Goal: Task Accomplishment & Management: Manage account settings

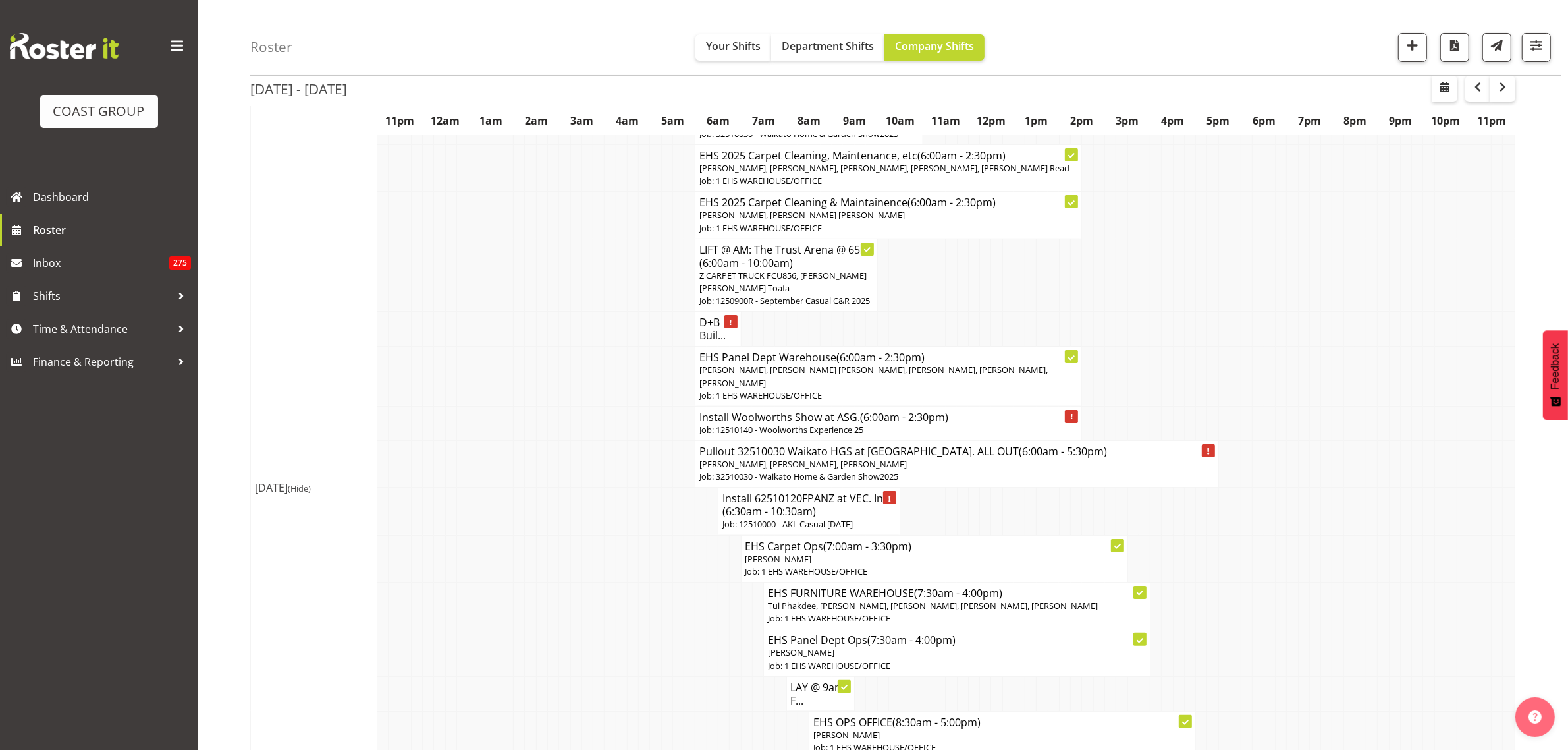
scroll to position [164, 0]
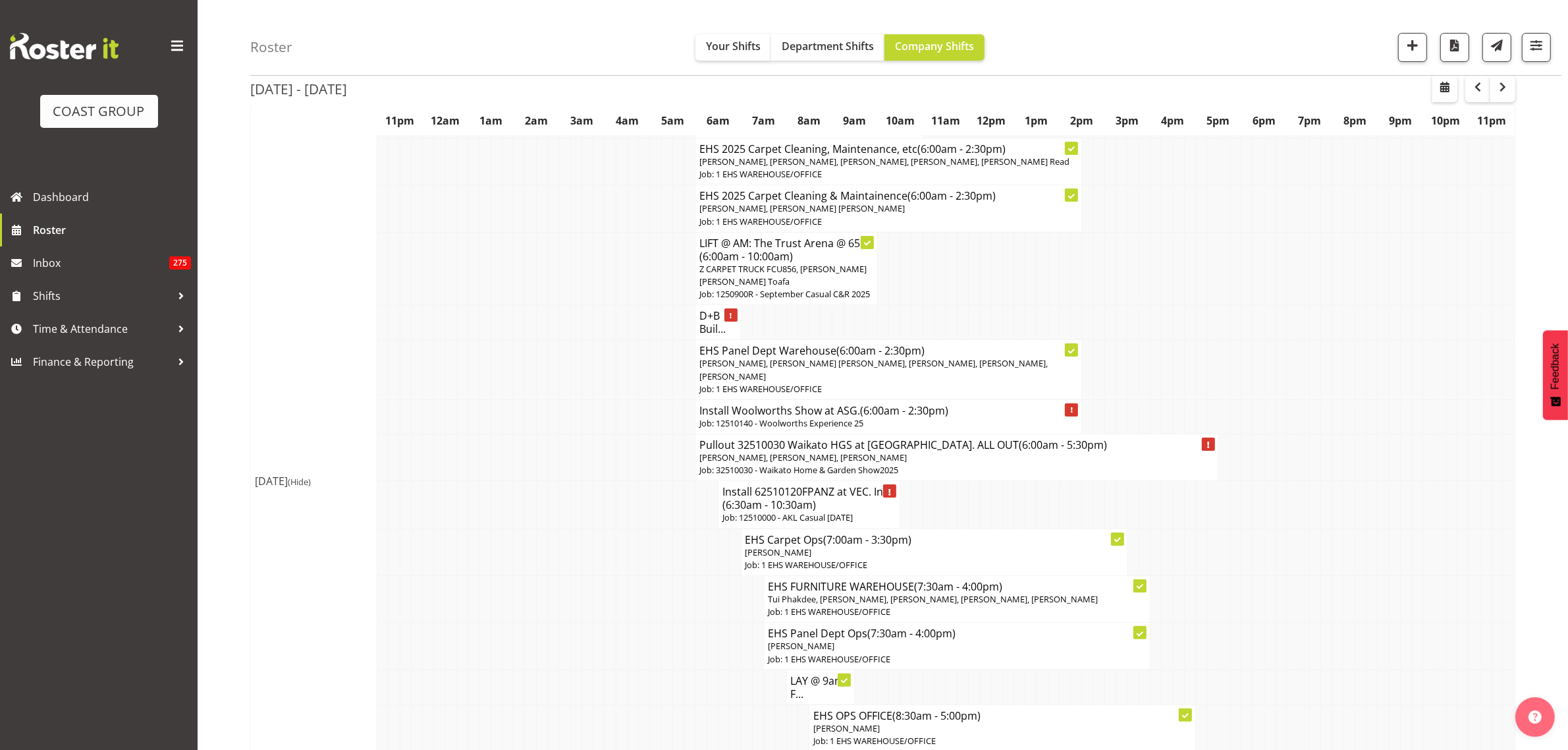
click at [986, 430] on p "Job: 12510140 - Woolworths Experience 25" at bounding box center [888, 424] width 378 height 13
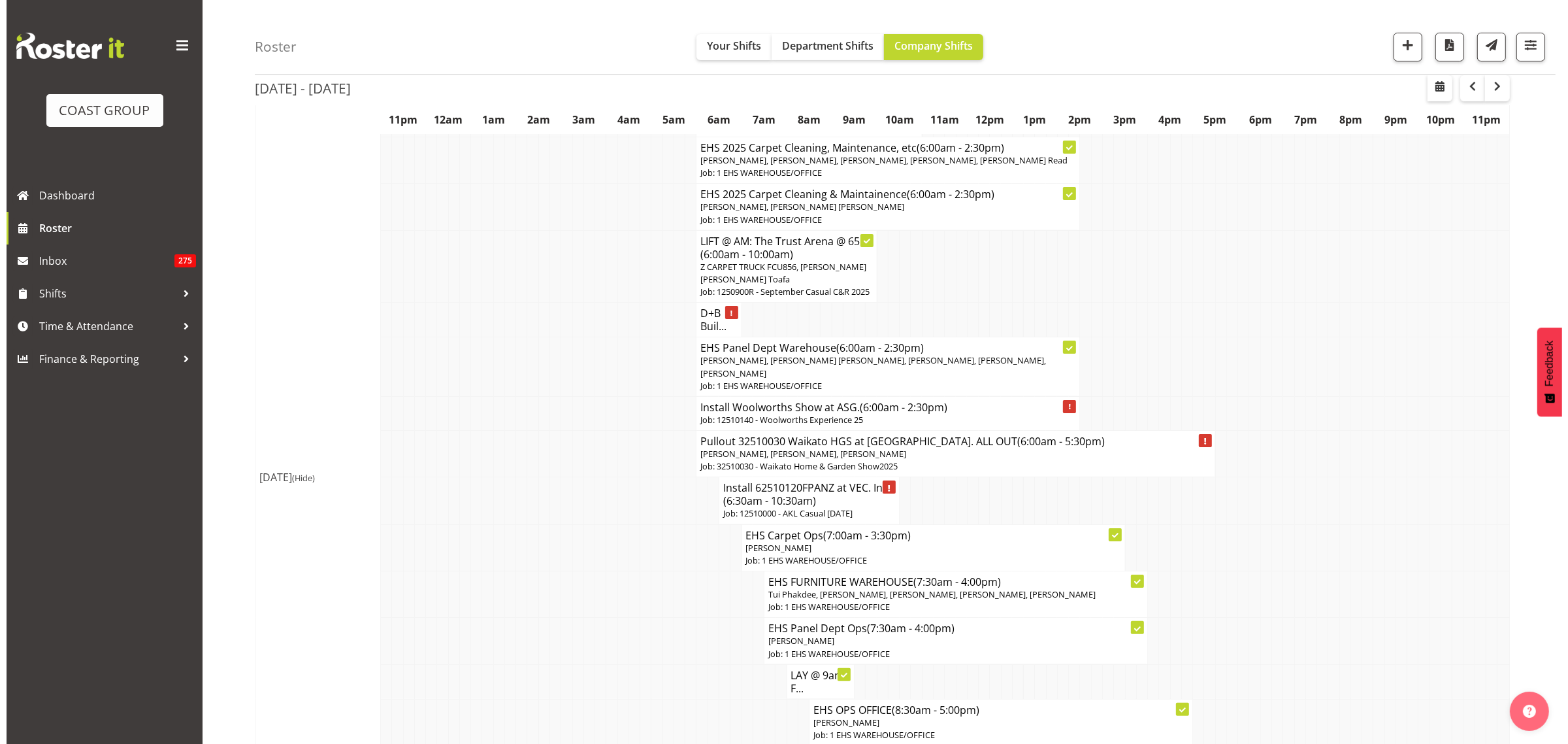
scroll to position [158, 0]
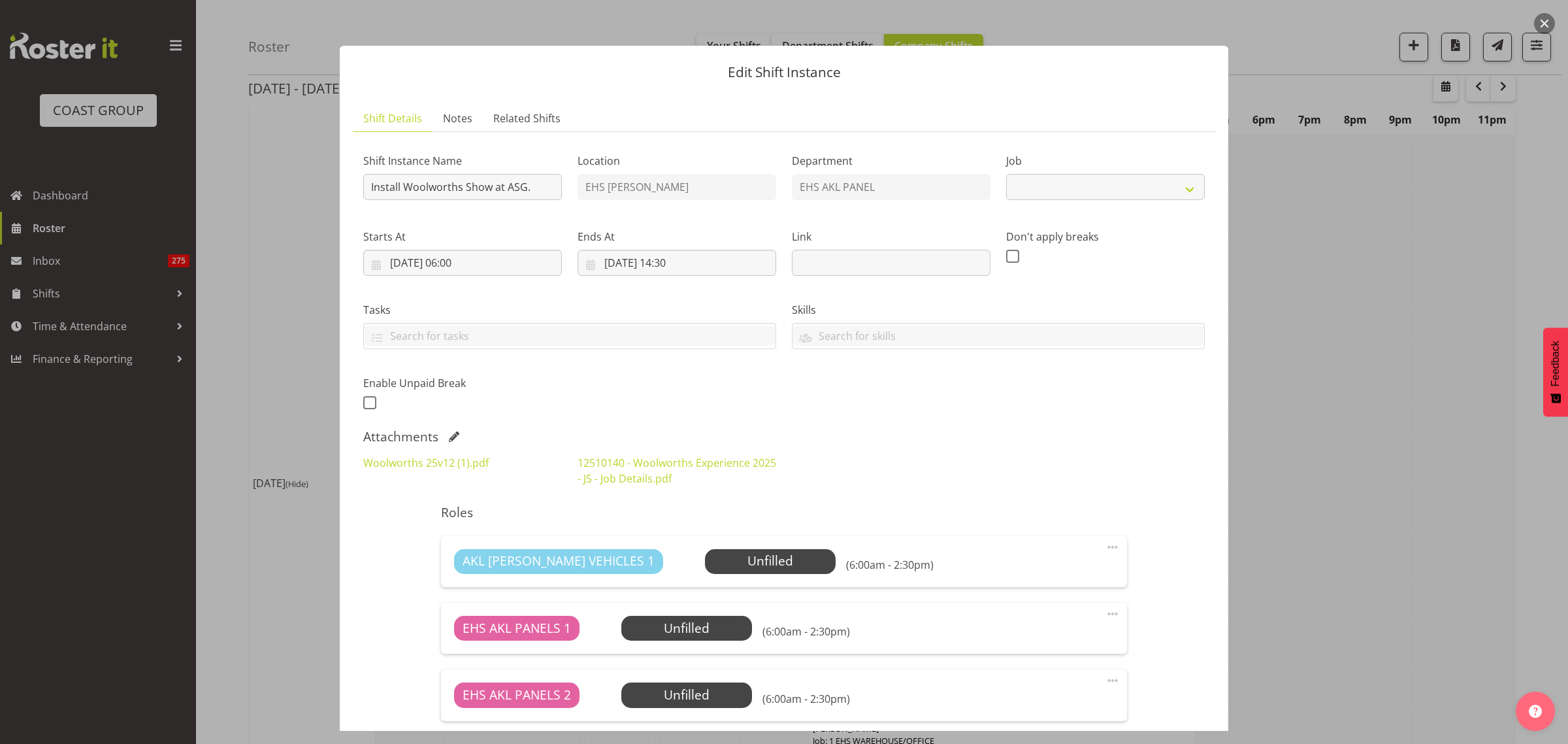
select select "10237"
click at [1549, 21] on button "button" at bounding box center [1544, 24] width 21 height 21
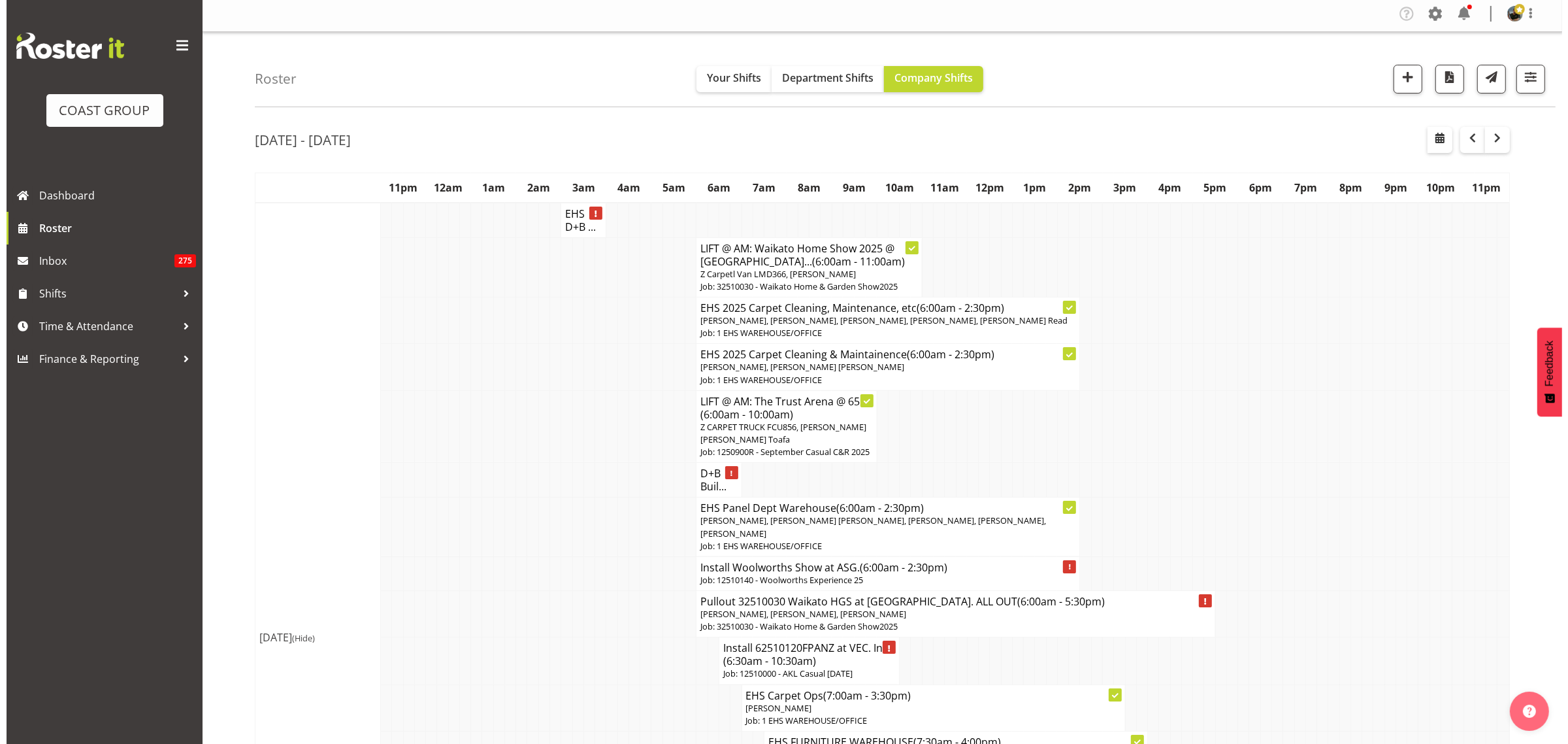
scroll to position [0, 0]
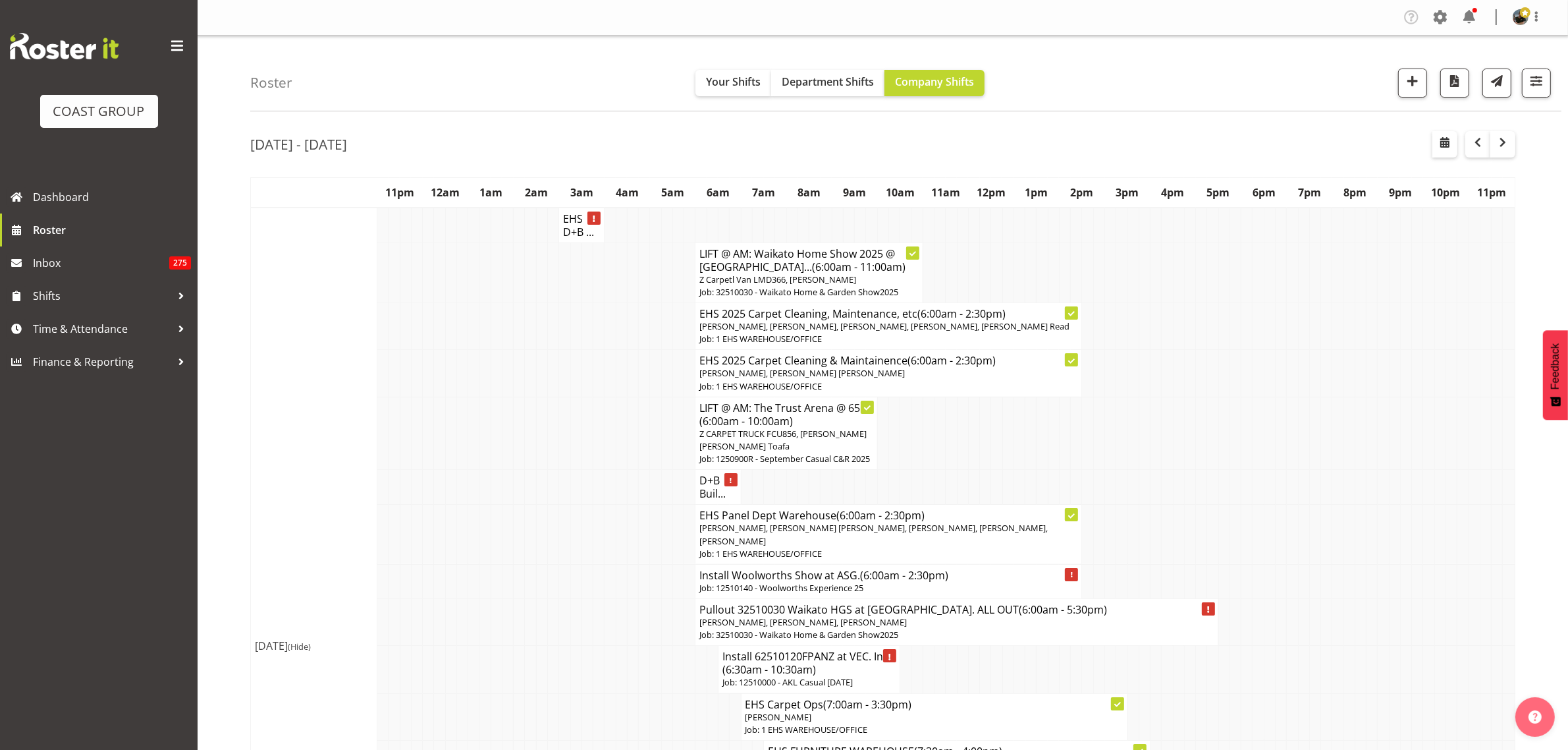
click at [950, 547] on p "[PERSON_NAME], [PERSON_NAME] [PERSON_NAME], [PERSON_NAME], [PERSON_NAME], [PERS…" at bounding box center [888, 535] width 378 height 25
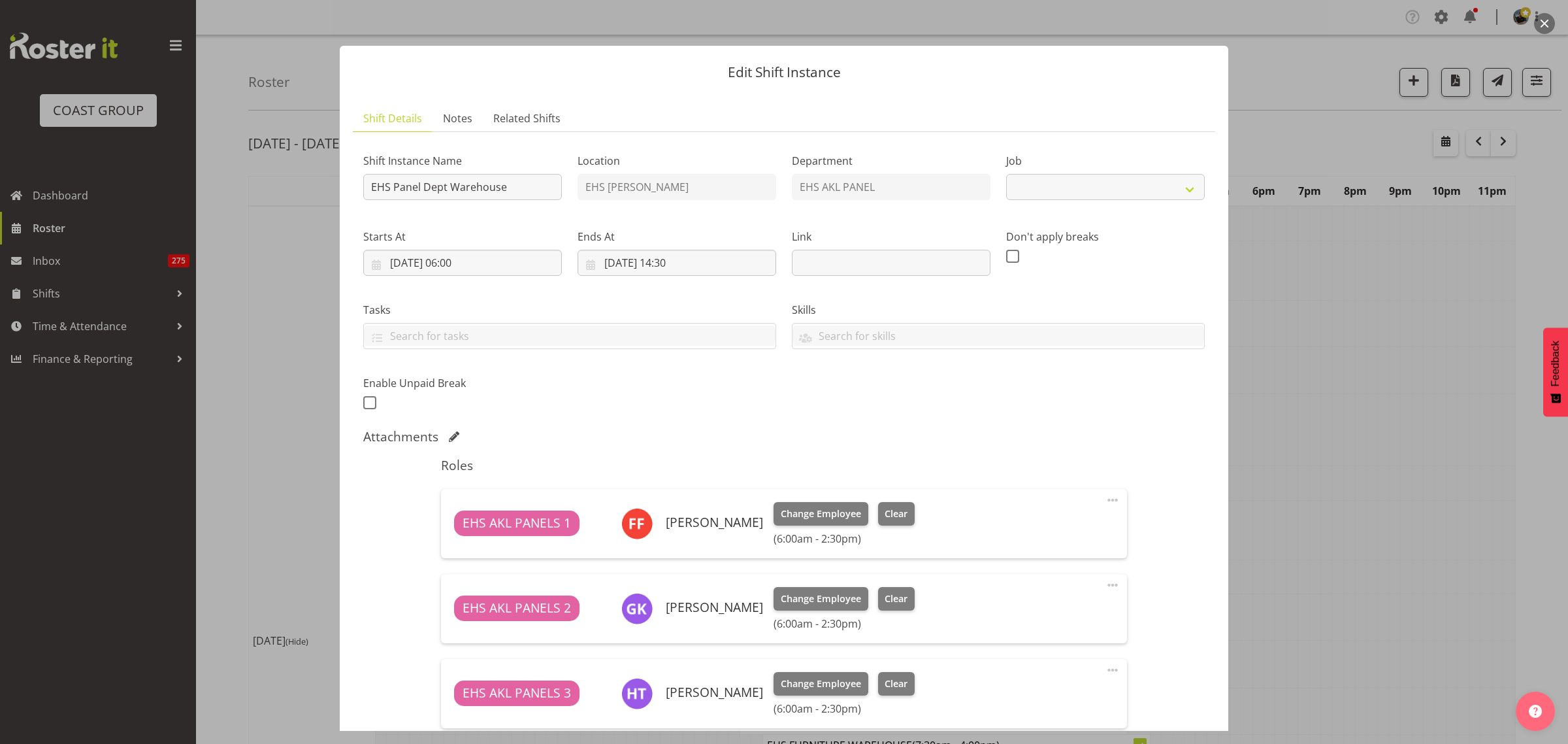
scroll to position [163, 0]
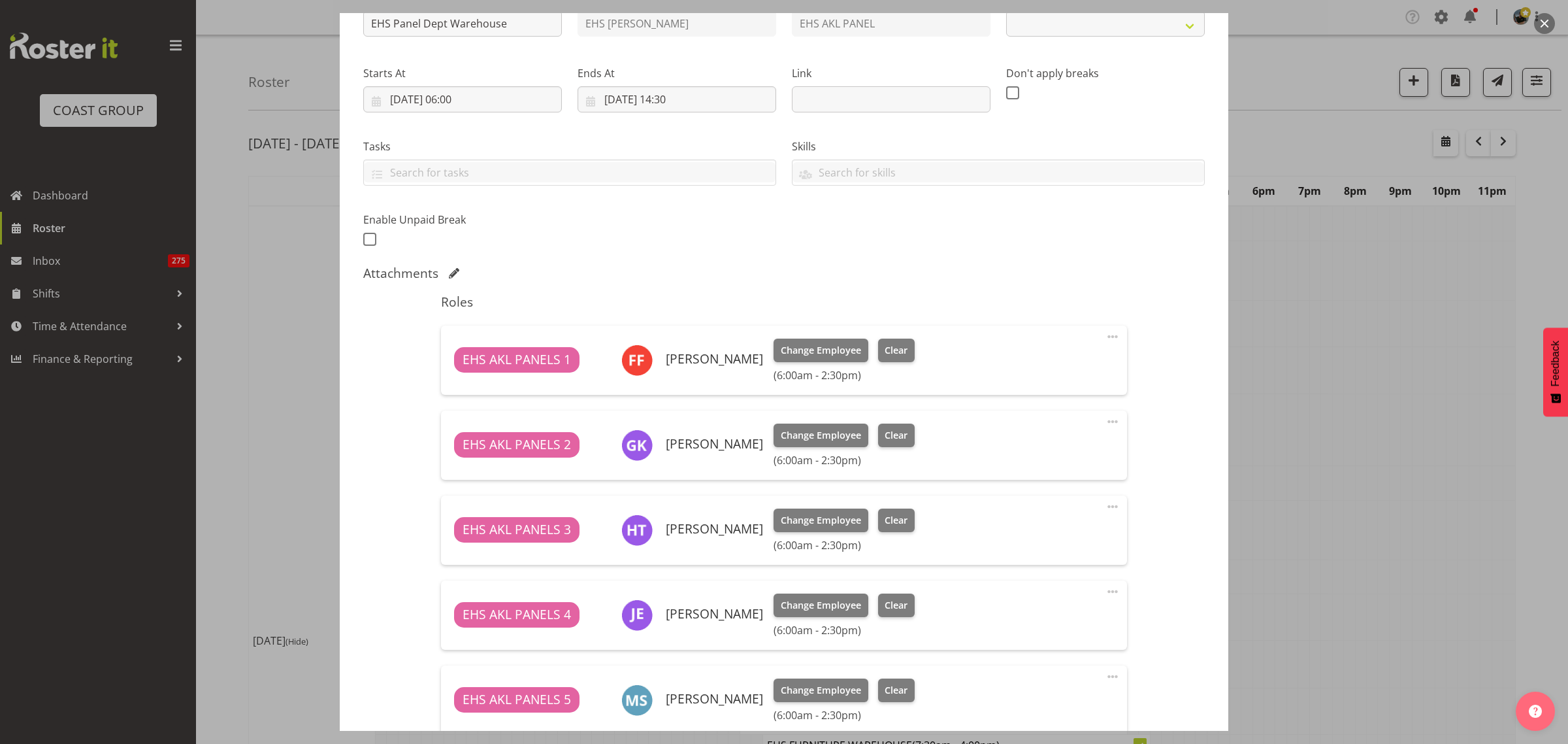
select select "69"
click at [893, 356] on span "Clear" at bounding box center [896, 350] width 23 height 14
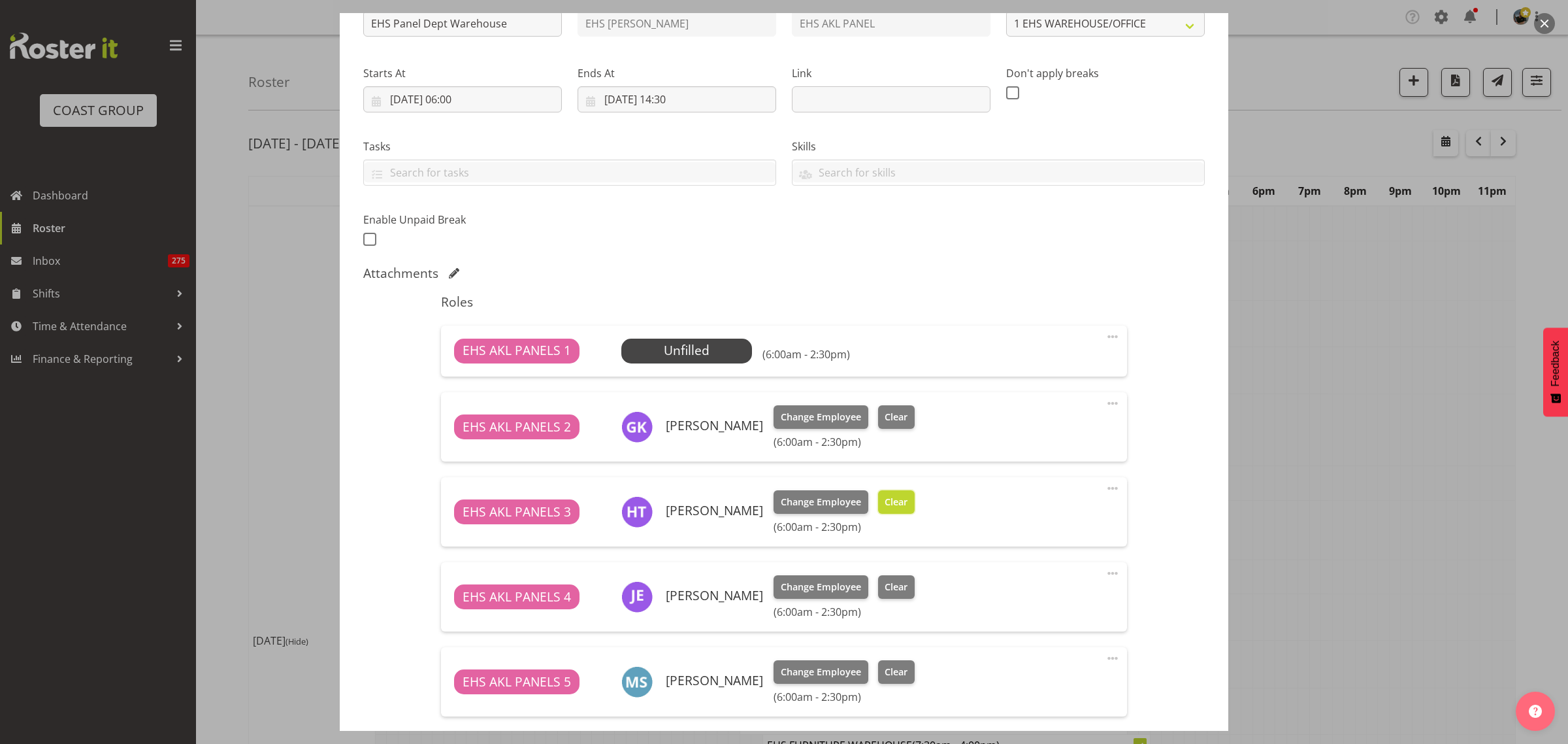
click at [895, 508] on span "Clear" at bounding box center [896, 502] width 23 height 14
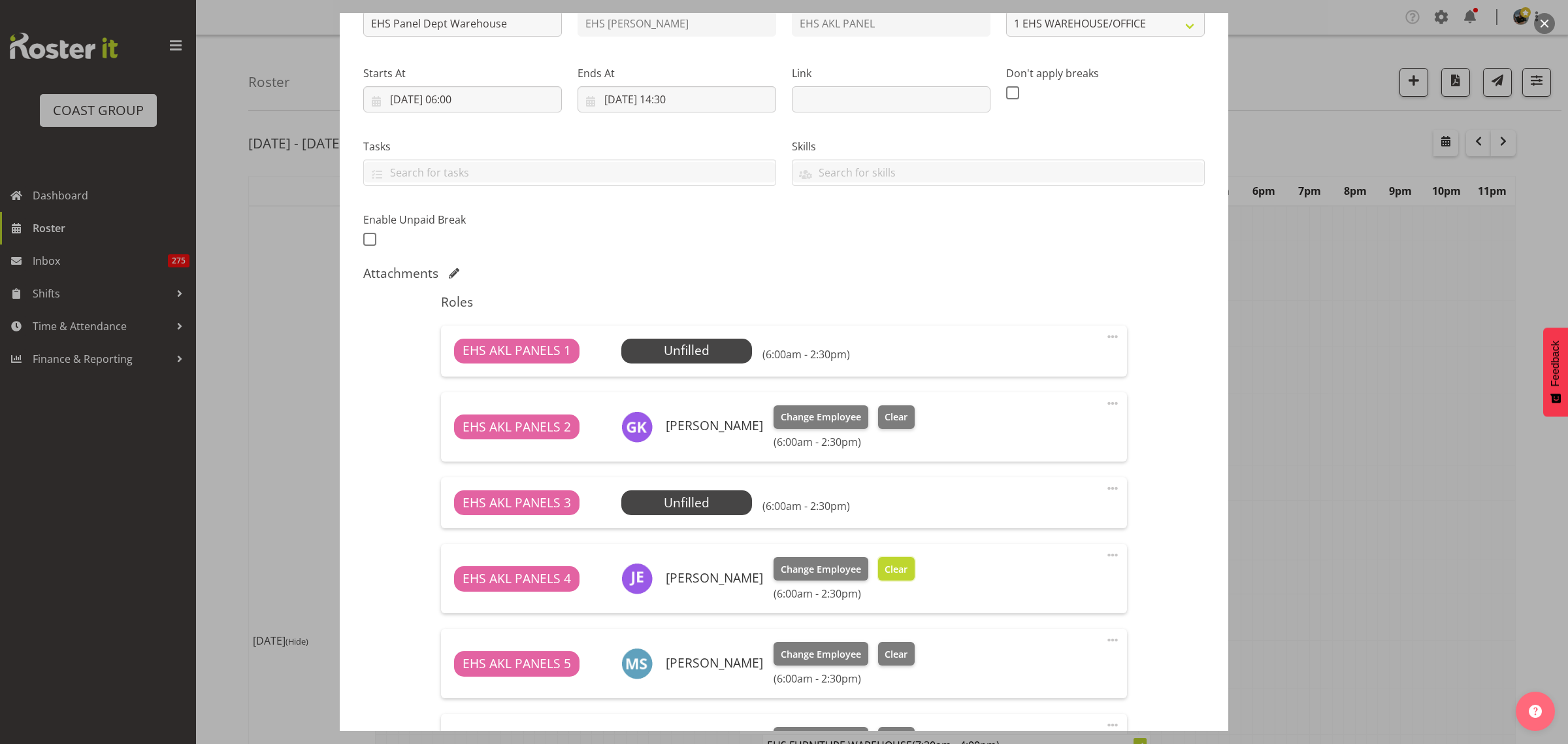
click at [885, 579] on button "Clear" at bounding box center [897, 568] width 37 height 24
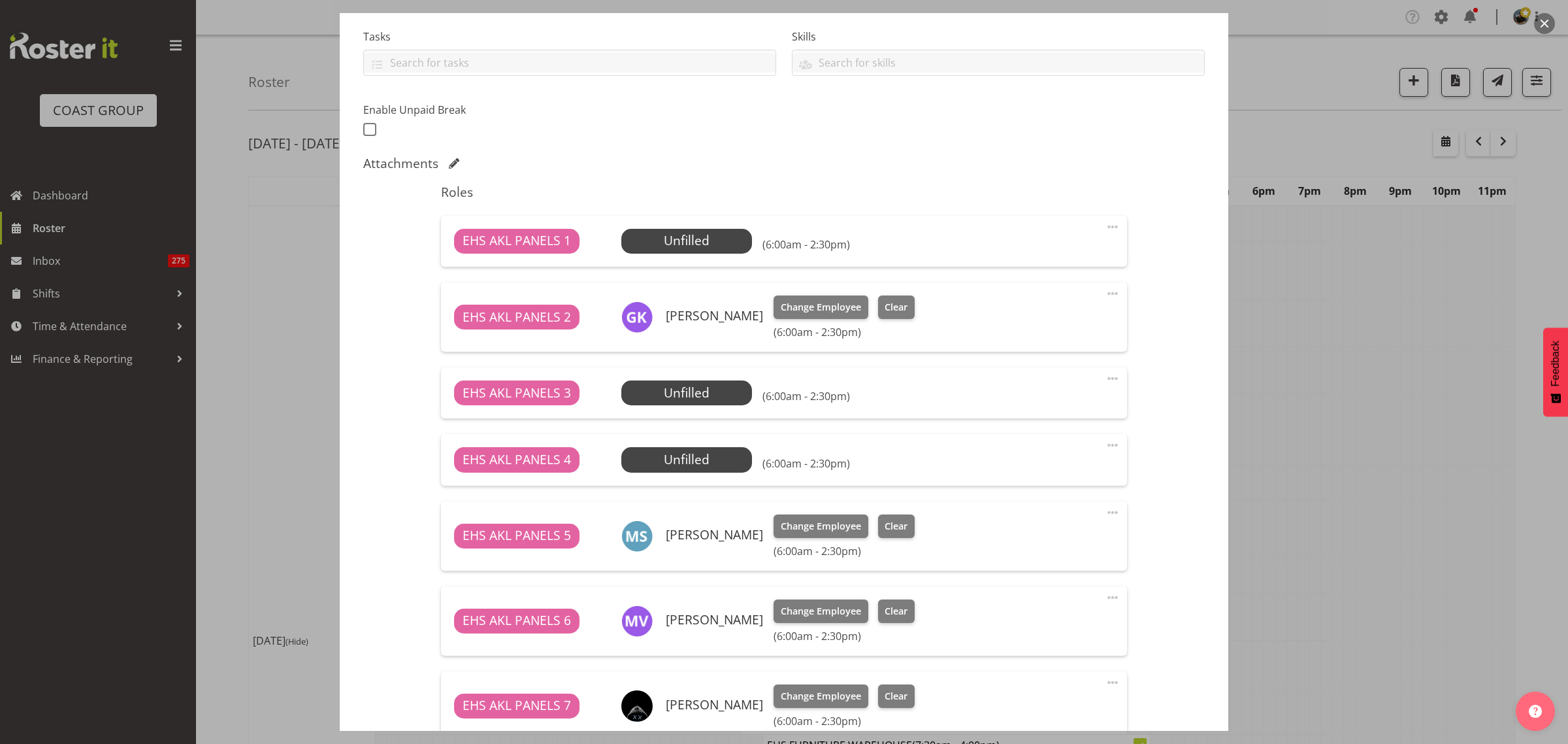
scroll to position [409, 0]
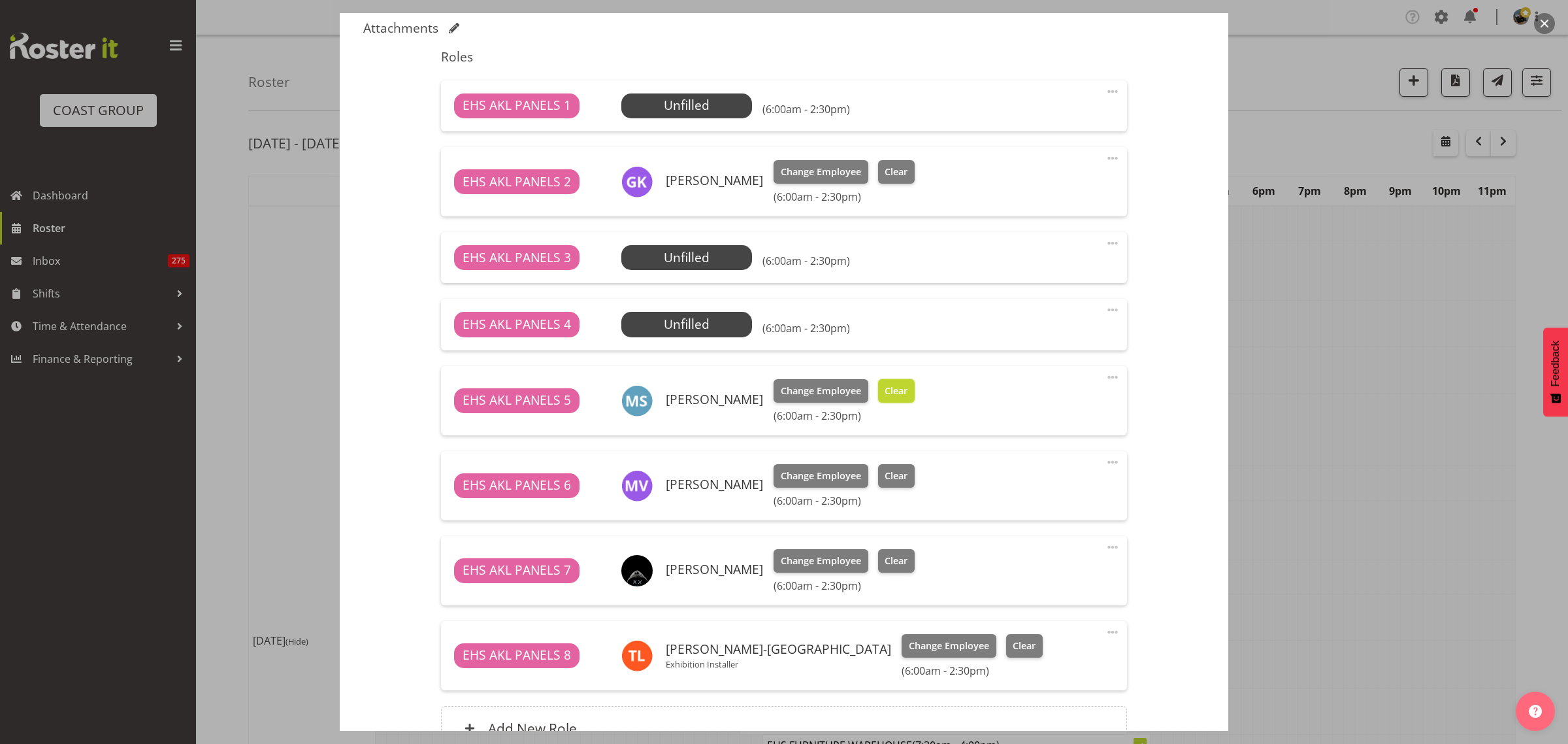
click at [888, 389] on span "Clear" at bounding box center [896, 391] width 23 height 14
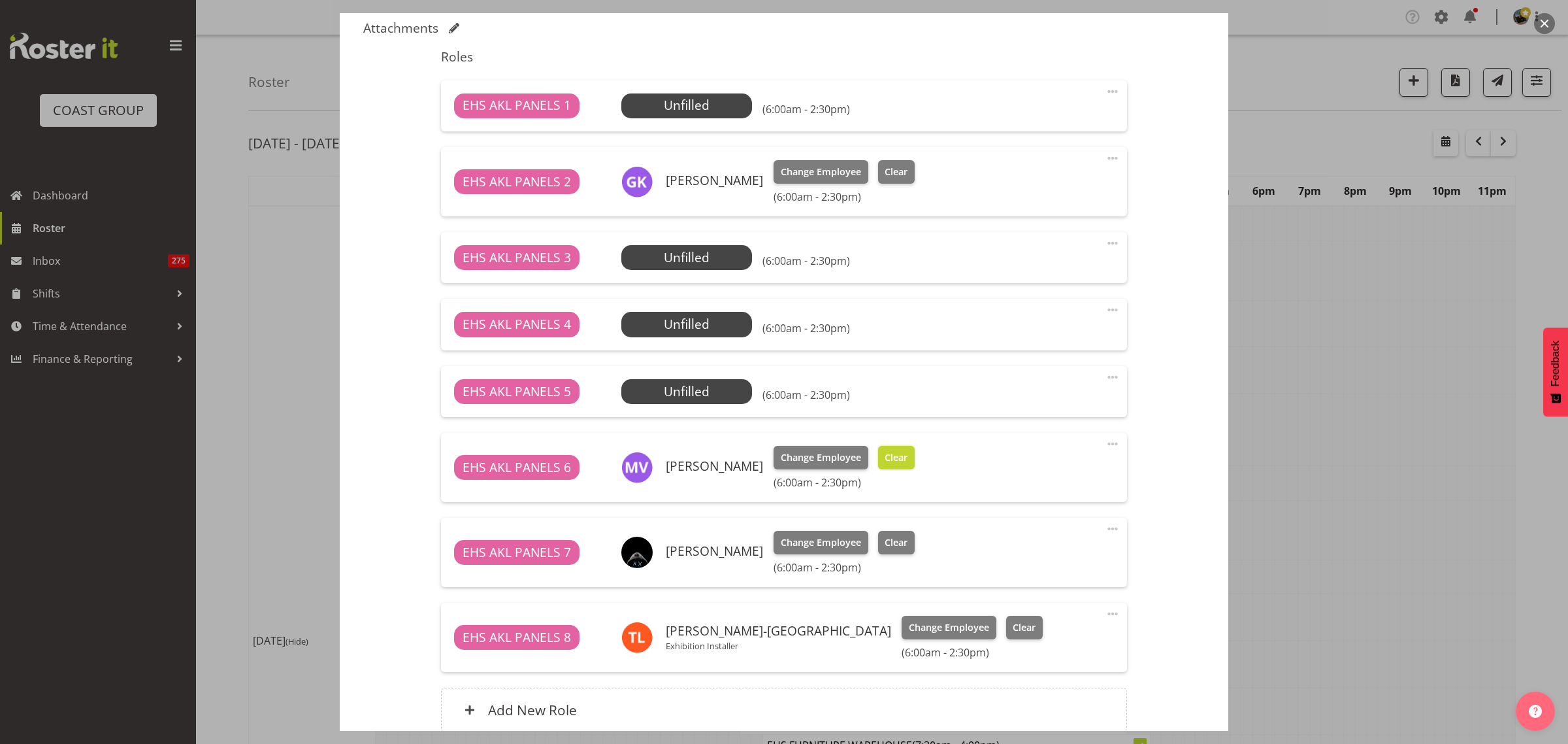
click at [899, 456] on span "Clear" at bounding box center [896, 458] width 23 height 14
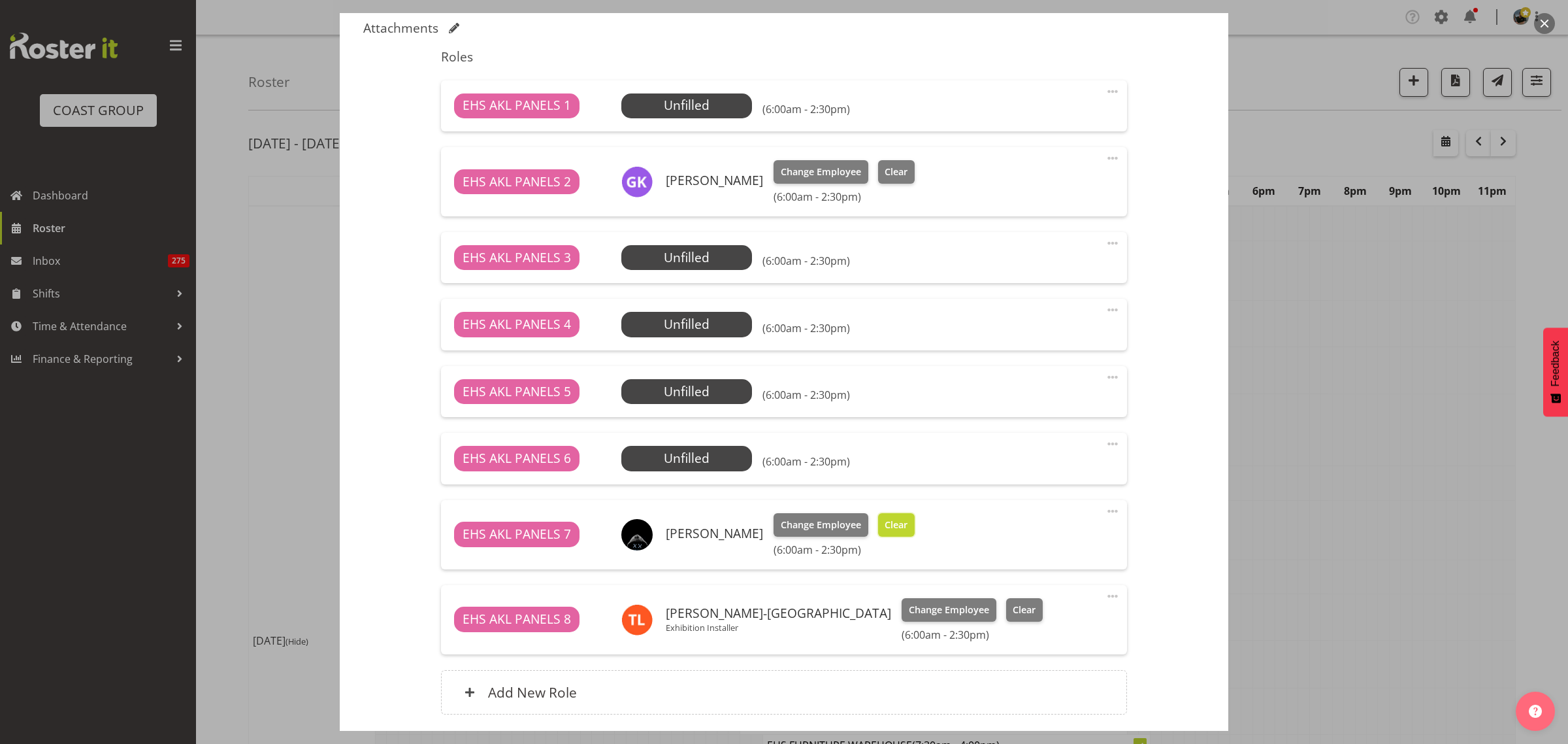
click at [898, 528] on span "Clear" at bounding box center [896, 525] width 23 height 14
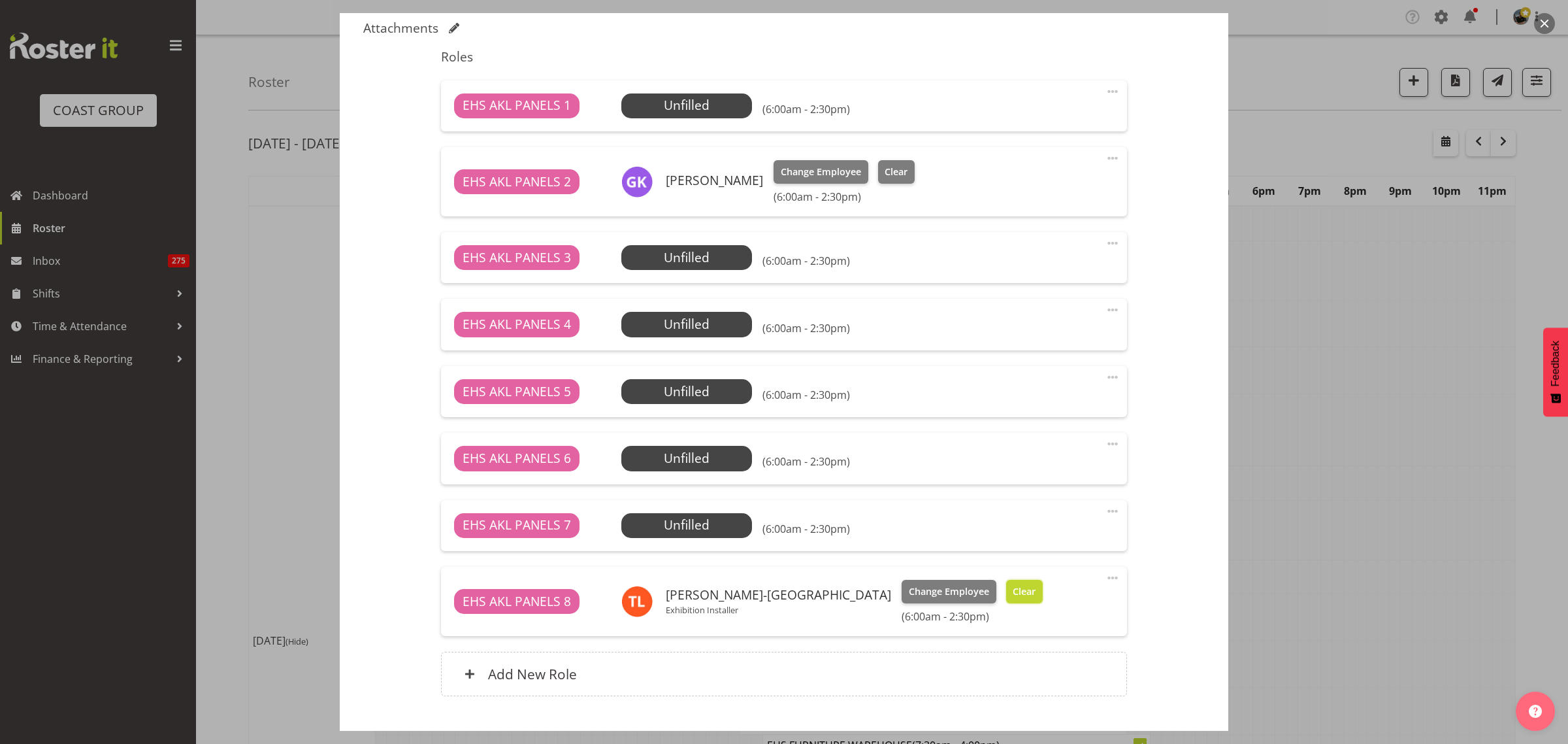
click at [1012, 598] on span "Clear" at bounding box center [1024, 591] width 23 height 14
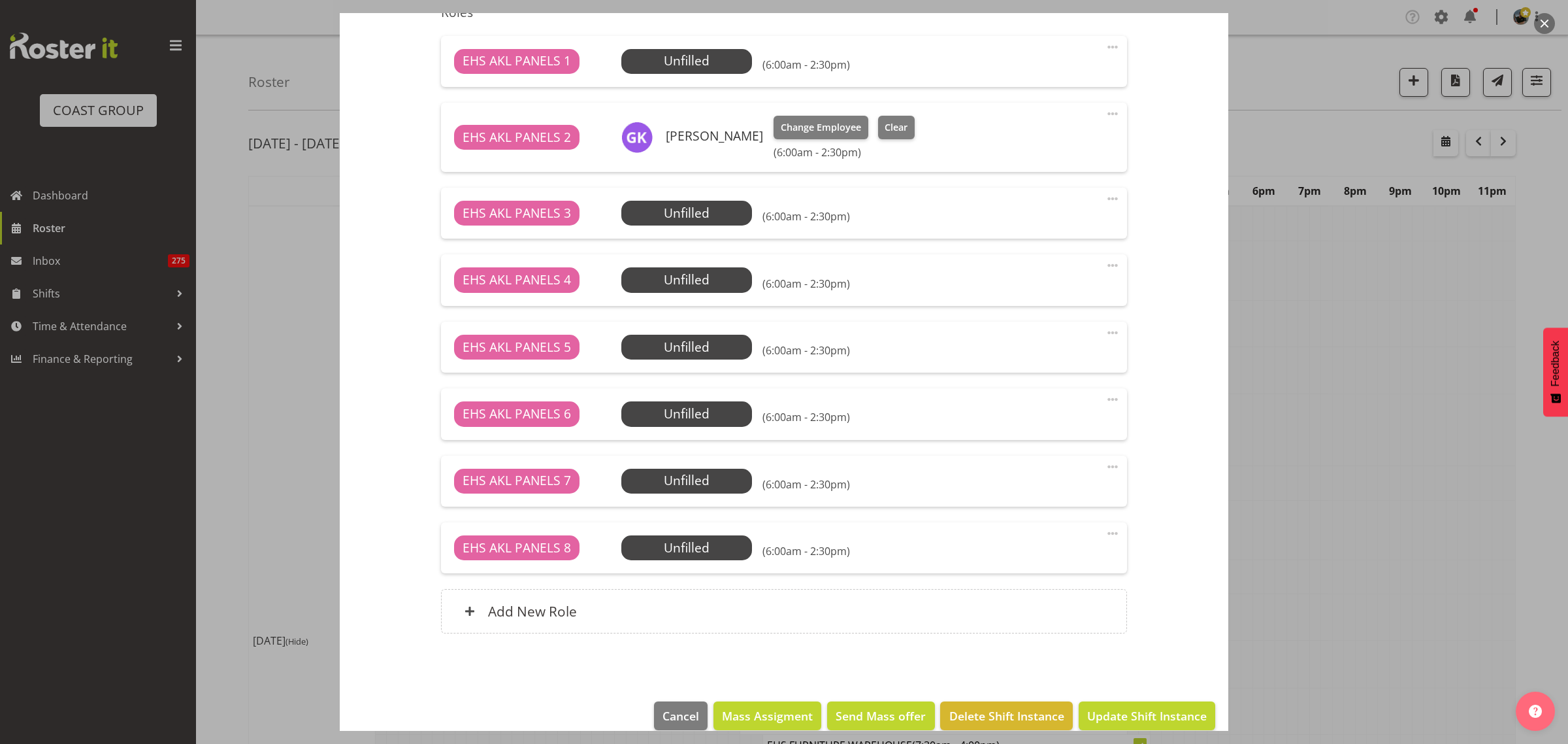
scroll to position [473, 0]
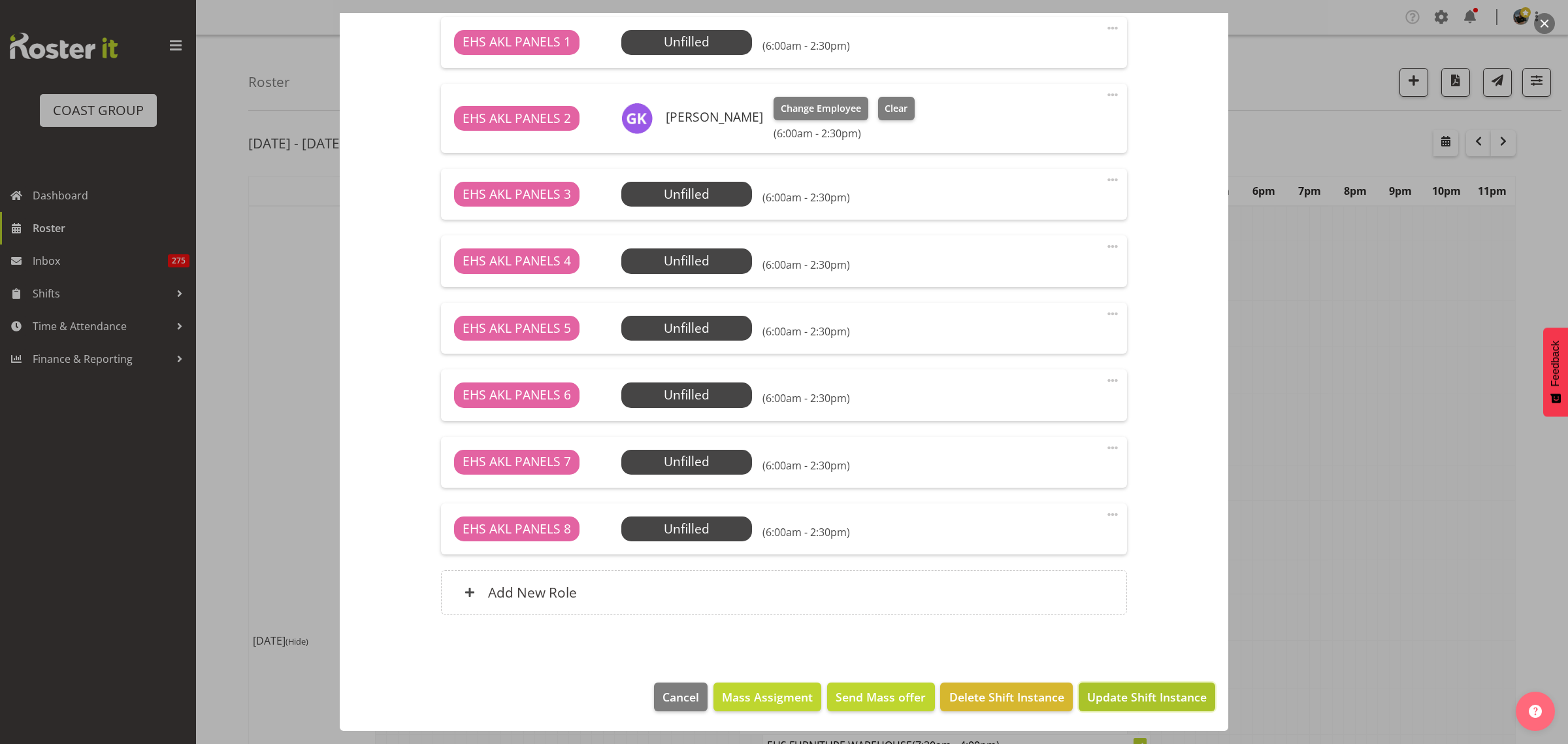
click at [1131, 701] on span "Update Shift Instance" at bounding box center [1146, 696] width 120 height 17
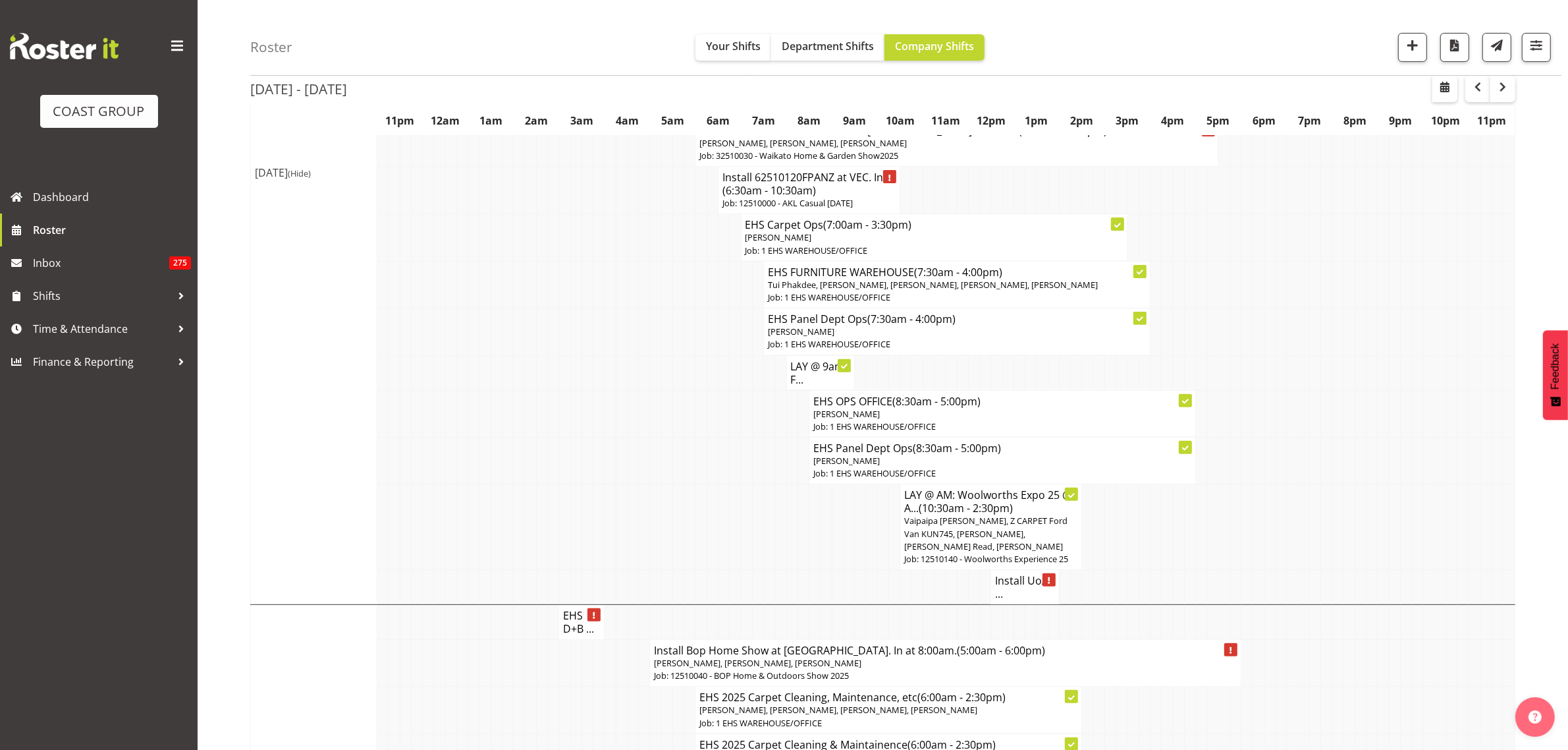
scroll to position [494, 0]
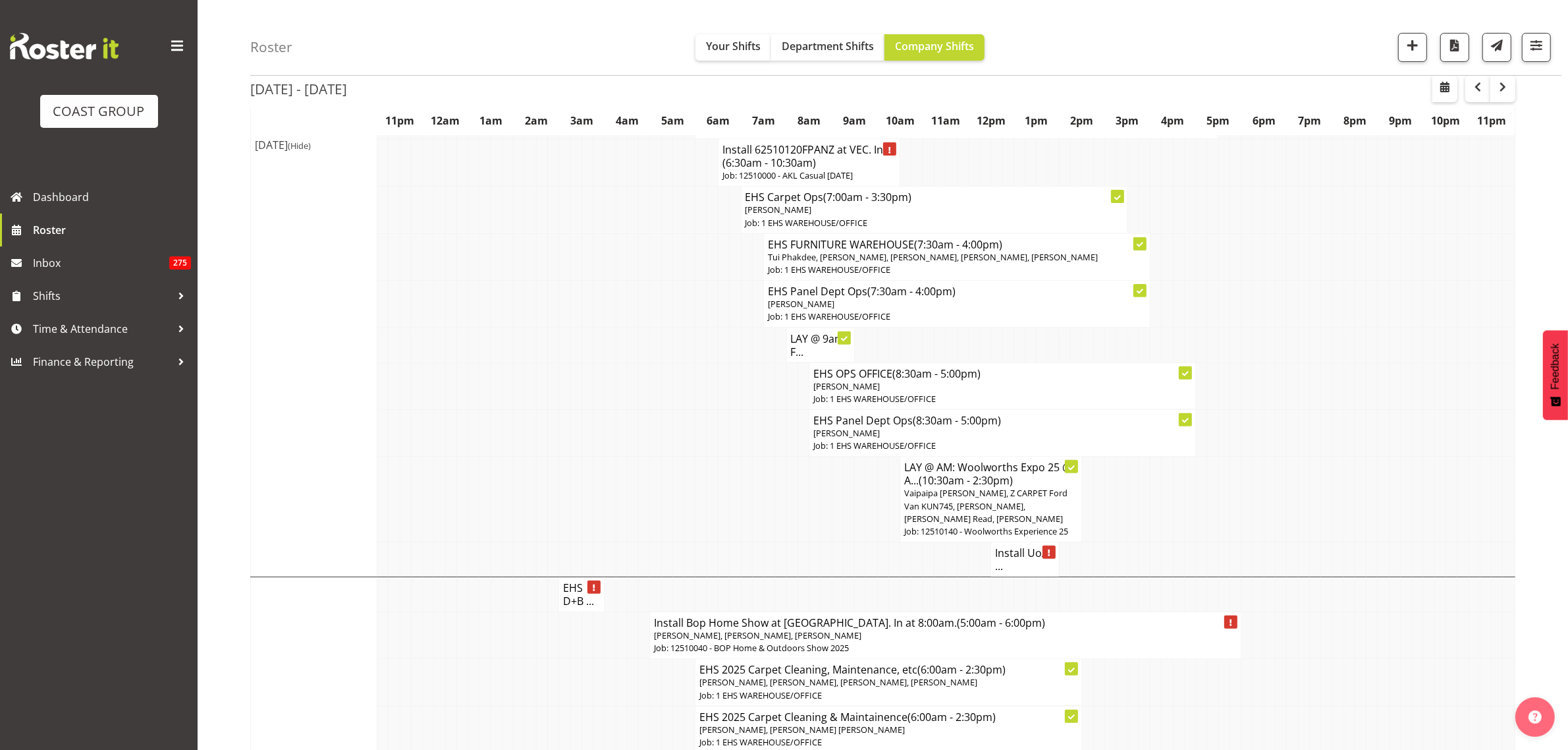
click at [1010, 572] on h4 "Install UoA ..." at bounding box center [1025, 559] width 60 height 26
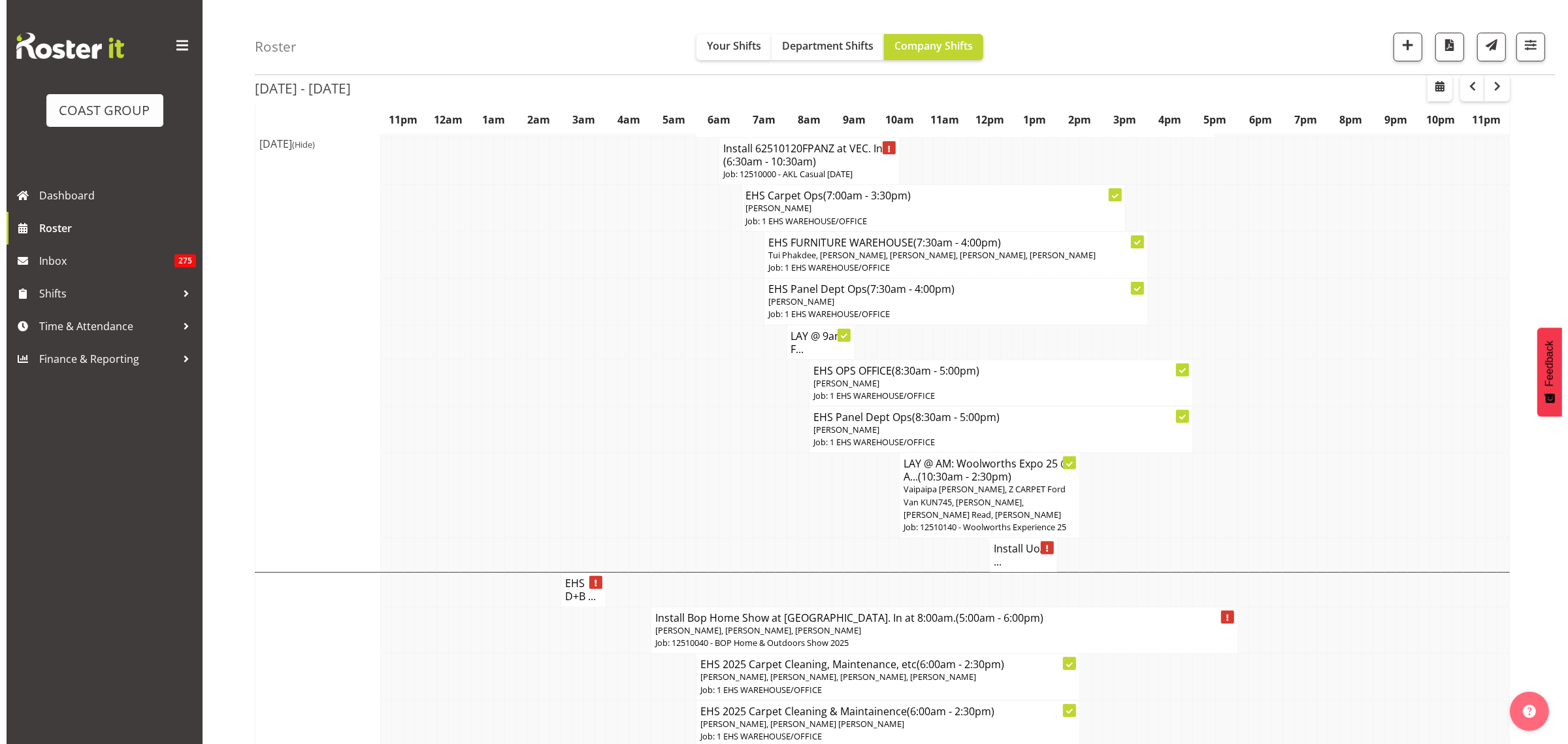
scroll to position [483, 0]
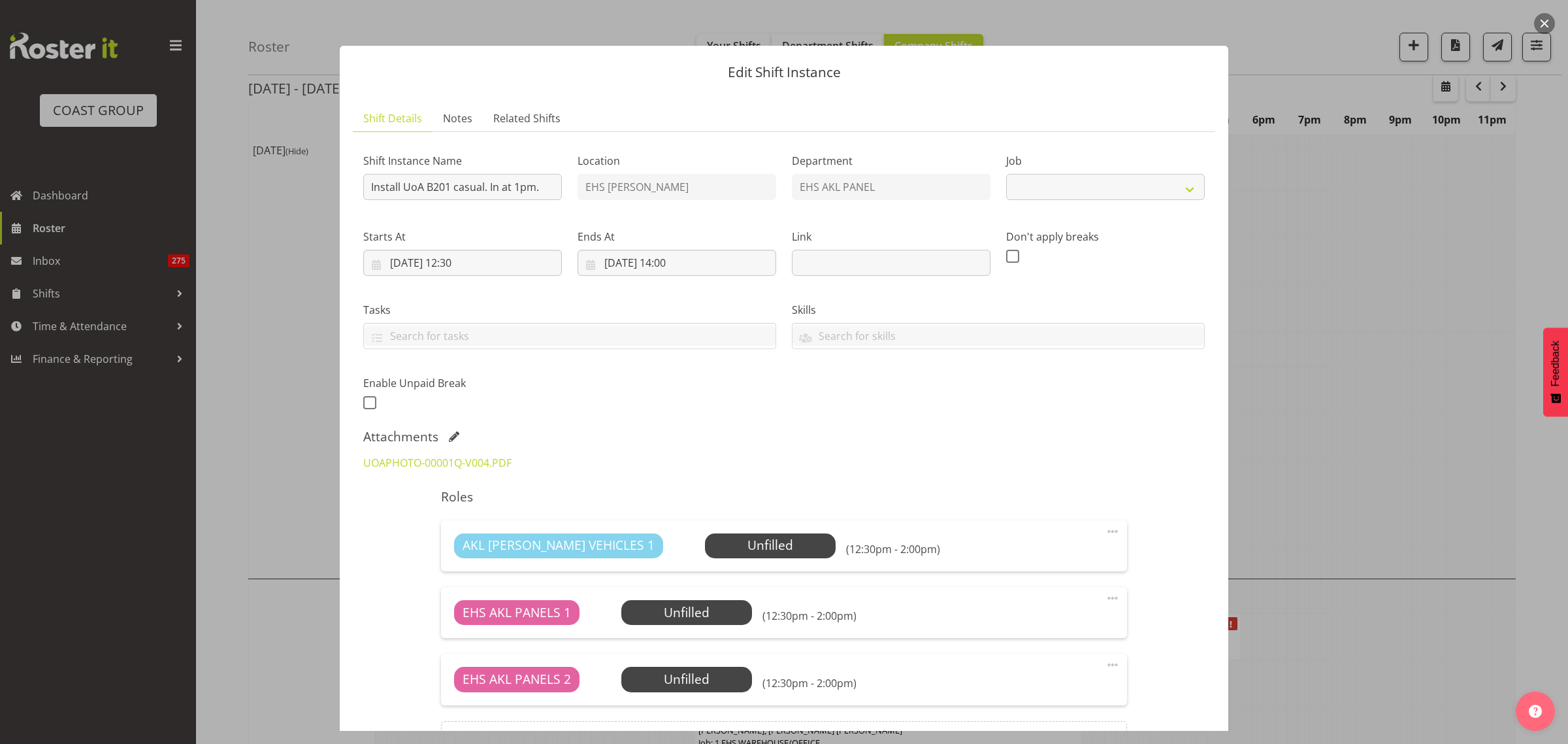
select select "8654"
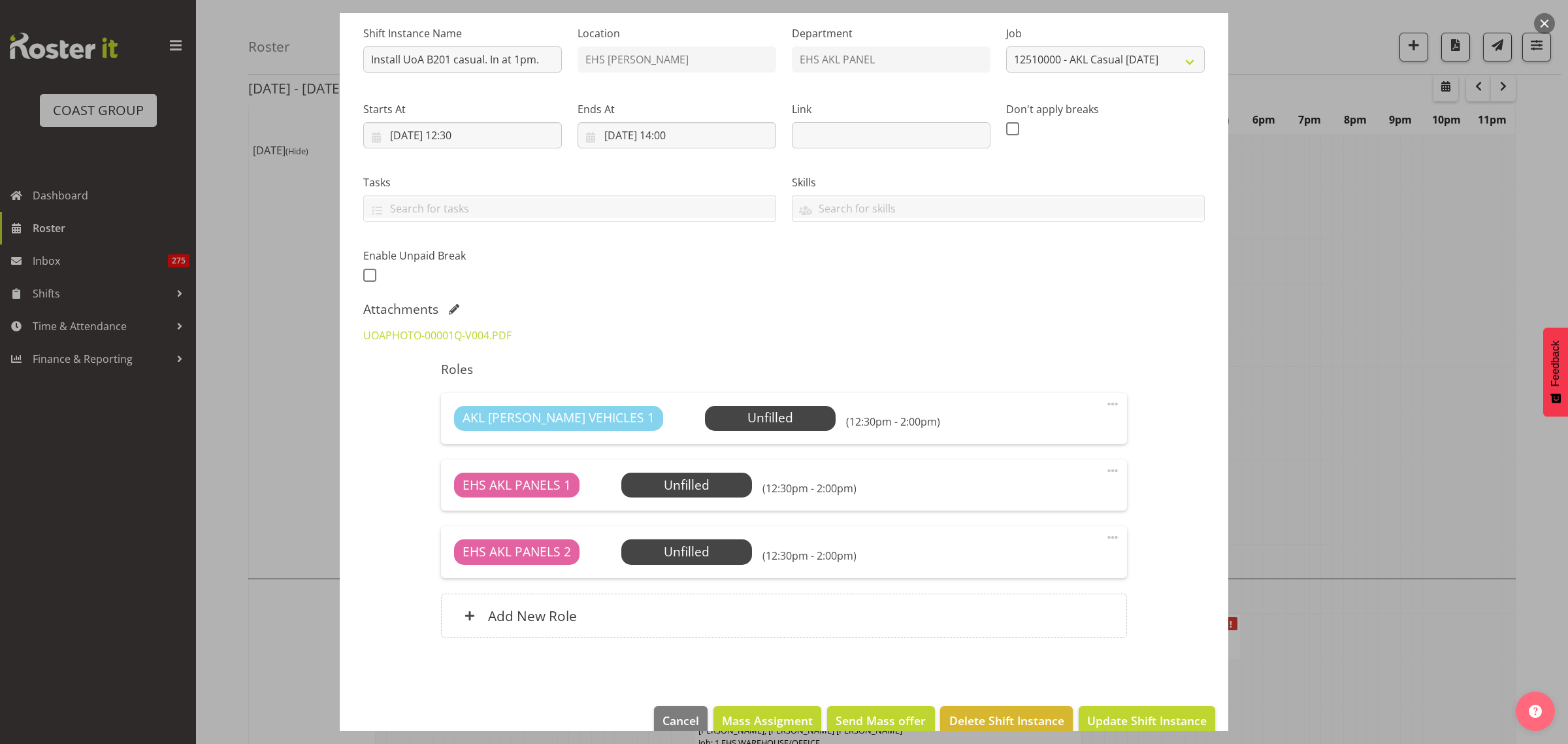
scroll to position [151, 0]
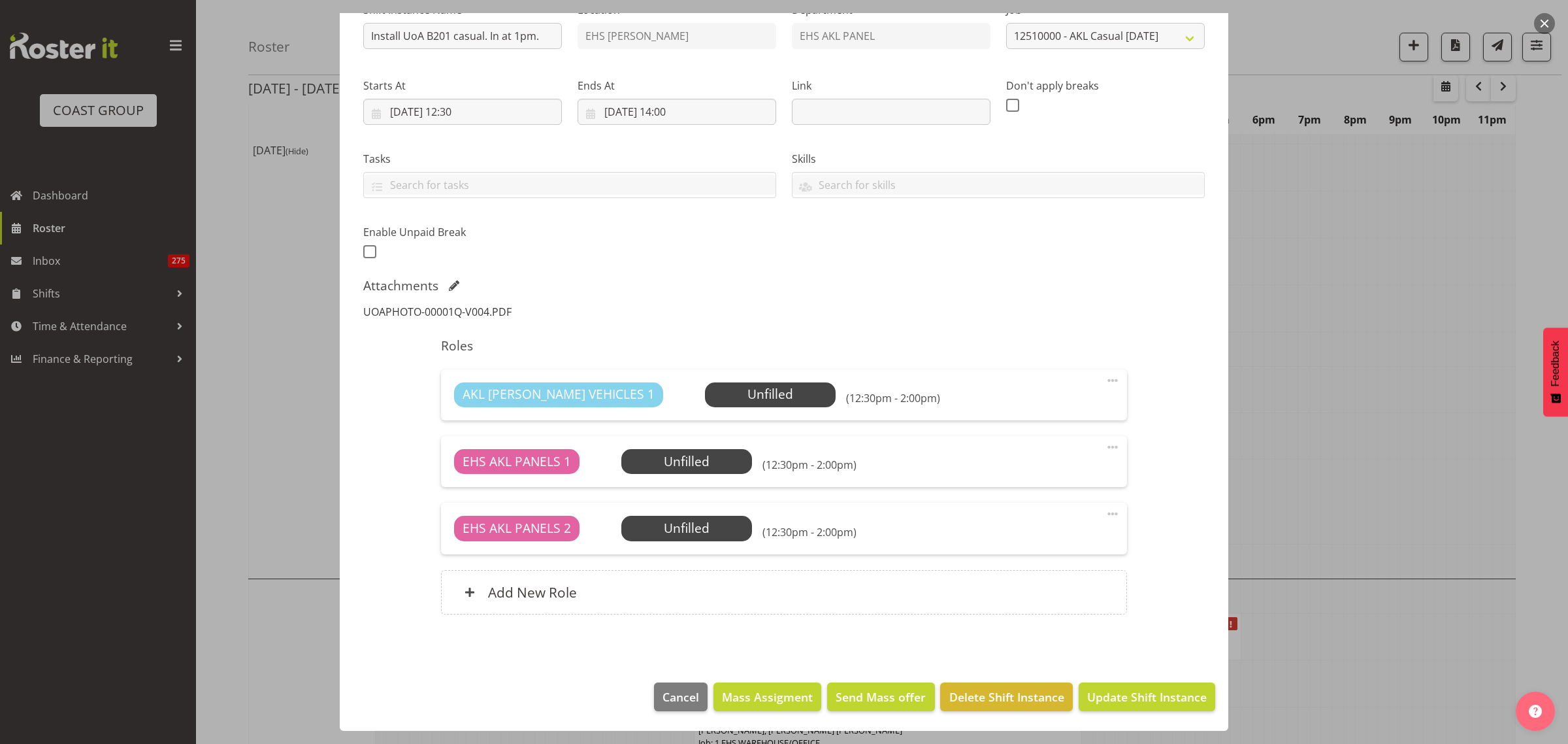
click at [449, 309] on link "UOAPHOTO-00001Q-V004.PDF" at bounding box center [437, 311] width 148 height 14
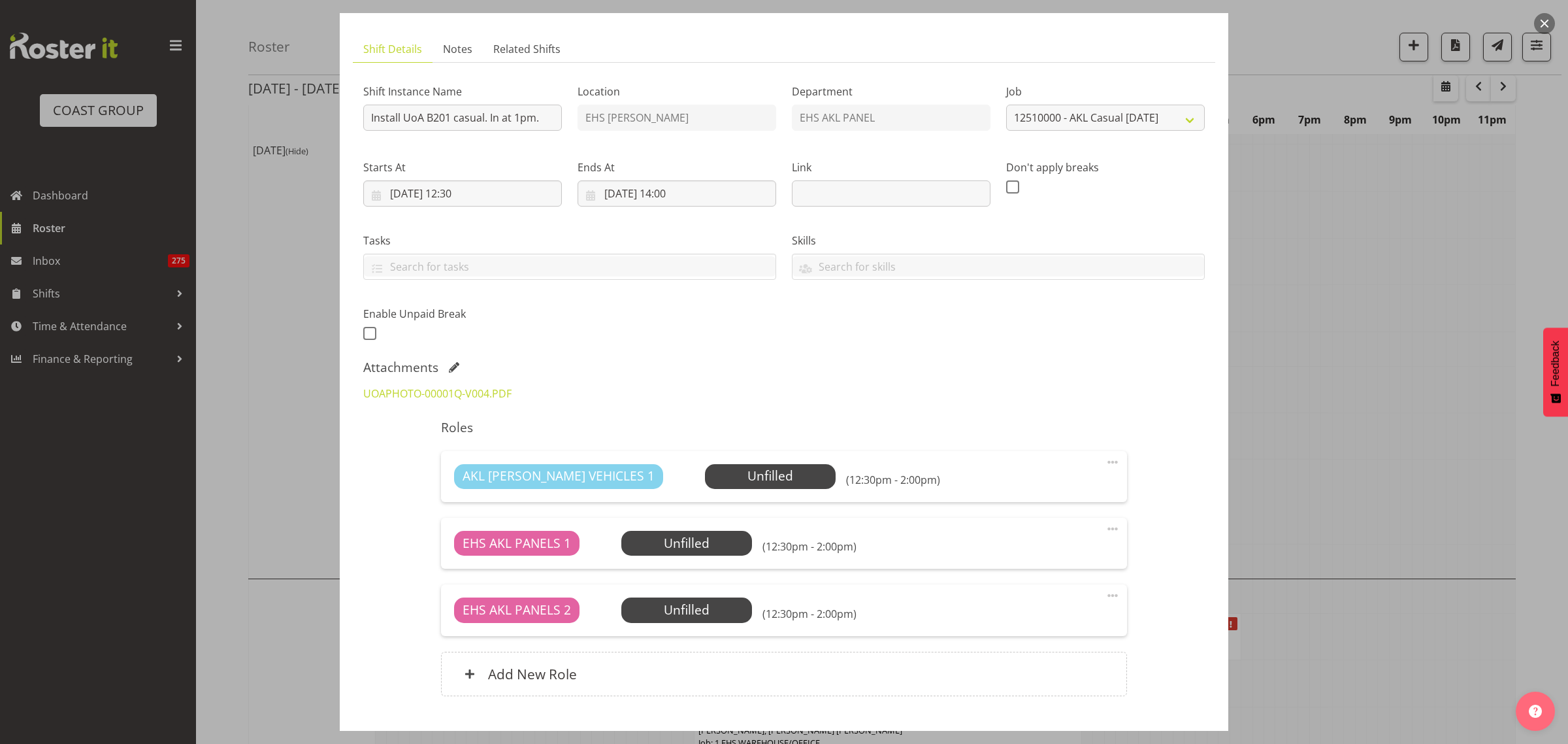
click at [1544, 24] on button "button" at bounding box center [1544, 24] width 21 height 21
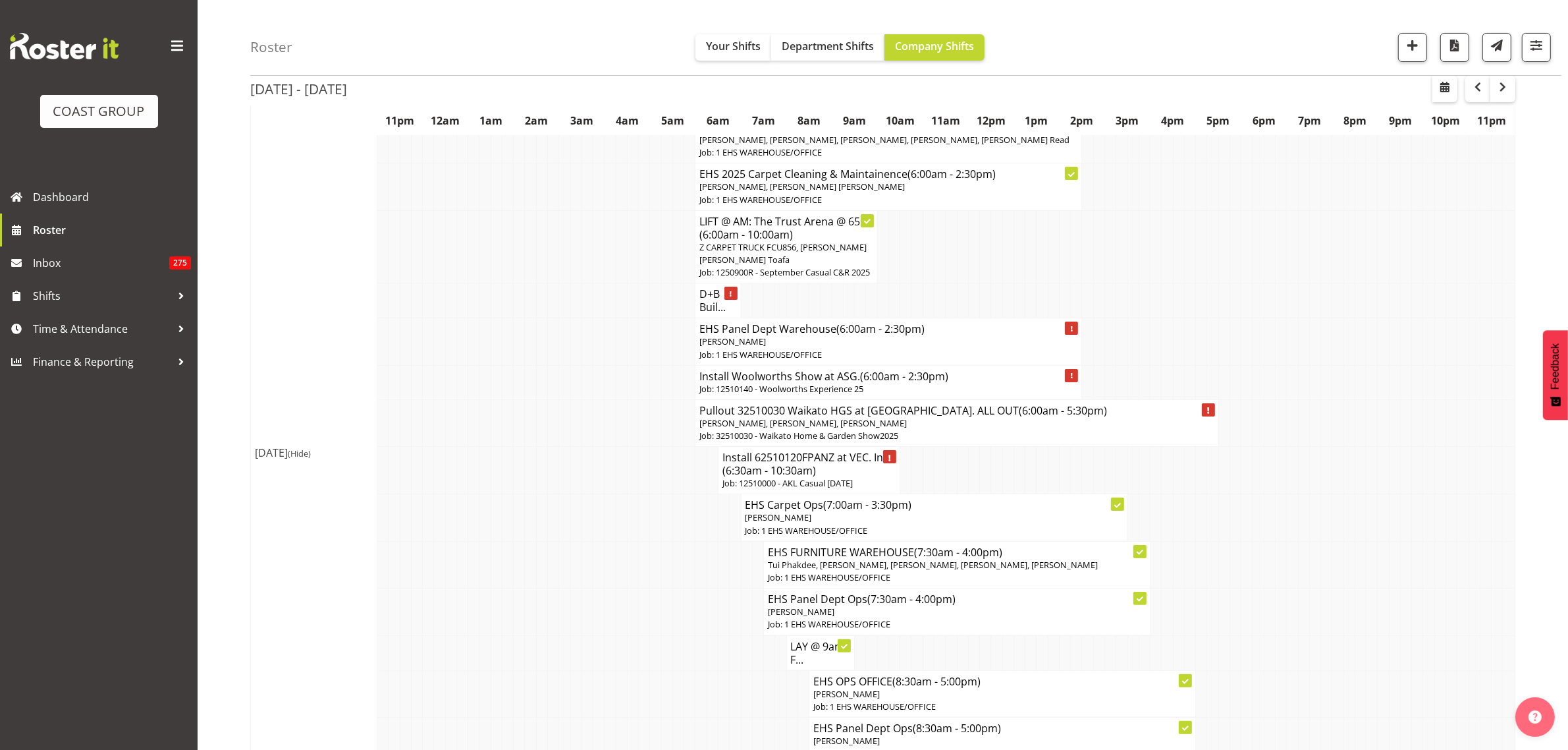
scroll to position [164, 0]
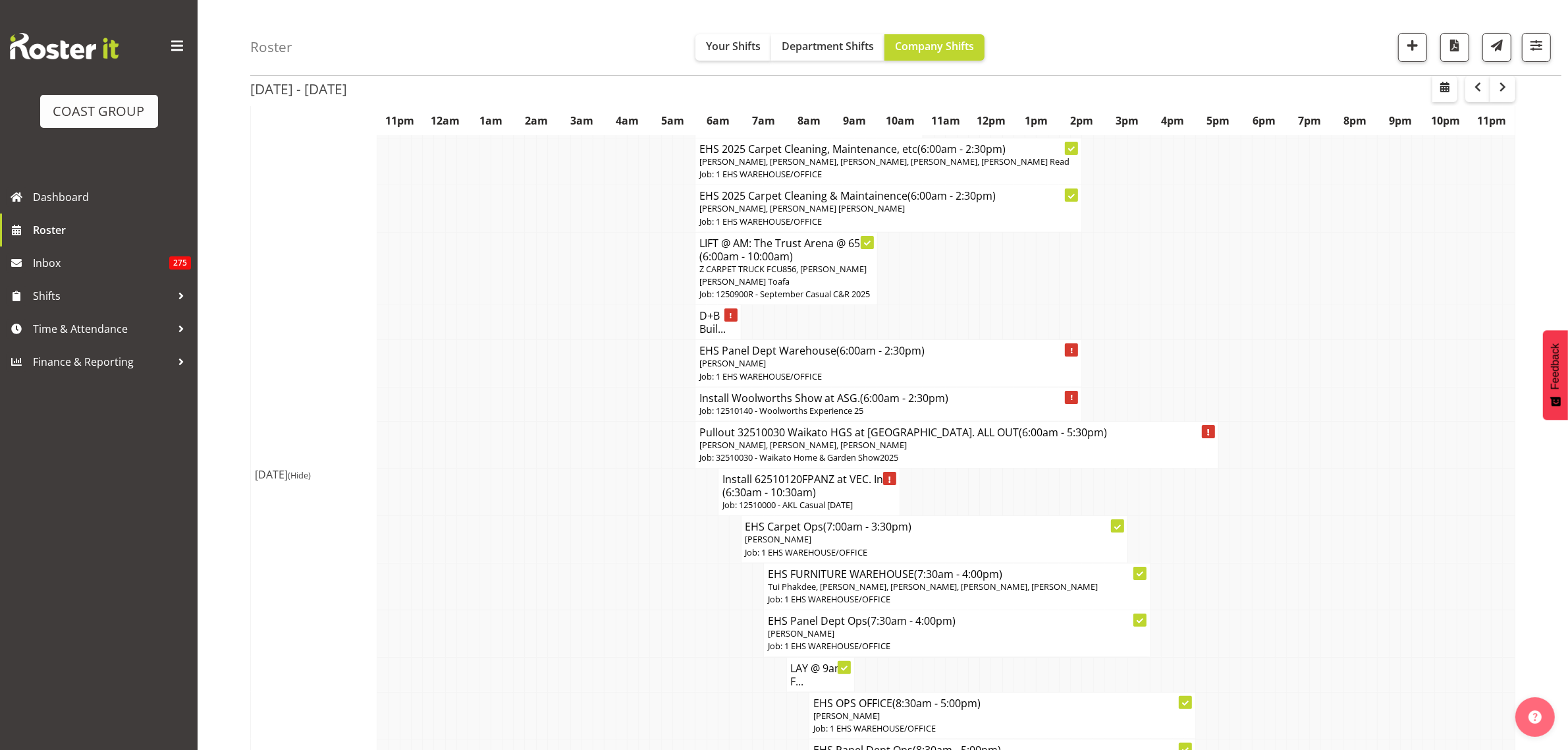
click at [998, 405] on h4 "Install Woolworths Show at ASG. (6:00am - 2:30pm)" at bounding box center [888, 398] width 378 height 13
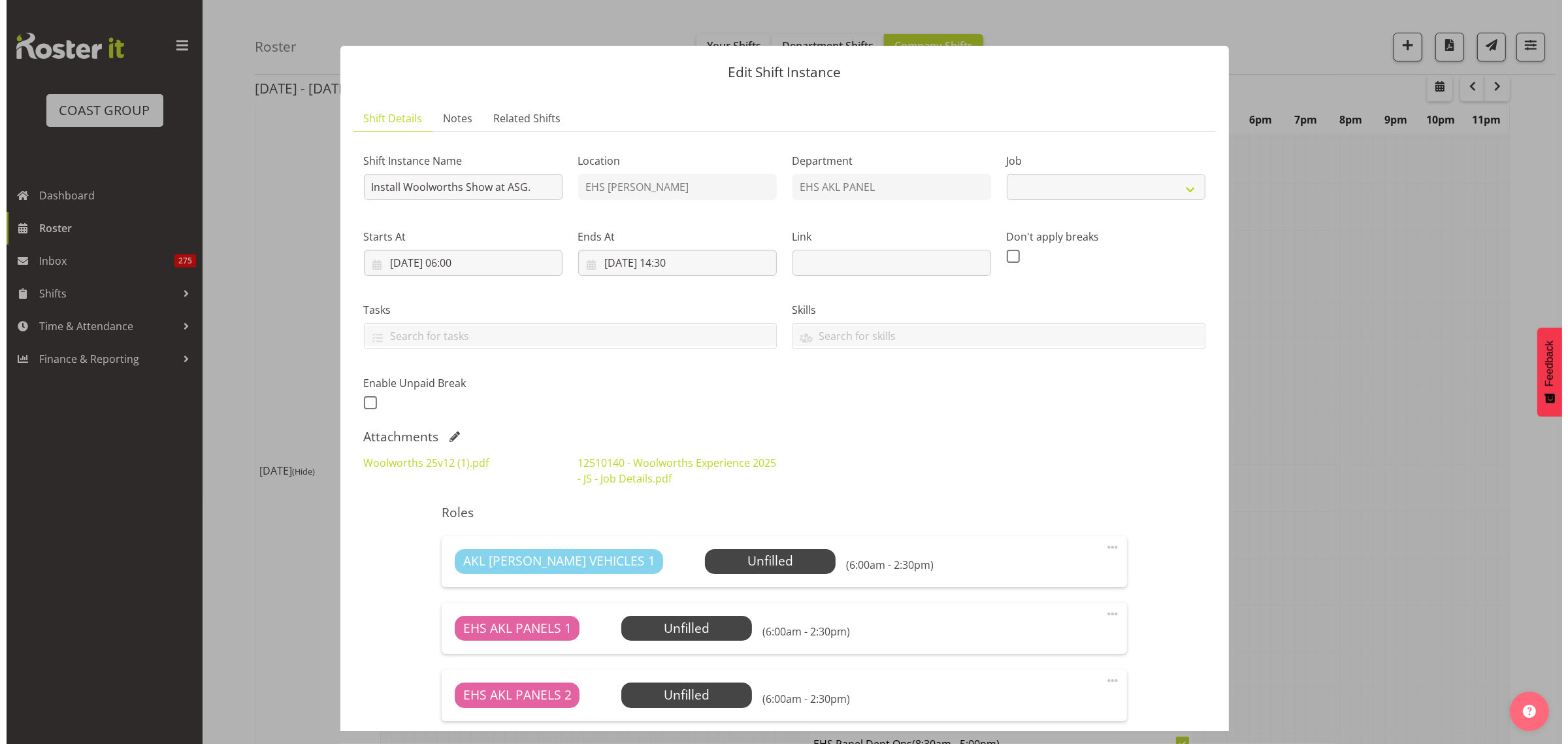
scroll to position [157, 0]
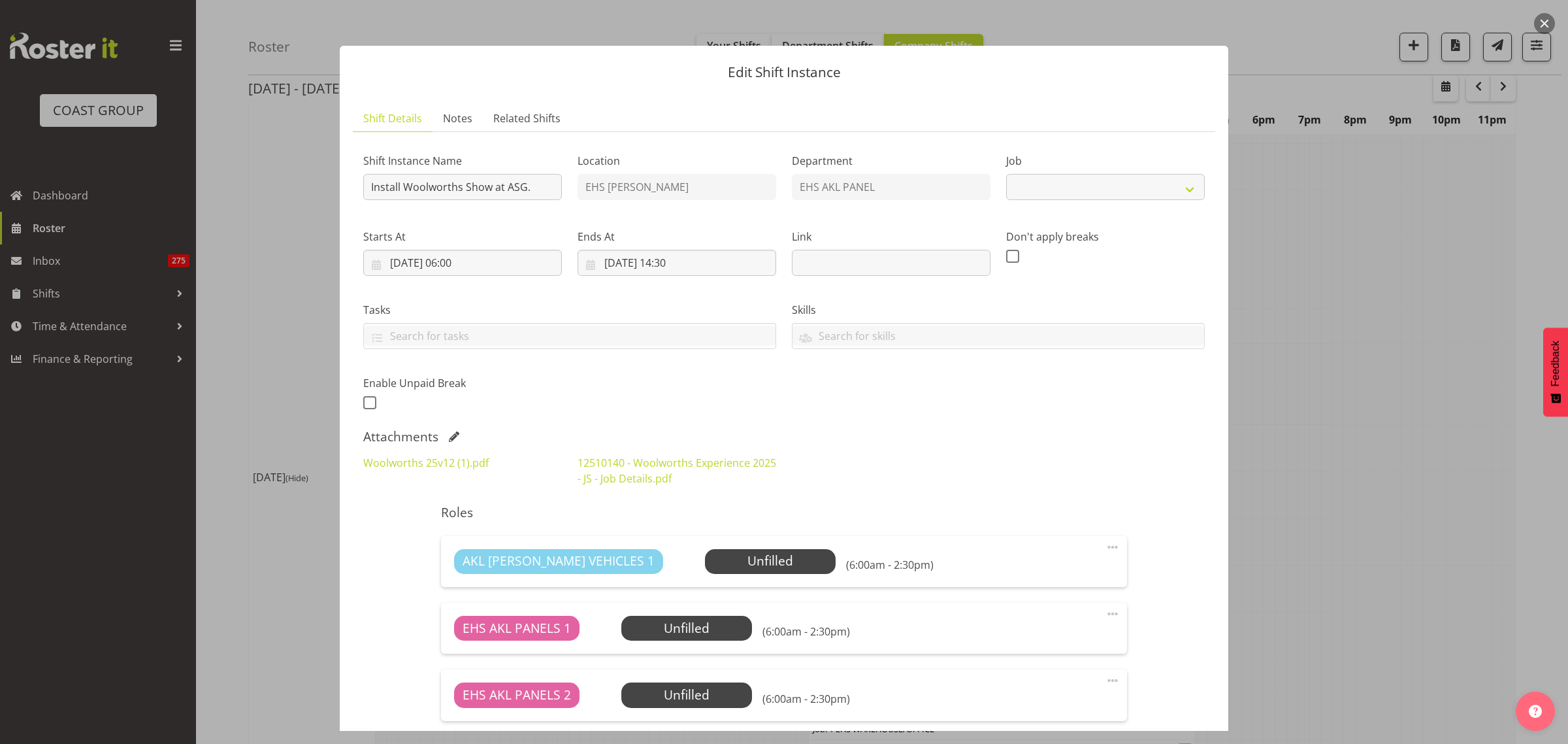
select select "10237"
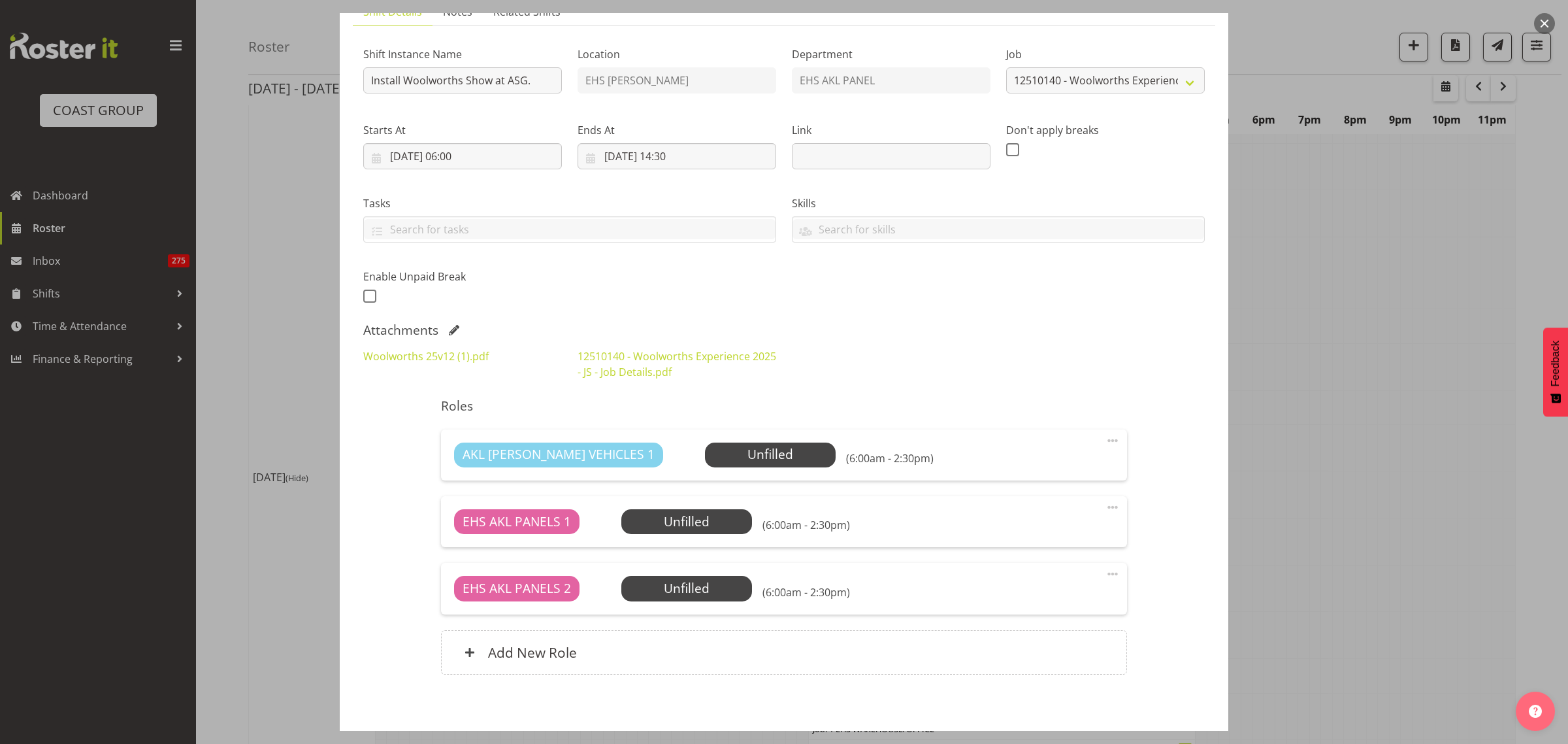
scroll to position [167, 0]
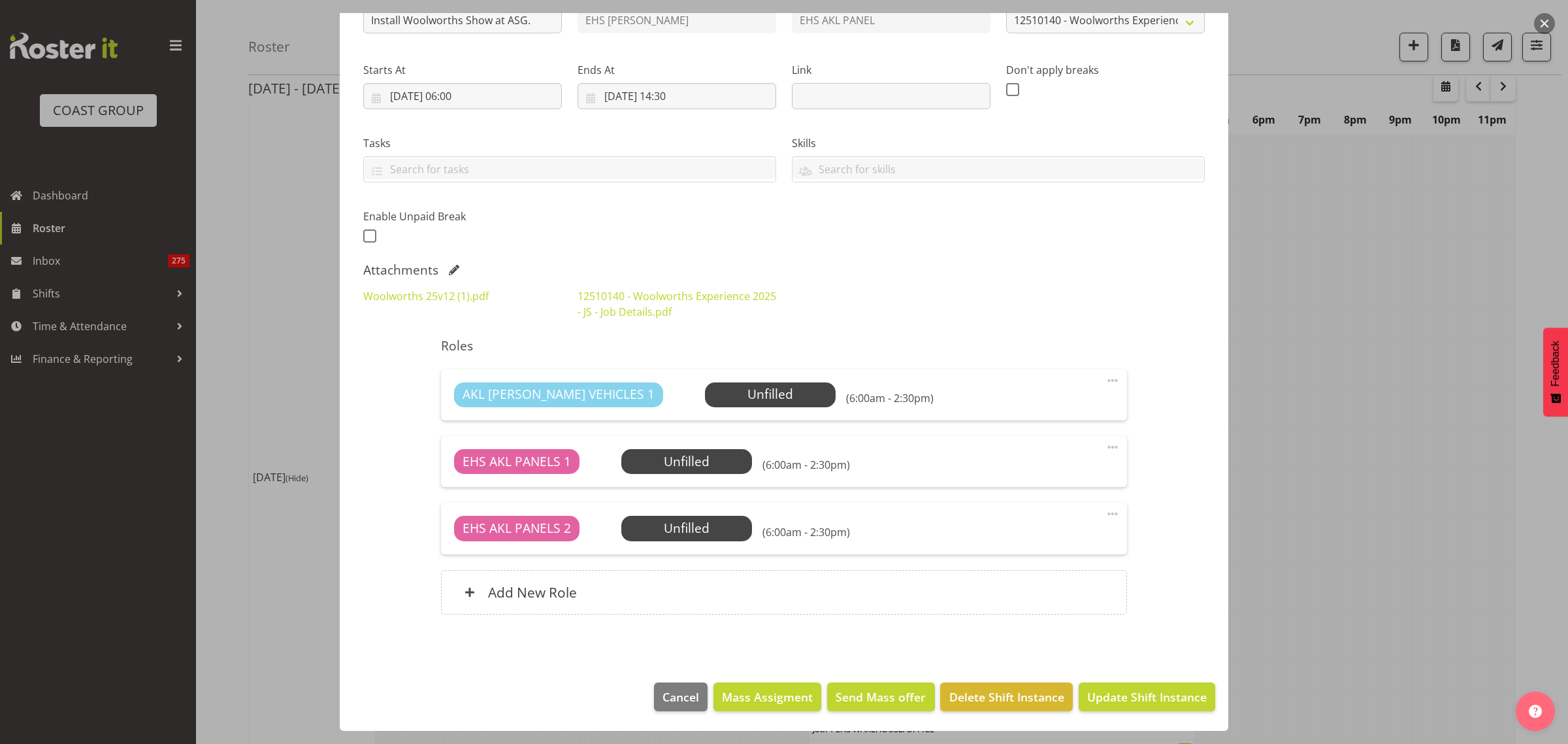
click at [1104, 380] on span at bounding box center [1112, 380] width 16 height 16
click at [1050, 461] on link "Delete" at bounding box center [1057, 456] width 126 height 24
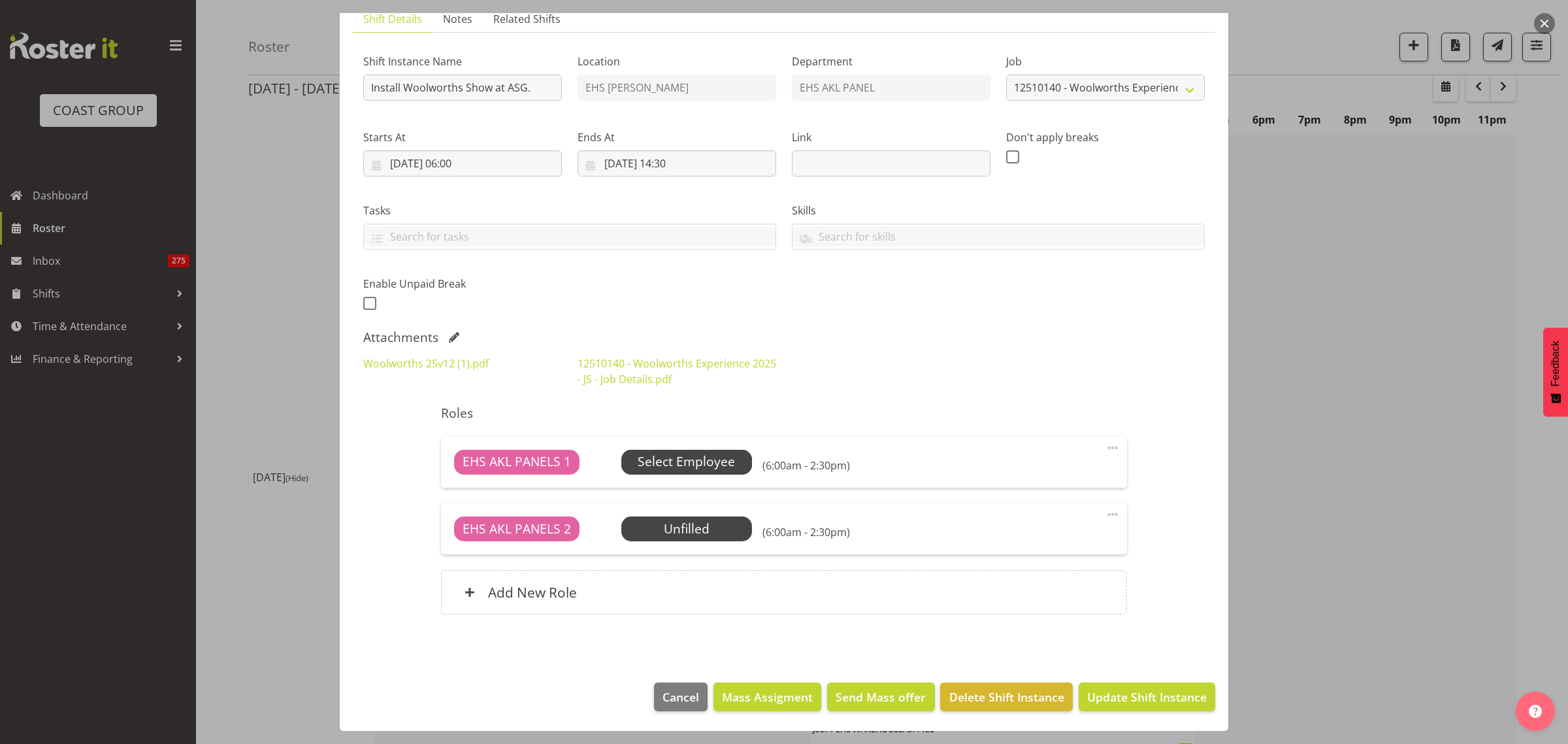
click at [693, 463] on span "Select Employee" at bounding box center [686, 461] width 98 height 19
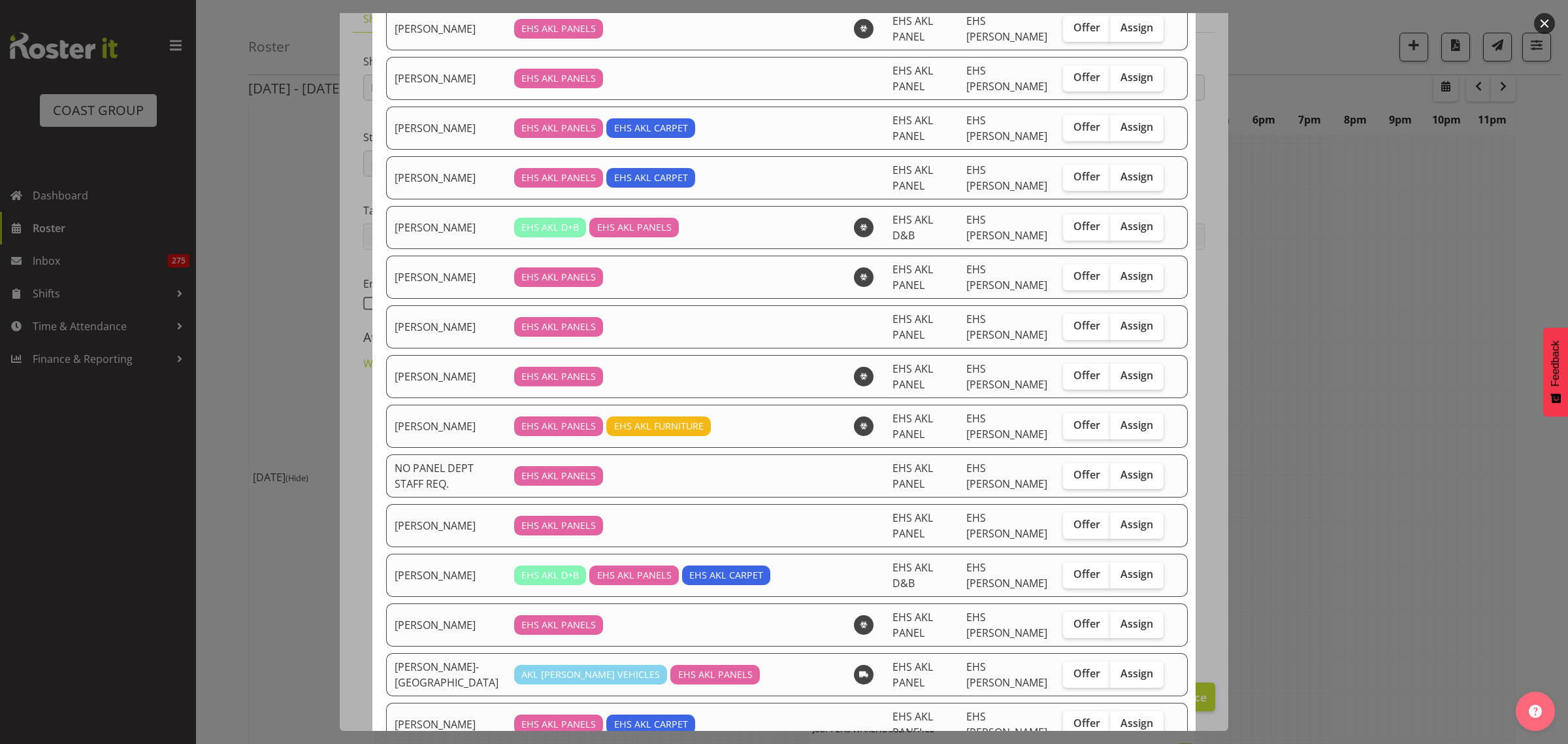
scroll to position [341, 0]
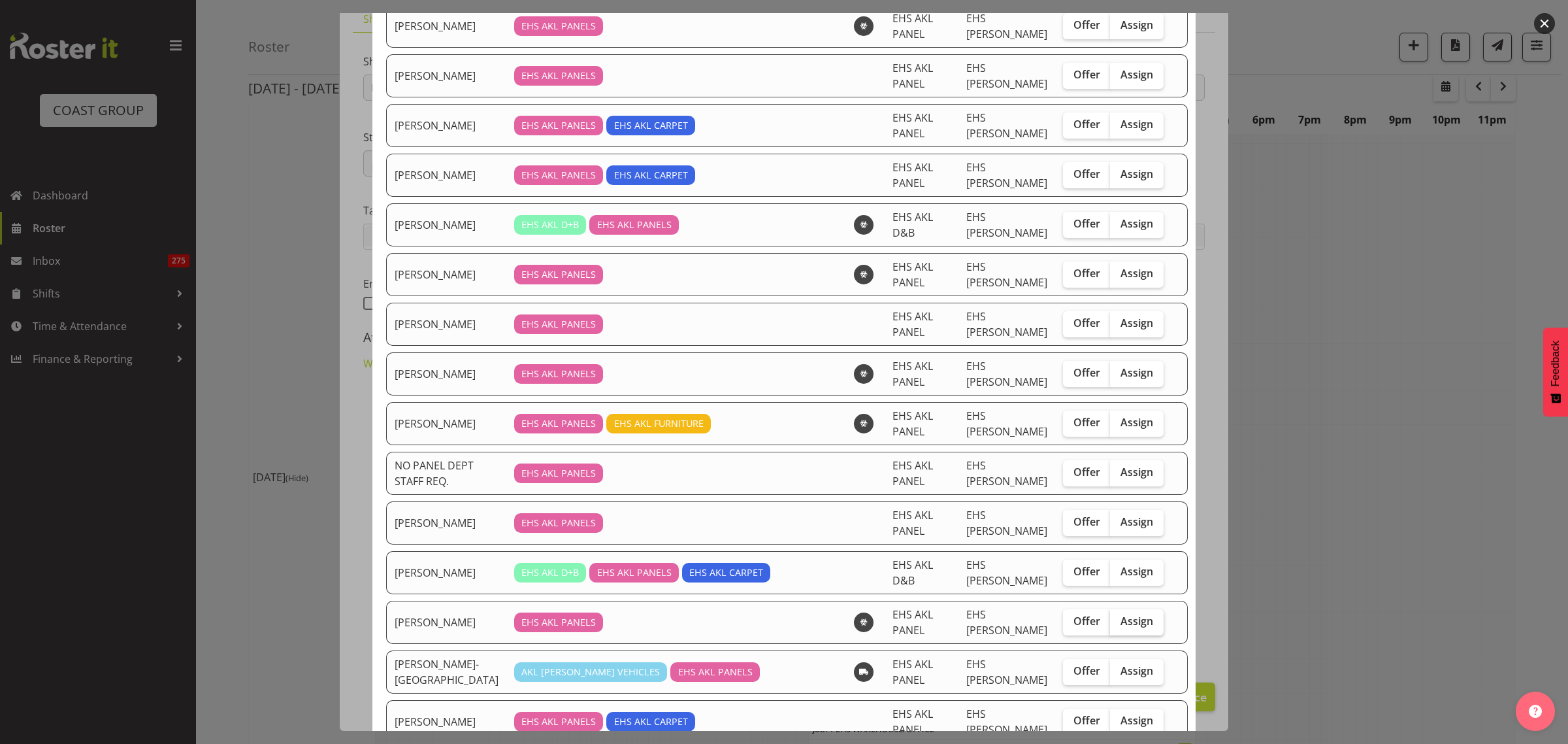
click at [1110, 609] on label "Assign" at bounding box center [1136, 622] width 53 height 26
click at [1110, 617] on input "Assign" at bounding box center [1114, 622] width 9 height 9
checkbox input "true"
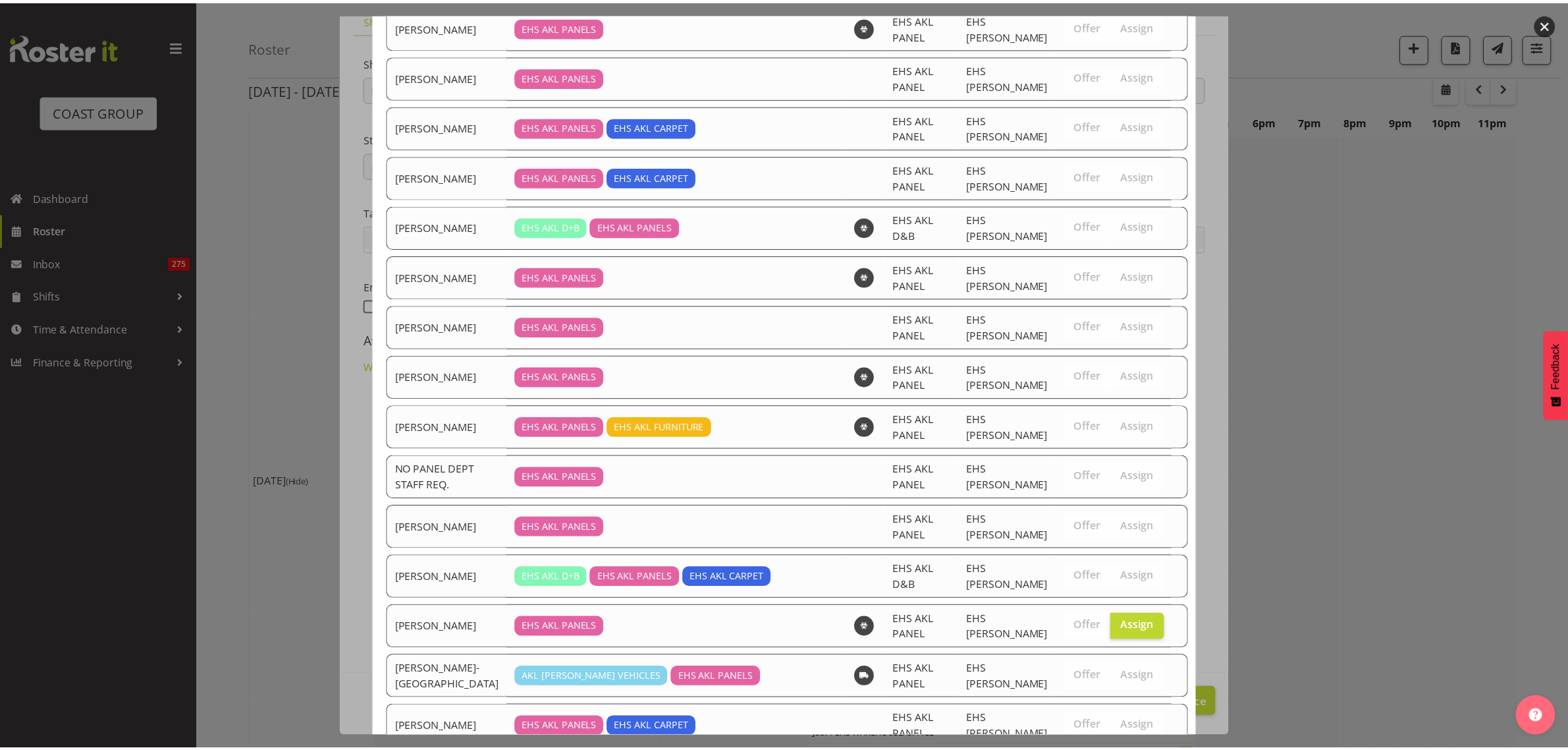
scroll to position [164, 0]
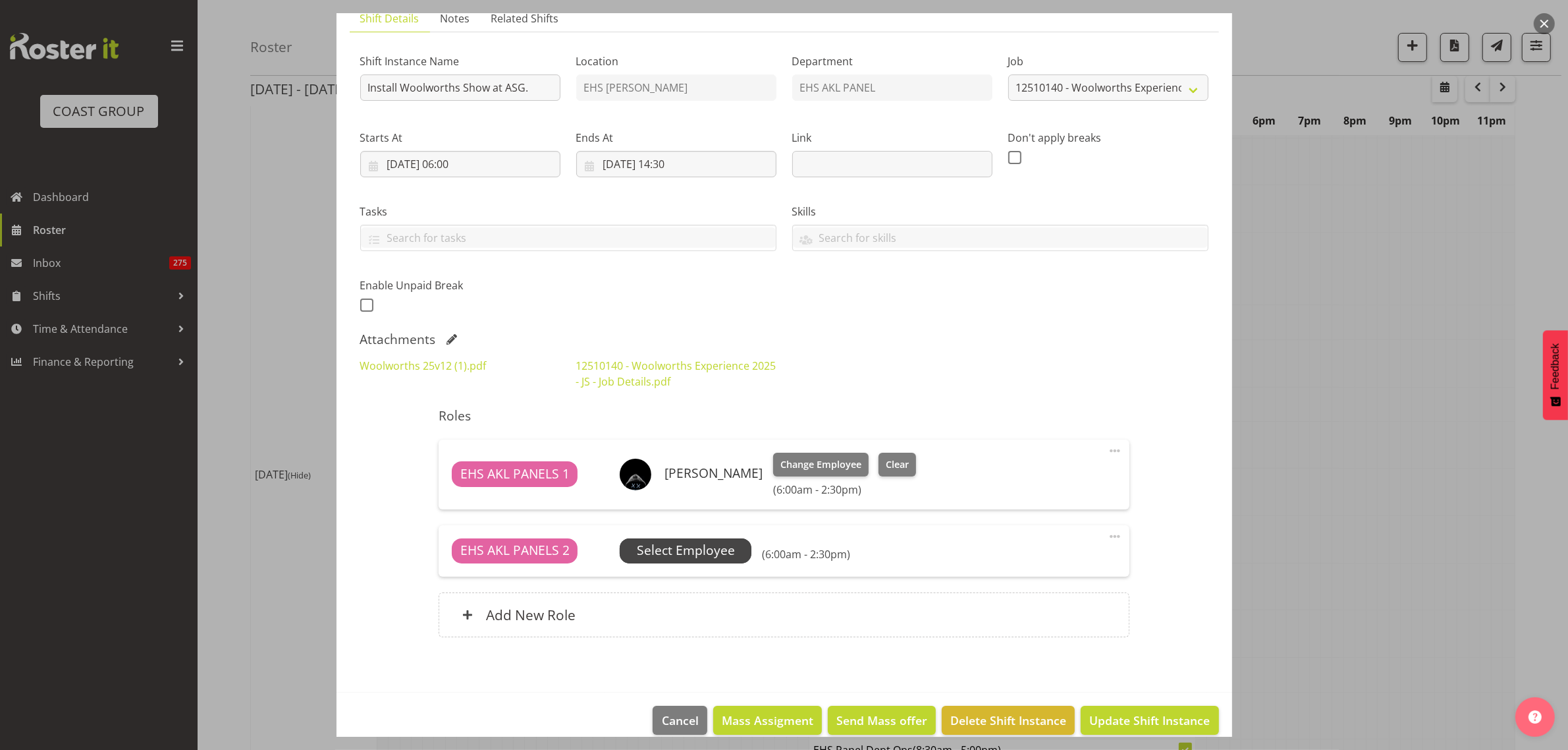
click at [711, 552] on span "Select Employee" at bounding box center [686, 550] width 98 height 19
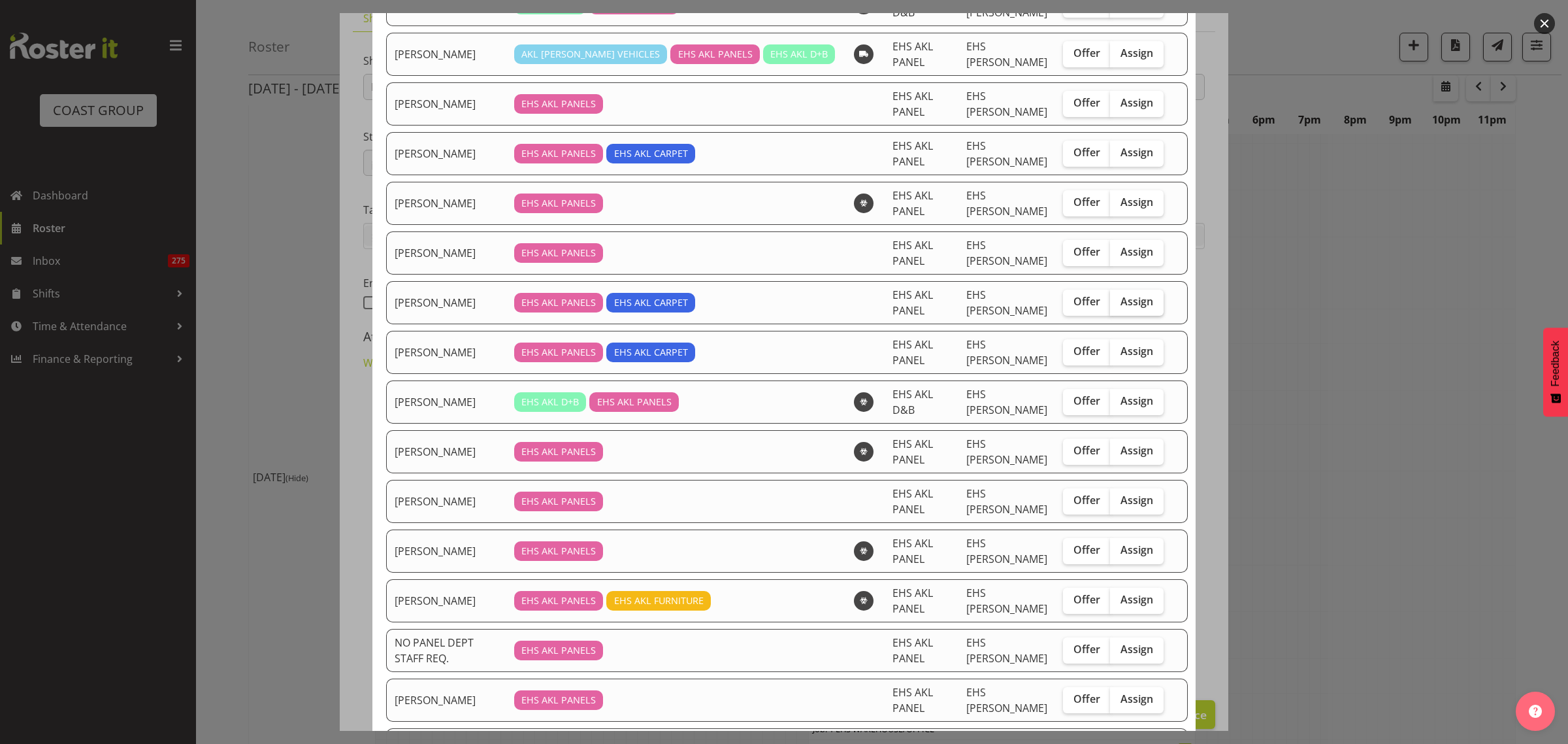
click at [1120, 289] on label "Assign" at bounding box center [1136, 302] width 53 height 26
click at [1119, 297] on input "Assign" at bounding box center [1114, 302] width 9 height 9
checkbox input "true"
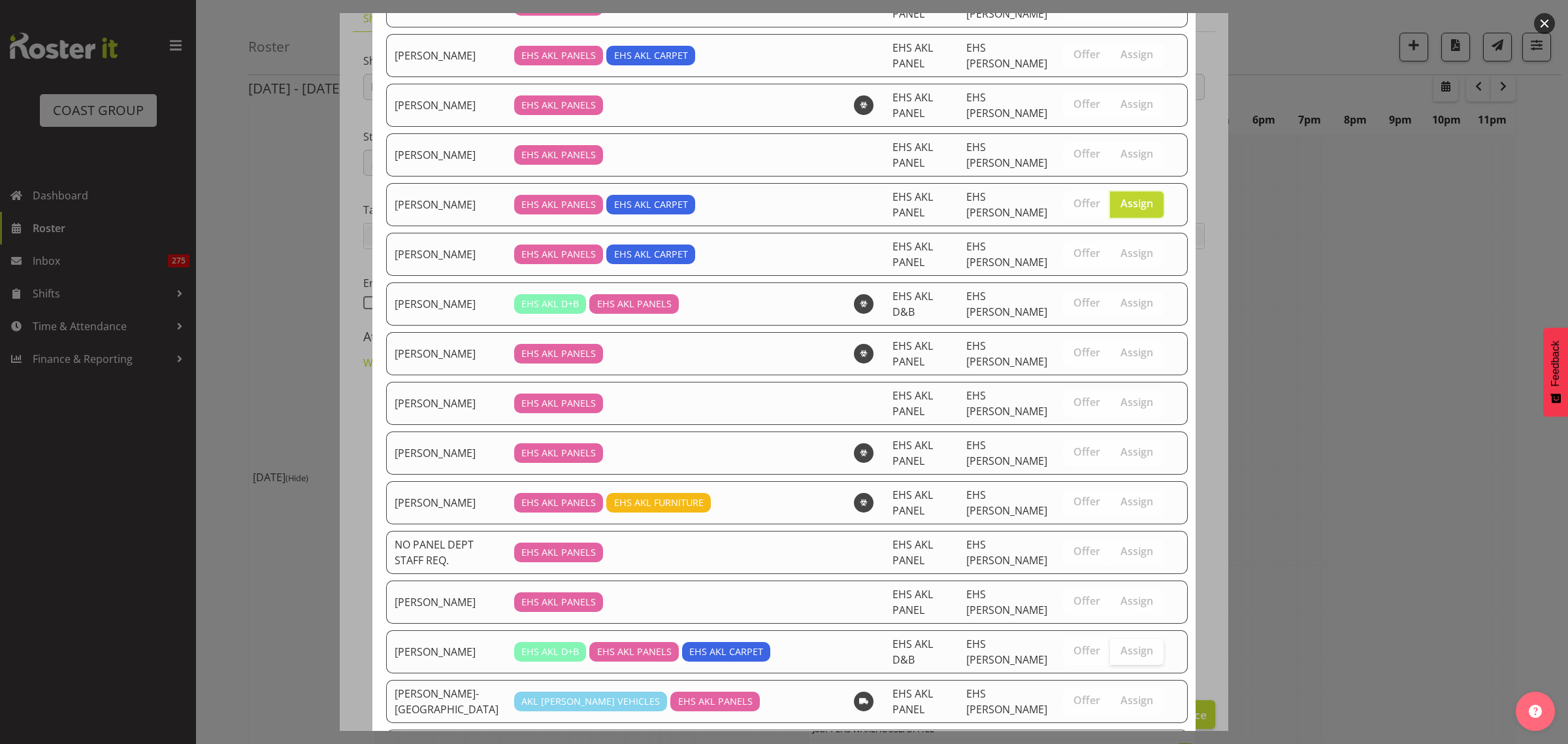
scroll to position [295, 0]
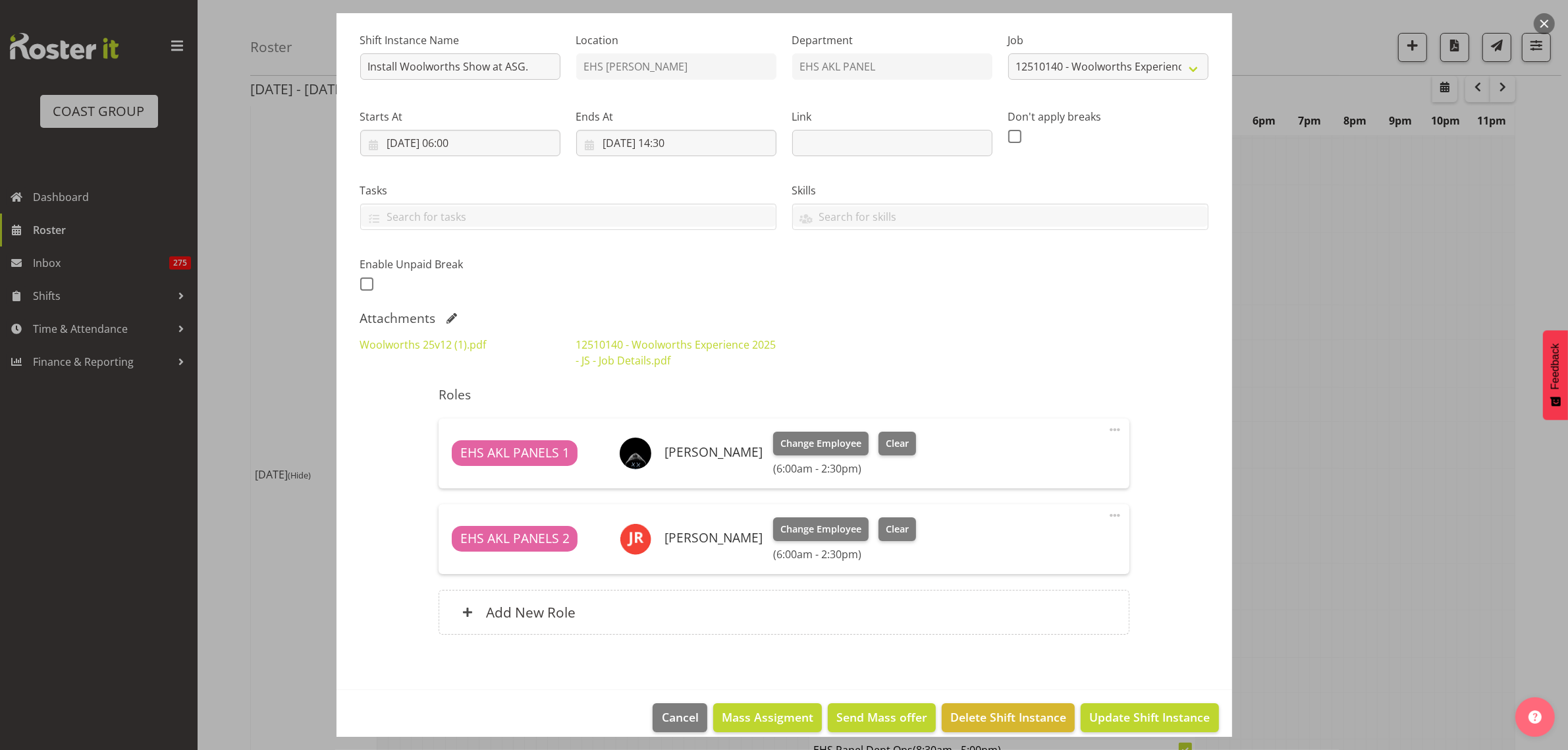
scroll to position [137, 0]
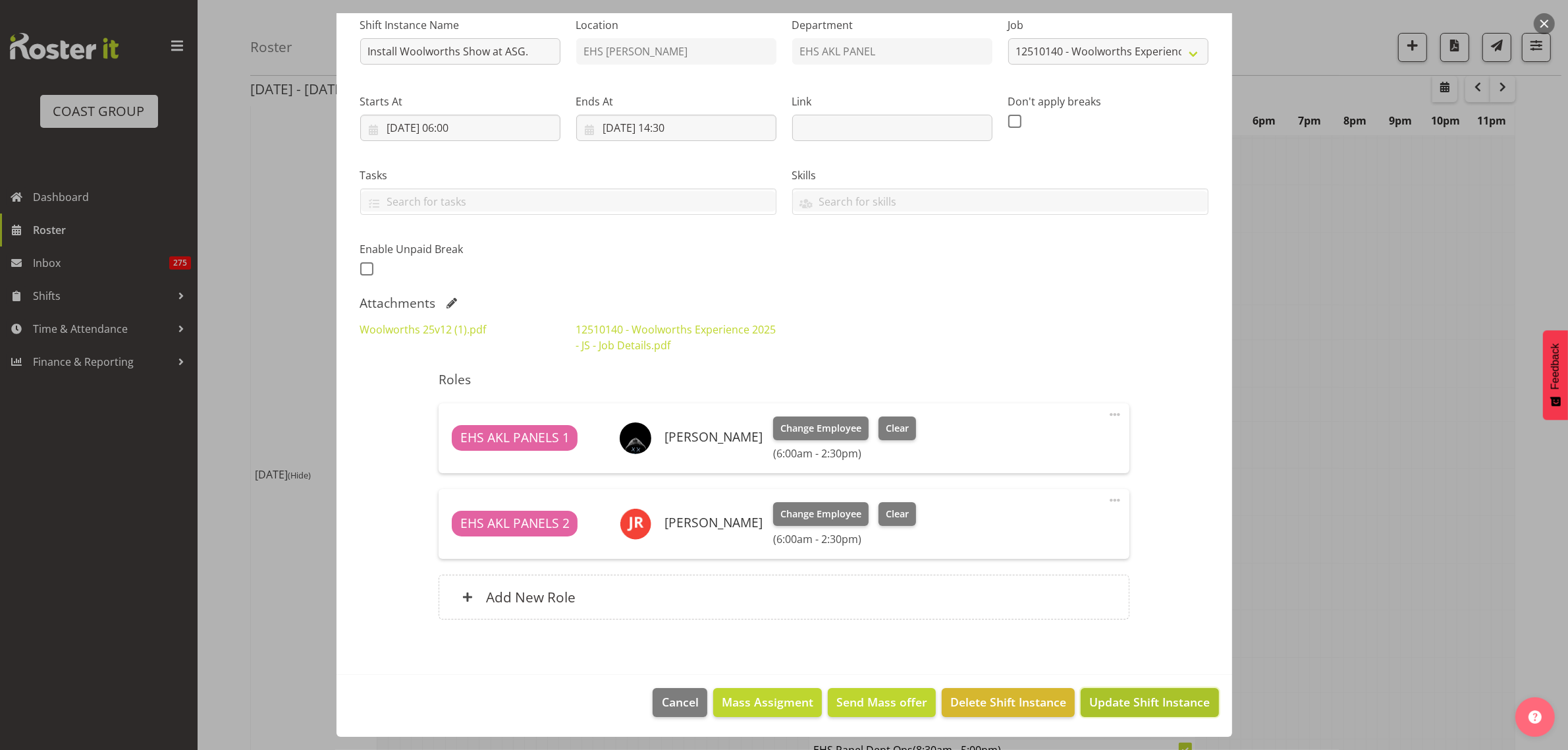
click at [1134, 708] on span "Update Shift Instance" at bounding box center [1149, 701] width 121 height 17
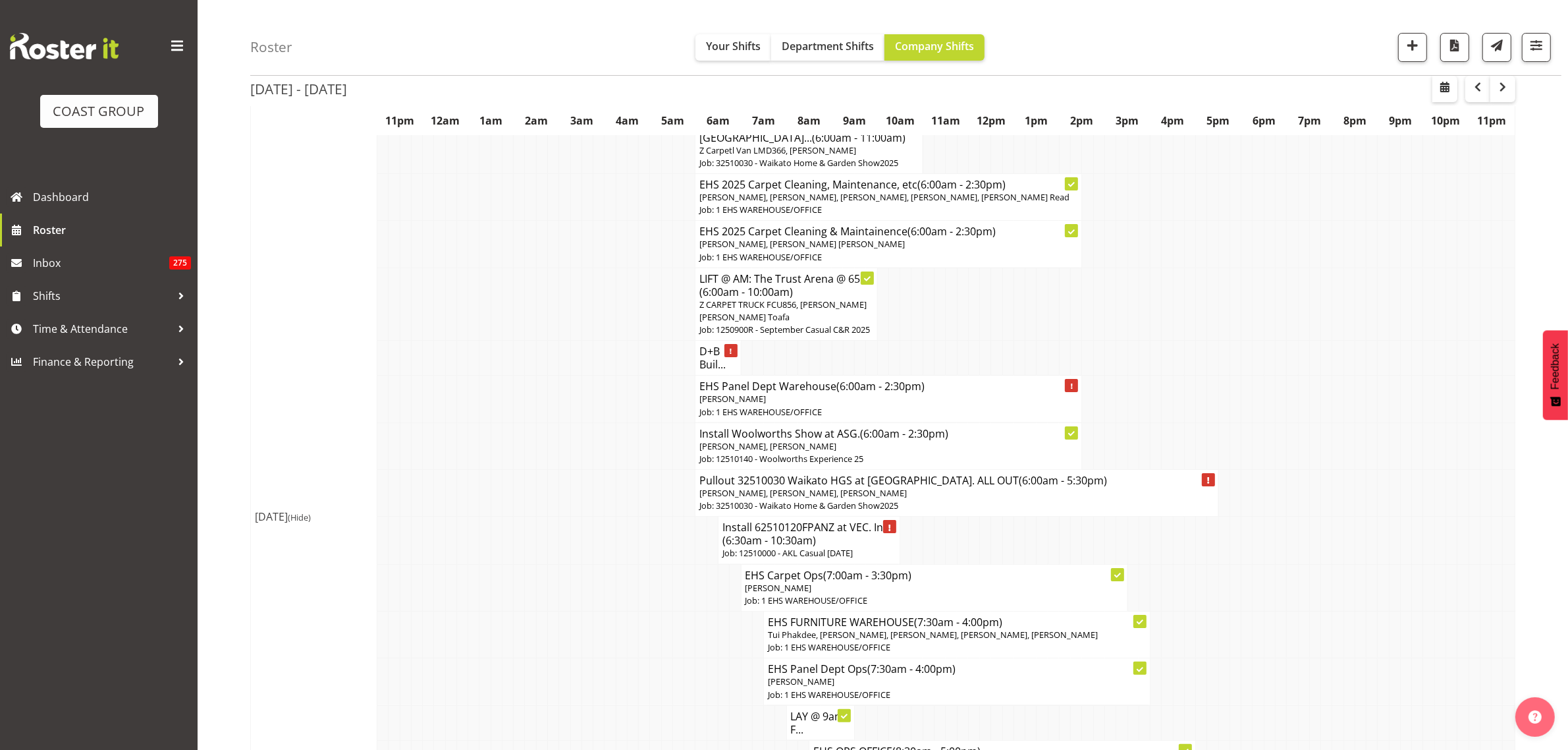
scroll to position [164, 0]
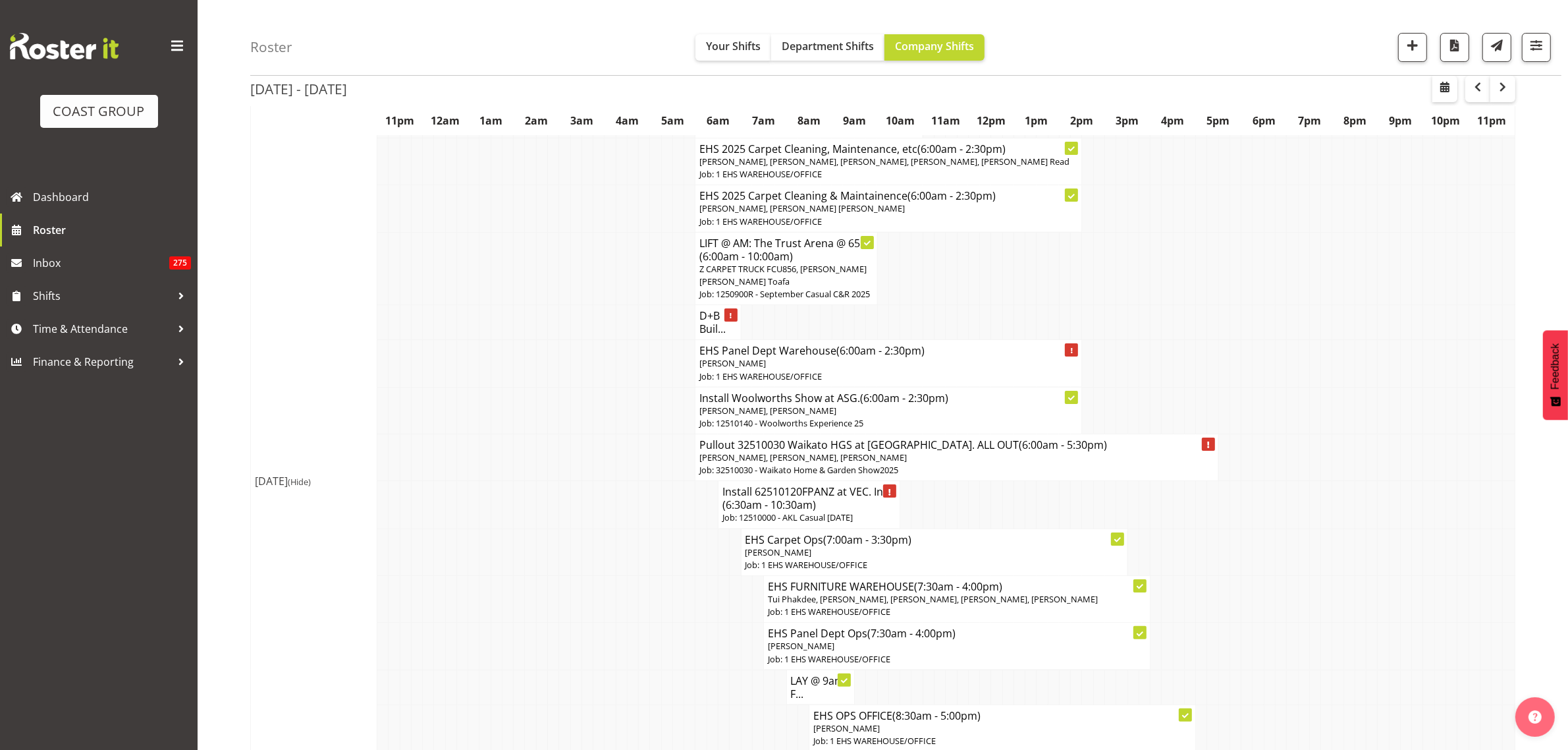
click at [808, 512] on span "(6:30am - 10:30am)" at bounding box center [768, 504] width 94 height 14
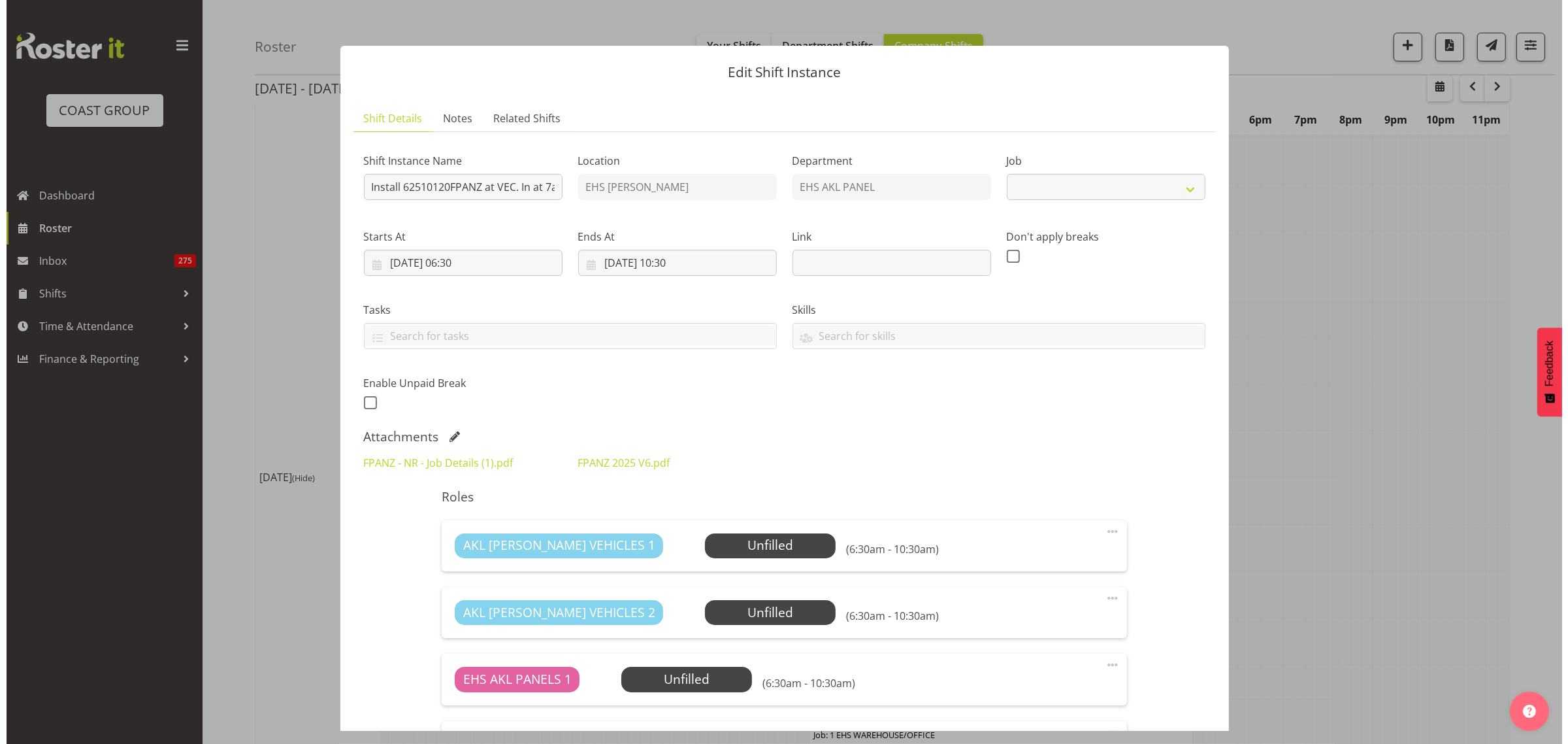
scroll to position [158, 0]
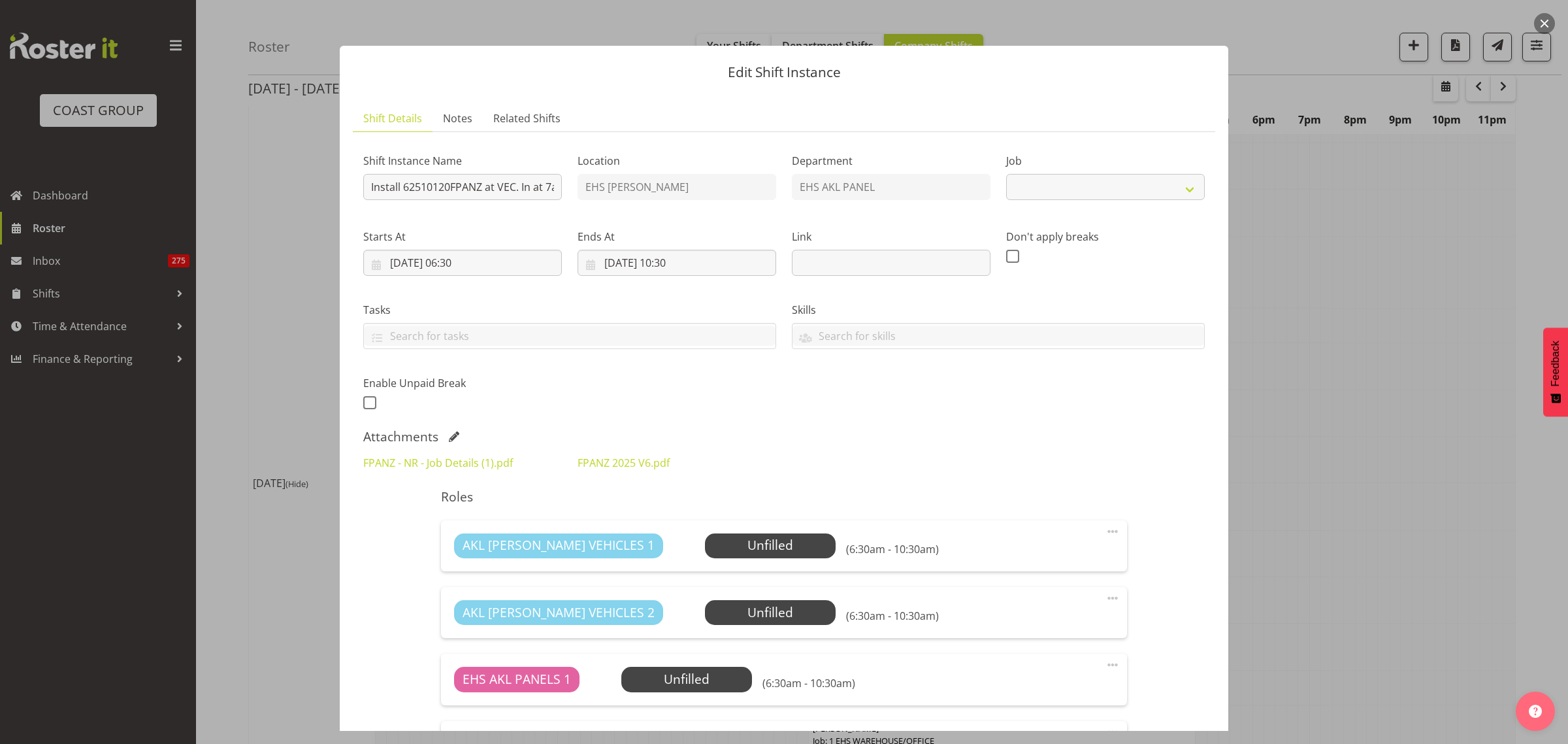
select select "8654"
click at [1541, 21] on button "button" at bounding box center [1544, 24] width 21 height 21
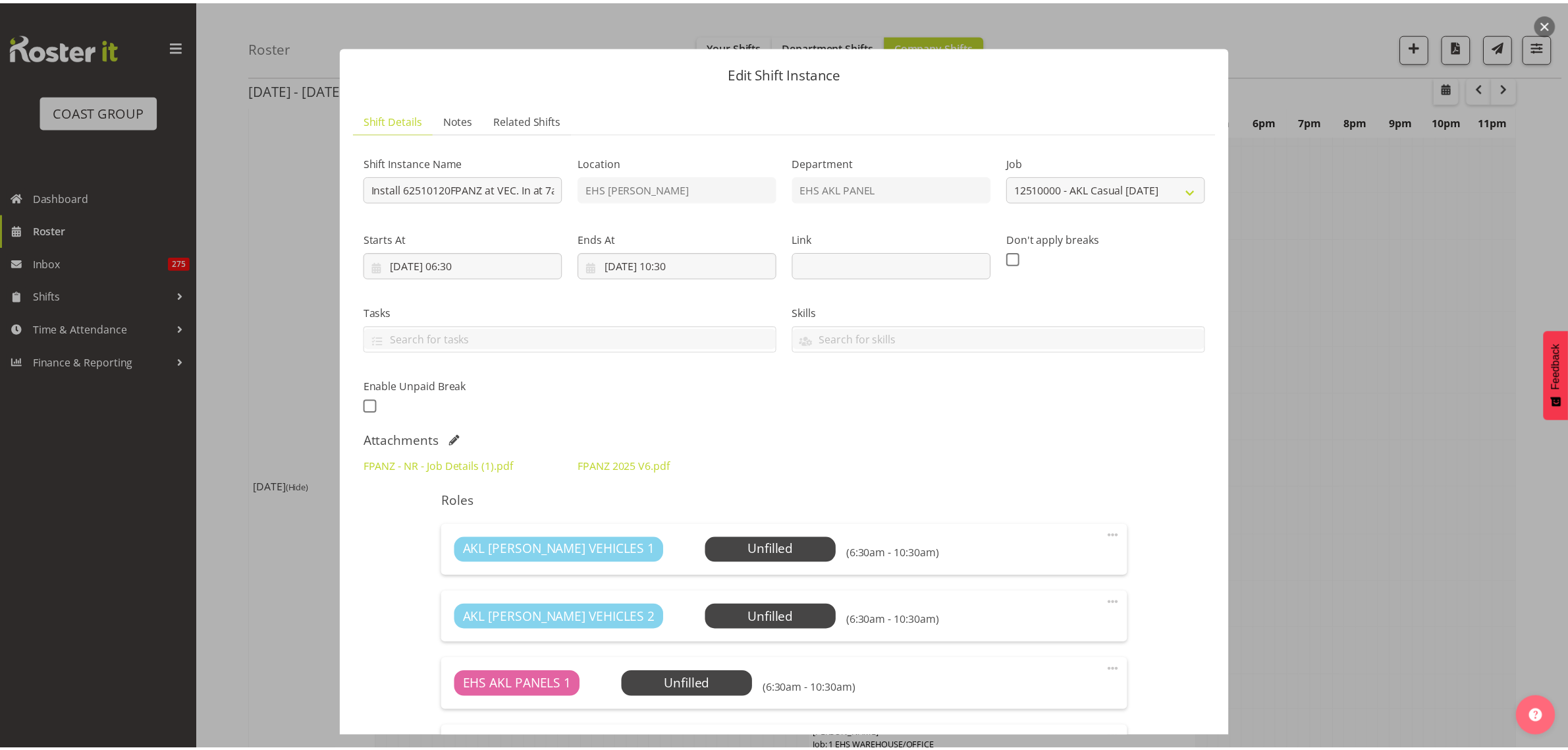
scroll to position [164, 0]
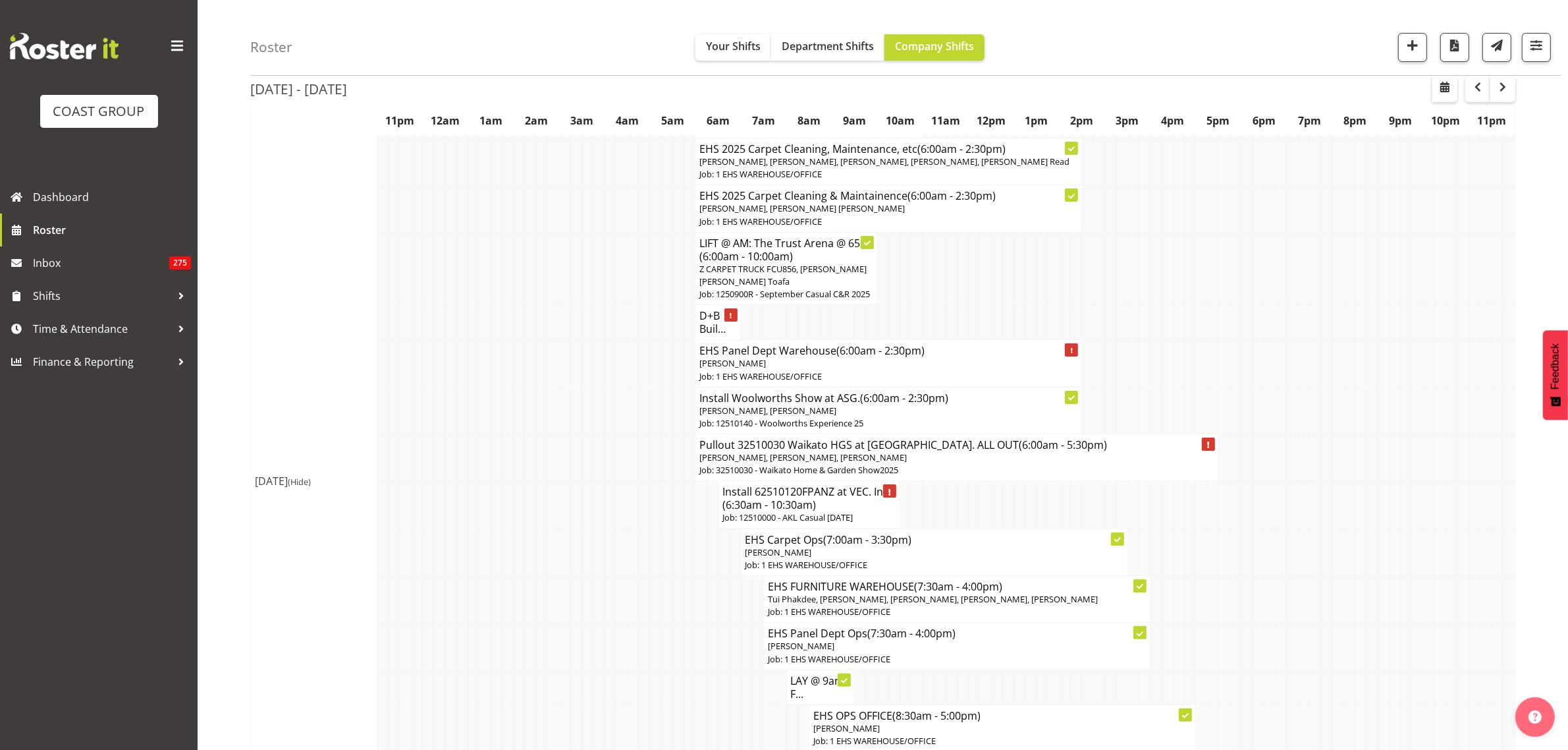
click at [804, 512] on span "(6:30am - 10:30am)" at bounding box center [768, 504] width 94 height 14
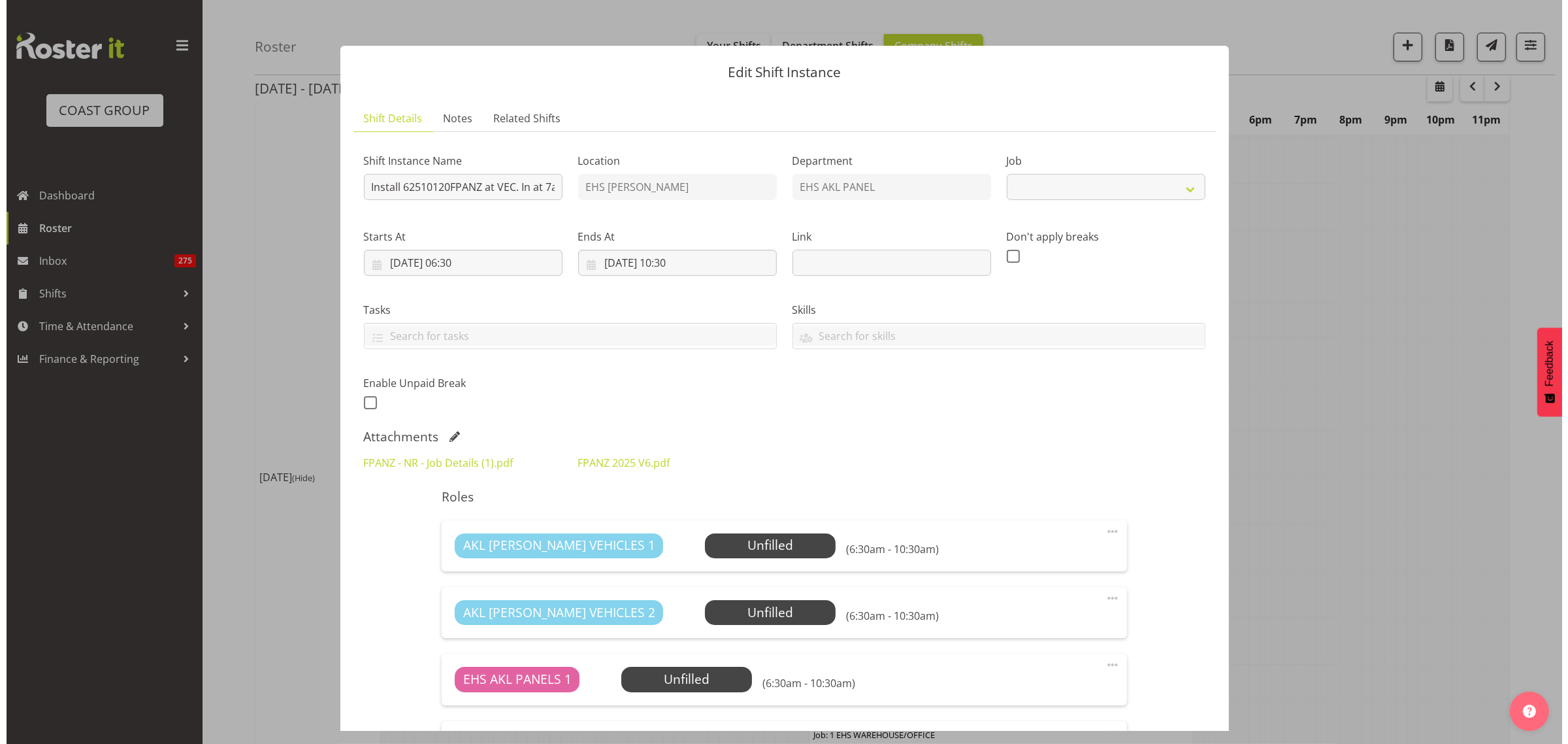
scroll to position [158, 0]
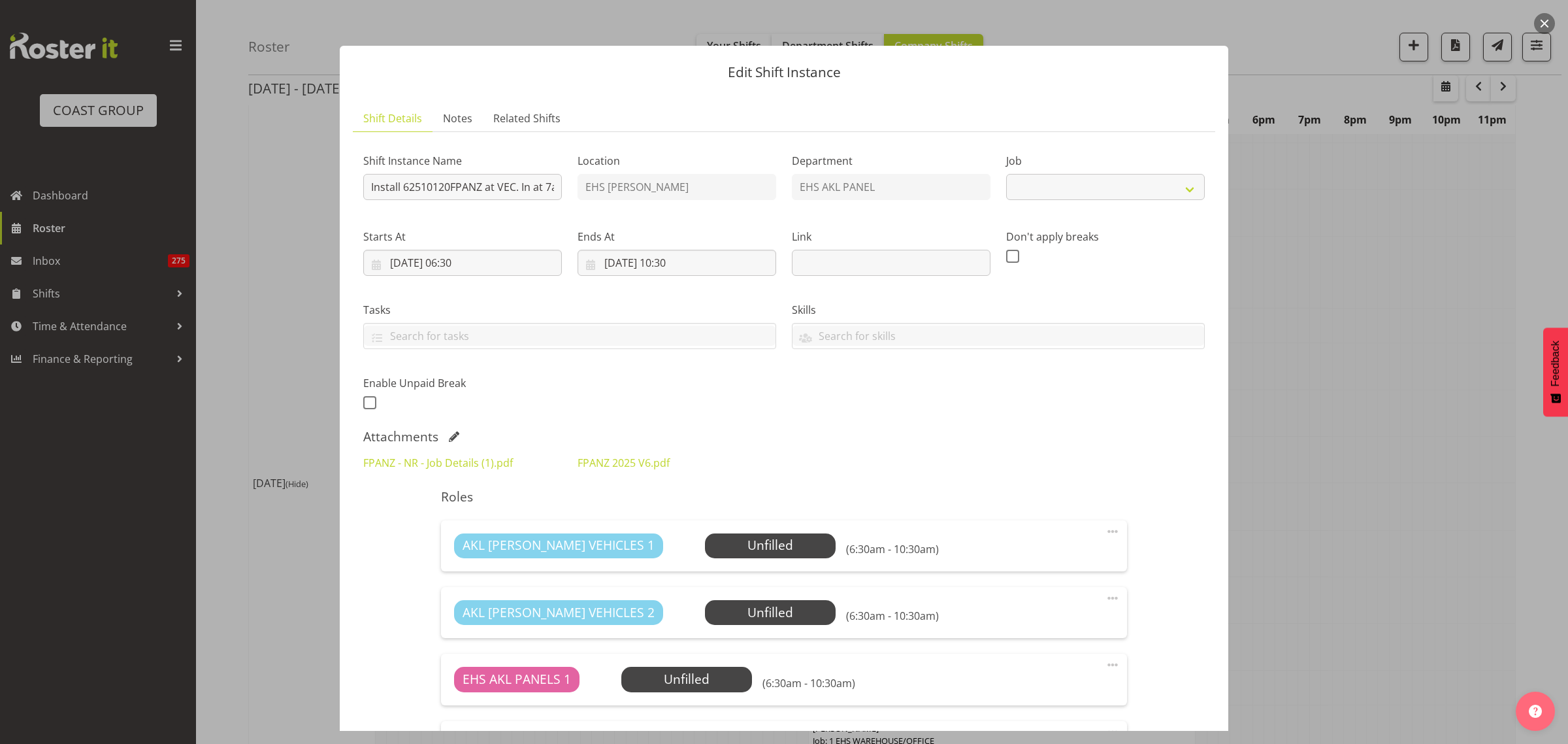
select select "8654"
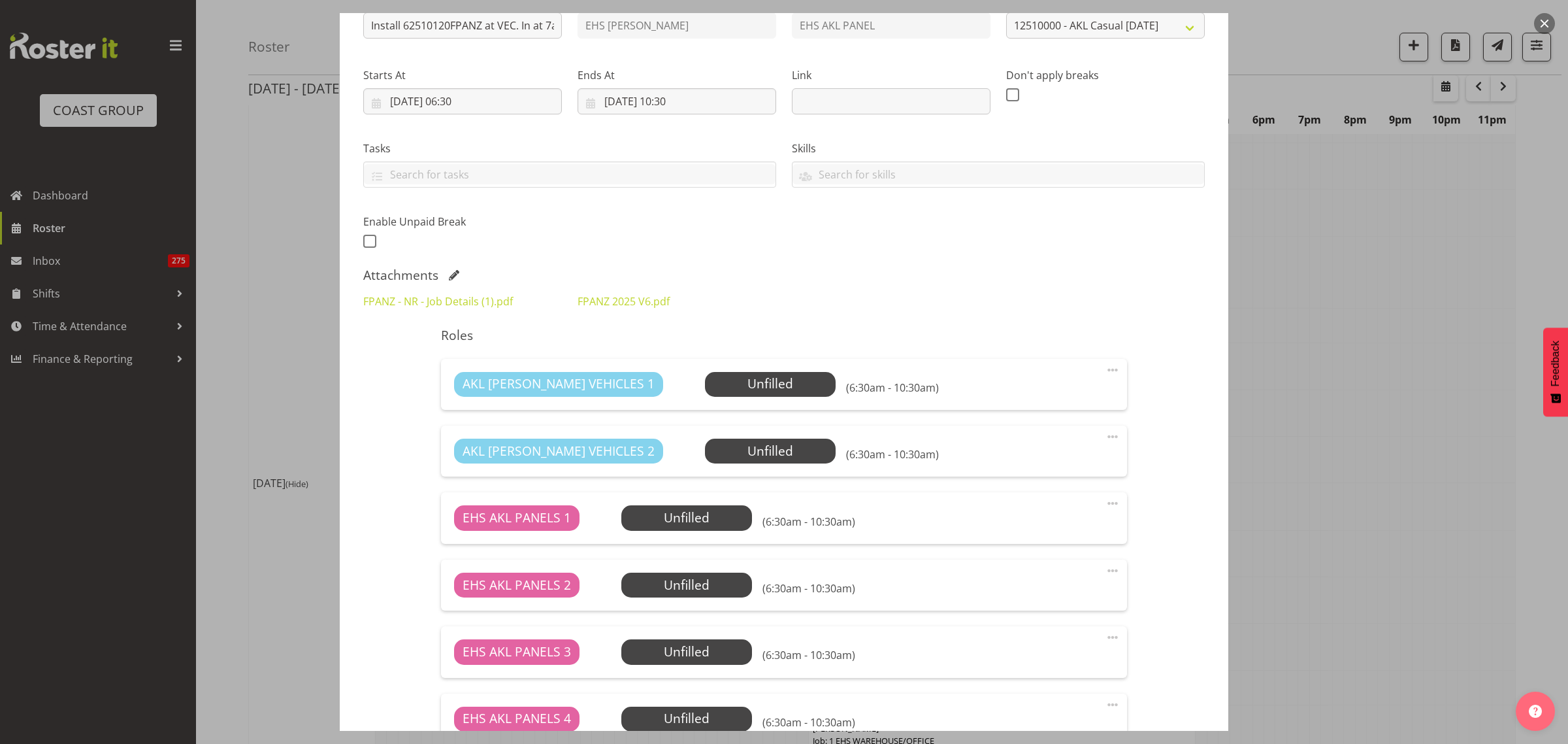
scroll to position [0, 0]
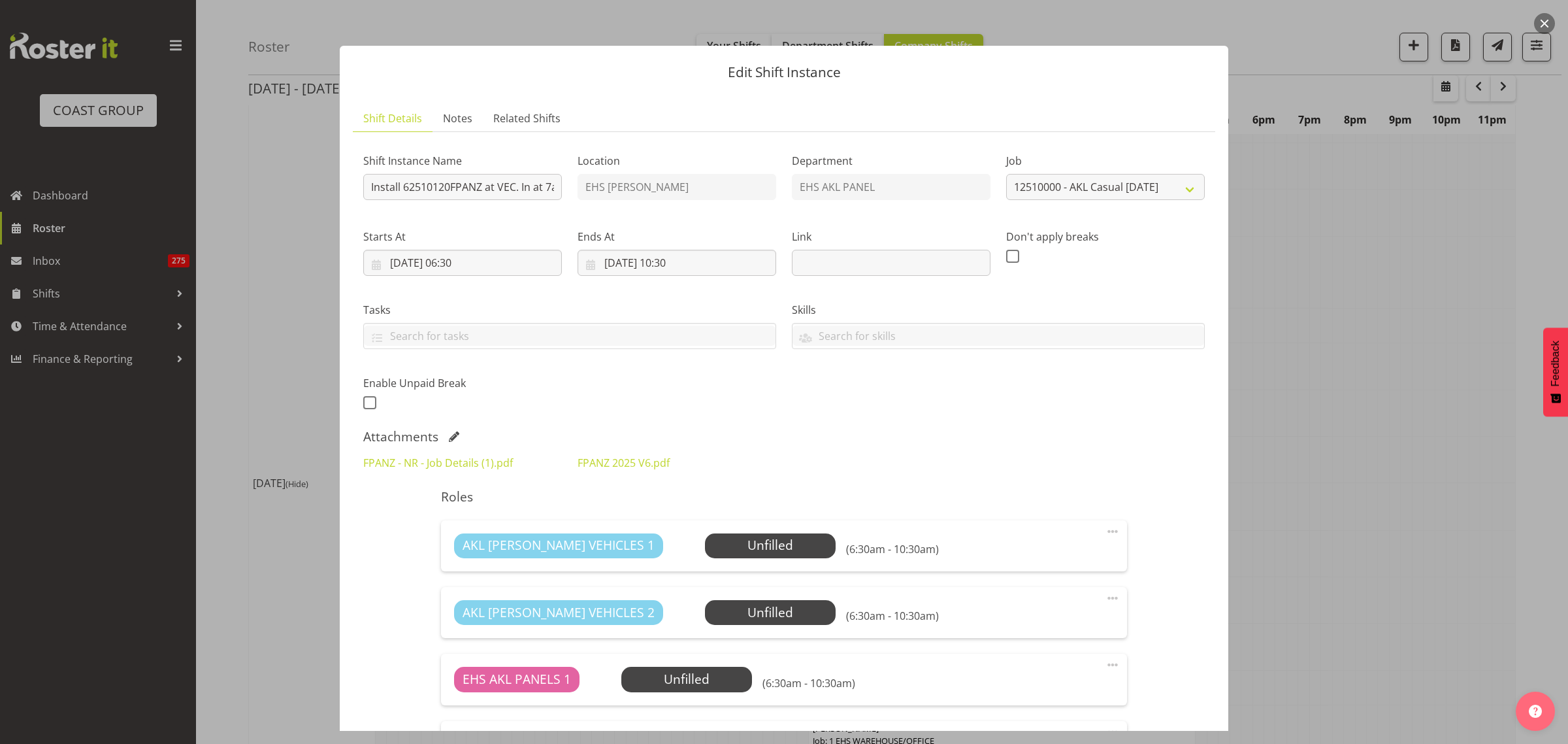
click at [1546, 24] on button "button" at bounding box center [1544, 24] width 21 height 21
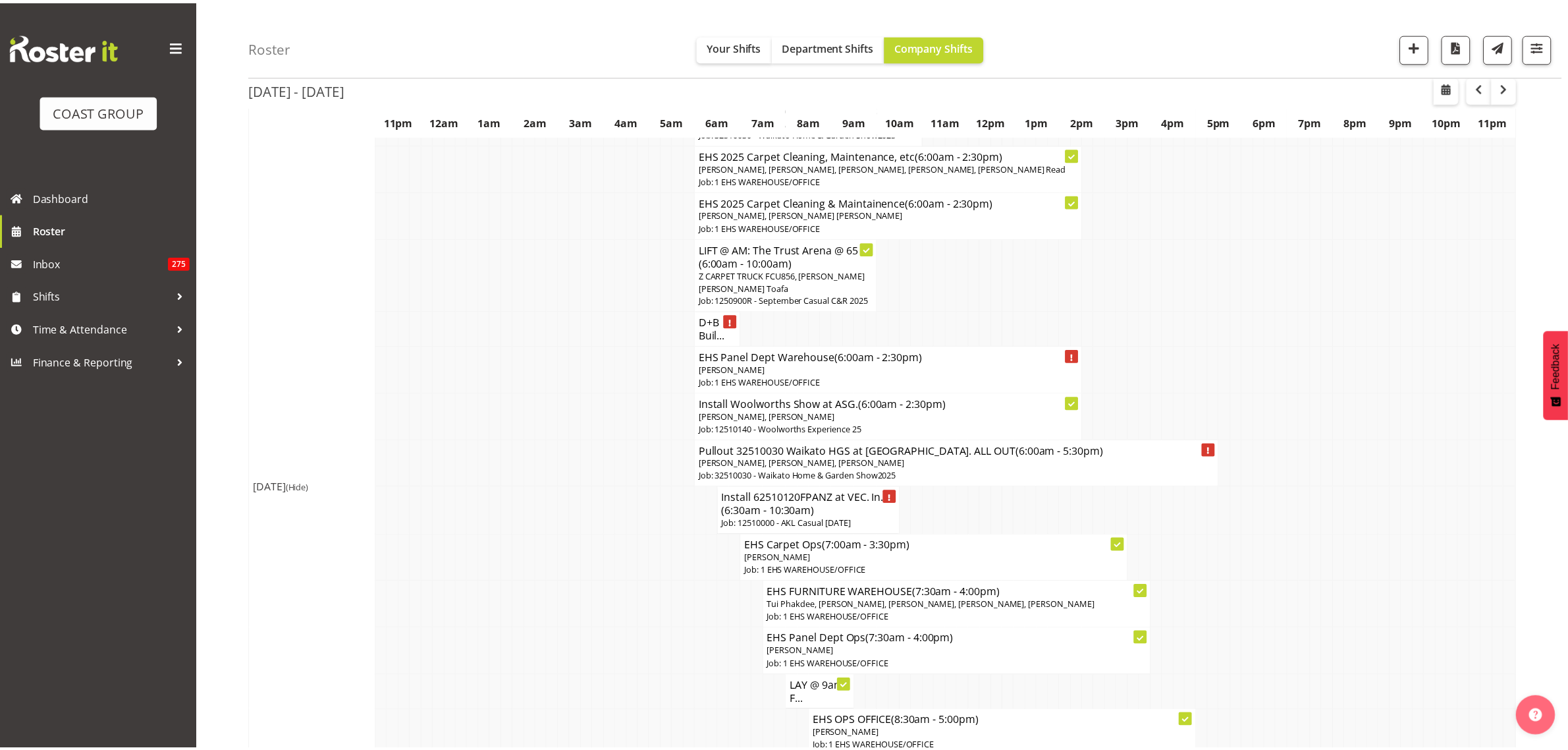
scroll to position [164, 0]
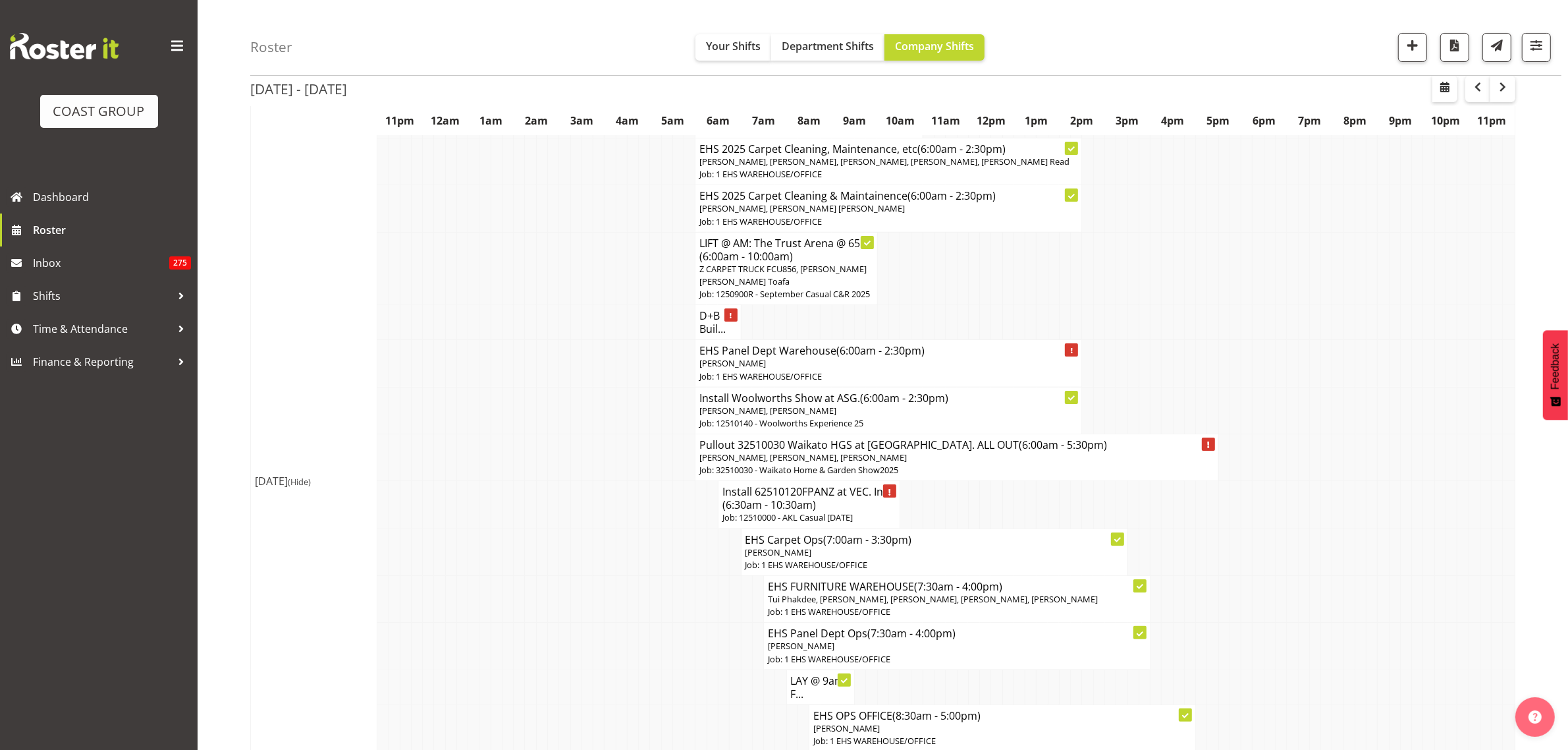
click at [801, 524] on p "Job: 12510000 - AKL Casual [DATE]" at bounding box center [809, 518] width 173 height 13
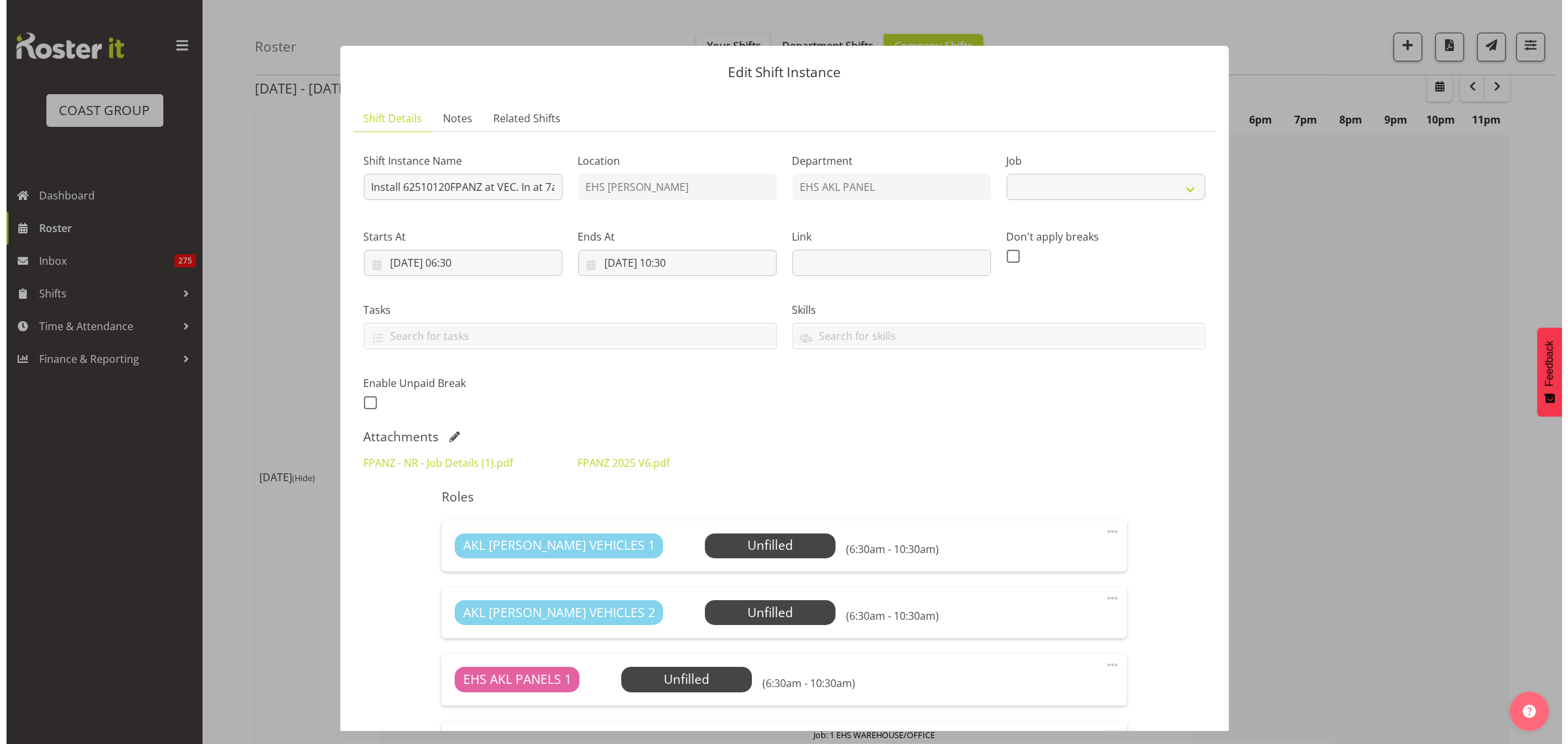
scroll to position [158, 0]
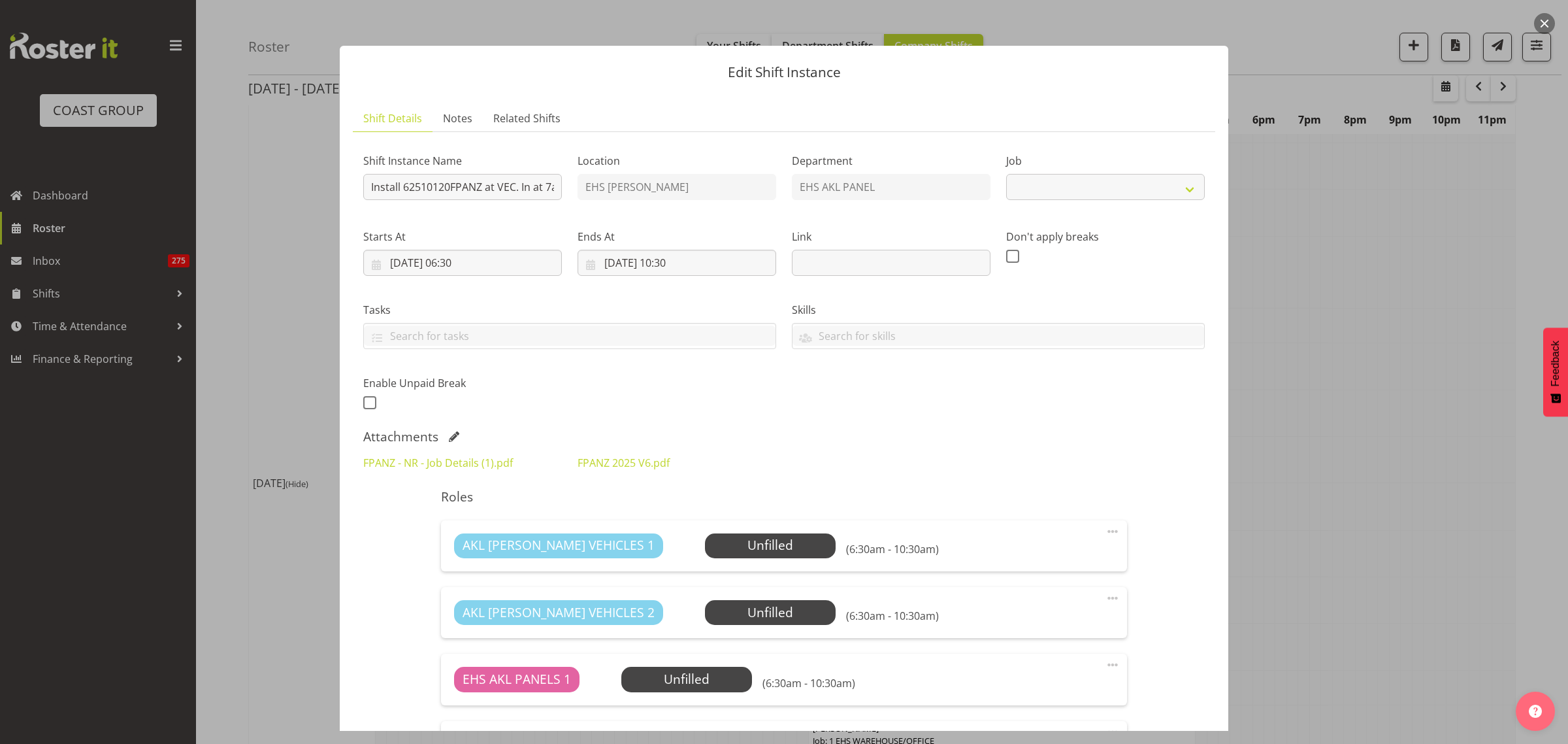
select select "8654"
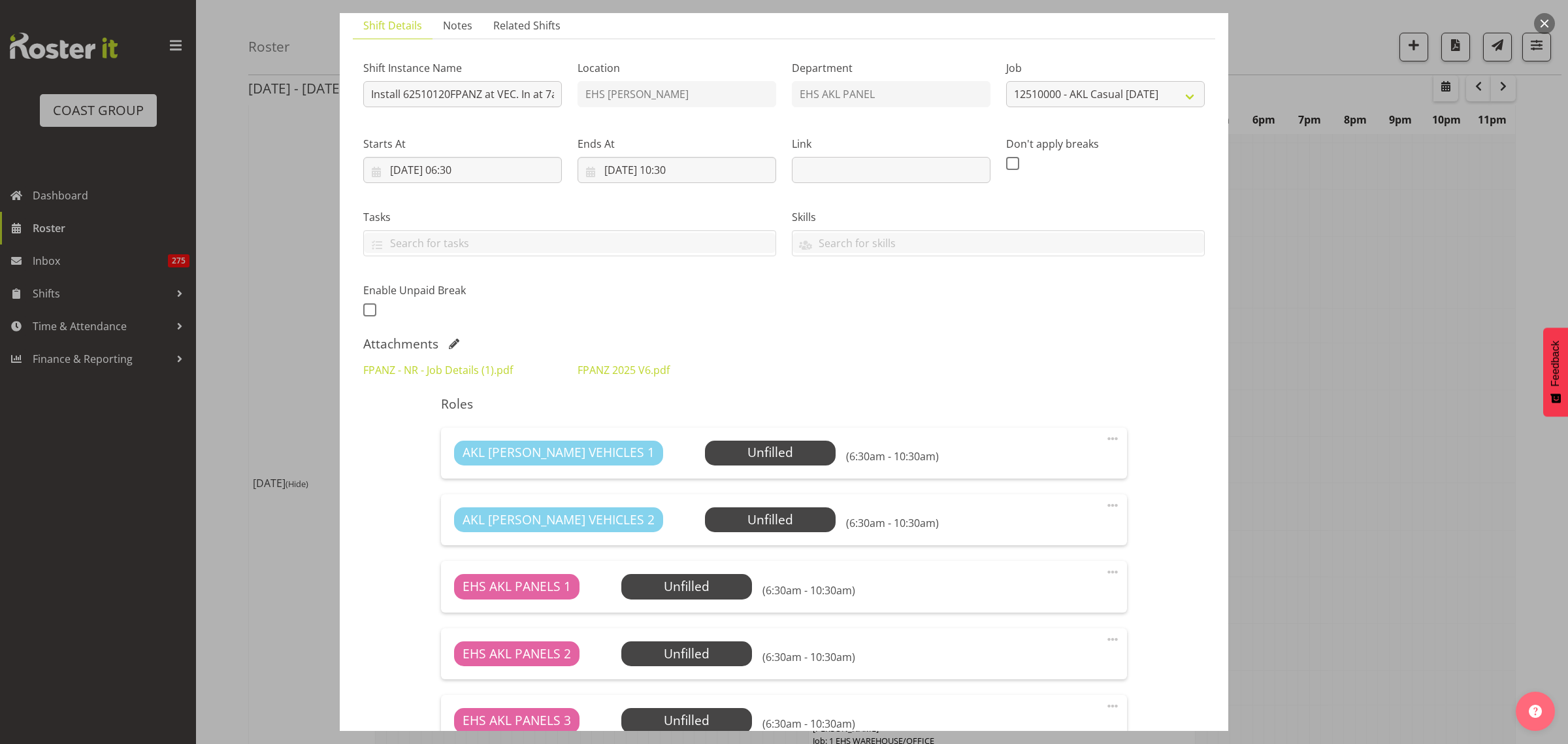
scroll to position [82, 0]
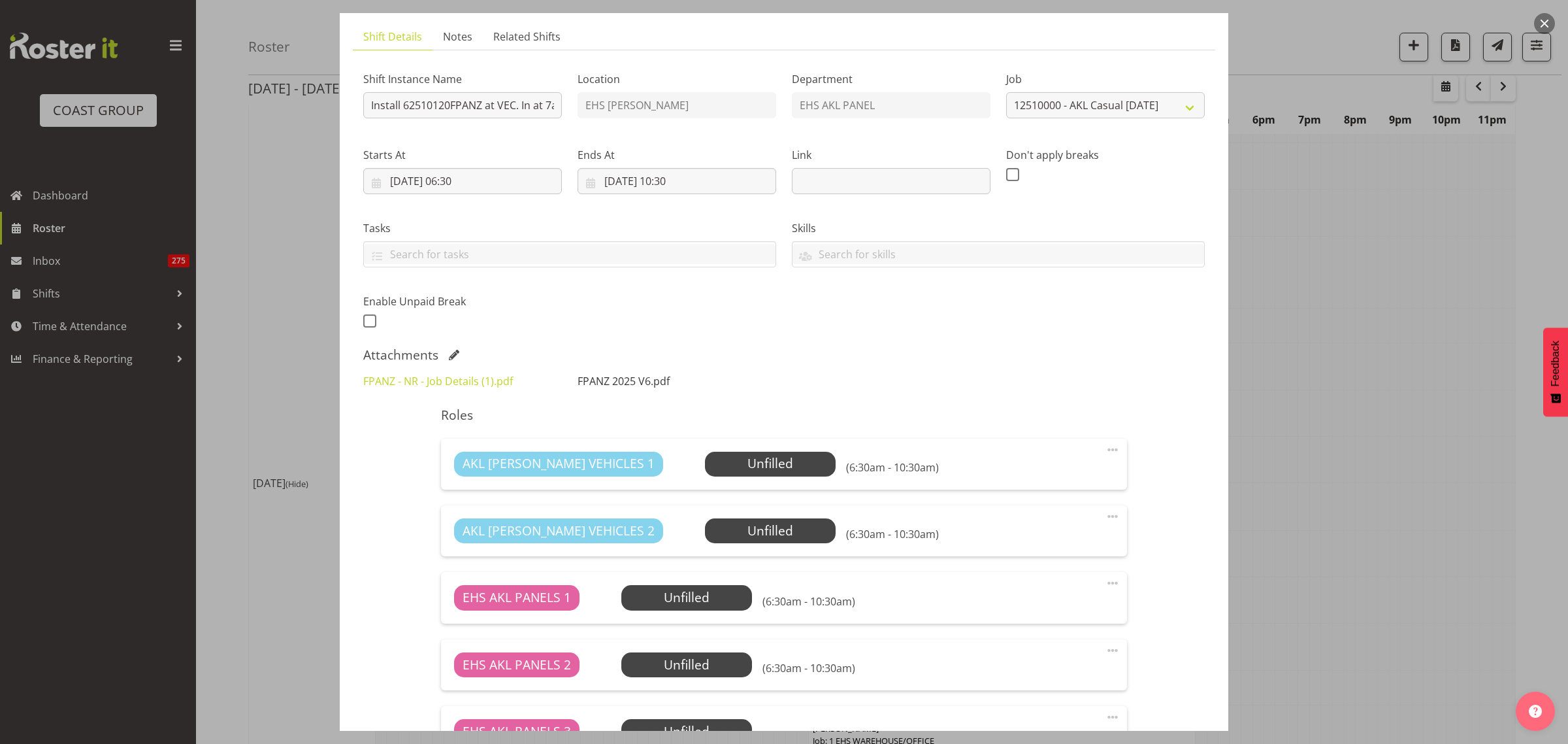
click at [632, 379] on link "FPANZ 2025 V6.pdf" at bounding box center [624, 381] width 92 height 14
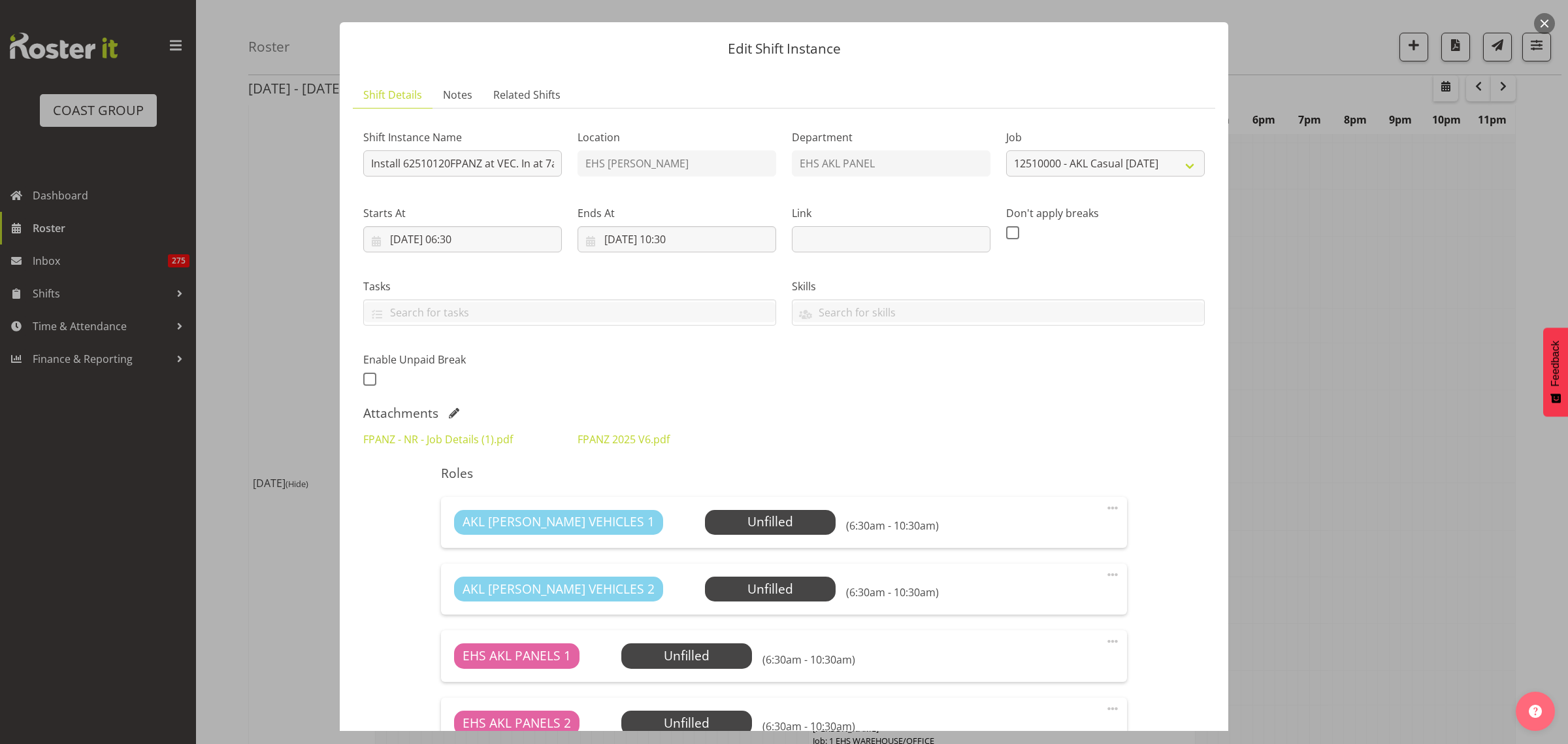
scroll to position [0, 0]
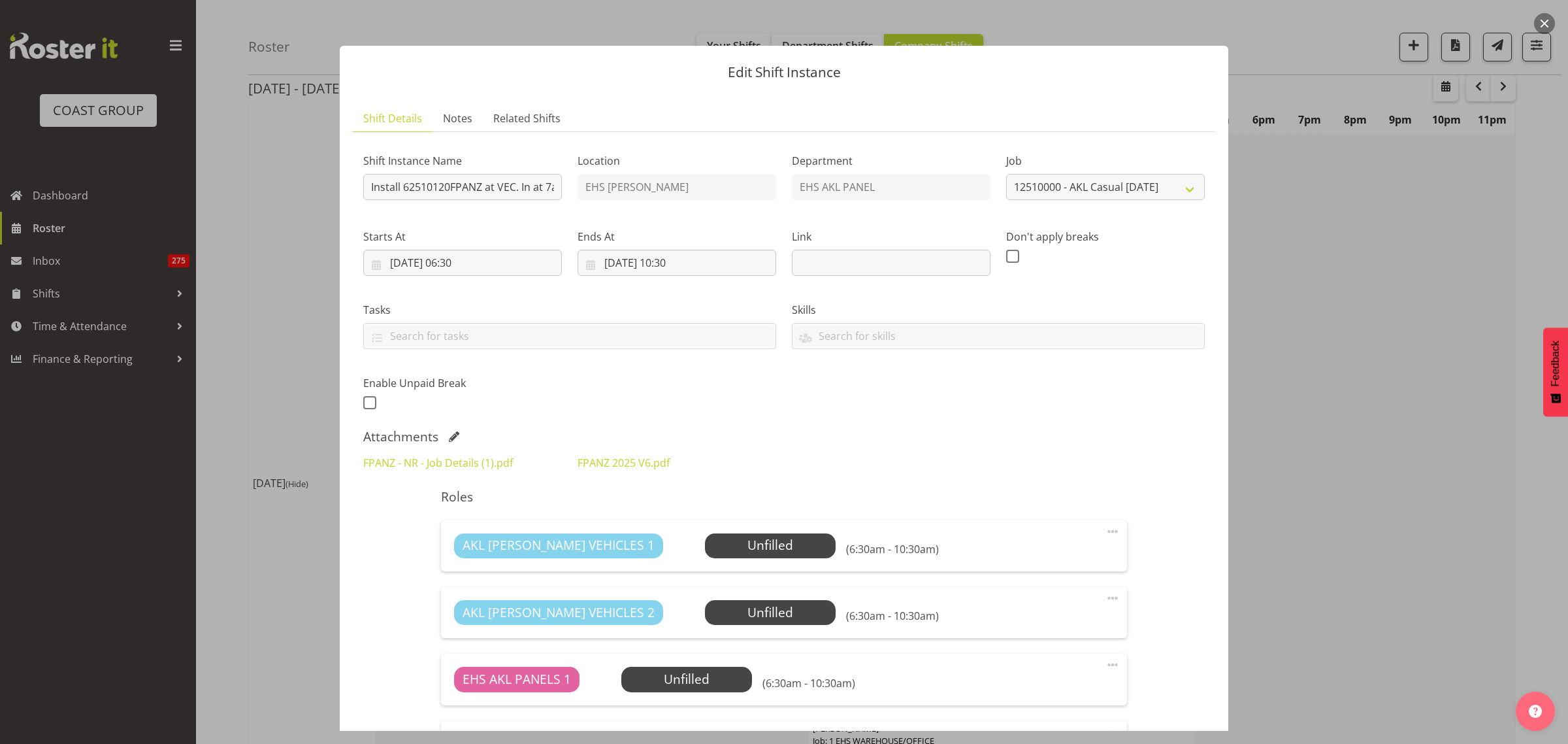
click at [1542, 25] on button "button" at bounding box center [1544, 24] width 21 height 21
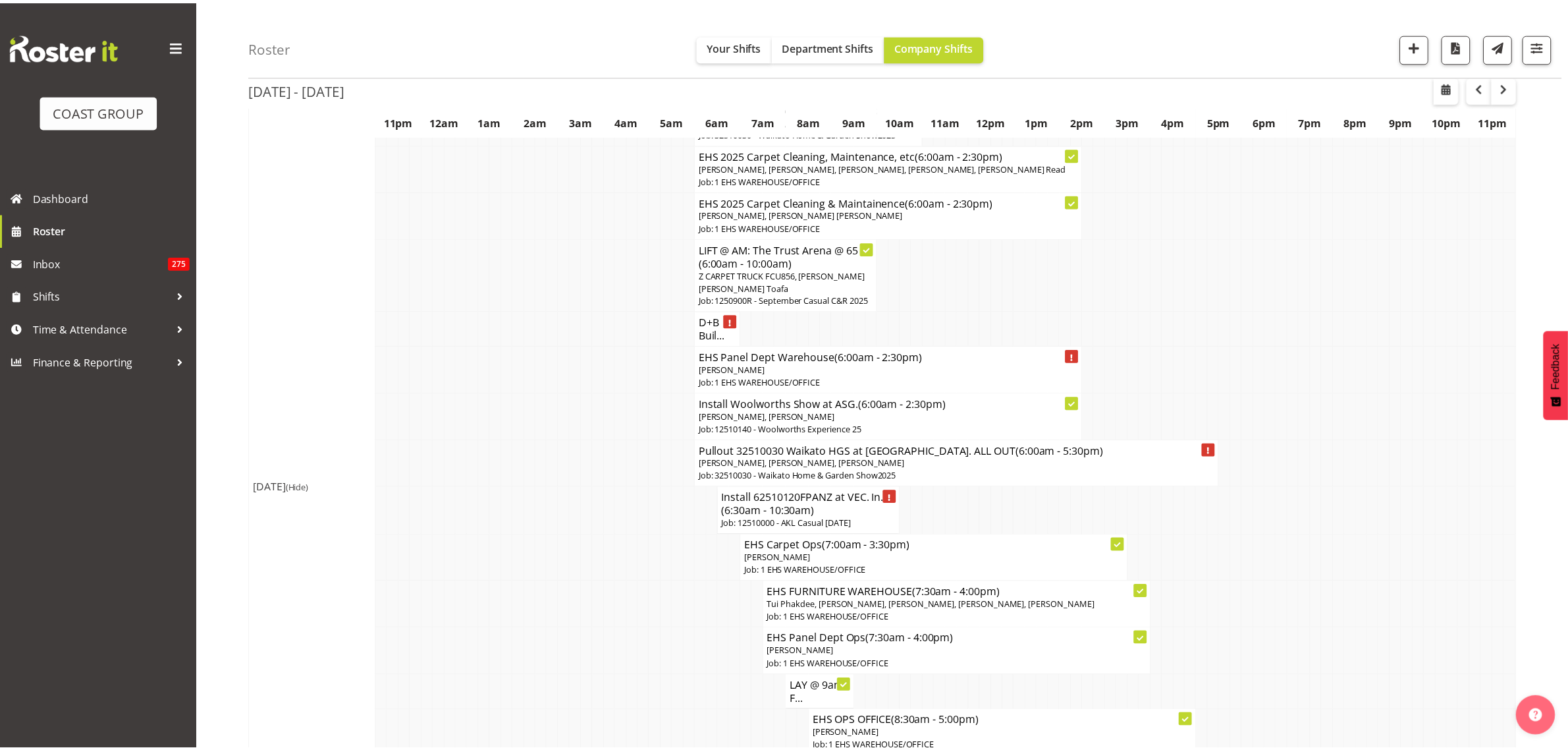
scroll to position [164, 0]
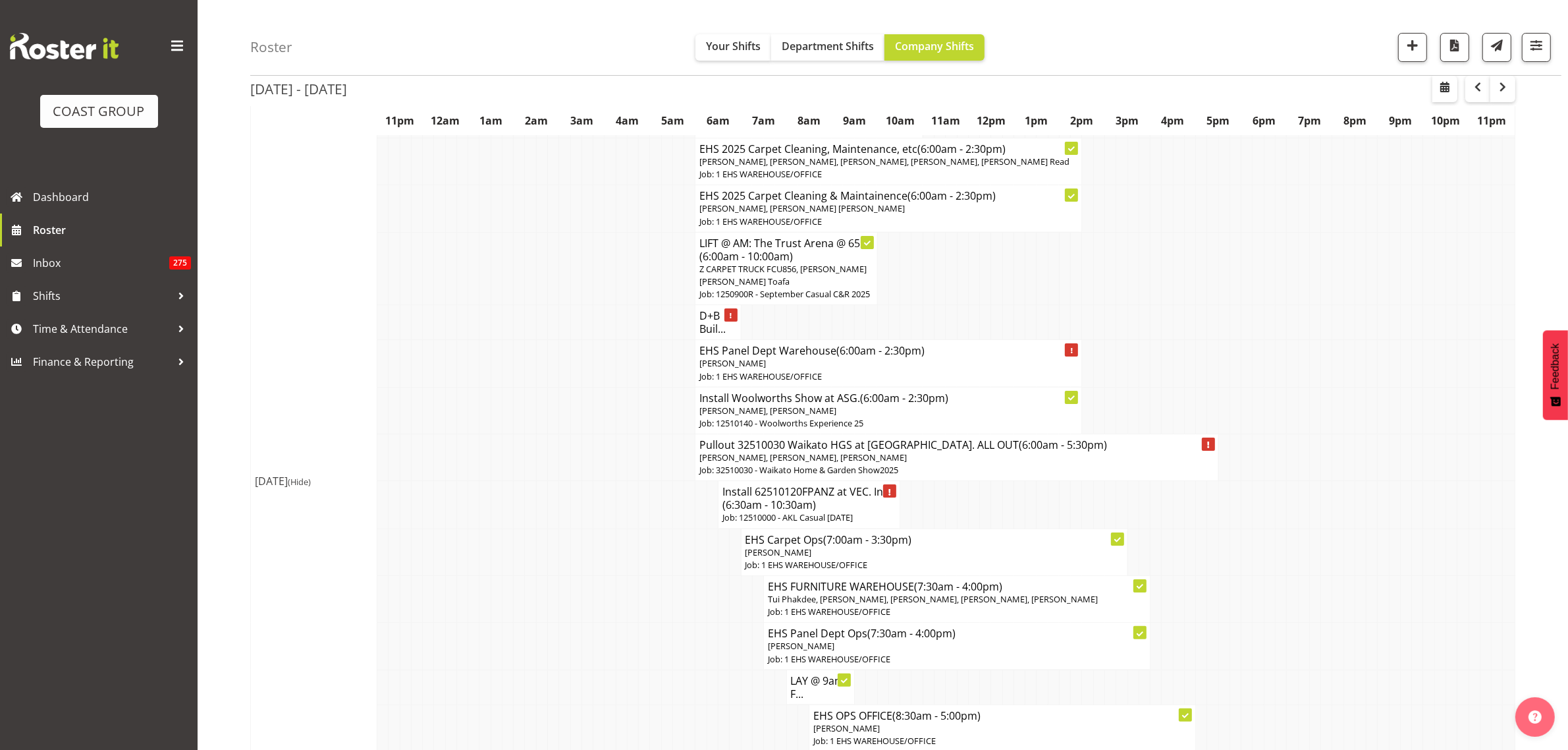
click at [970, 464] on p "[PERSON_NAME], [PERSON_NAME], [PERSON_NAME]" at bounding box center [957, 458] width 515 height 13
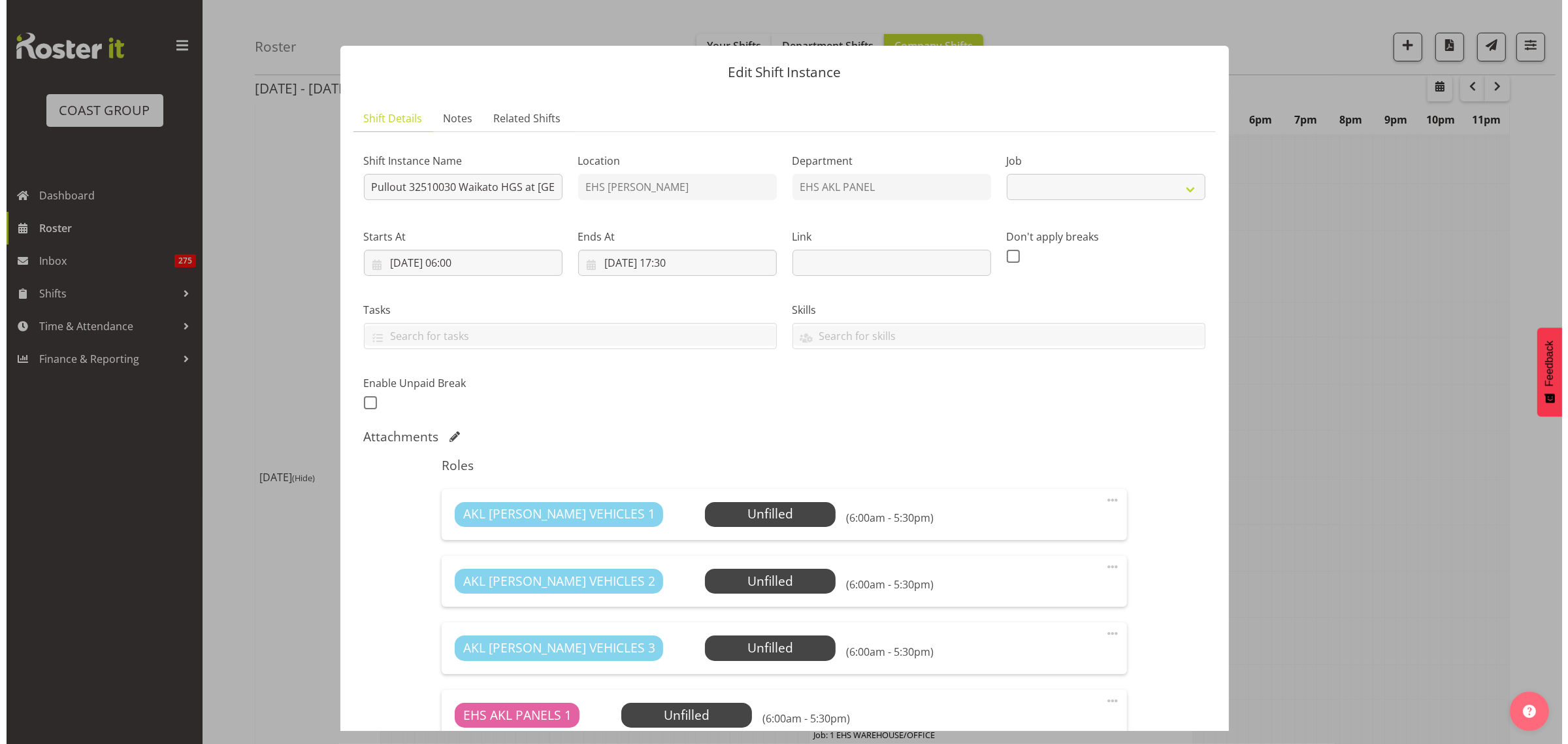
scroll to position [158, 0]
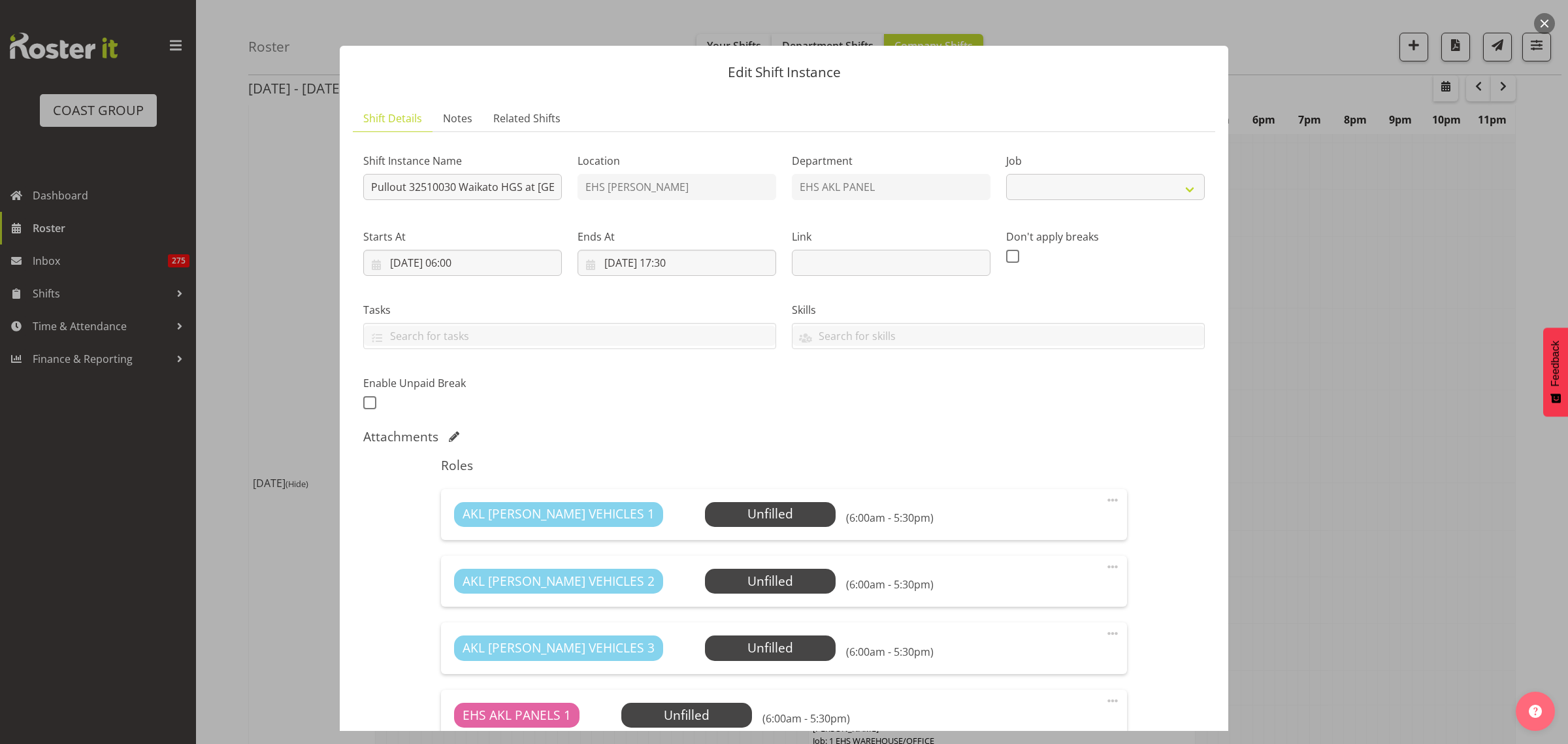
select select "9140"
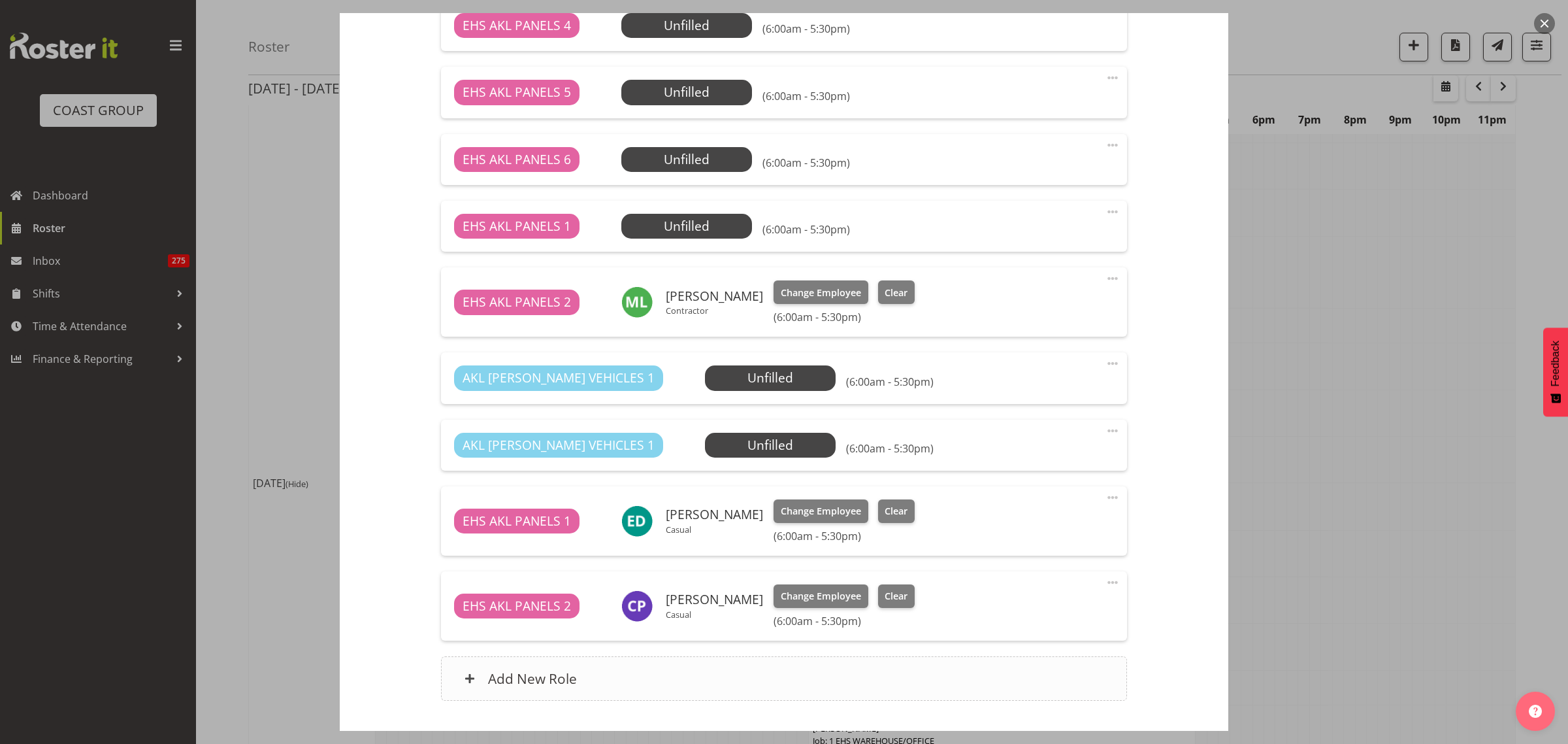
scroll to position [977, 0]
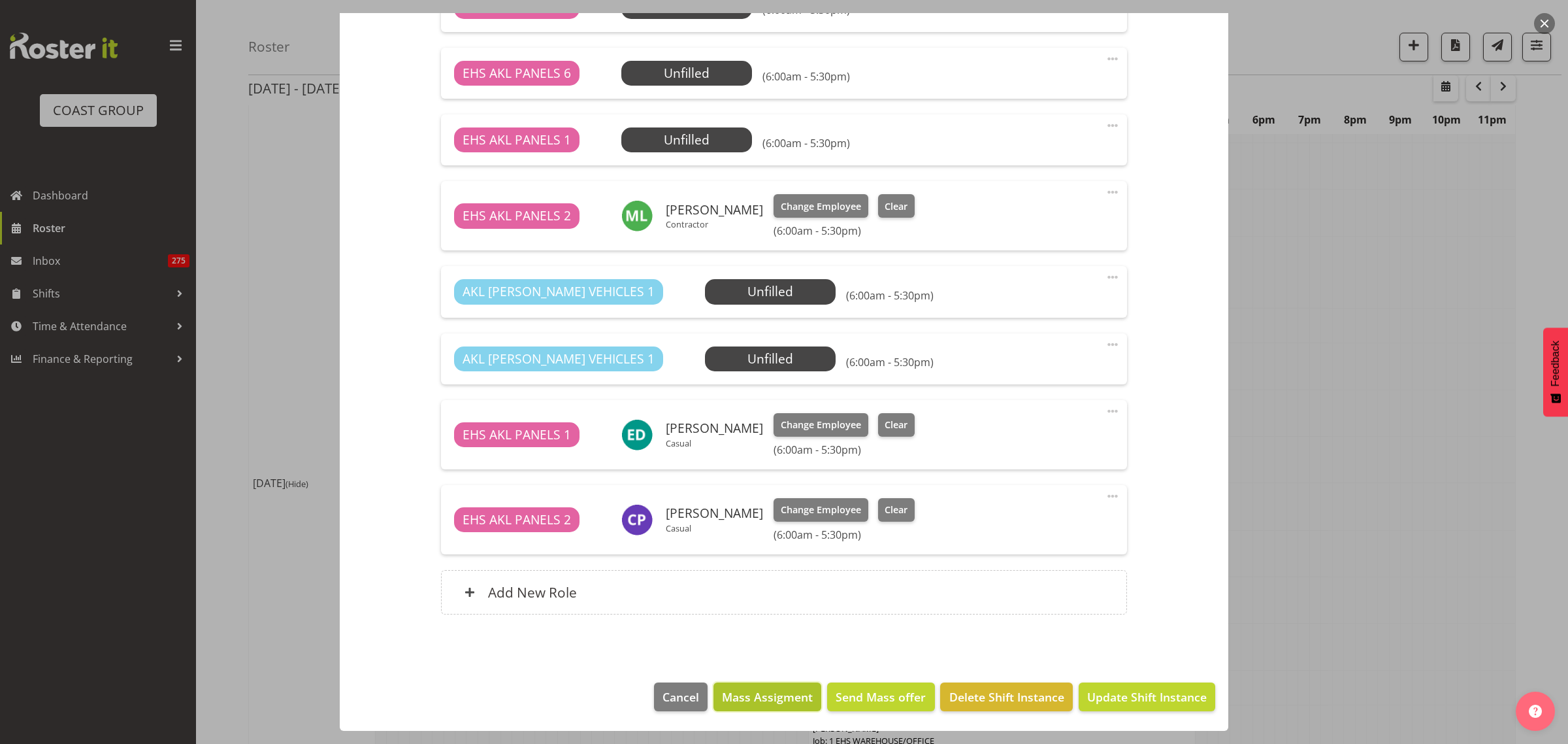
click at [759, 698] on span "Mass Assigment" at bounding box center [767, 696] width 90 height 17
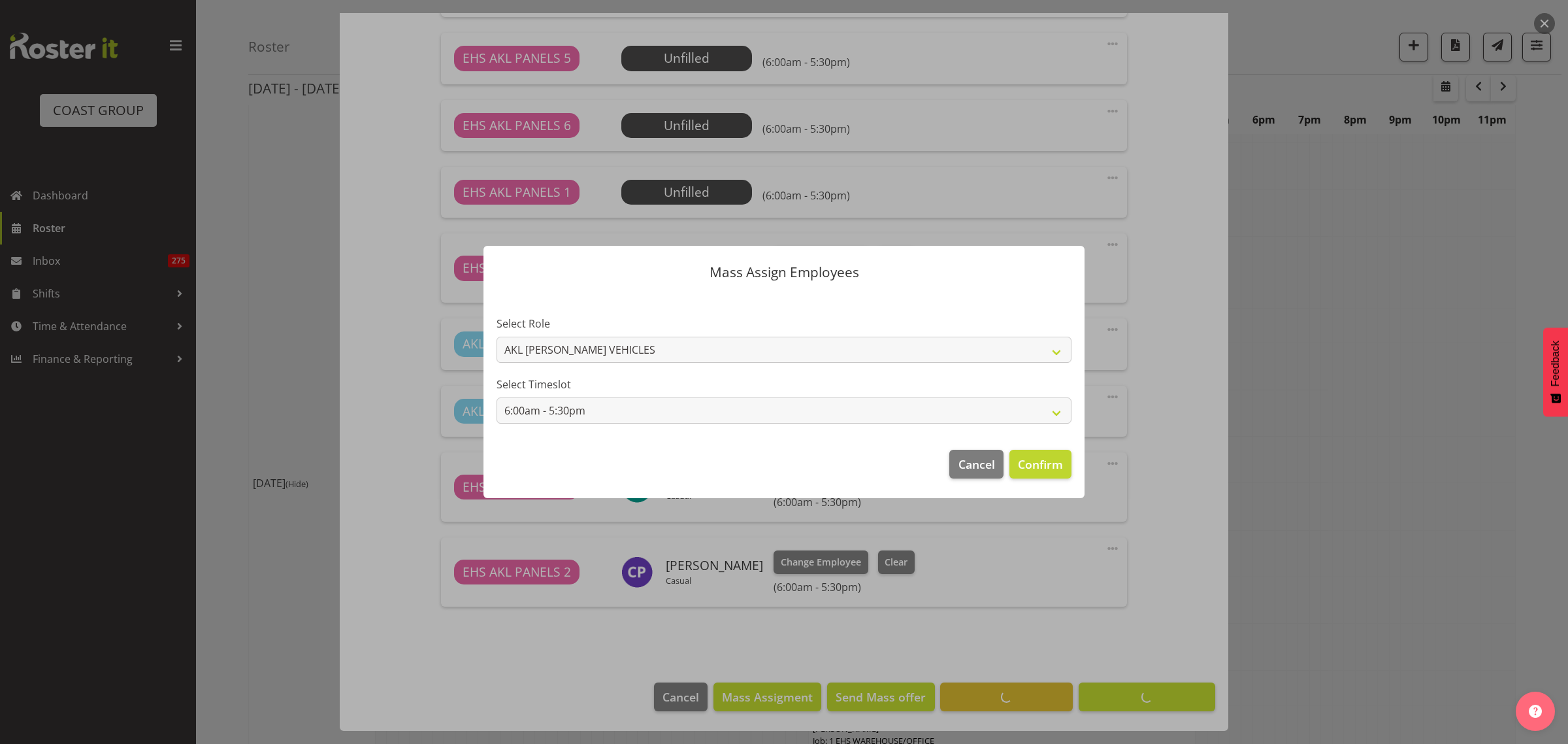
scroll to position [925, 0]
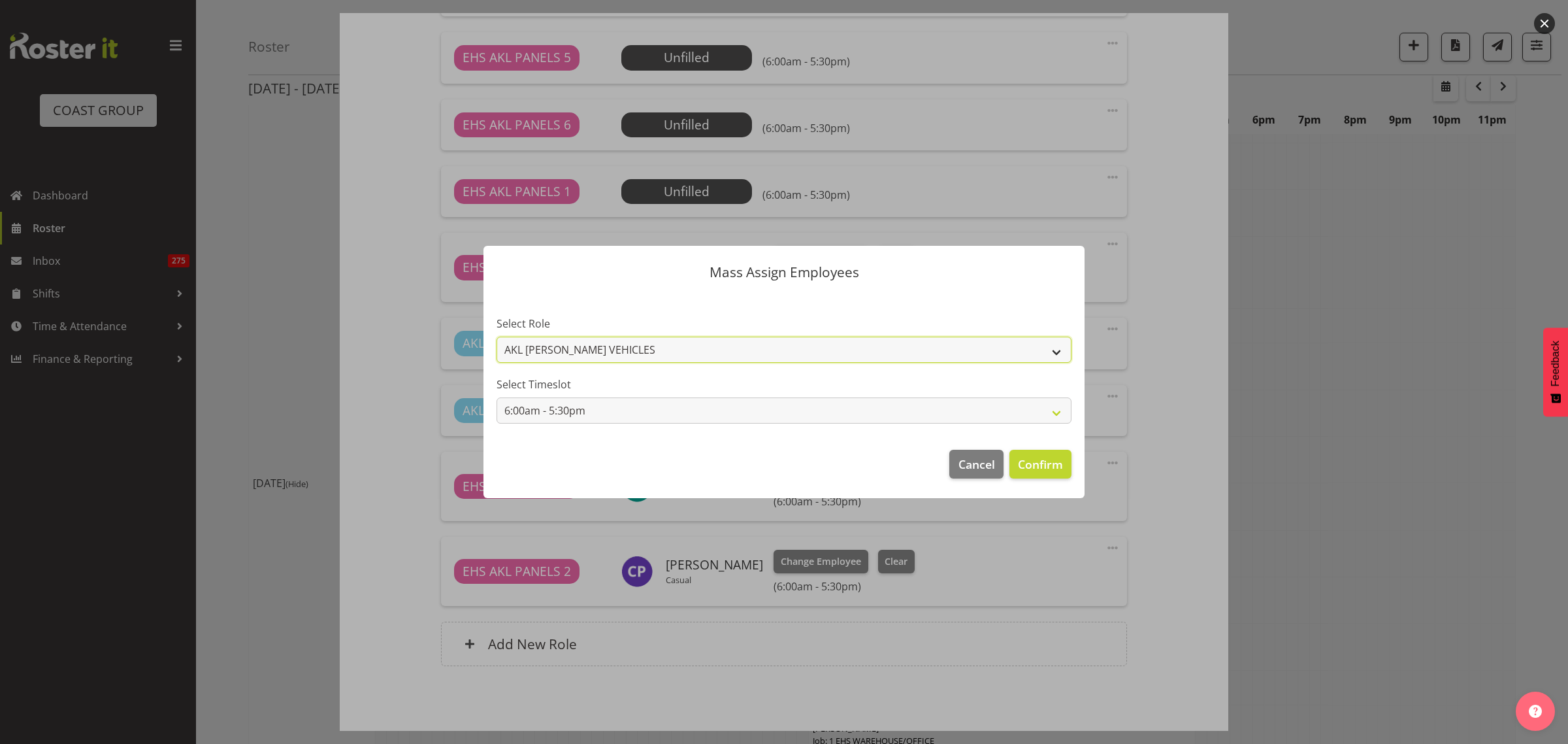
click at [1057, 353] on select "AKL [PERSON_NAME] VEHICLES EHS AKL PANELS" at bounding box center [784, 349] width 575 height 26
select select "188"
click at [496, 337] on select "AKL [PERSON_NAME] VEHICLES EHS AKL PANELS" at bounding box center [784, 349] width 575 height 26
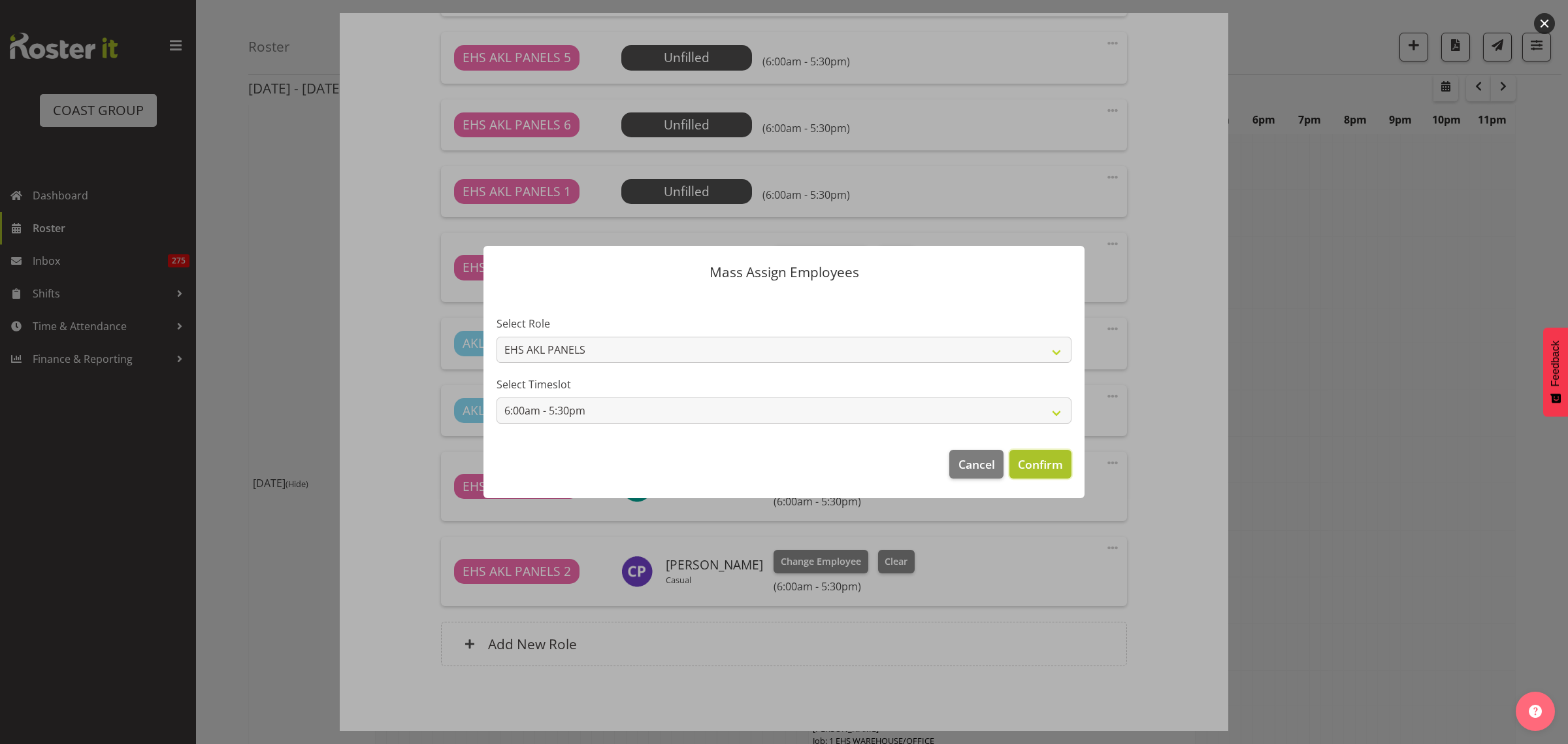
click at [1041, 465] on span "Confirm" at bounding box center [1040, 464] width 45 height 17
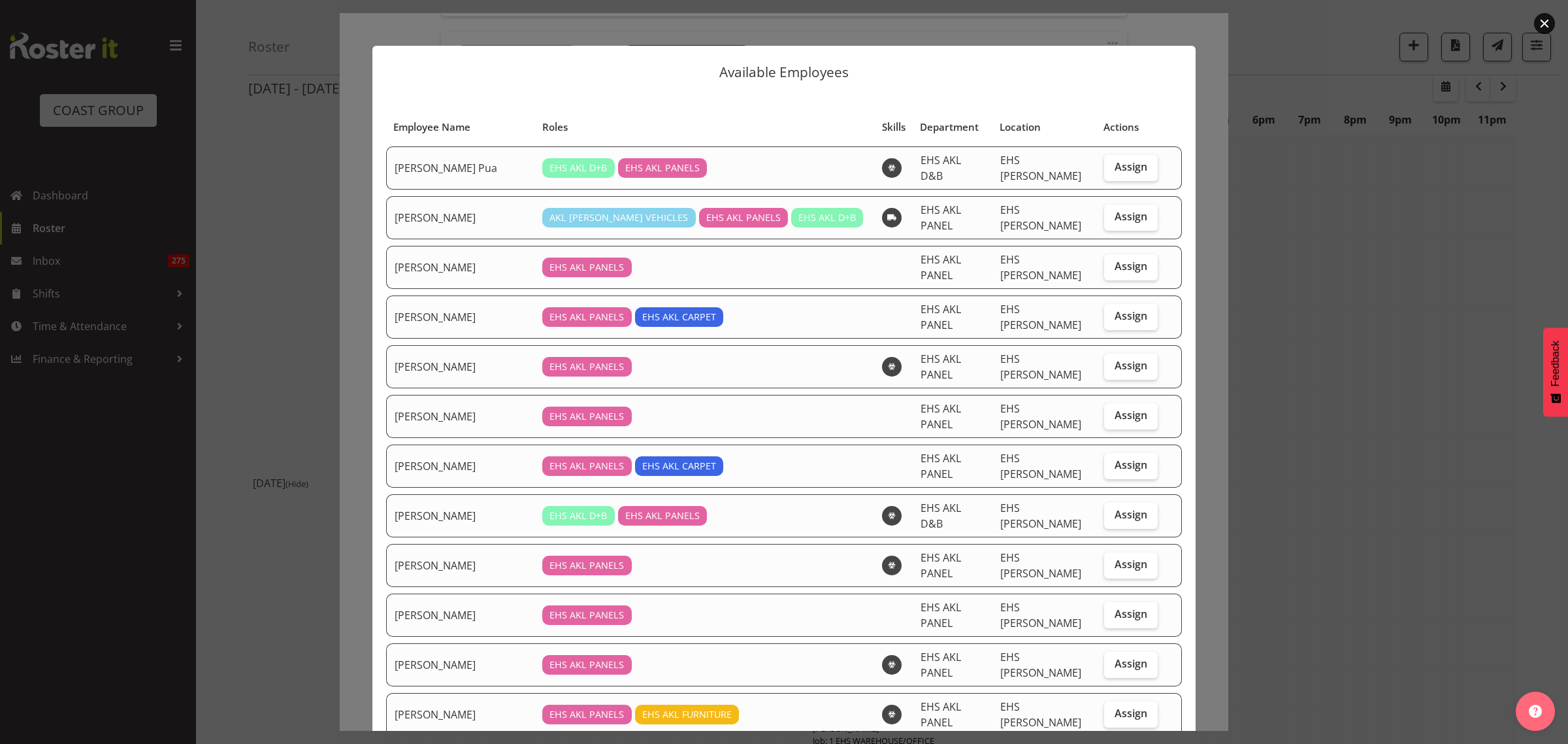
scroll to position [82, 0]
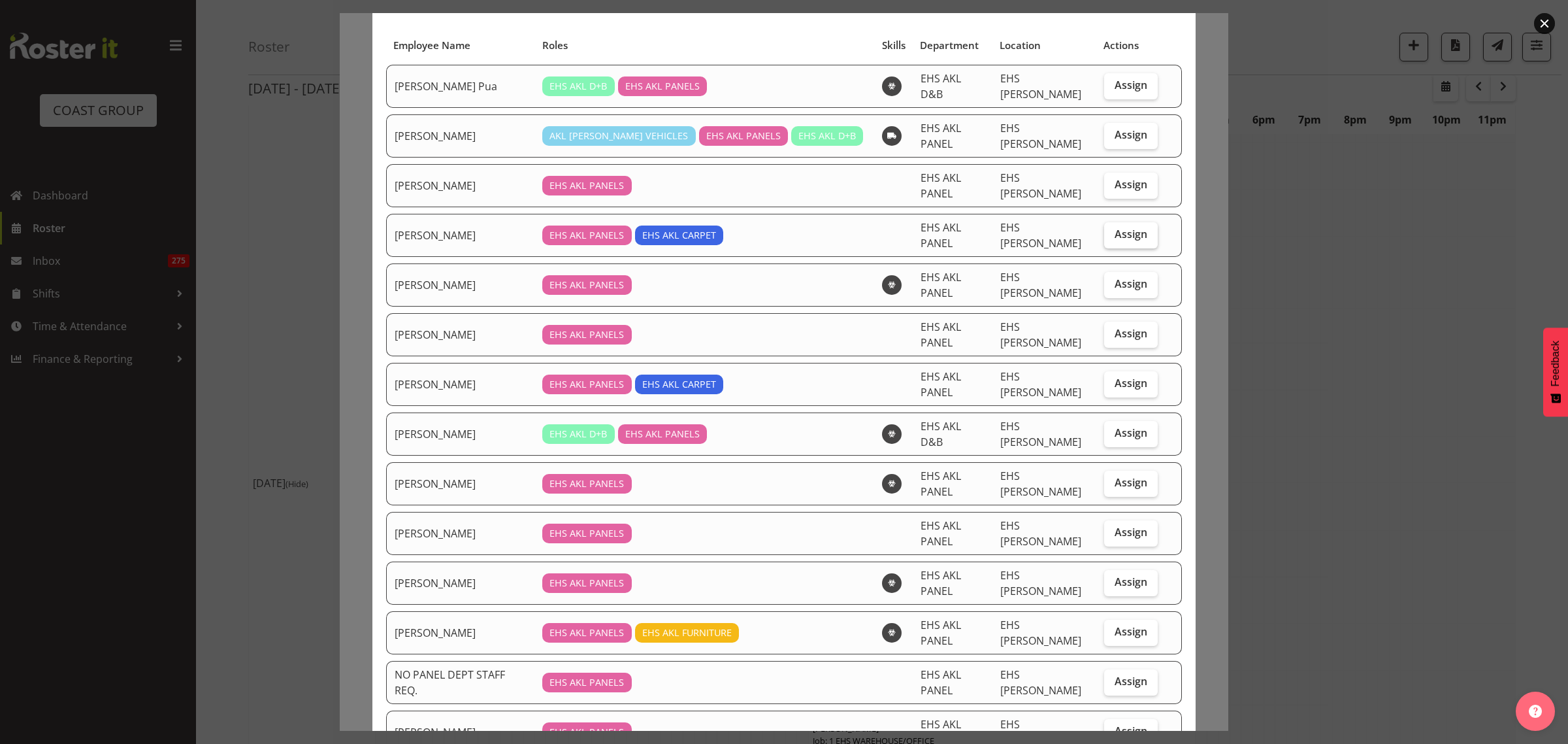
click at [1114, 227] on span "Assign" at bounding box center [1130, 233] width 33 height 13
click at [1112, 230] on input "Assign" at bounding box center [1109, 234] width 9 height 9
checkbox input "true"
click at [1114, 277] on span "Assign" at bounding box center [1130, 283] width 33 height 13
click at [1112, 279] on input "Assign" at bounding box center [1109, 284] width 9 height 9
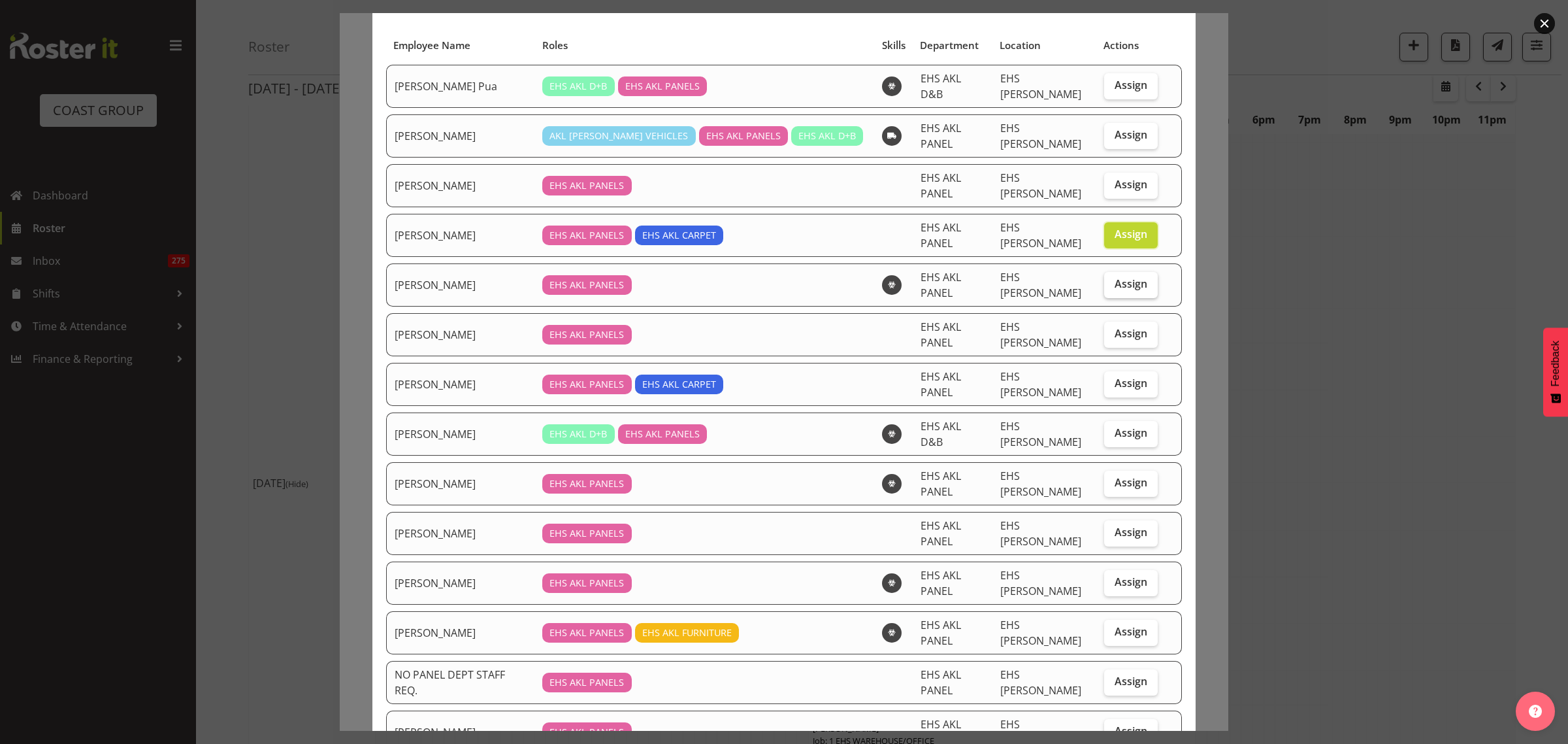
checkbox input "true"
click at [1114, 476] on span "Assign" at bounding box center [1130, 482] width 33 height 13
click at [1112, 478] on input "Assign" at bounding box center [1109, 482] width 9 height 9
checkbox input "true"
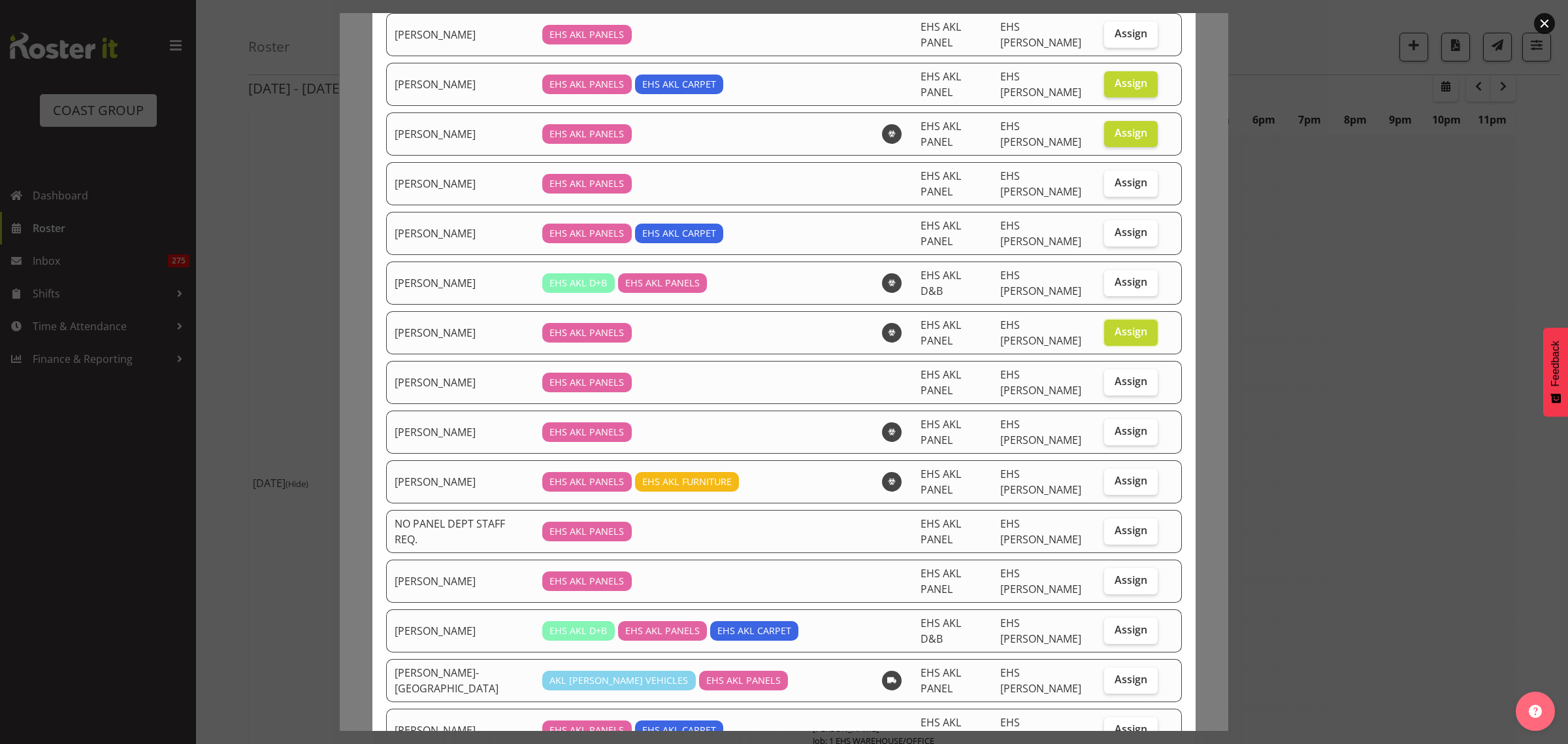
scroll to position [245, 0]
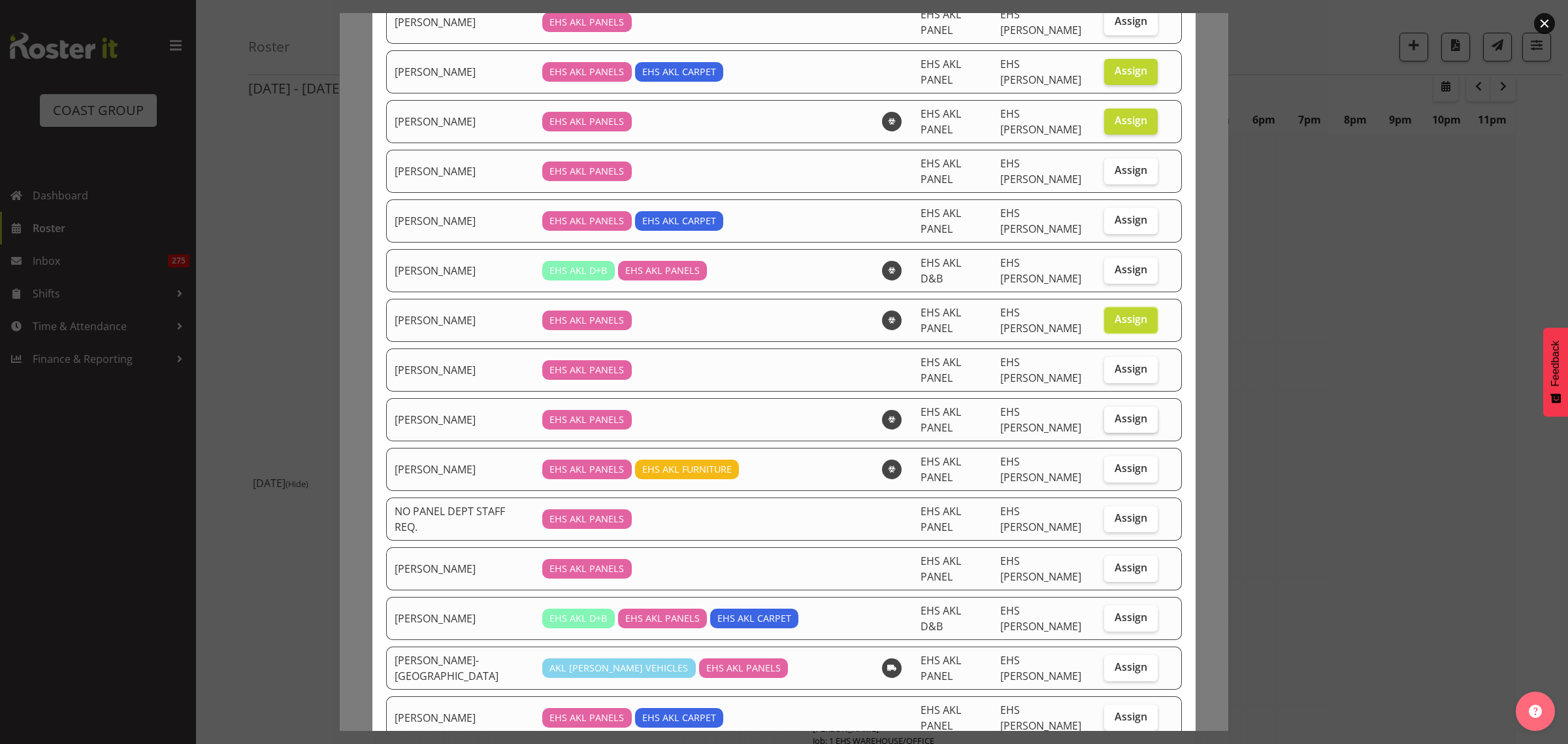
click at [1119, 411] on span "Assign" at bounding box center [1130, 418] width 33 height 13
click at [1112, 414] on input "Assign" at bounding box center [1109, 419] width 9 height 9
checkbox input "true"
click at [1121, 461] on span "Assign" at bounding box center [1130, 467] width 33 height 13
click at [1112, 464] on input "Assign" at bounding box center [1109, 468] width 9 height 9
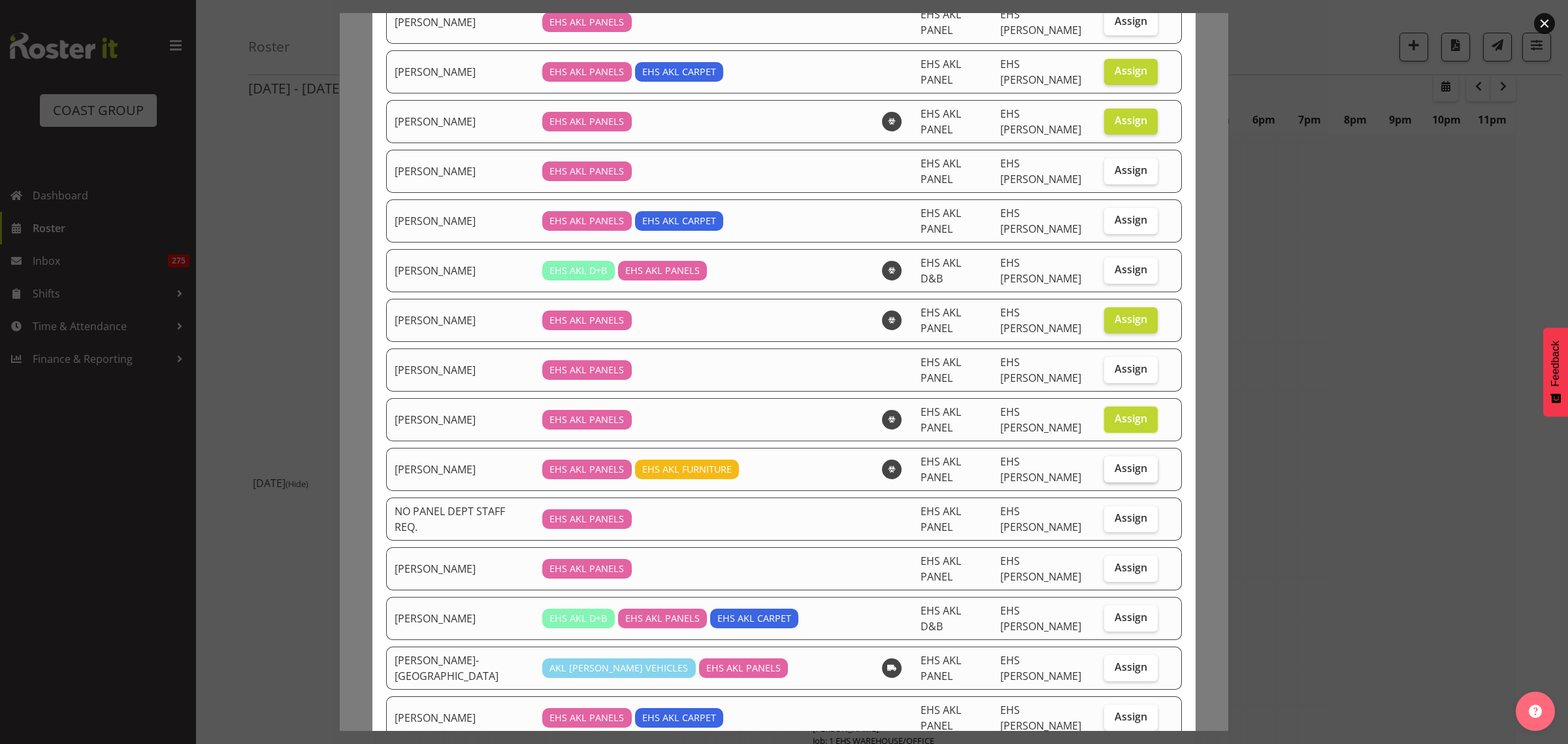
checkbox input "true"
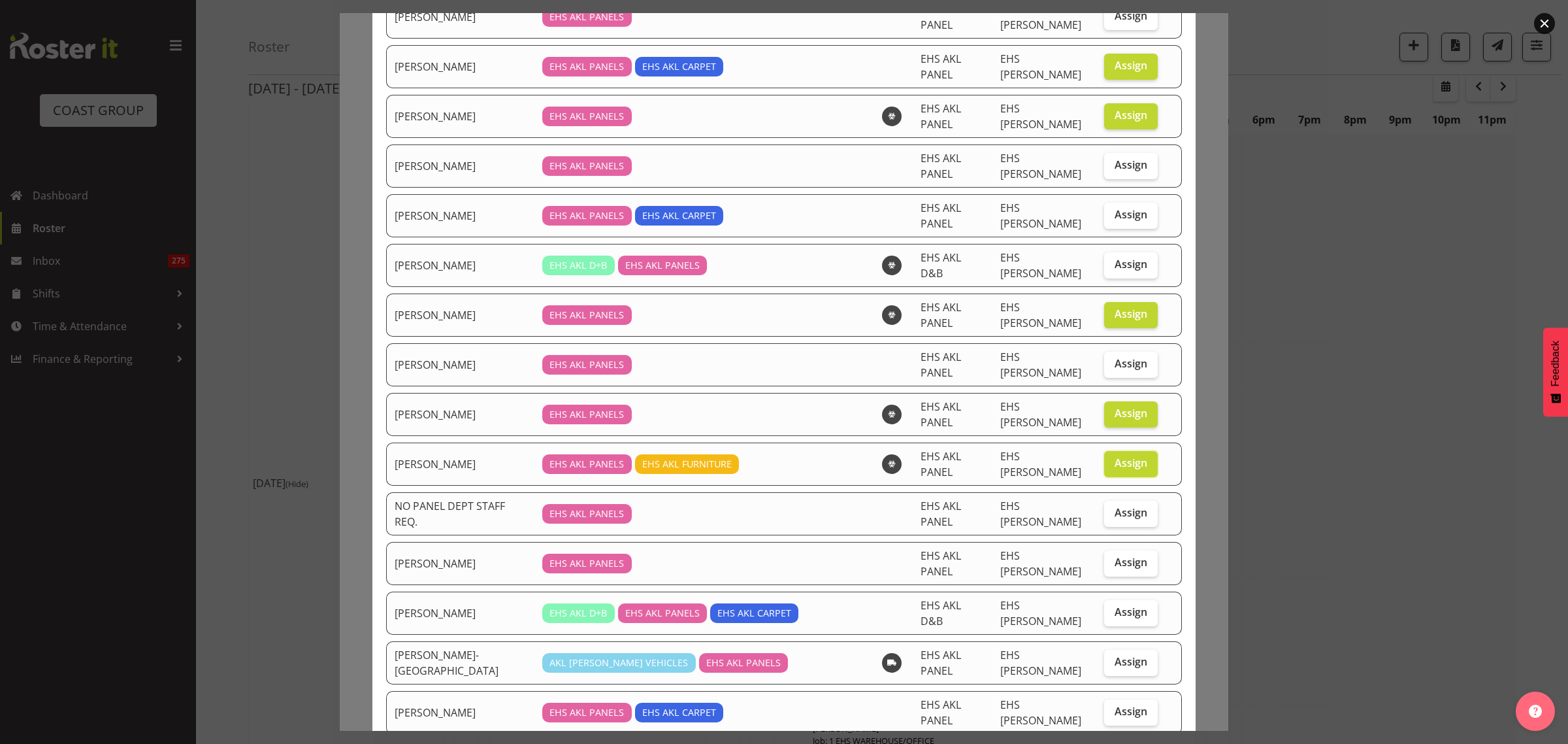
scroll to position [252, 0]
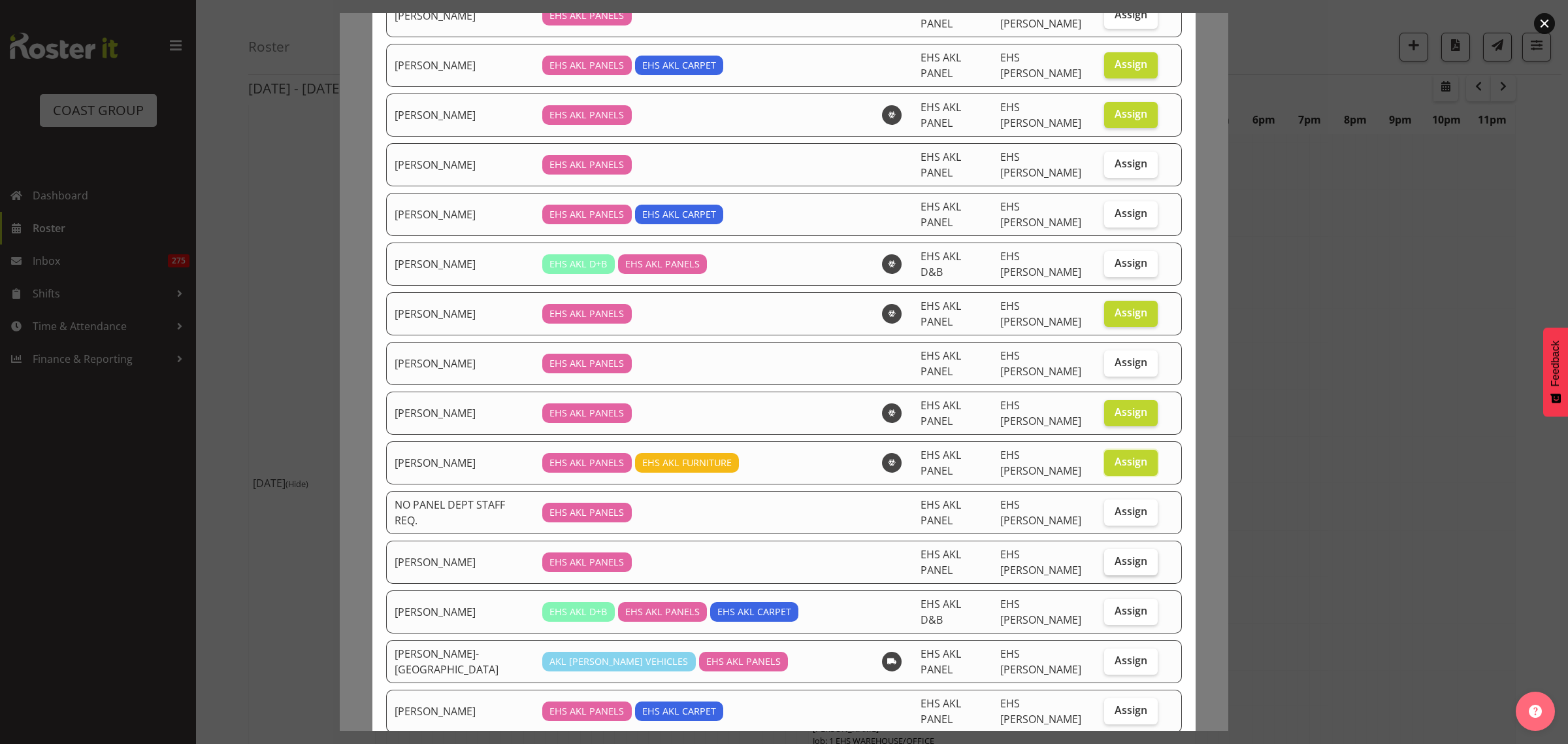
click at [1114, 554] on span "Assign" at bounding box center [1130, 560] width 33 height 13
click at [1112, 557] on input "Assign" at bounding box center [1109, 561] width 9 height 9
checkbox input "true"
click at [1114, 654] on span "Assign" at bounding box center [1130, 660] width 33 height 13
click at [1109, 656] on input "Assign" at bounding box center [1109, 661] width 9 height 9
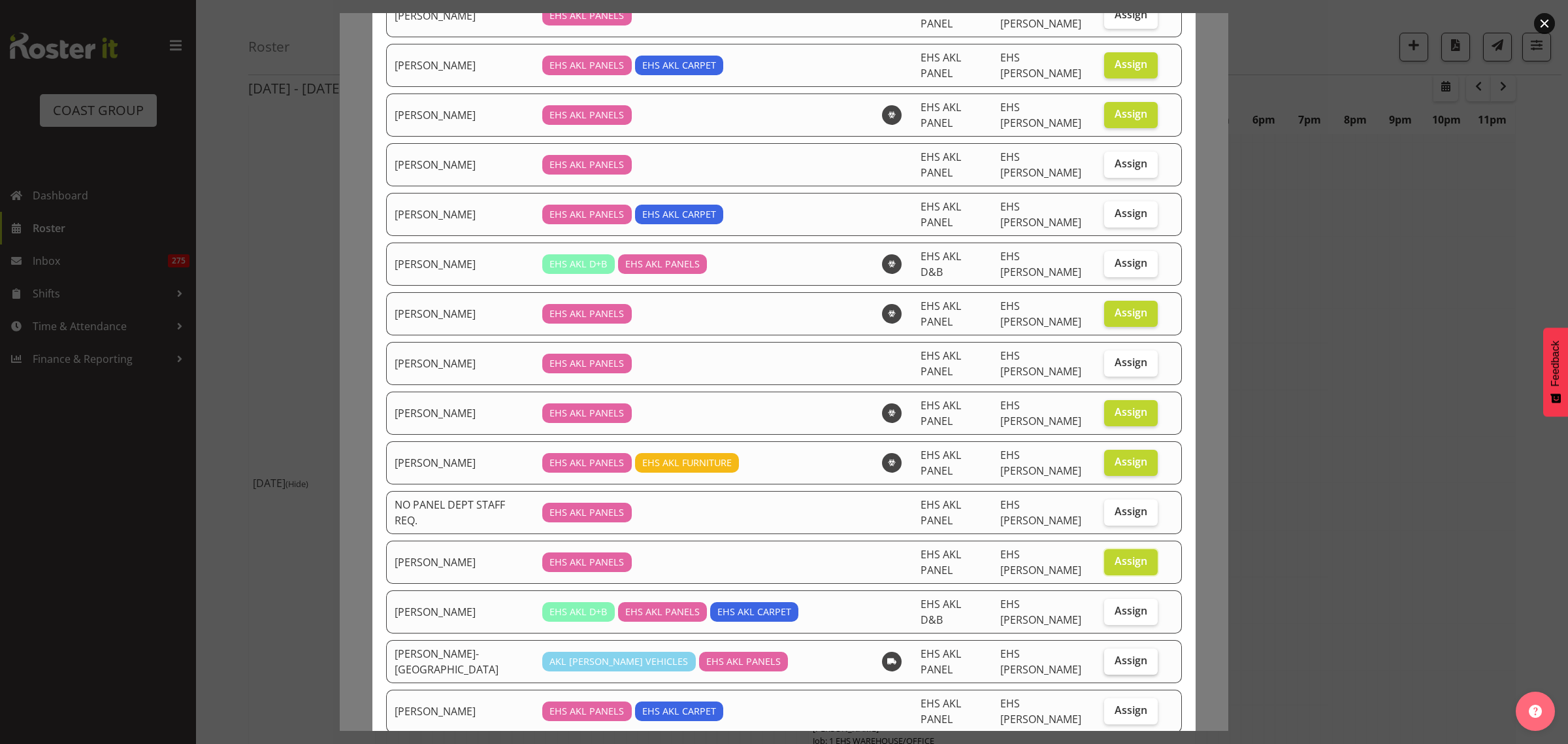
checkbox input "true"
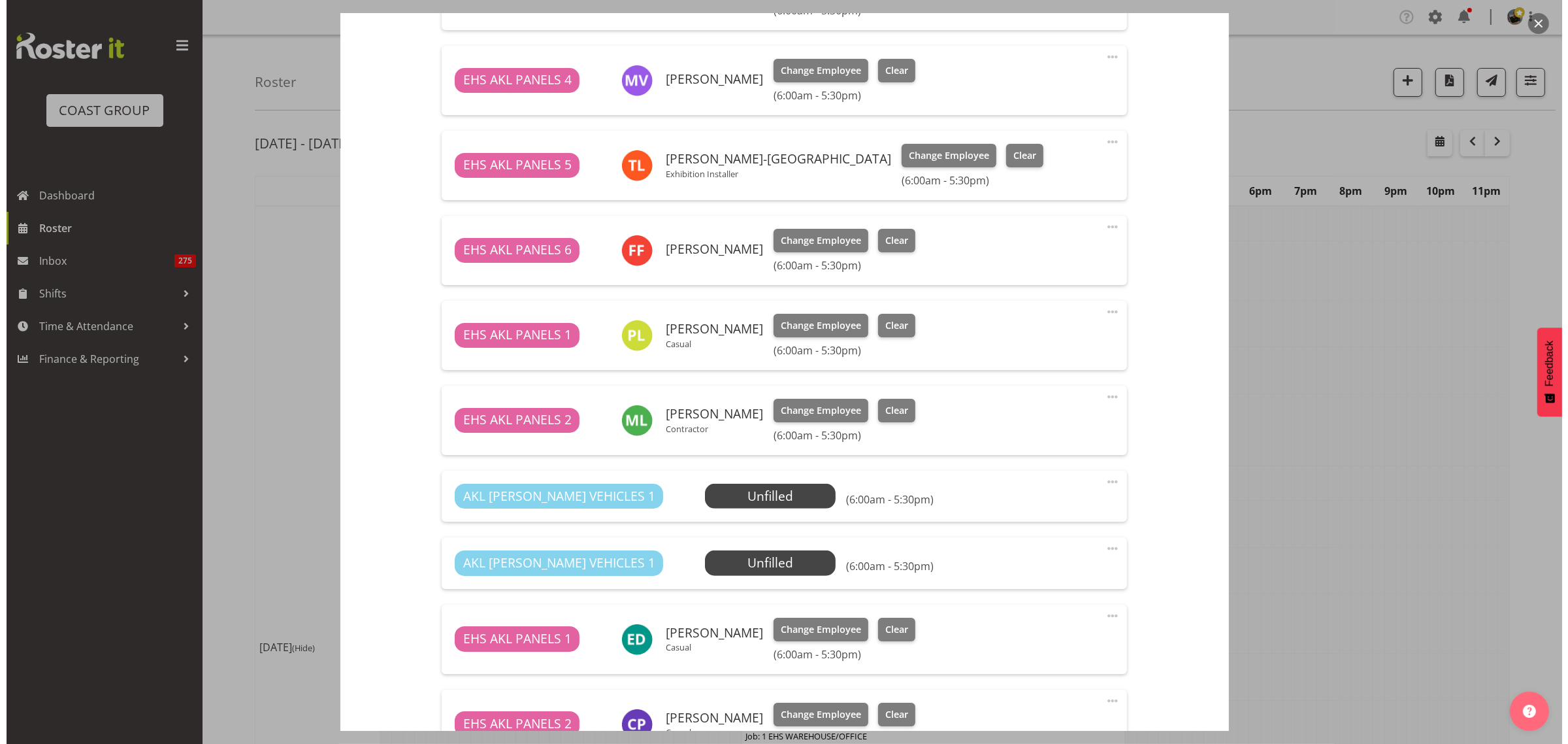
scroll to position [1102, 0]
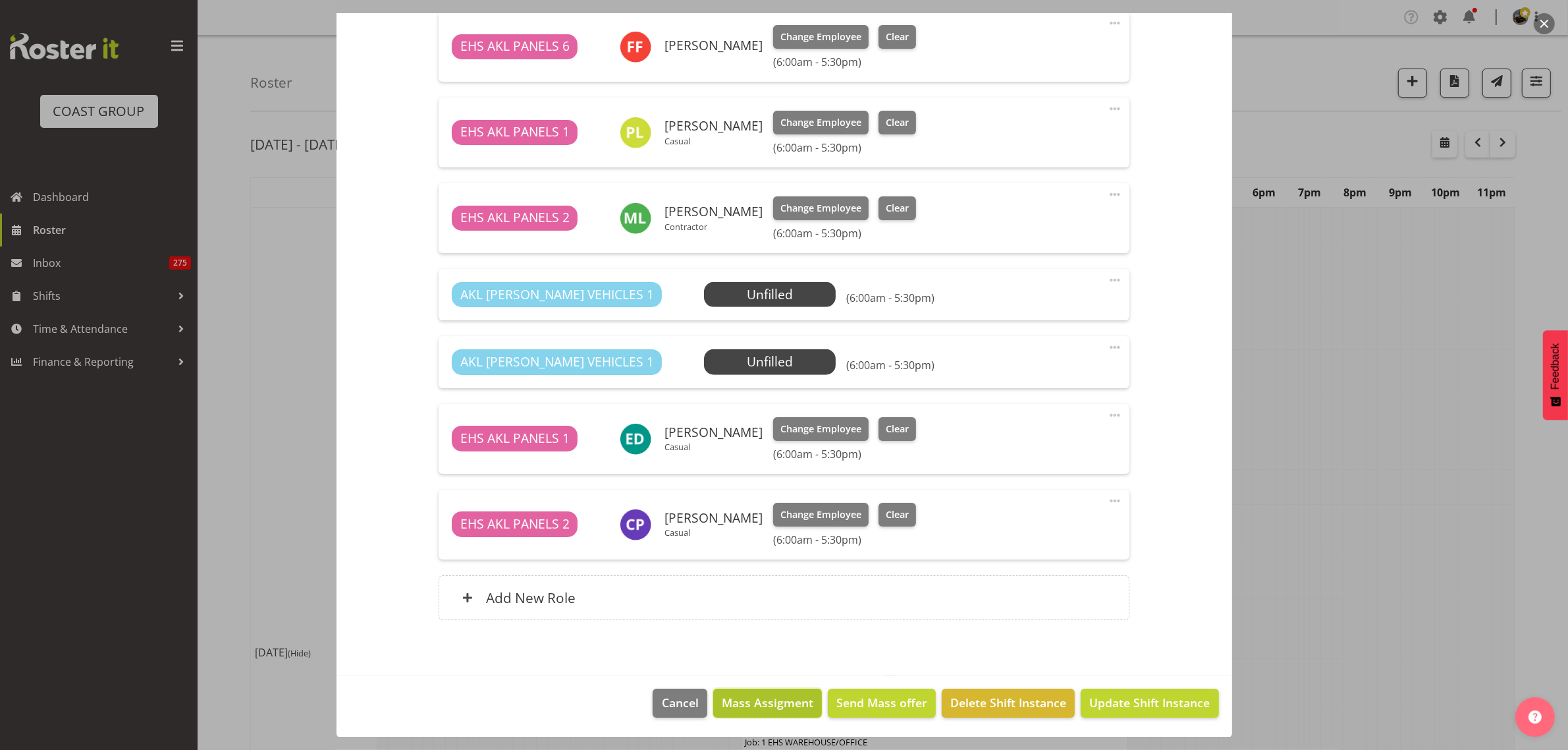
click at [761, 710] on span "Mass Assigment" at bounding box center [767, 702] width 91 height 17
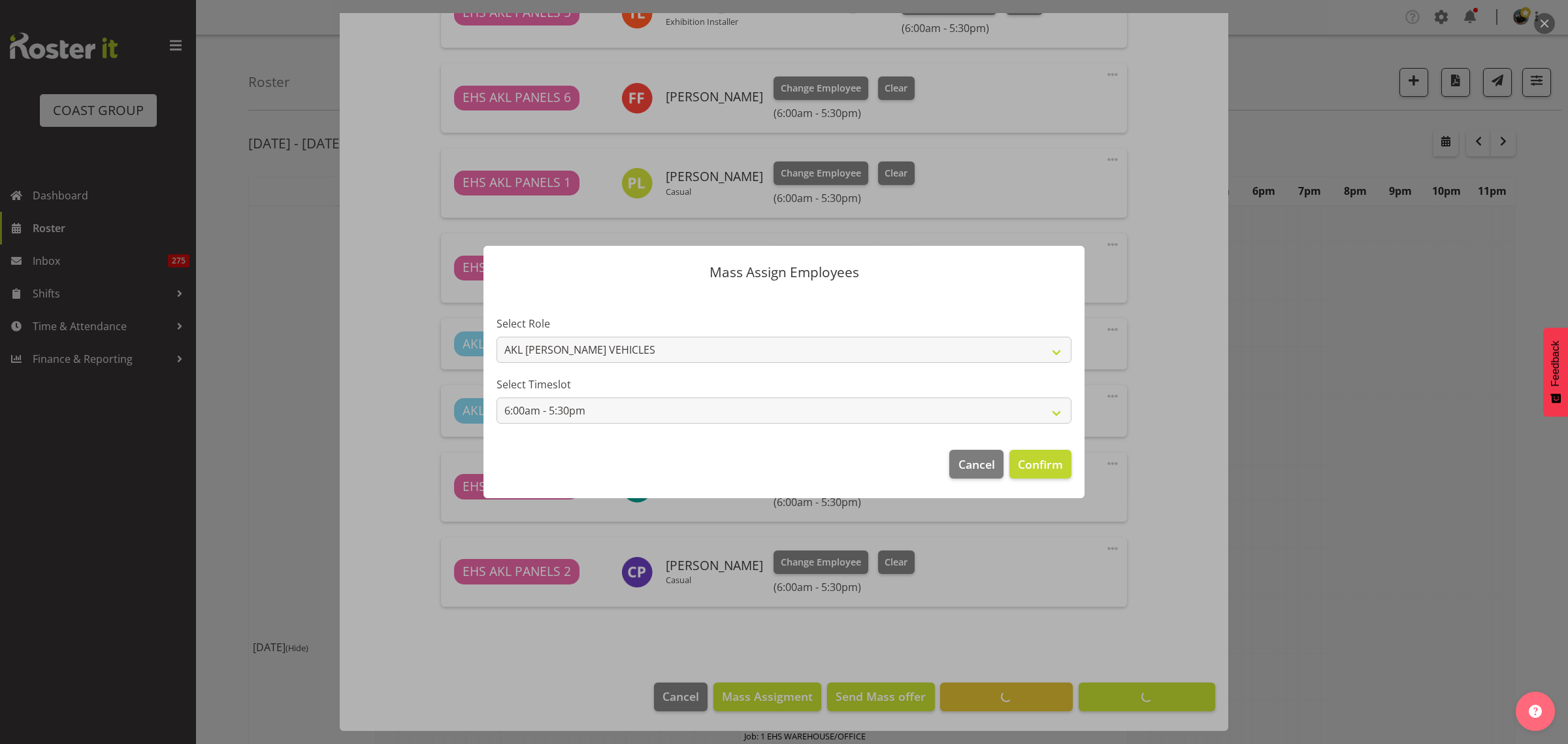
scroll to position [1050, 0]
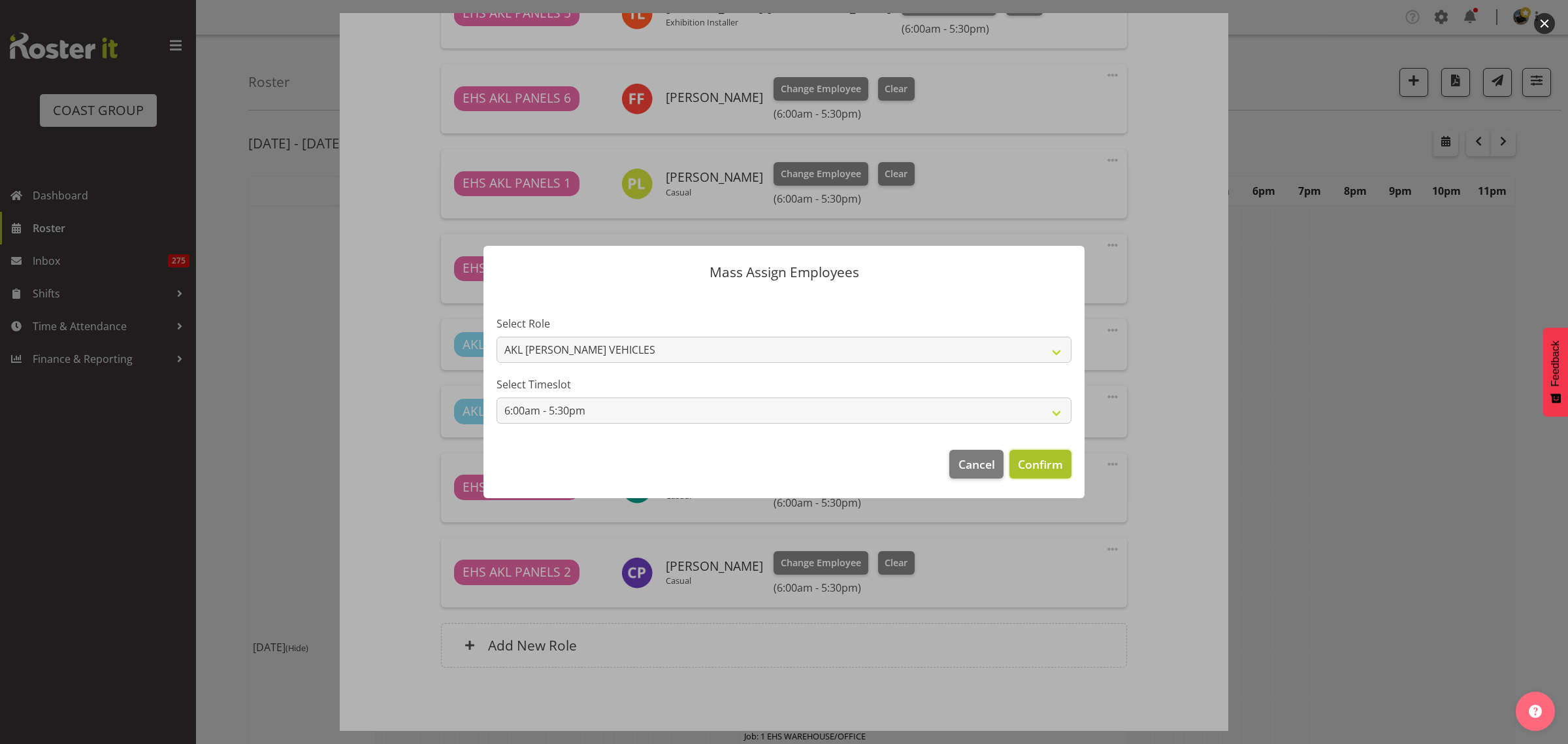
click at [1037, 465] on span "Confirm" at bounding box center [1040, 464] width 45 height 17
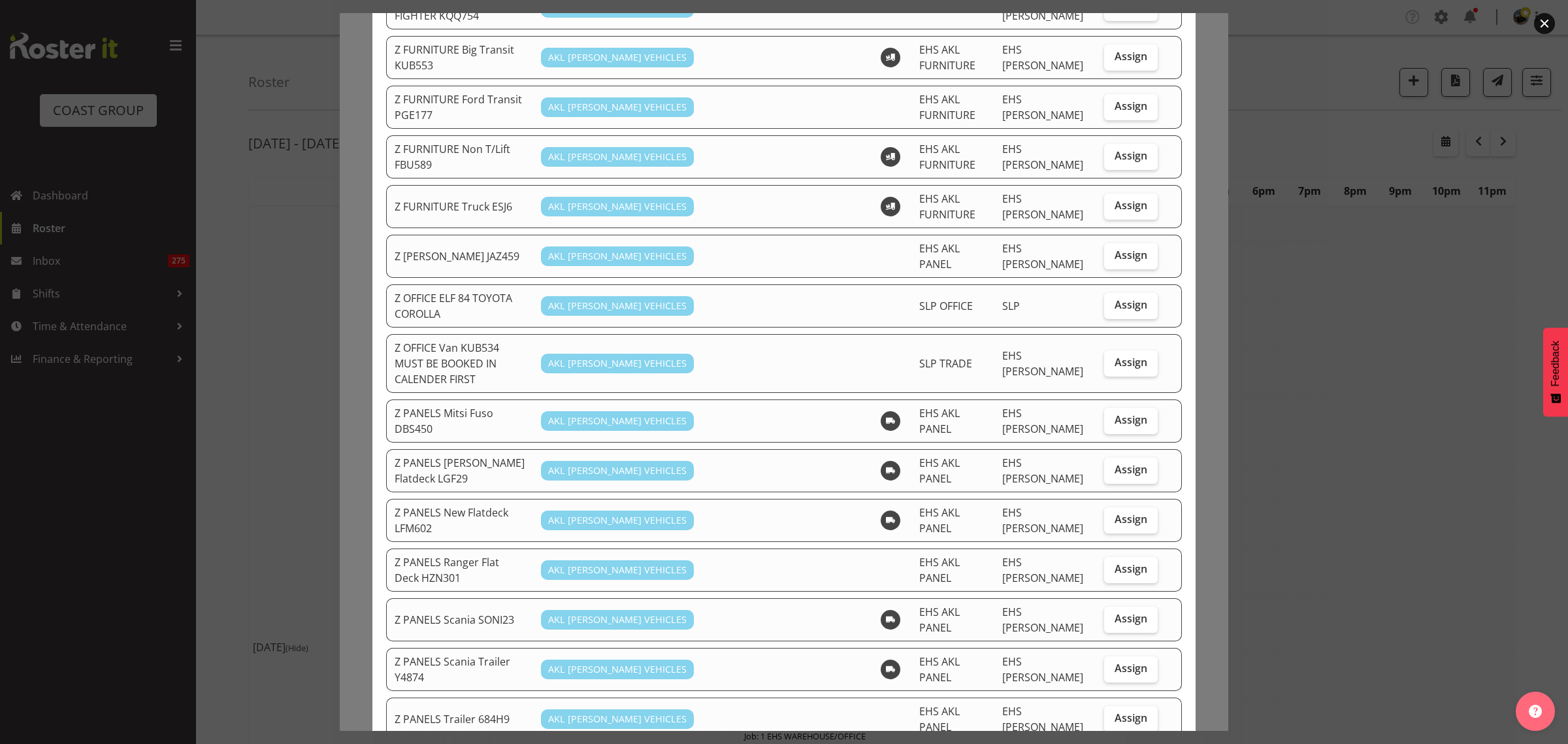
scroll to position [490, 0]
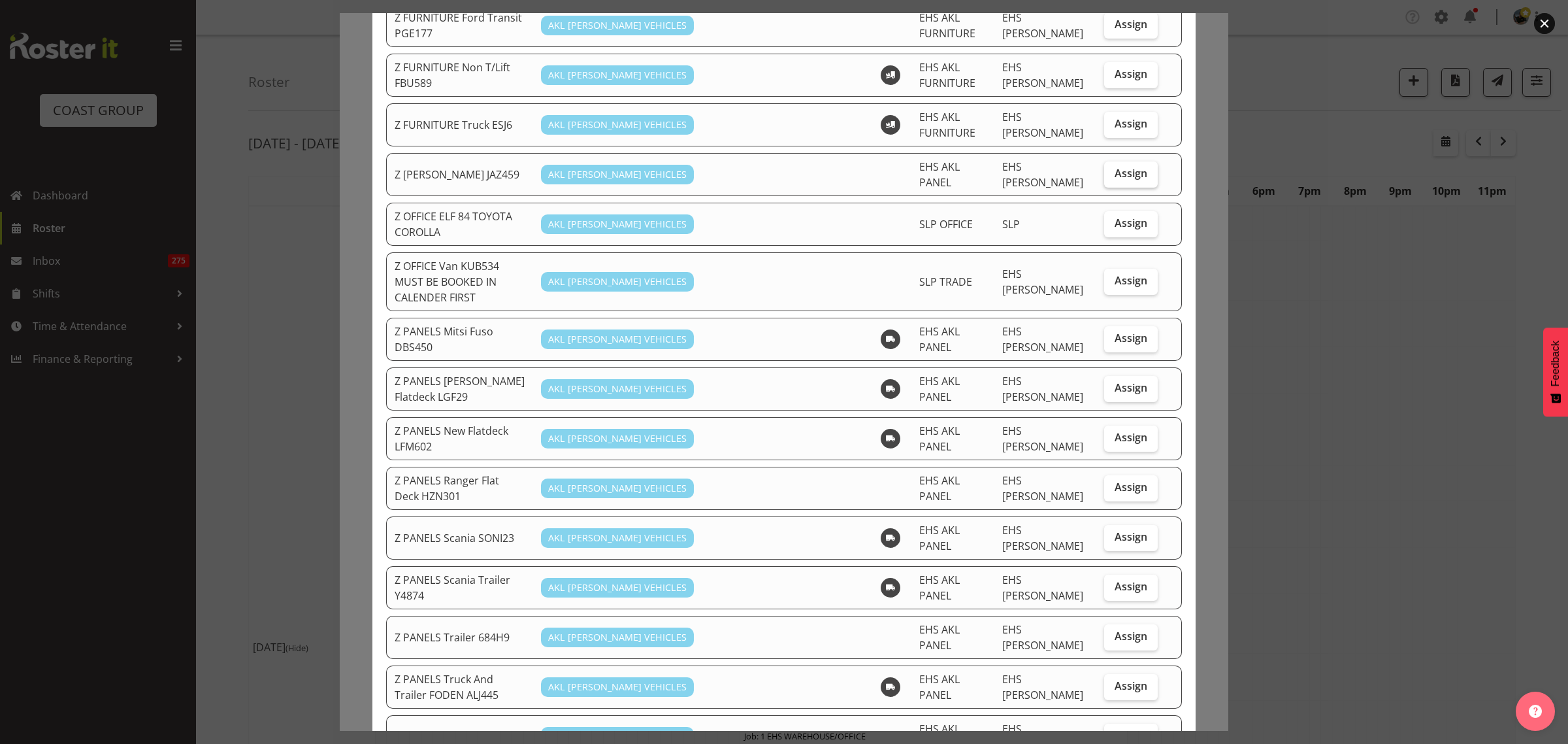
click at [1120, 167] on span "Assign" at bounding box center [1130, 173] width 33 height 13
click at [1112, 169] on input "Assign" at bounding box center [1109, 174] width 9 height 9
checkbox input "true"
click at [1124, 431] on span "Assign" at bounding box center [1130, 437] width 33 height 13
click at [1112, 434] on input "Assign" at bounding box center [1109, 438] width 9 height 9
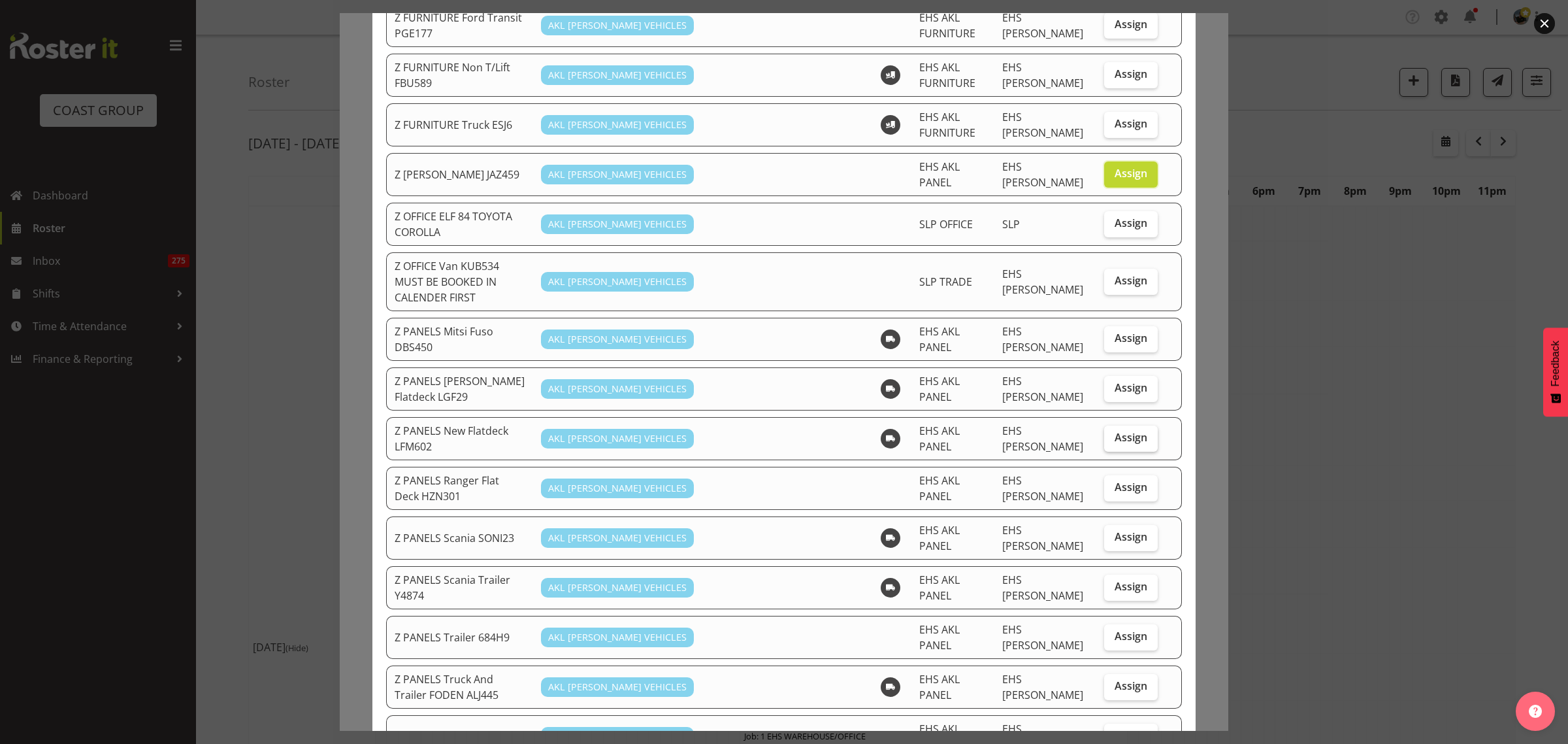
checkbox input "true"
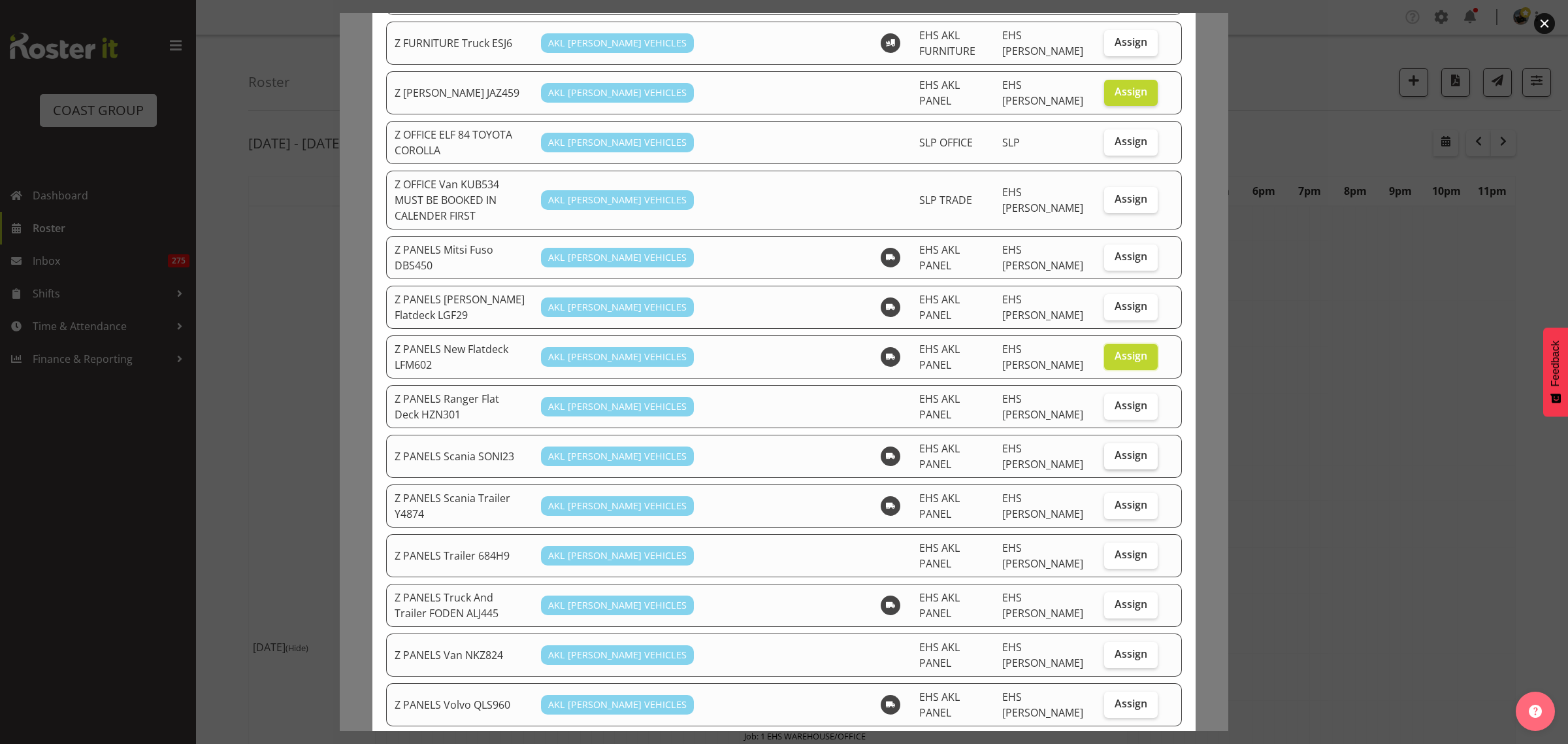
click at [1116, 449] on span "Assign" at bounding box center [1130, 455] width 33 height 13
click at [1112, 451] on input "Assign" at bounding box center [1109, 456] width 9 height 9
checkbox input "true"
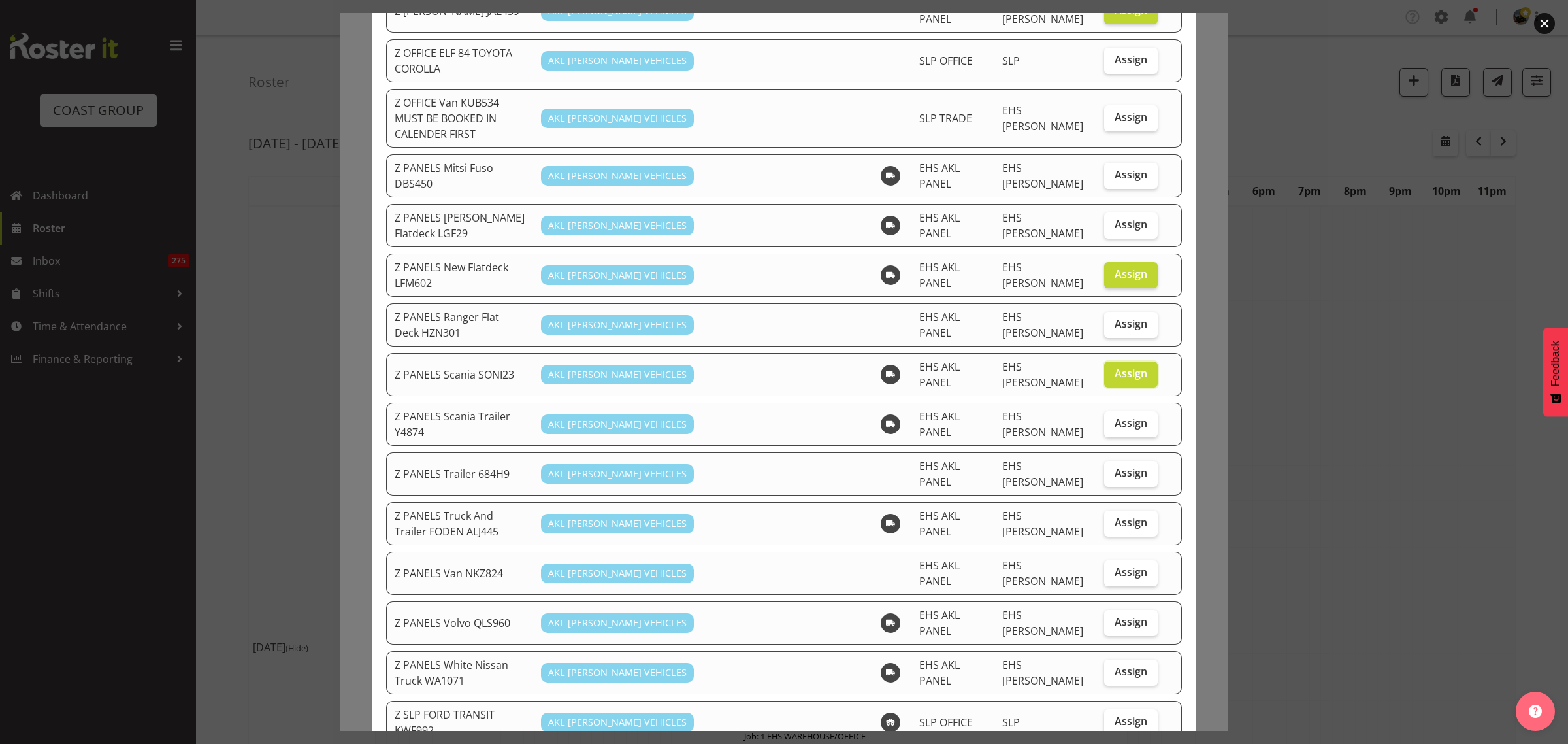
scroll to position [735, 0]
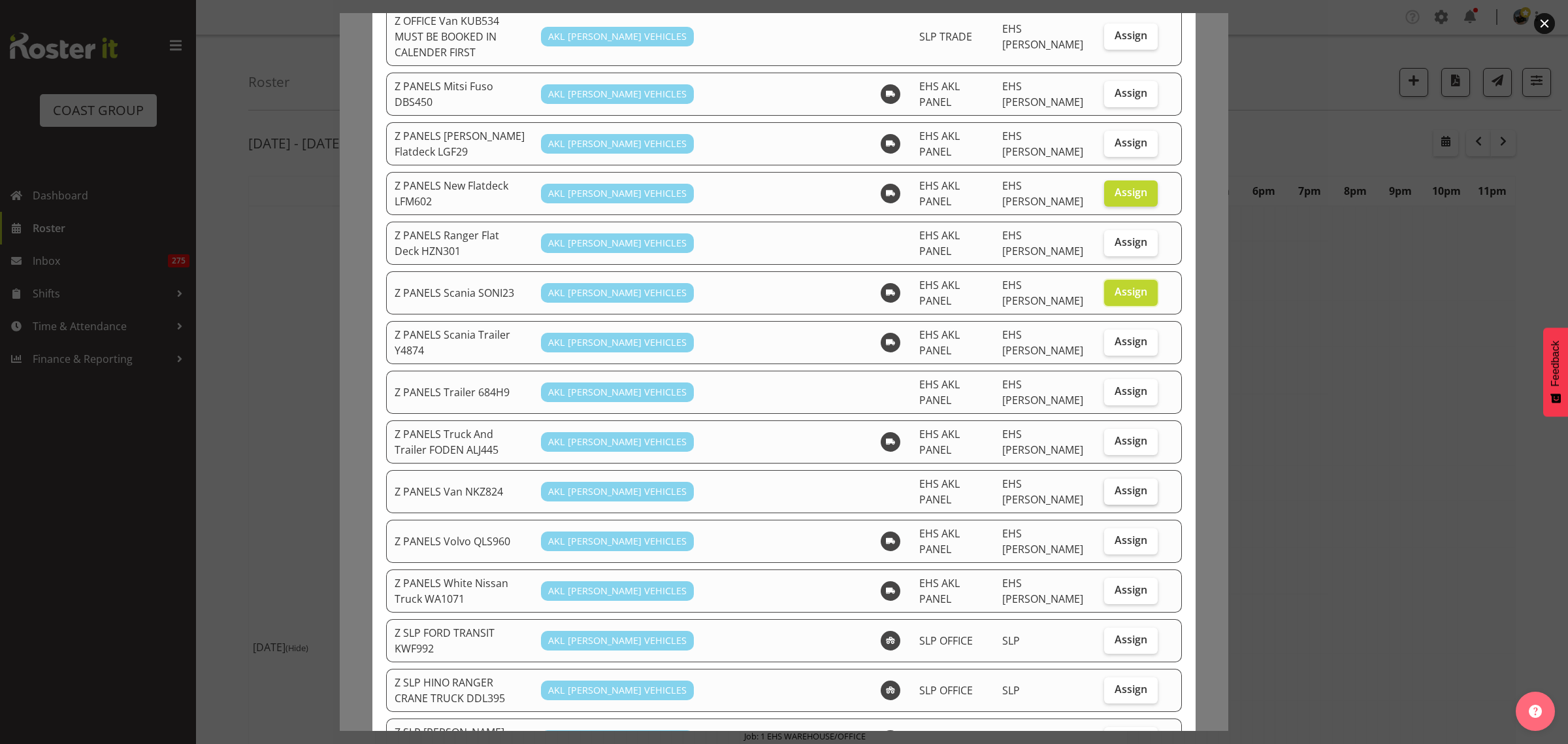
click at [1118, 483] on span "Assign" at bounding box center [1130, 489] width 33 height 13
click at [1112, 486] on input "Assign" at bounding box center [1109, 490] width 9 height 9
checkbox input "true"
click at [1116, 533] on span "Assign" at bounding box center [1130, 539] width 33 height 13
click at [1112, 536] on input "Assign" at bounding box center [1109, 540] width 9 height 9
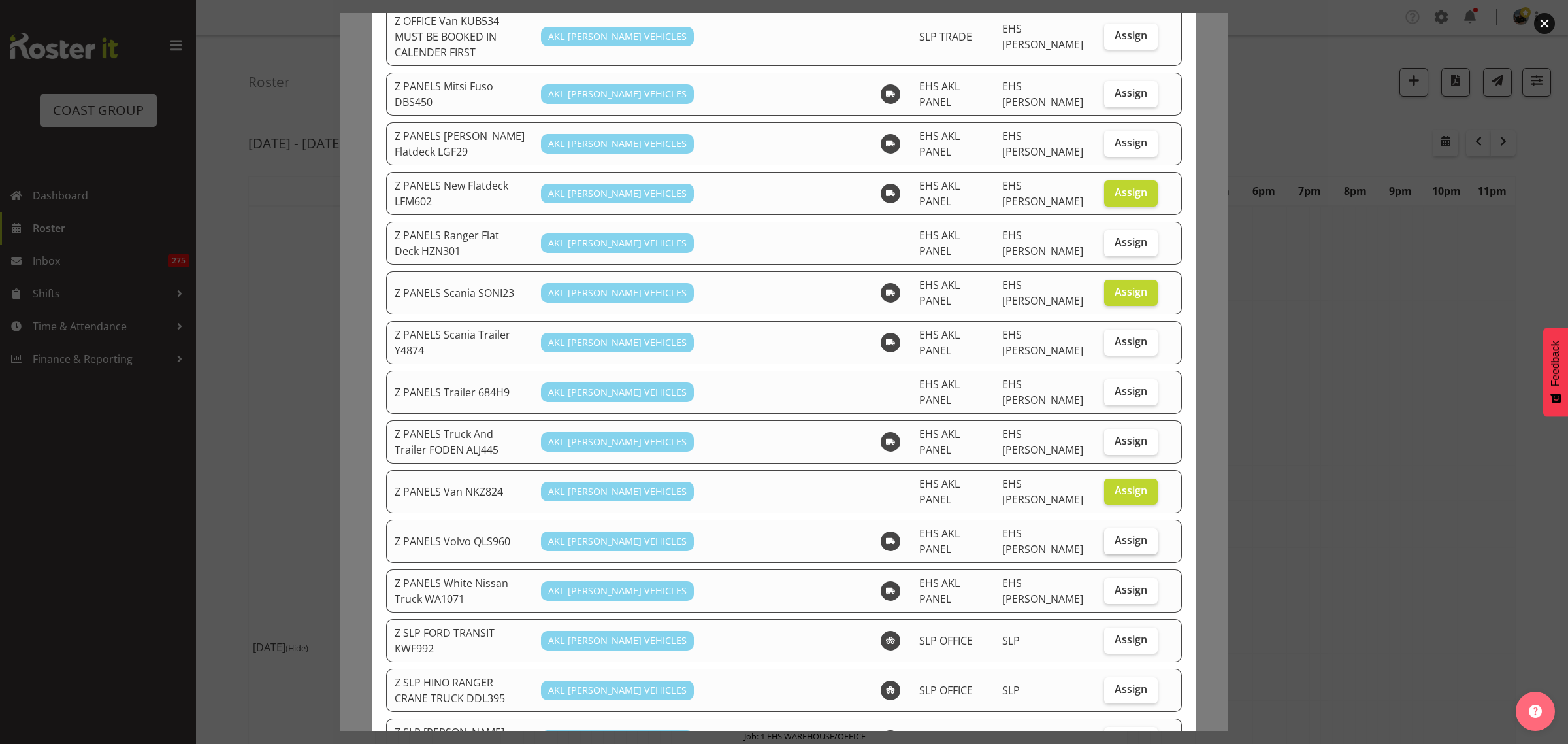
checkbox input "true"
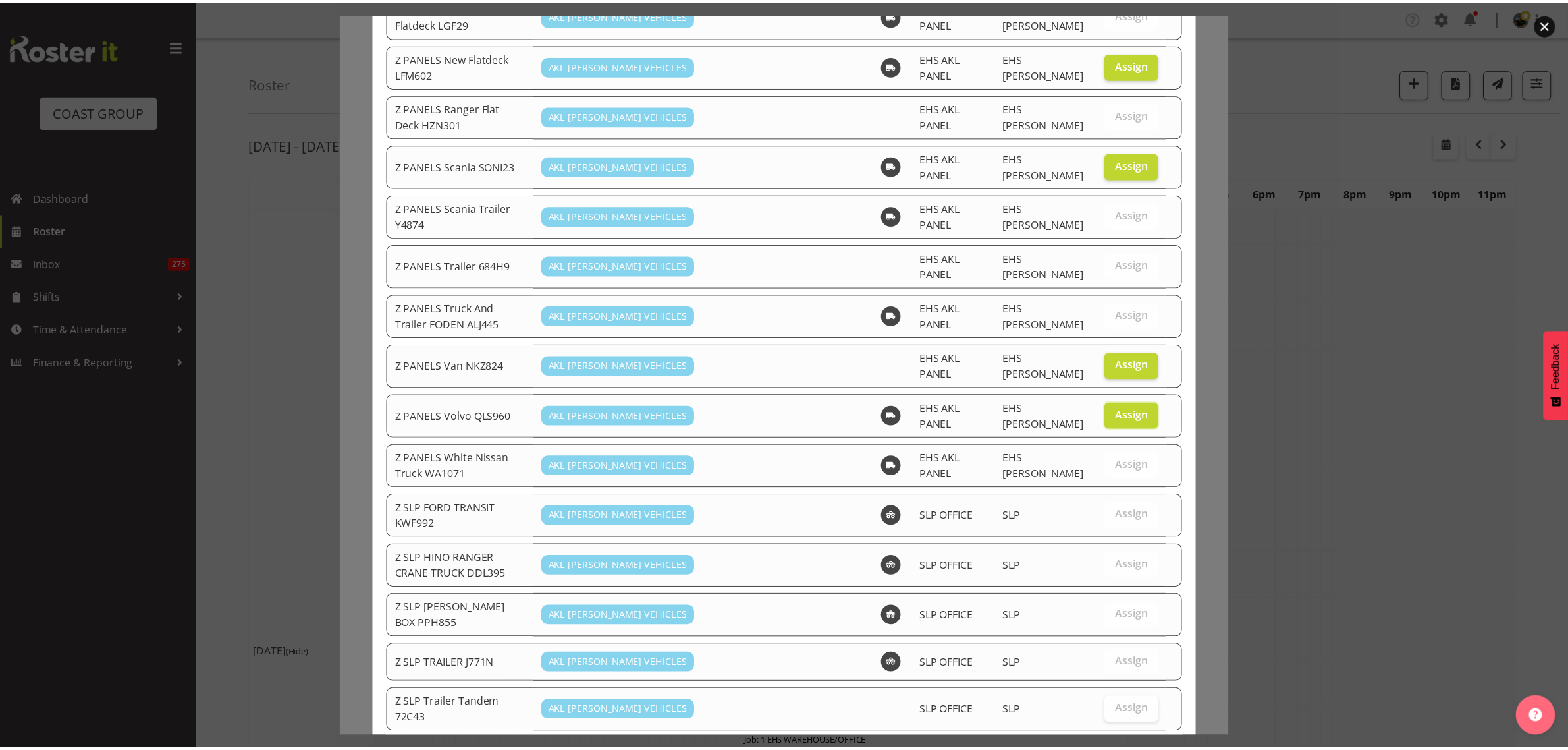
scroll to position [897, 0]
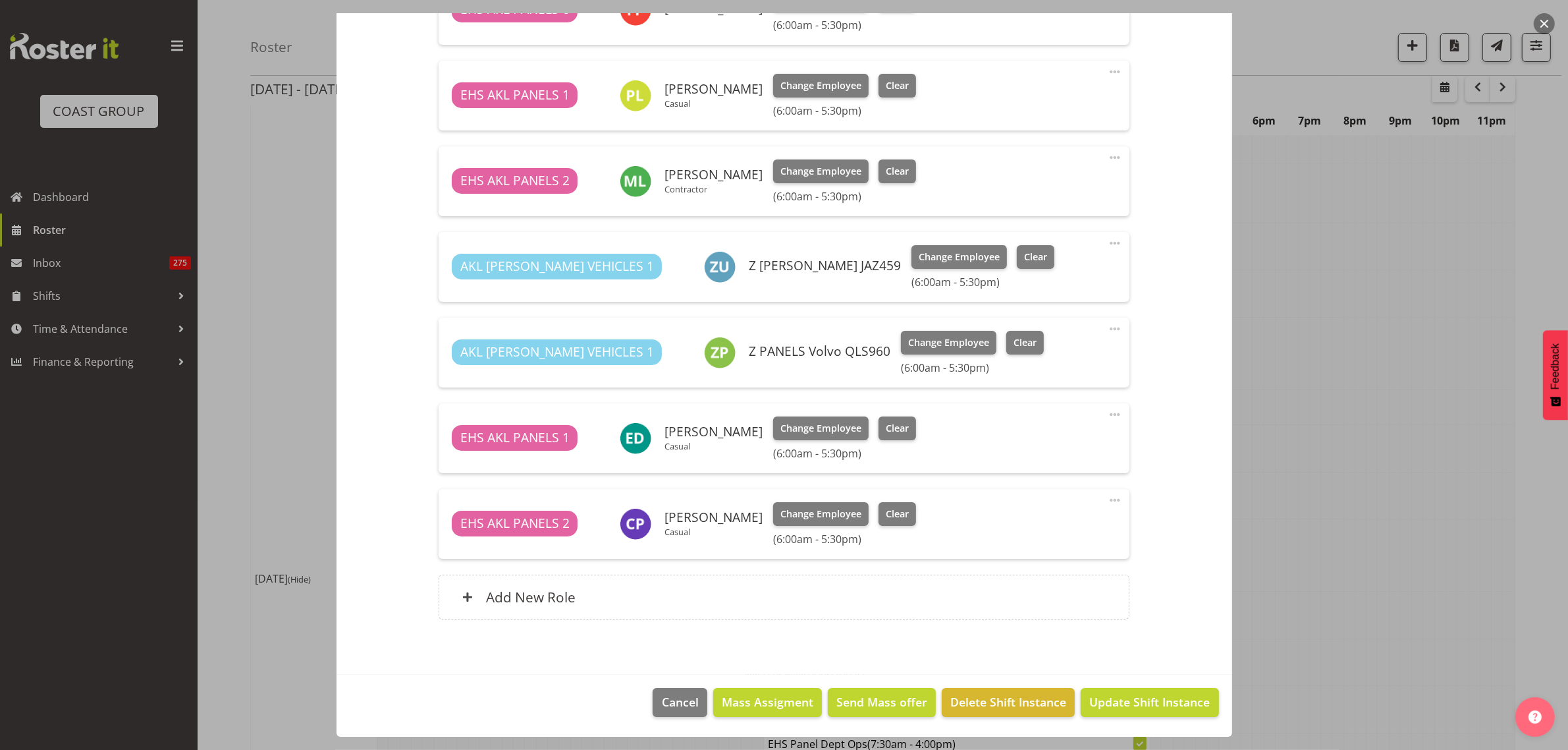
scroll to position [164, 0]
click at [1118, 705] on span "Update Shift Instance" at bounding box center [1149, 701] width 121 height 17
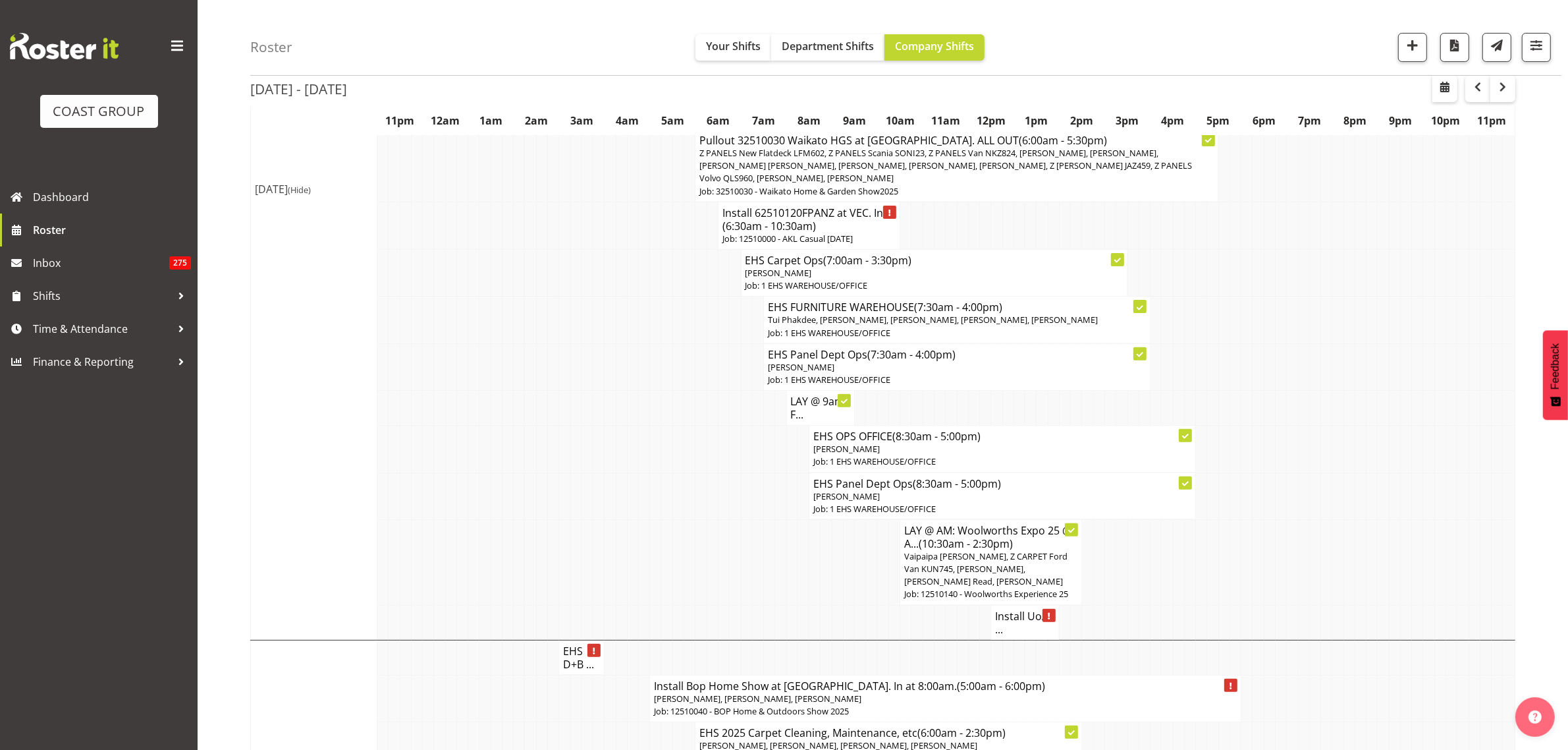
scroll to position [494, 0]
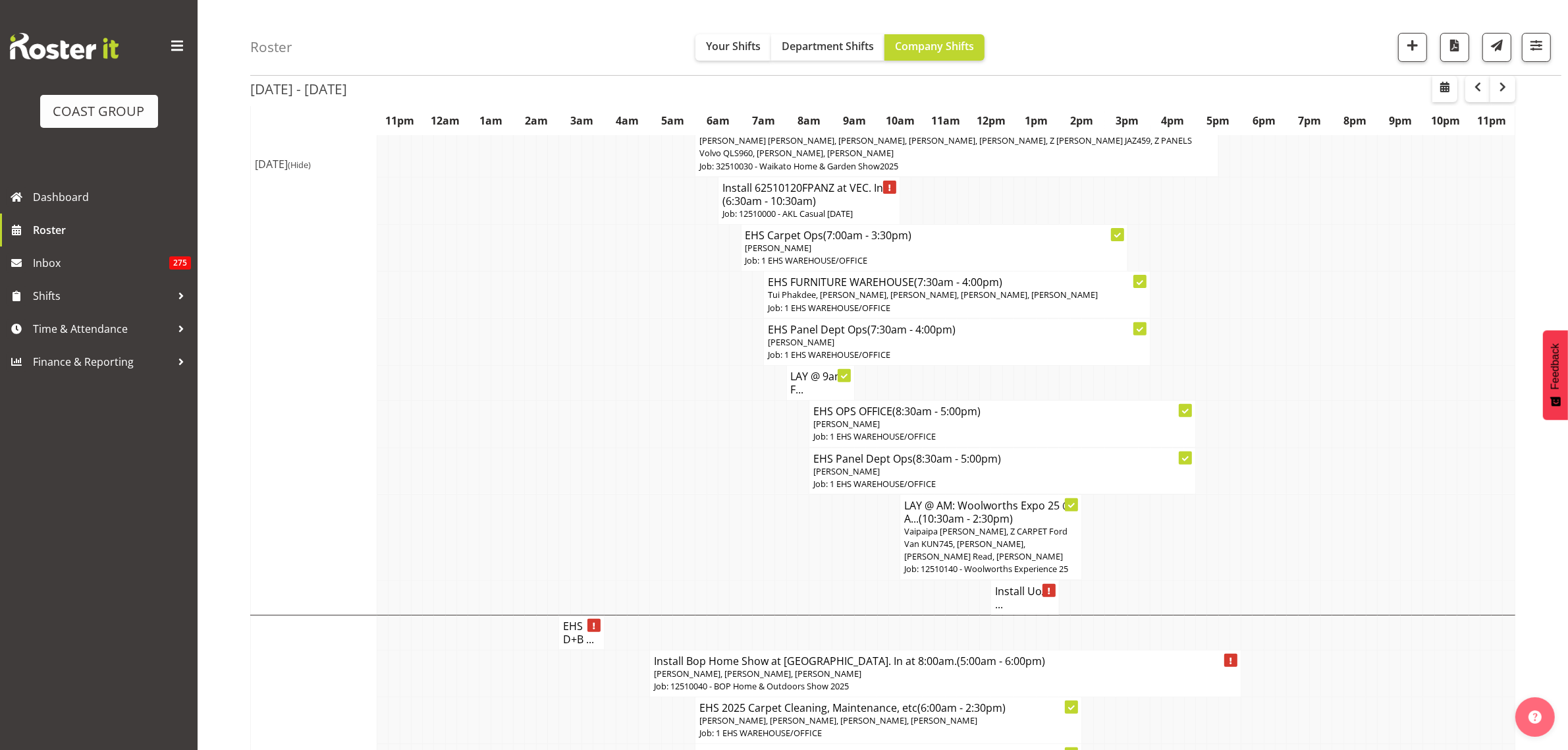
click at [832, 207] on h4 "Install 62510120FPANZ at VEC. In... (6:30am - 10:30am)" at bounding box center [809, 194] width 173 height 26
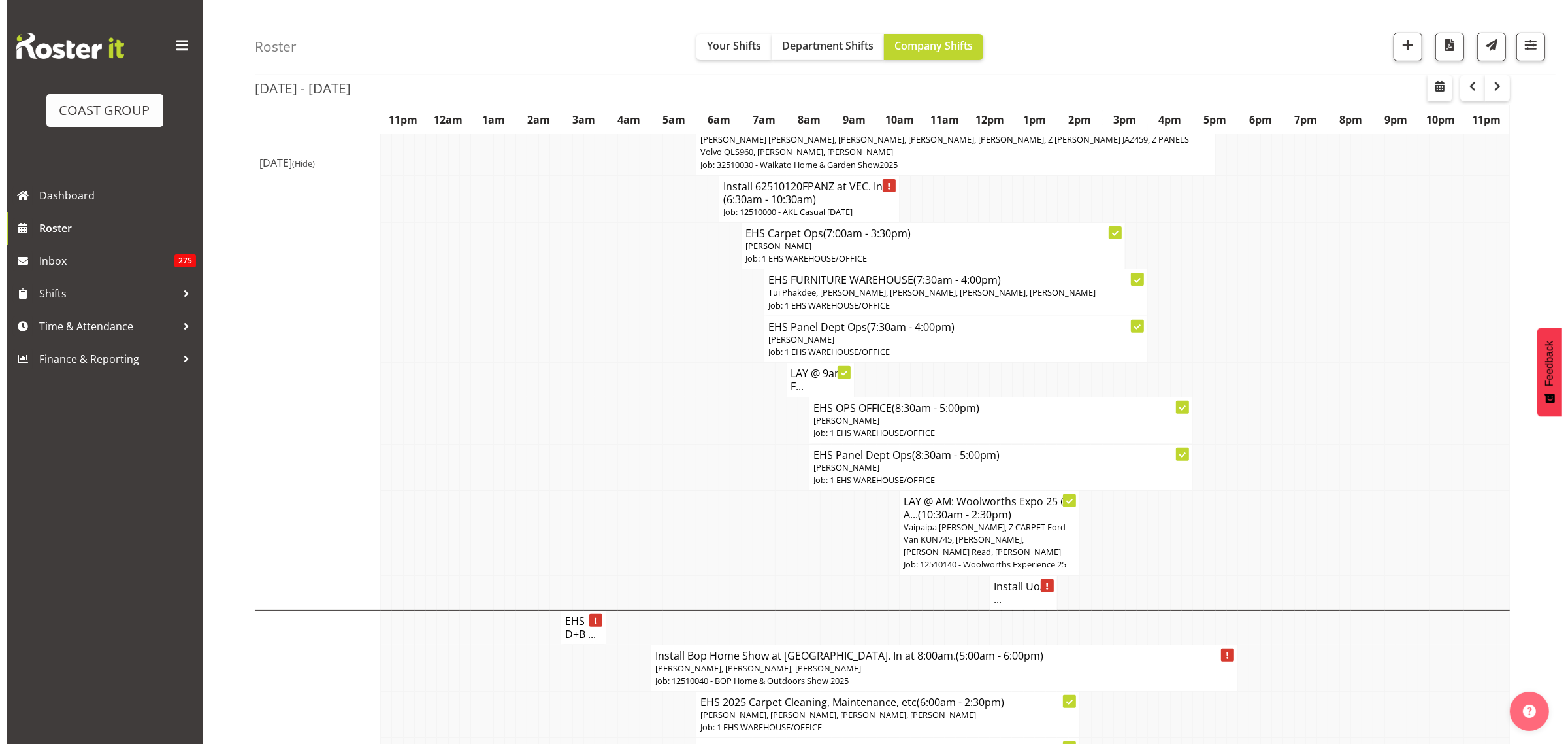
scroll to position [483, 0]
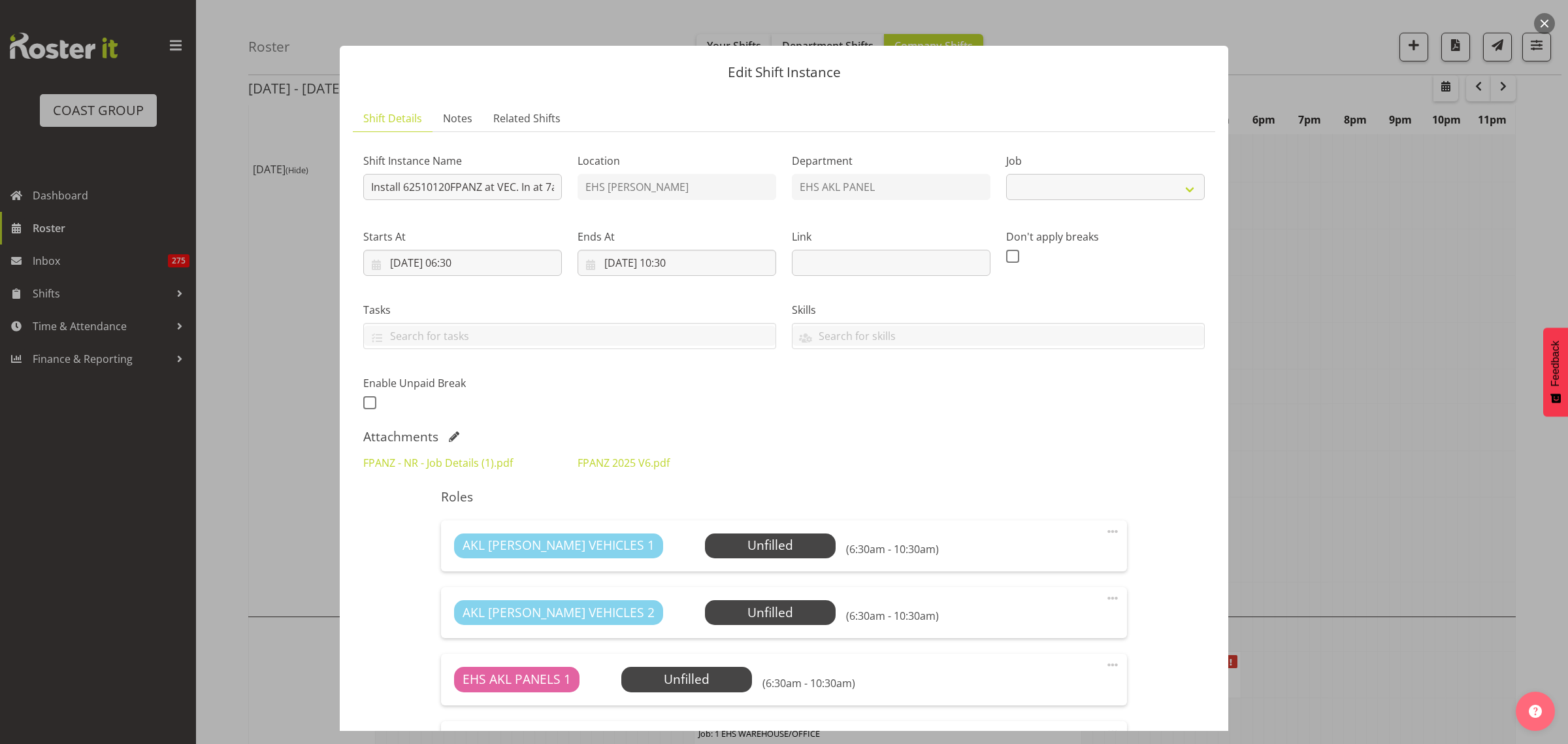
select select "8654"
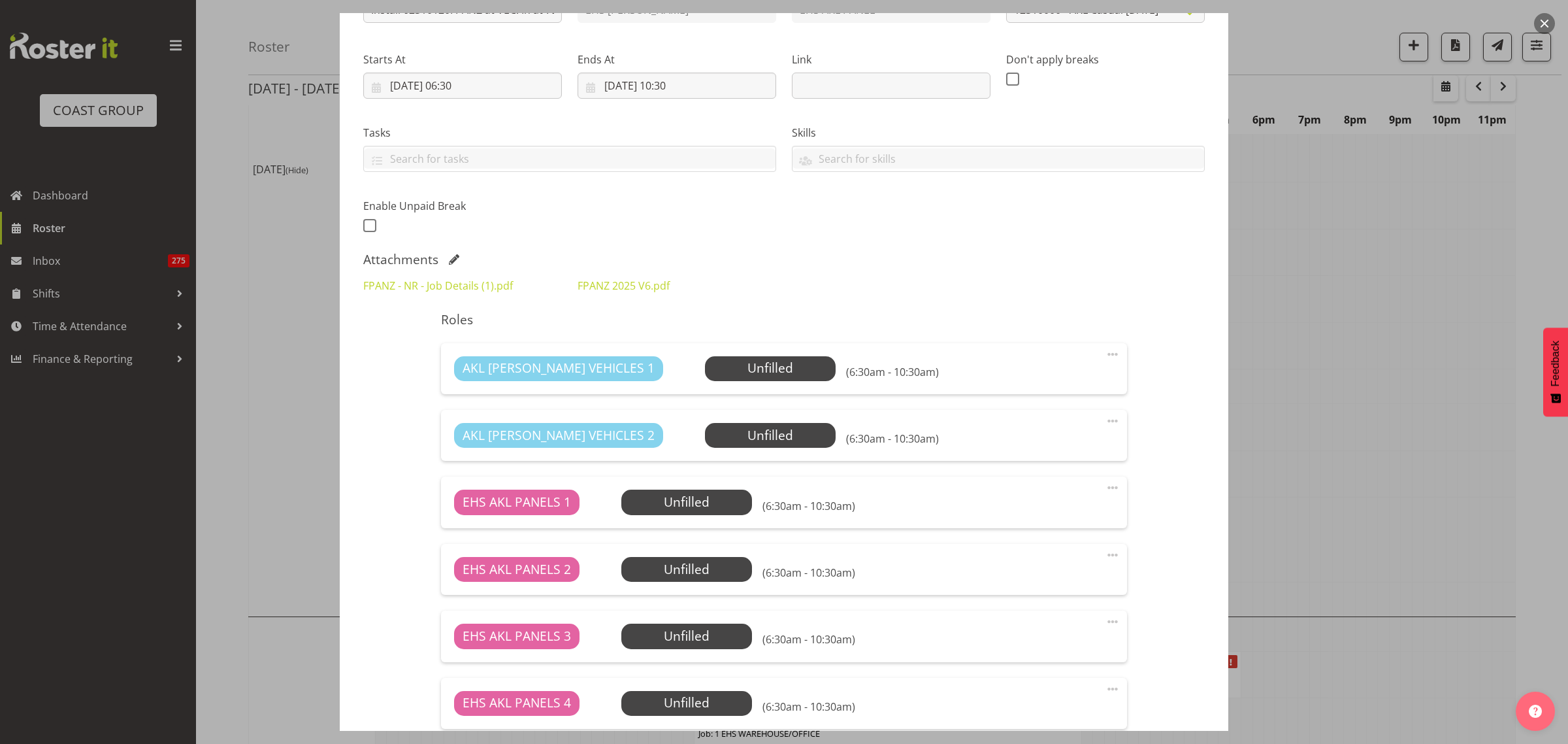
scroll to position [106, 0]
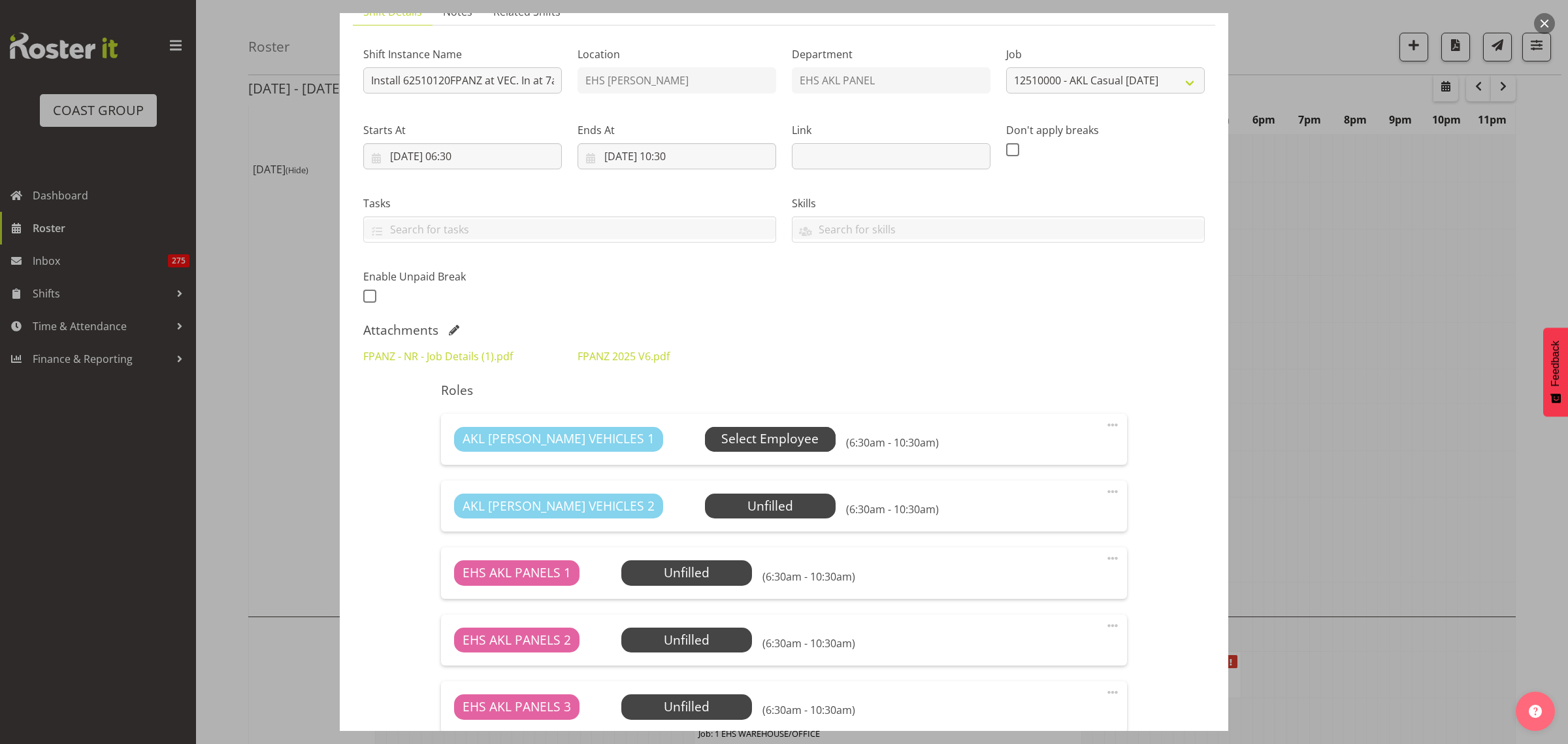
click at [729, 436] on span "Select Employee" at bounding box center [770, 438] width 98 height 19
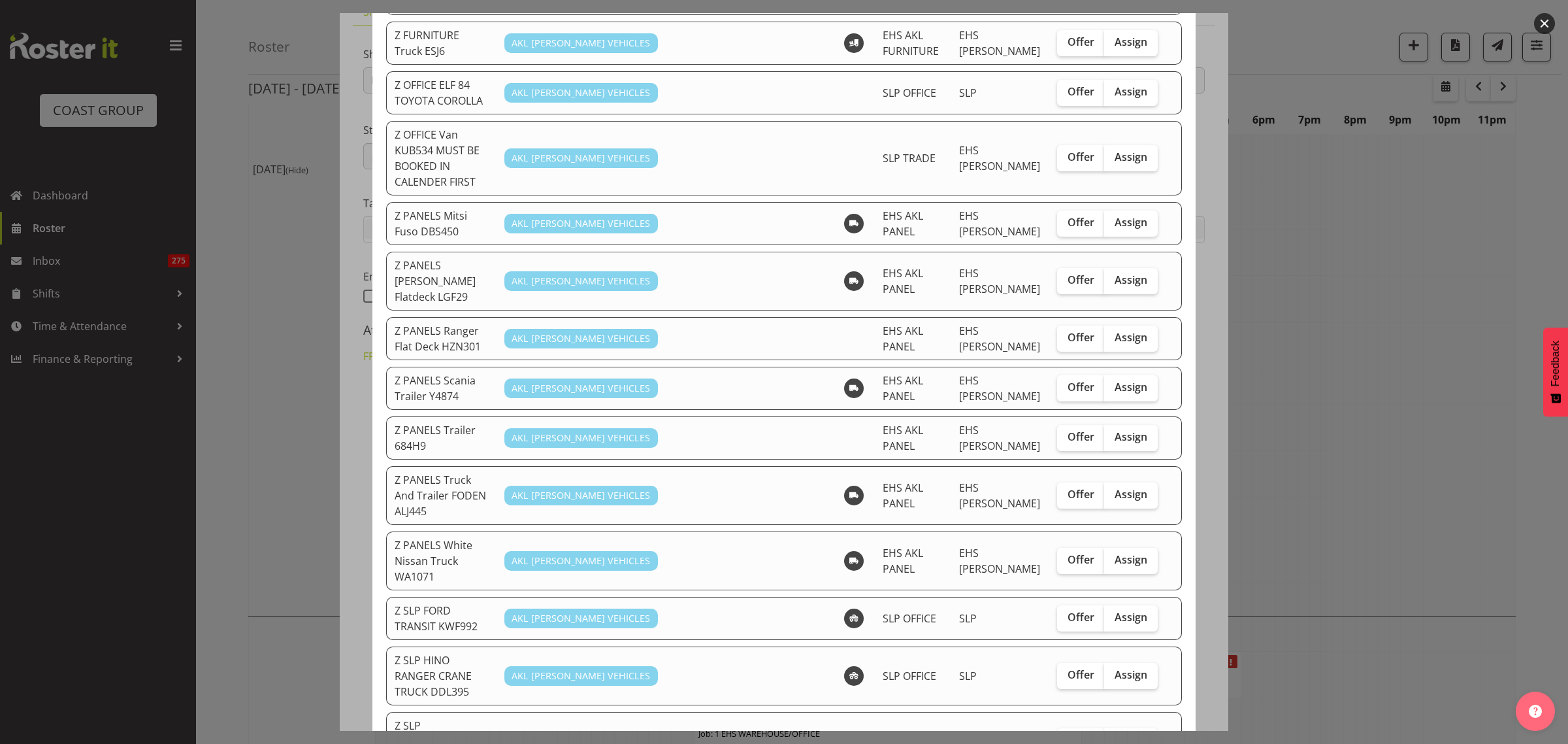
scroll to position [730, 0]
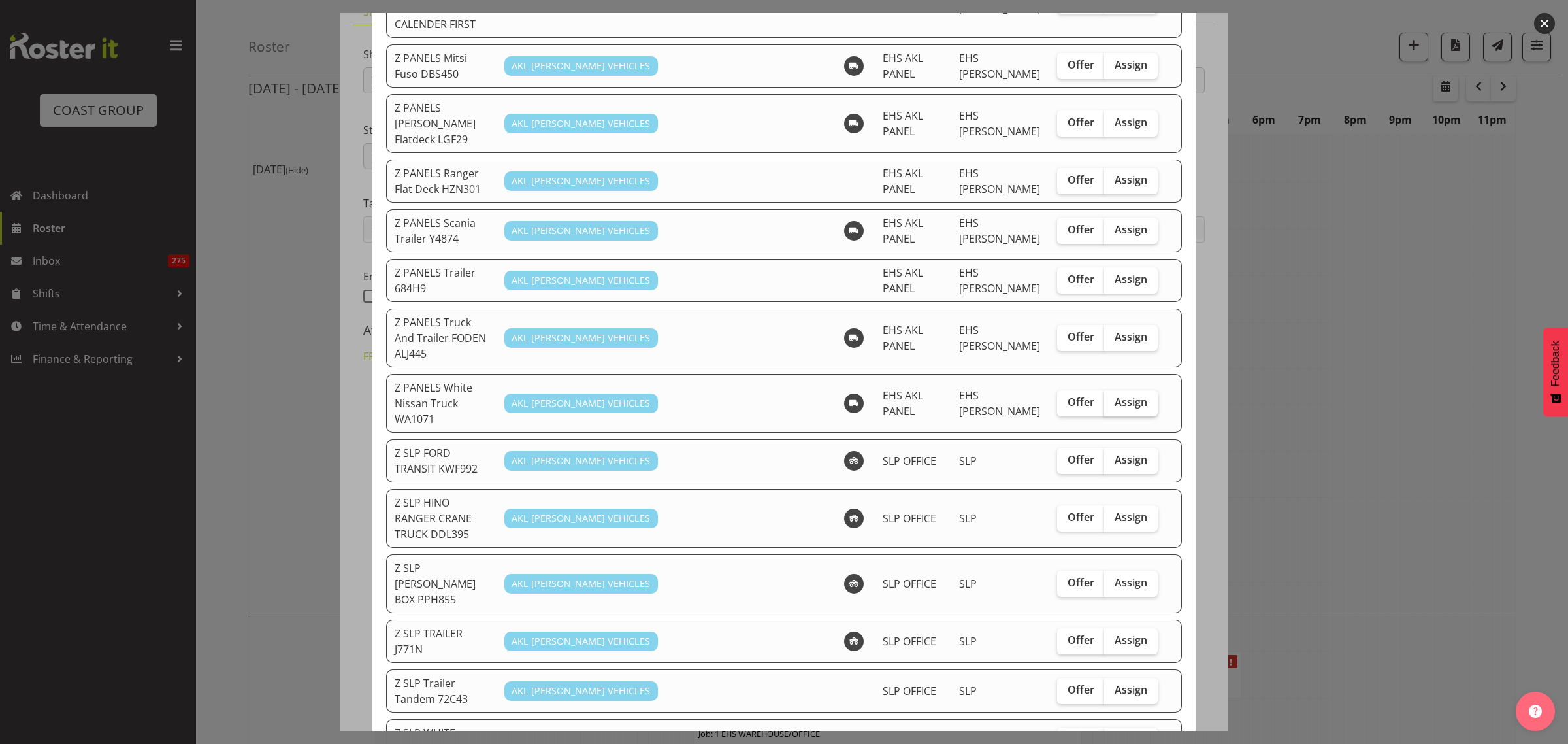
click at [1117, 395] on span "Assign" at bounding box center [1130, 402] width 33 height 13
click at [1112, 398] on input "Assign" at bounding box center [1109, 403] width 9 height 9
checkbox input "true"
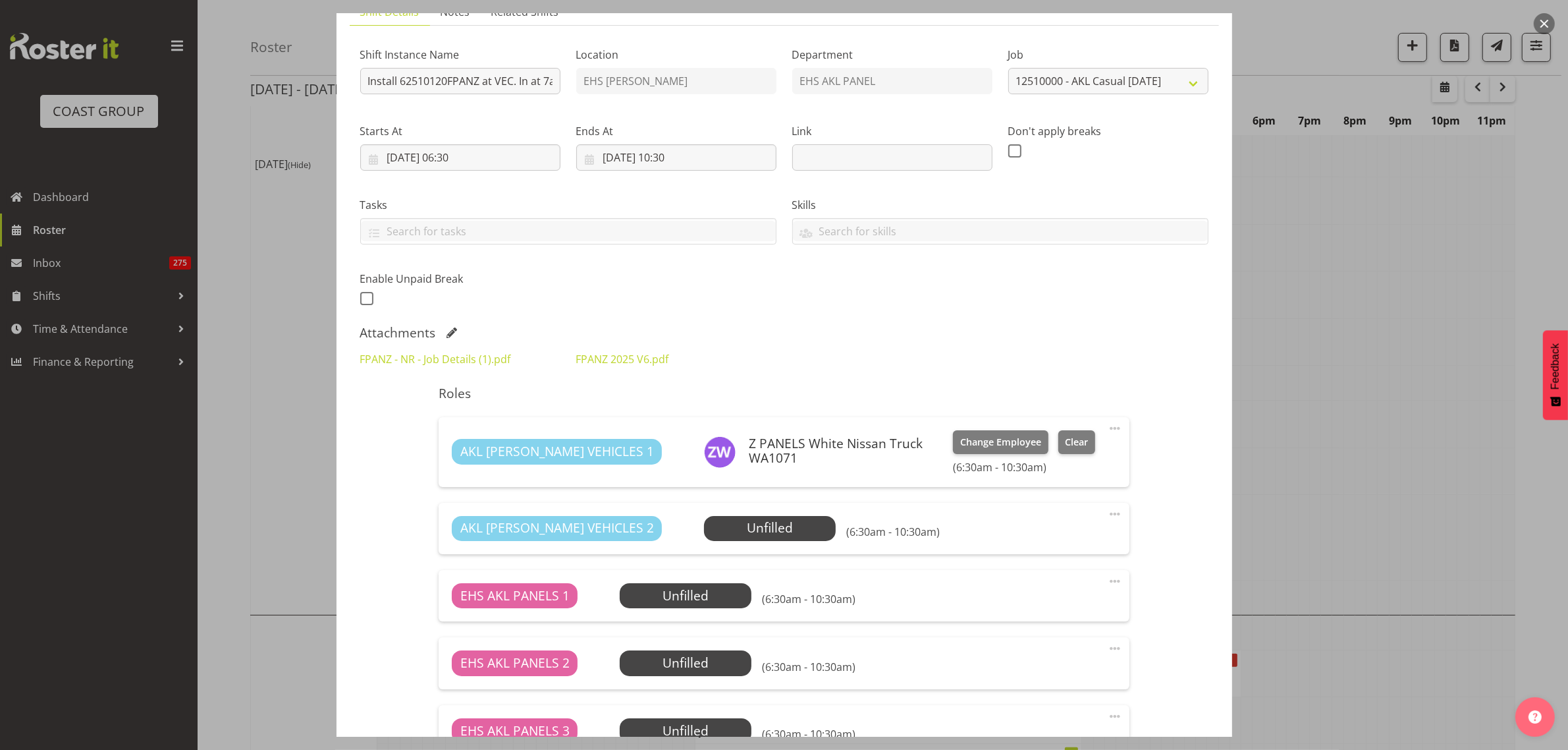
scroll to position [272, 0]
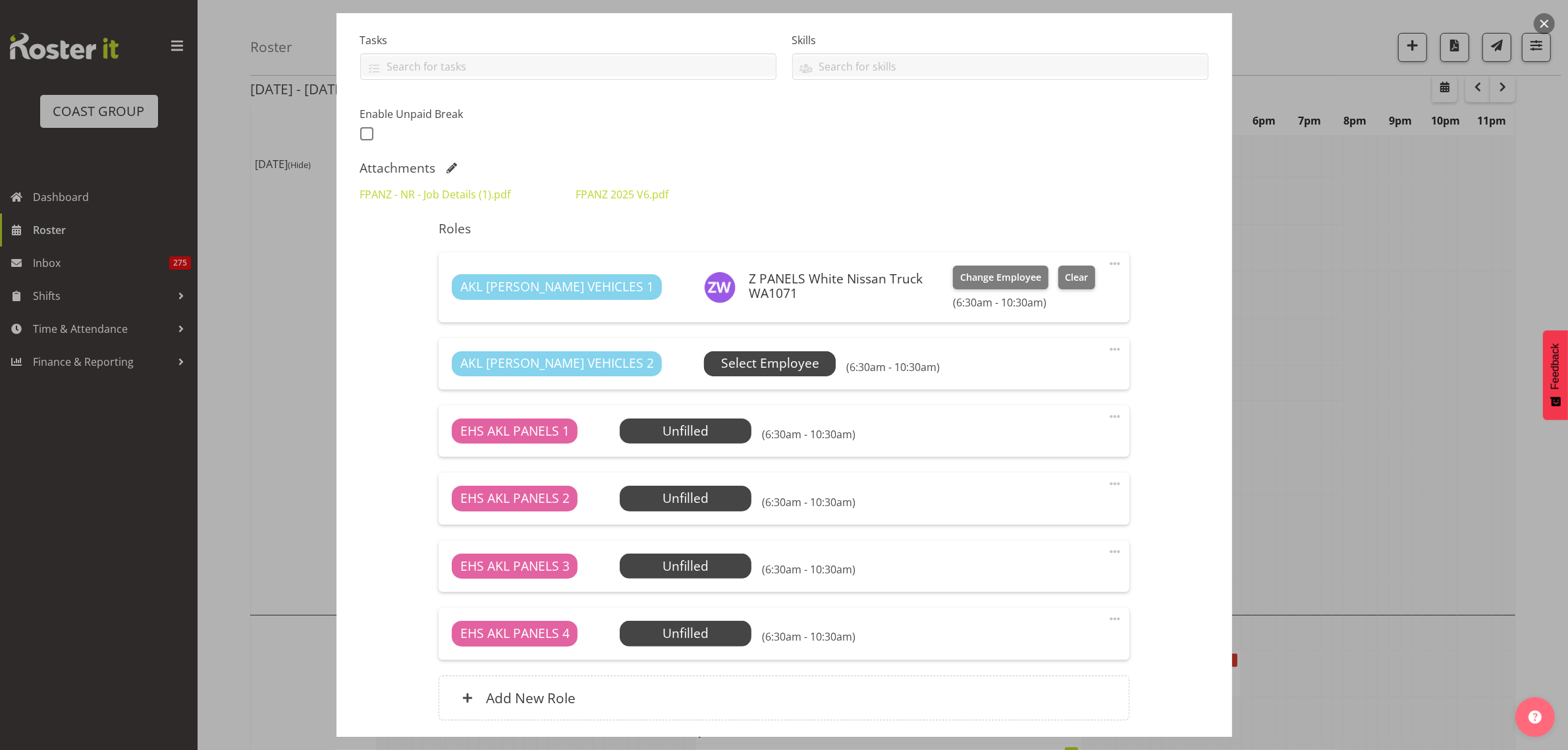
click at [739, 357] on span "Select Employee" at bounding box center [770, 363] width 98 height 19
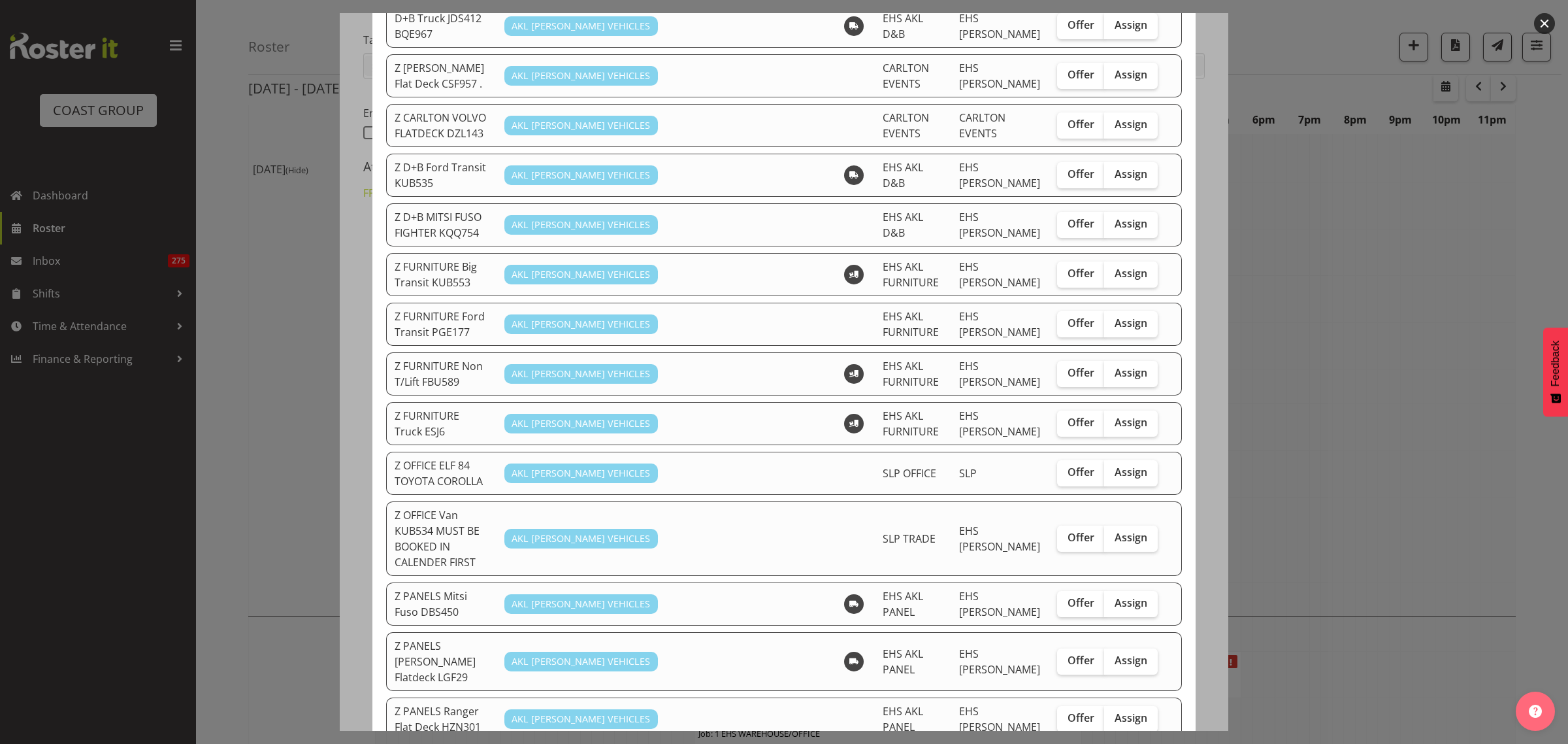
scroll to position [245, 0]
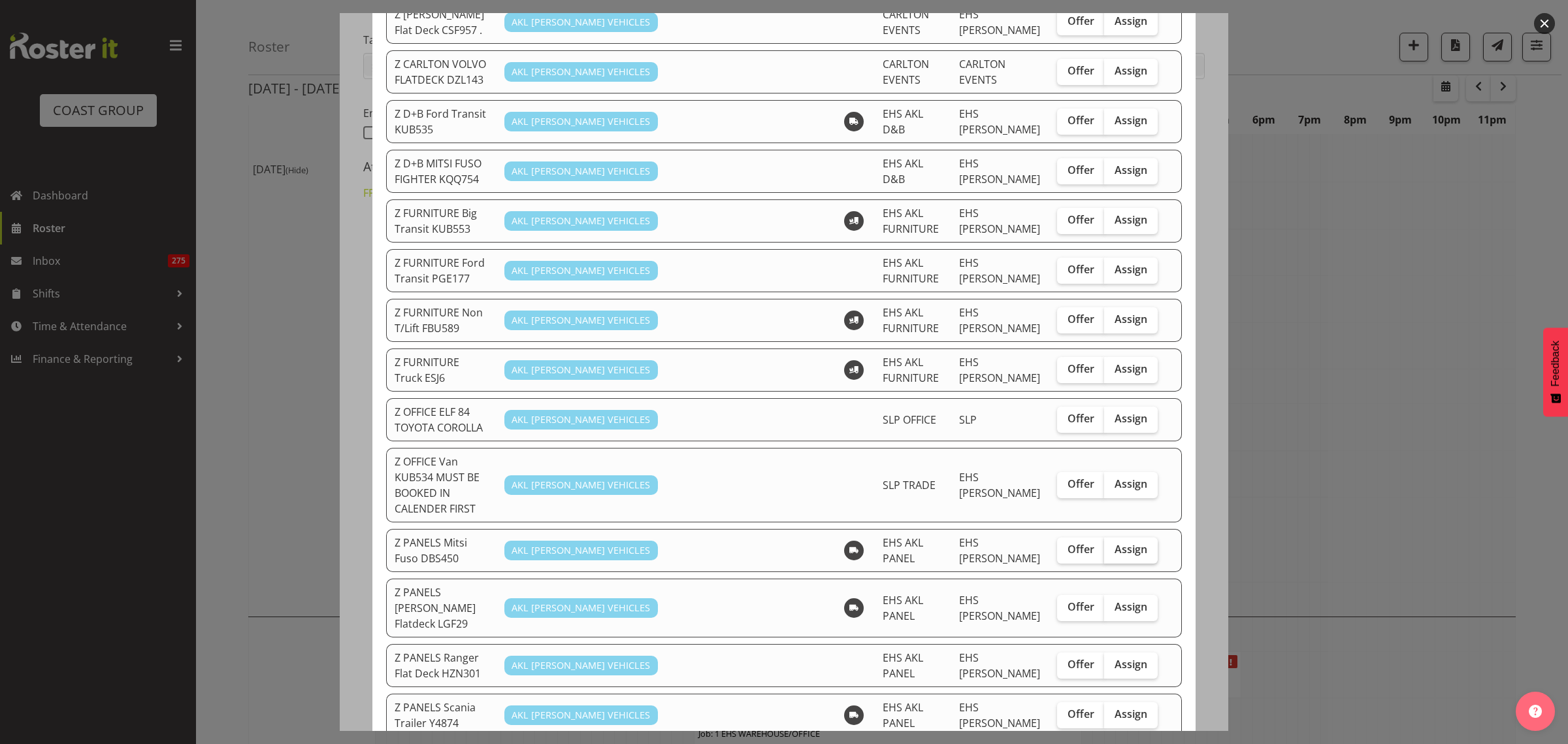
click at [1126, 543] on span "Assign" at bounding box center [1130, 549] width 33 height 13
click at [1112, 545] on input "Assign" at bounding box center [1109, 550] width 9 height 9
checkbox input "true"
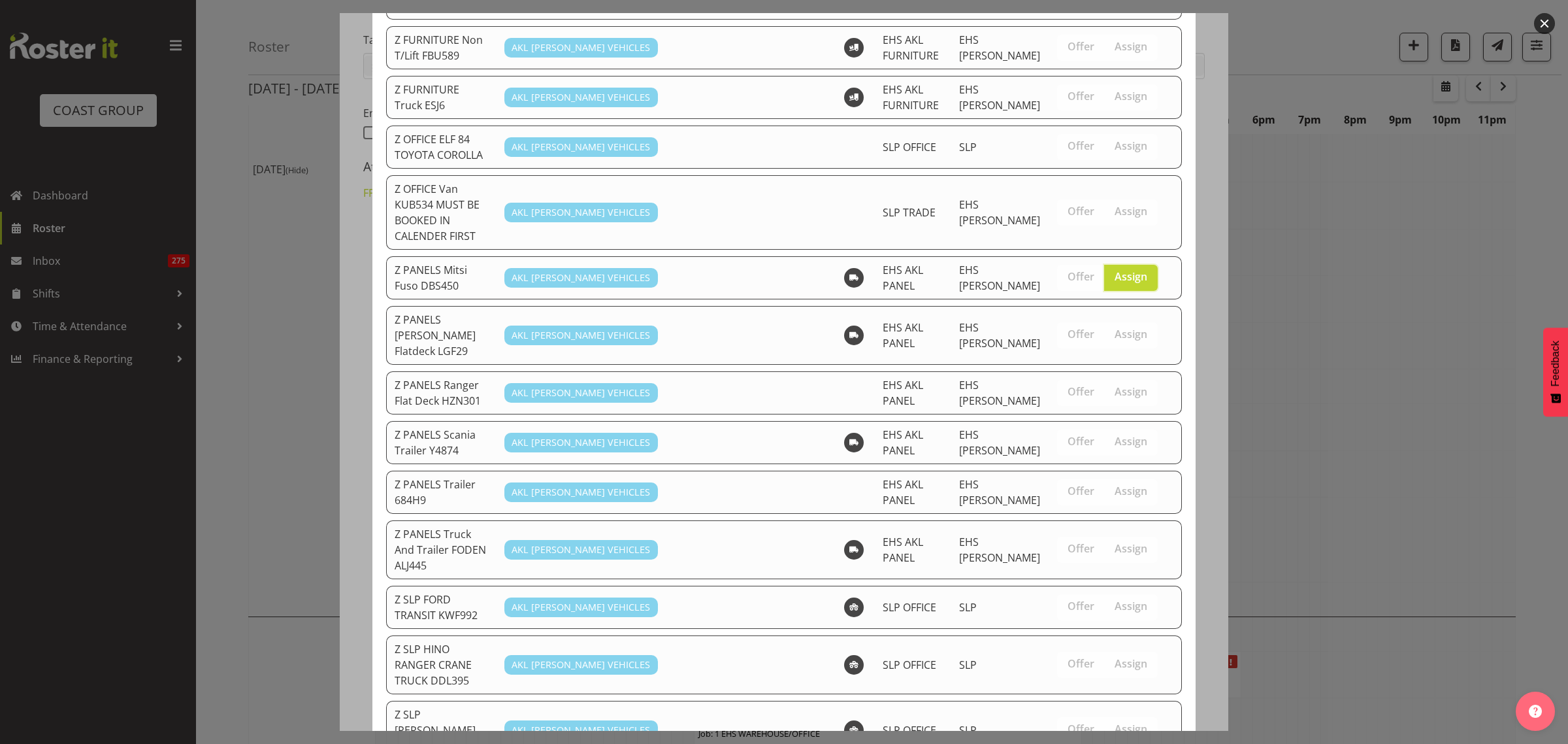
scroll to position [678, 0]
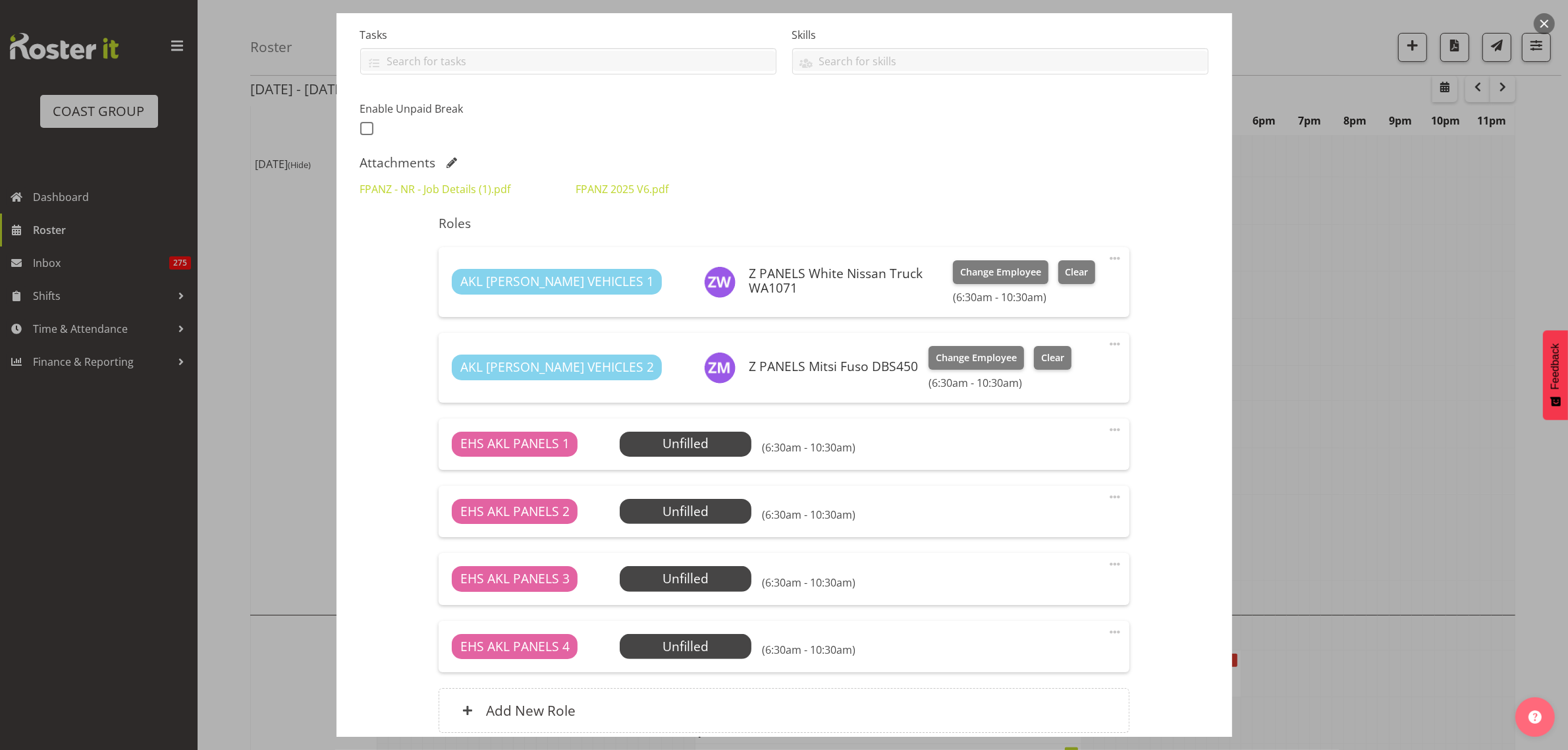
scroll to position [391, 0]
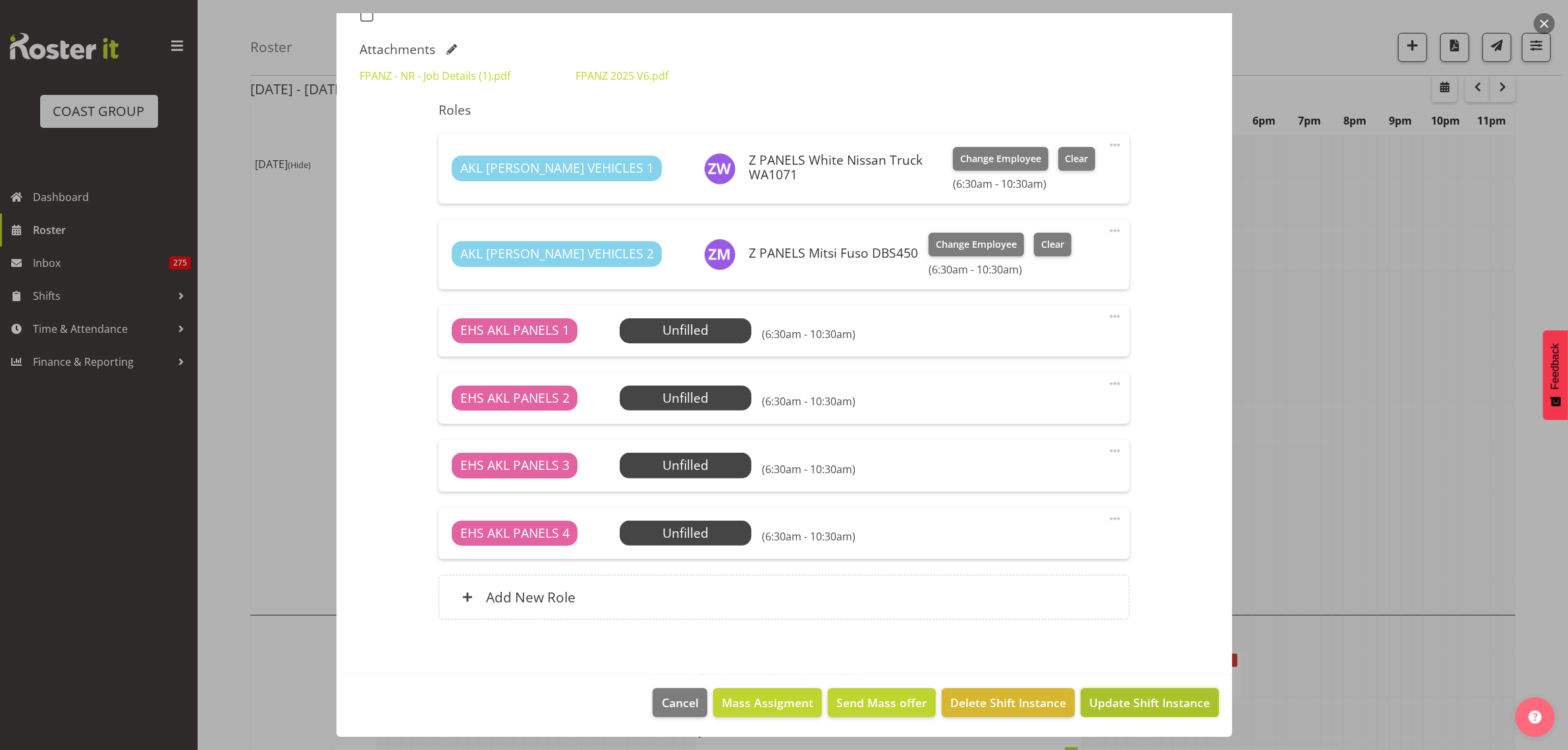
click at [1133, 699] on span "Update Shift Instance" at bounding box center [1149, 702] width 121 height 17
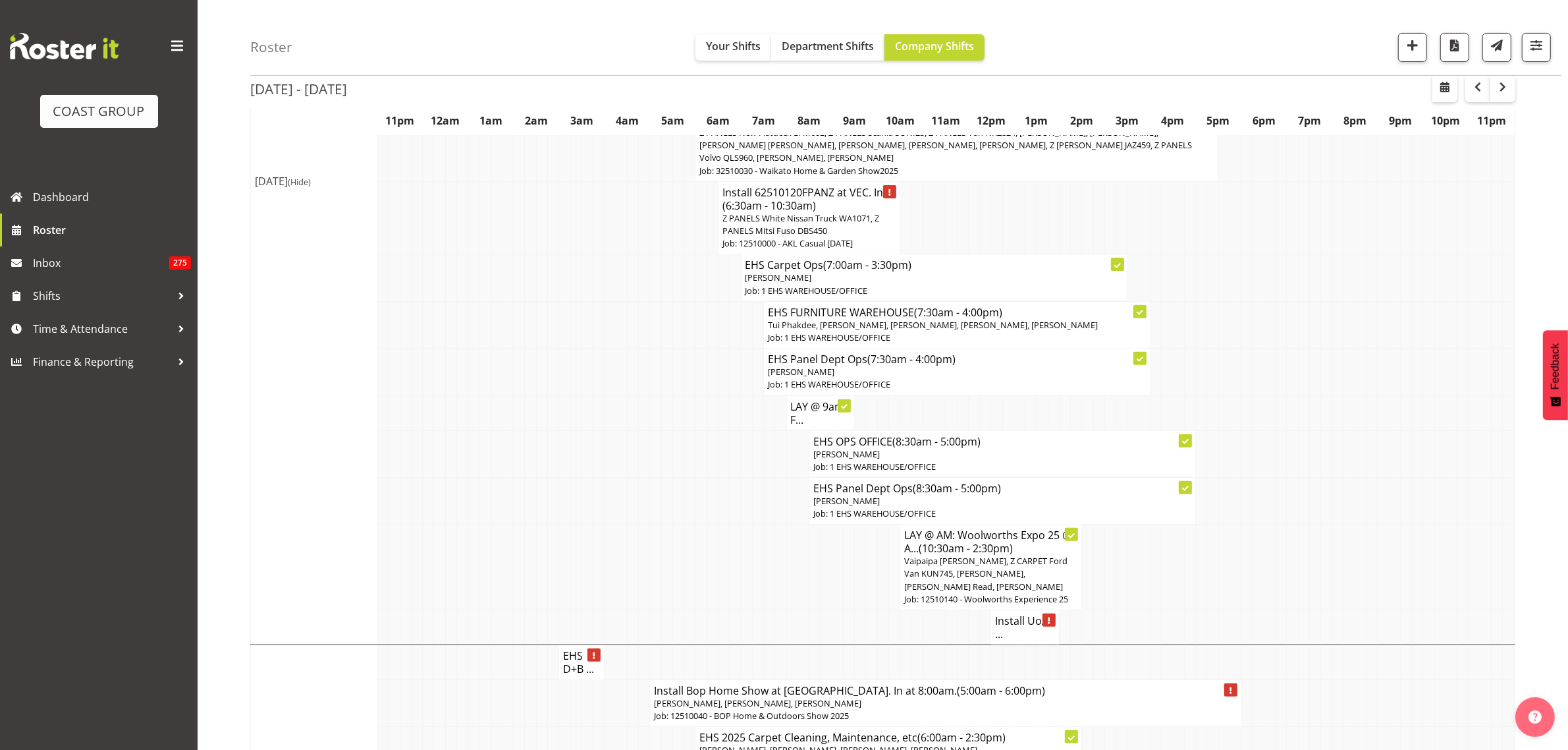
scroll to position [494, 0]
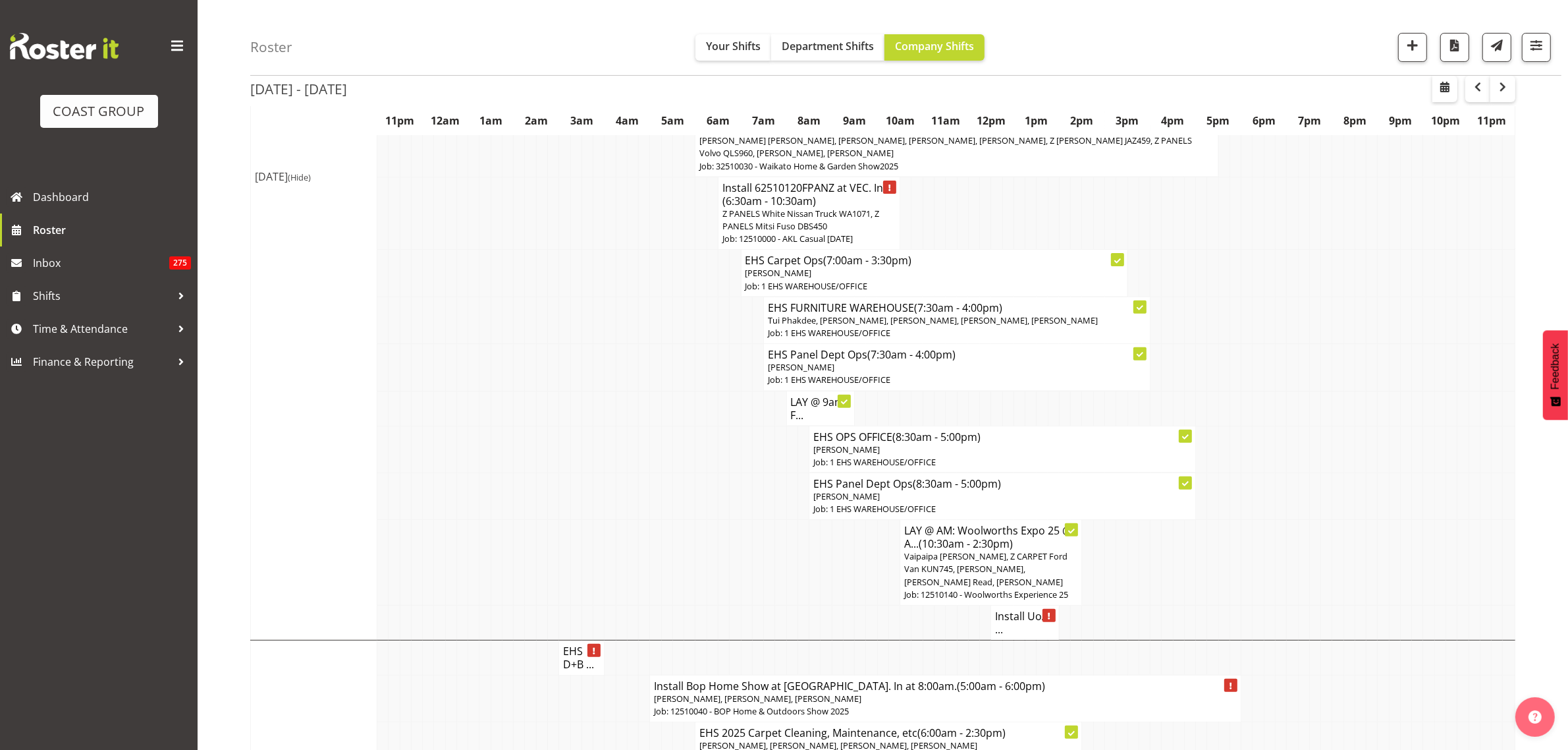
click at [1015, 361] on h4 "EHS Panel Dept Ops (7:30am - 4:00pm)" at bounding box center [956, 354] width 378 height 13
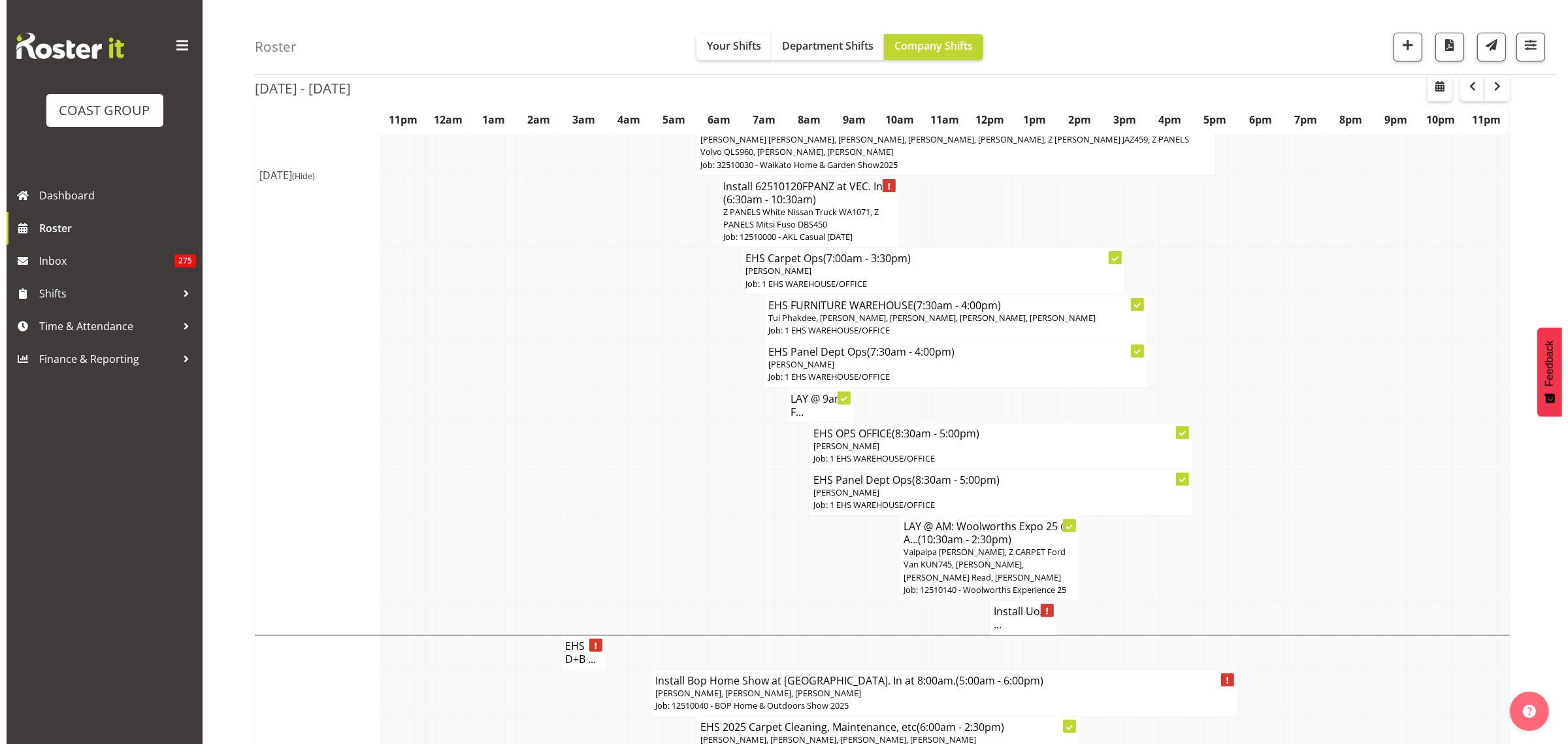
scroll to position [483, 0]
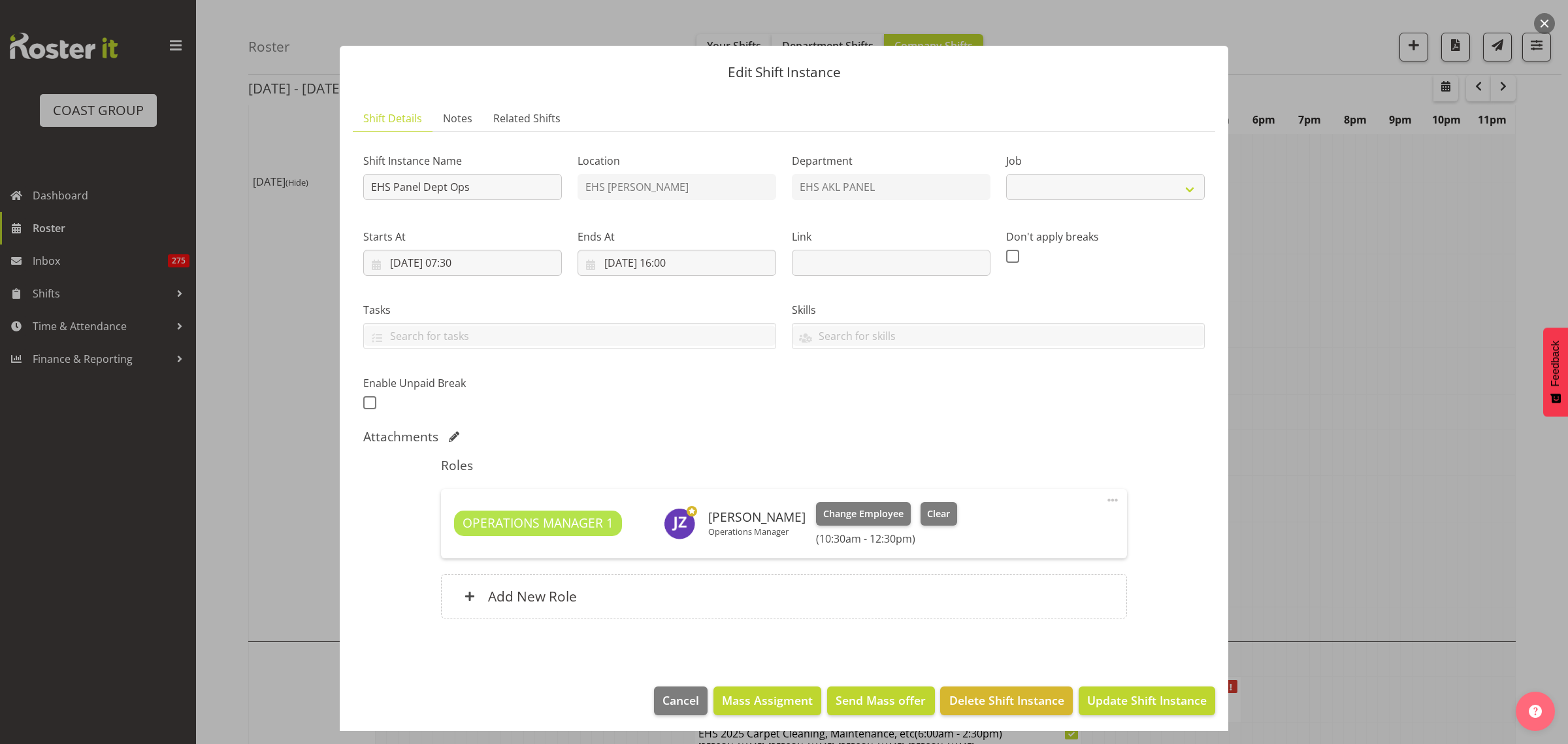
select select "69"
click at [1548, 24] on button "button" at bounding box center [1544, 24] width 21 height 21
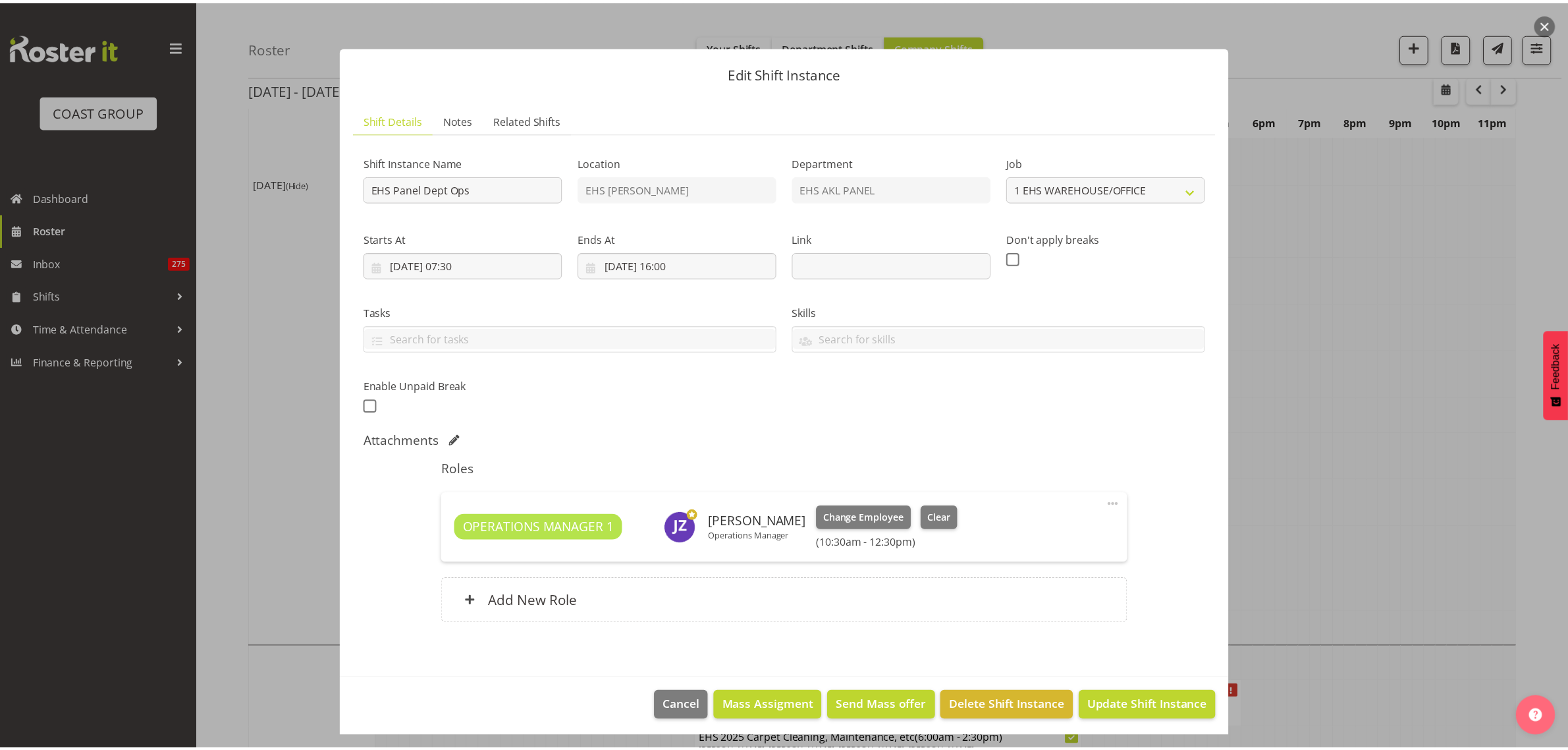
scroll to position [494, 0]
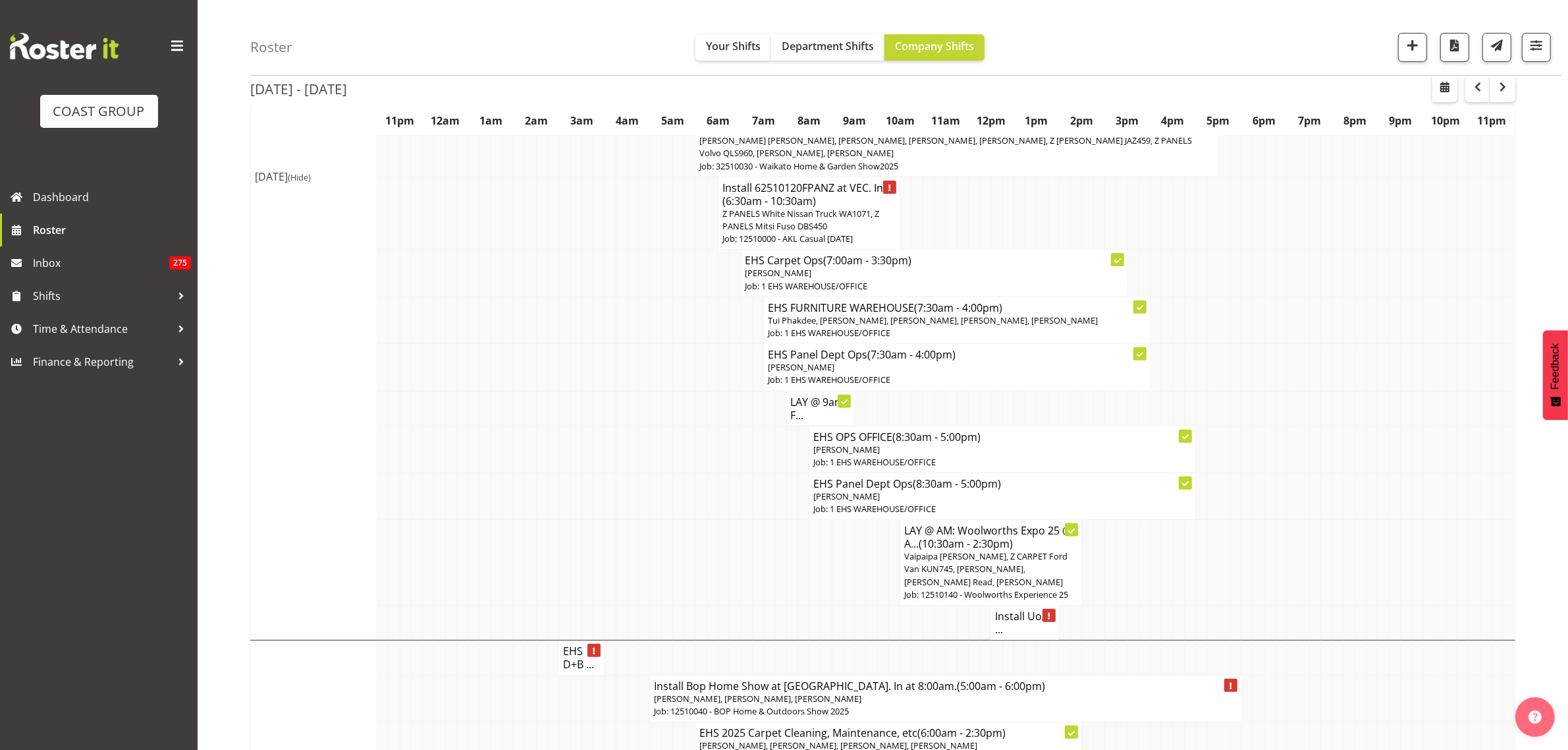
click at [1036, 502] on p "[PERSON_NAME]" at bounding box center [1002, 496] width 378 height 13
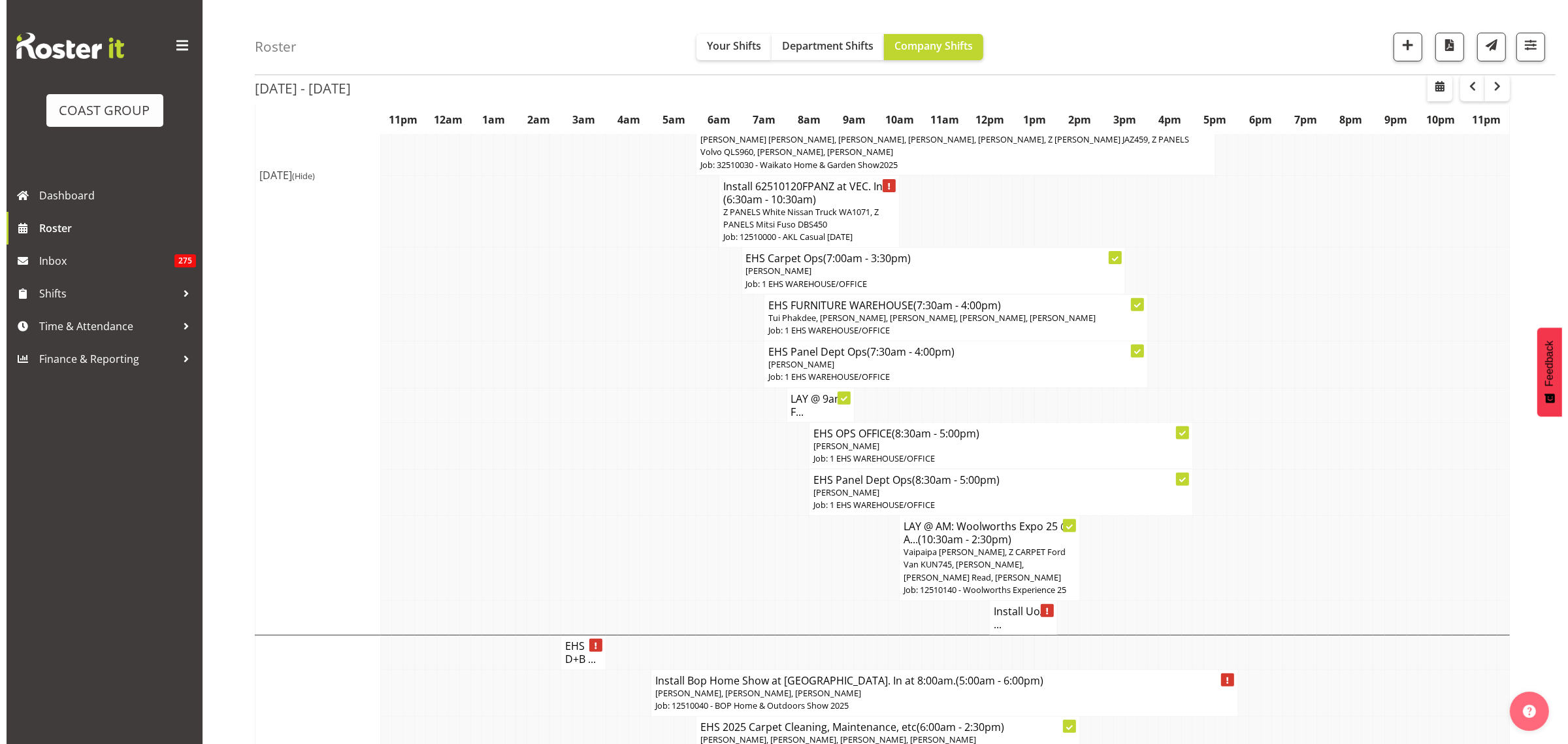
scroll to position [483, 0]
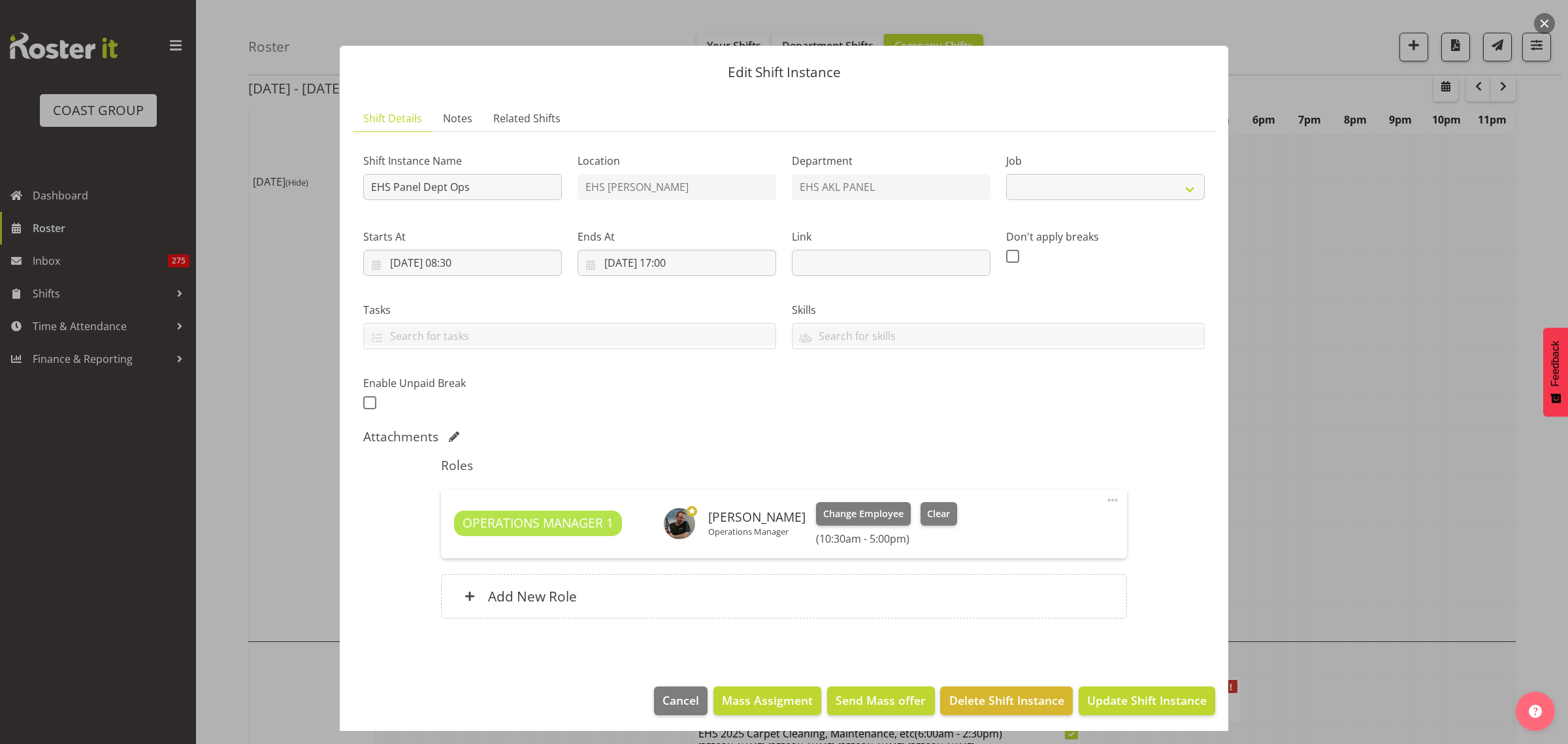
select select "69"
click at [1543, 23] on button "button" at bounding box center [1544, 24] width 21 height 21
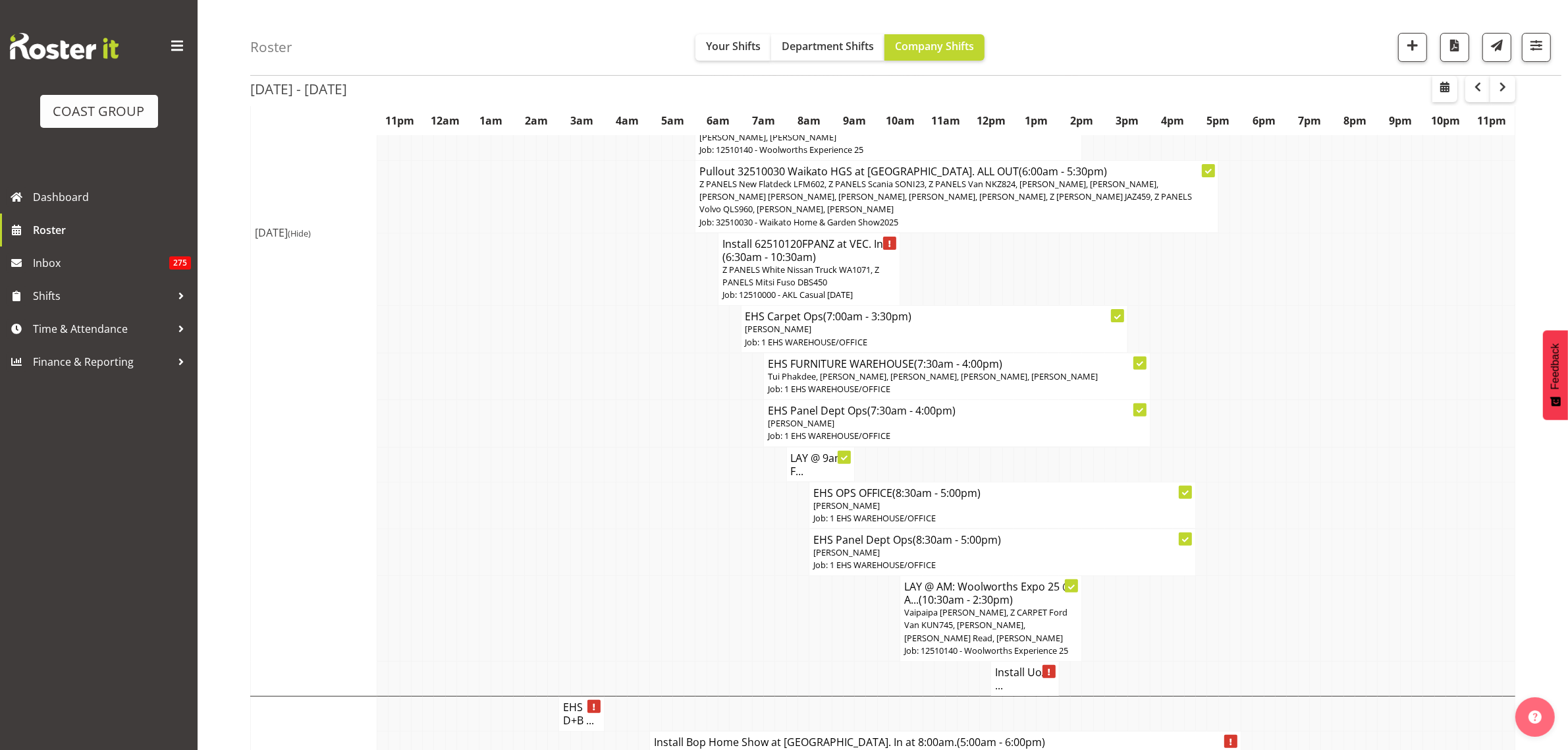
scroll to position [412, 0]
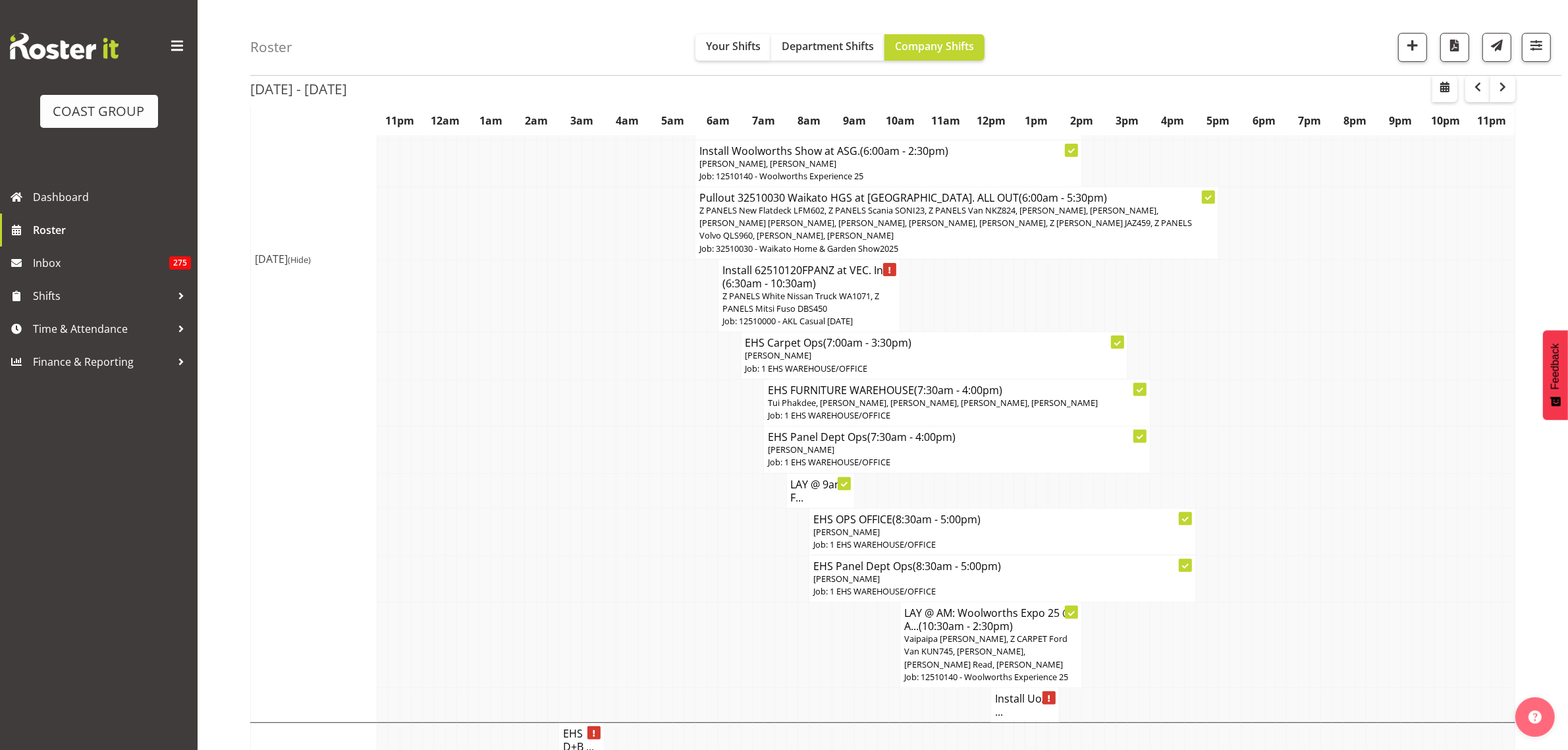
click at [1002, 362] on p "[PERSON_NAME]" at bounding box center [934, 356] width 378 height 13
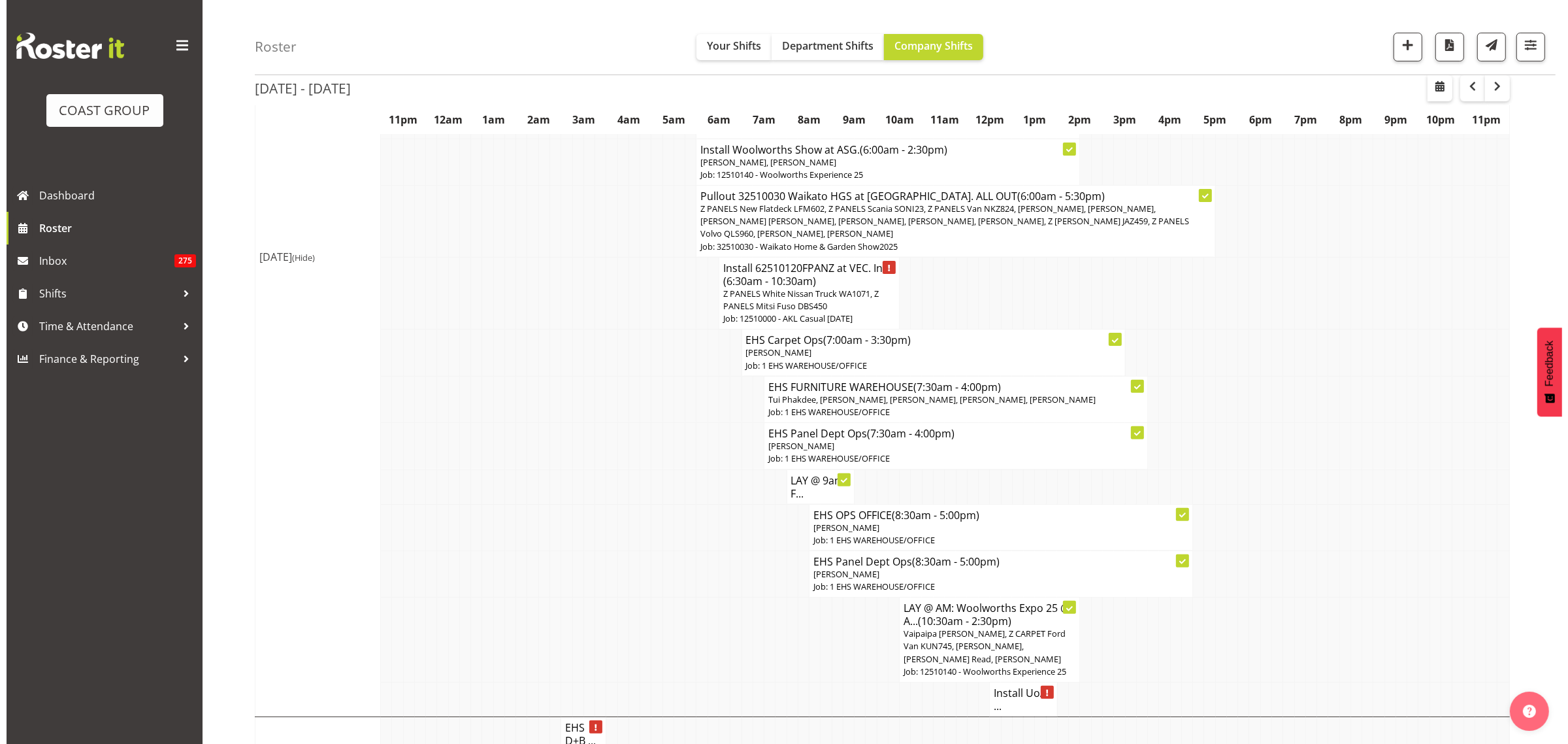
scroll to position [402, 0]
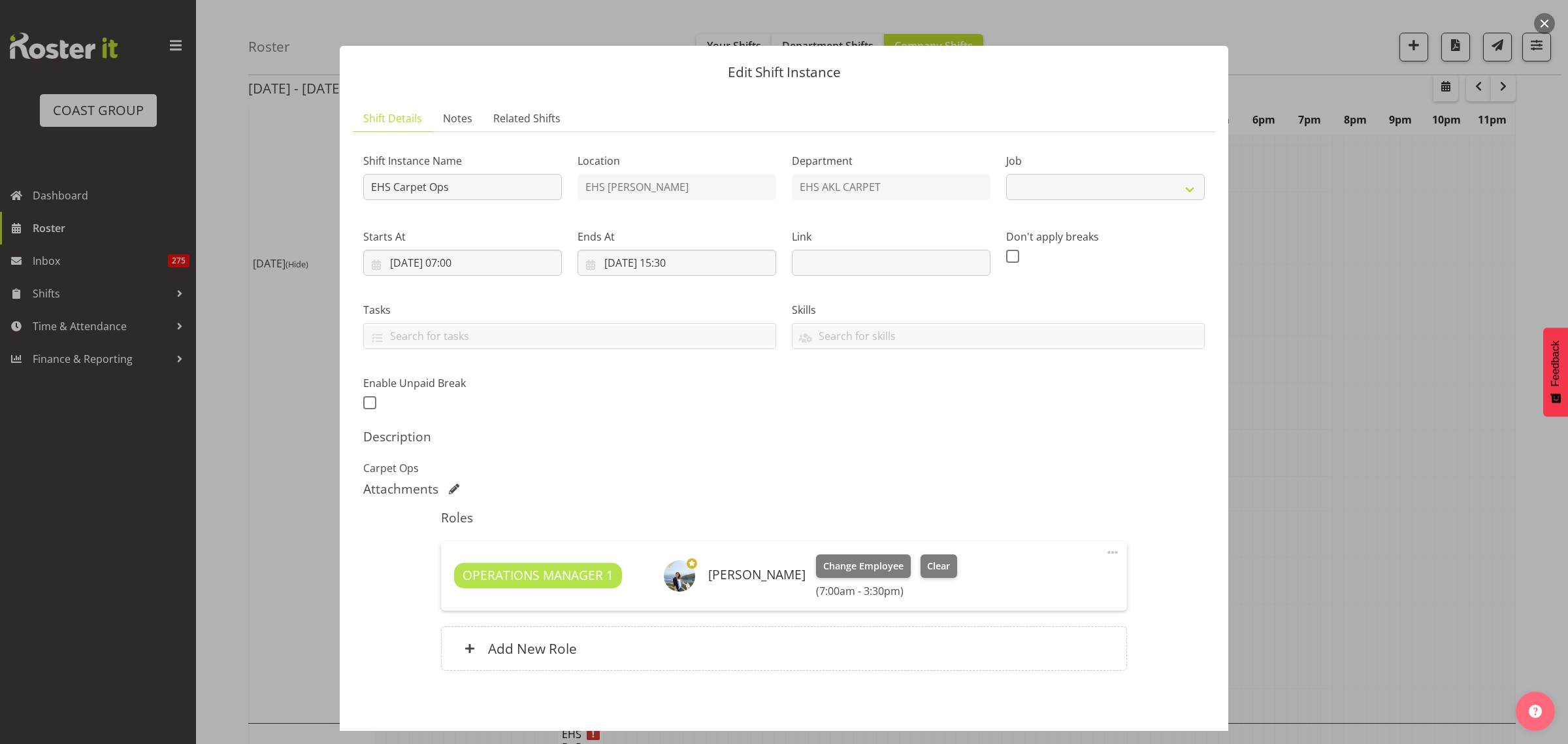
select select "69"
click at [1104, 553] on span at bounding box center [1112, 552] width 16 height 16
click at [1004, 585] on link "Edit" at bounding box center [1057, 581] width 126 height 24
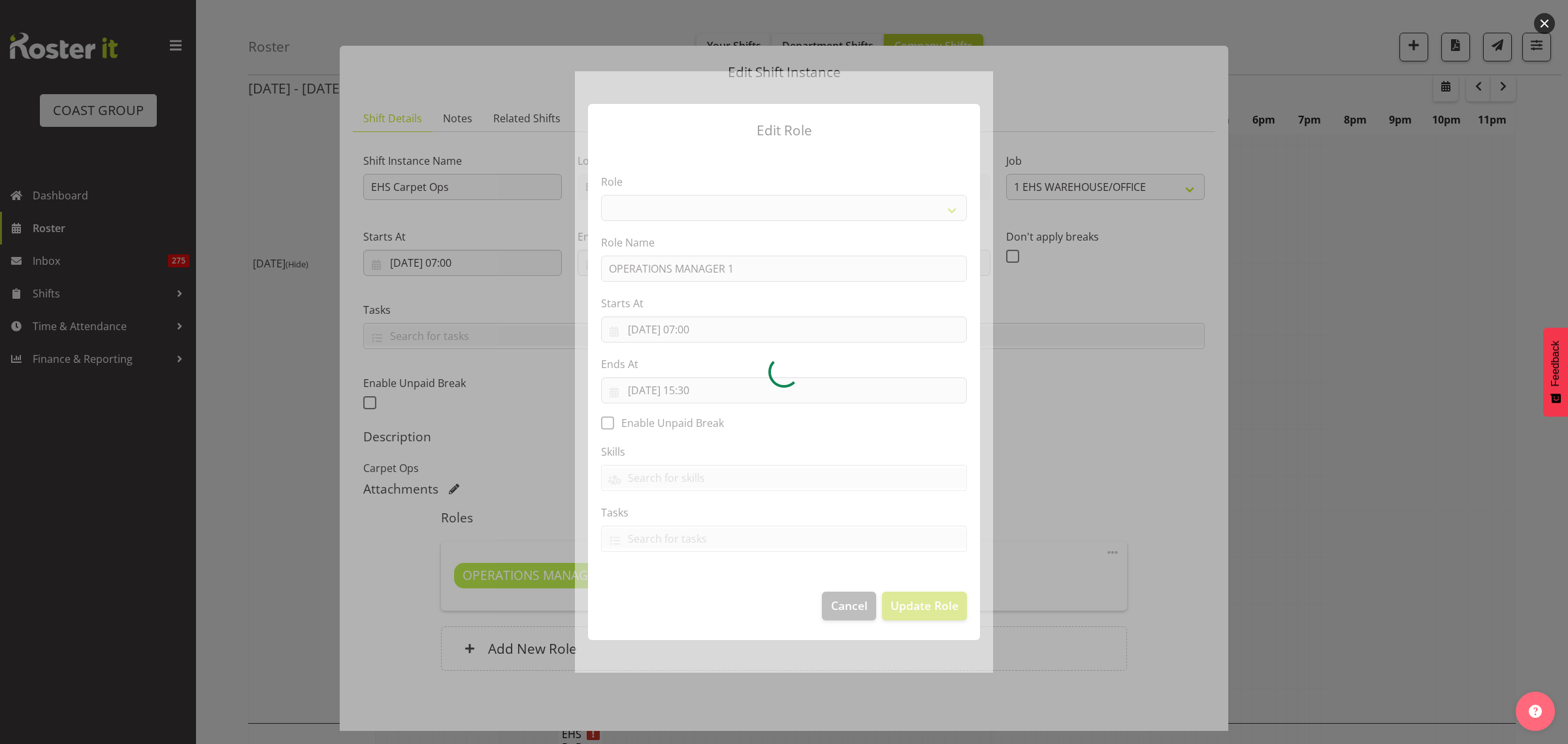
select select "198"
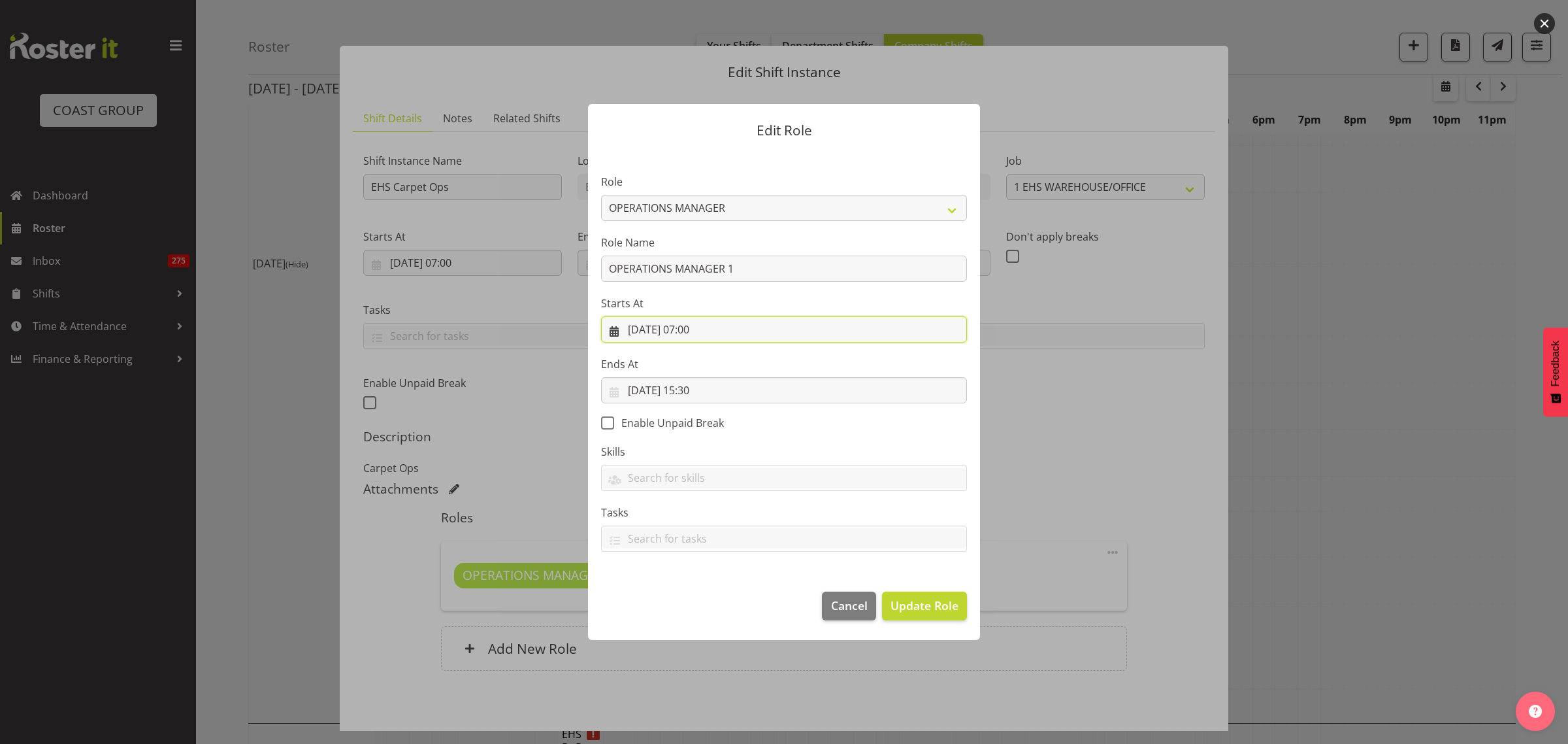
click at [749, 329] on input "[DATE] 07:00" at bounding box center [784, 329] width 366 height 26
click at [703, 608] on select "00 01 02 03 04 05 06 07 08 09 10 11 12 13 14 15 16 17 18 19 20 21 22 23" at bounding box center [705, 607] width 29 height 26
select select "10"
click at [690, 594] on select "00 01 02 03 04 05 06 07 08 09 10 11 12 13 14 15 16 17 18 19 20 21 22 23" at bounding box center [705, 607] width 29 height 26
type input "[DATE] 10:00"
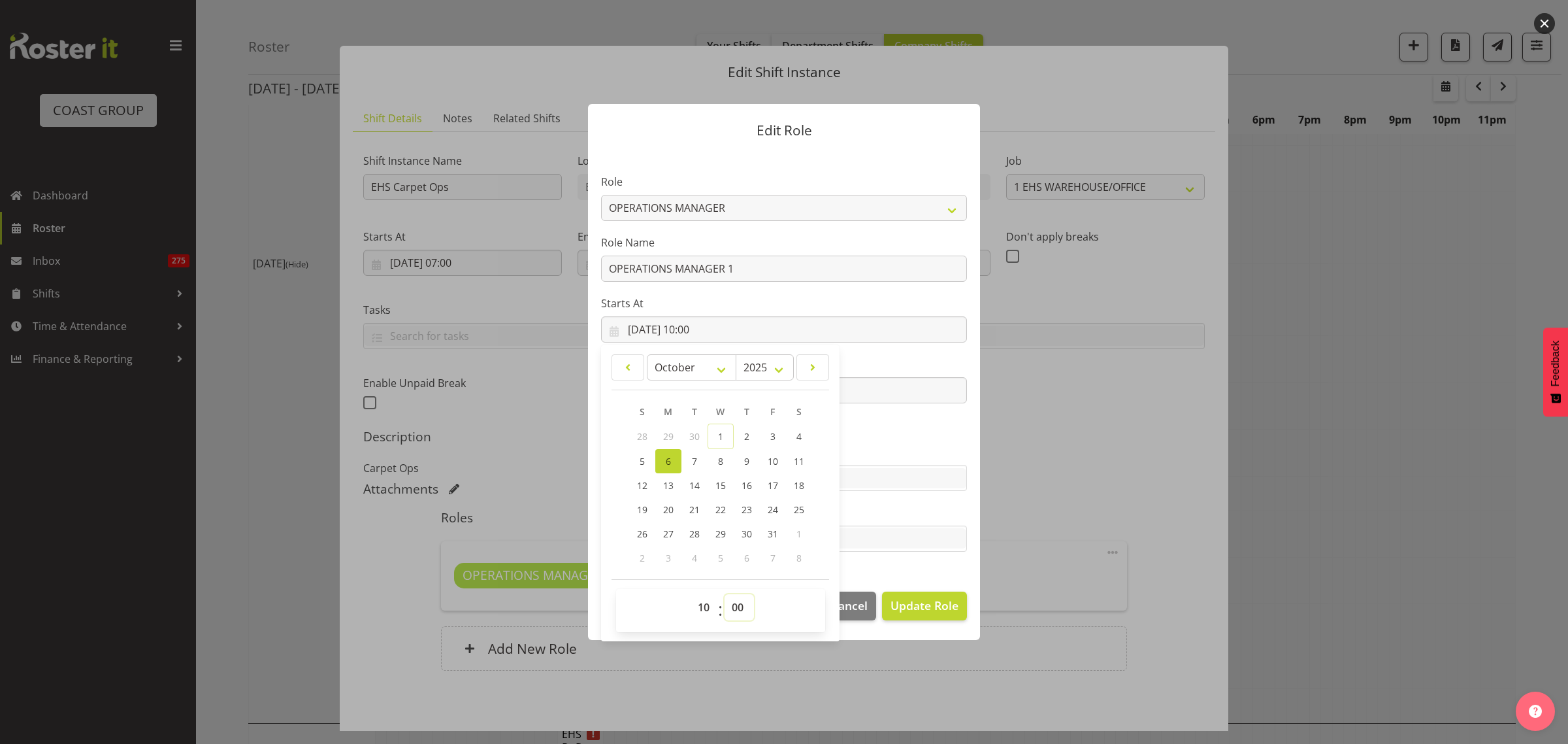
click at [742, 609] on select "00 01 02 03 04 05 06 07 08 09 10 11 12 13 14 15 16 17 18 19 20 21 22 23 24 25 2…" at bounding box center [738, 607] width 29 height 26
select select "30"
click at [724, 594] on select "00 01 02 03 04 05 06 07 08 09 10 11 12 13 14 15 16 17 18 19 20 21 22 23 24 25 2…" at bounding box center [738, 607] width 29 height 26
type input "[DATE] 10:30"
drag, startPoint x: 928, startPoint y: 605, endPoint x: 942, endPoint y: 605, distance: 14.0
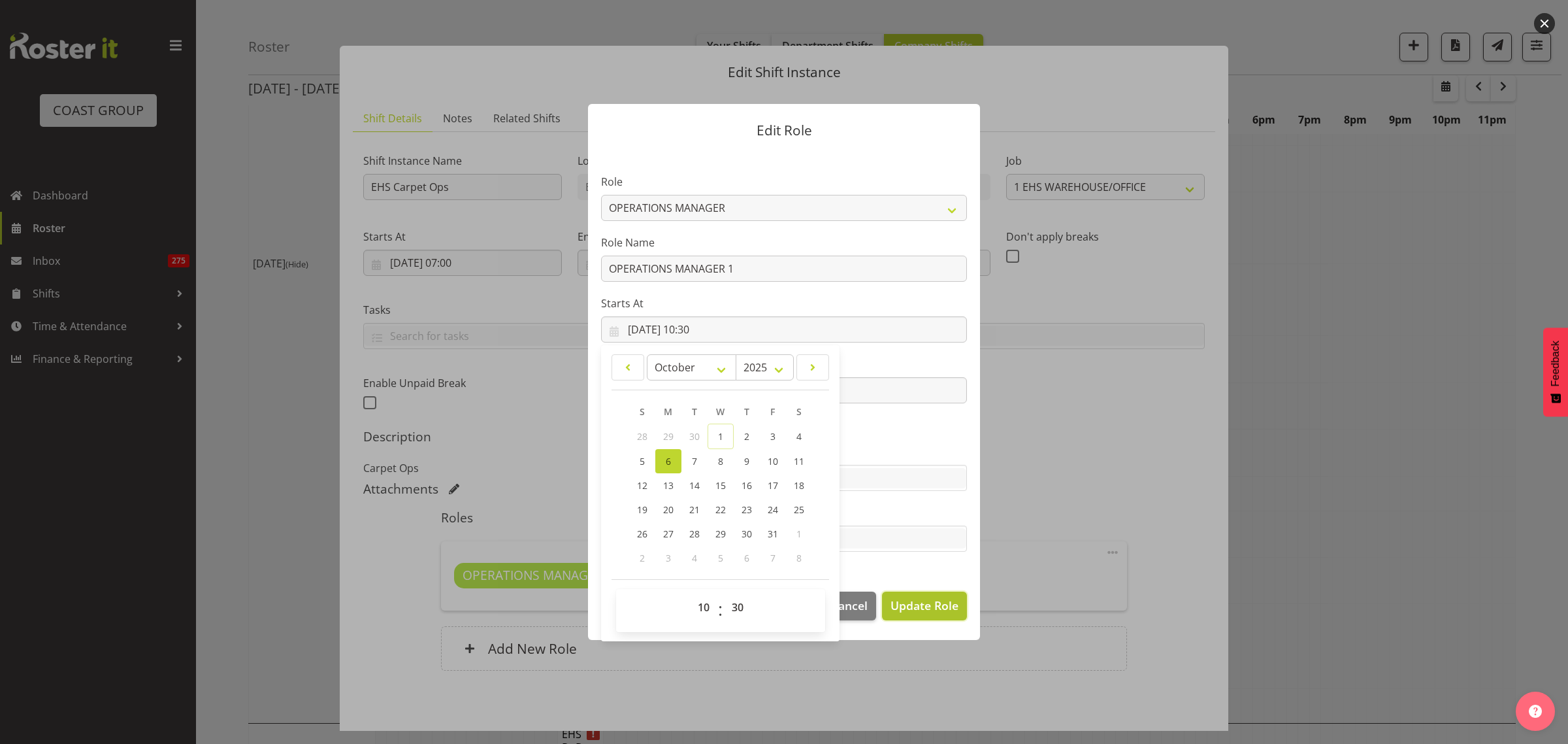
click at [928, 605] on span "Update Role" at bounding box center [924, 605] width 68 height 17
select select
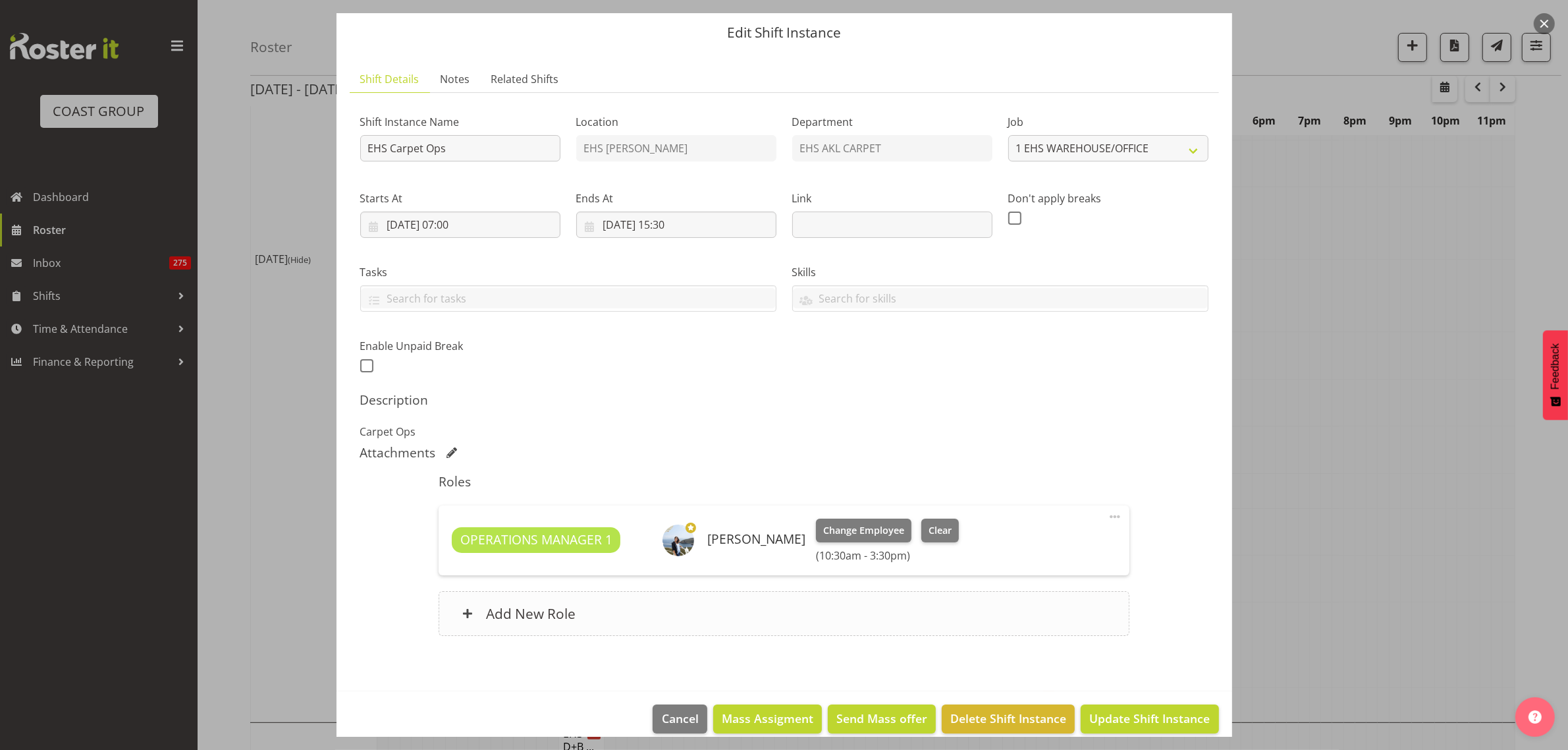
scroll to position [56, 0]
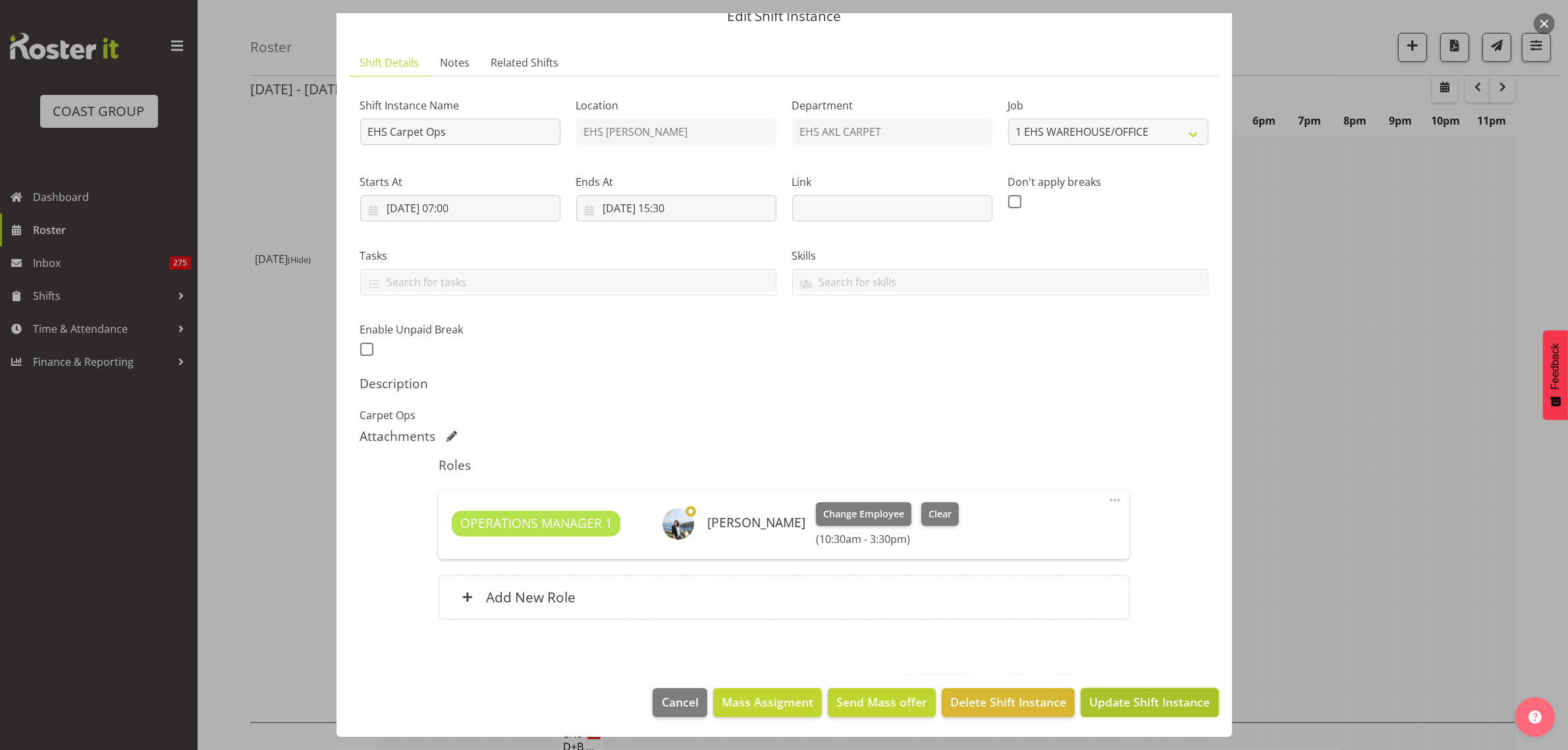
click at [1110, 704] on span "Update Shift Instance" at bounding box center [1149, 701] width 121 height 17
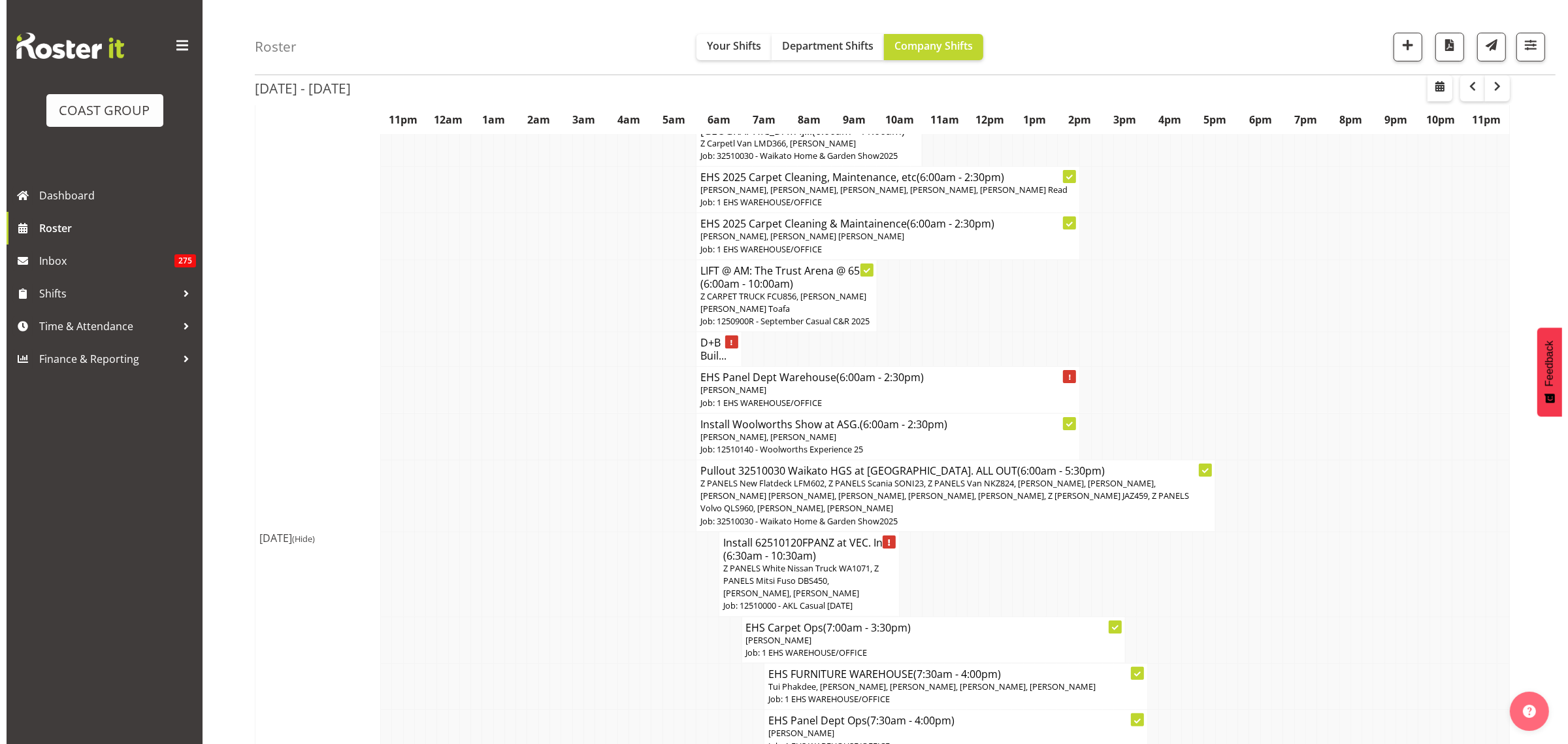
scroll to position [0, 0]
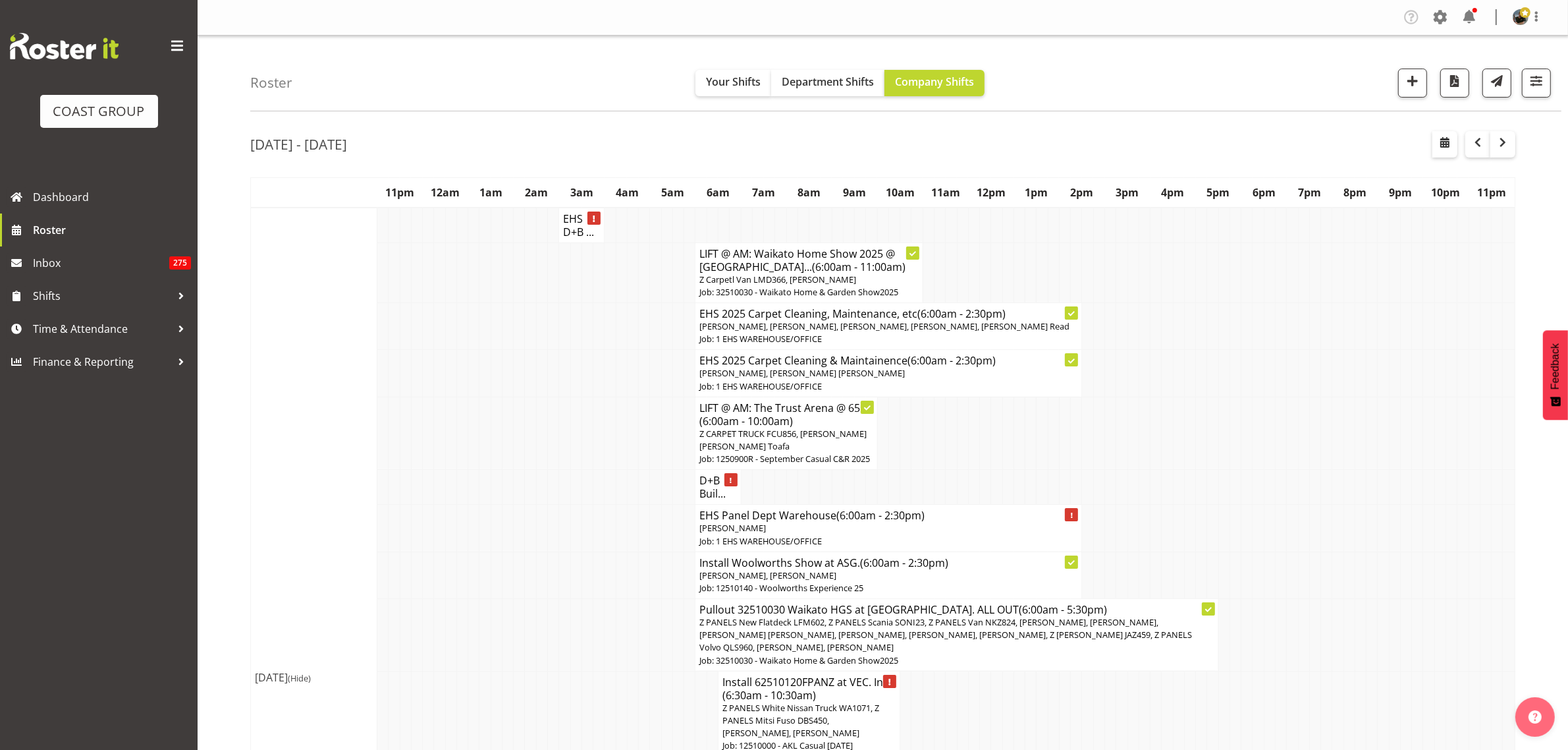
click at [910, 333] on p "[PERSON_NAME], [PERSON_NAME], [PERSON_NAME], [PERSON_NAME], [PERSON_NAME] Read" at bounding box center [888, 326] width 378 height 13
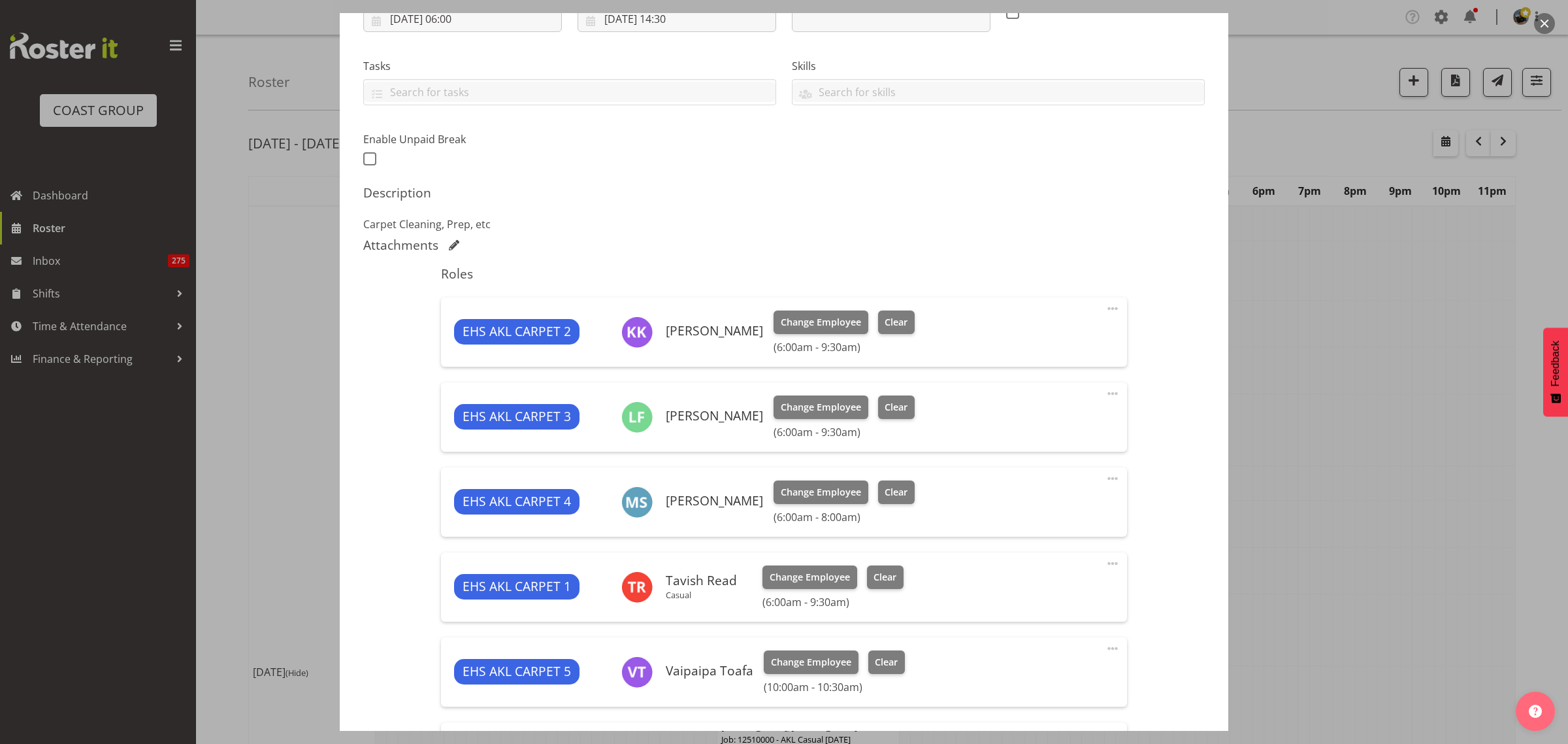
select select "69"
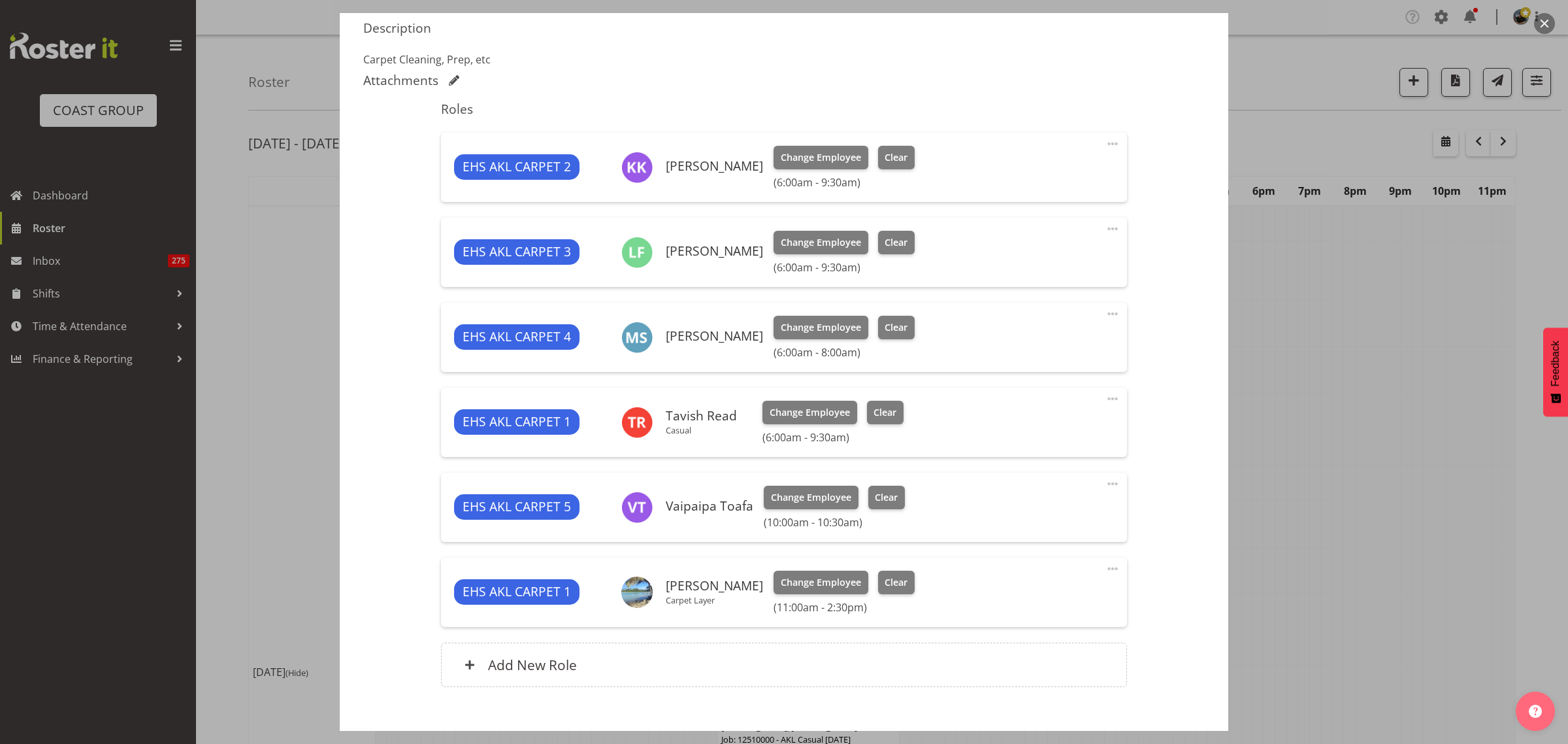
scroll to position [481, 0]
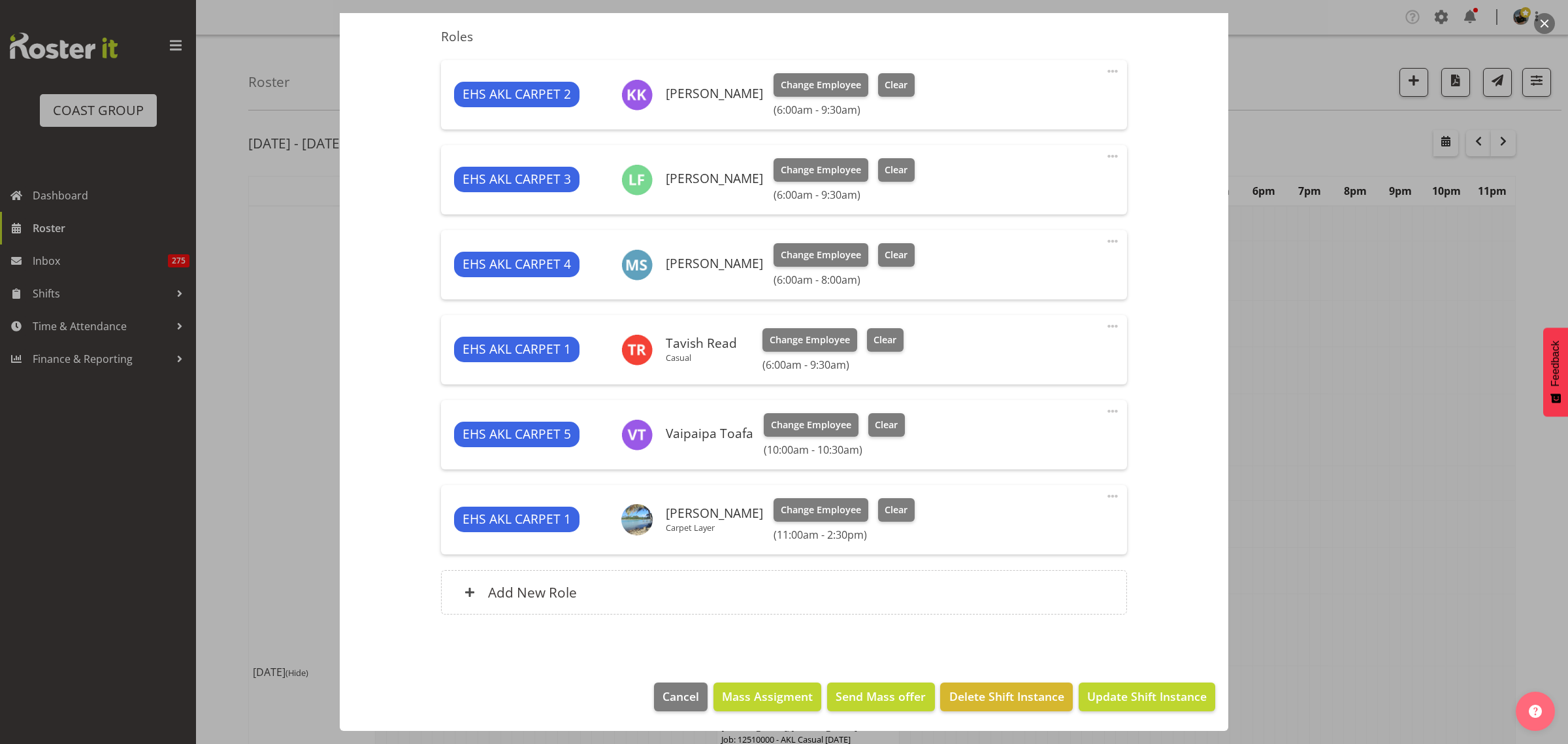
click at [1104, 409] on span at bounding box center [1112, 411] width 16 height 16
click at [1010, 489] on link "Delete" at bounding box center [1057, 487] width 126 height 24
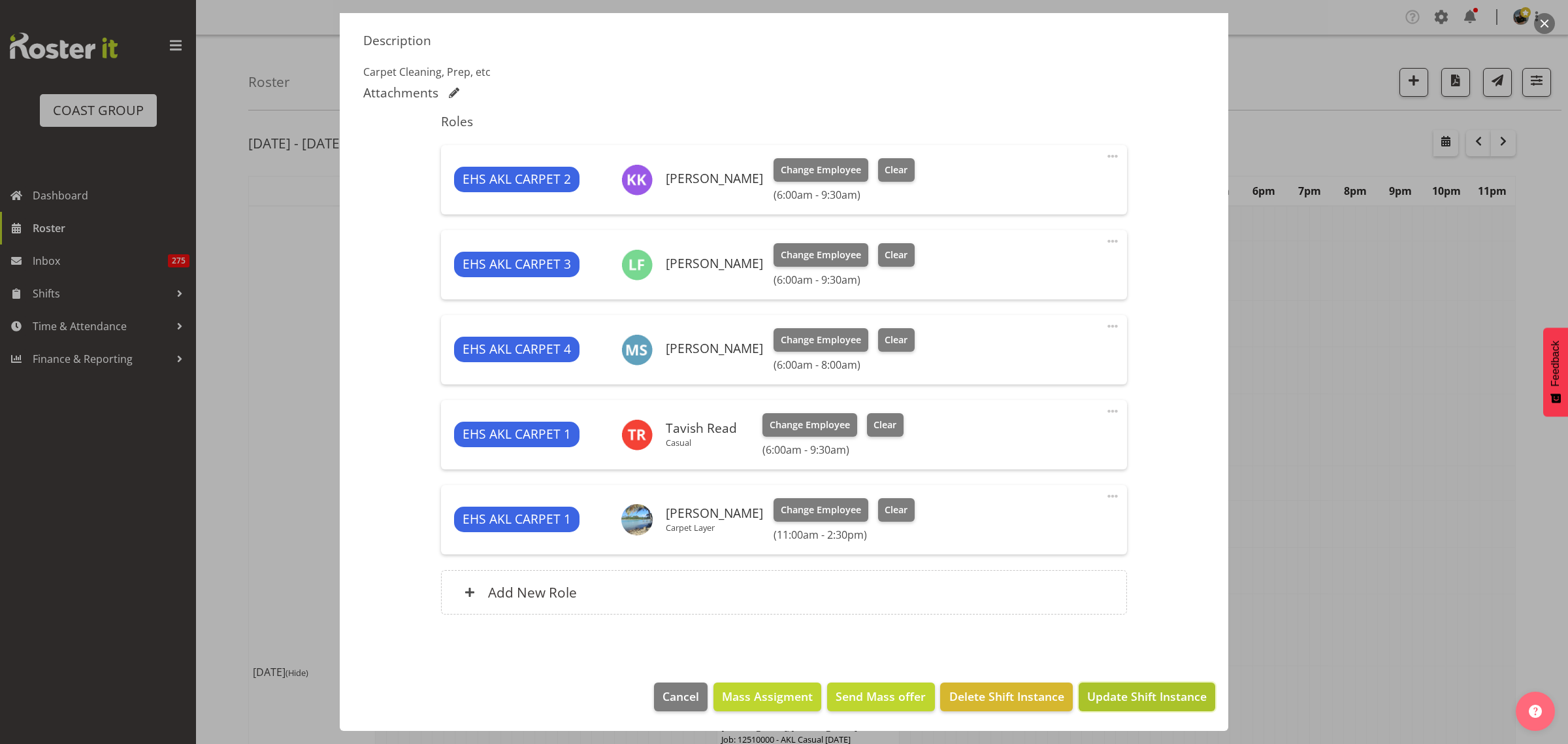
click at [1112, 694] on span "Update Shift Instance" at bounding box center [1146, 695] width 120 height 17
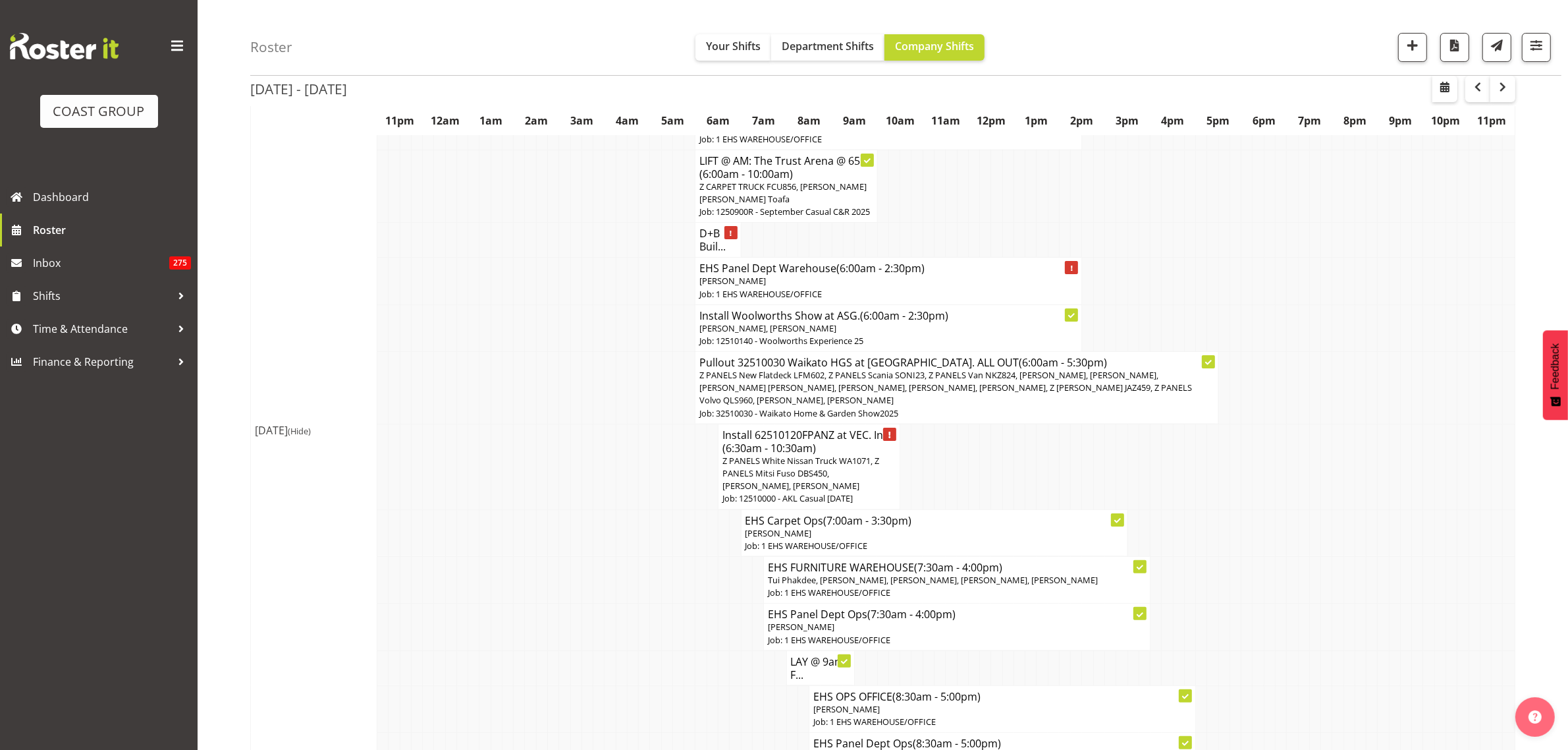
scroll to position [82, 0]
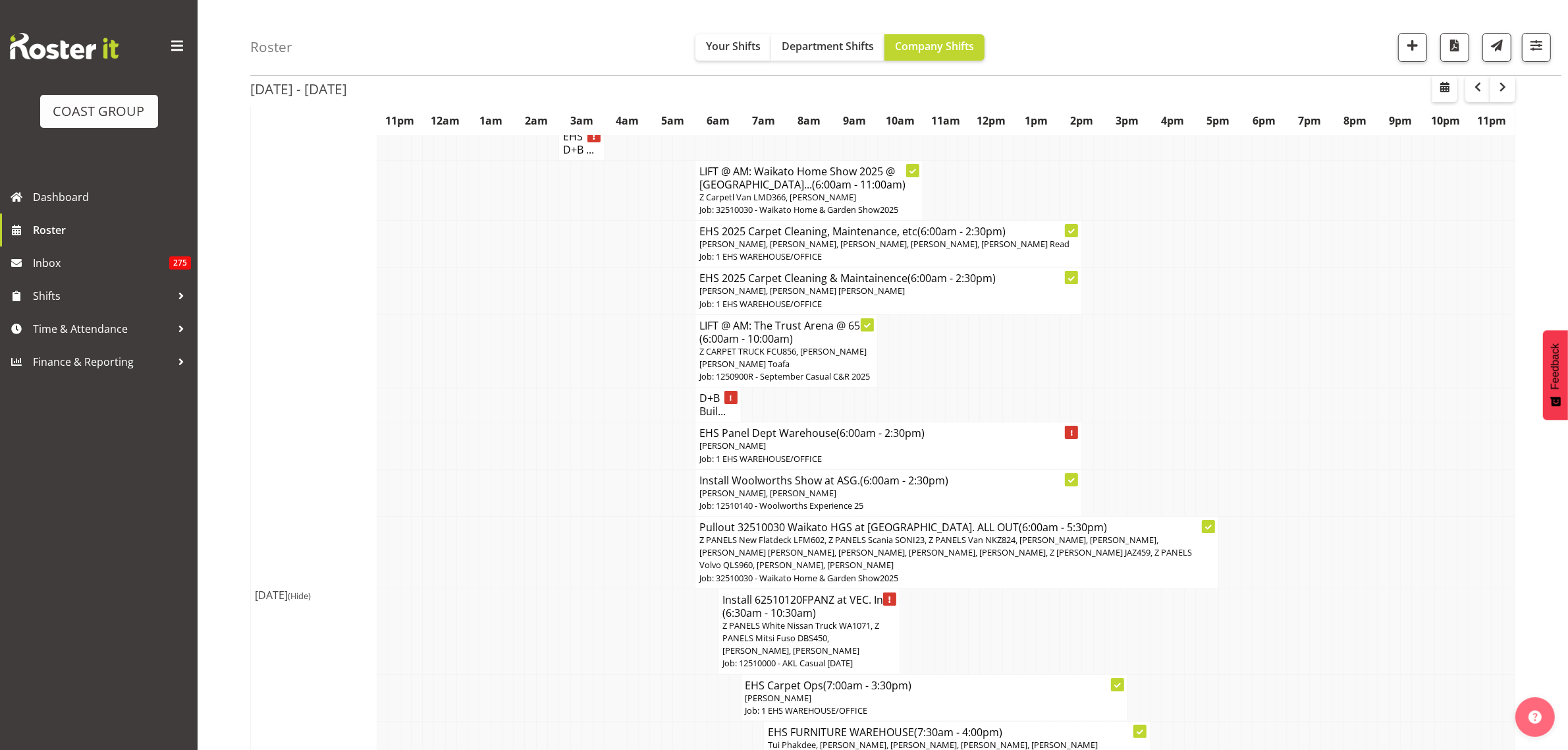
click at [779, 350] on span "Z CARPET TRUCK FCU856, [PERSON_NAME] [PERSON_NAME] Toafa" at bounding box center [783, 357] width 167 height 24
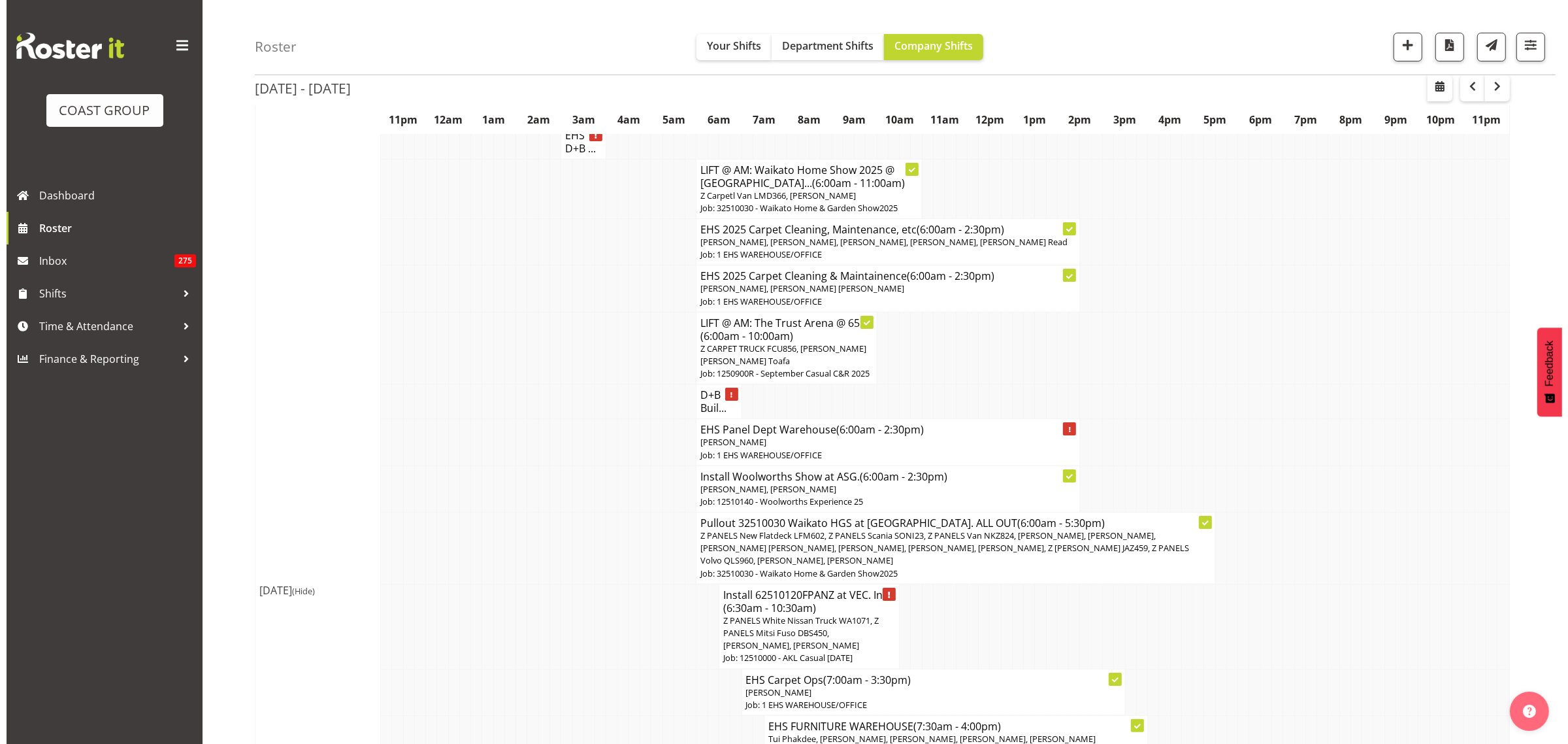
scroll to position [75, 0]
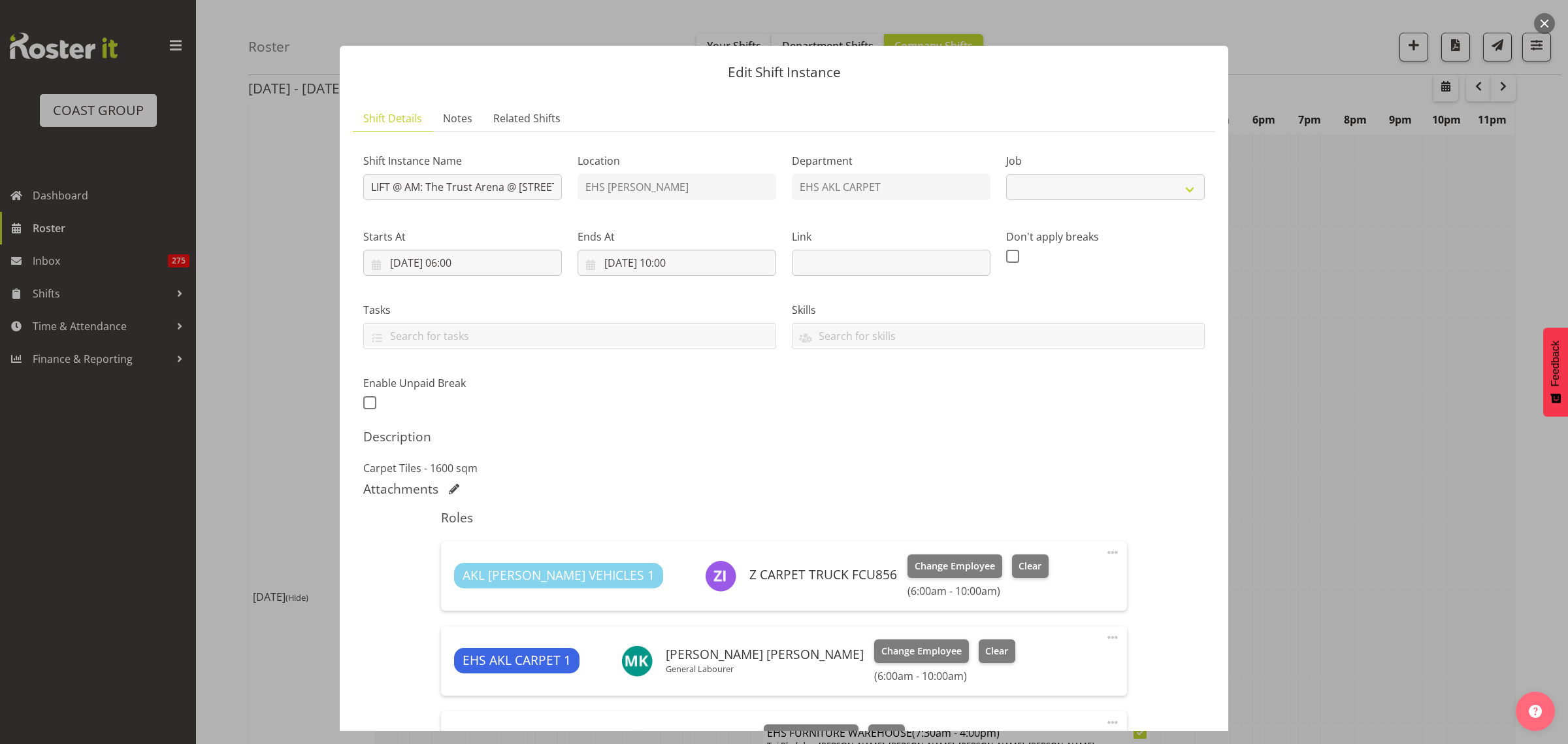
select select "8575"
click at [1543, 26] on button "button" at bounding box center [1544, 24] width 21 height 21
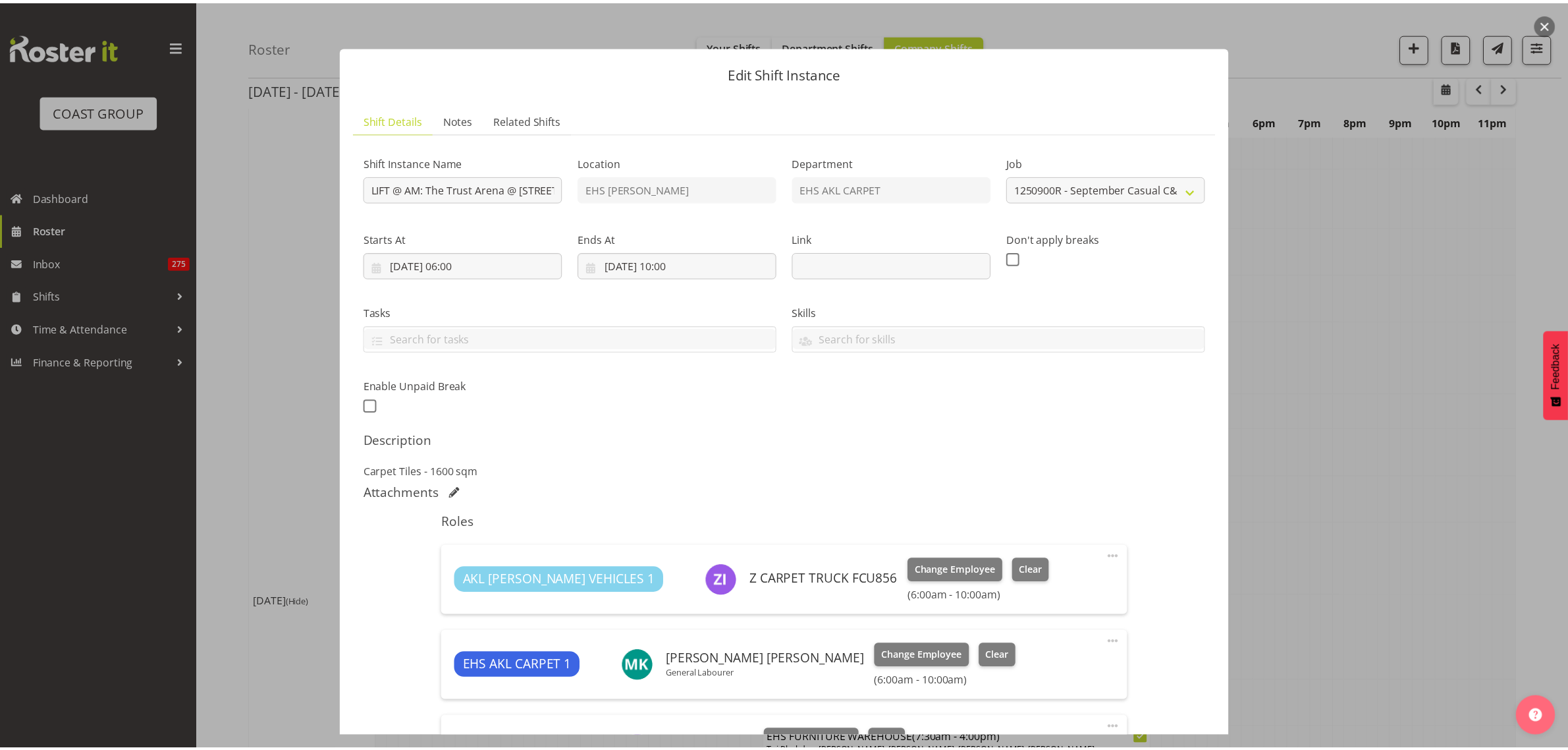
scroll to position [82, 0]
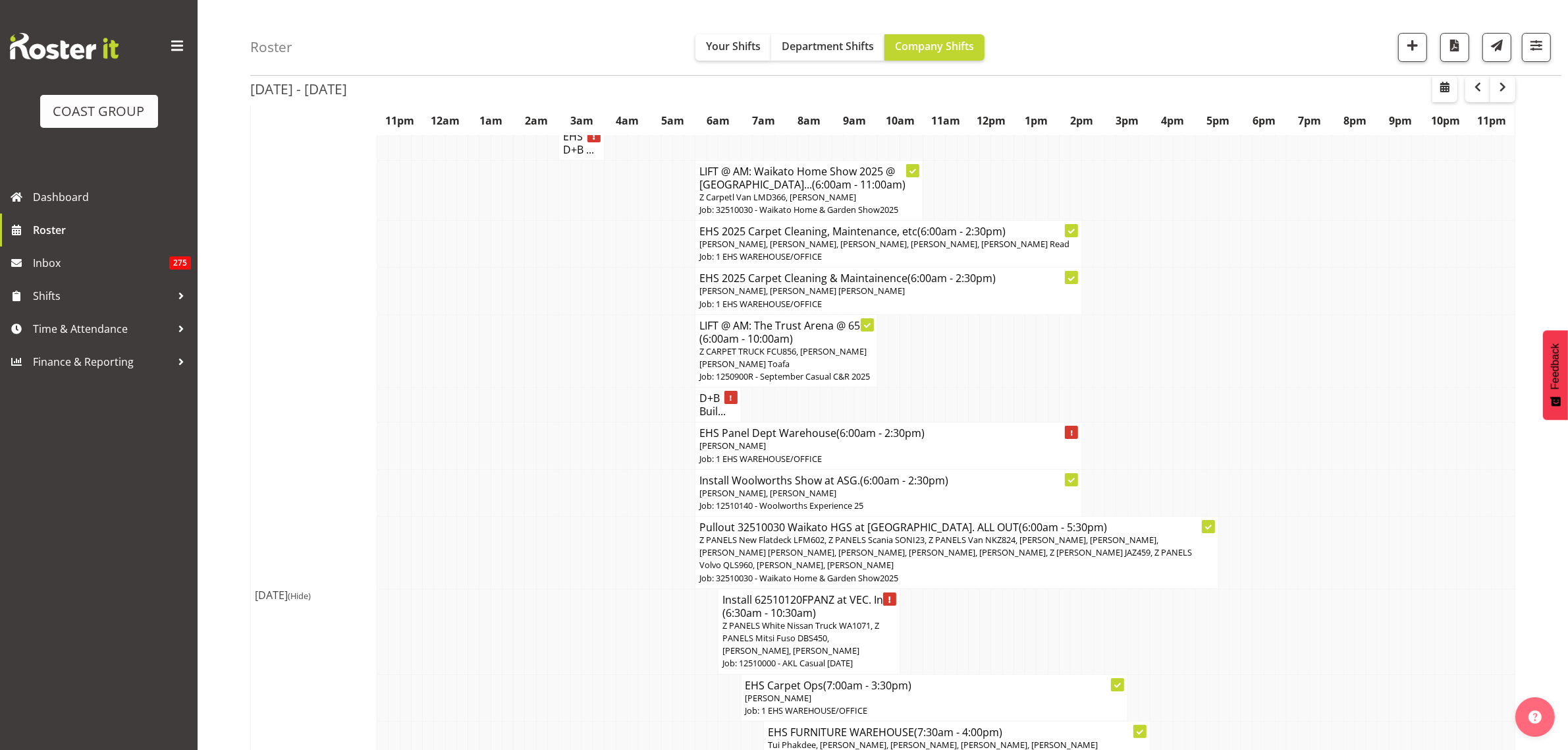
click at [948, 252] on p "Job: 1 EHS WAREHOUSE/OFFICE" at bounding box center [888, 257] width 378 height 13
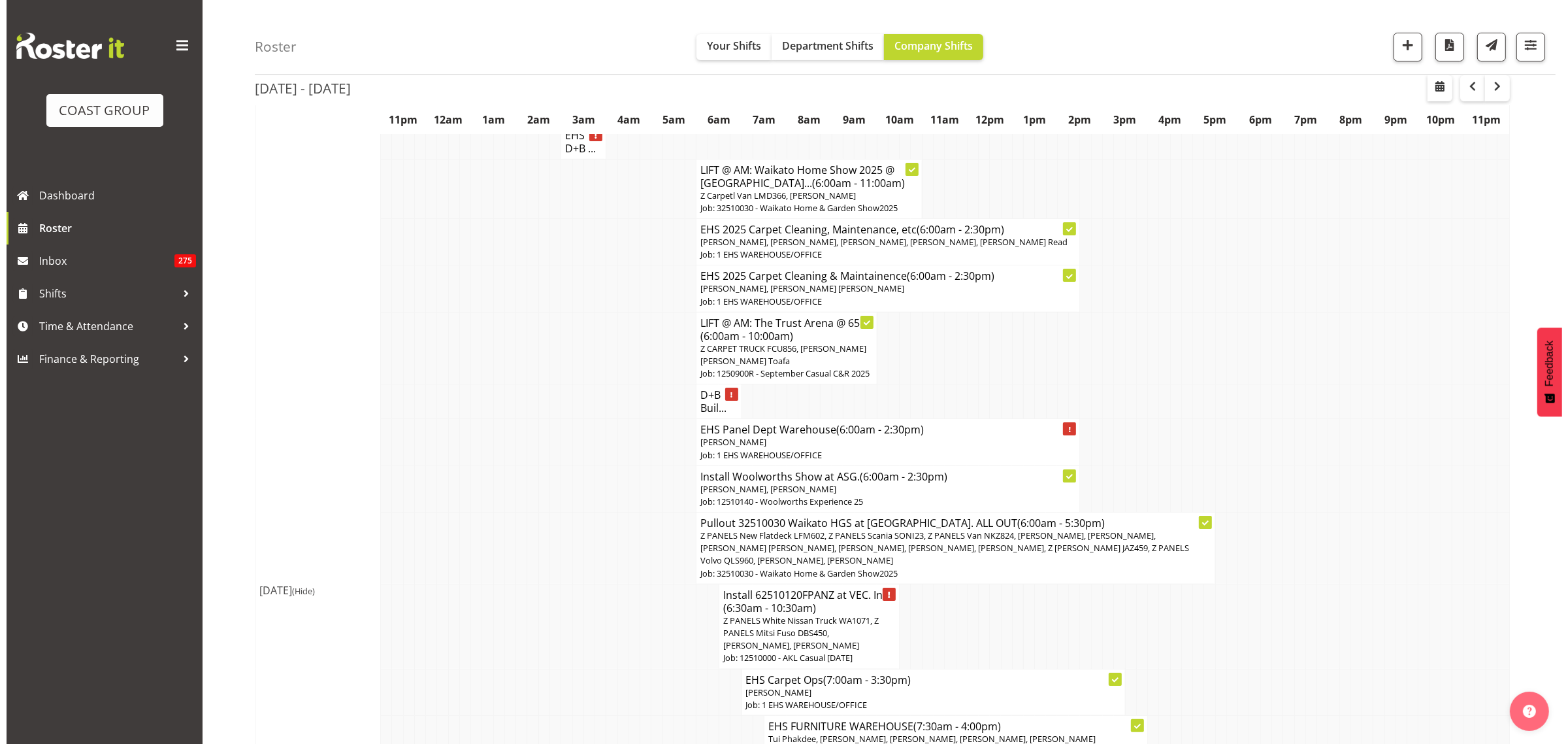
scroll to position [75, 0]
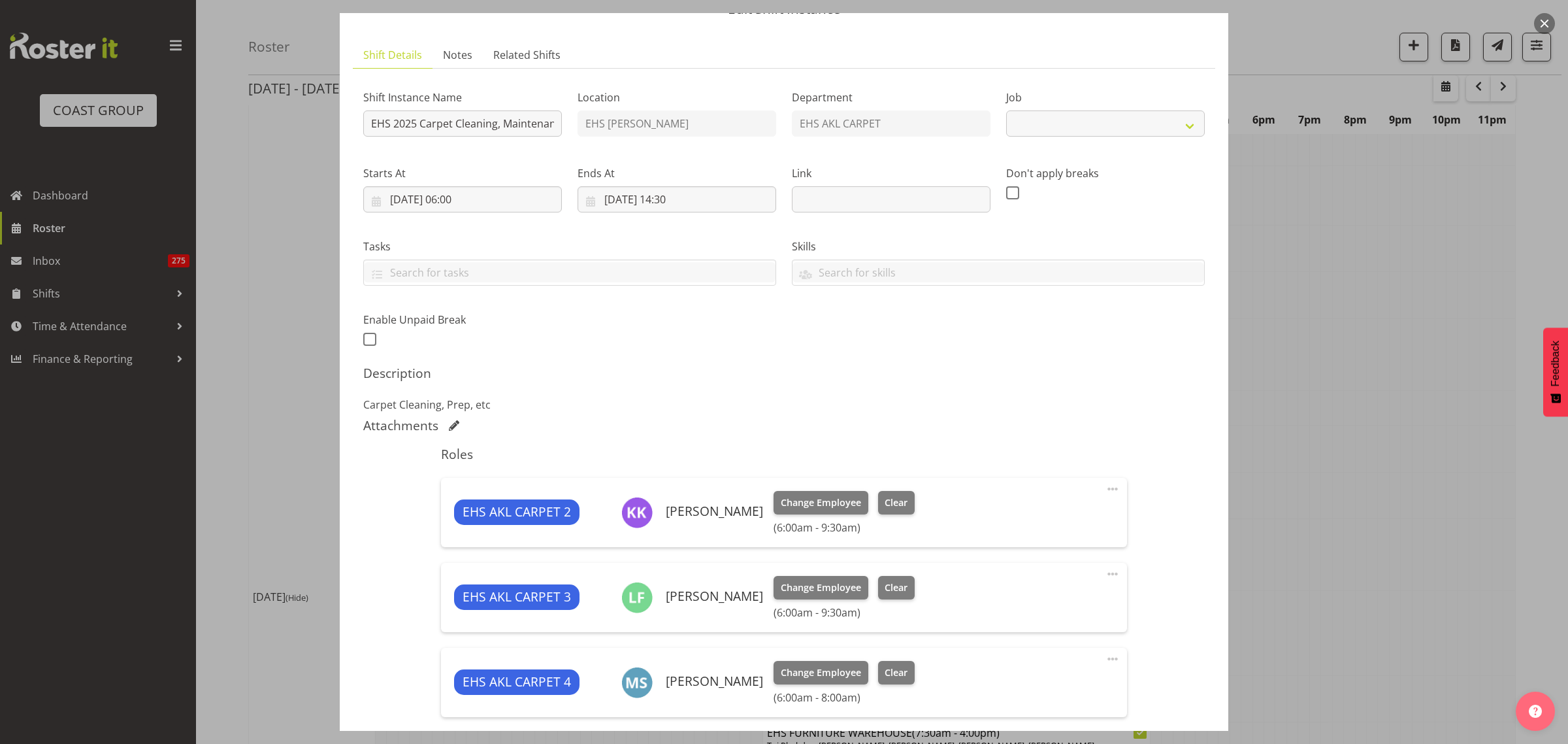
select select "69"
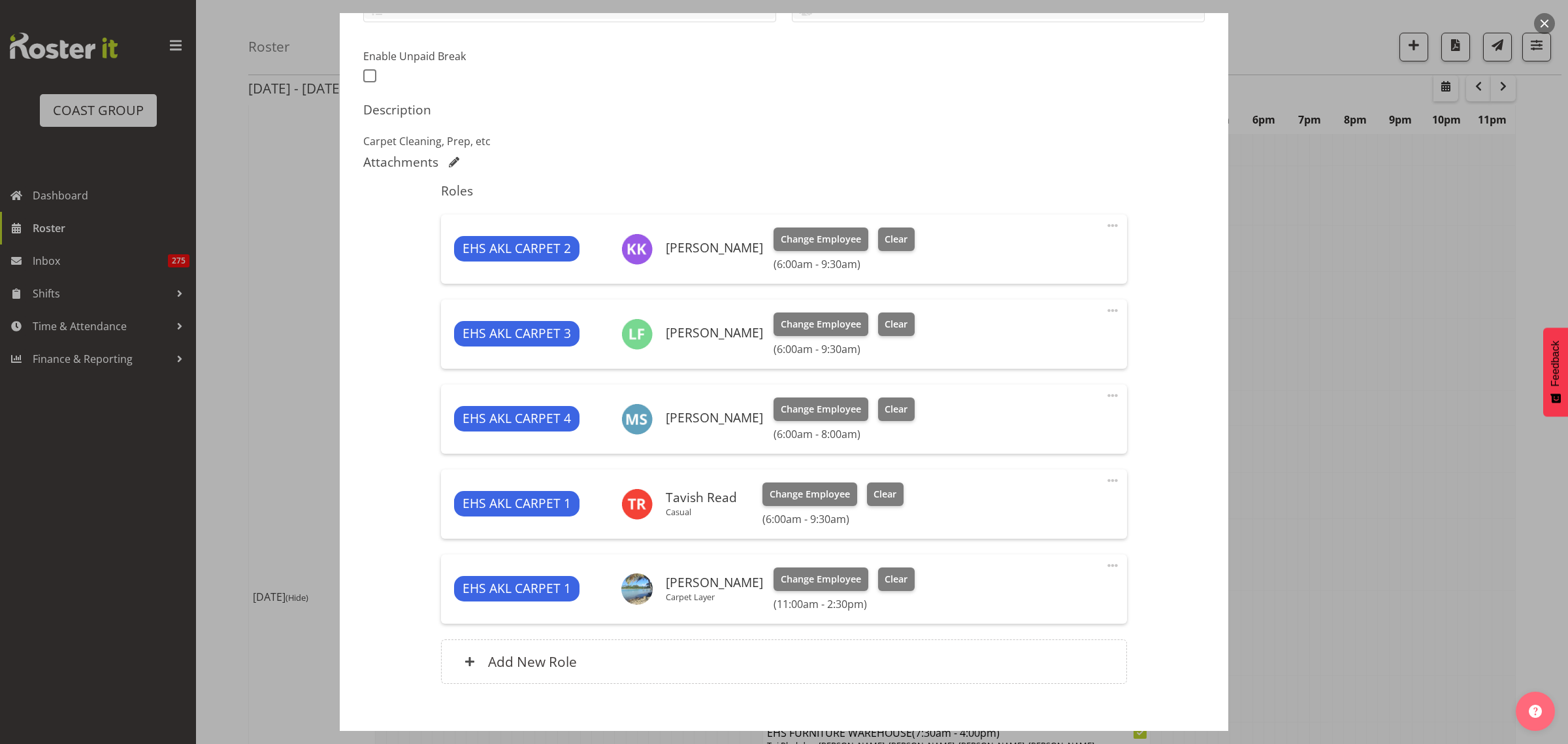
click at [1549, 24] on button "button" at bounding box center [1544, 24] width 21 height 21
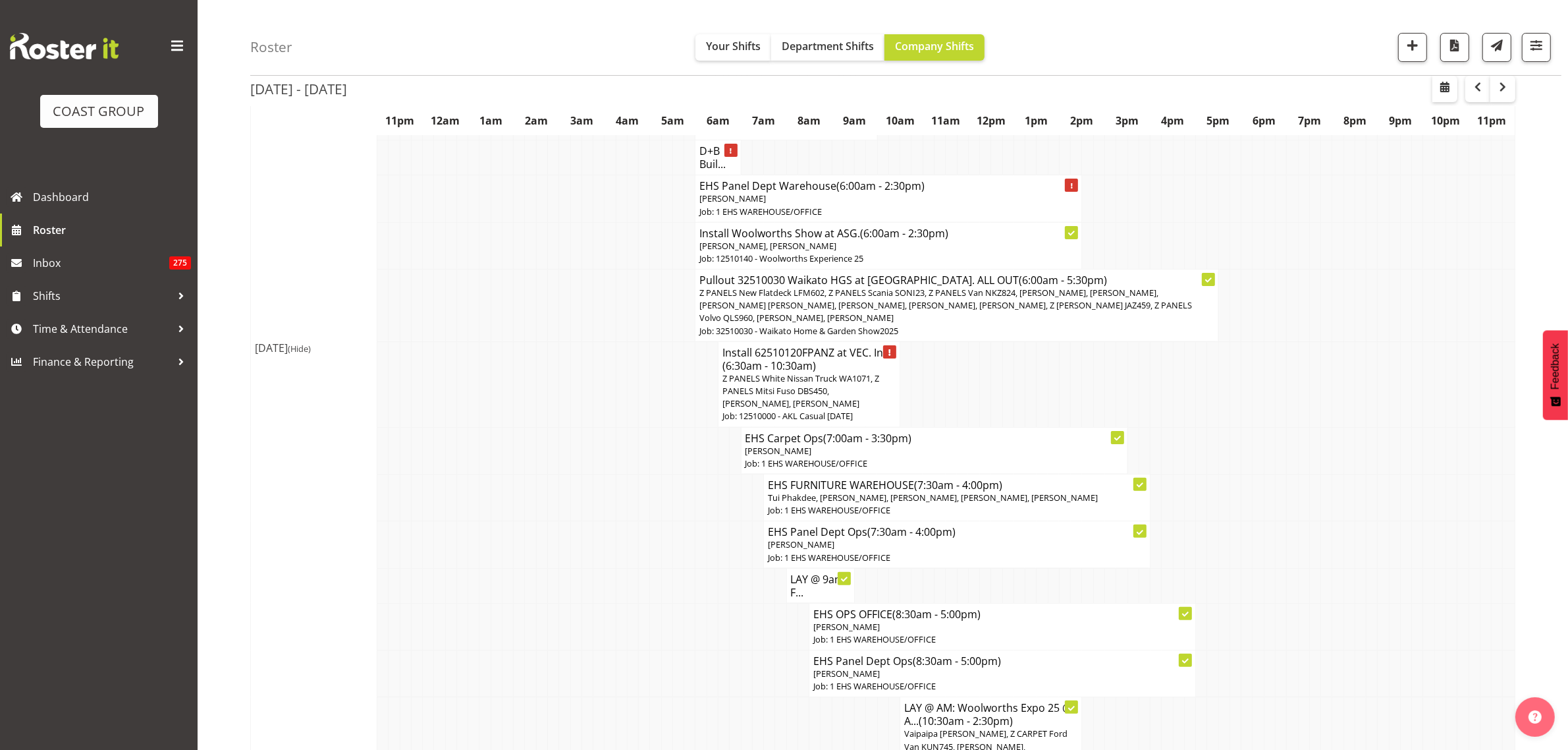
click at [824, 396] on span "Z PANELS White Nissan Truck WA1071, Z PANELS Mitsi Fuso DBS450, [PERSON_NAME], …" at bounding box center [800, 390] width 156 height 37
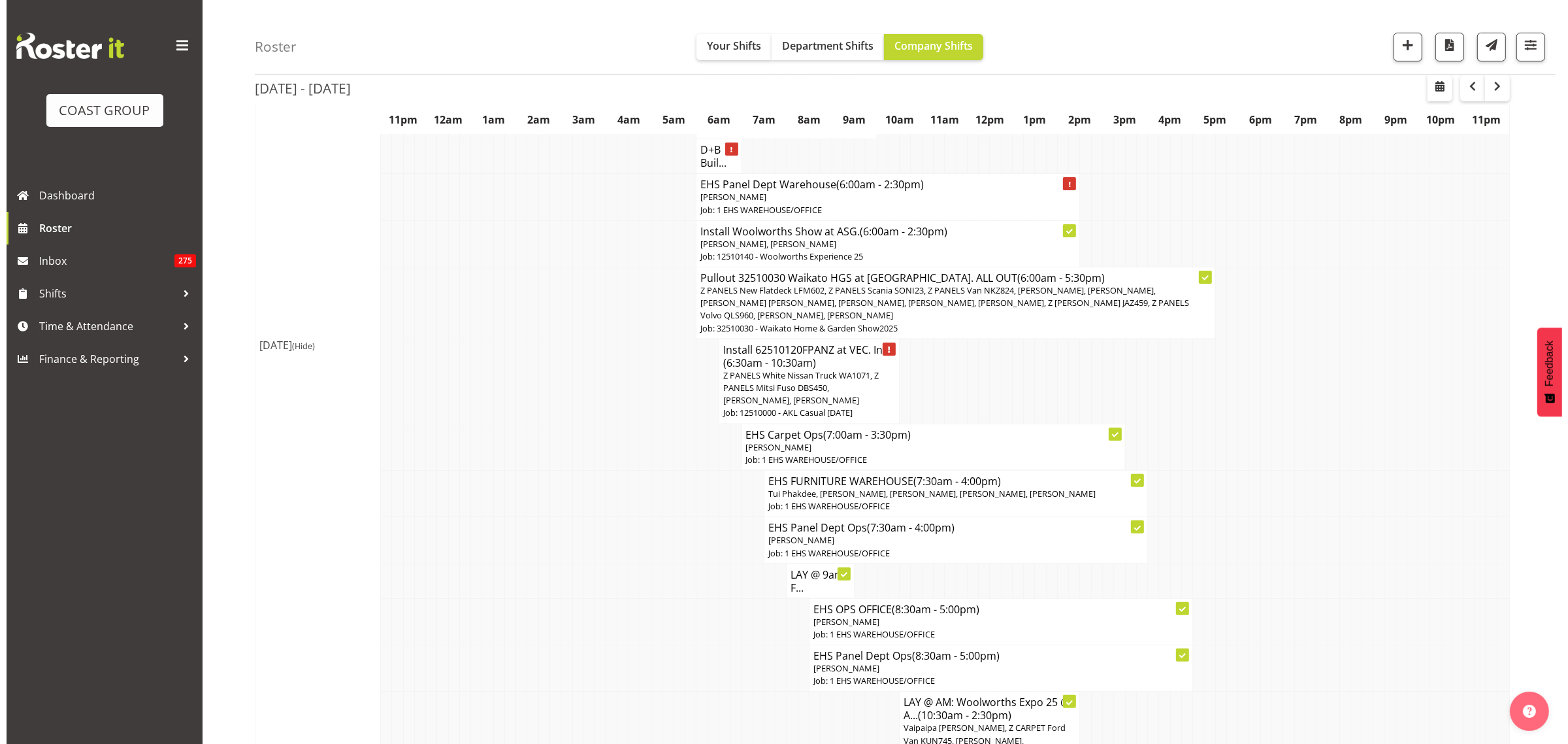
scroll to position [320, 0]
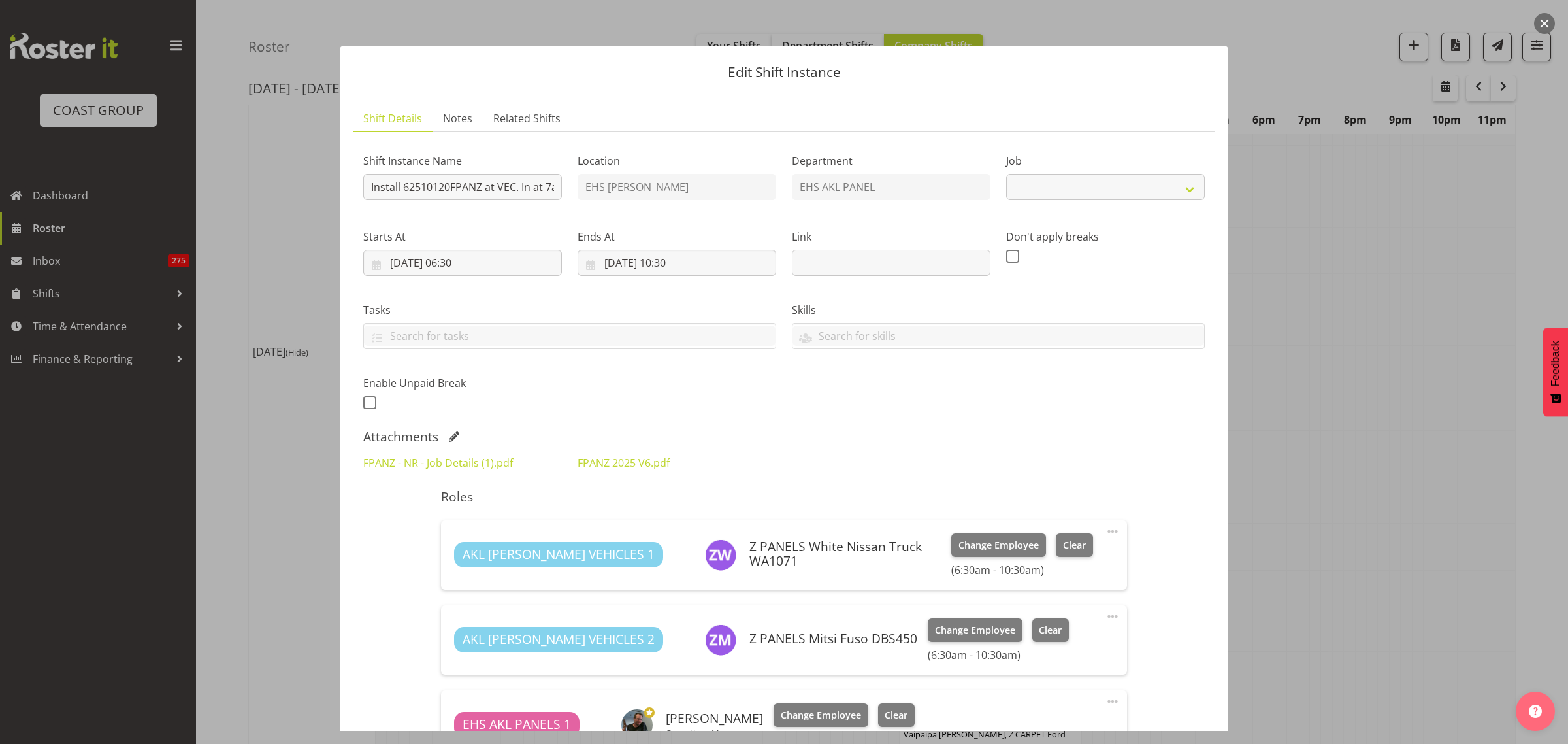
select select "8654"
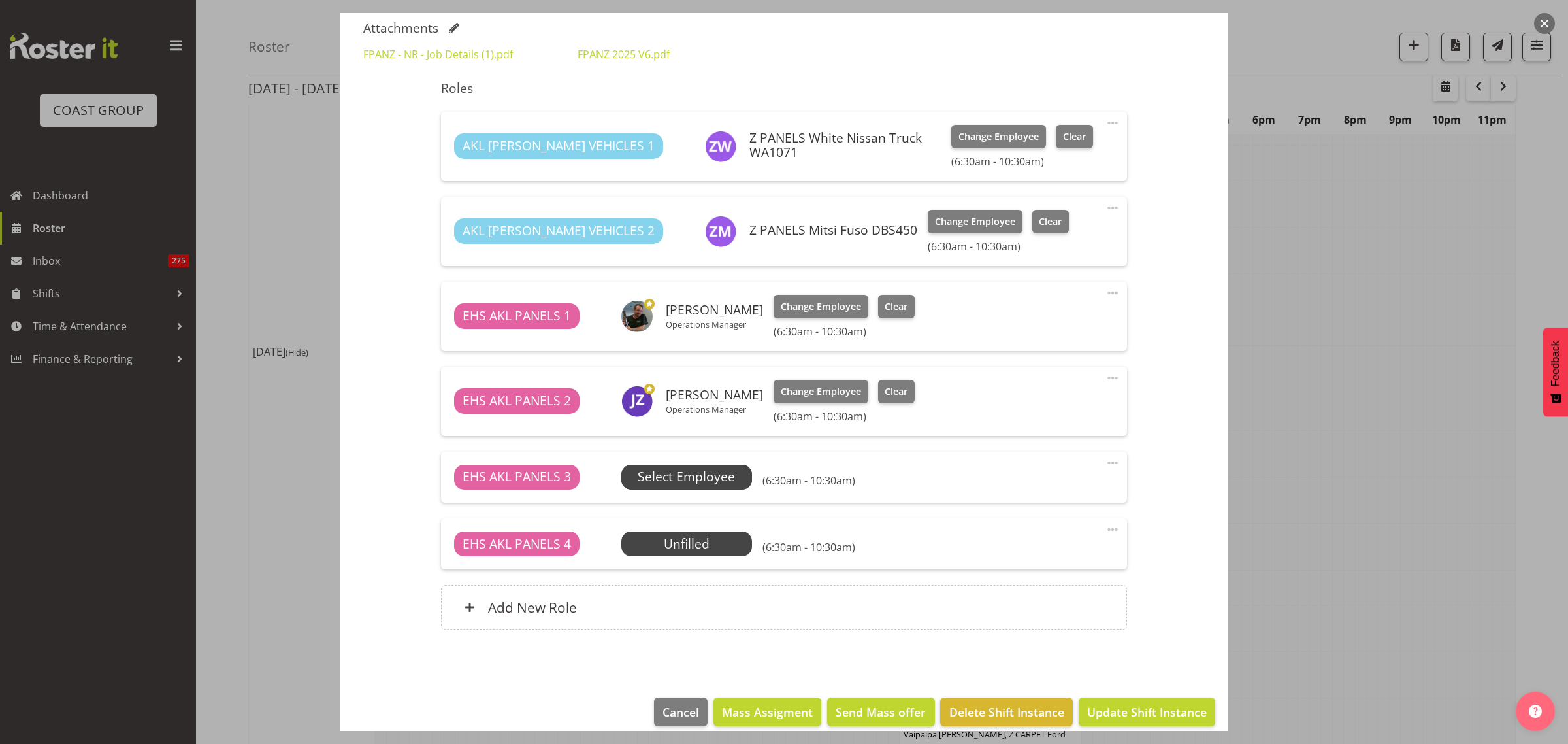
click at [701, 485] on span "Select Employee" at bounding box center [686, 476] width 98 height 19
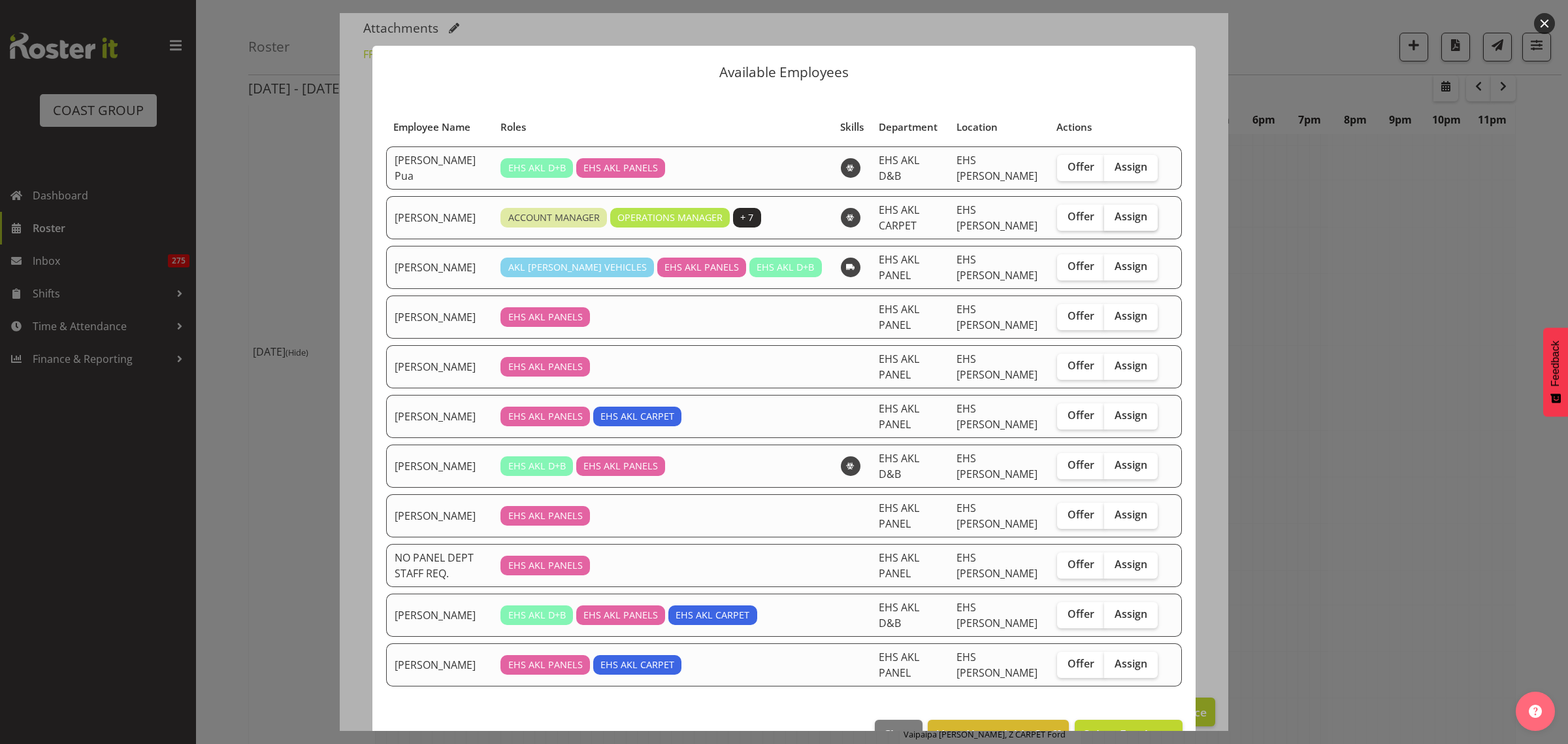
click at [1131, 215] on span "Assign" at bounding box center [1130, 216] width 33 height 13
click at [1112, 215] on input "Assign" at bounding box center [1109, 217] width 9 height 9
checkbox input "true"
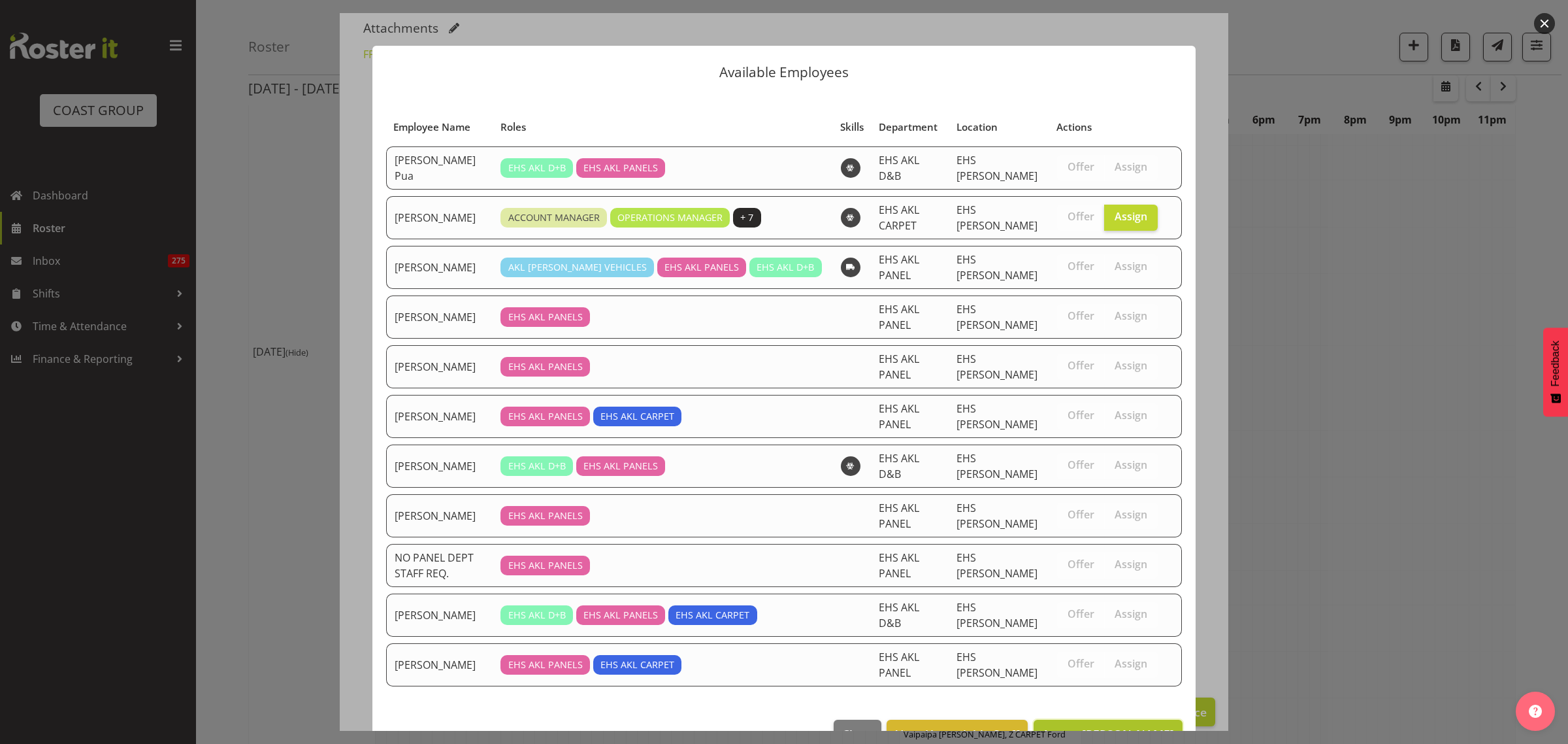
click at [1084, 726] on span "Assign [PERSON_NAME]" at bounding box center [1108, 734] width 132 height 16
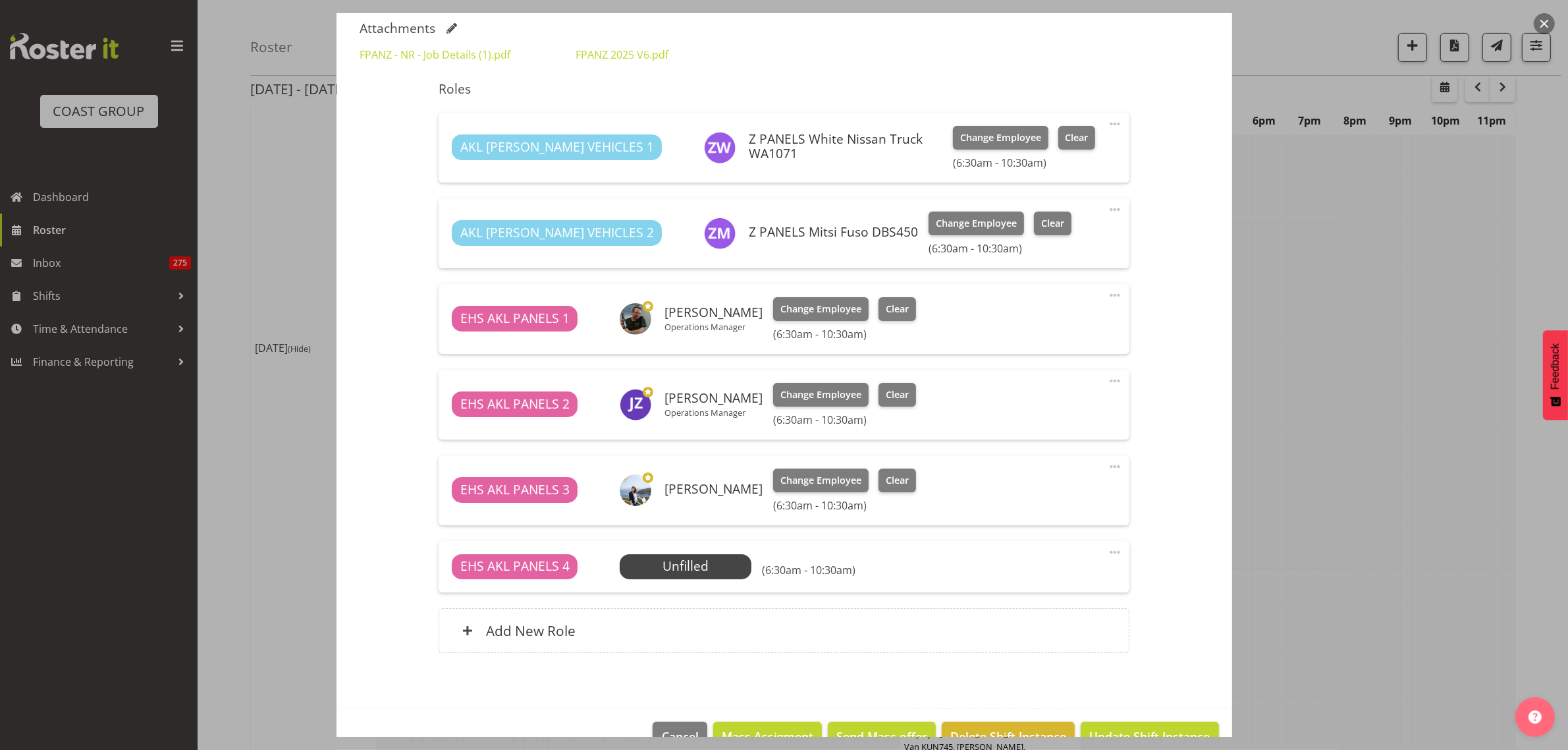
scroll to position [445, 0]
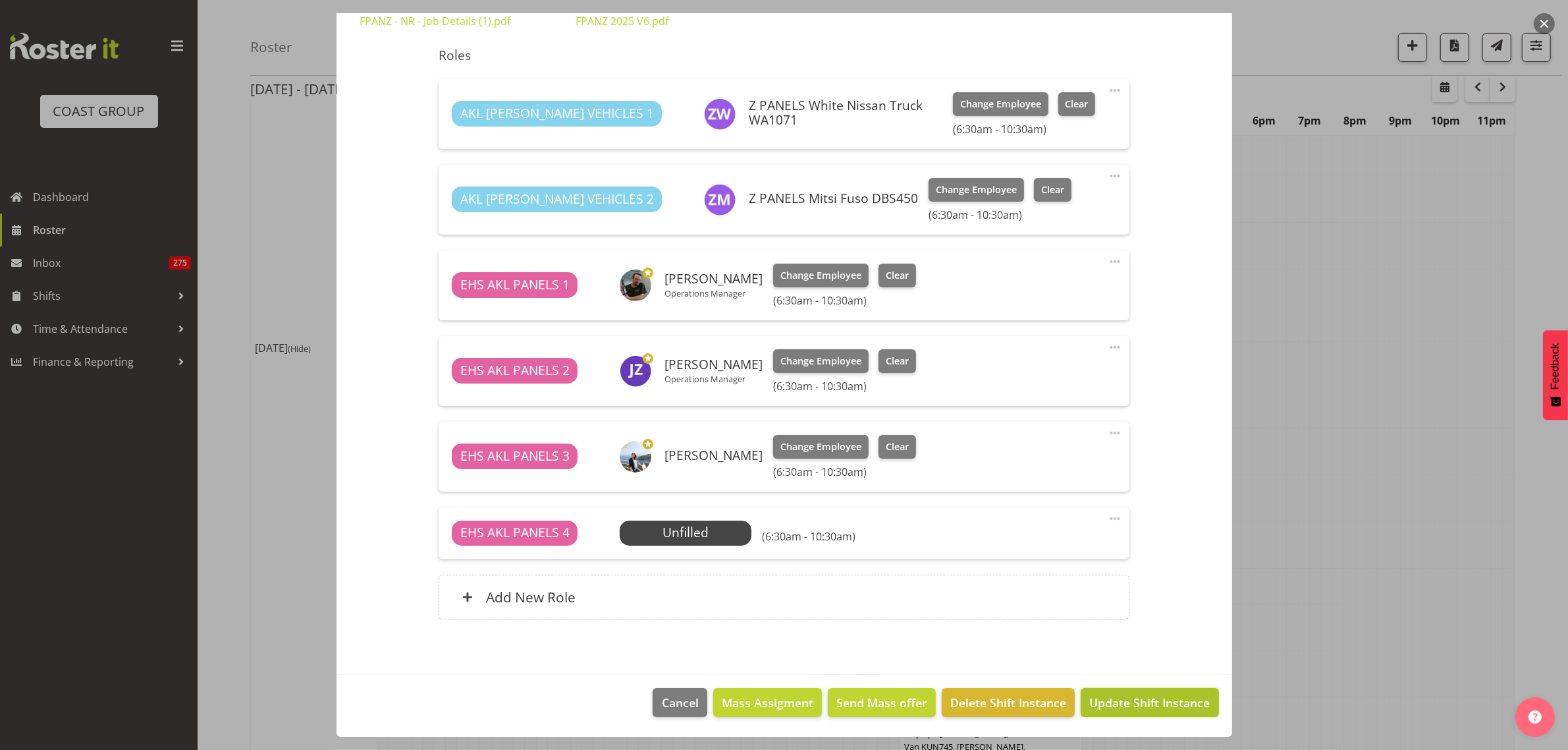
click at [1115, 705] on span "Update Shift Instance" at bounding box center [1149, 702] width 121 height 17
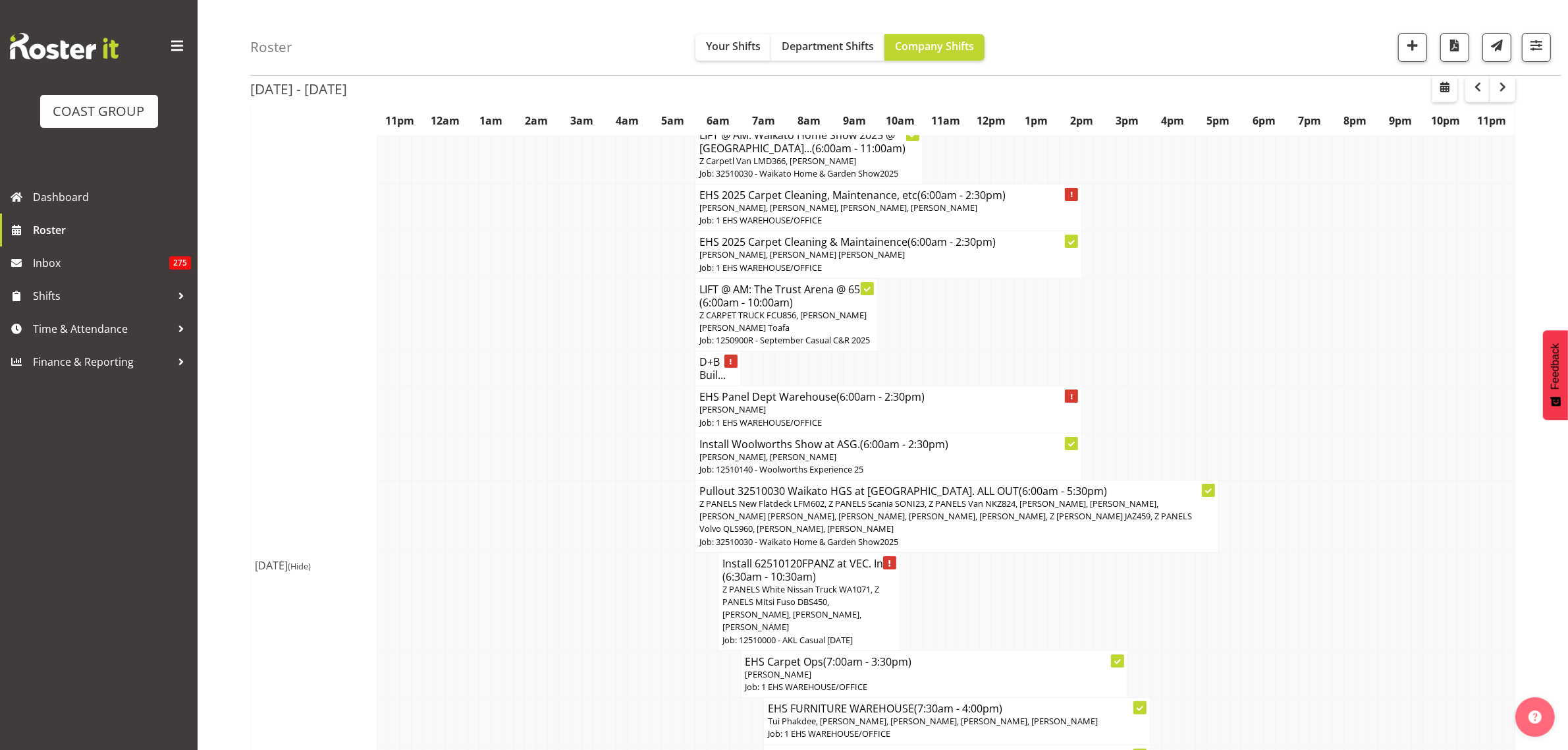
scroll to position [247, 0]
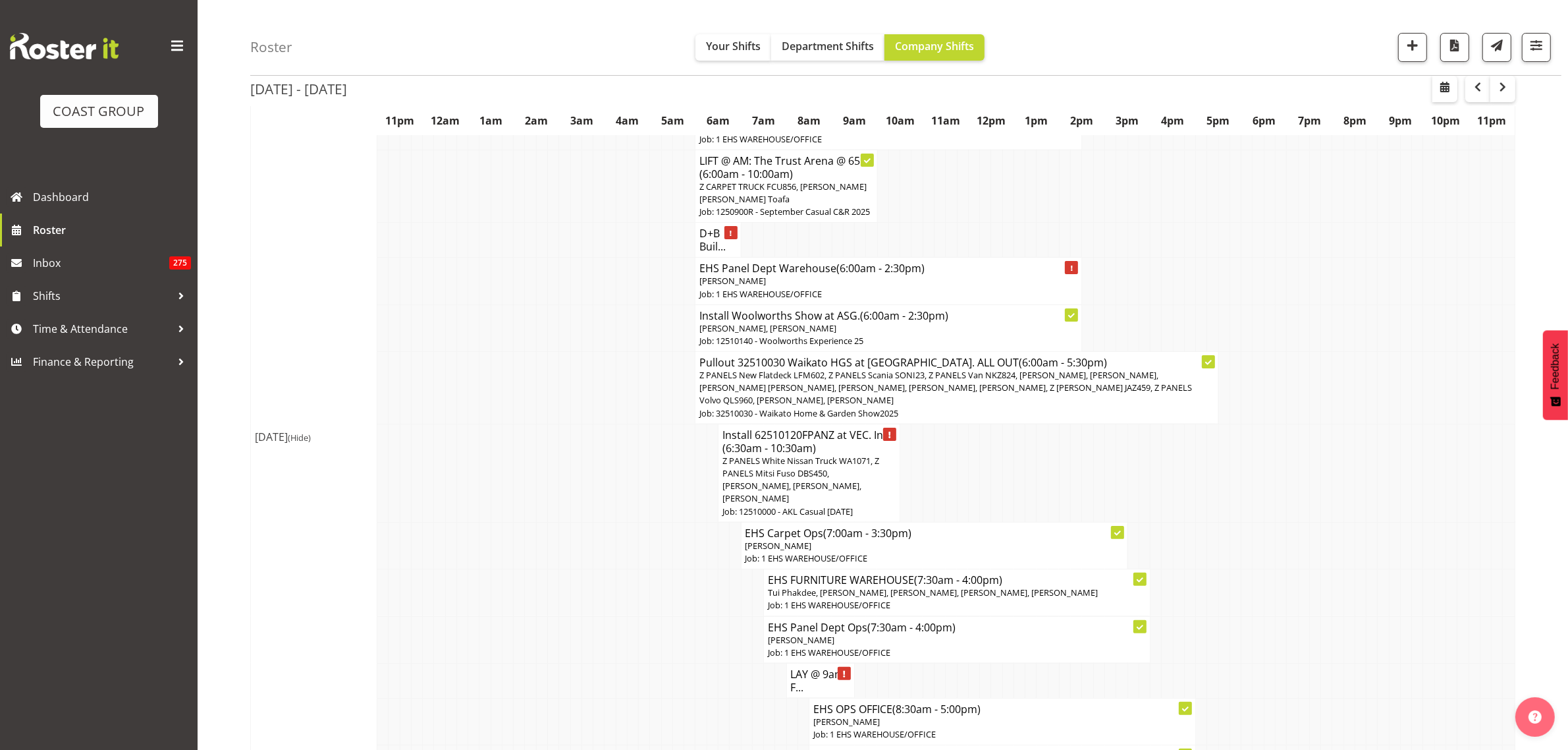
click at [830, 494] on p "Z PANELS White Nissan Truck WA1071, Z PANELS Mitsi Fuso DBS450, [PERSON_NAME], …" at bounding box center [809, 480] width 173 height 51
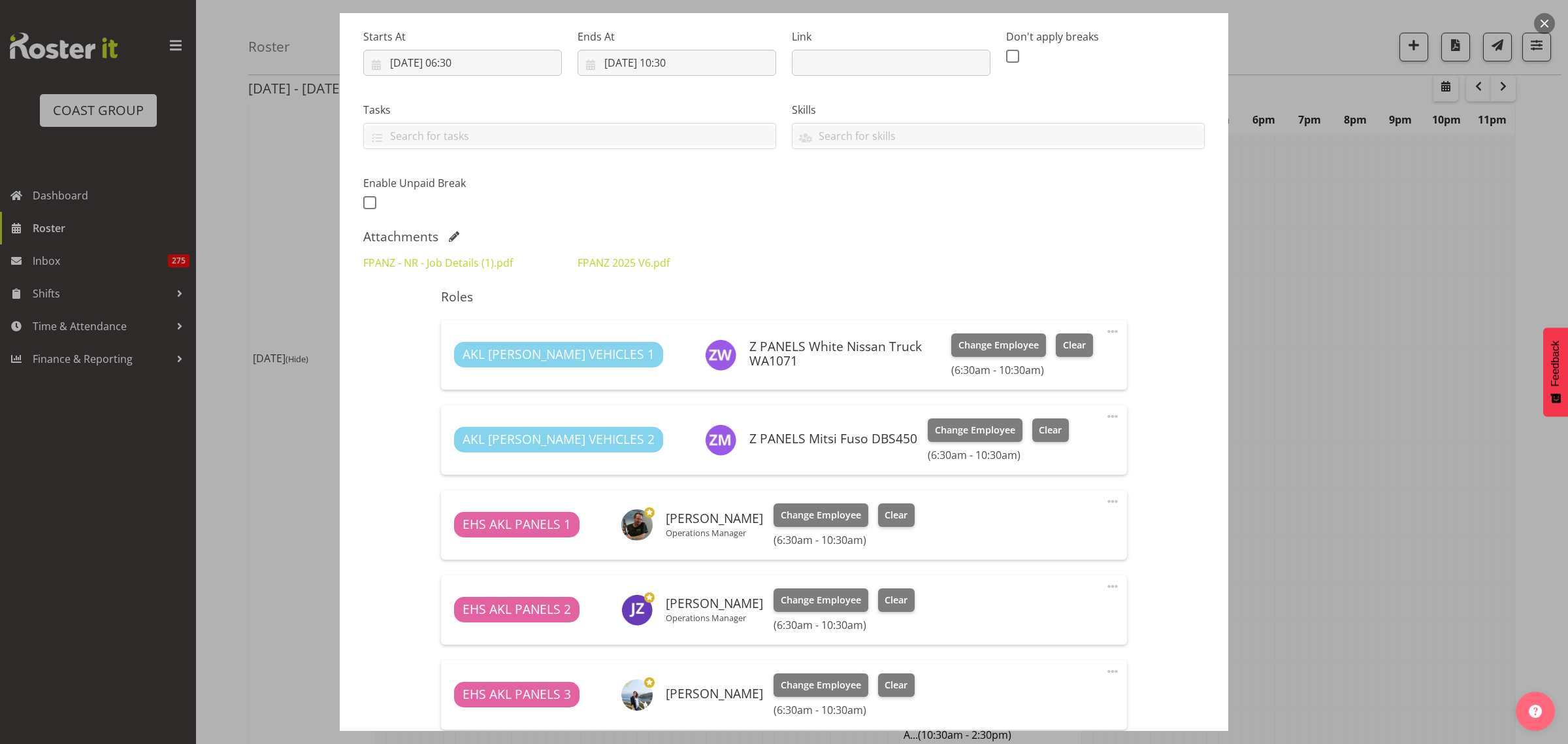
scroll to position [442, 0]
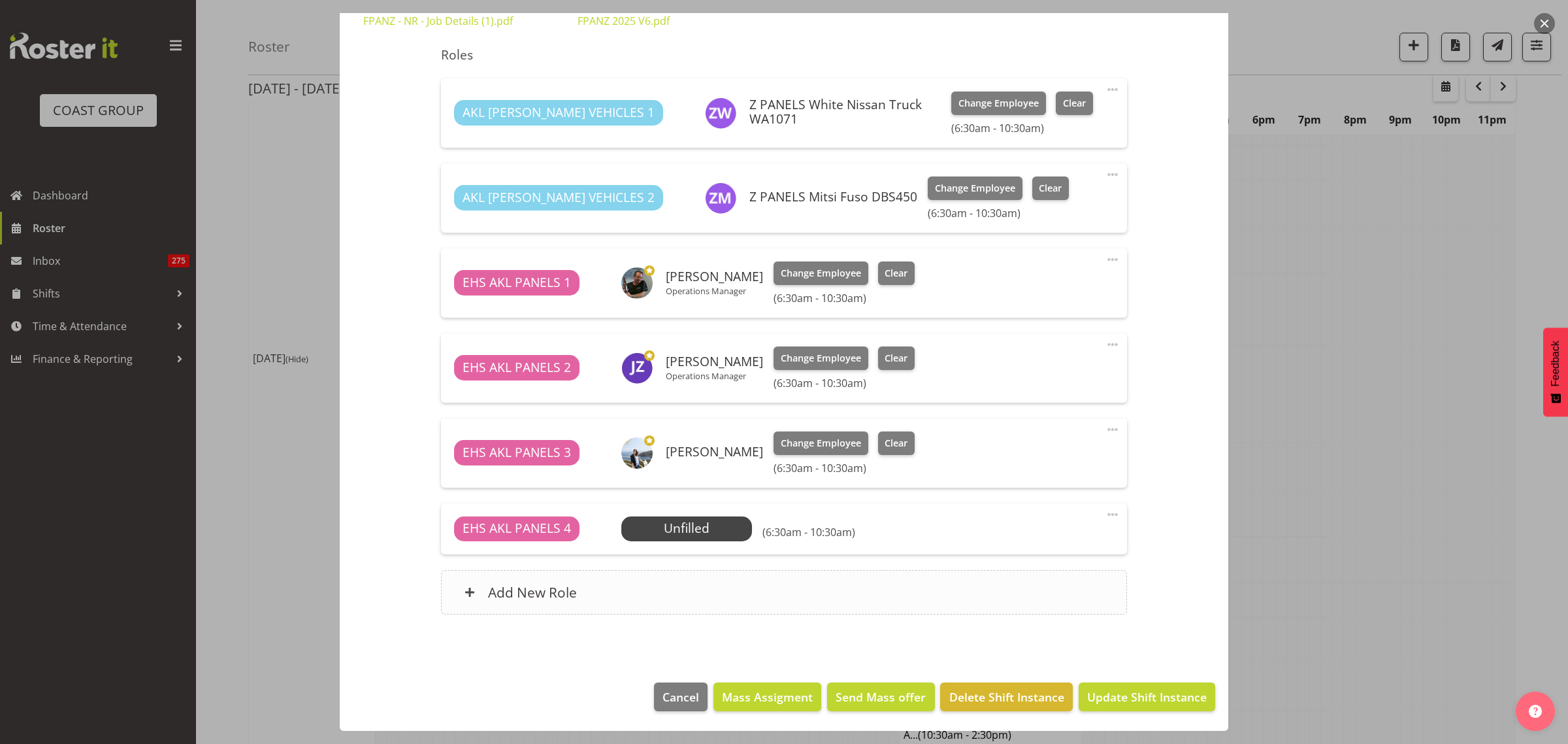
select select "8654"
click at [1104, 513] on span at bounding box center [1112, 514] width 16 height 16
click at [1007, 543] on link "Edit" at bounding box center [1057, 543] width 126 height 24
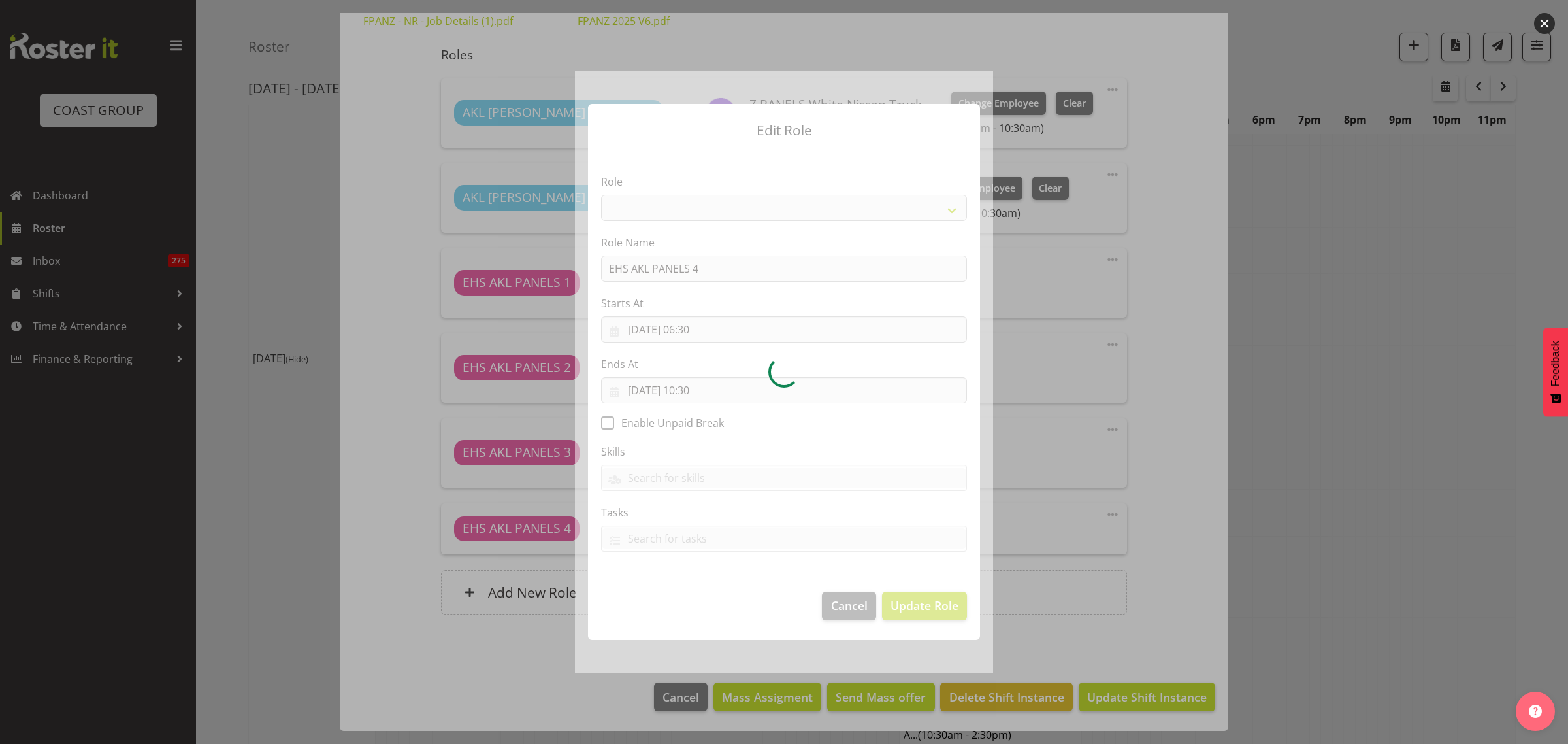
select select "188"
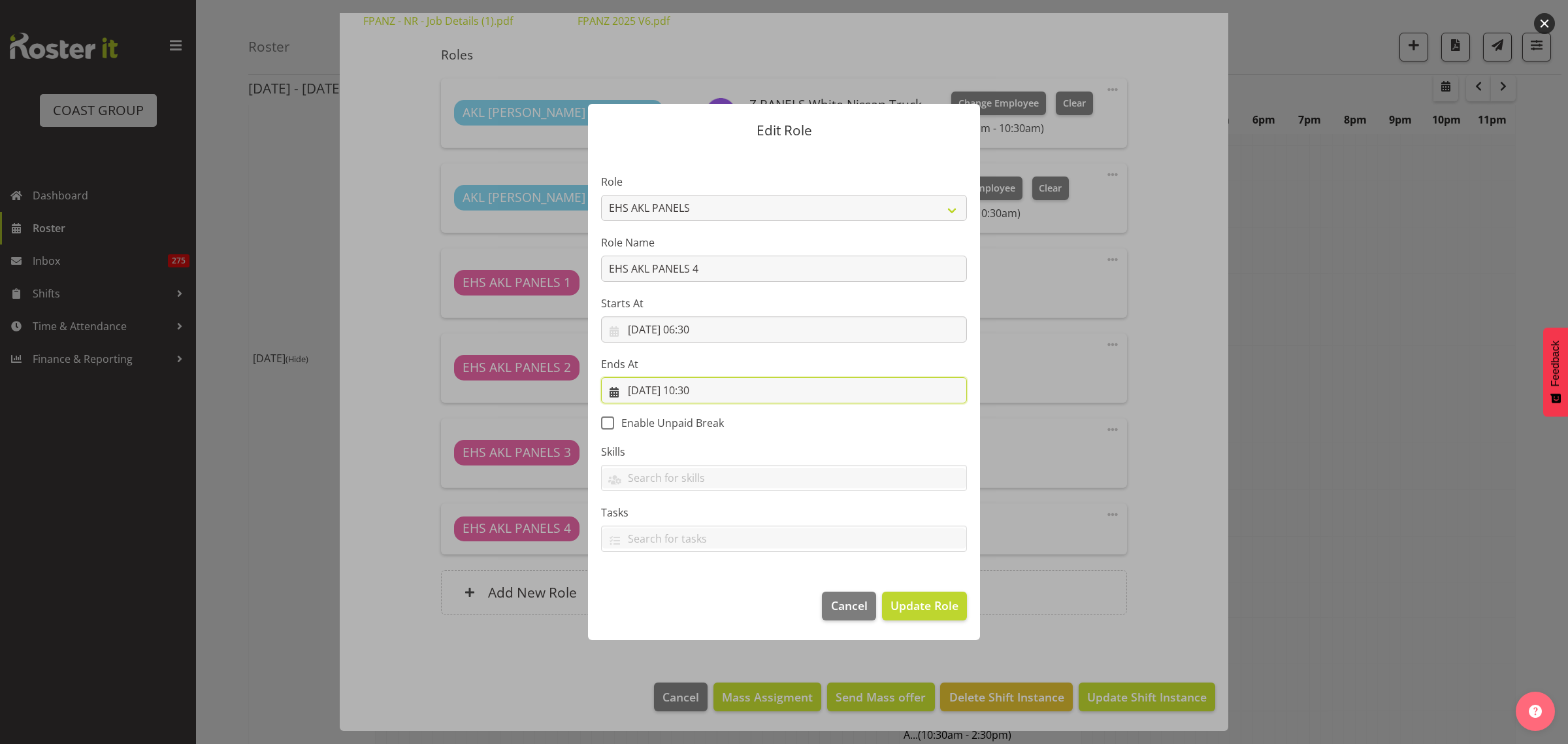
click at [750, 394] on input "[DATE] 10:30" at bounding box center [784, 389] width 366 height 26
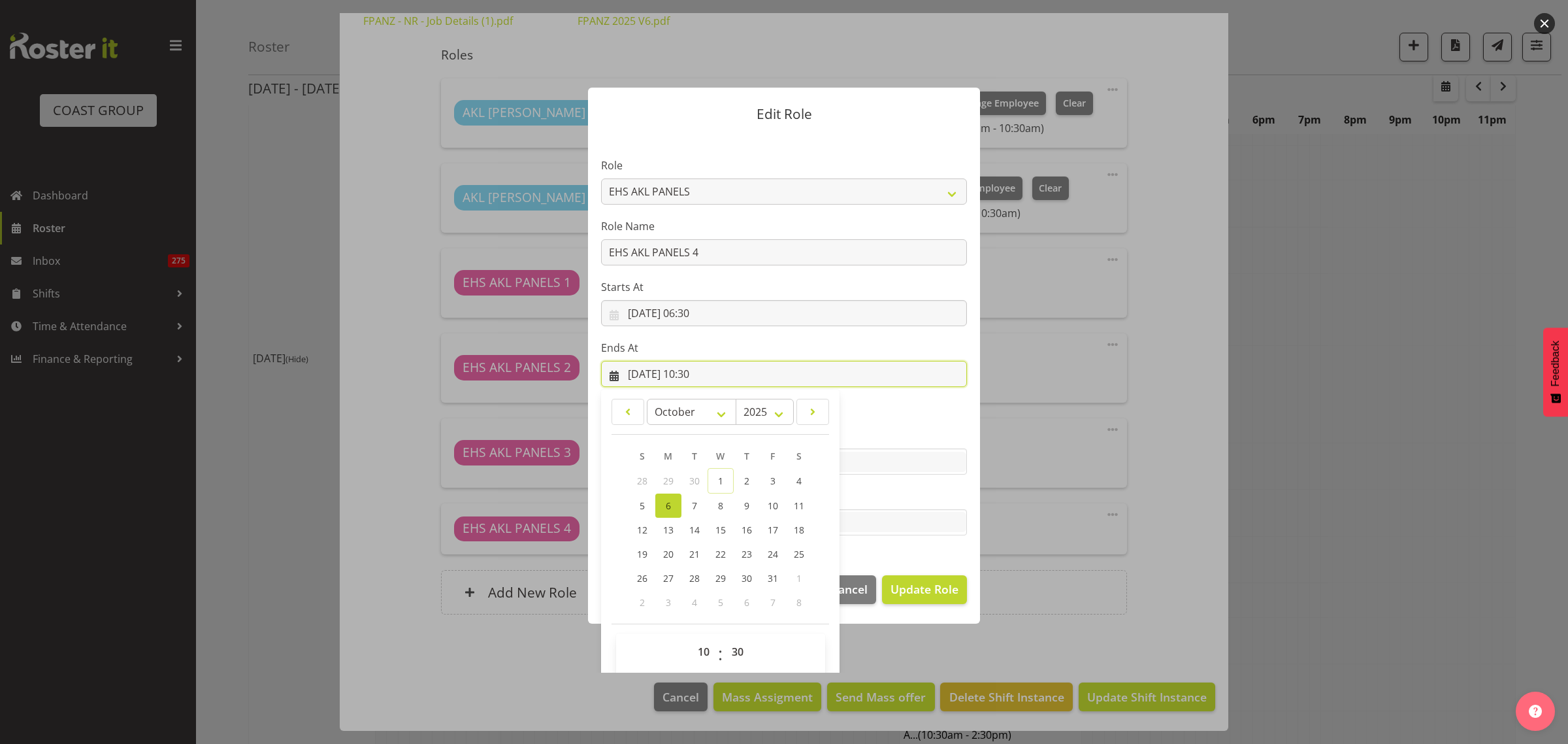
scroll to position [28, 0]
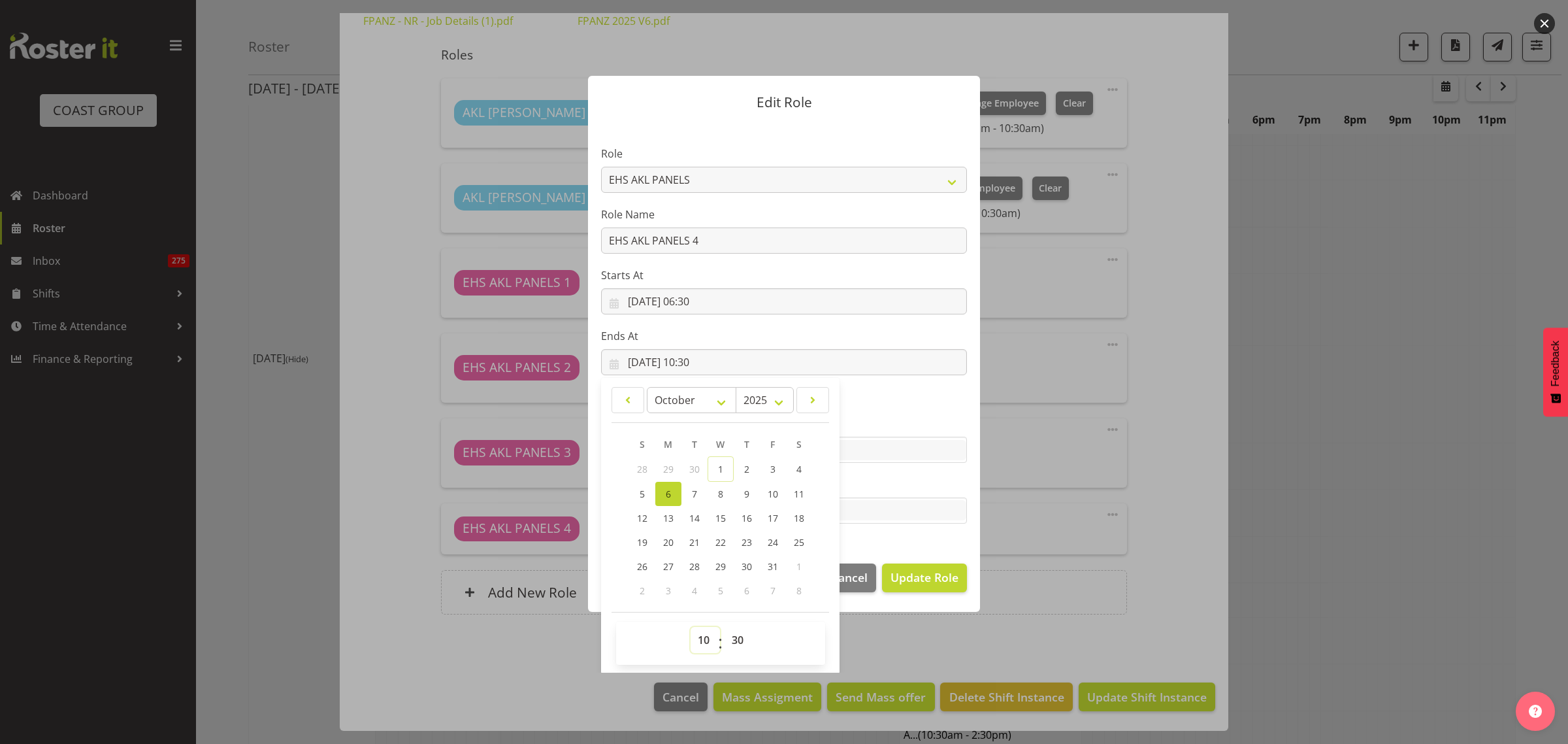
click at [702, 642] on select "00 01 02 03 04 05 06 07 08 09 10 11 12 13 14 15 16 17 18 19 20 21 22 23" at bounding box center [705, 639] width 29 height 26
select select "9"
click at [690, 627] on select "00 01 02 03 04 05 06 07 08 09 10 11 12 13 14 15 16 17 18 19 20 21 22 23" at bounding box center [705, 639] width 29 height 26
type input "[DATE] 09:30"
drag, startPoint x: 909, startPoint y: 572, endPoint x: 943, endPoint y: 577, distance: 34.4
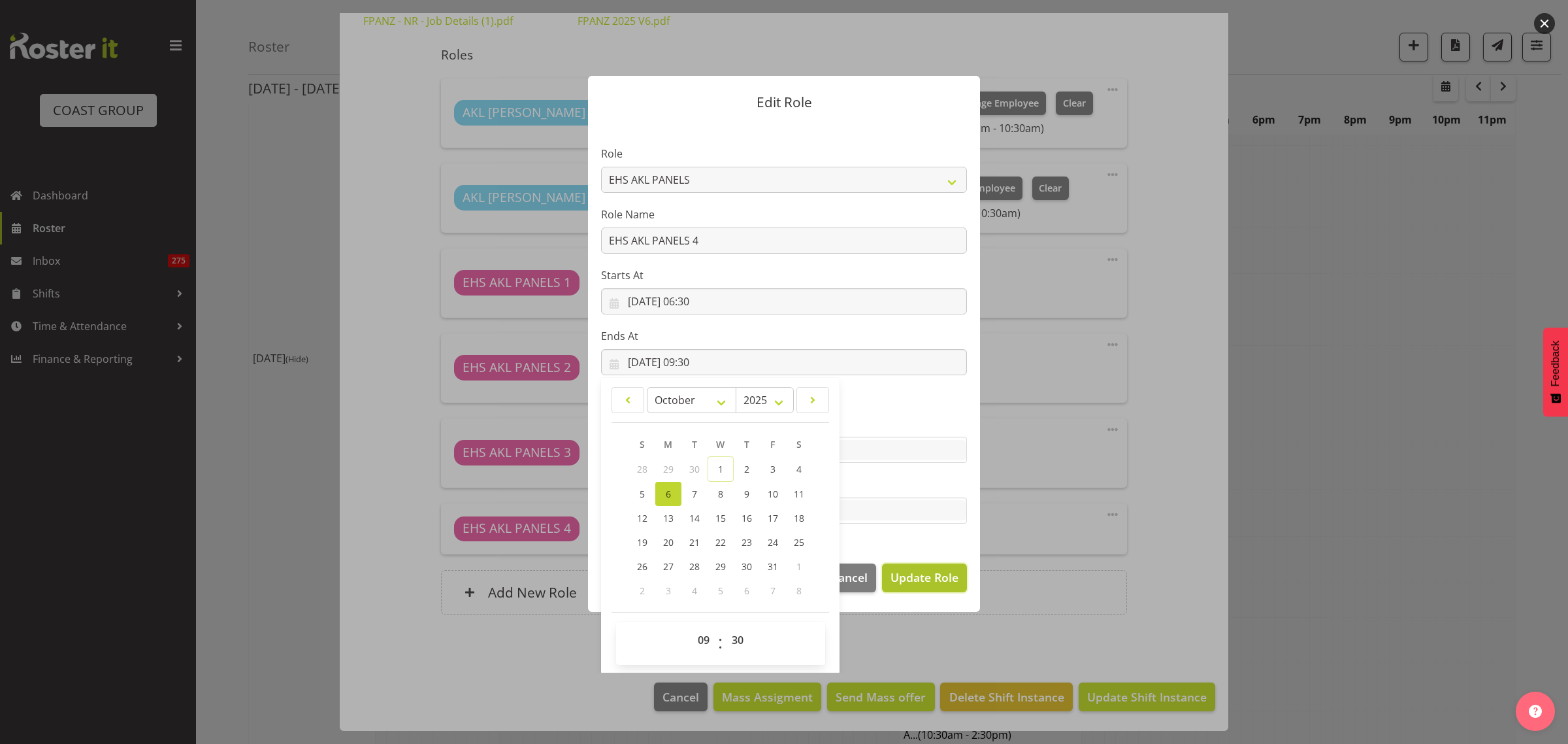
click at [912, 573] on span "Update Role" at bounding box center [924, 576] width 68 height 17
select select
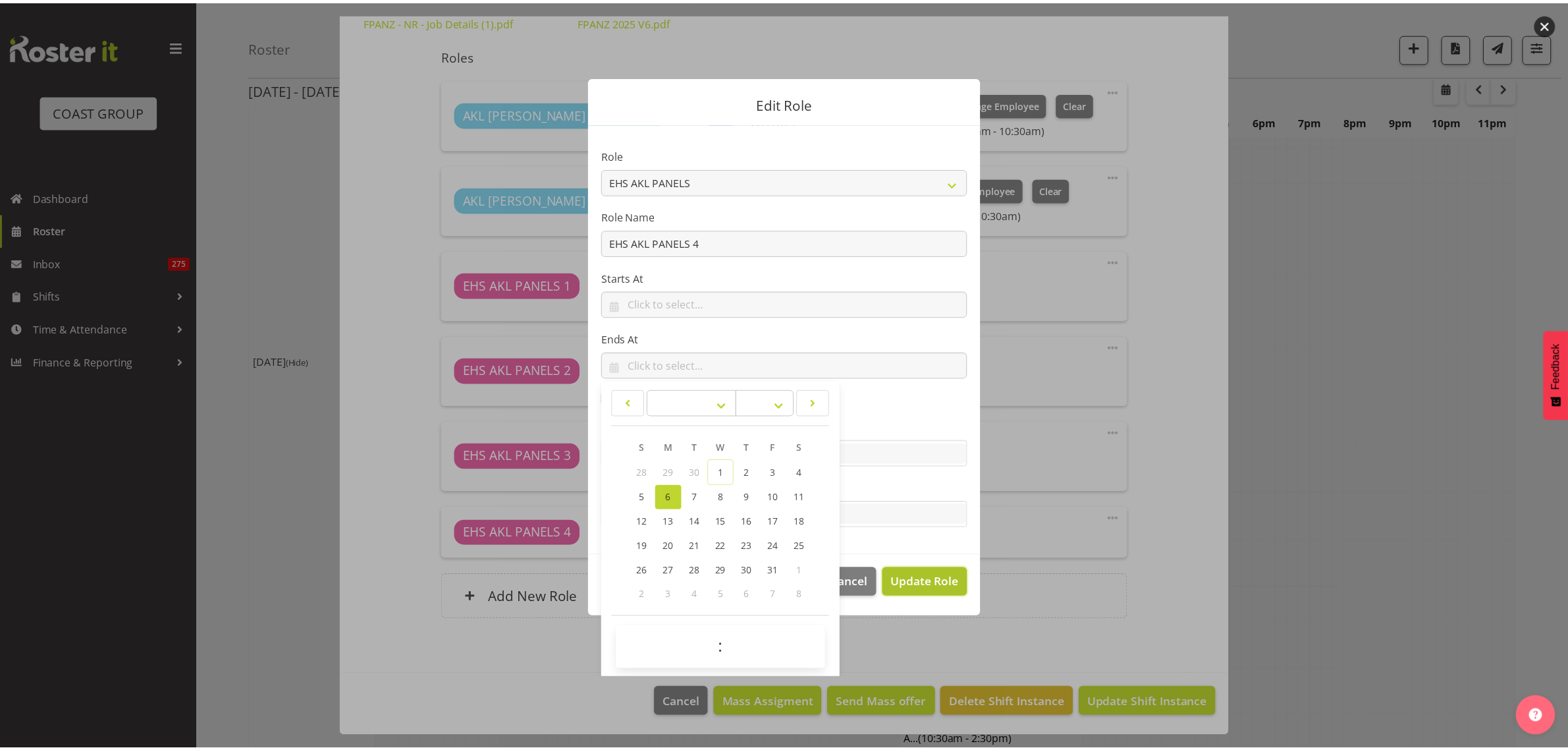
scroll to position [28, 0]
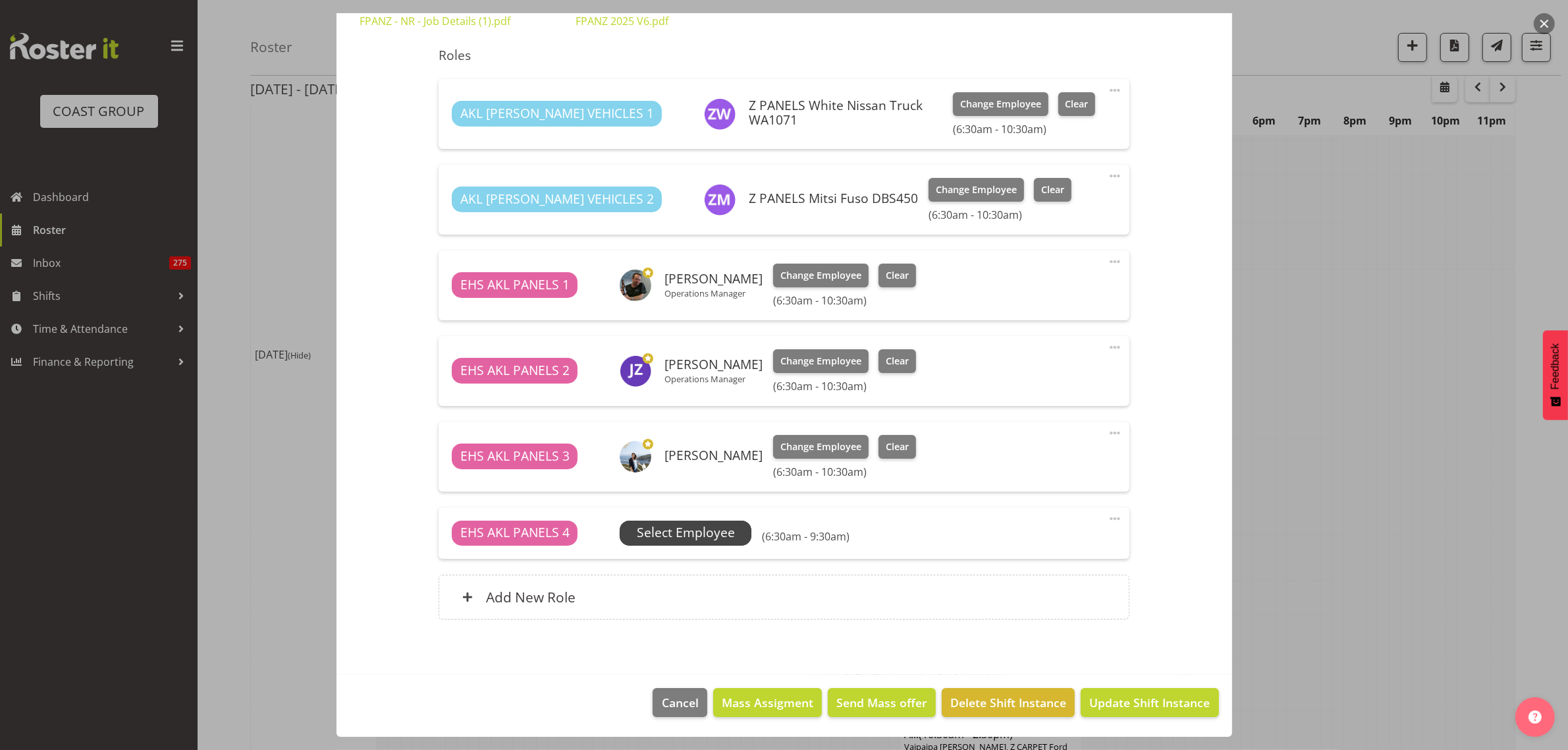
click at [722, 535] on span "Select Employee" at bounding box center [686, 532] width 98 height 19
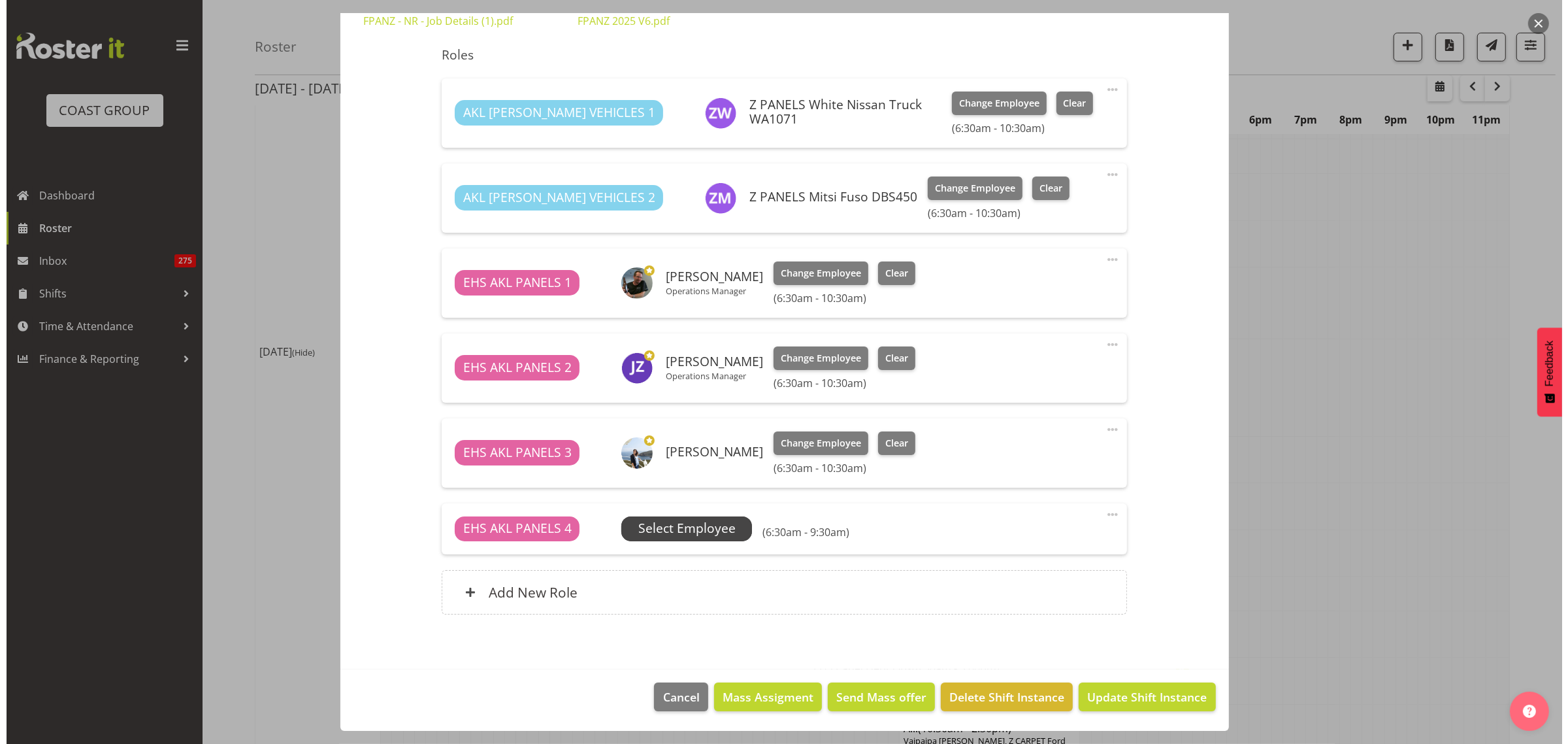
scroll to position [320, 0]
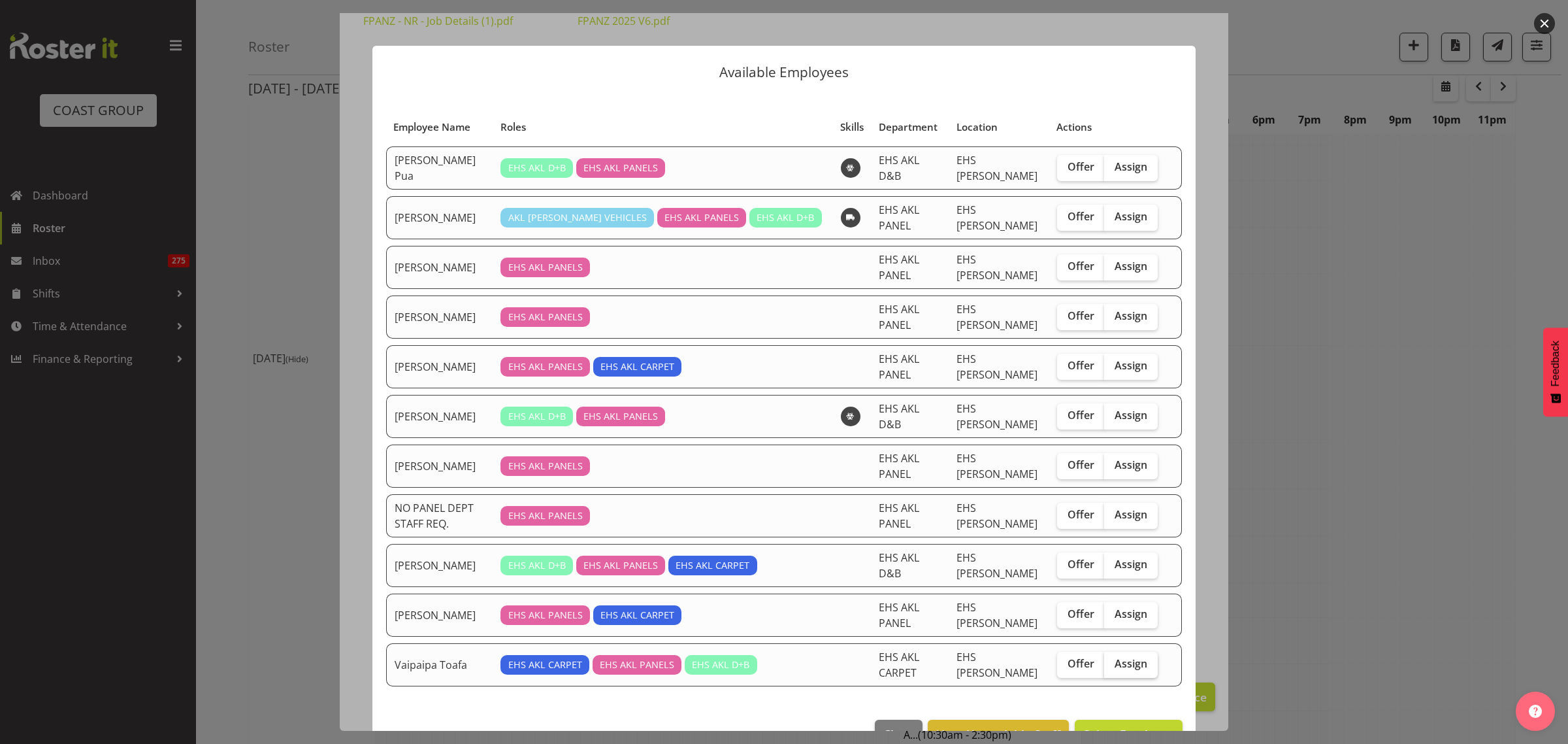
click at [1132, 657] on span "Assign" at bounding box center [1130, 663] width 33 height 13
click at [1112, 660] on input "Assign" at bounding box center [1109, 664] width 9 height 9
checkbox input "true"
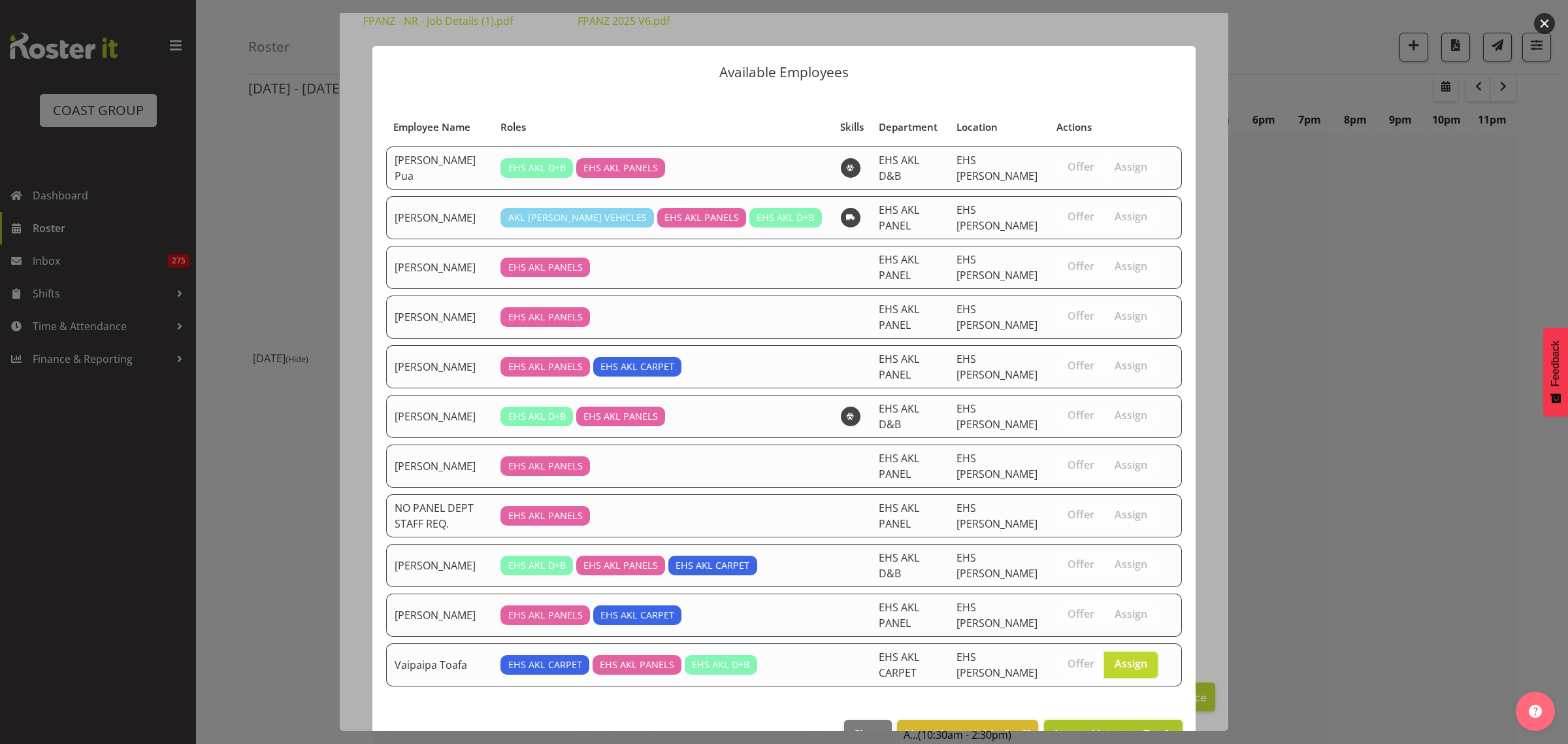
click at [1104, 726] on span "Assign Vaipaipa Toafa" at bounding box center [1112, 734] width 121 height 16
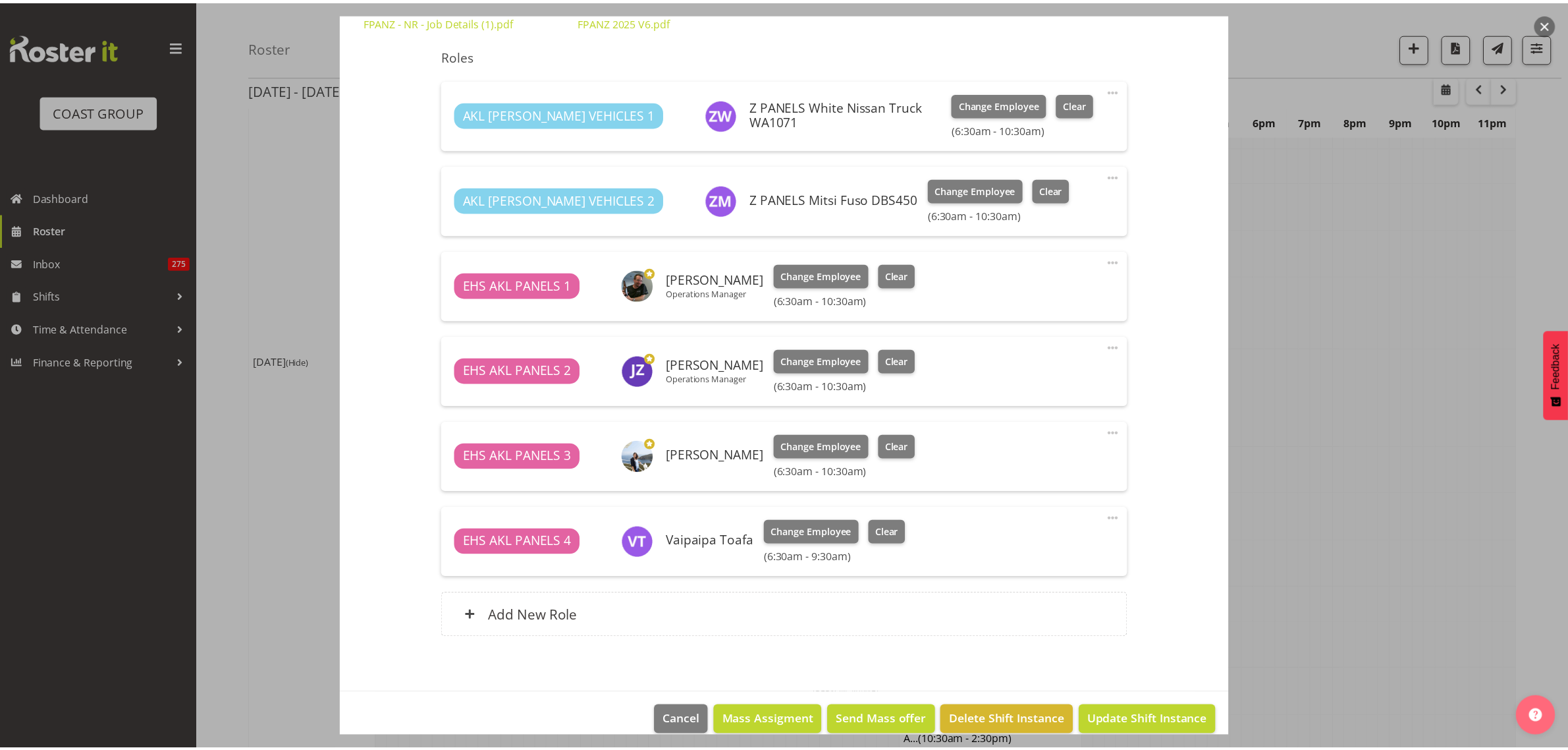
scroll to position [330, 0]
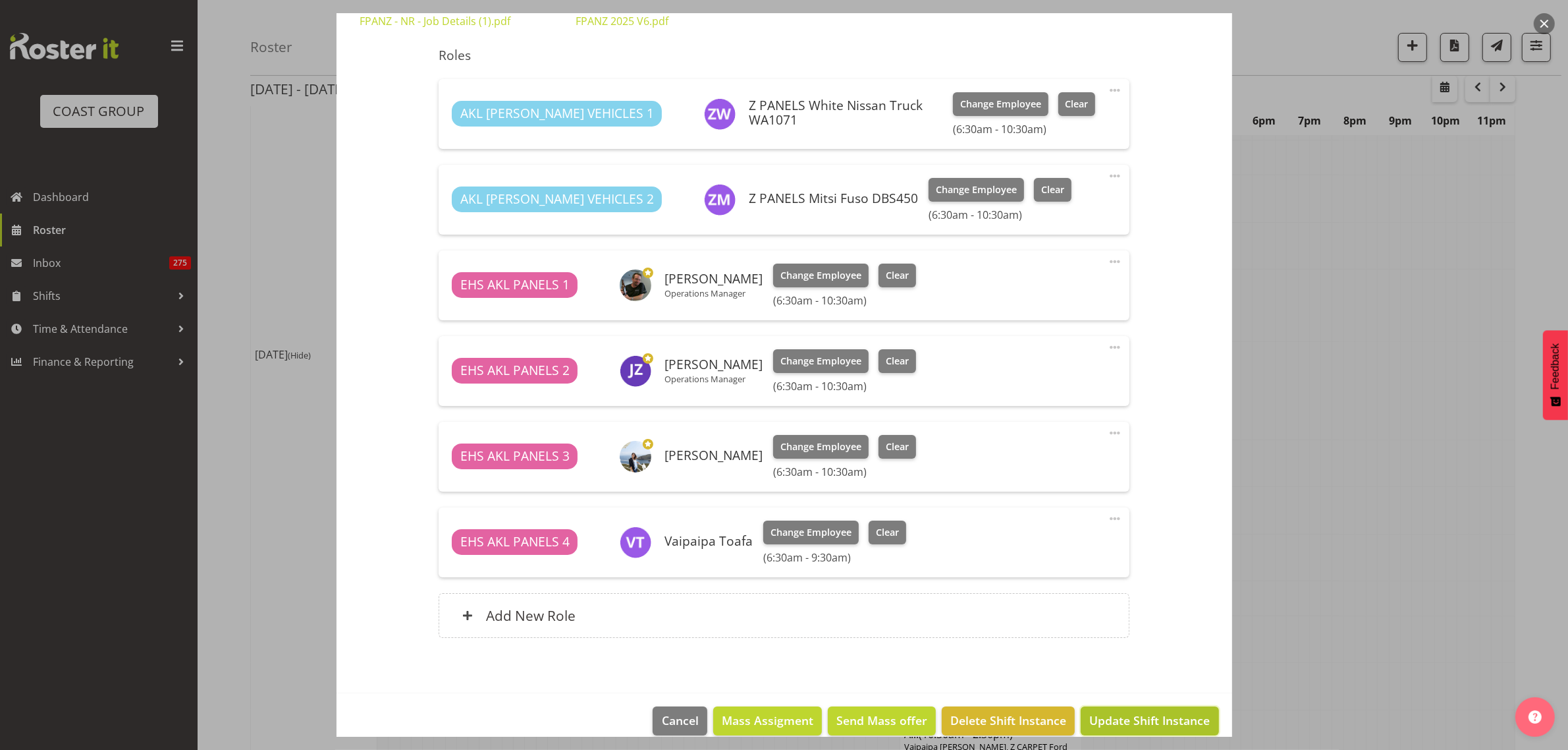
click at [1123, 721] on span "Update Shift Instance" at bounding box center [1149, 720] width 121 height 17
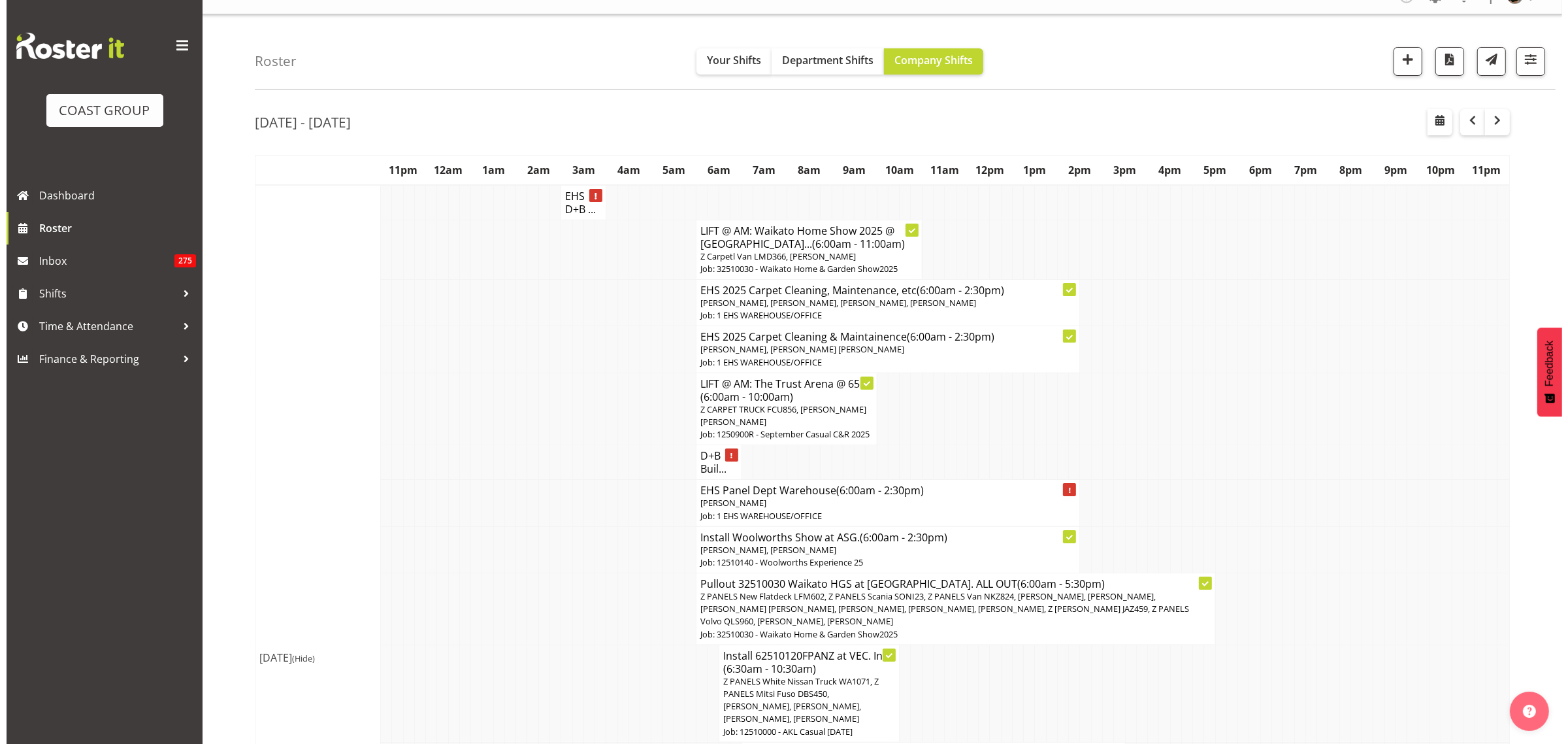
scroll to position [0, 0]
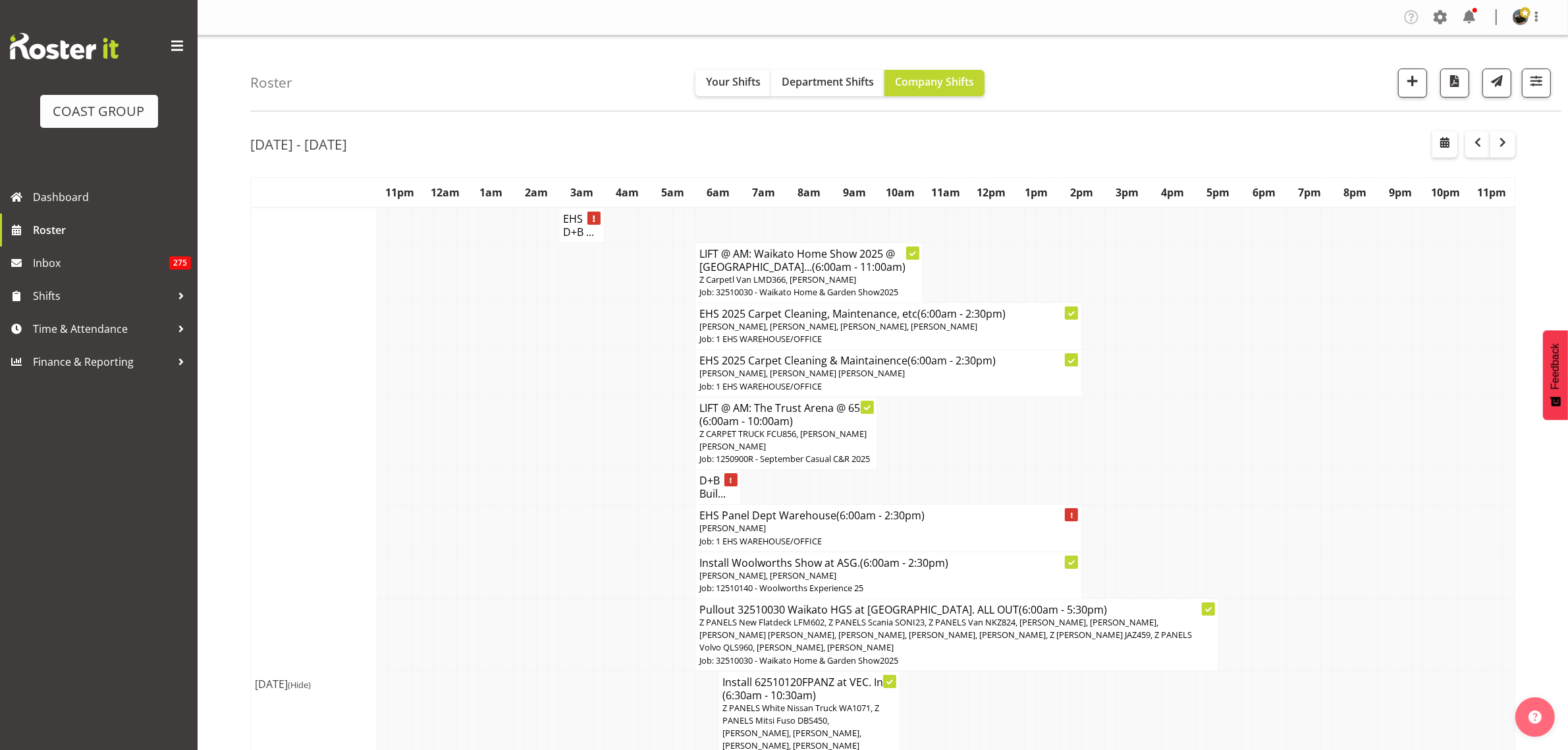
click at [992, 334] on p "Job: 1 EHS WAREHOUSE/OFFICE" at bounding box center [888, 339] width 378 height 13
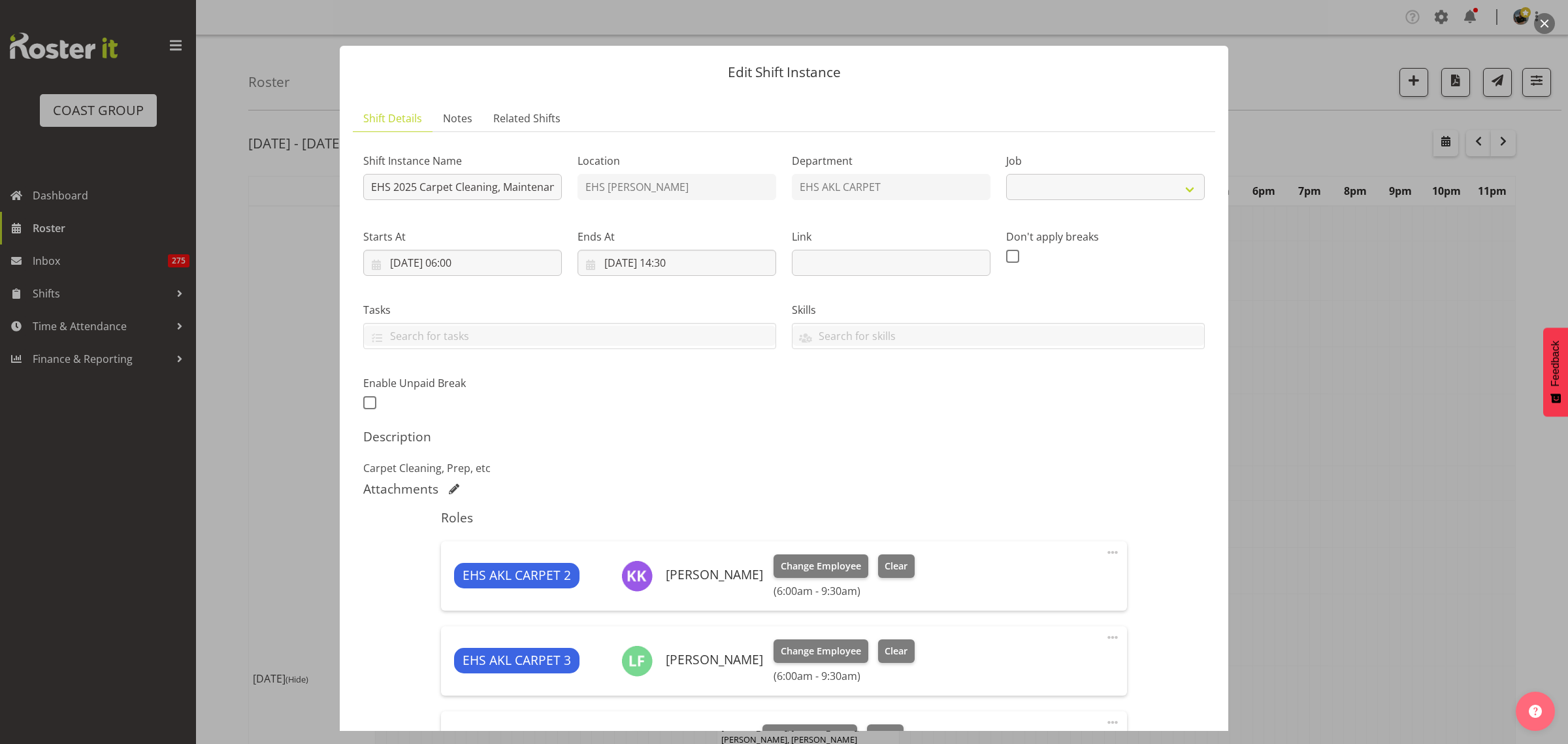
select select "69"
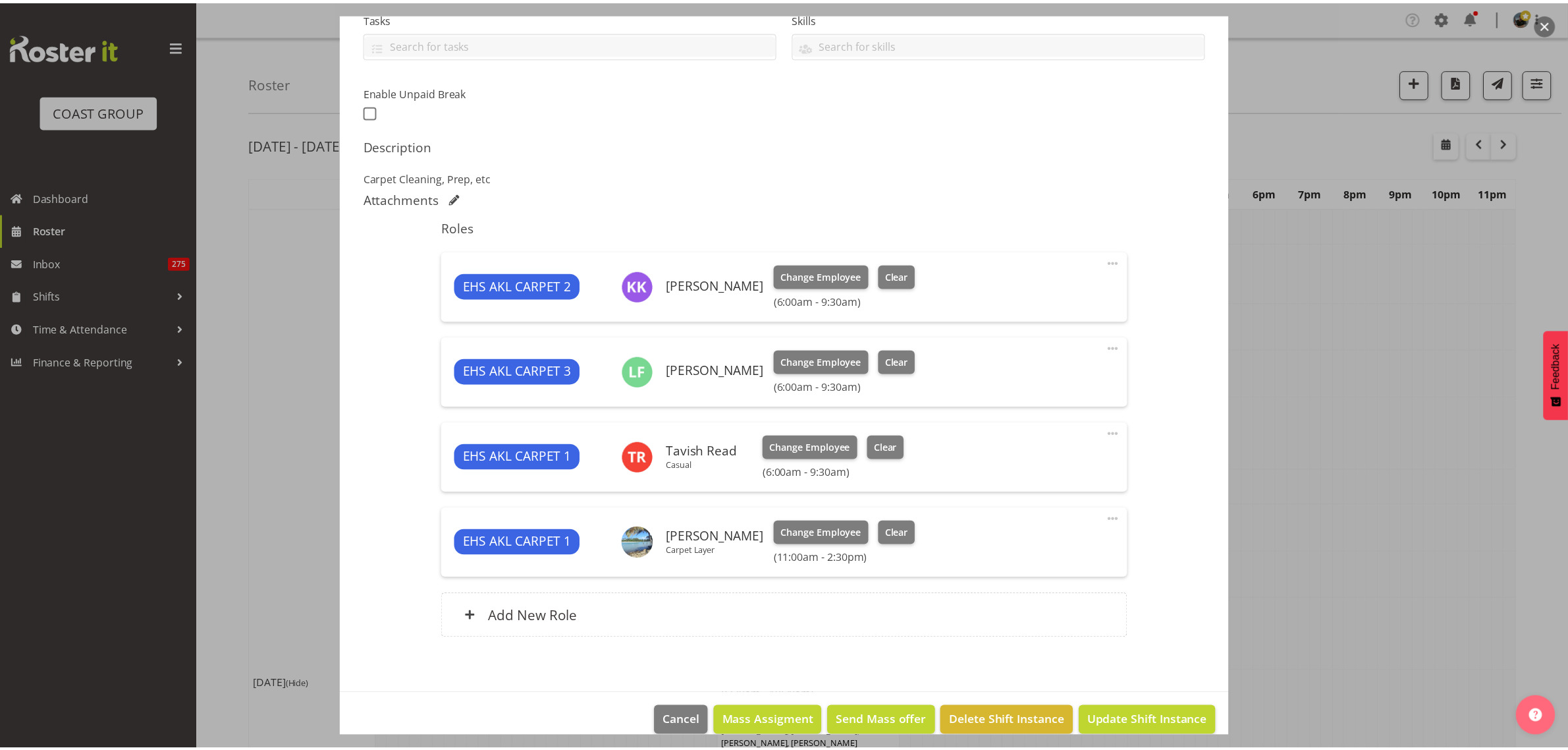
scroll to position [314, 0]
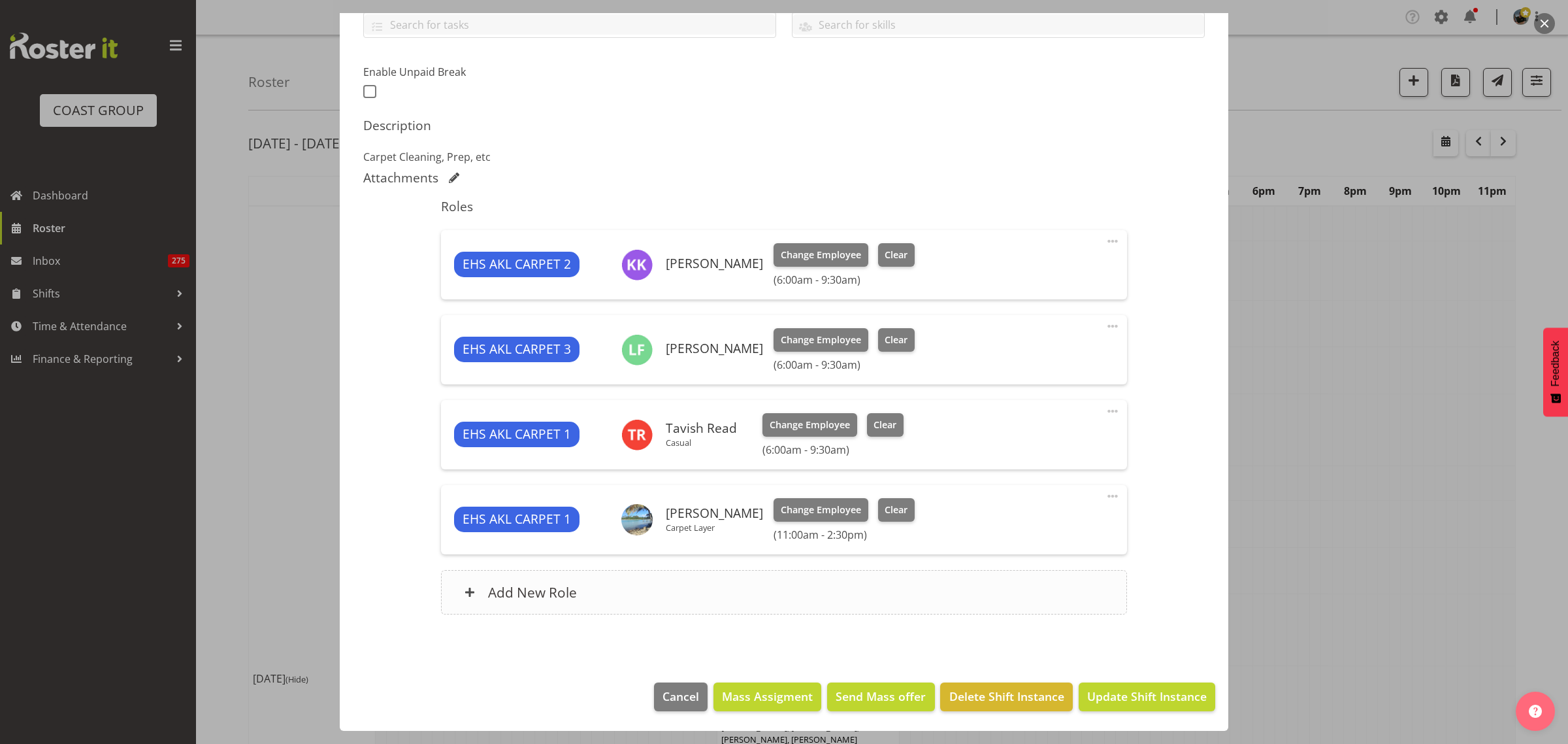
click at [854, 591] on div "Add New Role" at bounding box center [783, 592] width 685 height 44
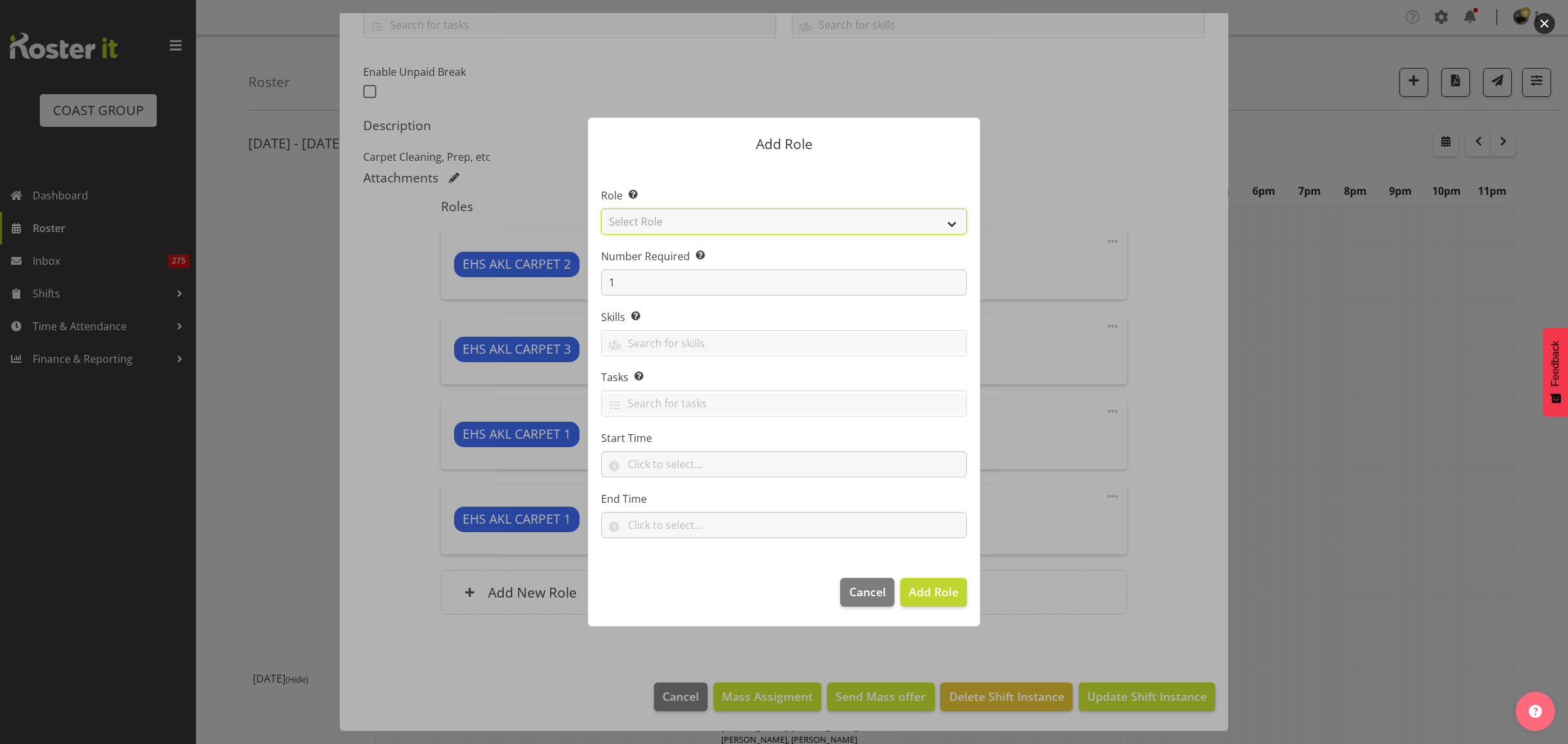
click at [952, 224] on select "Select Role ACCOUNT MANAGER ACCOUNT MANAGER DW ACCOUNTS [PERSON_NAME] VEHICLES …" at bounding box center [784, 221] width 366 height 26
select select "190"
click at [601, 208] on select "Select Role ACCOUNT MANAGER ACCOUNT MANAGER DW ACCOUNTS [PERSON_NAME] VEHICLES …" at bounding box center [784, 221] width 366 height 26
click at [774, 464] on input "text" at bounding box center [784, 464] width 366 height 26
click at [690, 498] on select "00 00 01 02 03 04 05 06 07 08 09 10 11 12 13 14 15 16 17 18 19 20 21 22 23" at bounding box center [690, 497] width 29 height 26
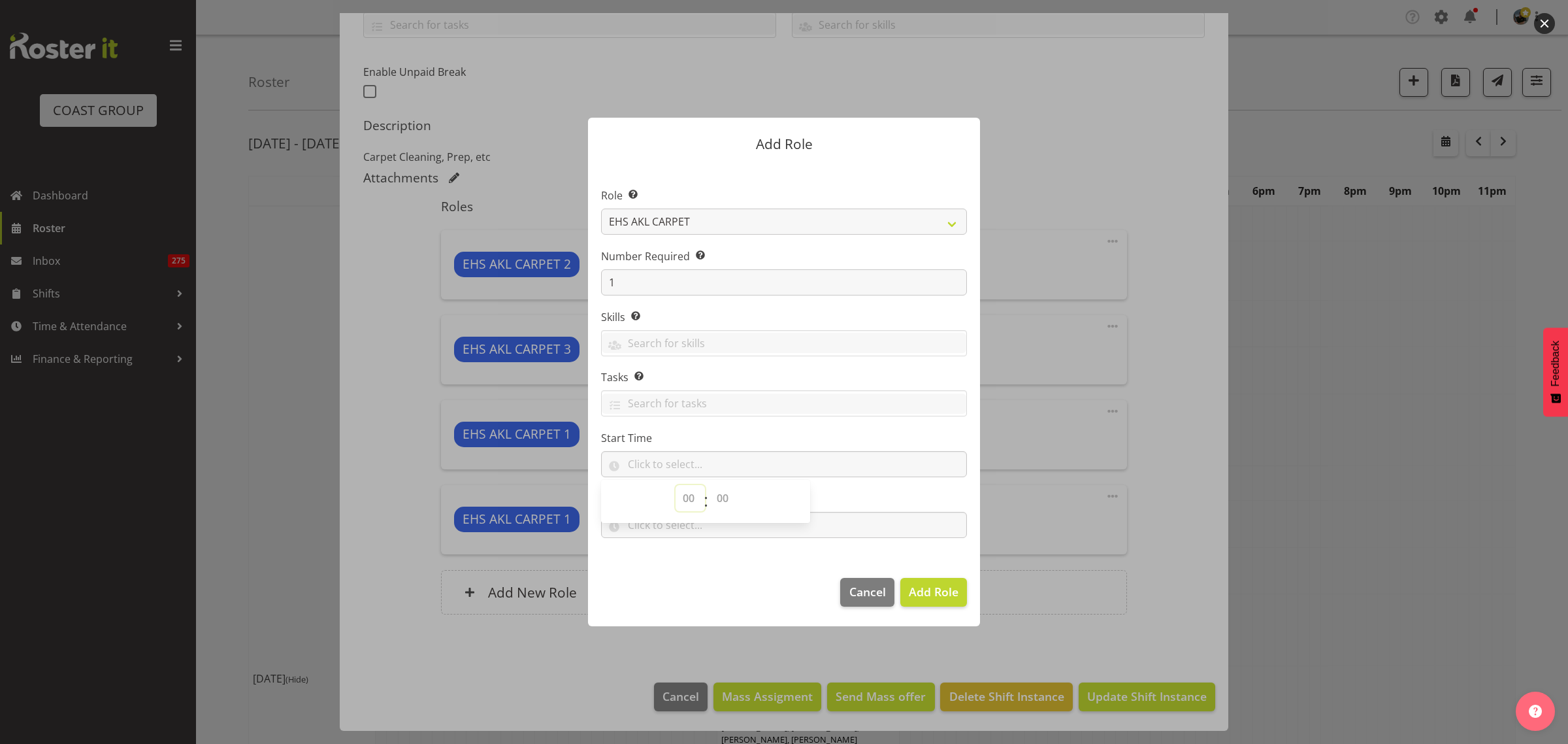
select select "6"
click at [675, 485] on select "00 00 01 02 03 04 05 06 07 08 09 10 11 12 13 14 15 16 17 18 19 20 21 22 23" at bounding box center [690, 497] width 29 height 26
click at [725, 498] on select "00 00 01 02 03 04 05 06 07 08 09 10 11 12 13 14 15 16 17 18 19 20 21 22 23 24 2…" at bounding box center [723, 497] width 29 height 26
select select "30"
click at [709, 485] on select "00 00 01 02 03 04 05 06 07 08 09 10 11 12 13 14 15 16 17 18 19 20 21 22 23 24 2…" at bounding box center [723, 497] width 29 height 26
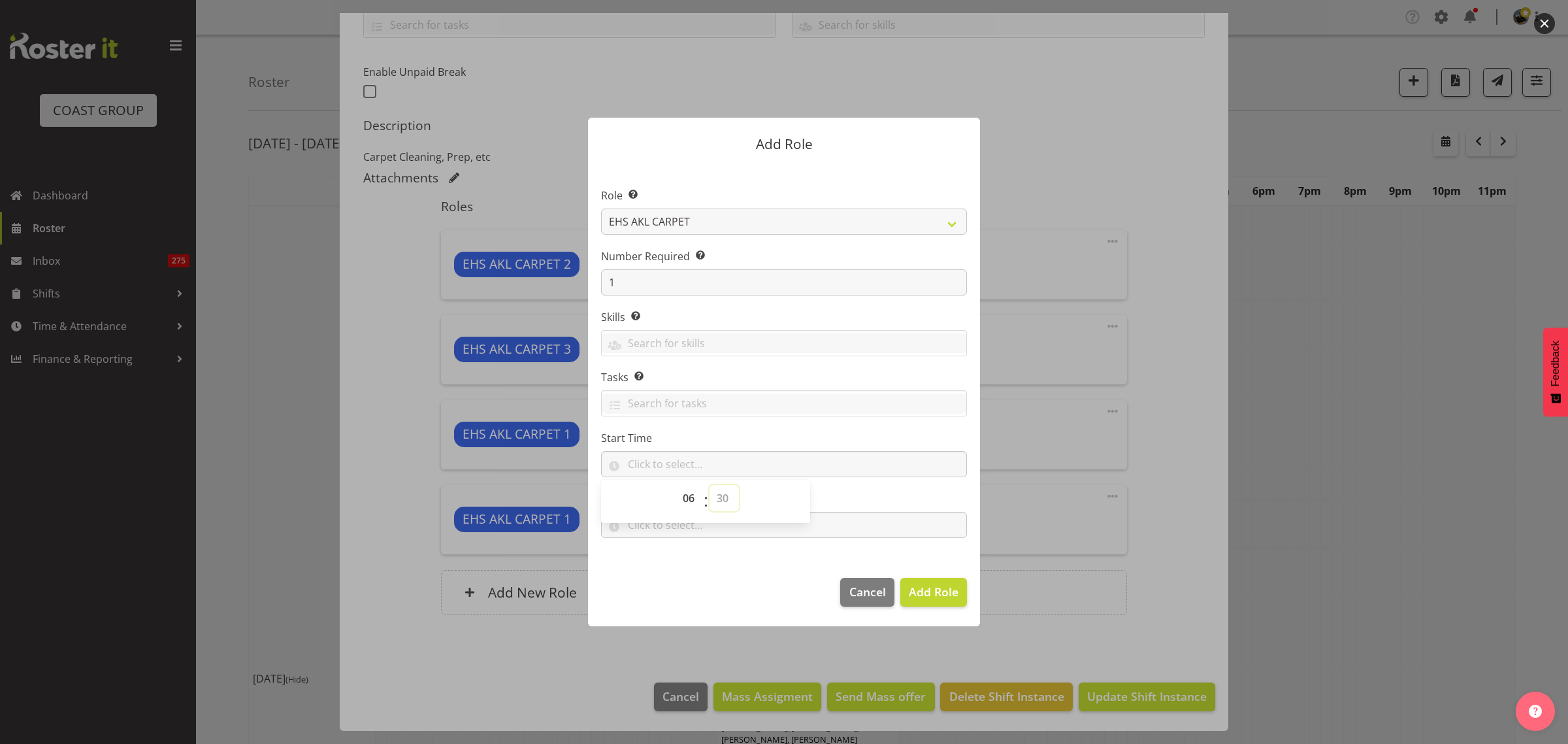
type input "06:30"
click at [727, 501] on select "00 01 02 03 04 05 06 07 08 09 10 11 12 13 14 15 16 17 18 19 20 21 22 23 24 25 2…" at bounding box center [723, 497] width 29 height 26
select select "0"
click at [709, 485] on select "00 01 02 03 04 05 06 07 08 09 10 11 12 13 14 15 16 17 18 19 20 21 22 23 24 25 2…" at bounding box center [723, 497] width 29 height 26
type input "06:00"
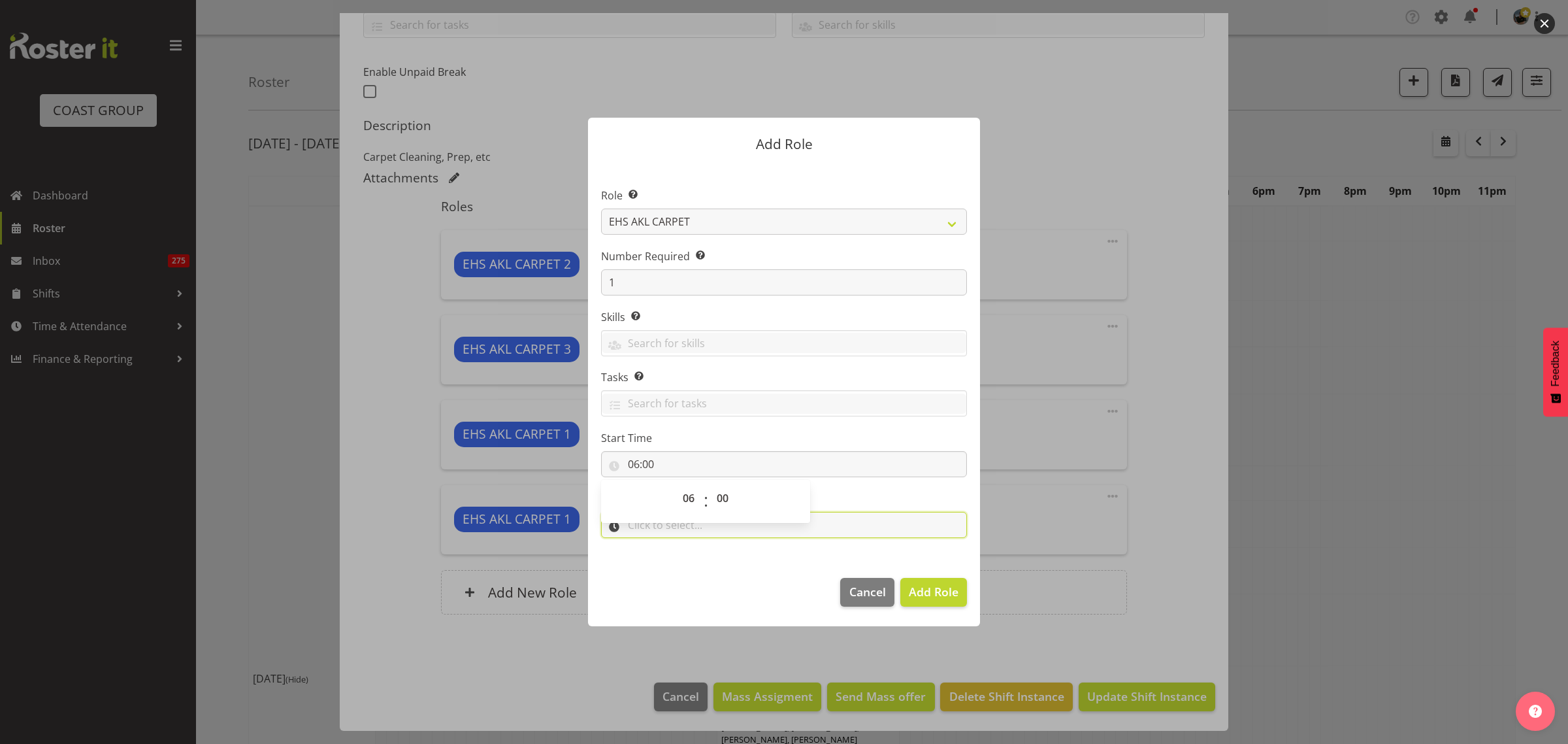
click at [831, 525] on input "text" at bounding box center [784, 524] width 366 height 26
click at [690, 560] on select "00 00 01 02 03 04 05 06 07 08 09 10 11 12 13 14 15 16 17 18 19 20 21 22 23" at bounding box center [690, 558] width 29 height 26
select select "6"
click at [675, 545] on select "00 00 01 02 03 04 05 06 07 08 09 10 11 12 13 14 15 16 17 18 19 20 21 22 23" at bounding box center [690, 558] width 29 height 26
click at [724, 563] on select "00 00 01 02 03 04 05 06 07 08 09 10 11 12 13 14 15 16 17 18 19 20 21 22 23 24 2…" at bounding box center [723, 558] width 29 height 26
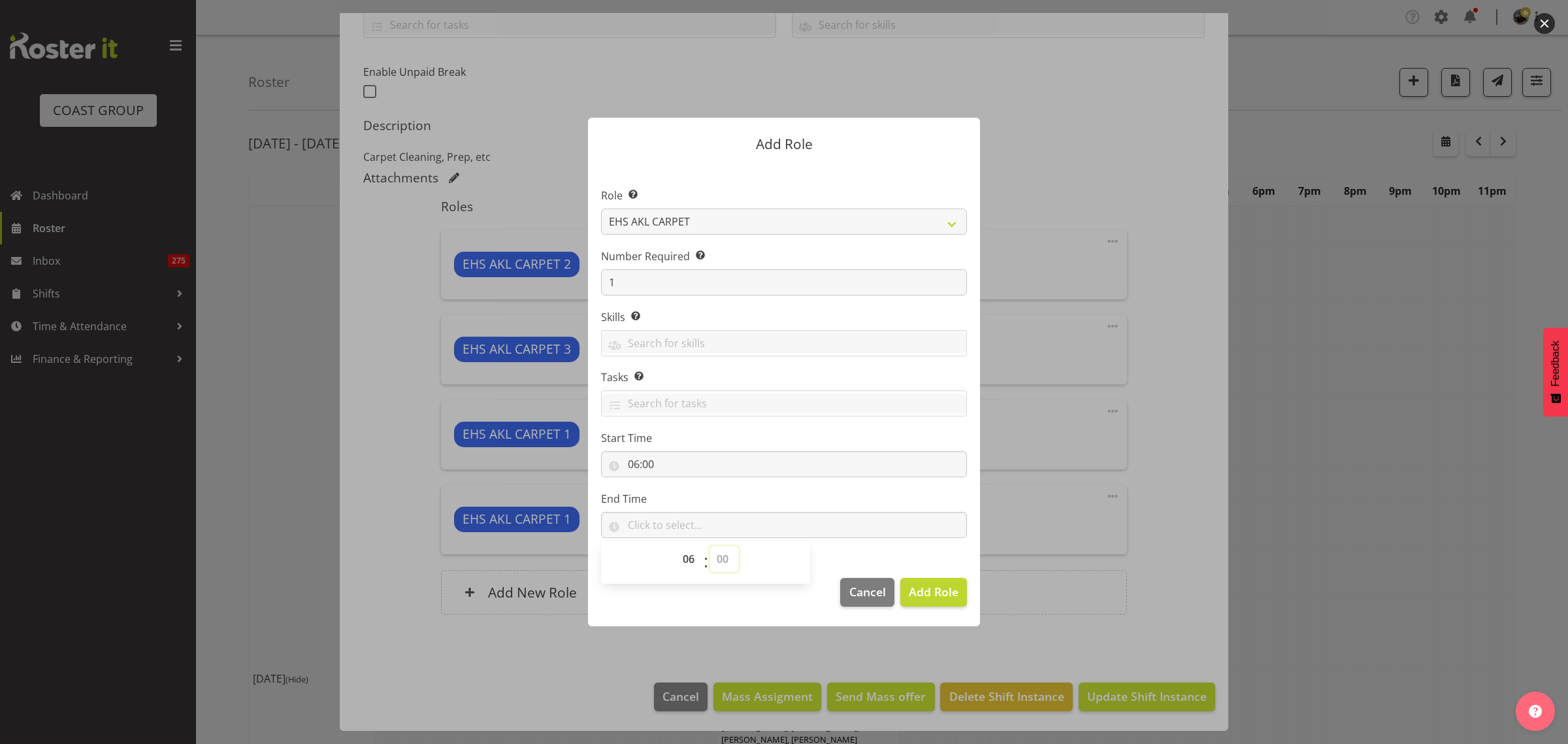
select select "30"
click at [709, 545] on select "00 00 01 02 03 04 05 06 07 08 09 10 11 12 13 14 15 16 17 18 19 20 21 22 23 24 2…" at bounding box center [723, 558] width 29 height 26
type input "06:30"
click at [932, 599] on span "Add Role" at bounding box center [933, 591] width 50 height 16
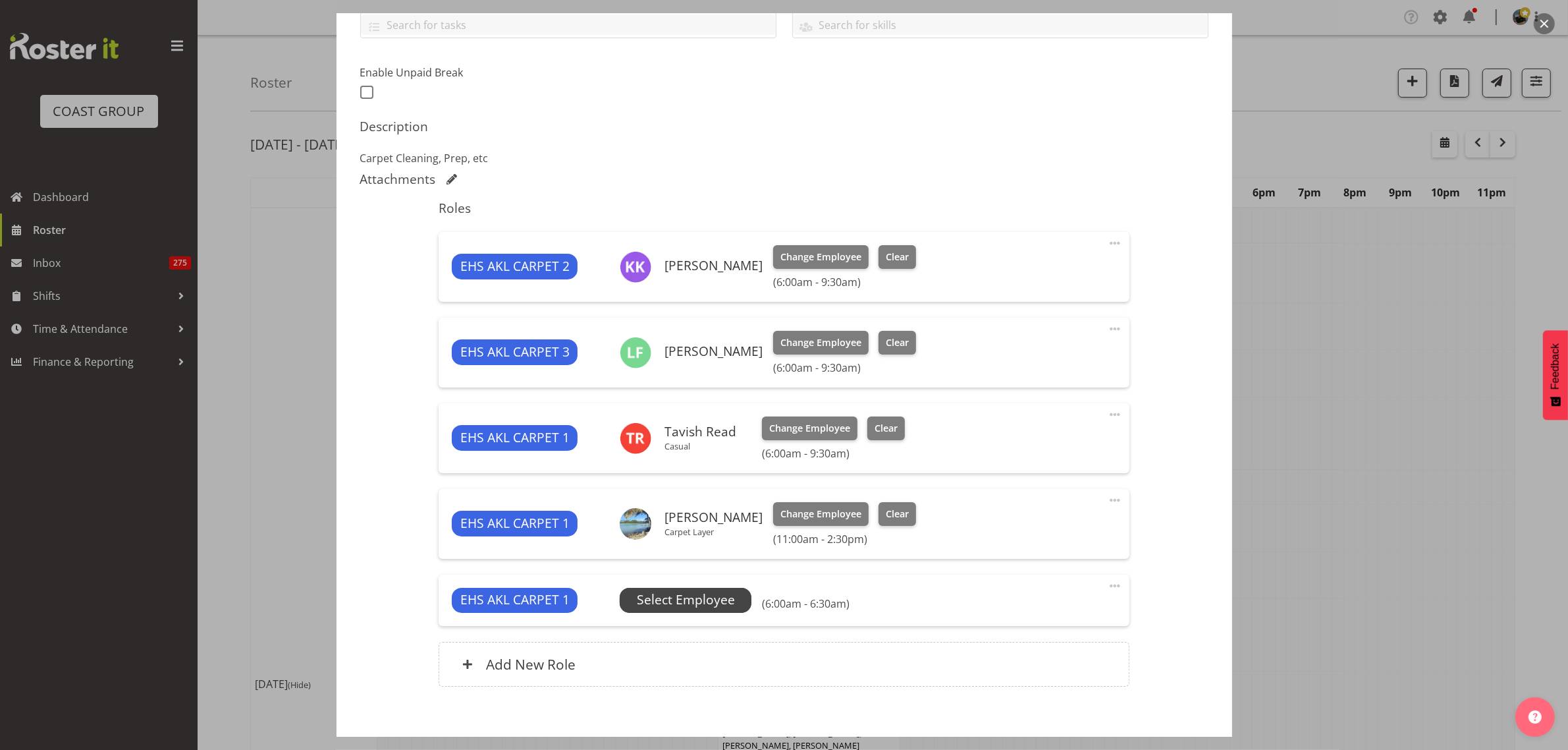
click at [692, 605] on span "Select Employee" at bounding box center [686, 599] width 98 height 19
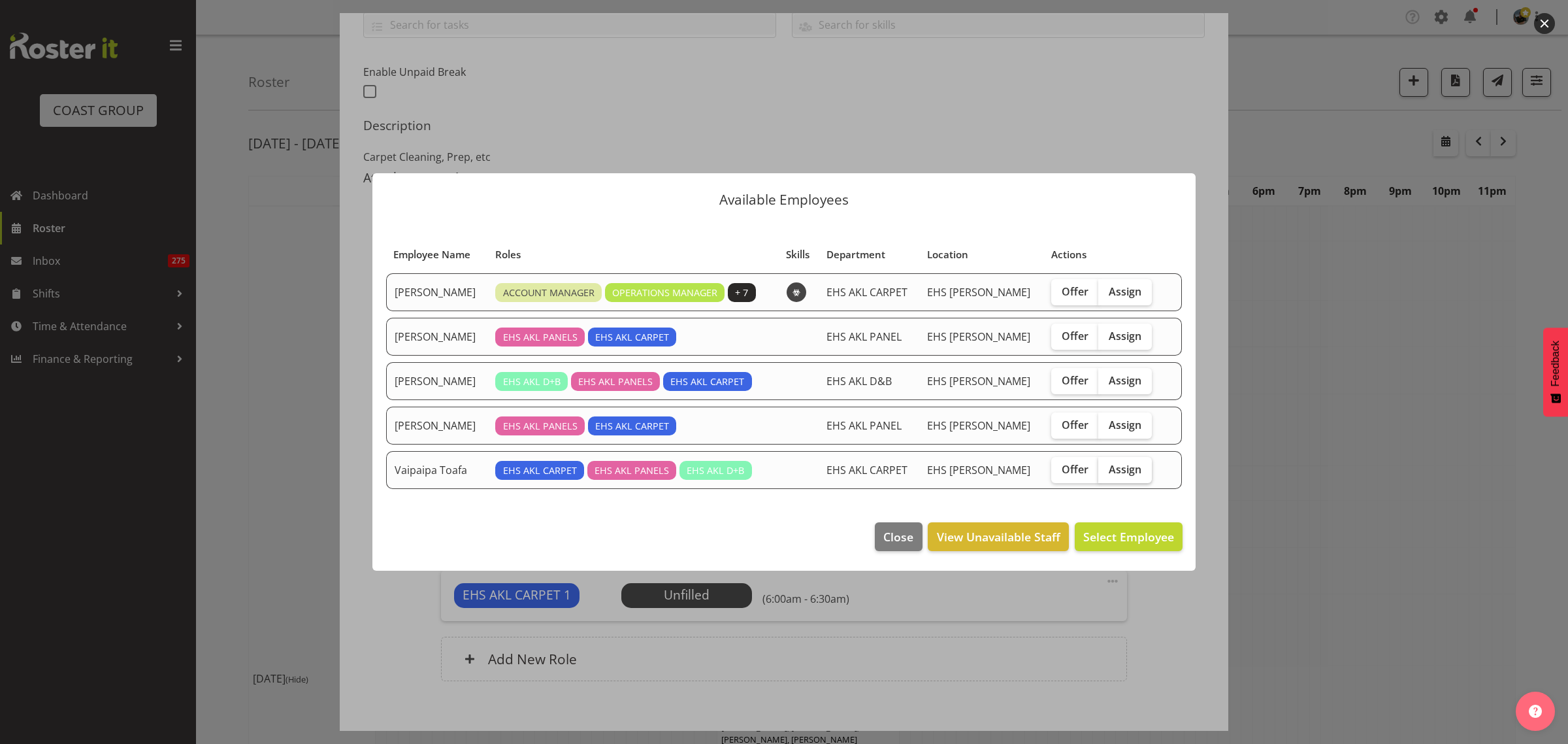
click at [1115, 474] on span "Assign" at bounding box center [1125, 469] width 33 height 13
click at [1106, 474] on input "Assign" at bounding box center [1103, 469] width 9 height 9
checkbox input "true"
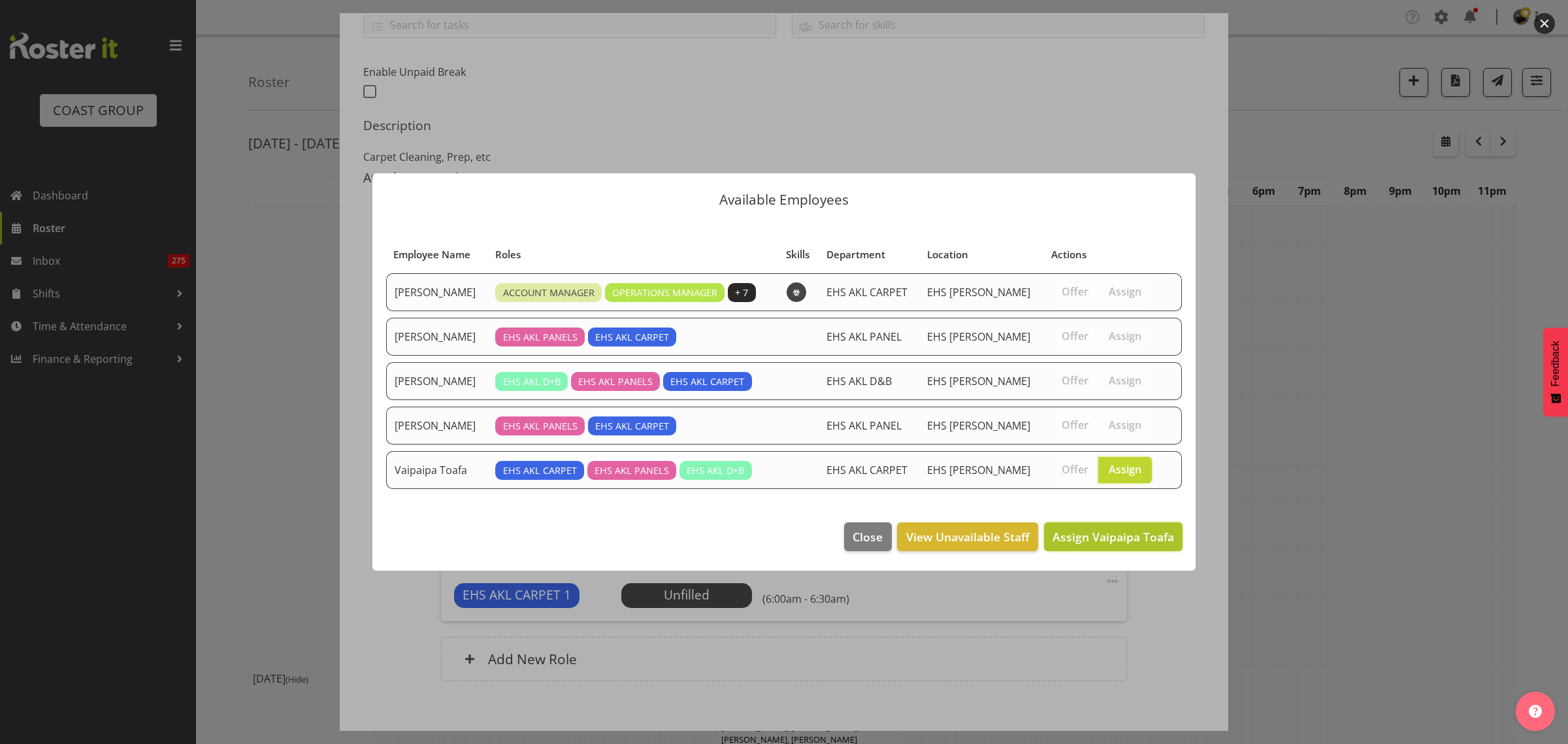
click at [1088, 538] on span "Assign Vaipaipa Toafa" at bounding box center [1112, 536] width 121 height 16
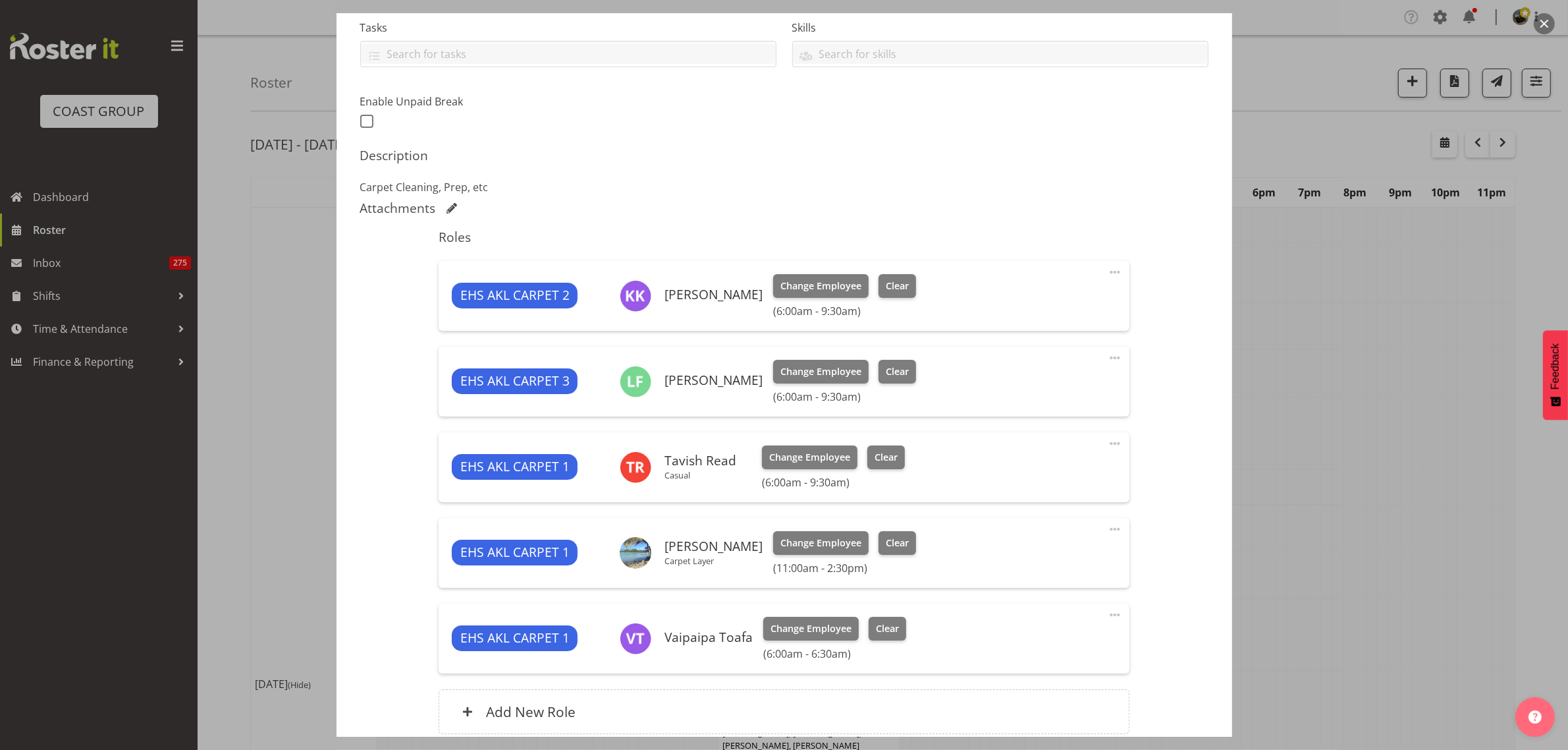
scroll to position [400, 0]
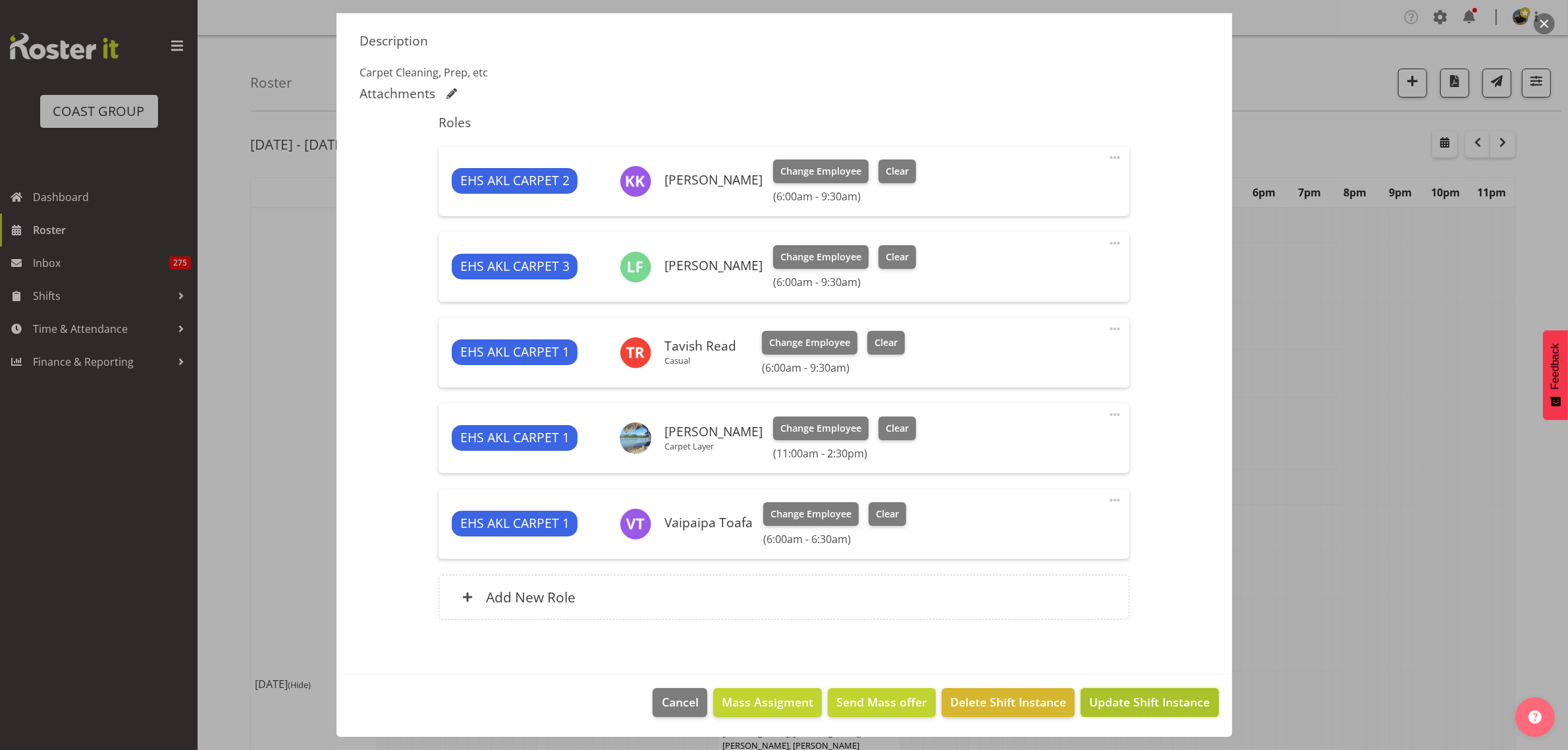
click at [1127, 705] on span "Update Shift Instance" at bounding box center [1149, 701] width 121 height 17
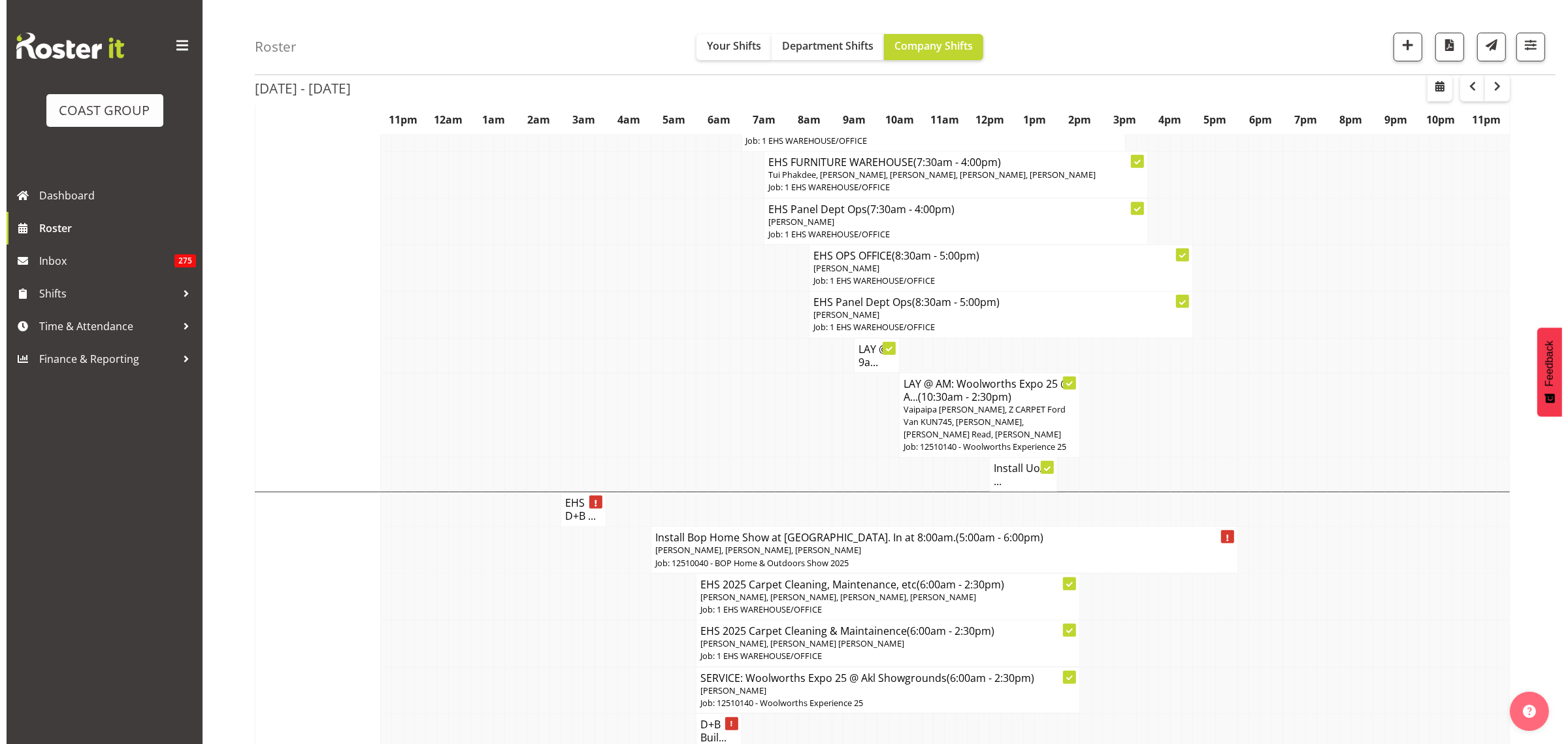
scroll to position [735, 0]
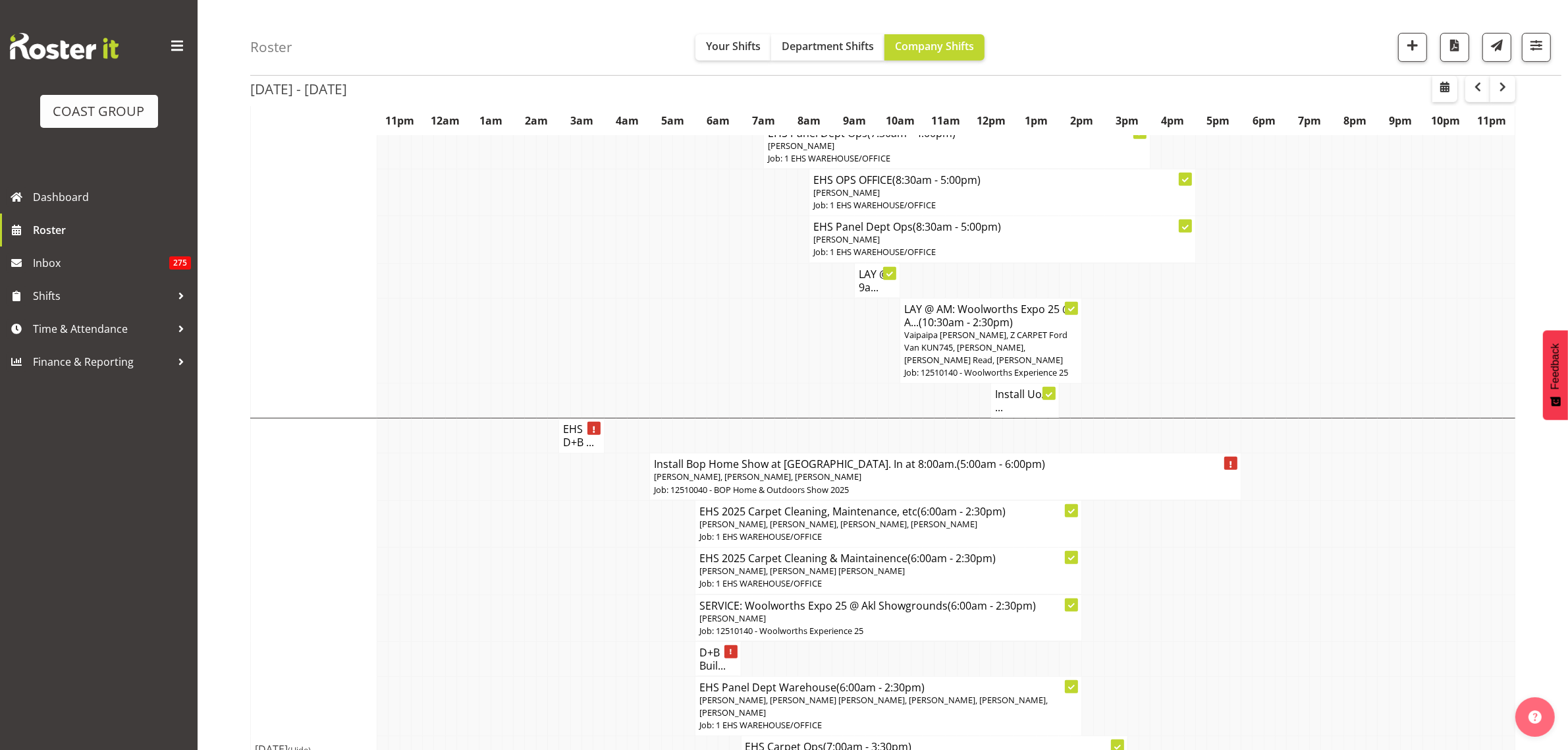
click at [1010, 400] on h4 "Install UoA ..." at bounding box center [1025, 400] width 60 height 26
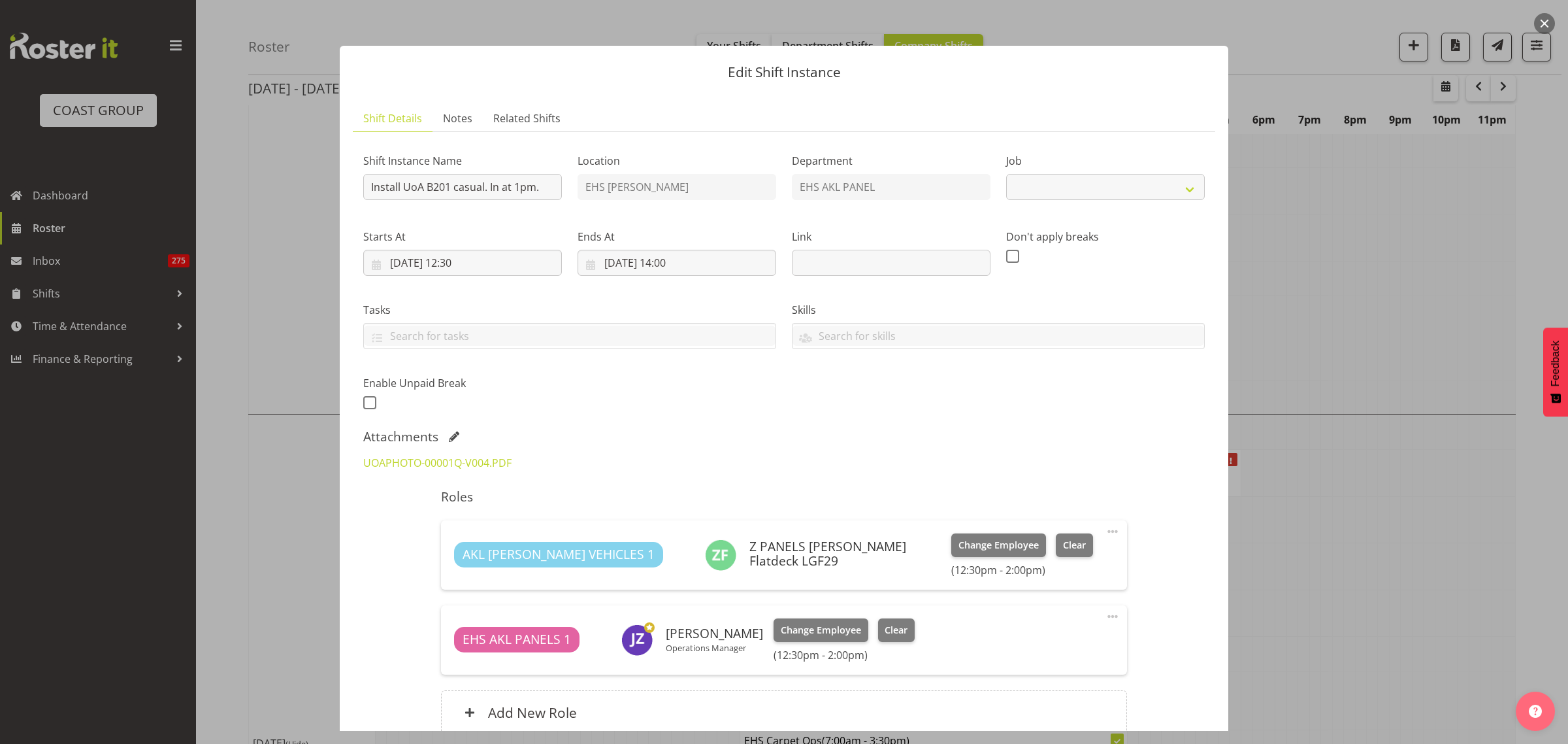
select select "8654"
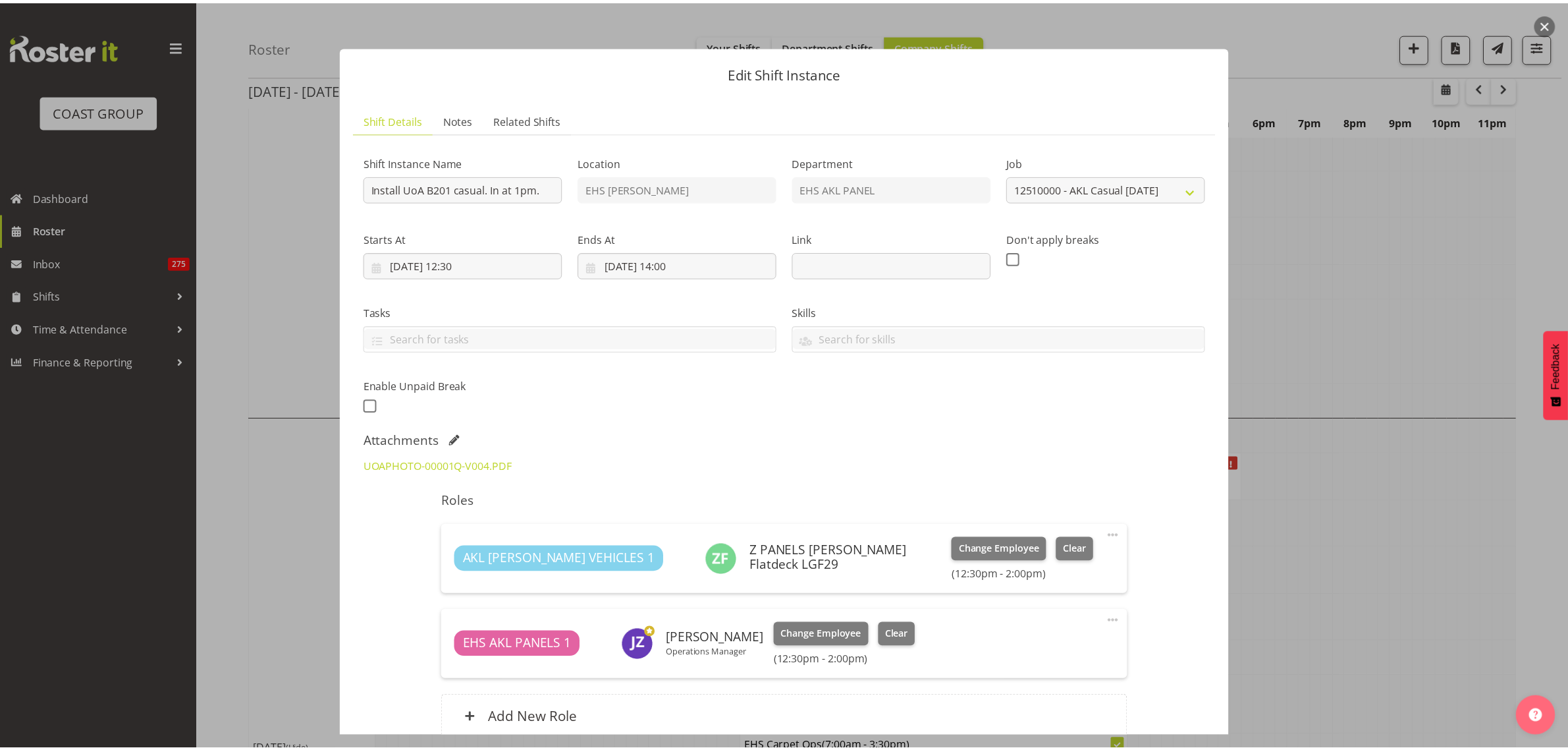
scroll to position [122, 0]
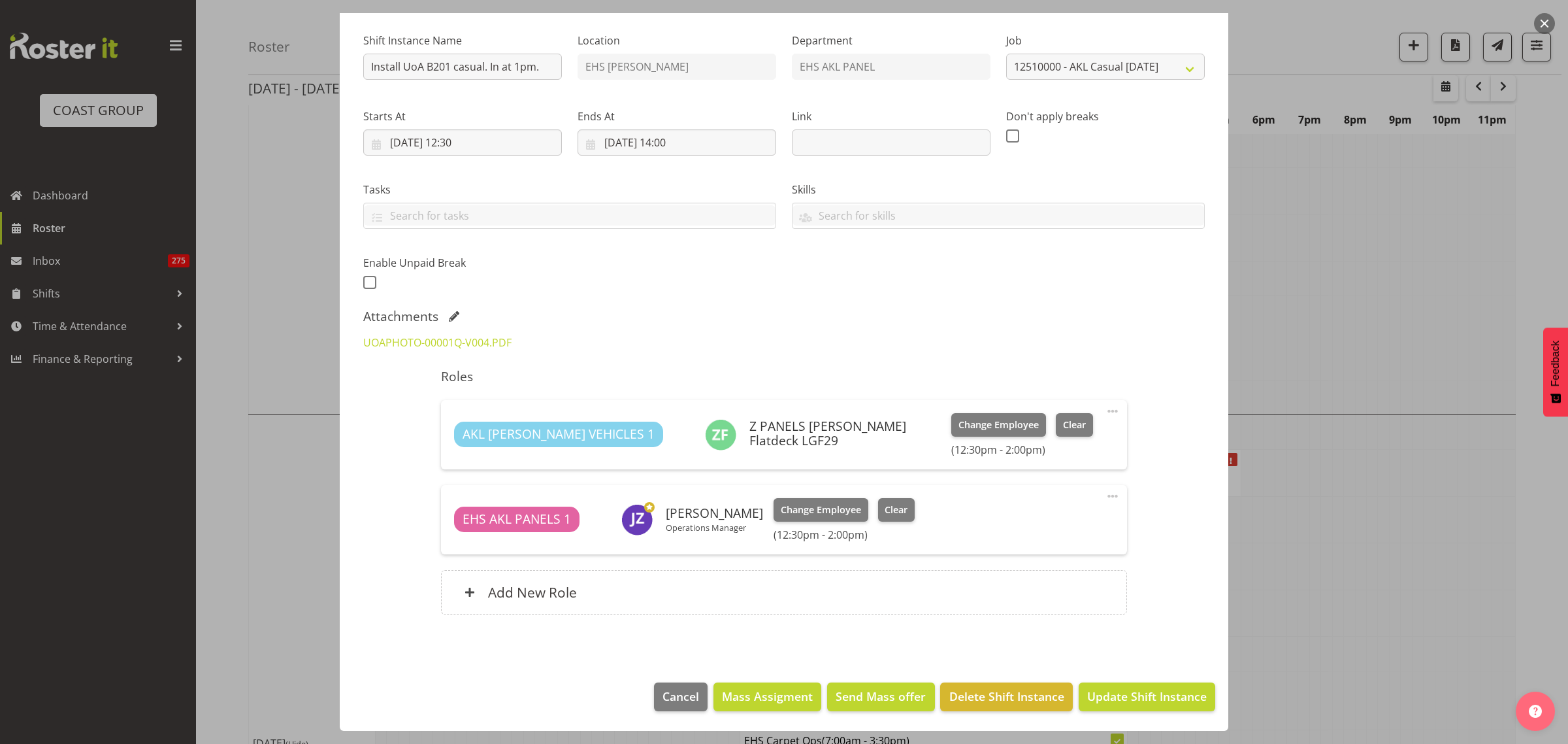
click at [1545, 25] on button "button" at bounding box center [1544, 24] width 21 height 21
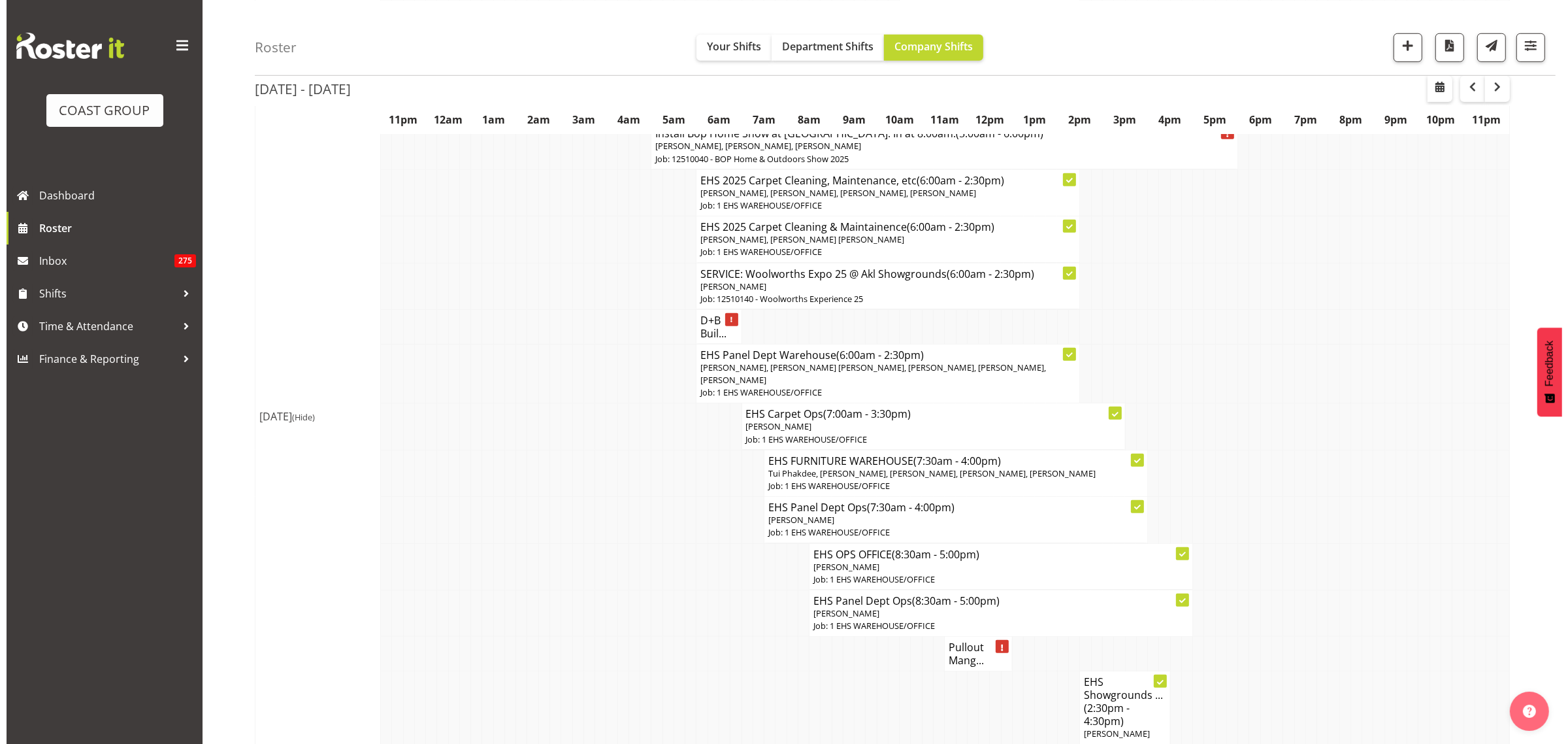
scroll to position [1144, 0]
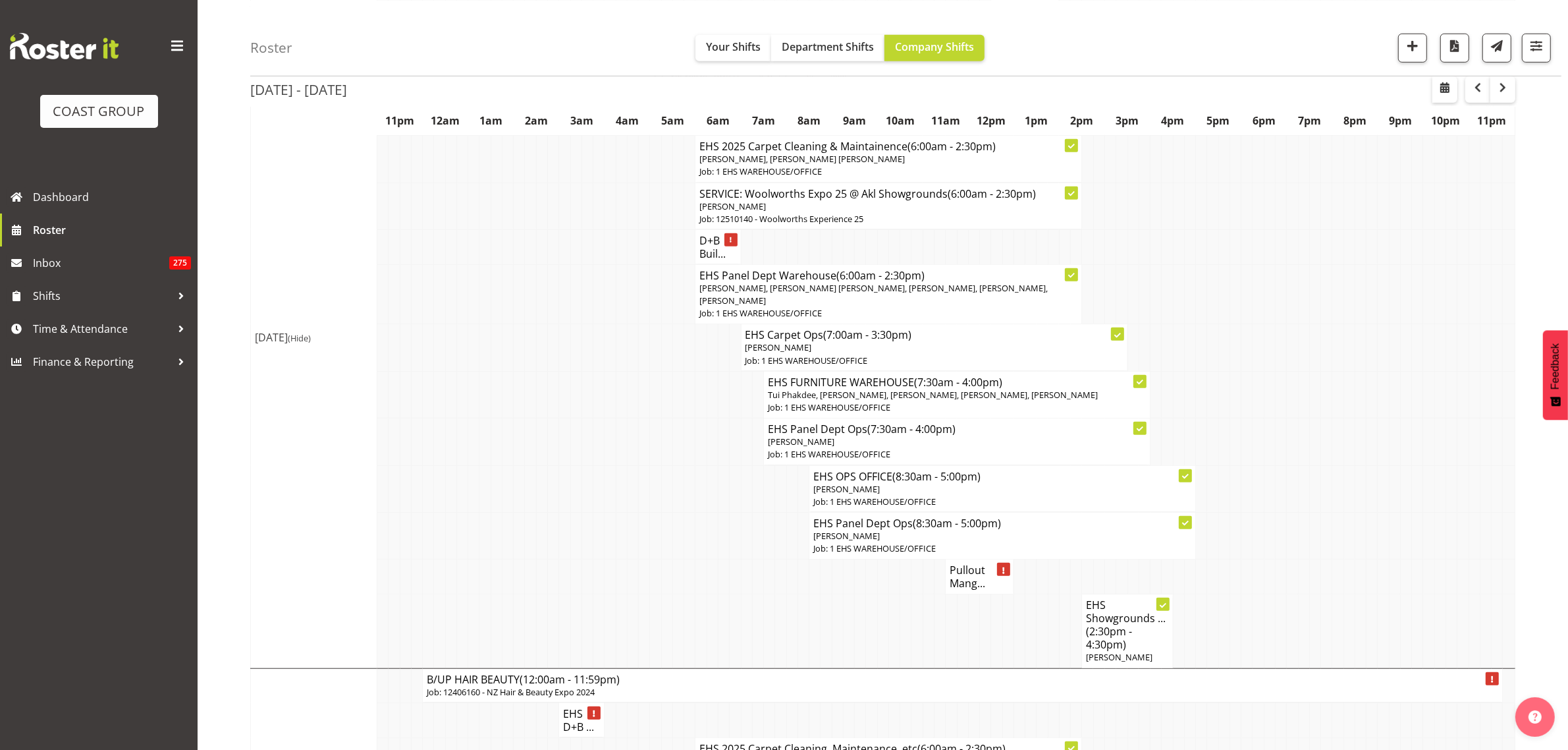
click at [955, 294] on span "[PERSON_NAME], [PERSON_NAME] [PERSON_NAME], [PERSON_NAME], [PERSON_NAME], [PERS…" at bounding box center [874, 293] width 348 height 24
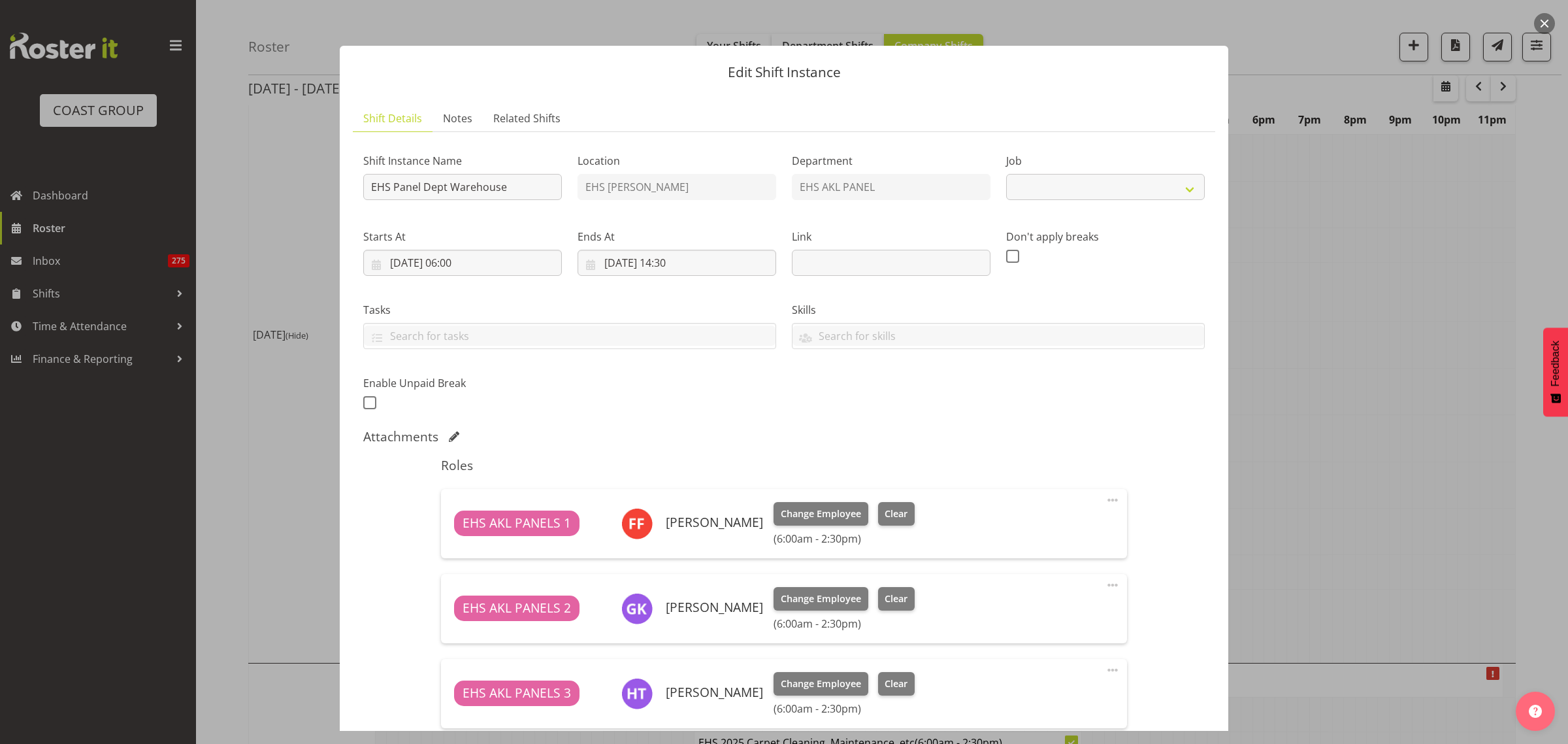
select select "69"
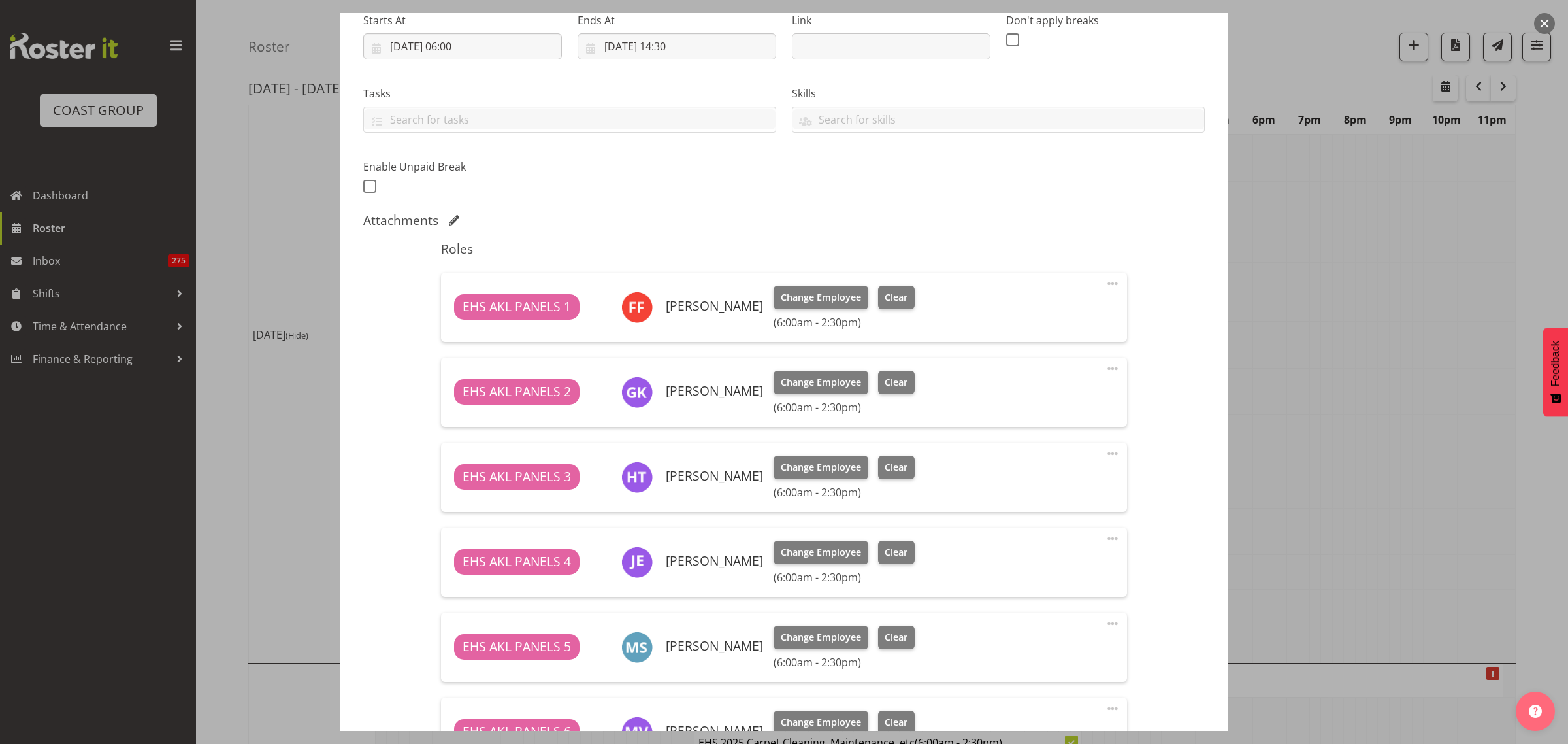
scroll to position [245, 0]
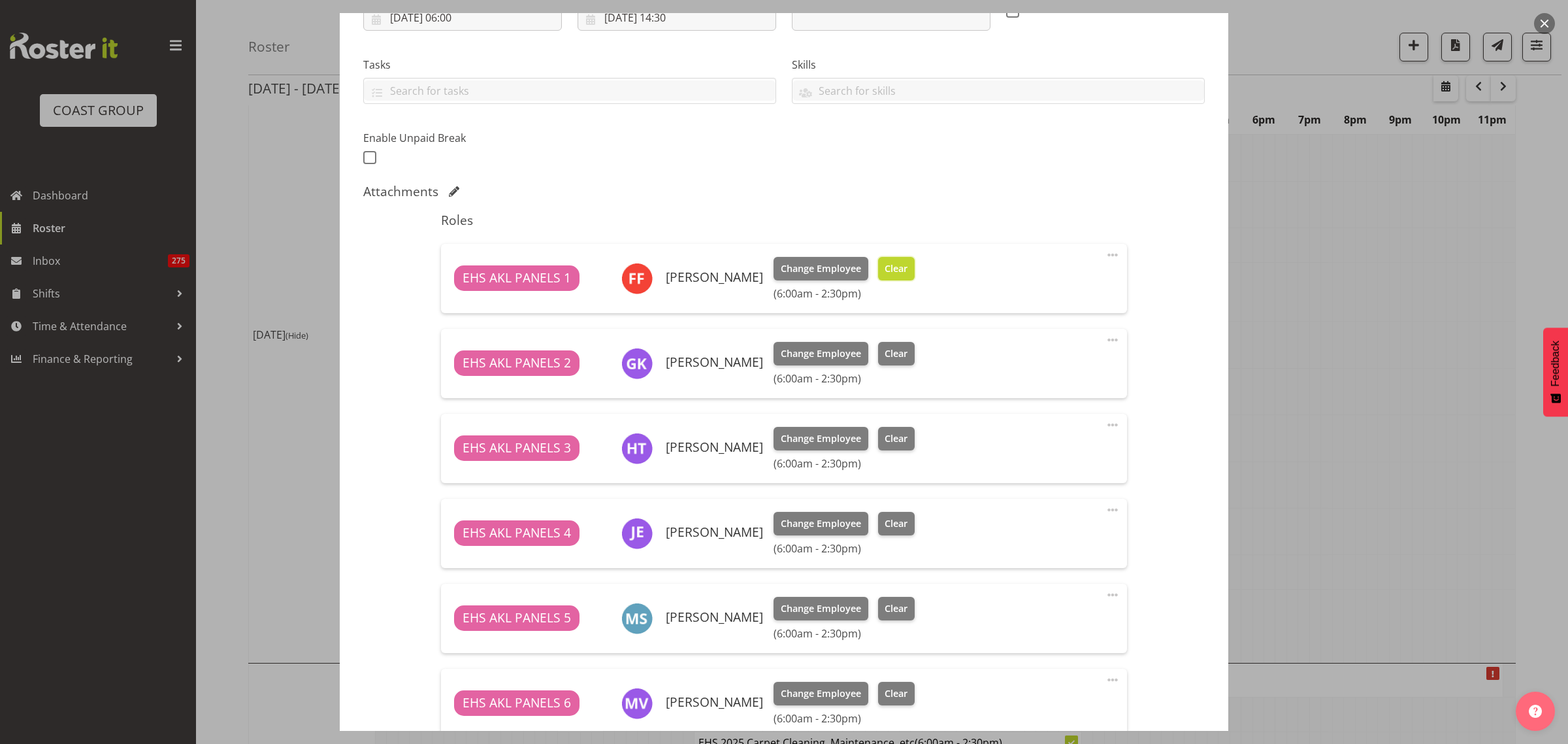
click at [893, 271] on span "Clear" at bounding box center [896, 269] width 23 height 14
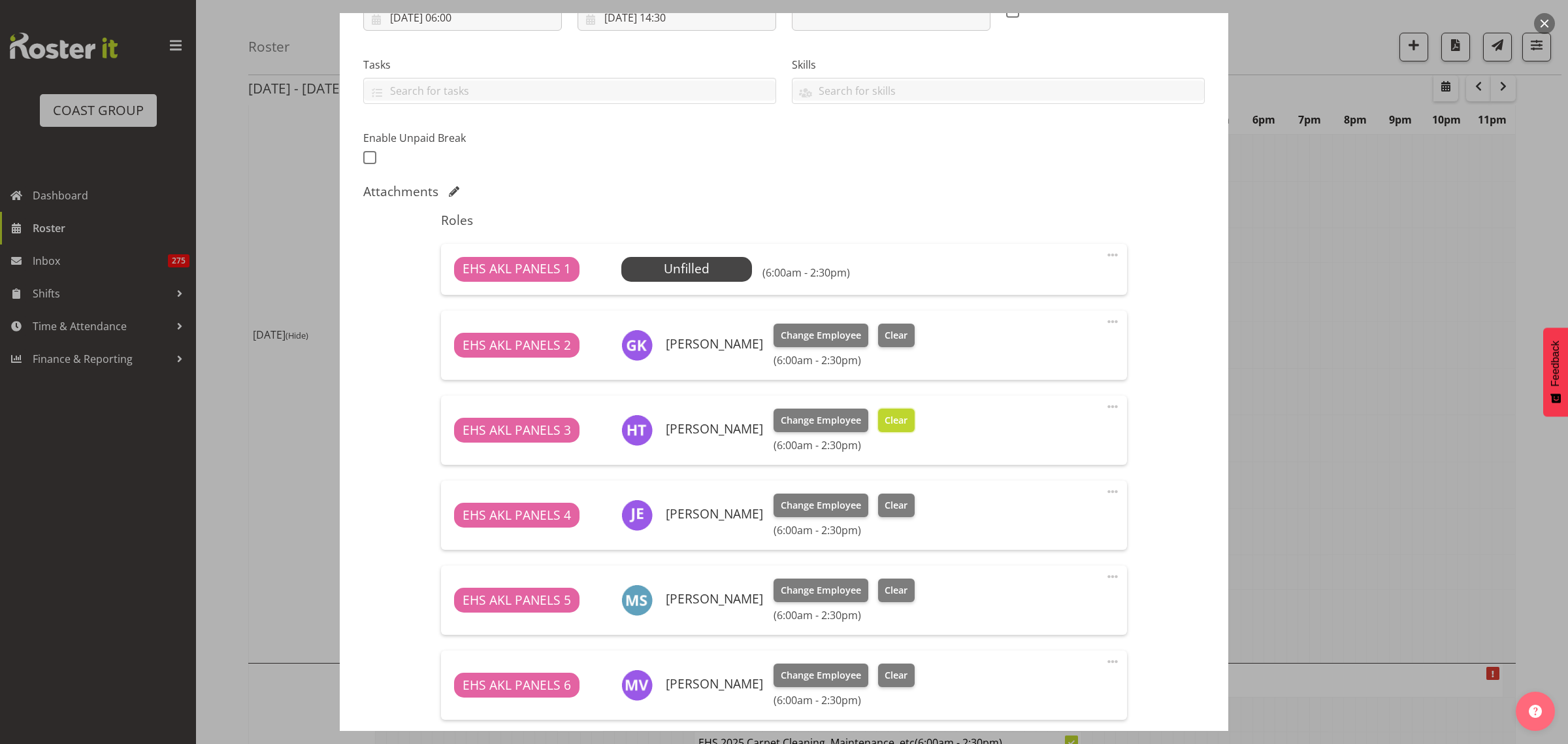
click at [902, 424] on span "Clear" at bounding box center [896, 420] width 23 height 14
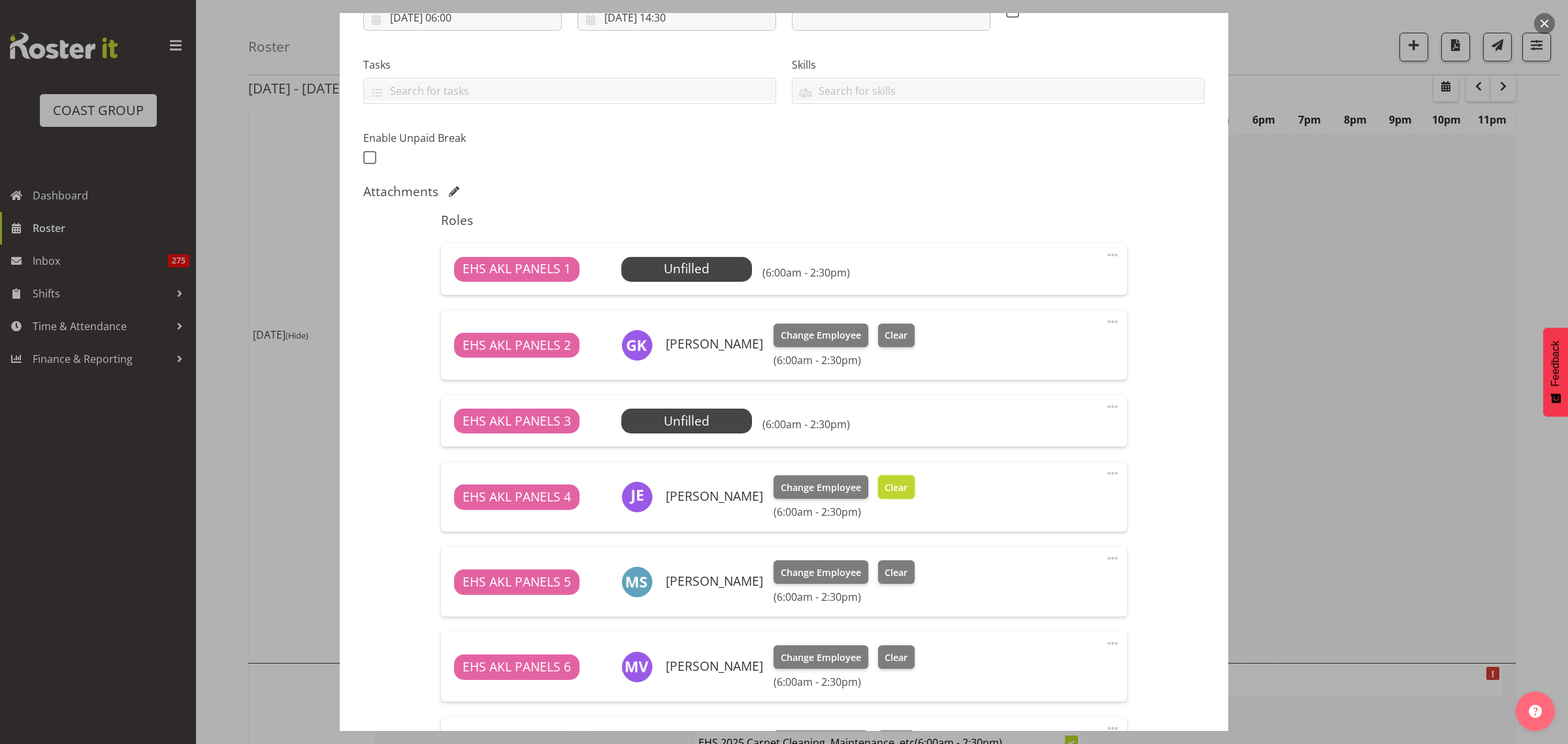
click at [889, 490] on span "Clear" at bounding box center [896, 488] width 23 height 14
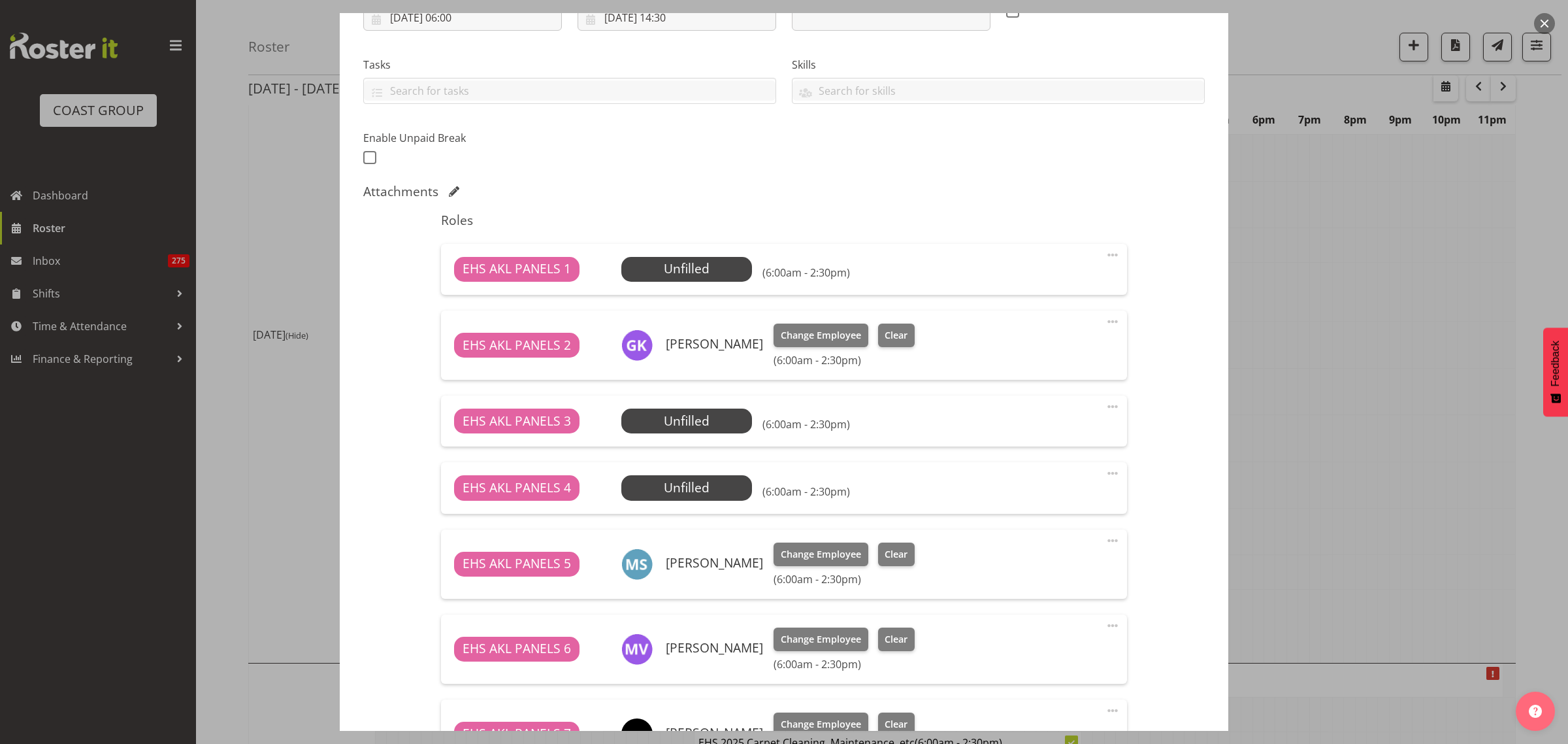
click at [1104, 255] on span at bounding box center [1112, 255] width 16 height 16
click at [1056, 330] on link "Delete" at bounding box center [1057, 331] width 126 height 24
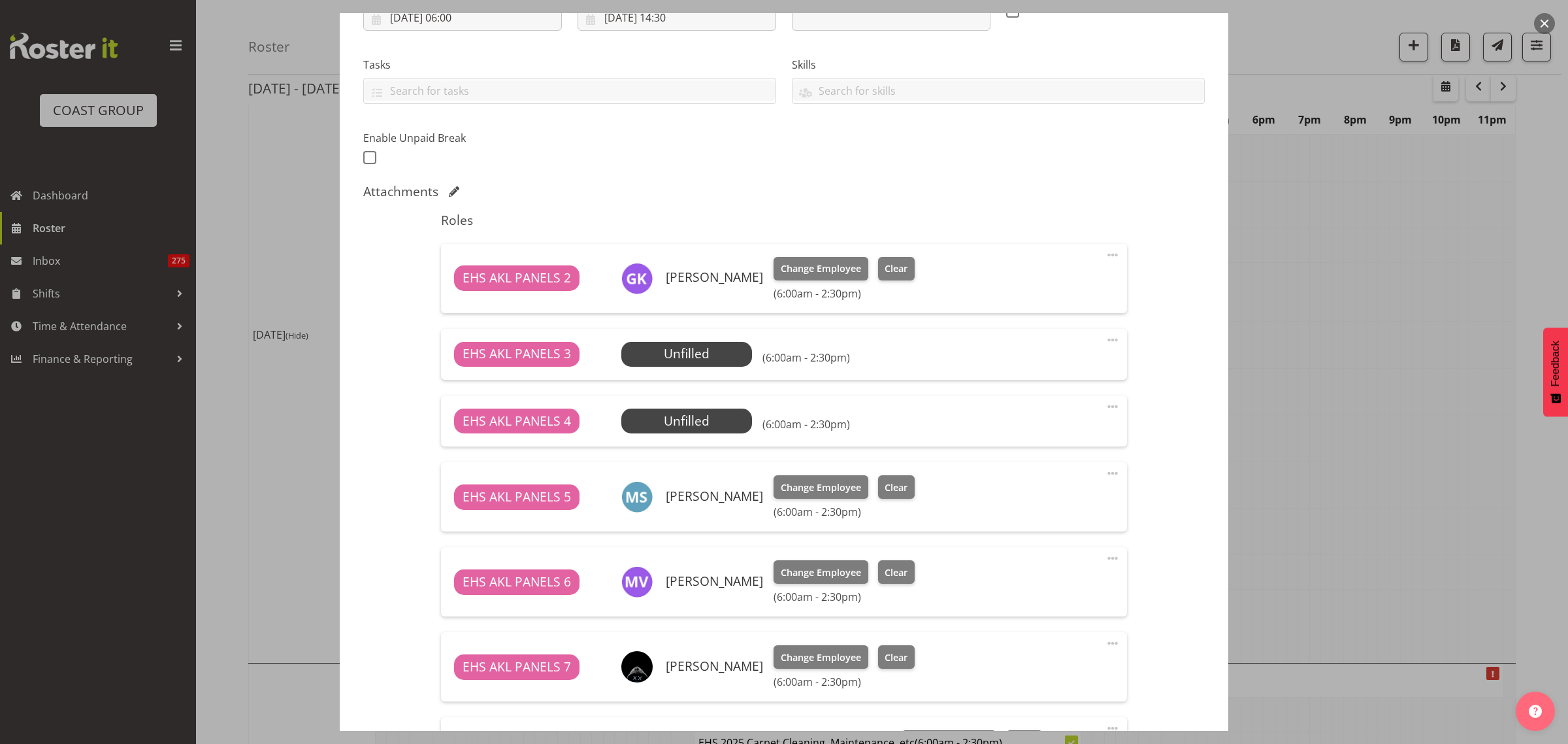
click at [1104, 338] on span at bounding box center [1112, 340] width 16 height 16
click at [1050, 412] on link "Delete" at bounding box center [1057, 415] width 126 height 24
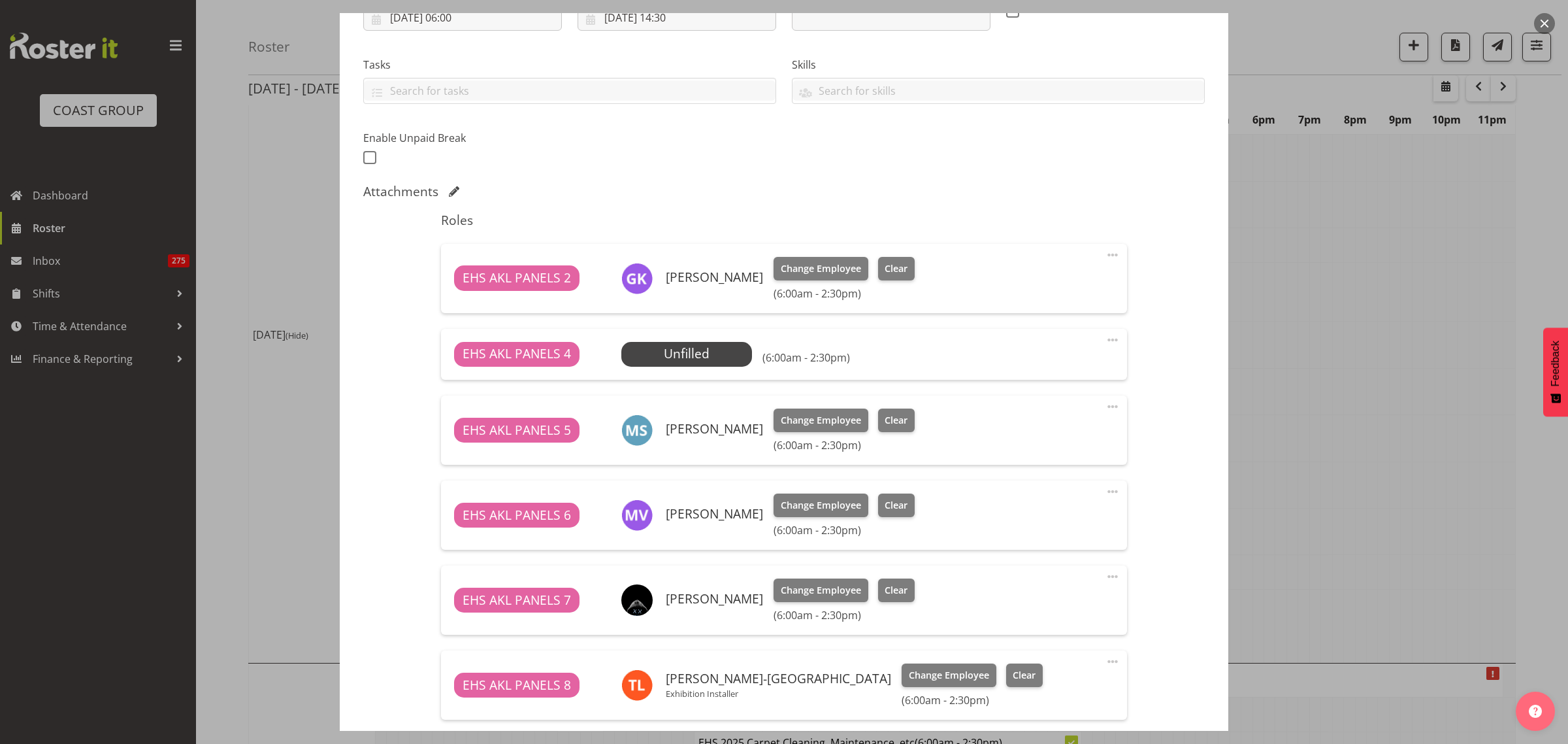
click at [1104, 339] on span at bounding box center [1112, 340] width 16 height 16
click at [1064, 410] on link "Delete" at bounding box center [1057, 415] width 126 height 24
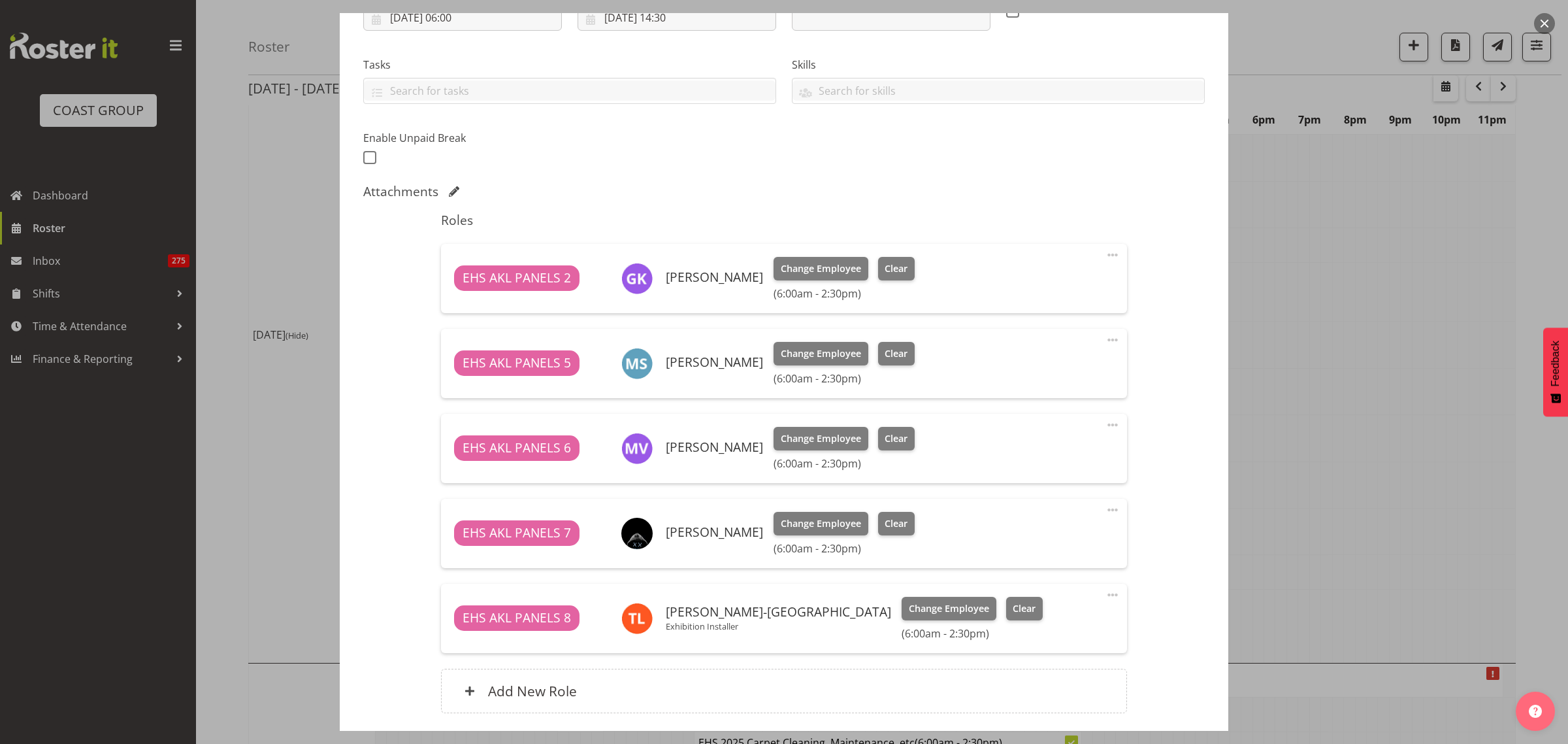
click at [1104, 340] on span at bounding box center [1112, 340] width 16 height 16
click at [1064, 414] on link "Delete" at bounding box center [1057, 415] width 126 height 24
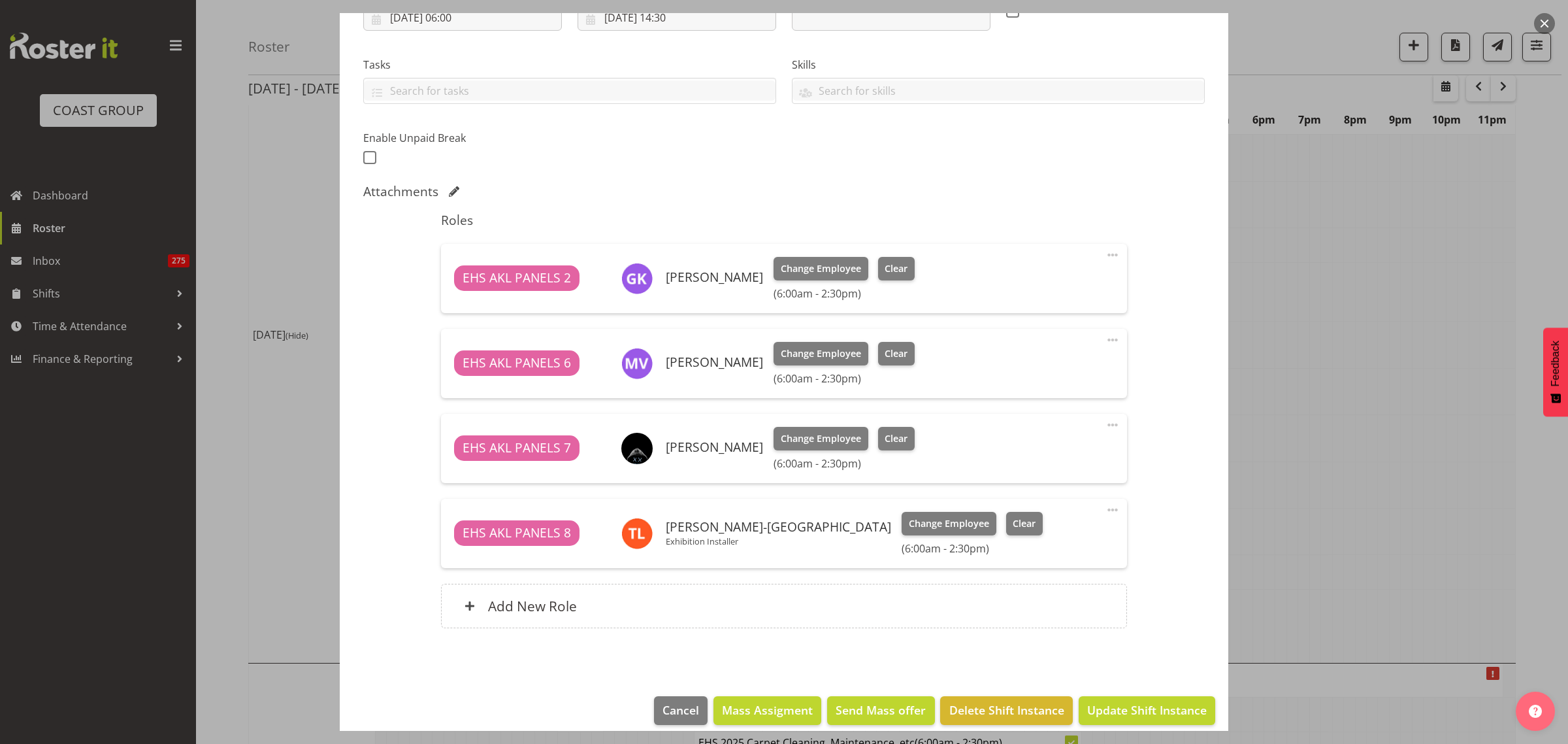
click at [1104, 341] on span at bounding box center [1112, 340] width 16 height 16
click at [1059, 419] on link "Delete" at bounding box center [1057, 415] width 126 height 24
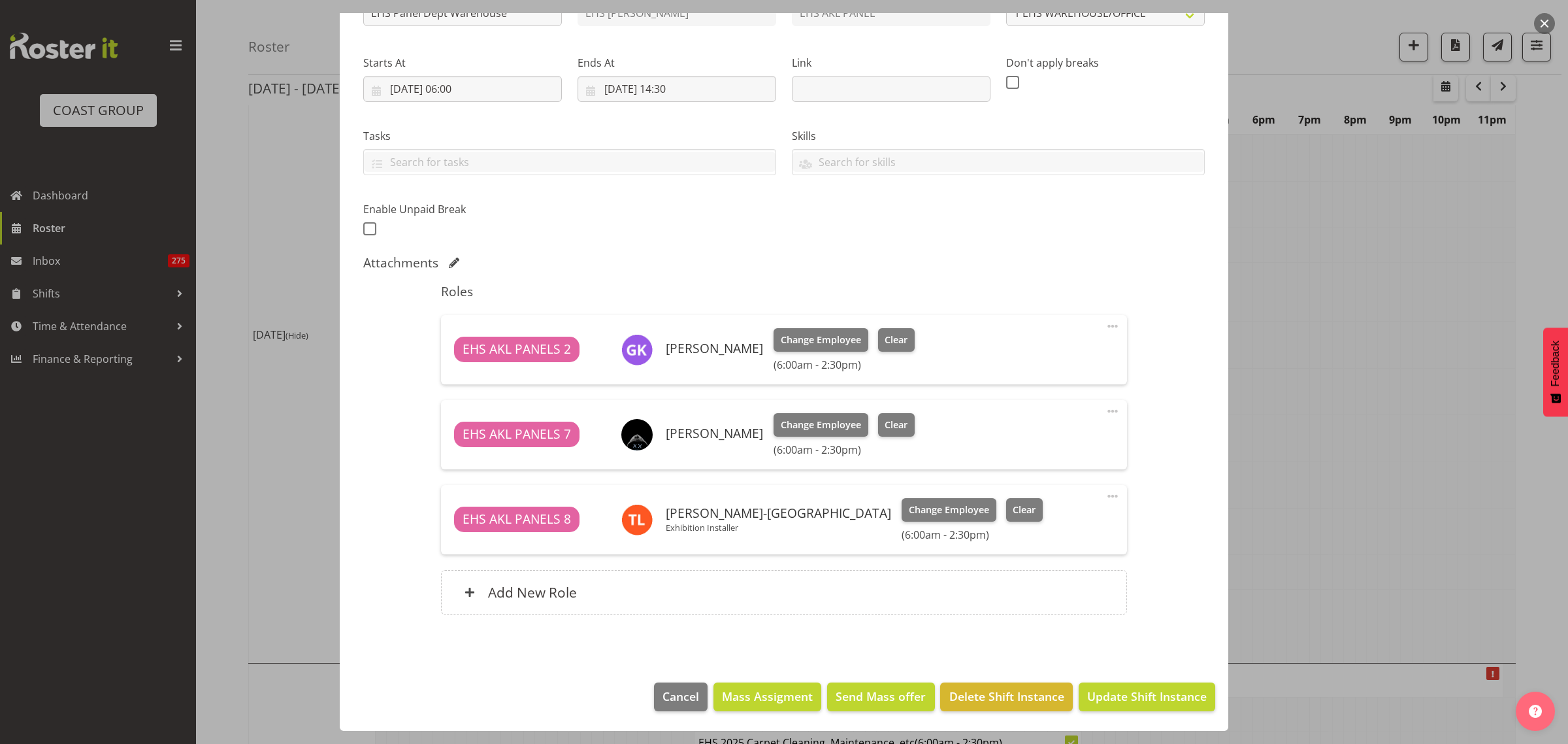
click at [1104, 495] on span at bounding box center [1112, 497] width 16 height 16
click at [1037, 577] on link "Delete" at bounding box center [1057, 572] width 126 height 24
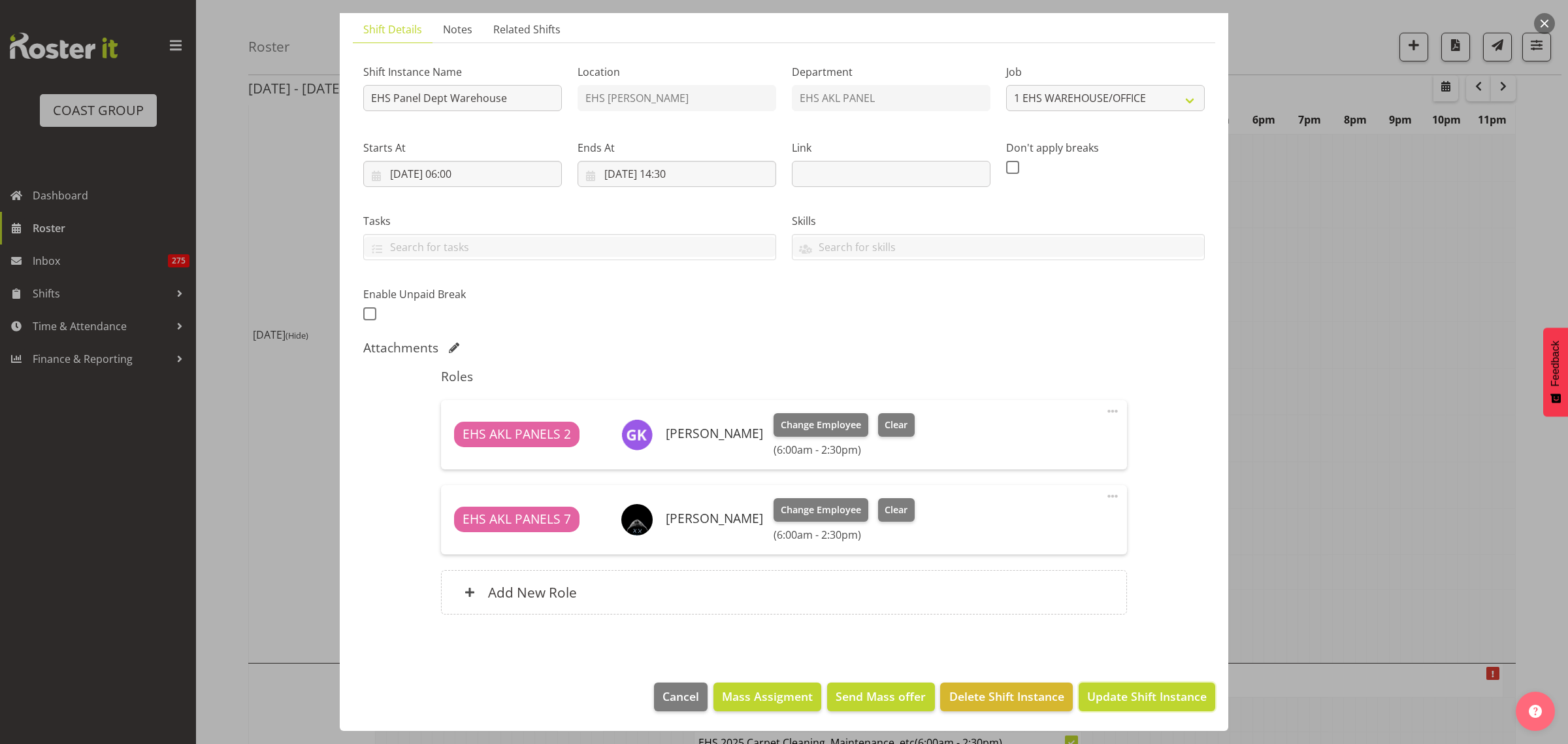
drag, startPoint x: 1105, startPoint y: 692, endPoint x: 1176, endPoint y: 670, distance: 74.3
click at [1106, 693] on span "Update Shift Instance" at bounding box center [1146, 695] width 120 height 17
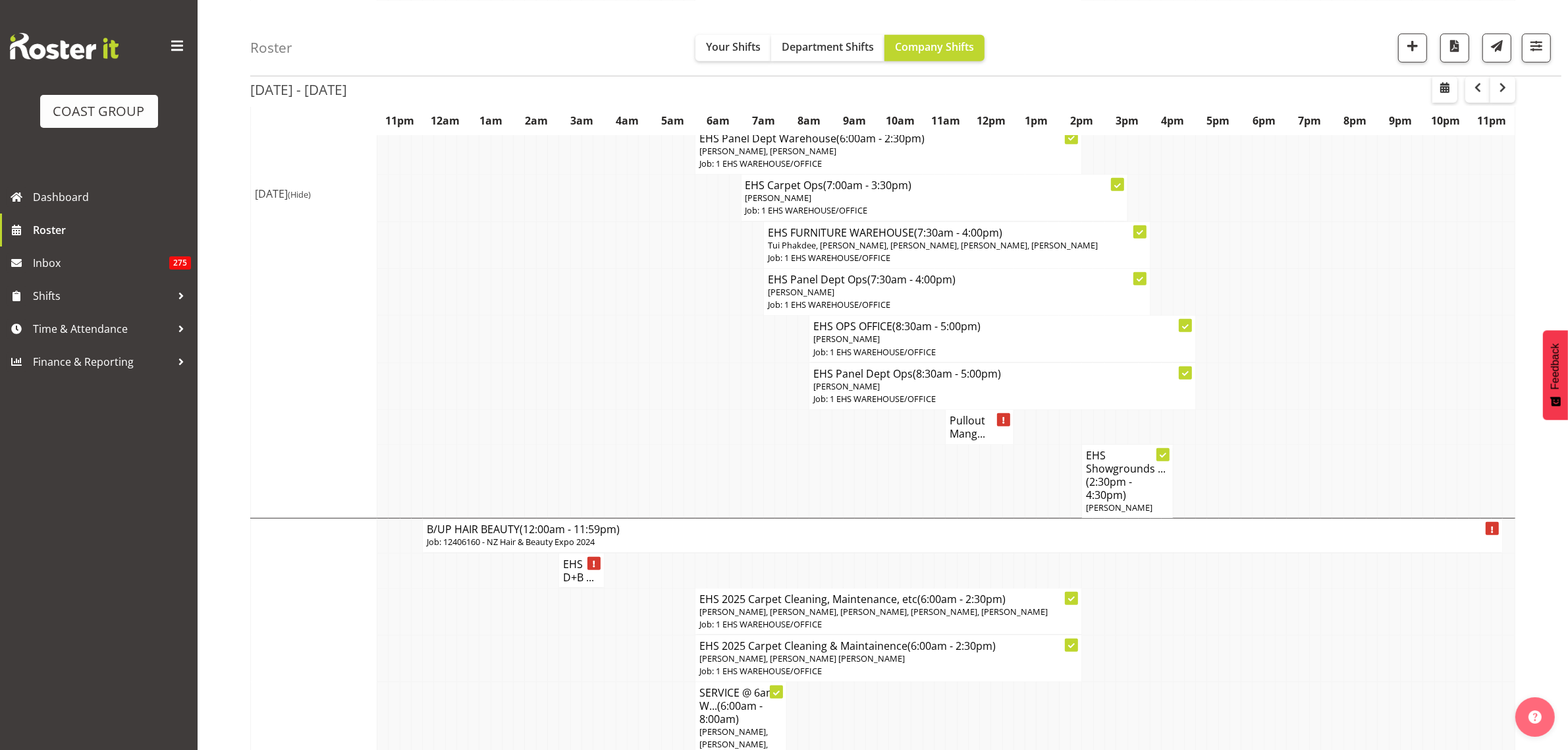
scroll to position [1318, 0]
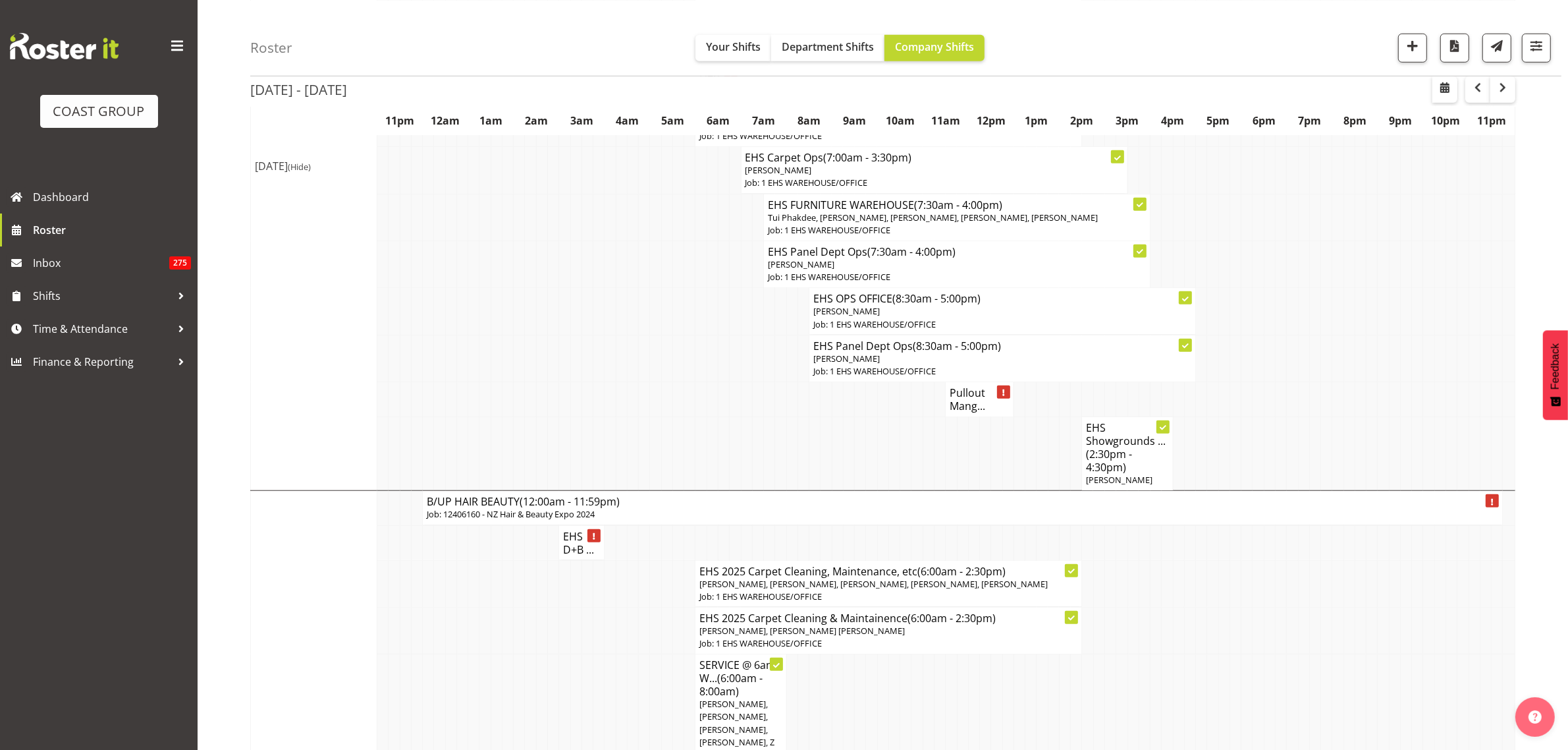
click at [975, 404] on h4 "Pullout Mang..." at bounding box center [979, 399] width 60 height 26
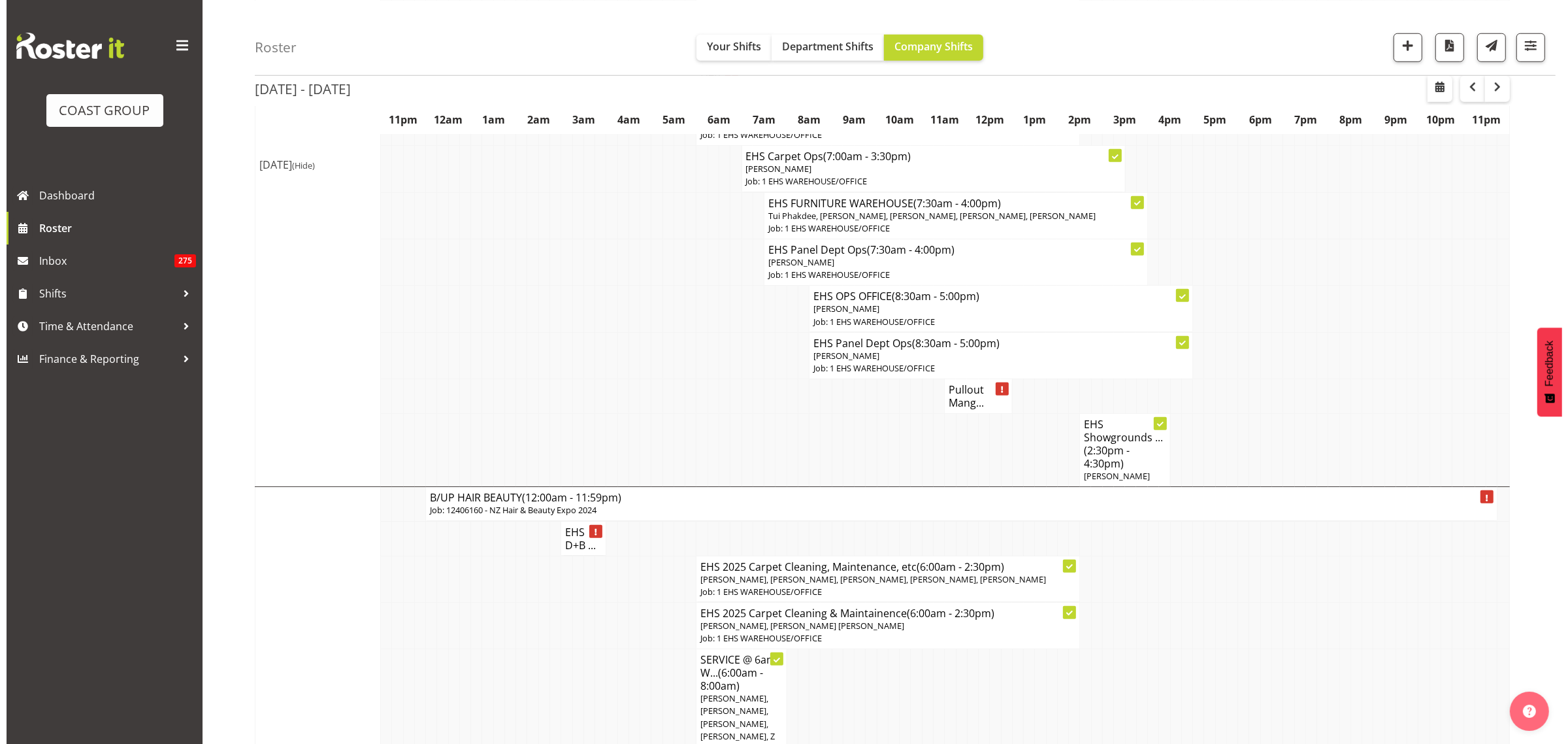
scroll to position [1294, 0]
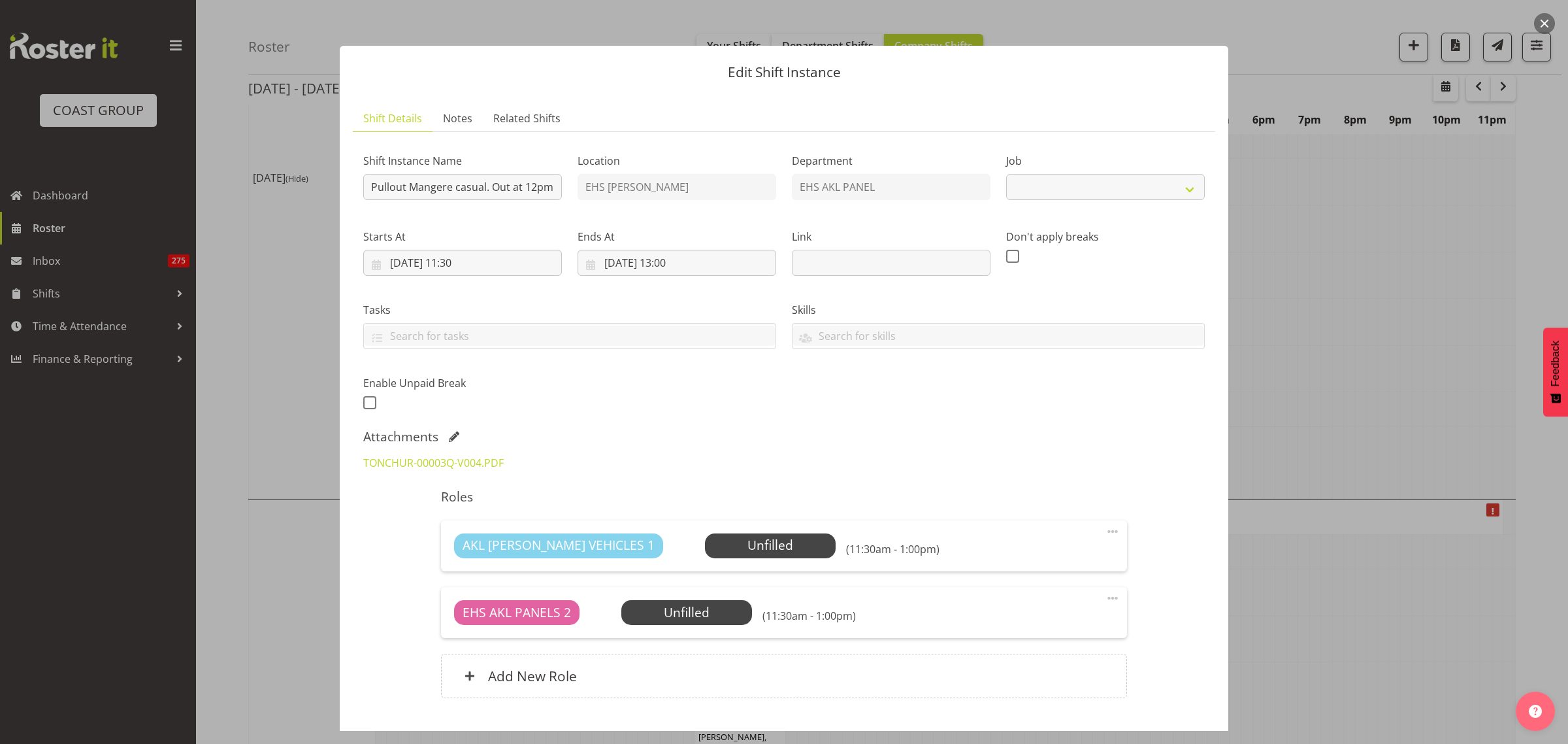
select select "8653"
click at [428, 462] on link "TONCHUR-00003Q-V004.PDF" at bounding box center [433, 463] width 140 height 14
click at [722, 550] on span "Select Employee" at bounding box center [770, 544] width 98 height 19
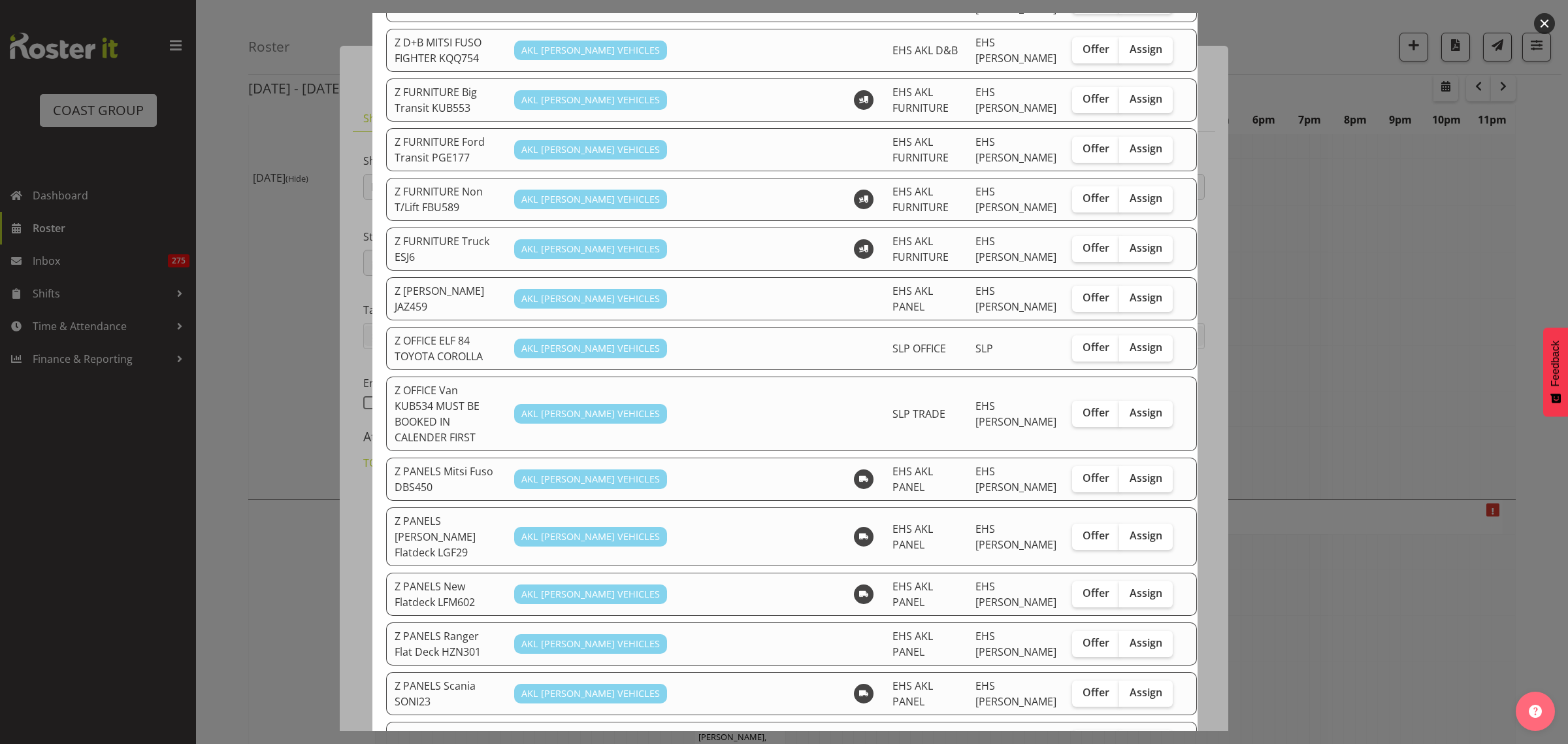
scroll to position [654, 0]
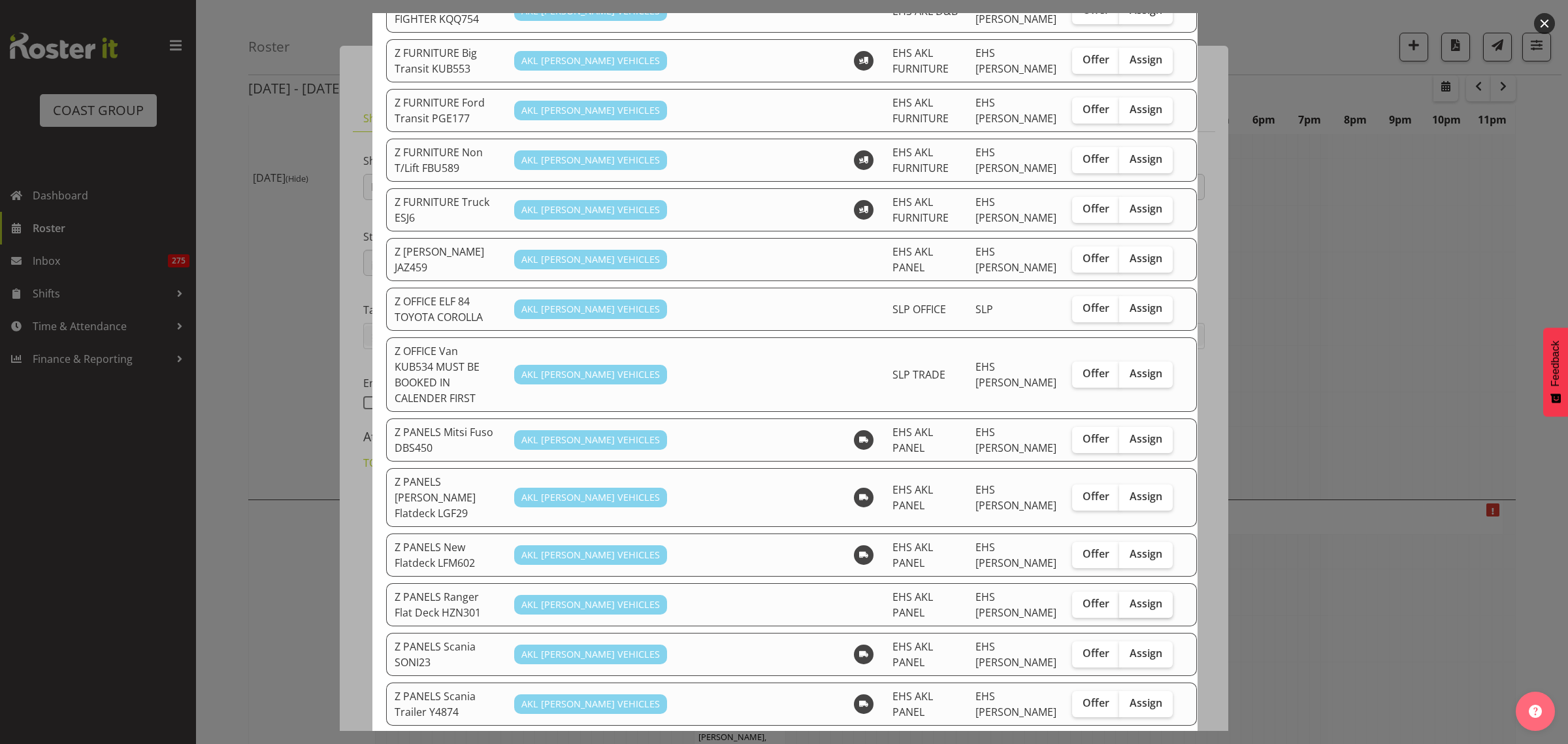
click at [1129, 597] on span "Assign" at bounding box center [1145, 603] width 33 height 13
click at [1119, 599] on input "Assign" at bounding box center [1123, 604] width 9 height 9
checkbox input "true"
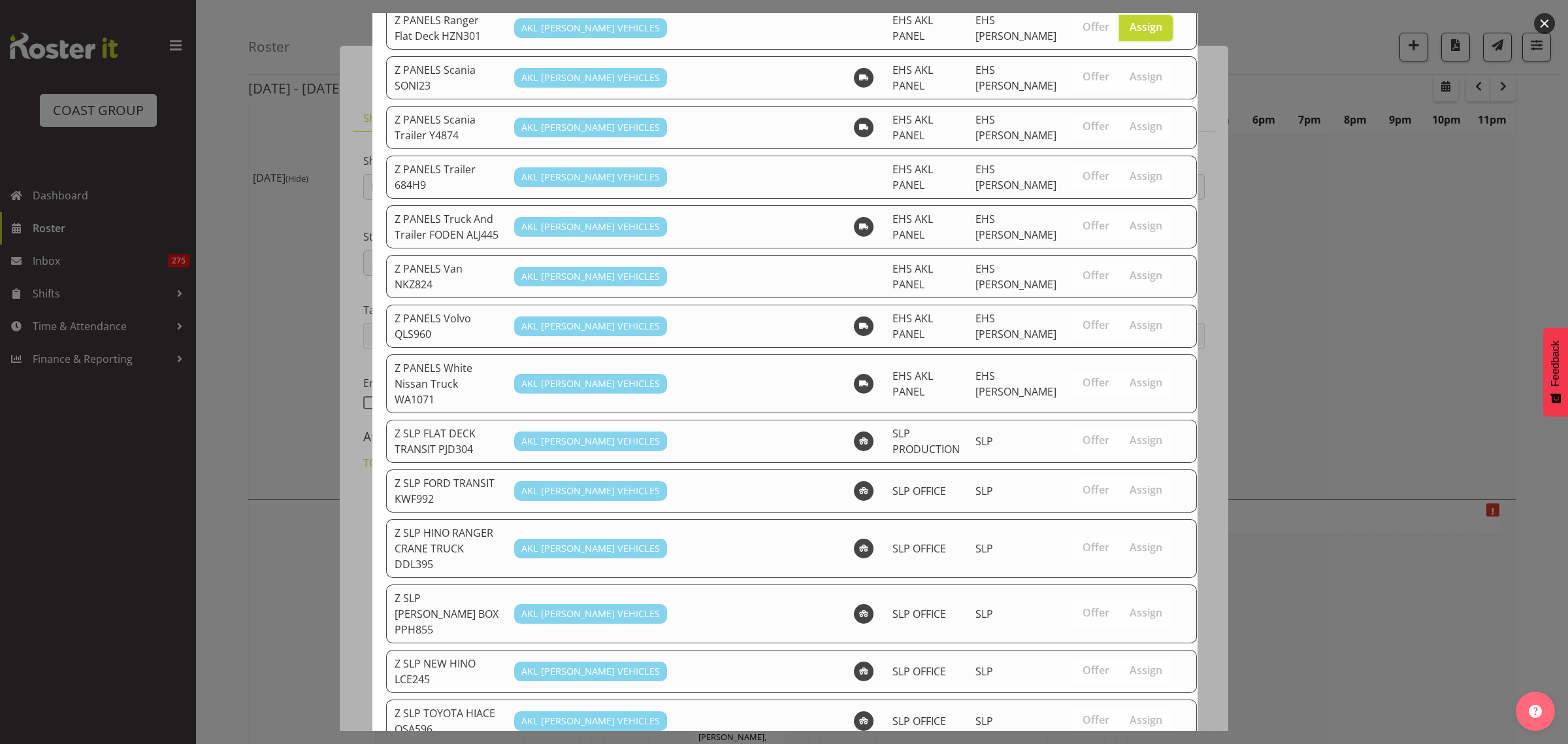
scroll to position [1342, 0]
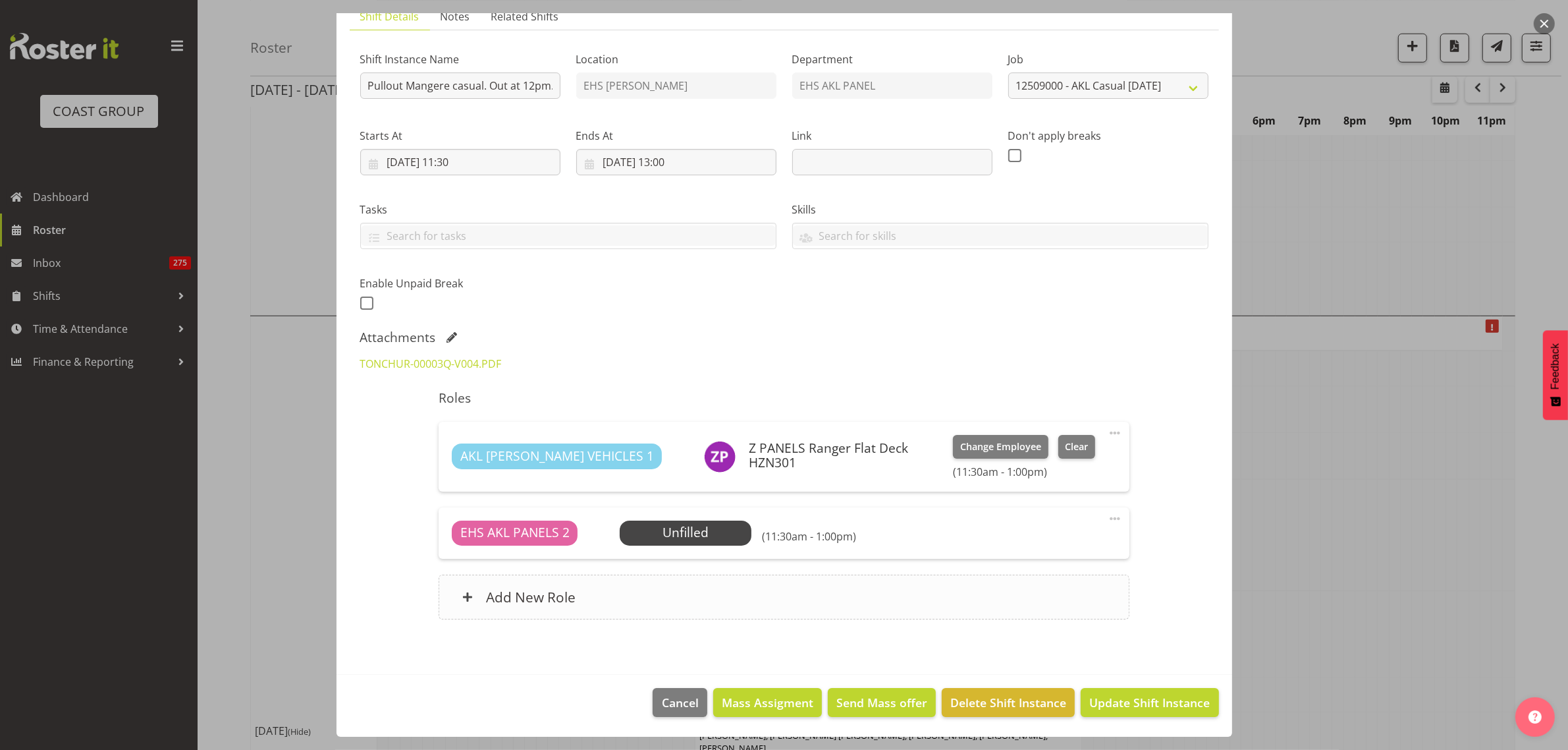
scroll to position [1564, 0]
click at [1127, 705] on span "Update Shift Instance" at bounding box center [1149, 702] width 121 height 17
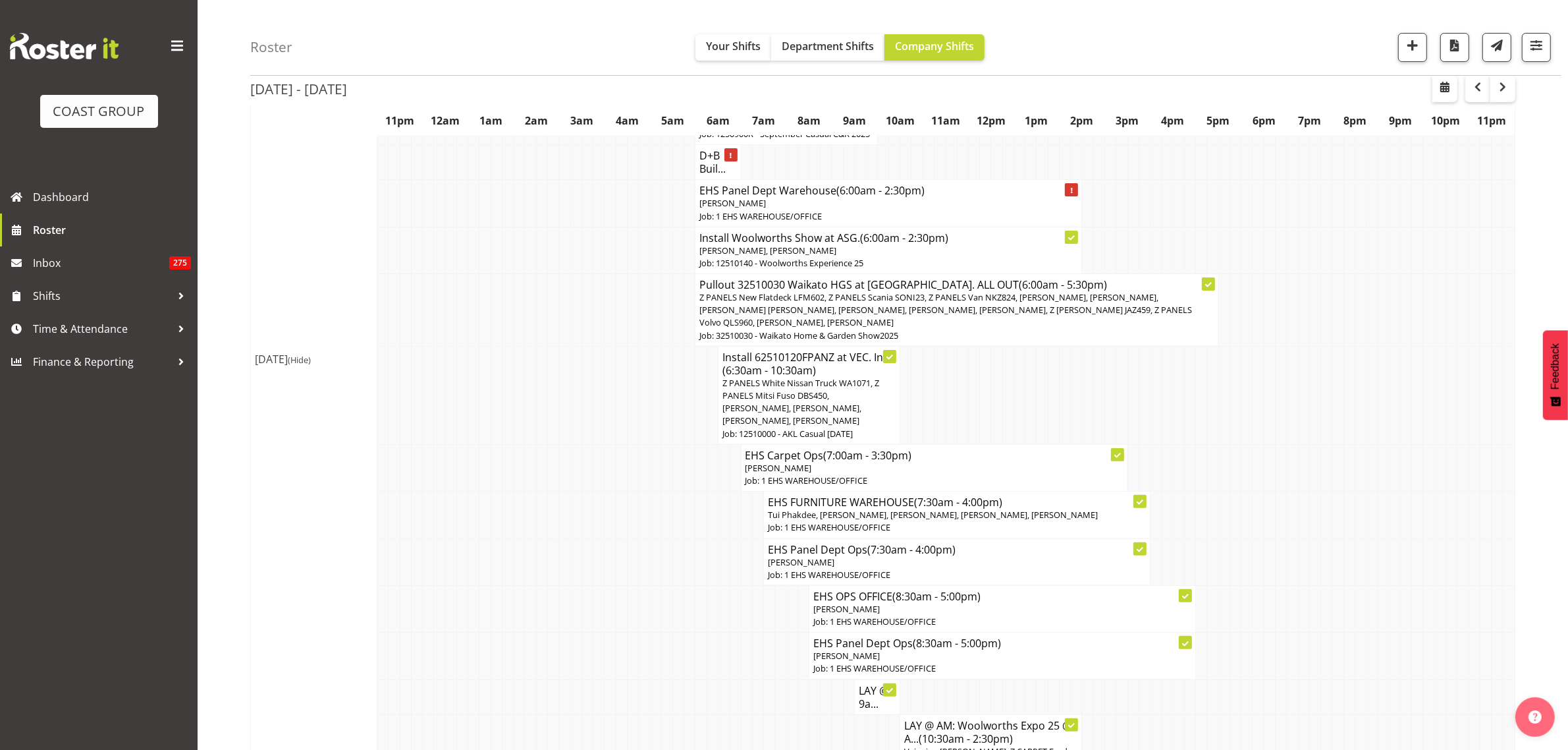
scroll to position [330, 0]
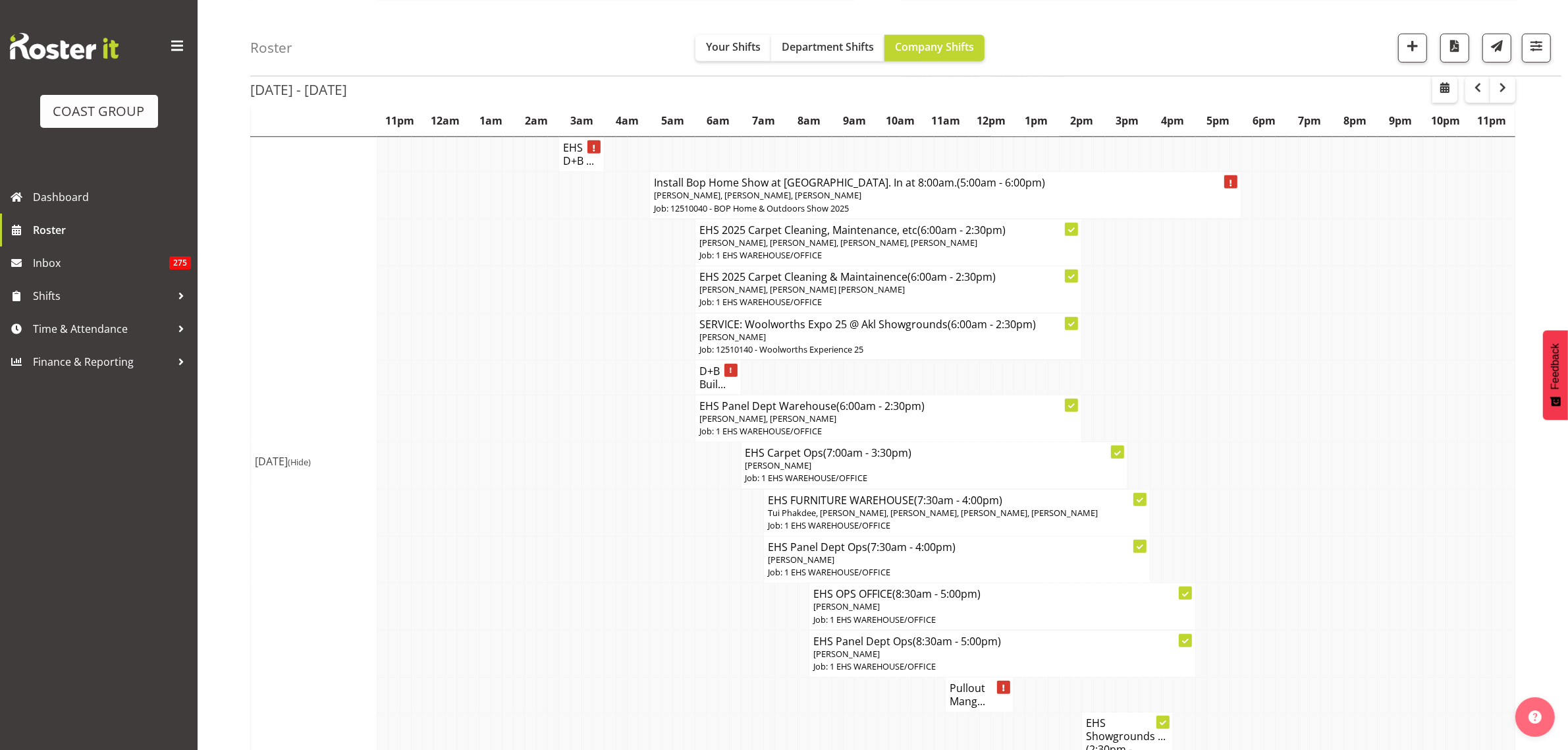
scroll to position [1153, 0]
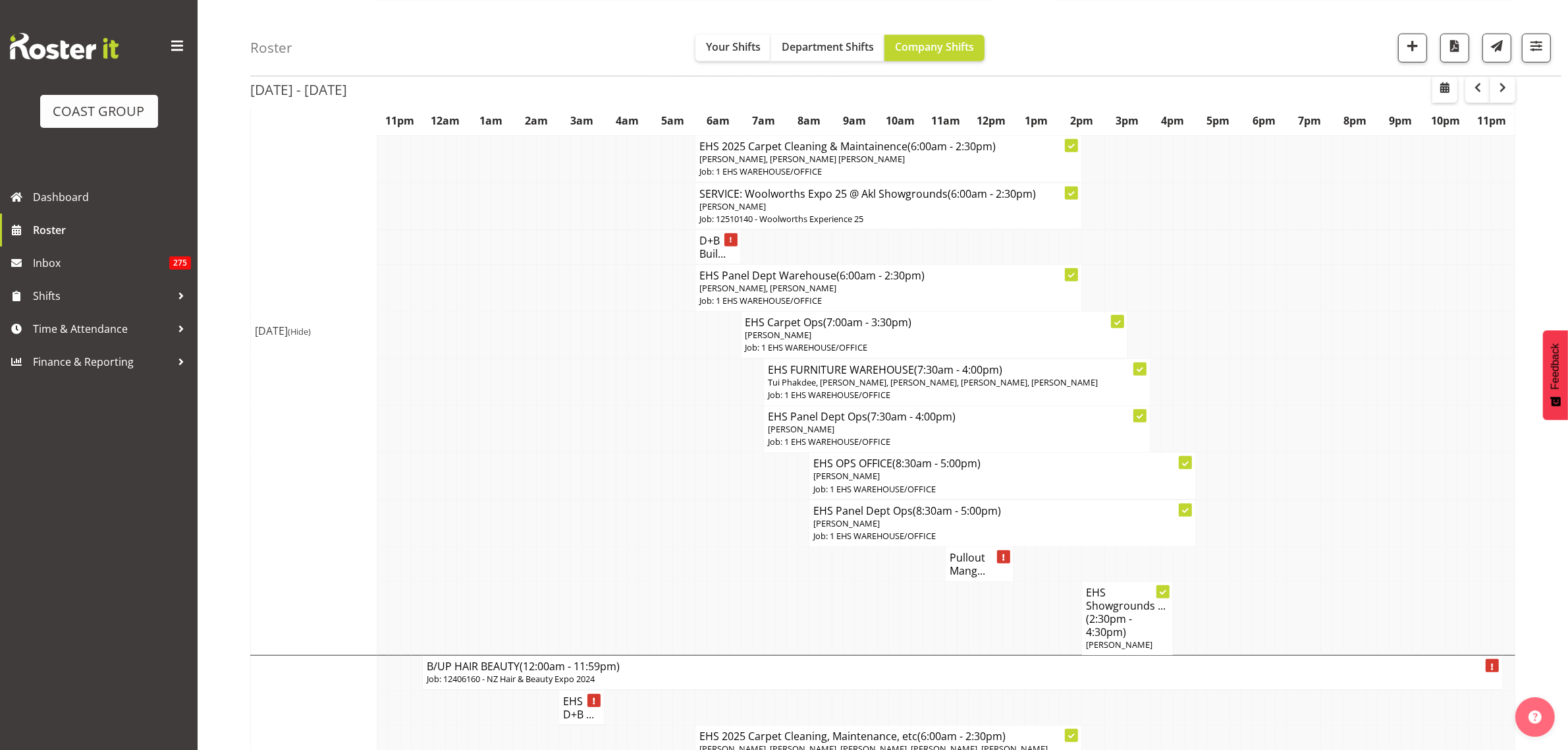
click at [971, 575] on h4 "Pullout Mang..." at bounding box center [979, 563] width 60 height 26
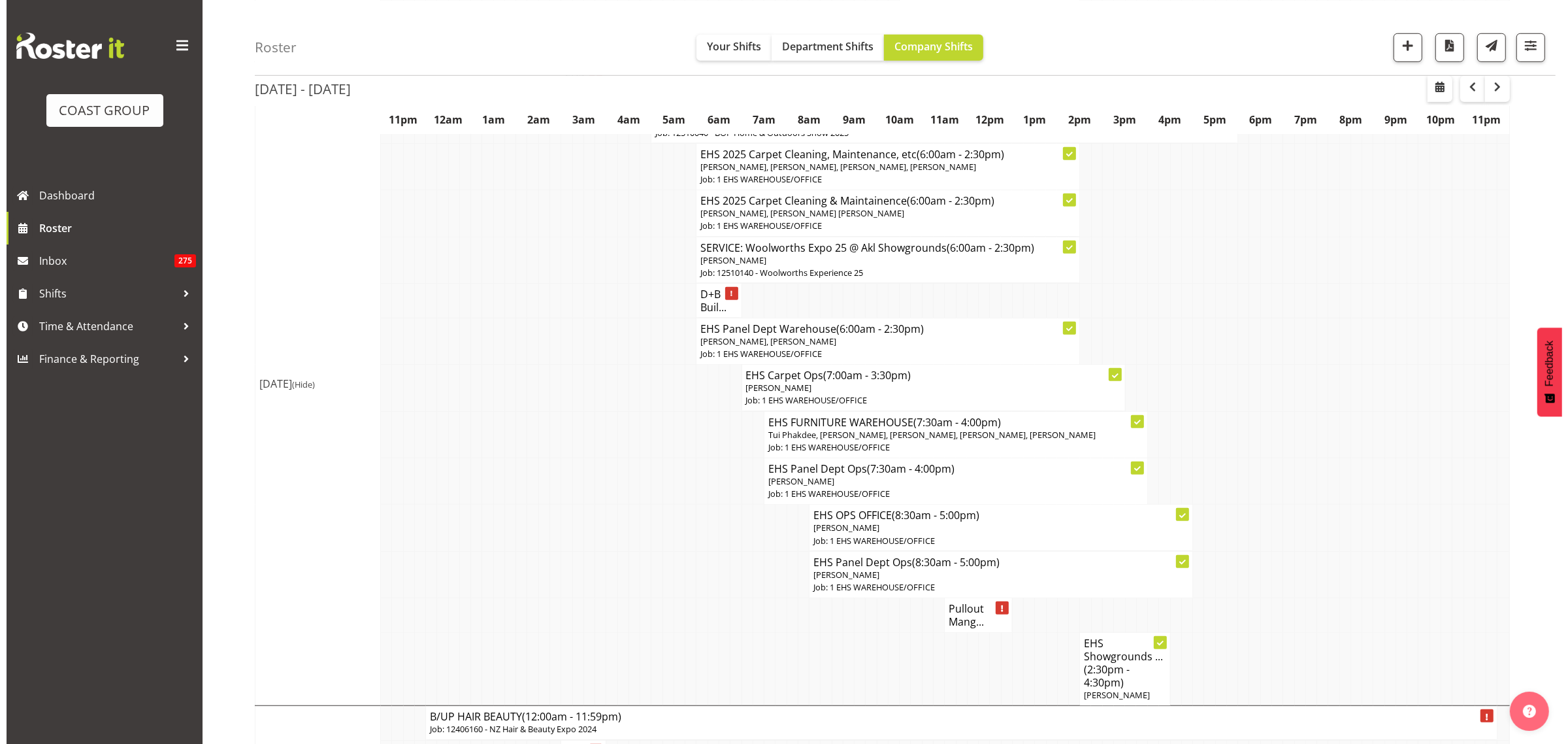
scroll to position [1062, 0]
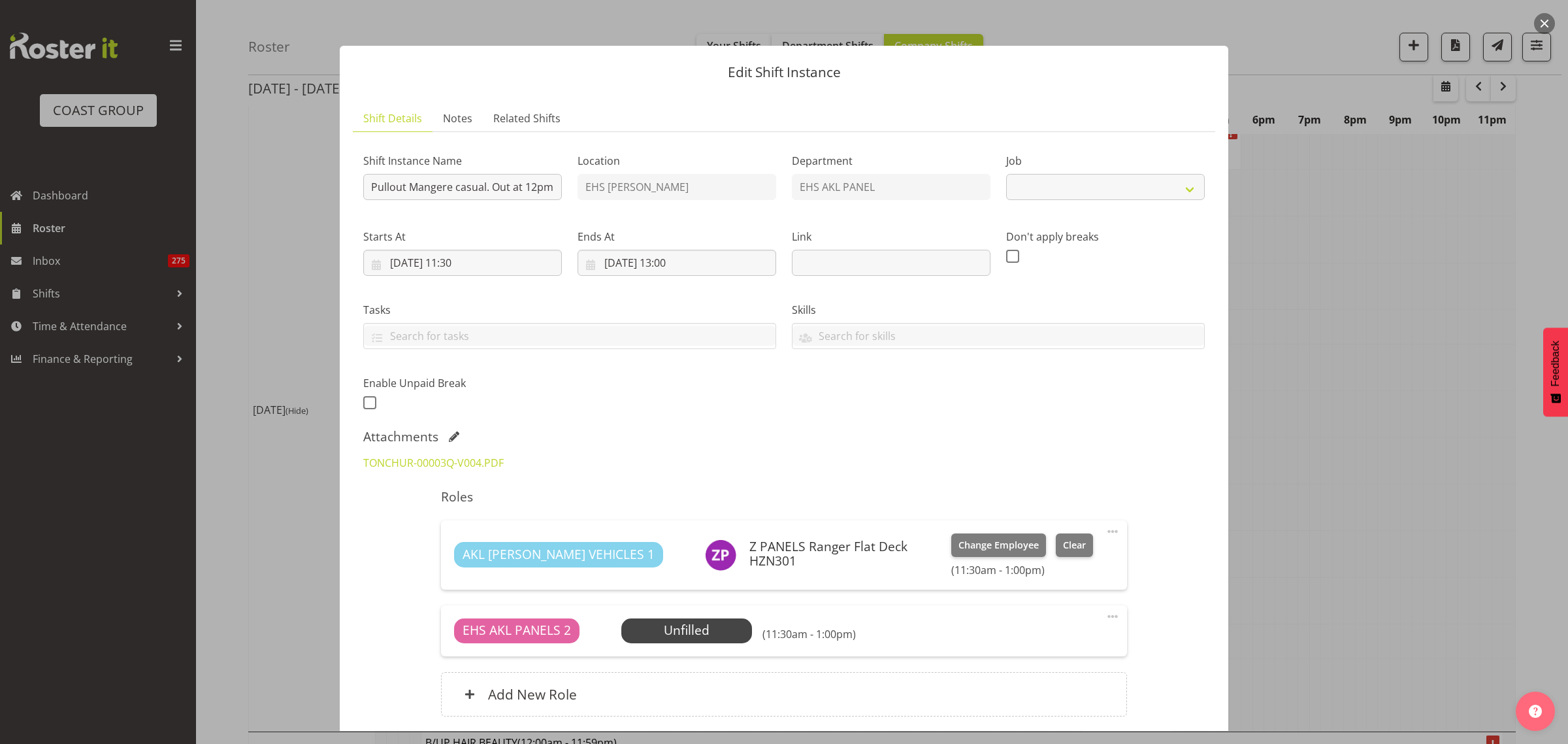
select select "8653"
click at [1542, 23] on button "button" at bounding box center [1544, 24] width 21 height 21
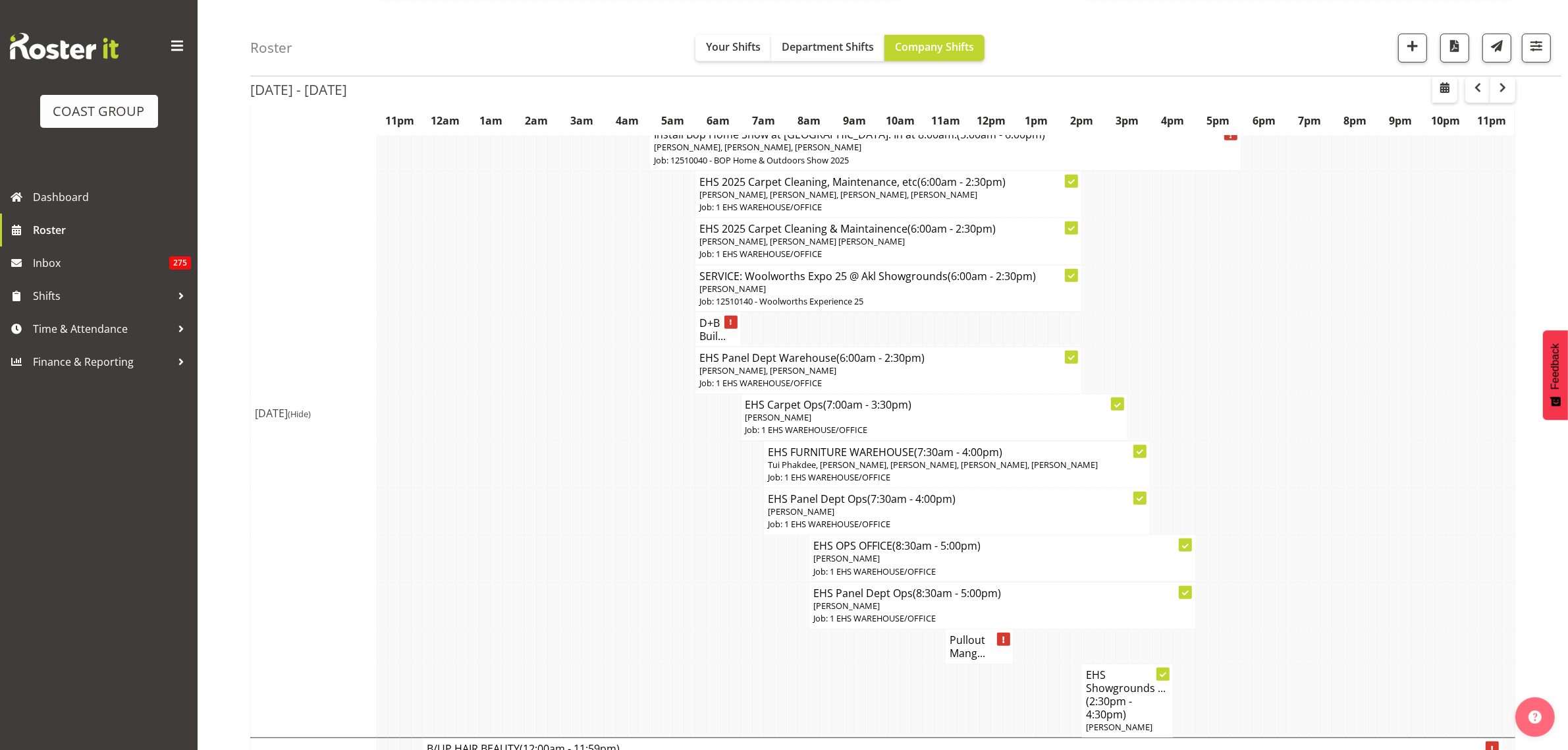
click at [887, 374] on p "[PERSON_NAME], [PERSON_NAME]" at bounding box center [888, 371] width 378 height 13
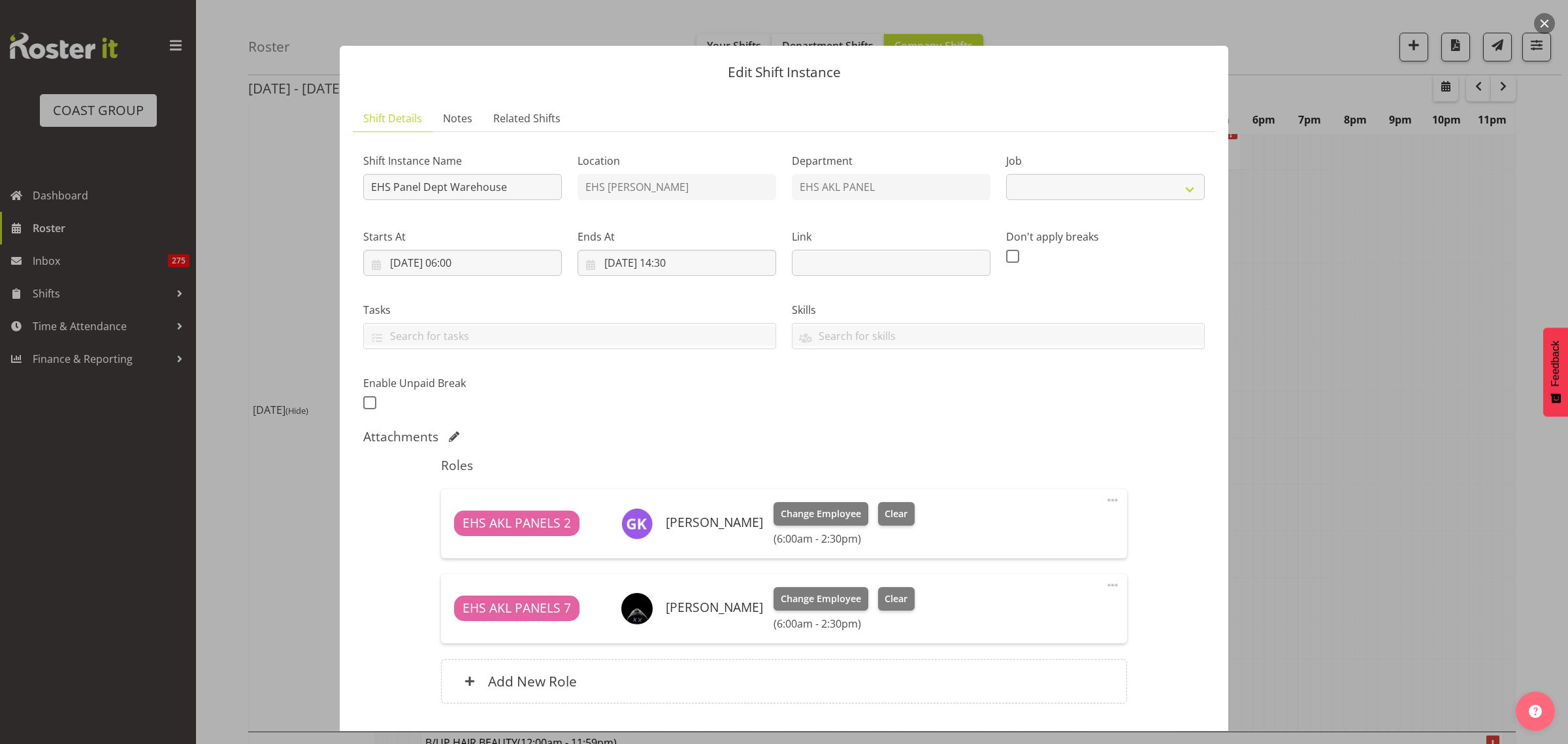
select select "69"
click at [1104, 583] on span at bounding box center [1112, 585] width 16 height 16
click at [1037, 616] on link "Edit" at bounding box center [1057, 614] width 126 height 24
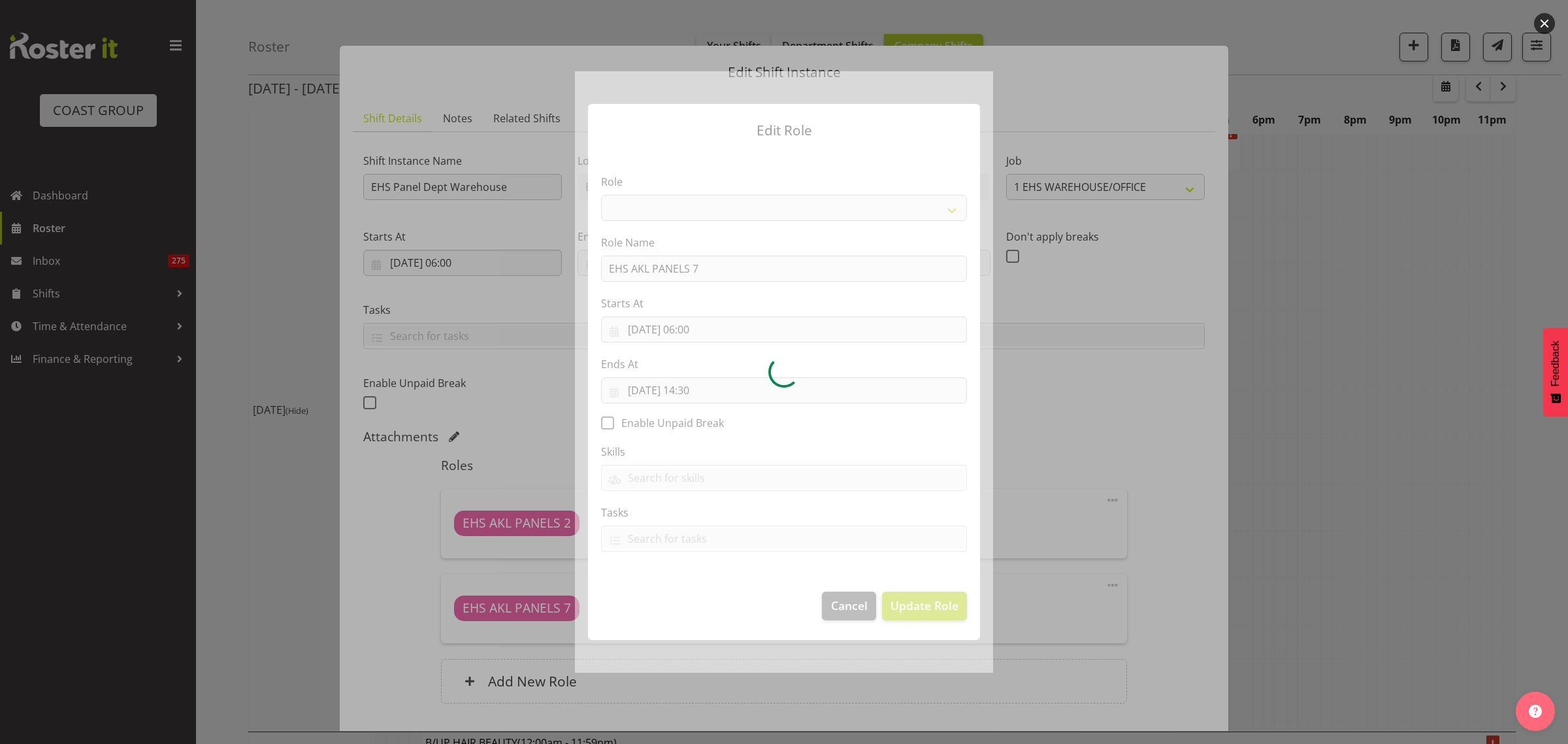
select select "188"
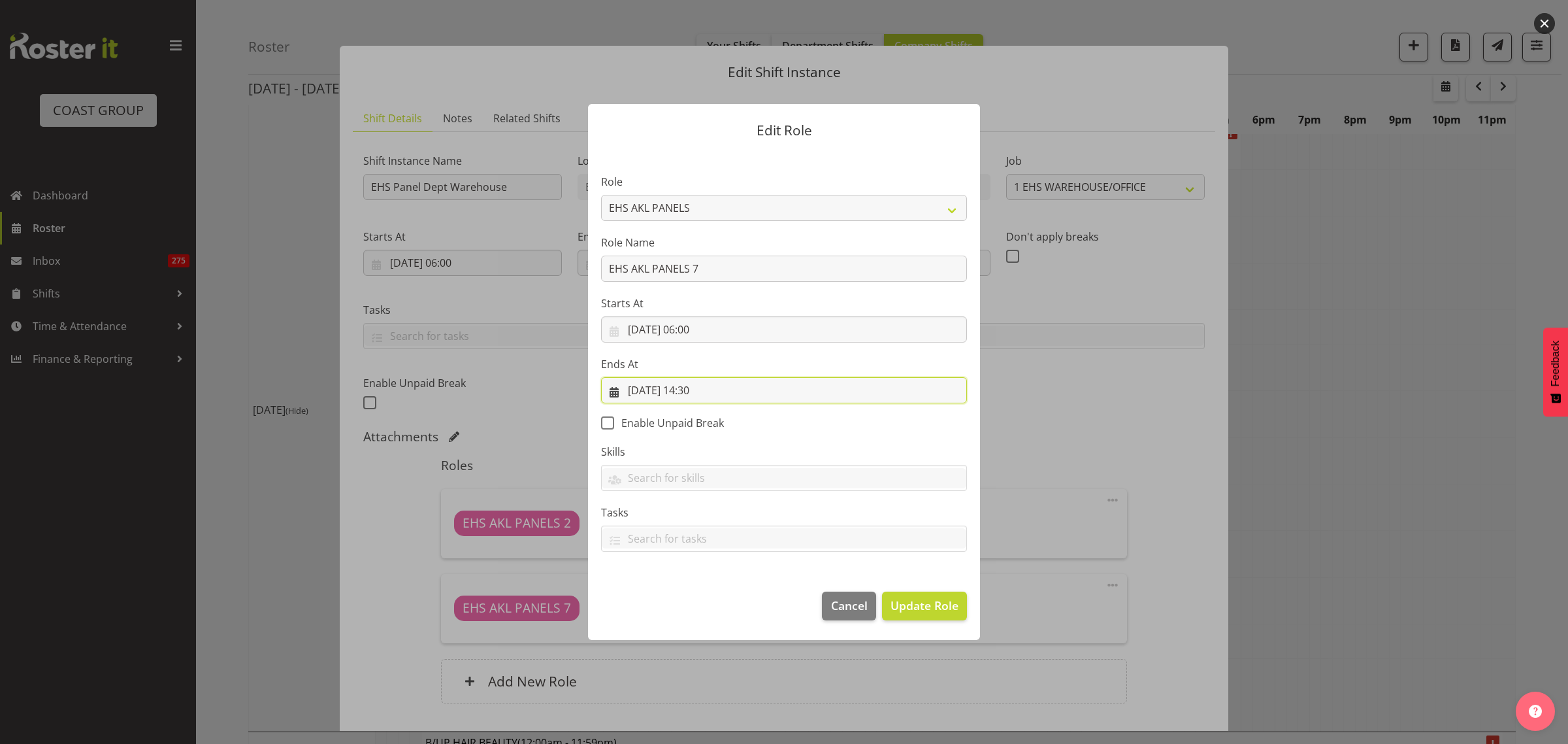
click at [766, 394] on input "[DATE] 14:30" at bounding box center [784, 389] width 366 height 26
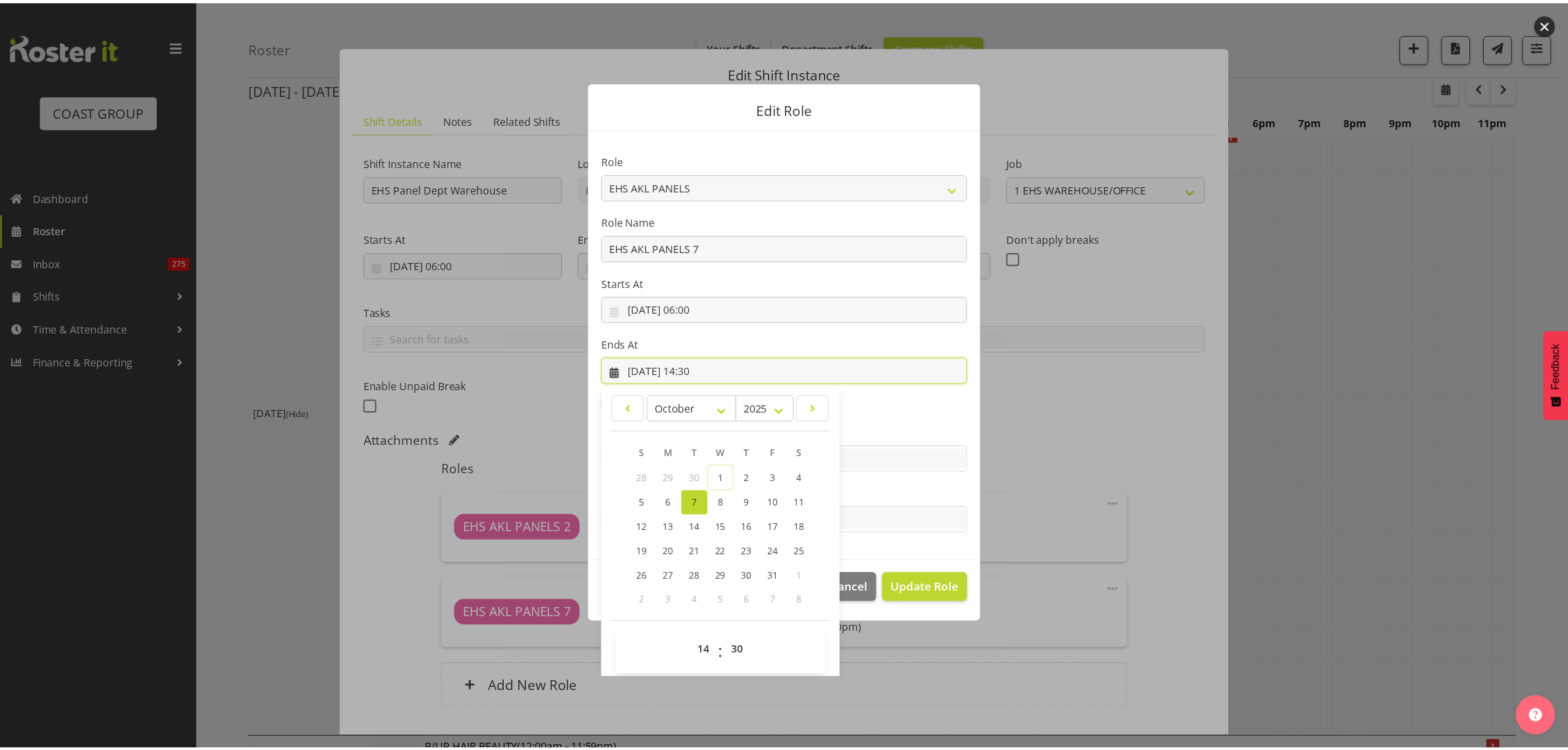
scroll to position [29, 0]
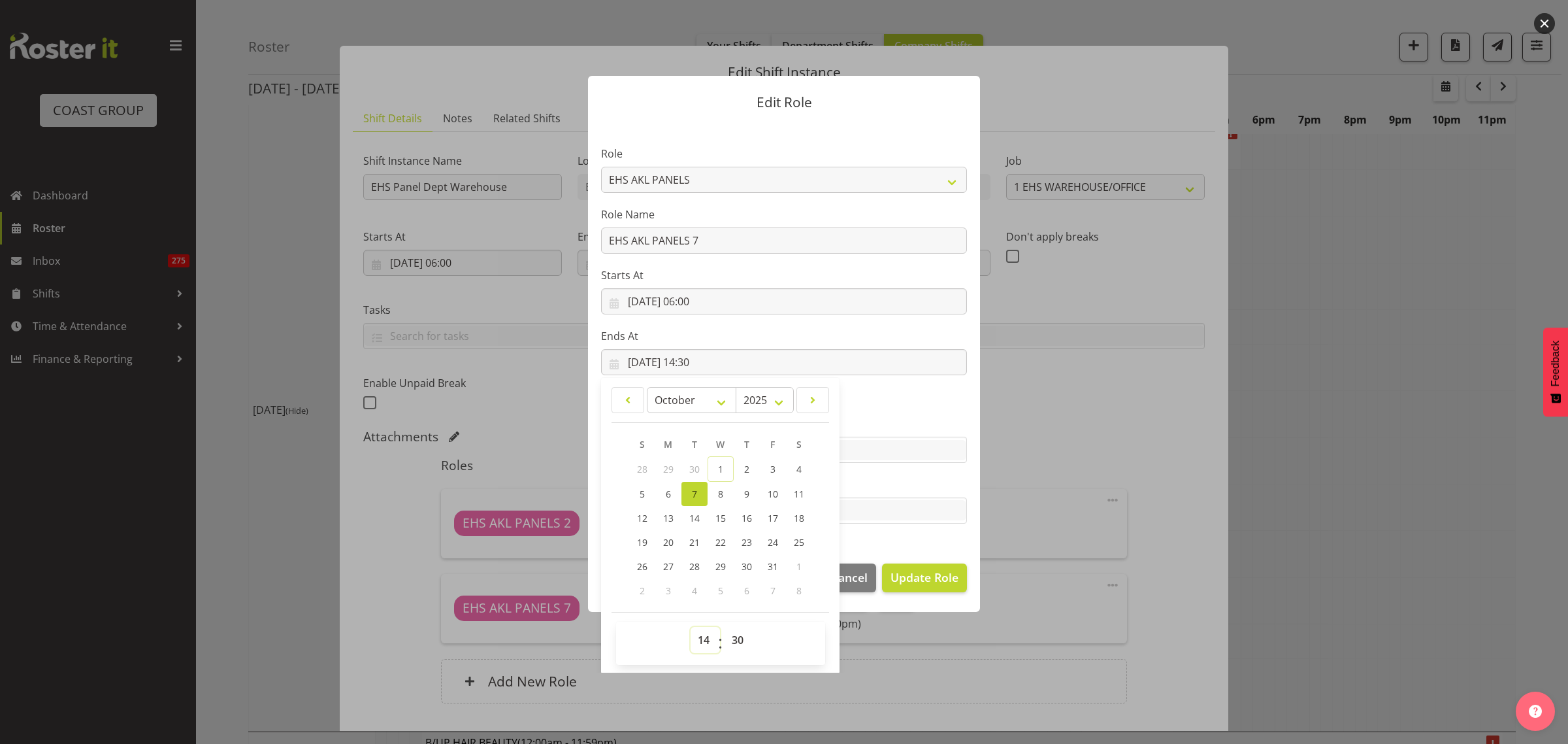
click at [698, 639] on select "00 01 02 03 04 05 06 07 08 09 10 11 12 13 14 15 16 17 18 19 20 21 22 23" at bounding box center [705, 639] width 29 height 26
select select "11"
click at [690, 627] on select "00 01 02 03 04 05 06 07 08 09 10 11 12 13 14 15 16 17 18 19 20 21 22 23" at bounding box center [705, 639] width 29 height 26
type input "[DATE] 11:30"
click at [915, 583] on span "Update Role" at bounding box center [924, 576] width 68 height 17
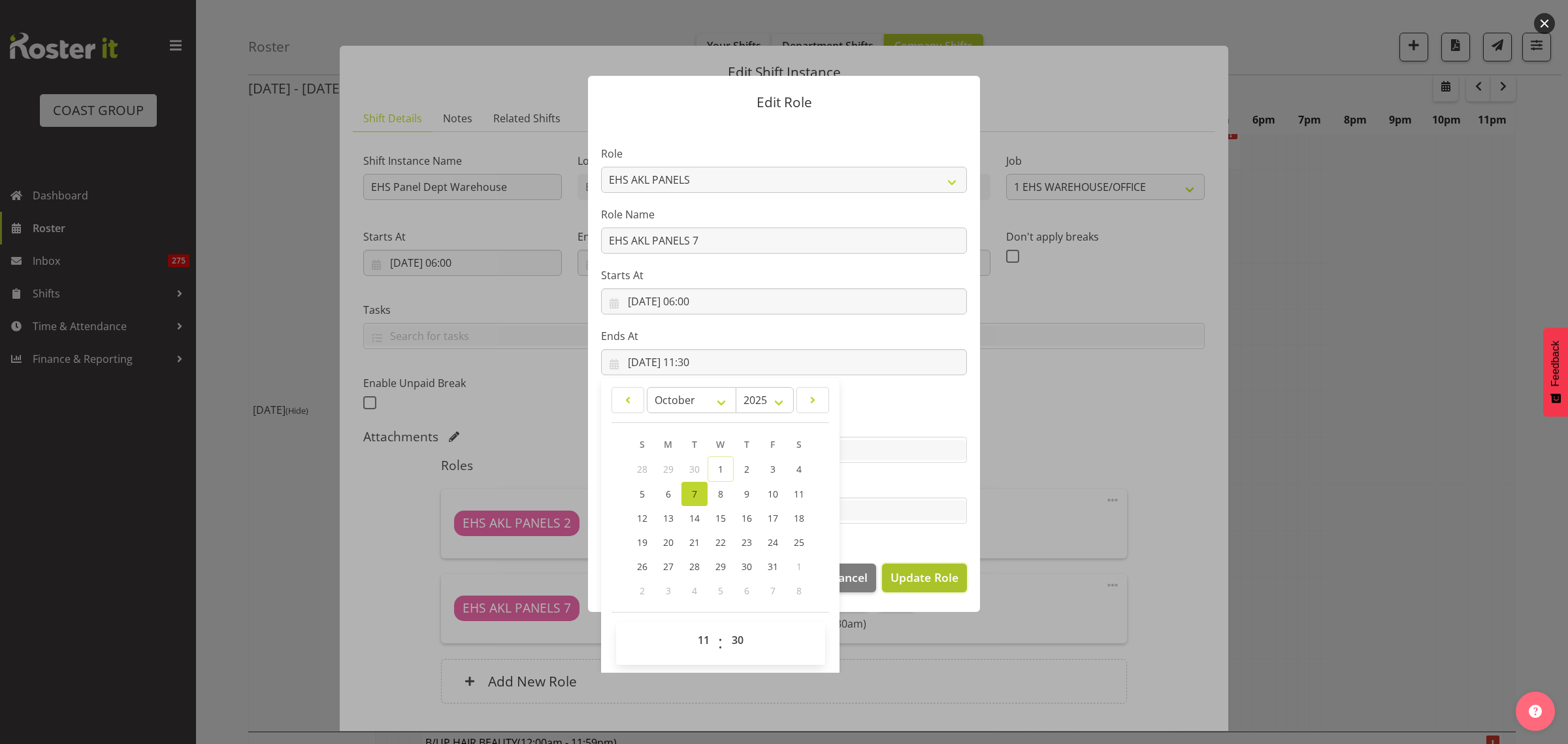
select select
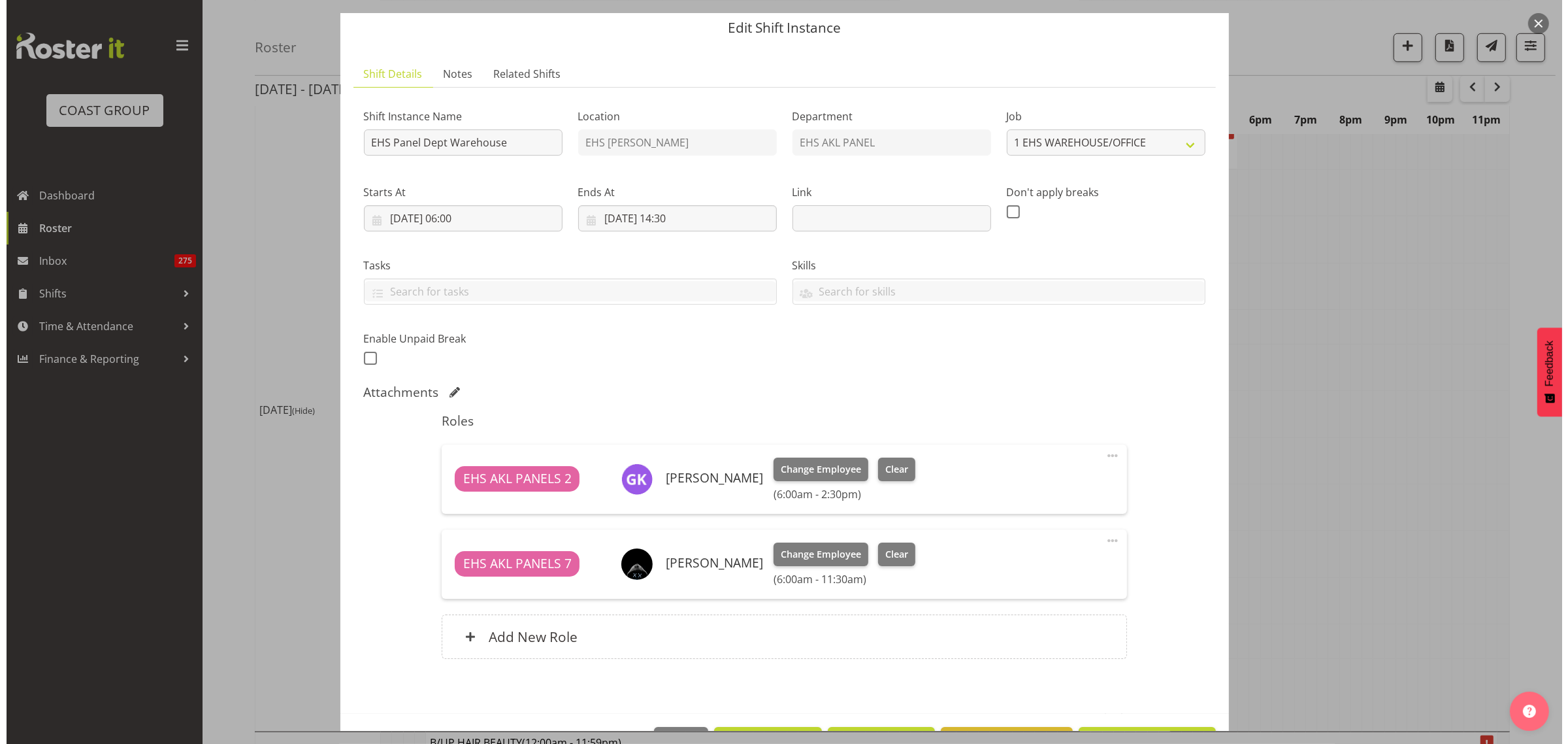
scroll to position [89, 0]
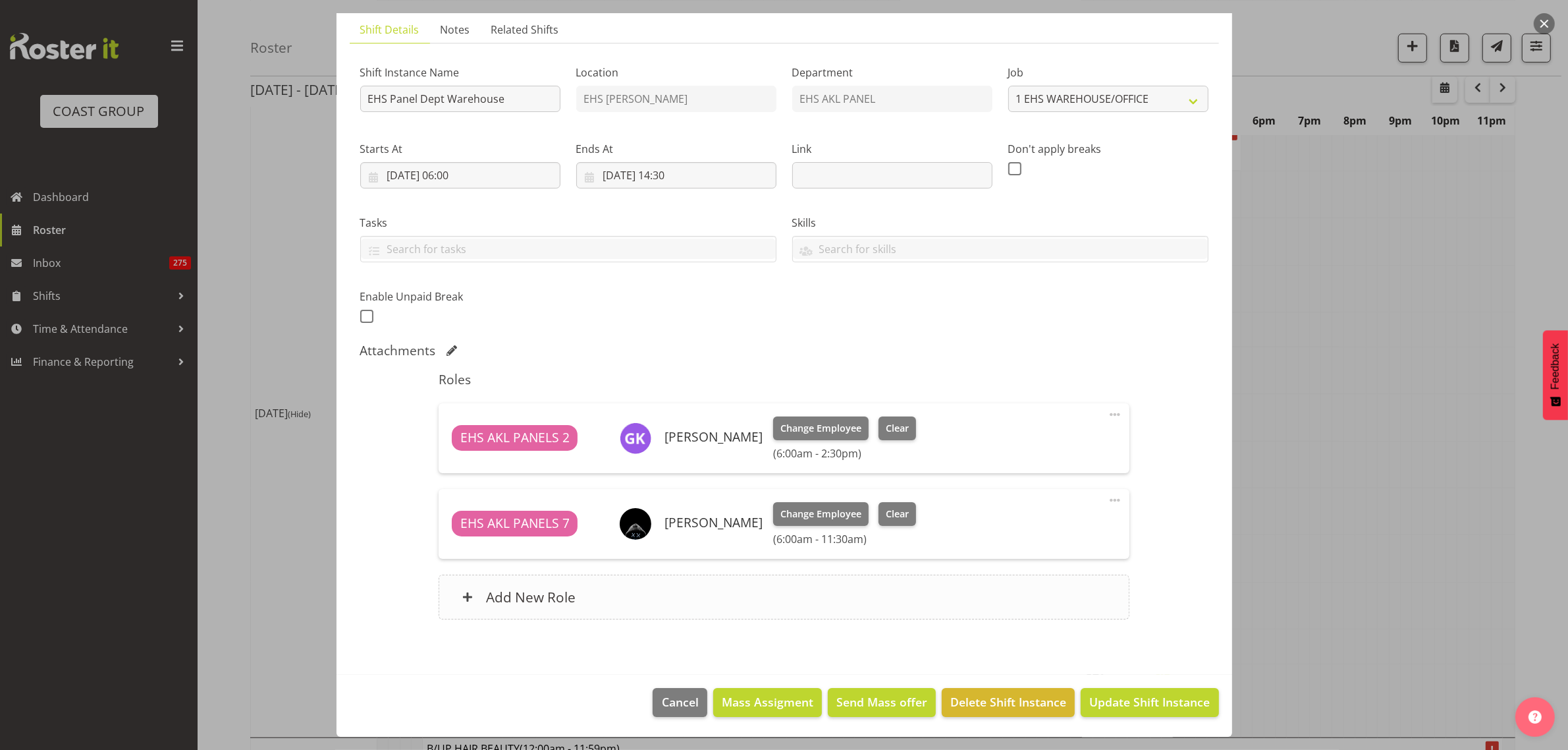
click at [794, 597] on div "Add New Role" at bounding box center [784, 597] width 691 height 45
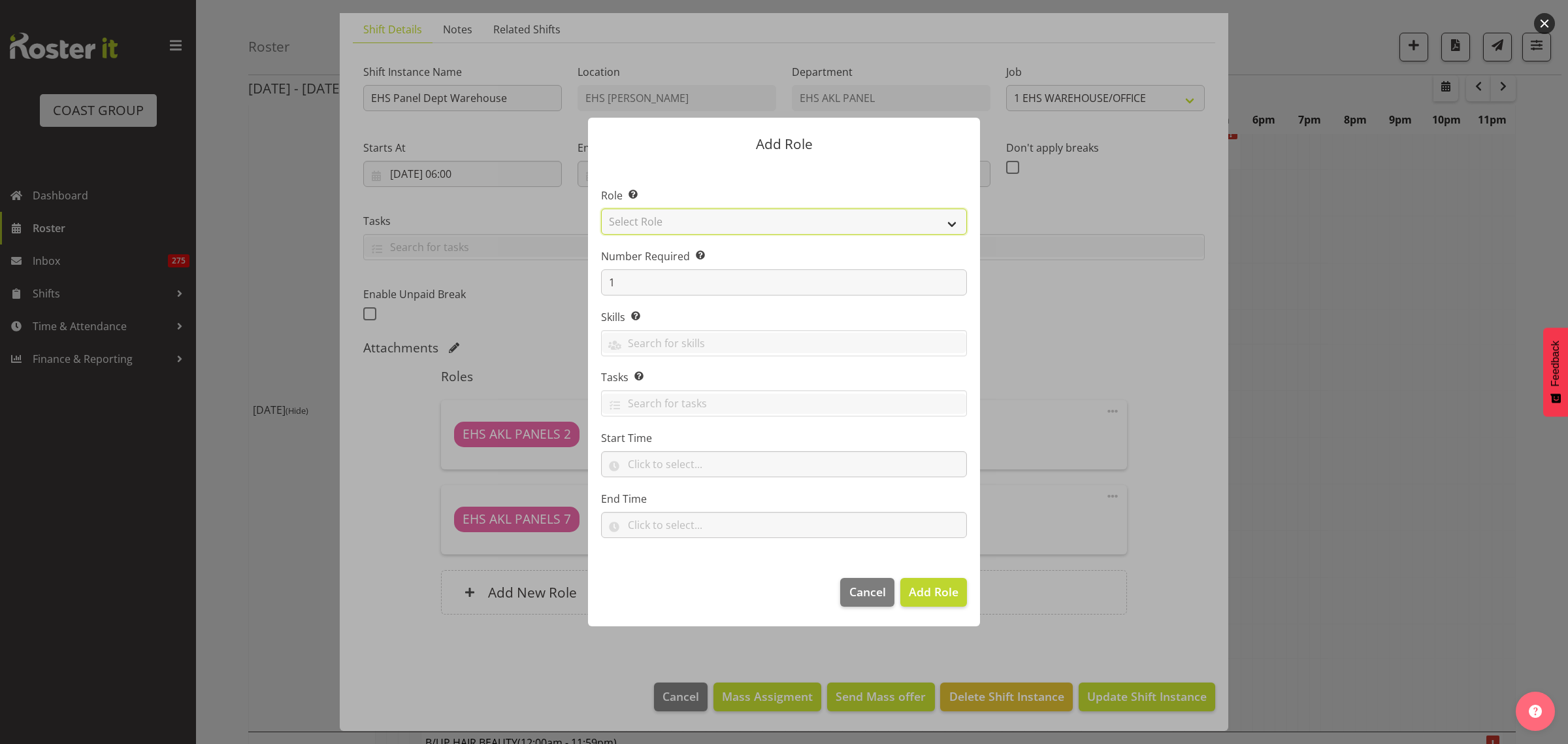
click at [954, 225] on select "Select Role ACCOUNT MANAGER ACCOUNT MANAGER DW ACCOUNTS [PERSON_NAME] VEHICLES …" at bounding box center [784, 221] width 366 height 26
select select "188"
click at [601, 208] on select "Select Role ACCOUNT MANAGER ACCOUNT MANAGER DW ACCOUNTS [PERSON_NAME] VEHICLES …" at bounding box center [784, 221] width 366 height 26
click at [928, 591] on span "Add Role" at bounding box center [933, 591] width 50 height 16
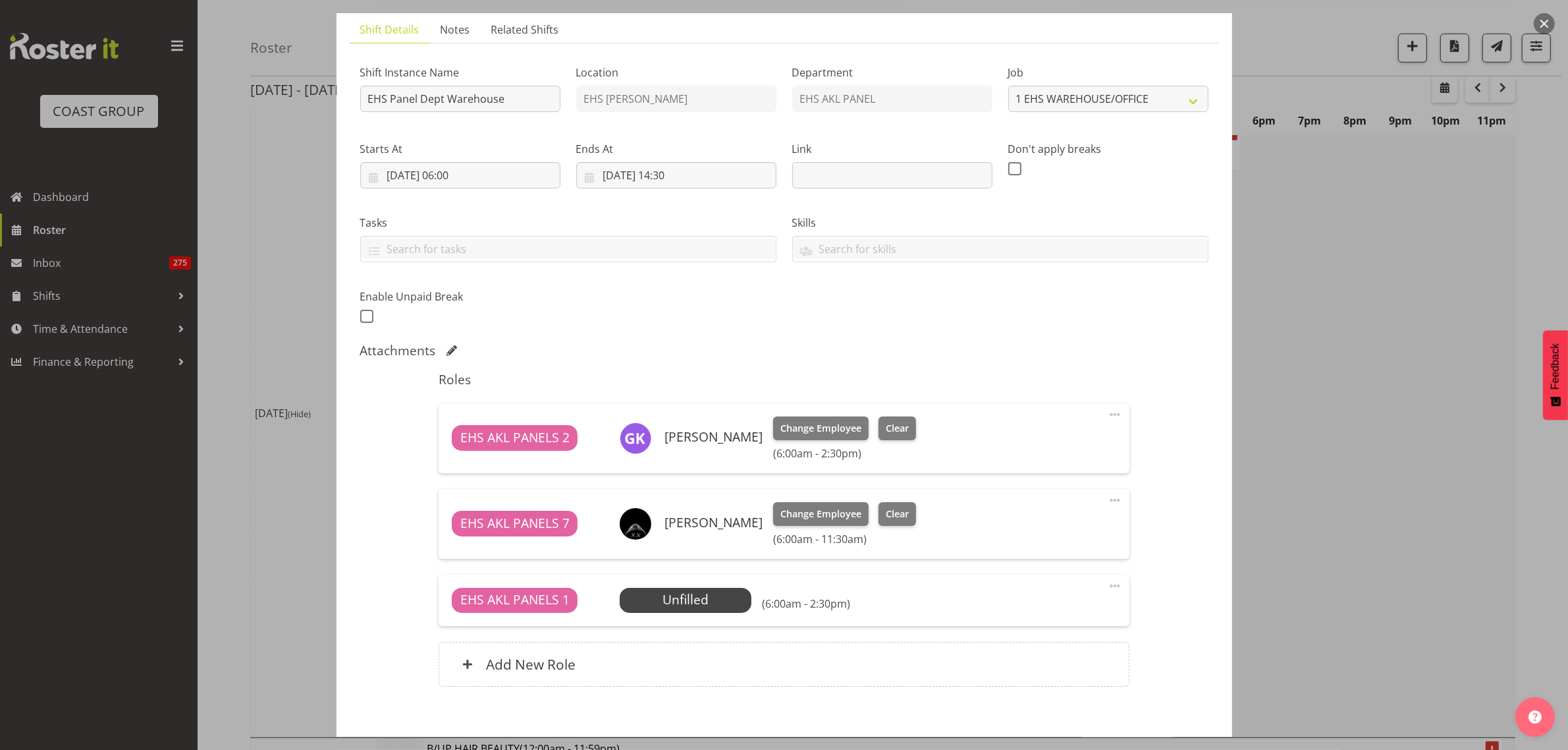
click at [1107, 583] on span at bounding box center [1115, 586] width 16 height 16
click at [1027, 612] on link "Edit" at bounding box center [1060, 614] width 127 height 24
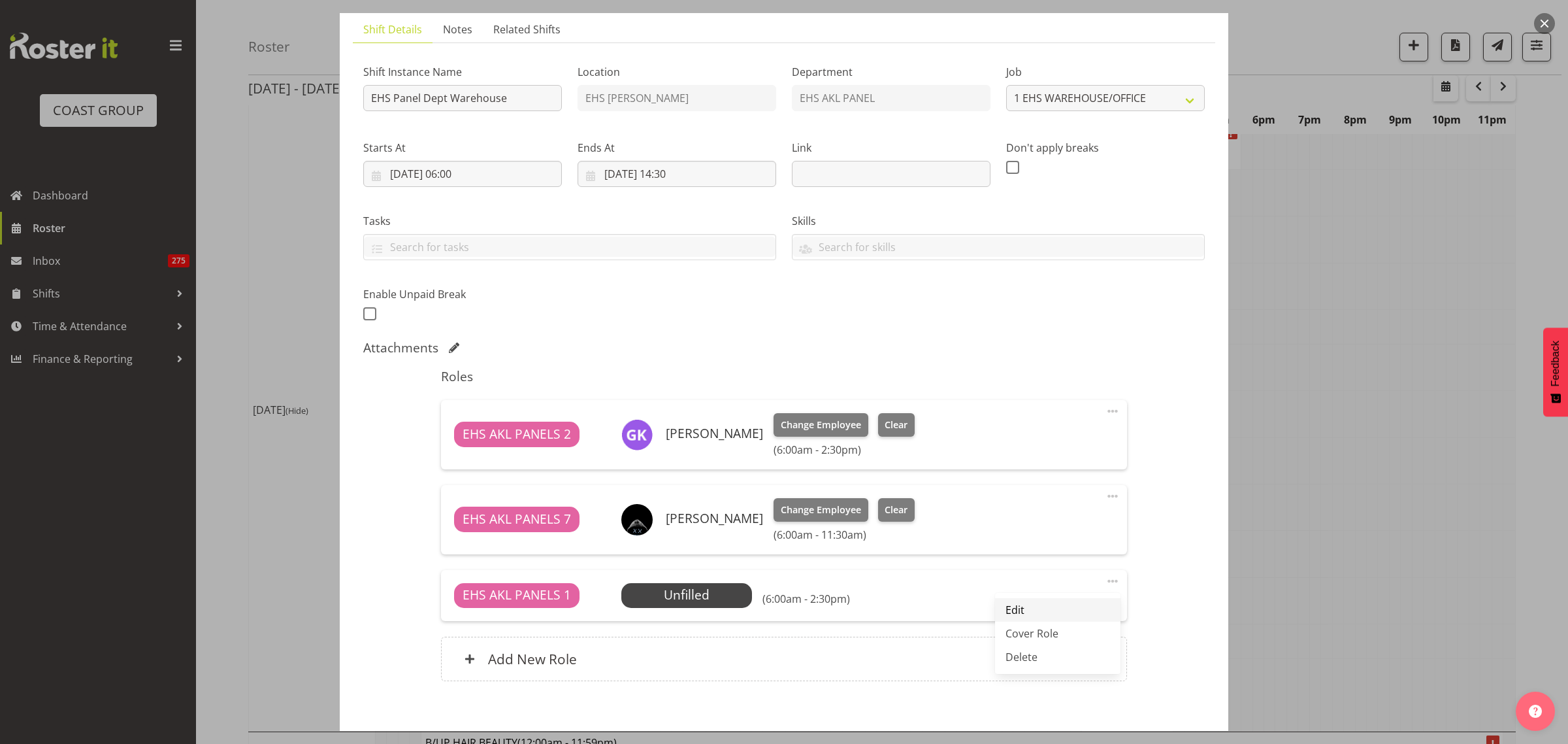
select select "9"
select select "2025"
select select "6"
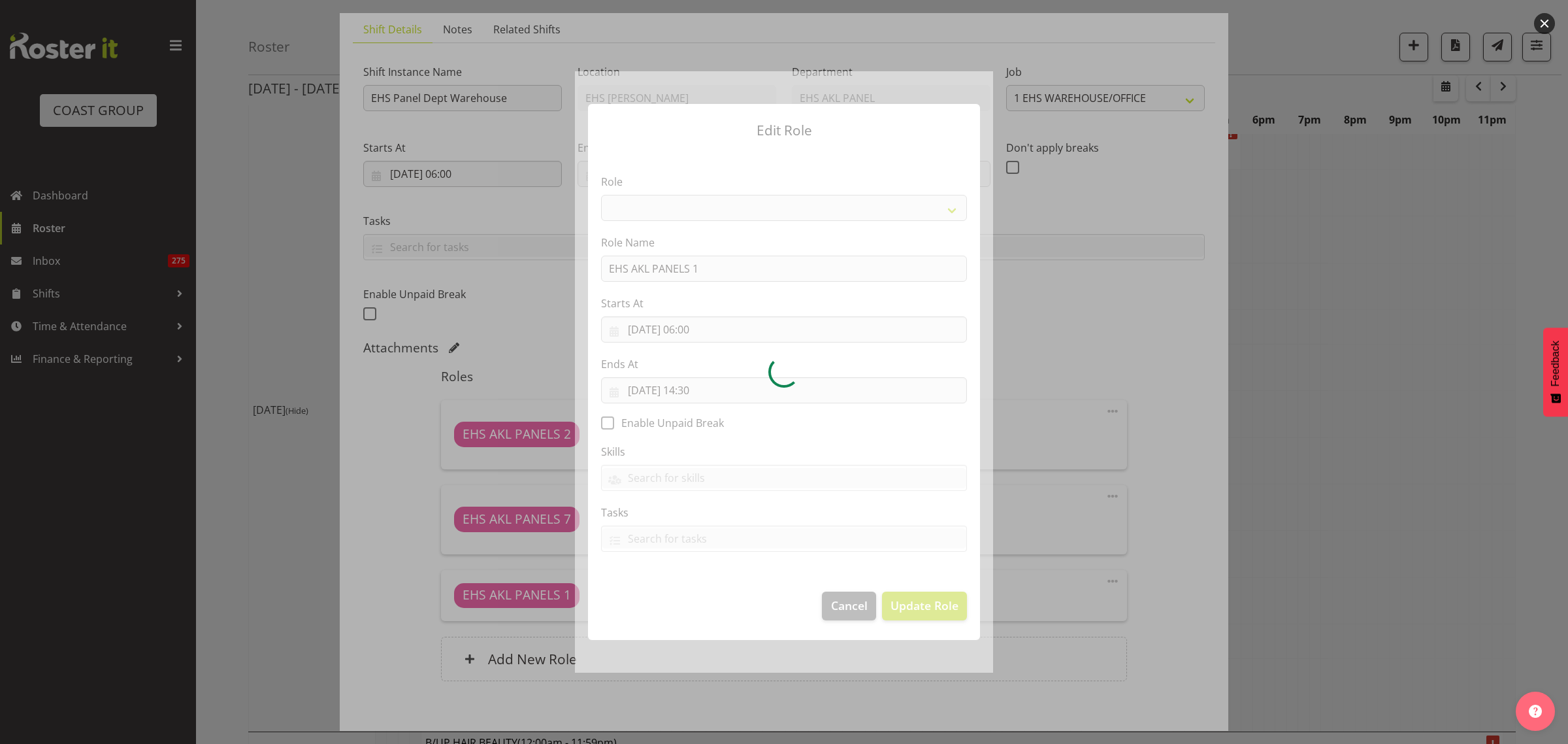
select select "188"
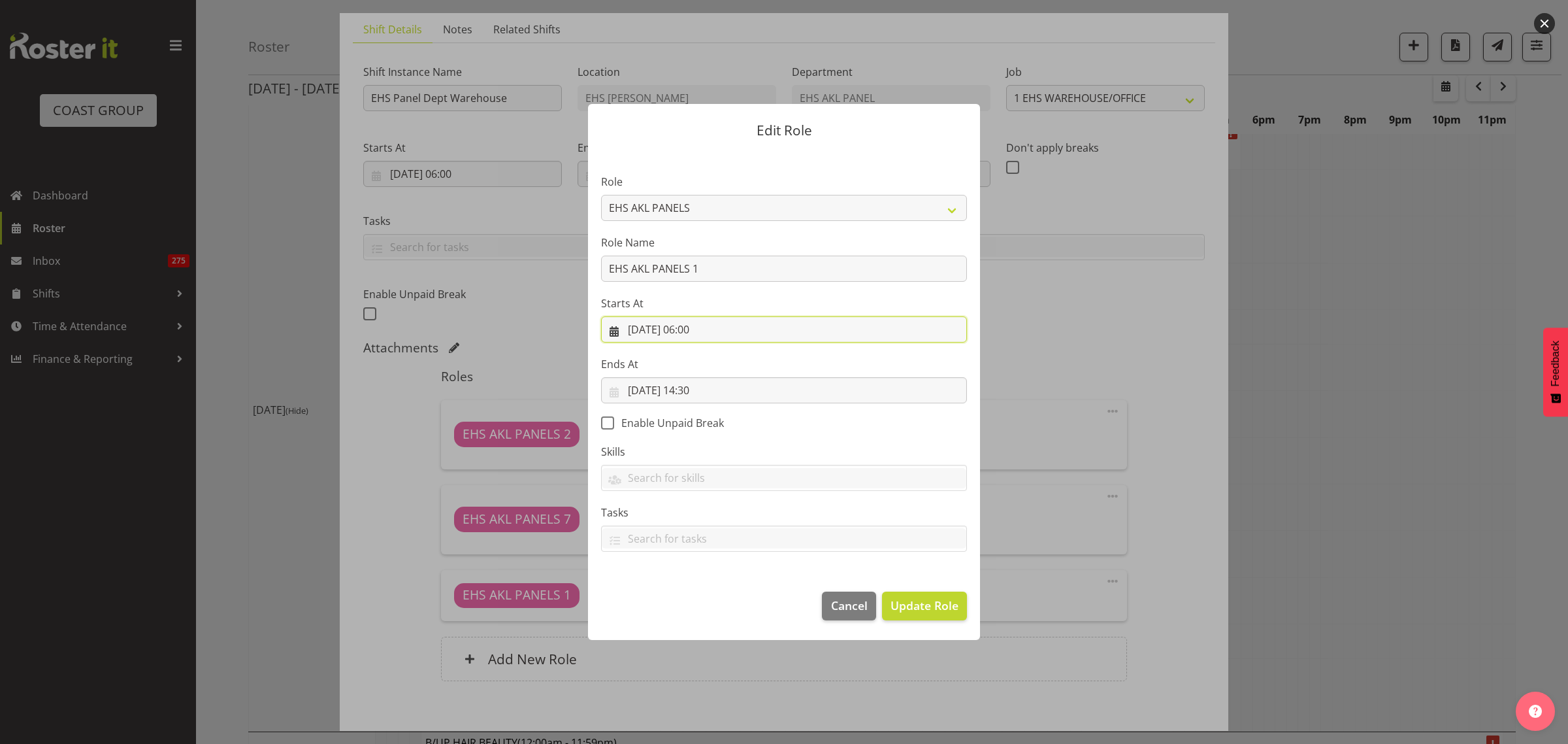
click at [768, 331] on input "[DATE] 06:00" at bounding box center [784, 329] width 366 height 26
click at [704, 606] on select "00 01 02 03 04 05 06 07 08 09 10 11 12 13 14 15 16 17 18 19 20 21 22 23" at bounding box center [705, 607] width 29 height 26
select select "13"
click at [690, 594] on select "00 01 02 03 04 05 06 07 08 09 10 11 12 13 14 15 16 17 18 19 20 21 22 23" at bounding box center [705, 607] width 29 height 26
type input "[DATE] 13:00"
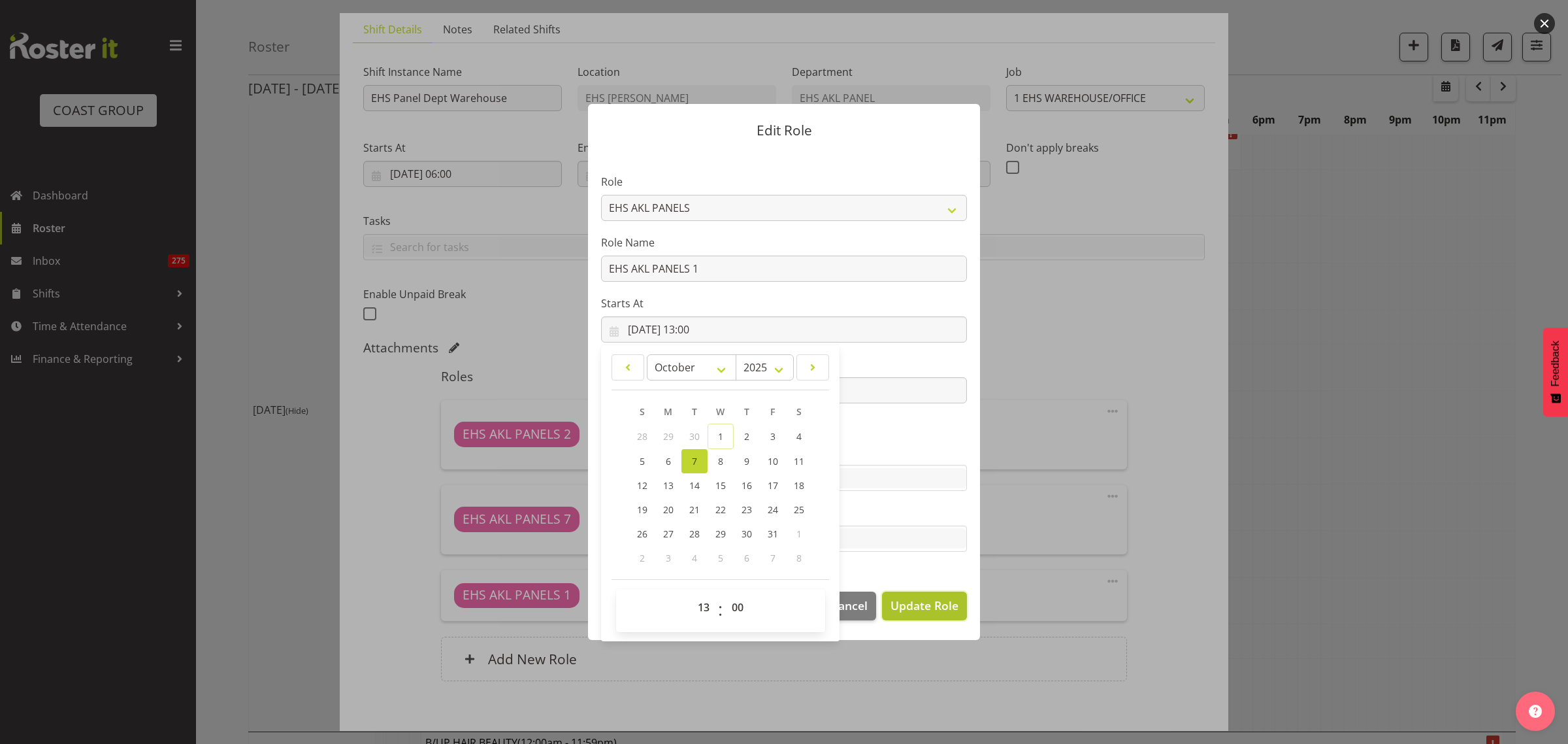
click at [913, 600] on span "Update Role" at bounding box center [924, 605] width 68 height 17
select select
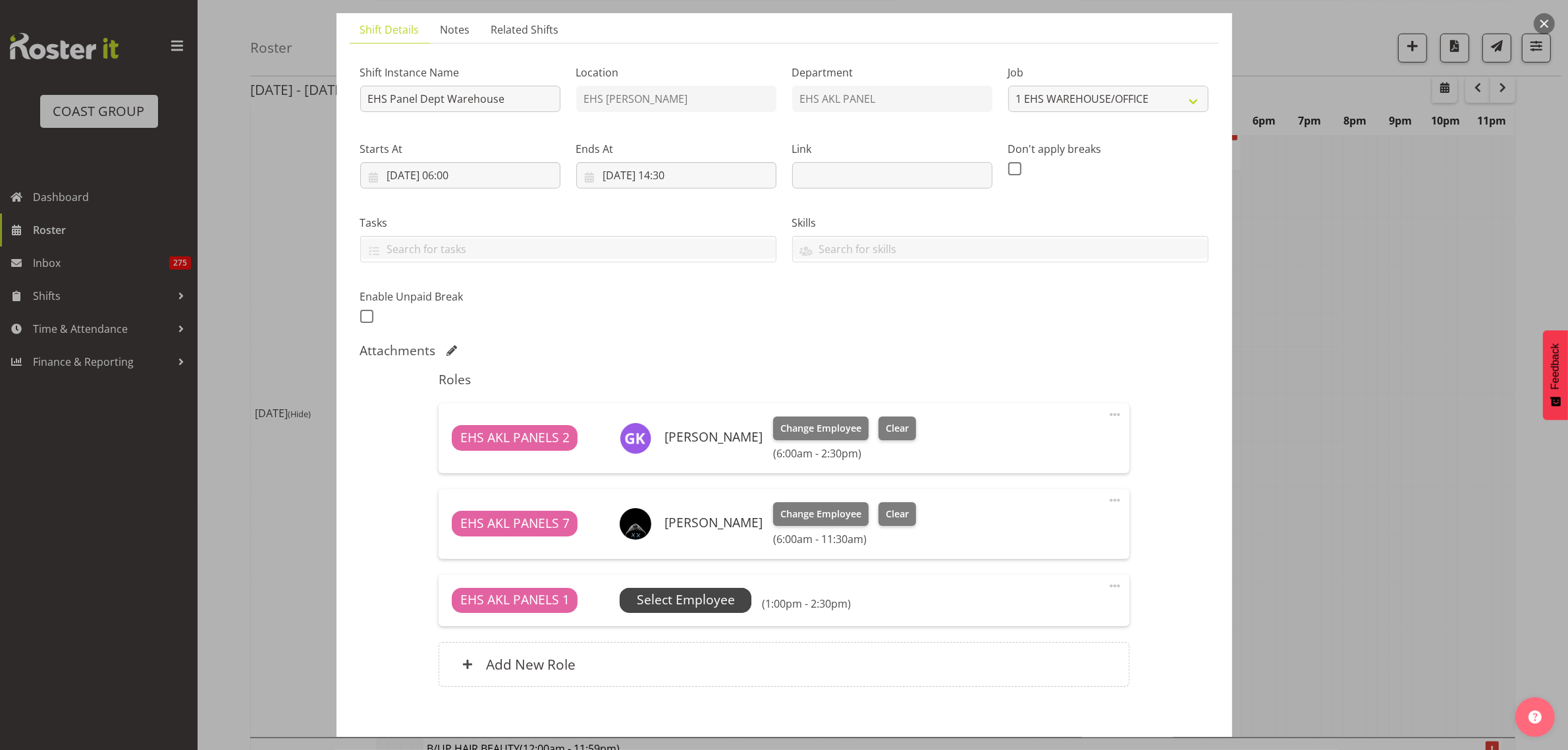
click at [708, 603] on span "Select Employee" at bounding box center [686, 599] width 98 height 19
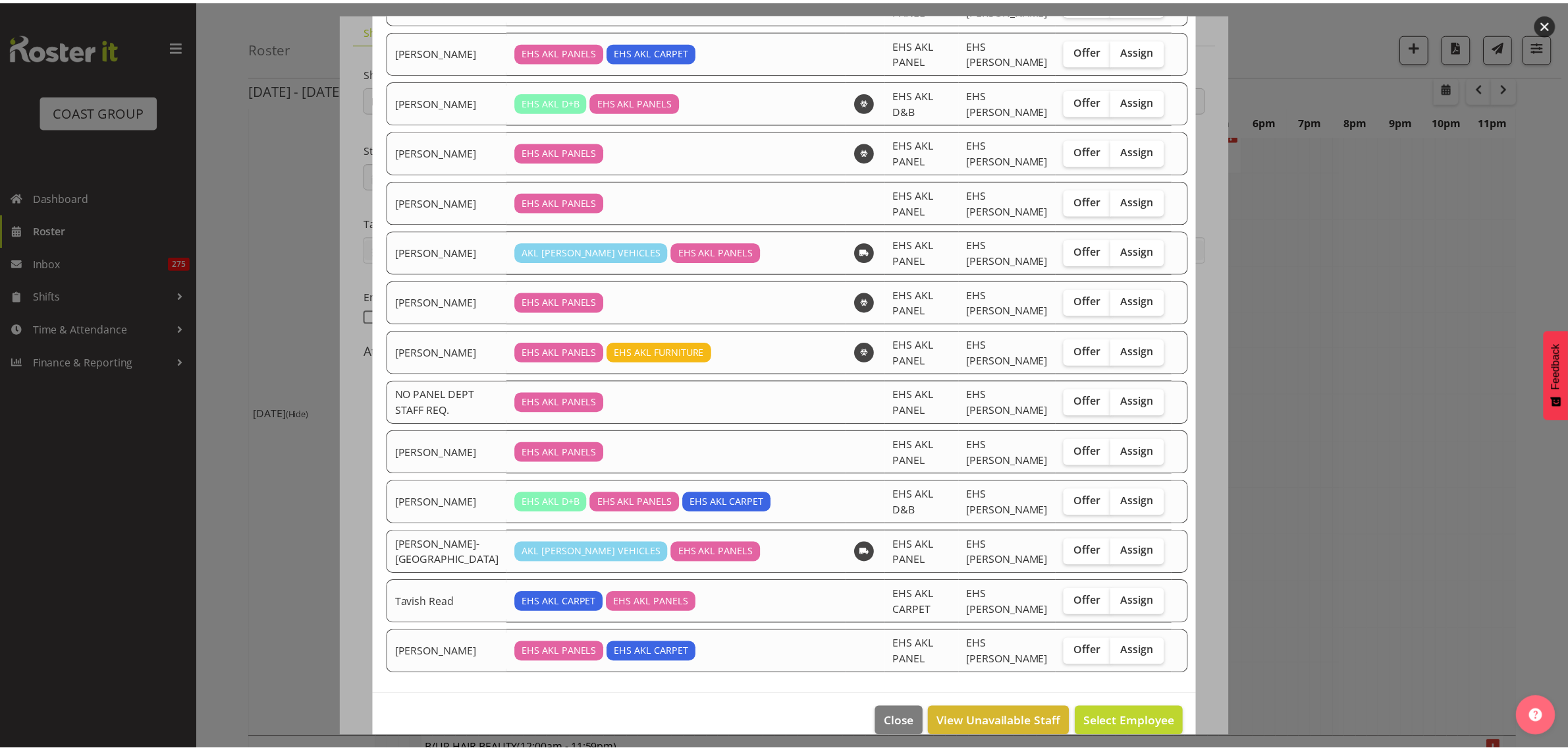
scroll to position [442, 0]
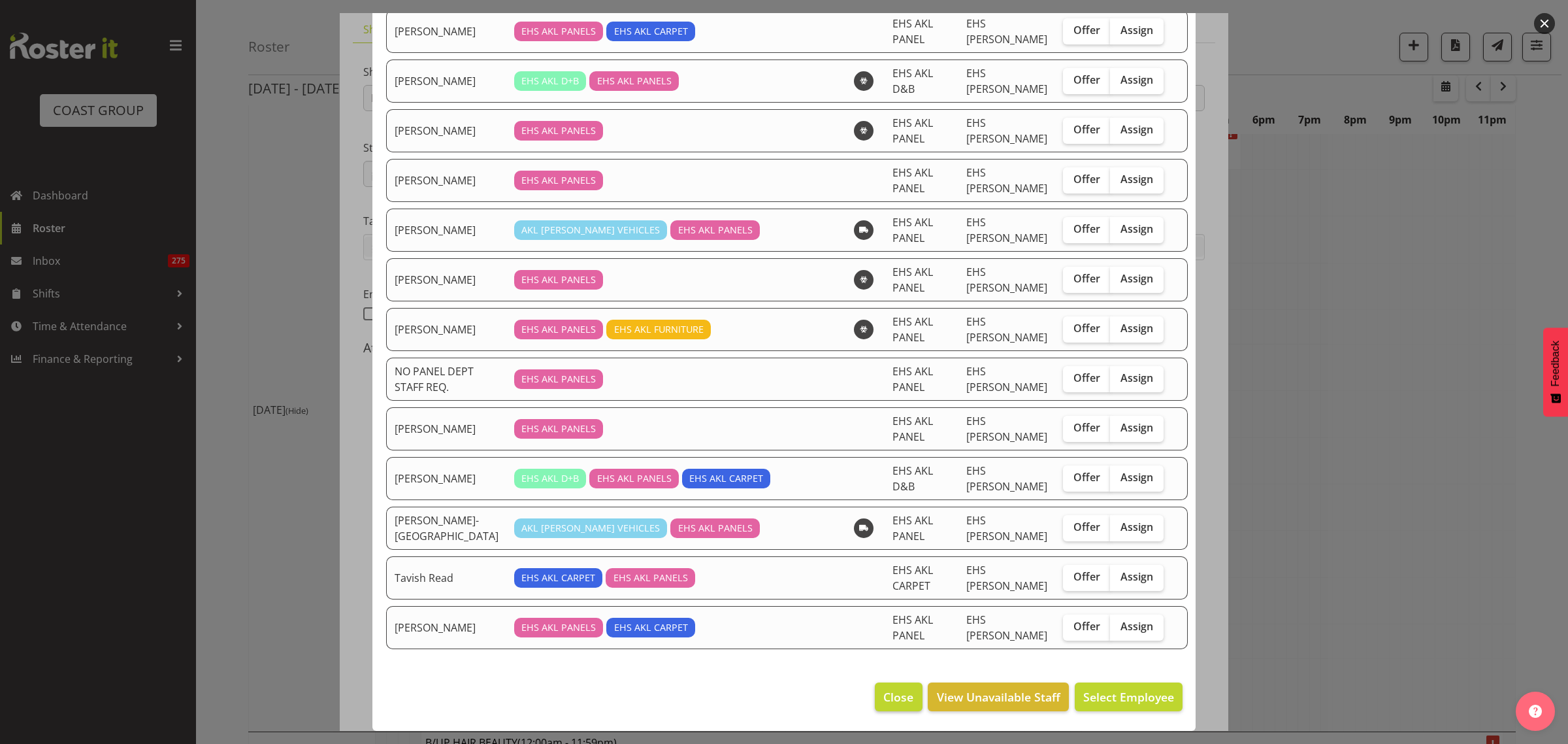
drag, startPoint x: 884, startPoint y: 713, endPoint x: 893, endPoint y: 710, distance: 9.5
click at [885, 712] on footer "Close View Unavailable Staff Select Employee" at bounding box center [784, 700] width 823 height 61
click at [895, 703] on span "Close" at bounding box center [898, 696] width 30 height 17
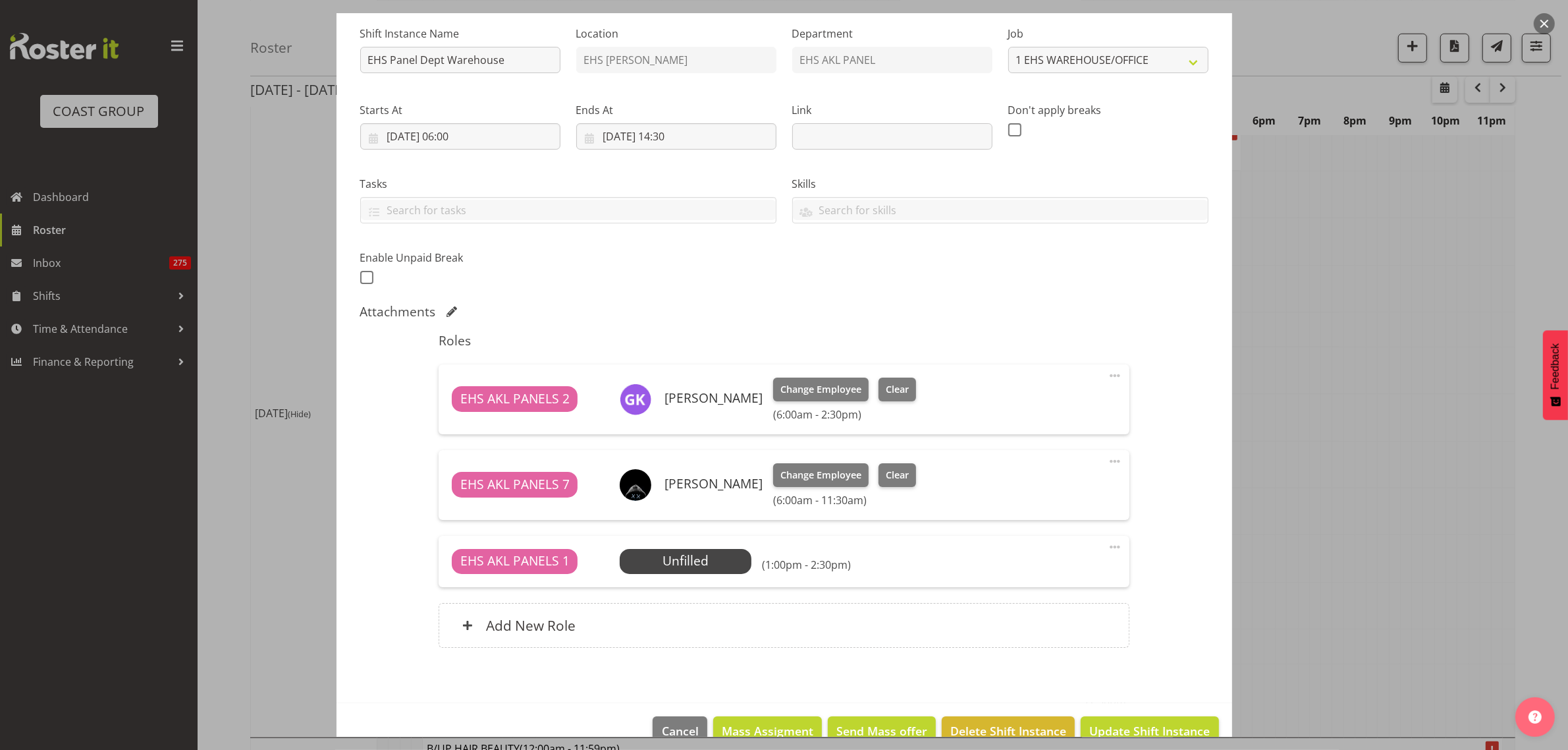
scroll to position [156, 0]
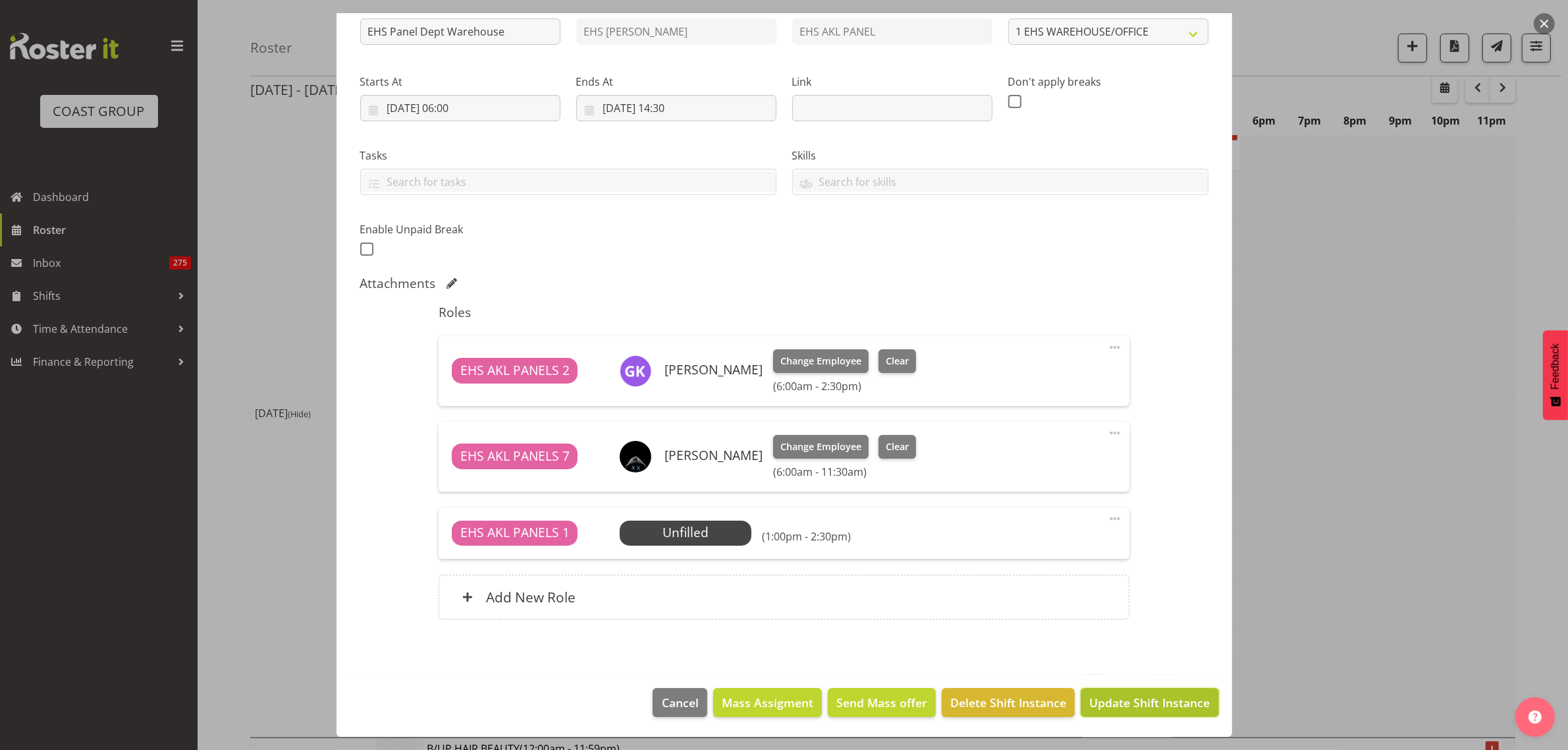
click at [1114, 708] on span "Update Shift Instance" at bounding box center [1149, 702] width 121 height 17
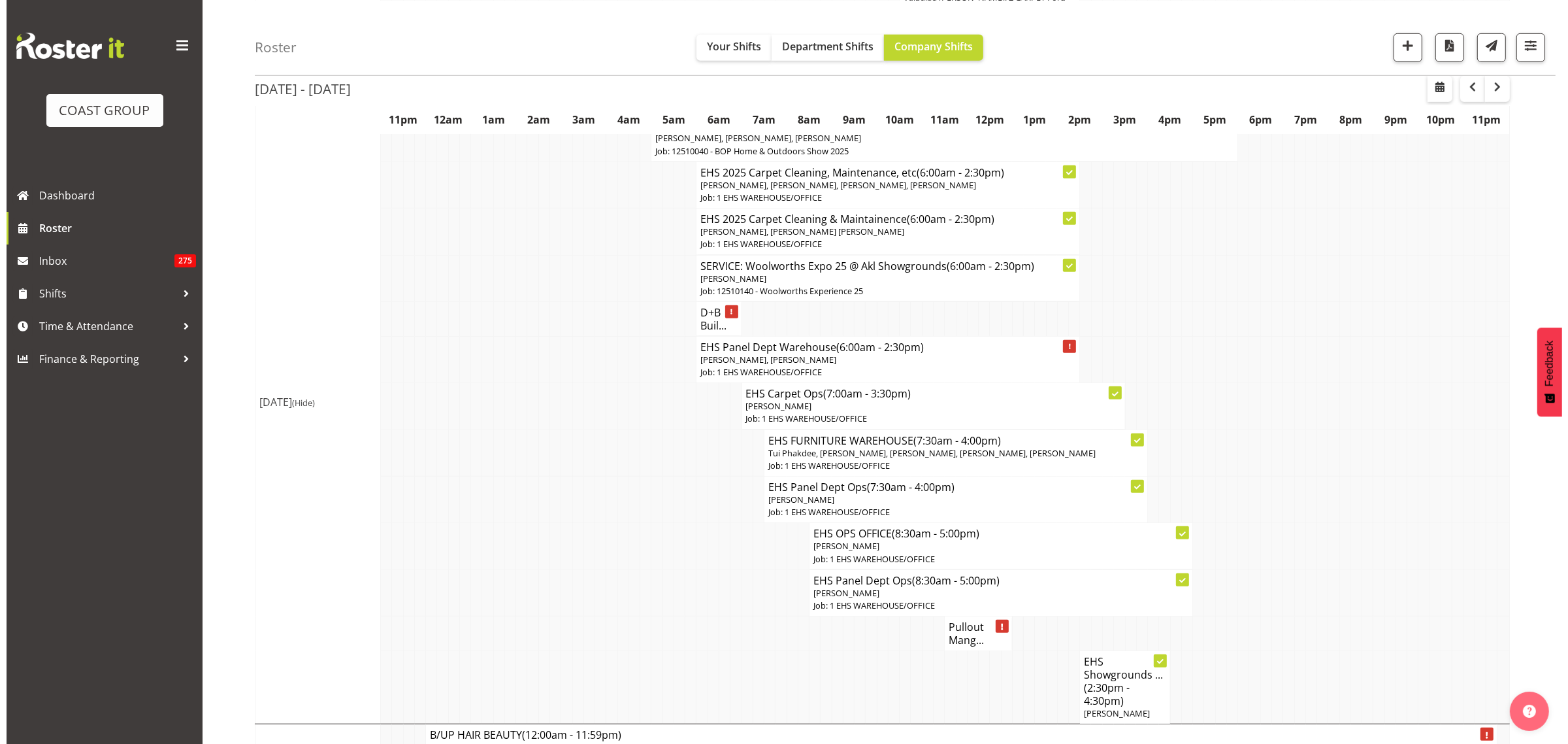
scroll to position [1144, 0]
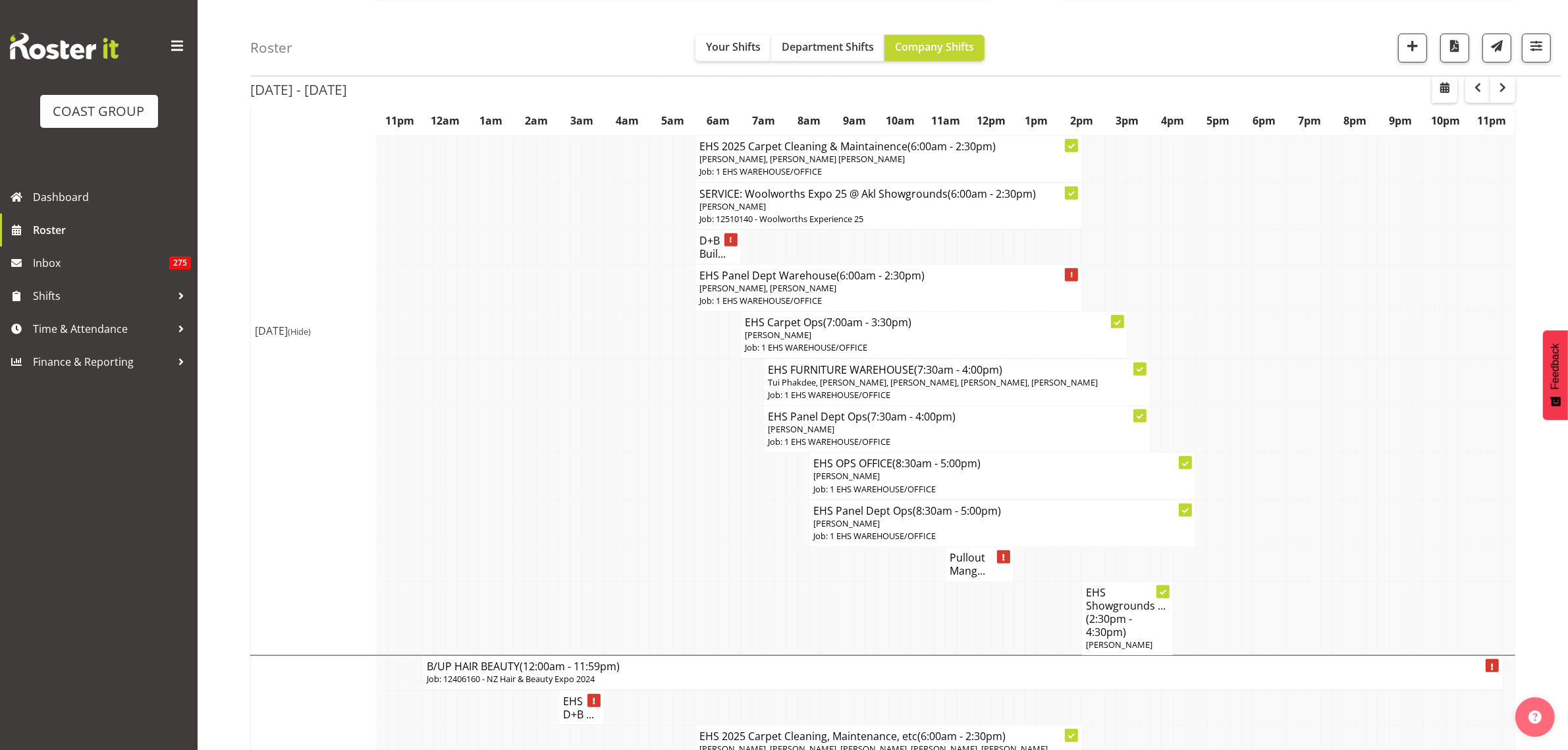
click at [973, 577] on h4 "Pullout Mang..." at bounding box center [979, 563] width 60 height 26
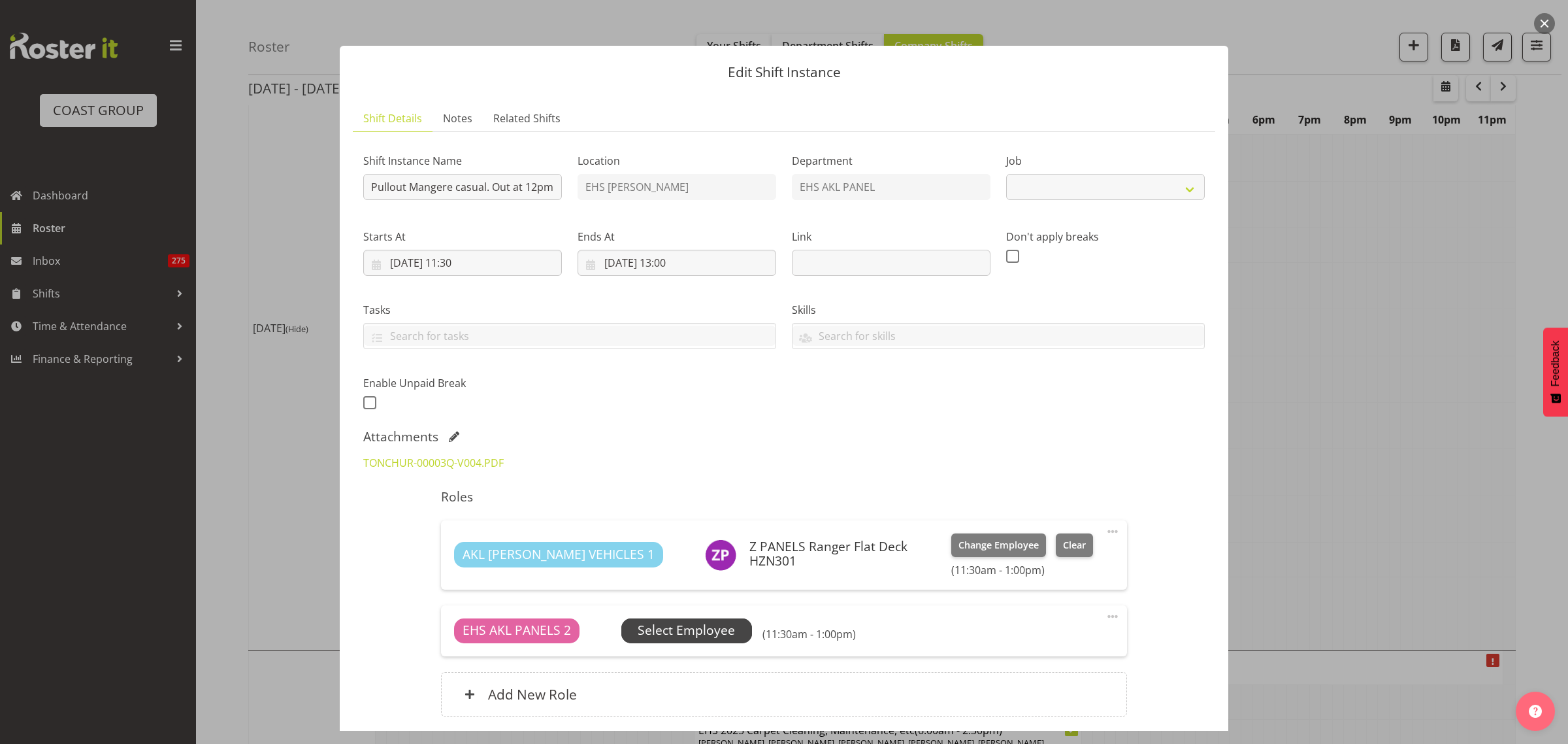
select select "8653"
click at [709, 625] on span "Select Employee" at bounding box center [686, 630] width 98 height 19
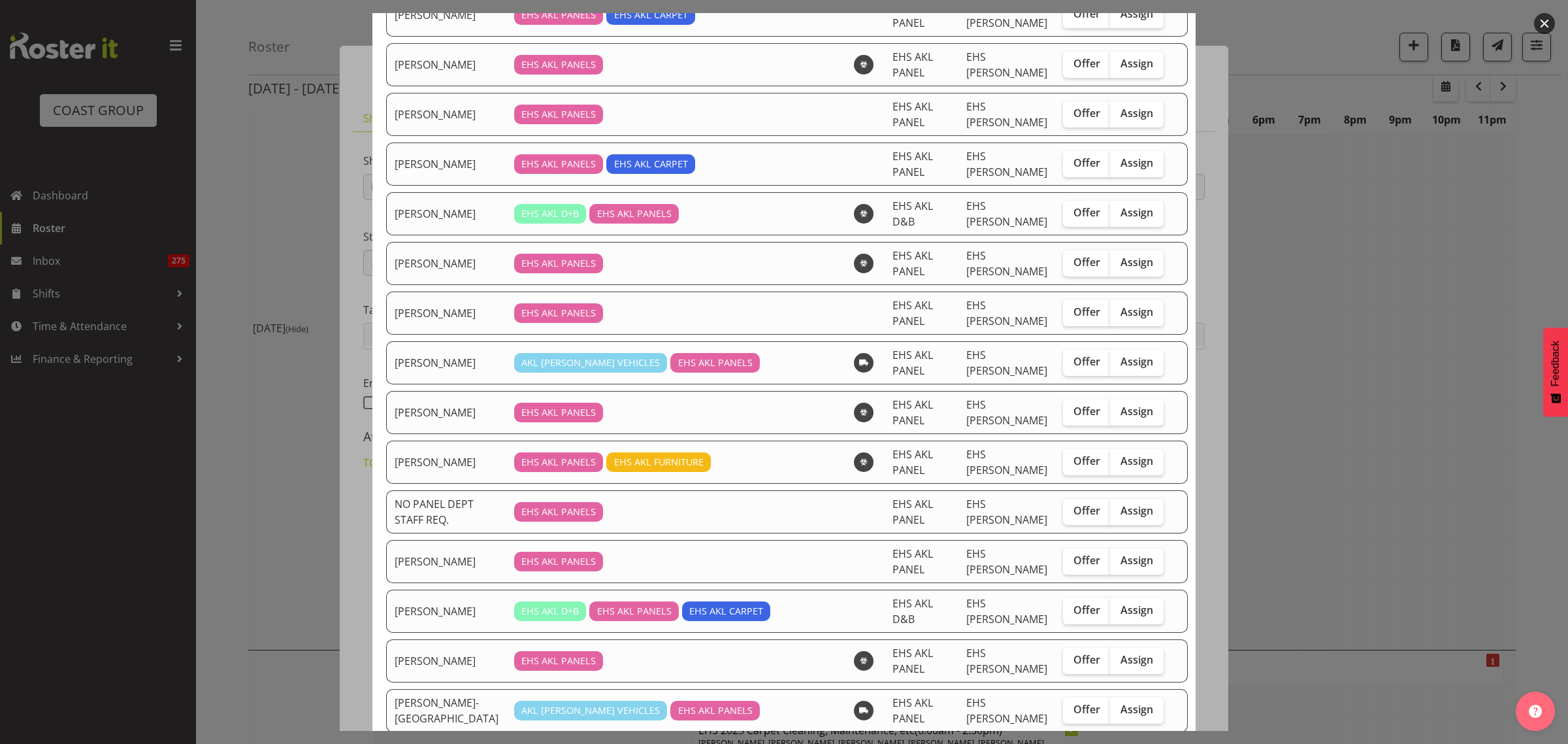
scroll to position [327, 0]
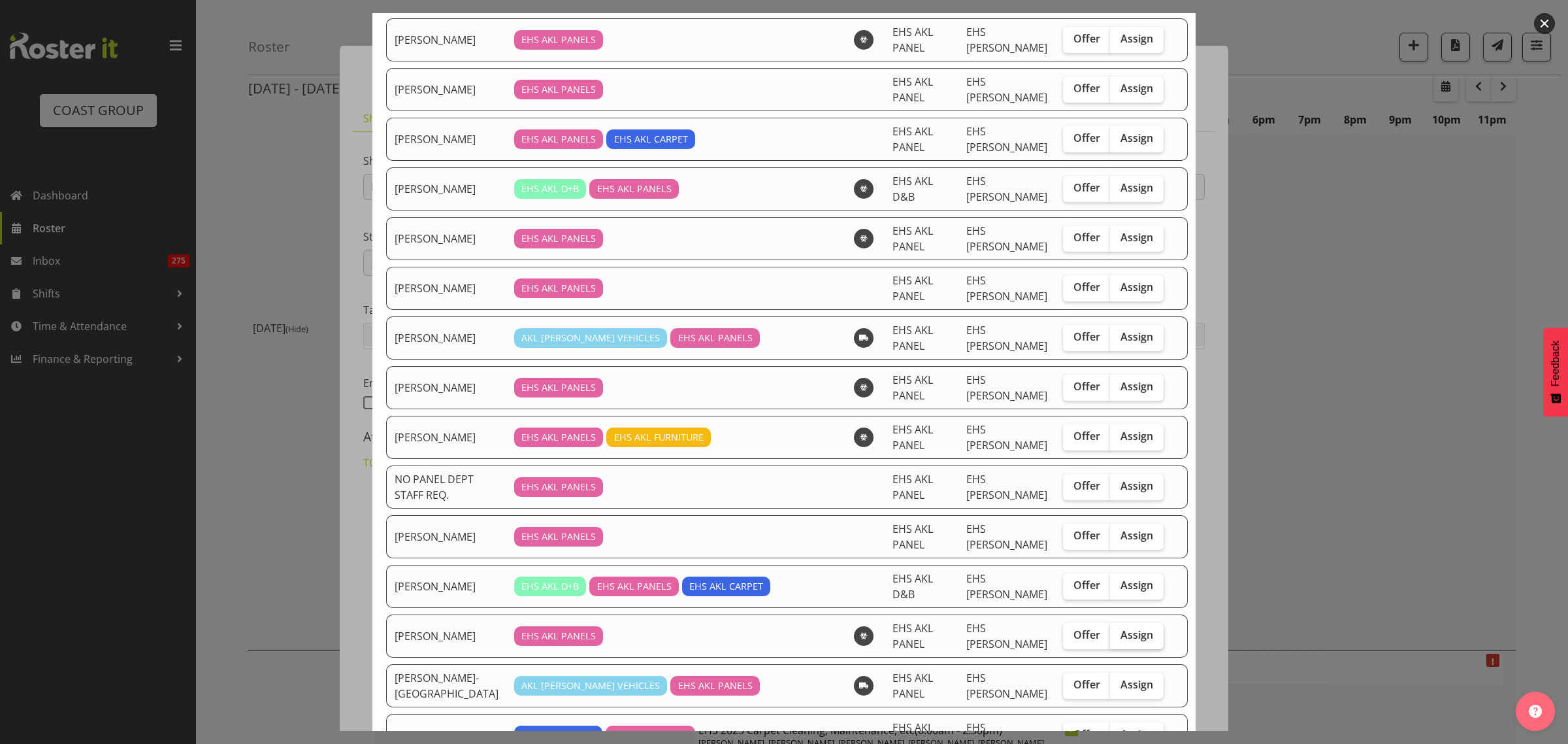
drag, startPoint x: 1128, startPoint y: 641, endPoint x: 1118, endPoint y: 642, distance: 10.0
click at [1127, 641] on span "Assign" at bounding box center [1136, 634] width 33 height 13
click at [1119, 639] on input "Assign" at bounding box center [1114, 635] width 9 height 9
checkbox input "true"
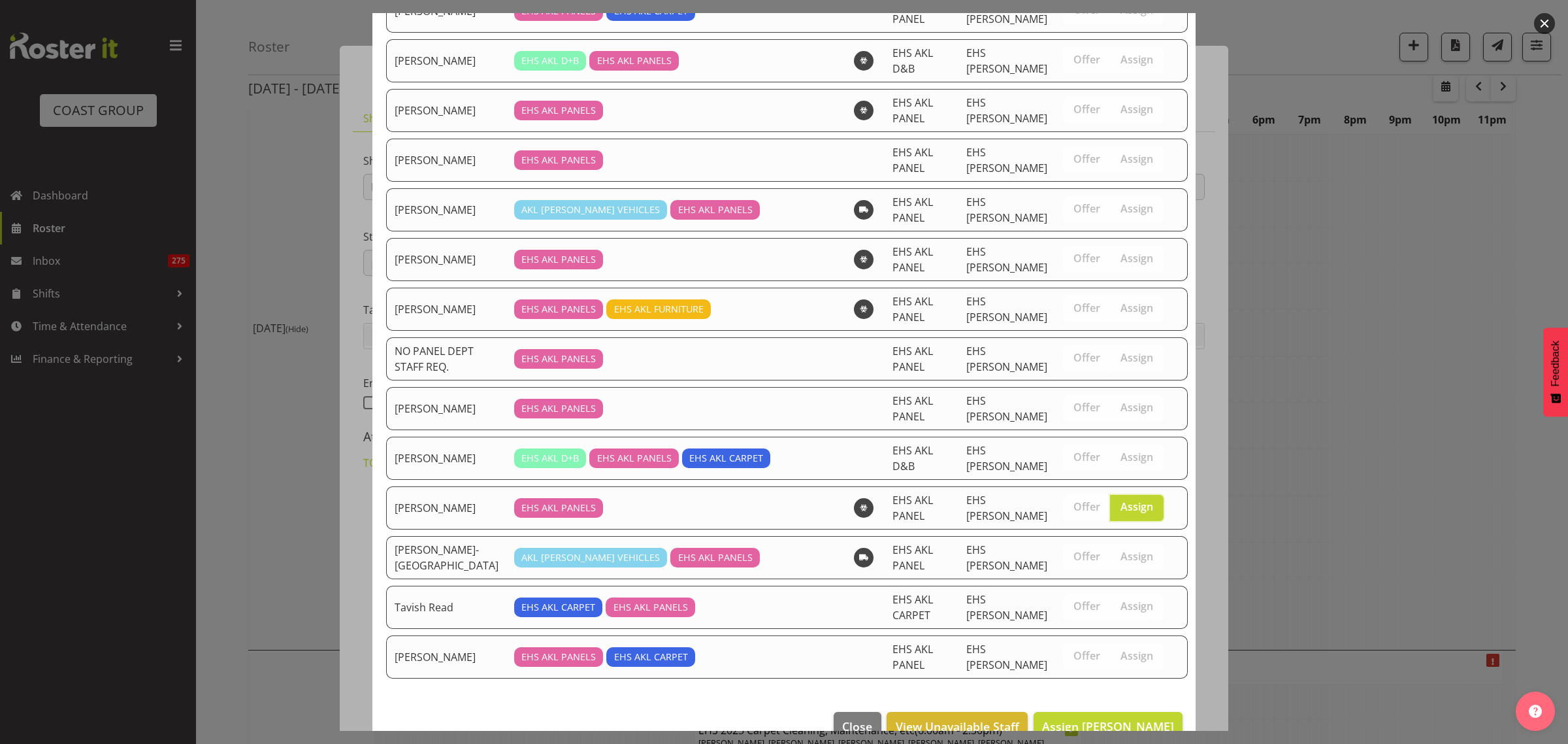
scroll to position [490, 0]
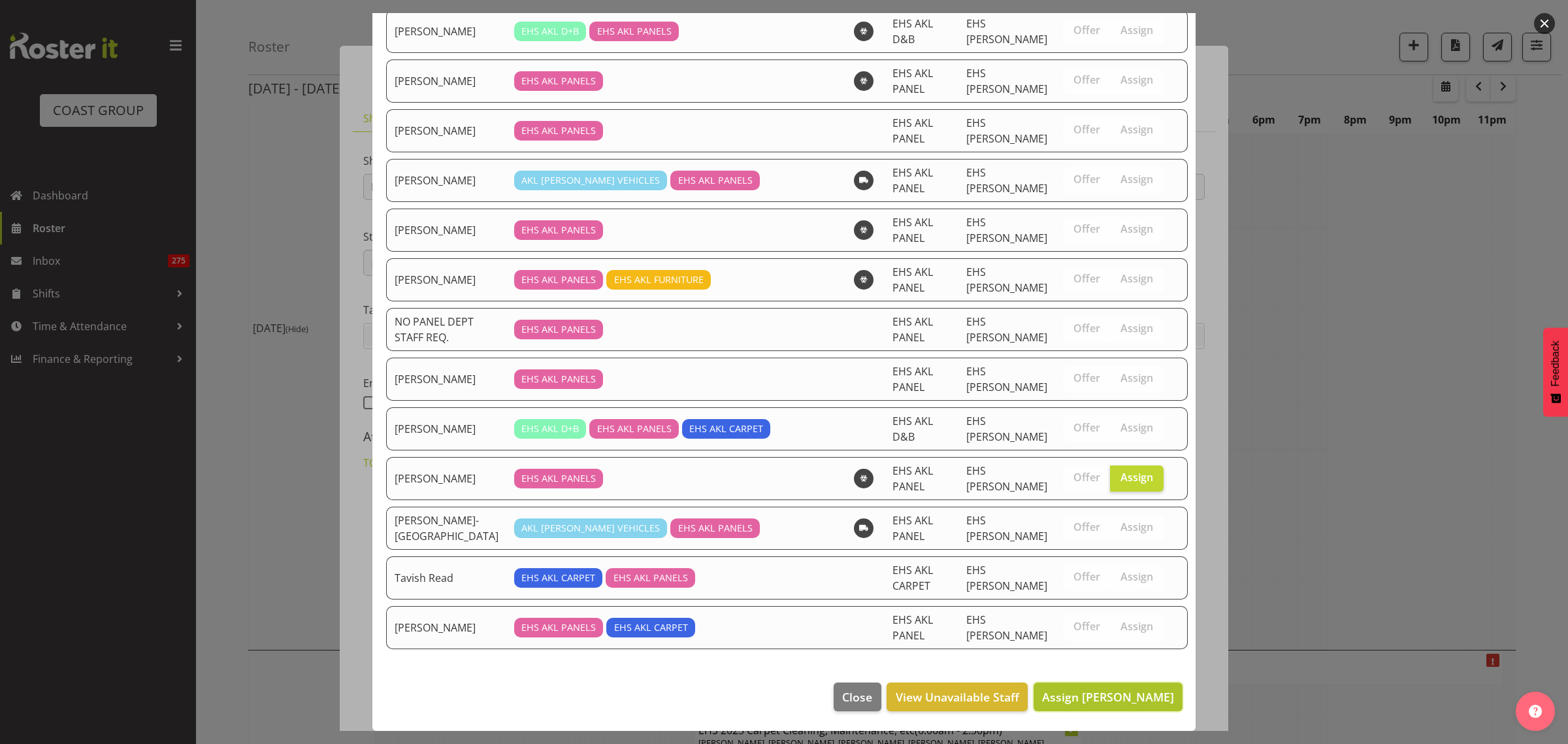
click at [1065, 702] on span "Assign [PERSON_NAME]" at bounding box center [1108, 697] width 132 height 16
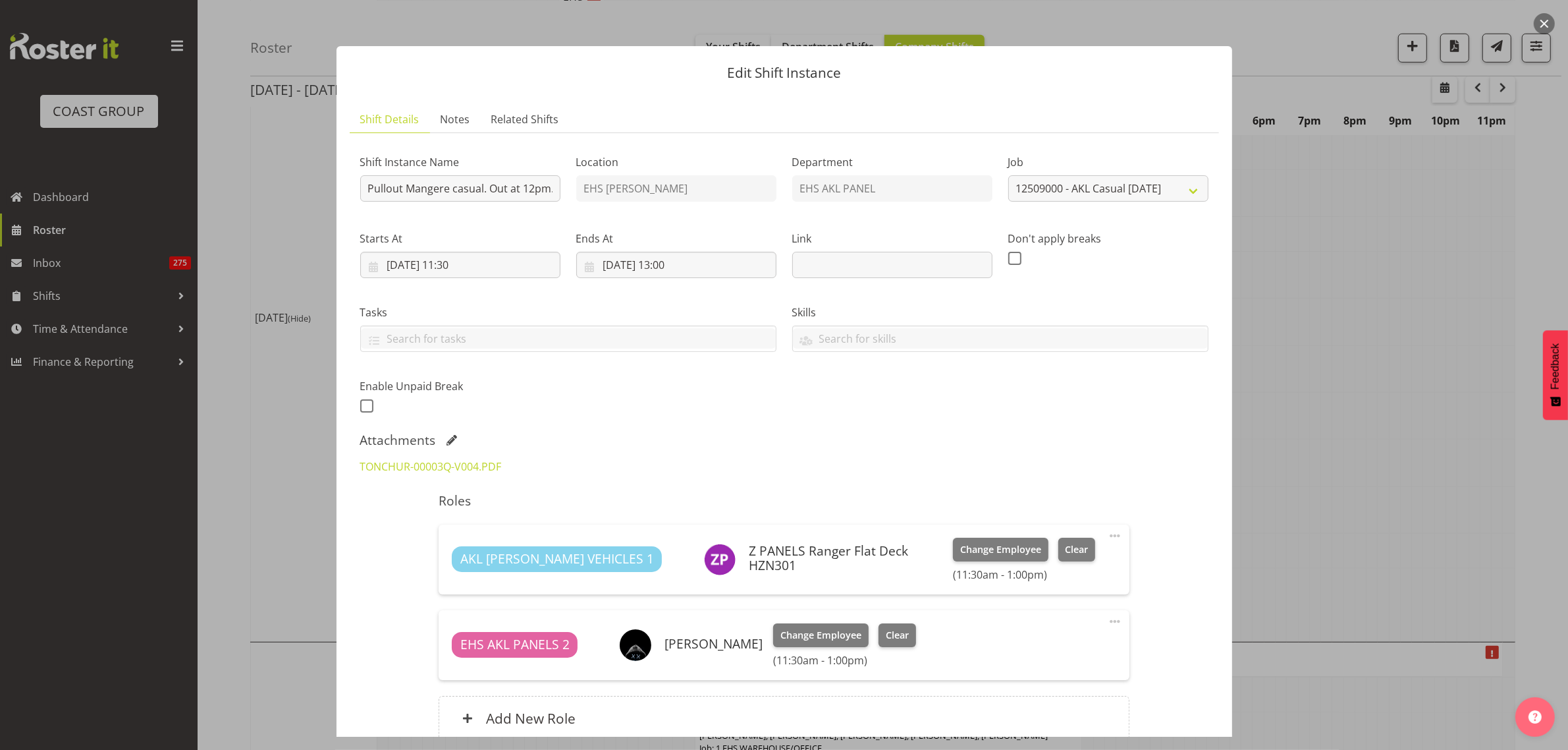
scroll to position [122, 0]
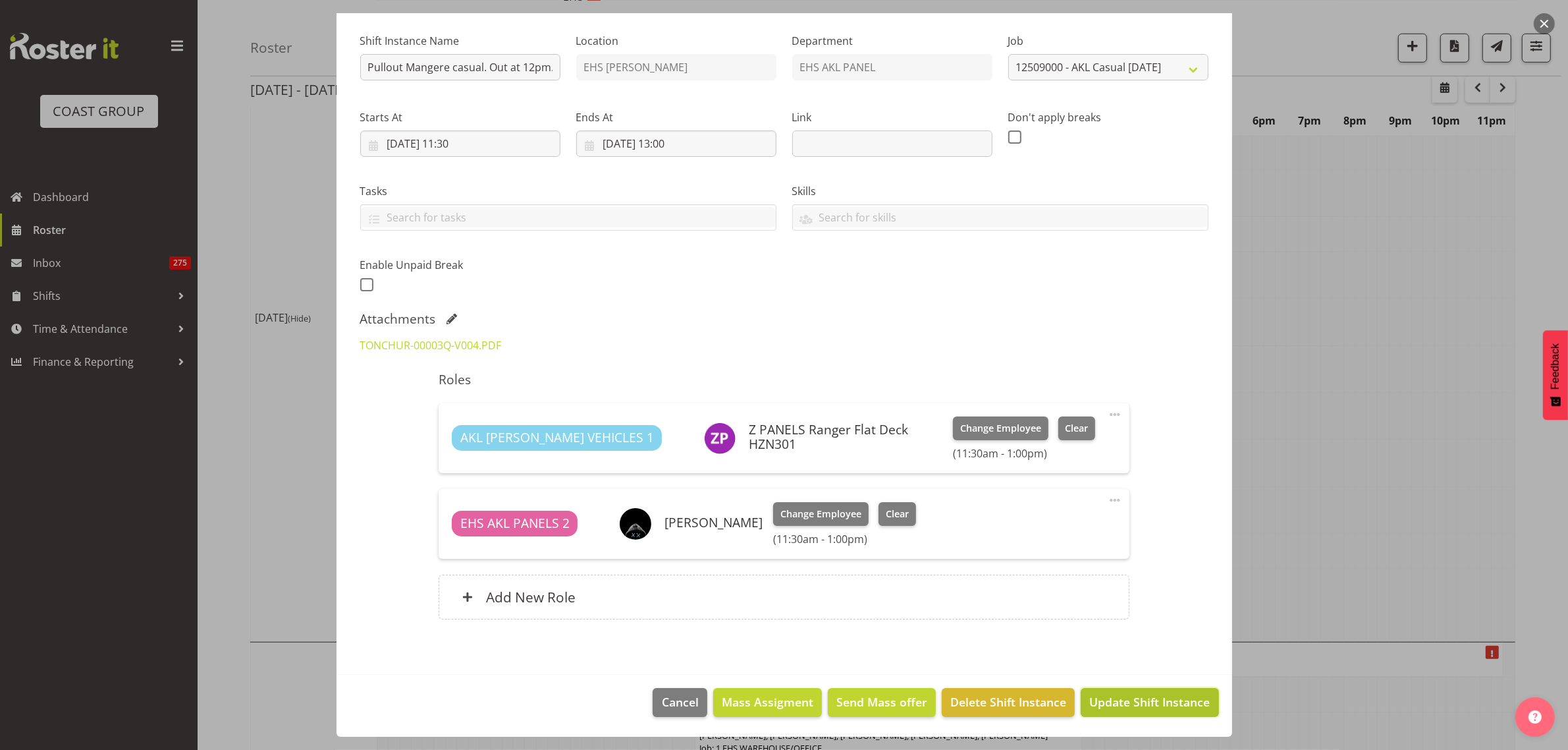
click at [1107, 704] on span "Update Shift Instance" at bounding box center [1149, 701] width 121 height 17
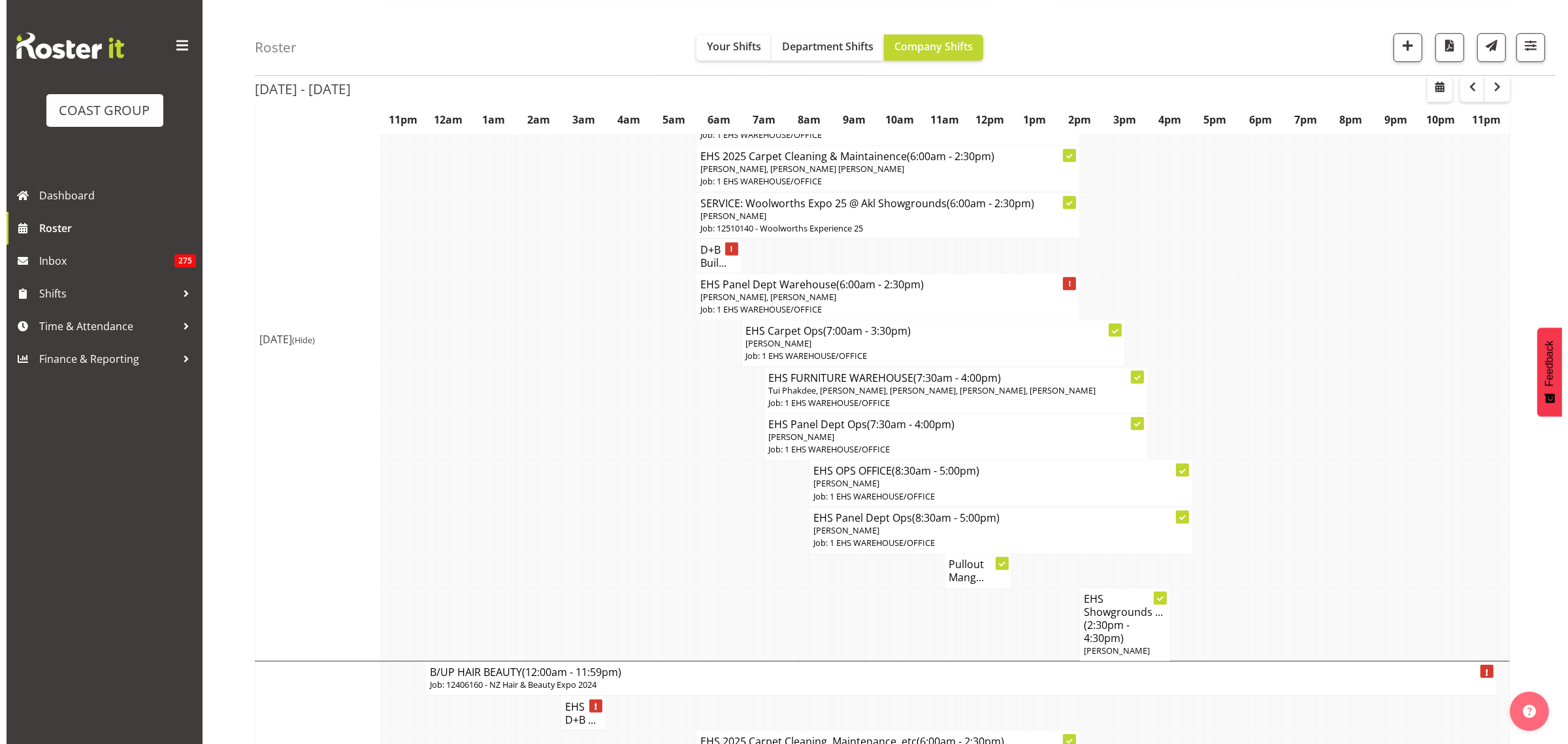
scroll to position [1144, 0]
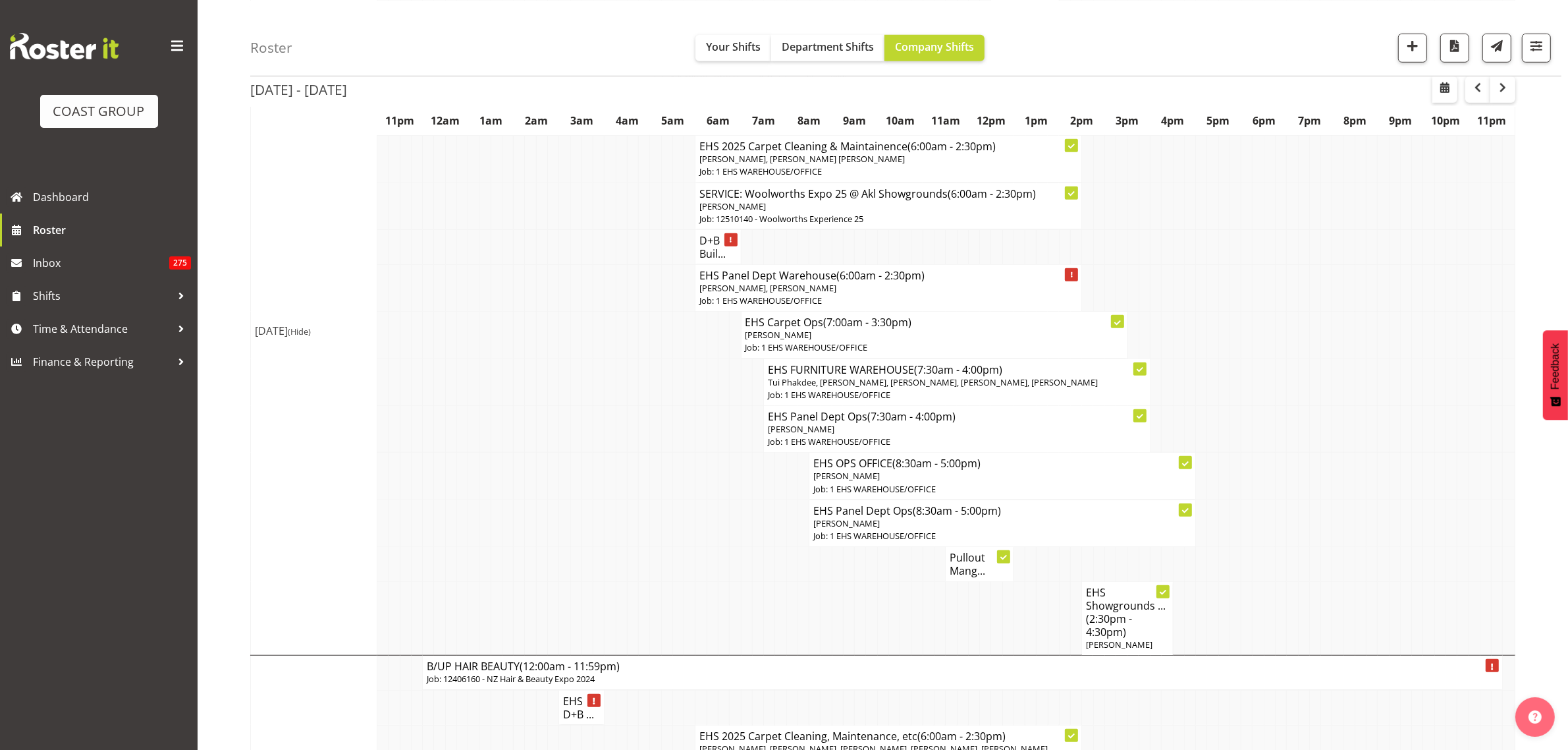
click at [985, 299] on p "Job: 1 EHS WAREHOUSE/OFFICE" at bounding box center [888, 300] width 378 height 13
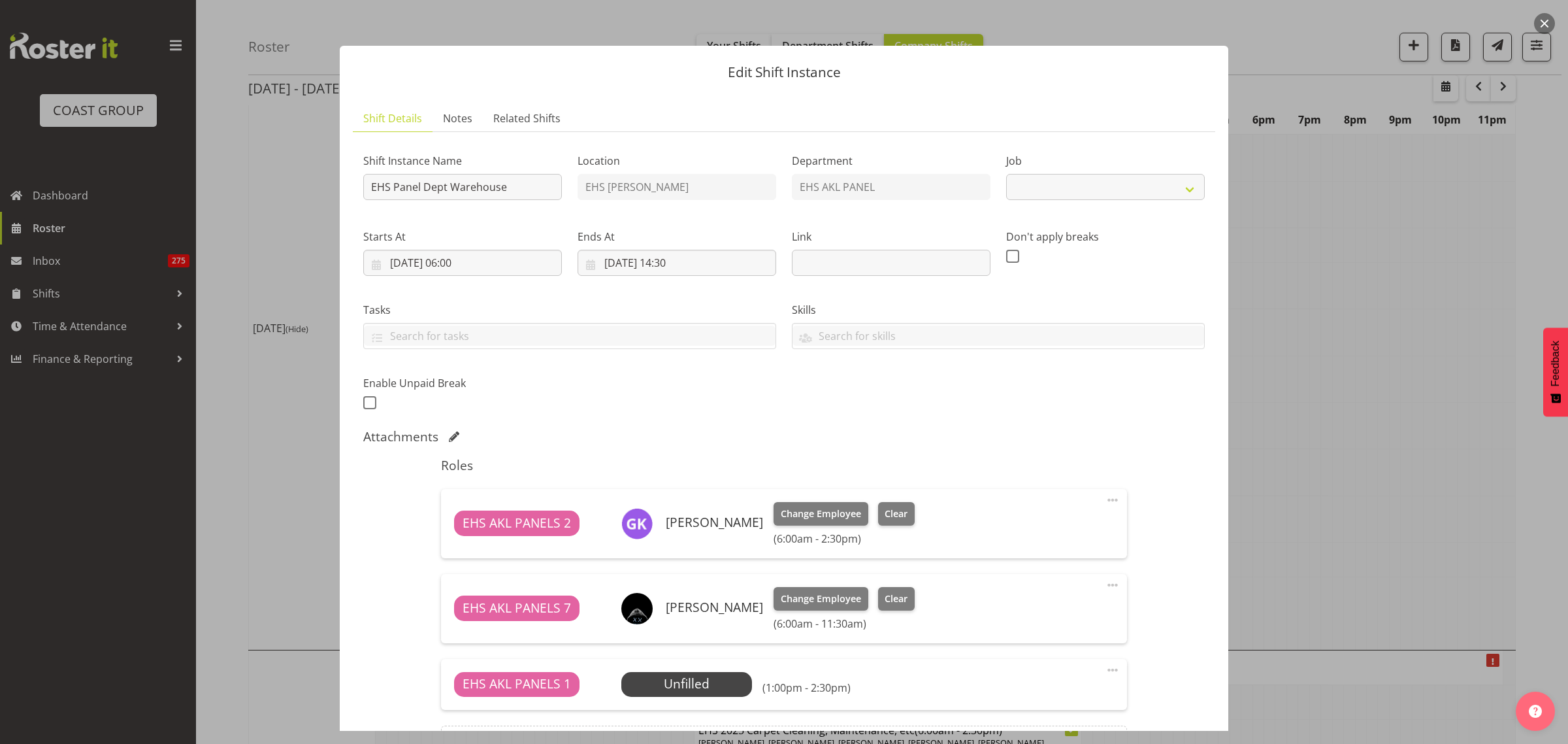
scroll to position [155, 0]
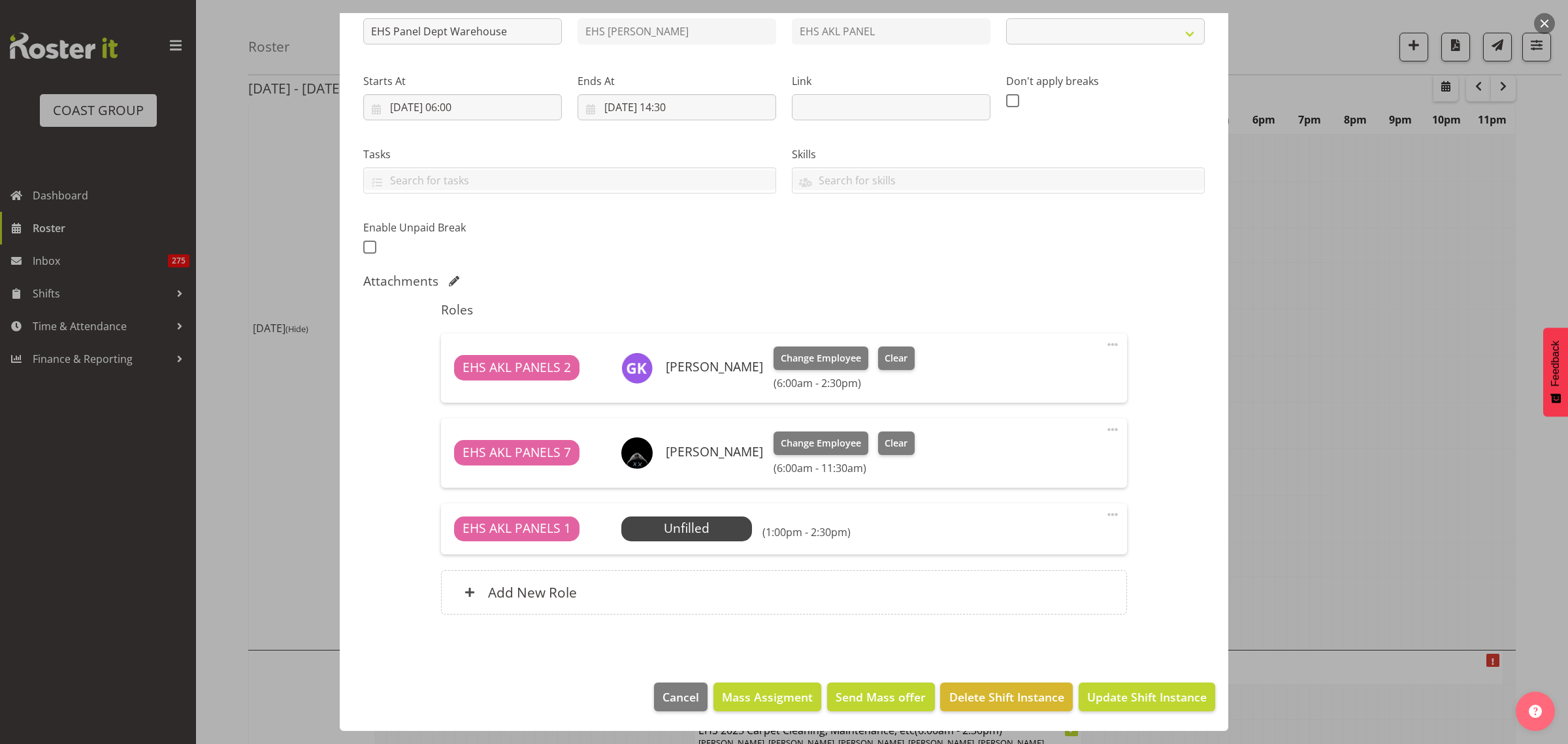
select select "69"
click at [692, 531] on span "Select Employee" at bounding box center [686, 528] width 98 height 19
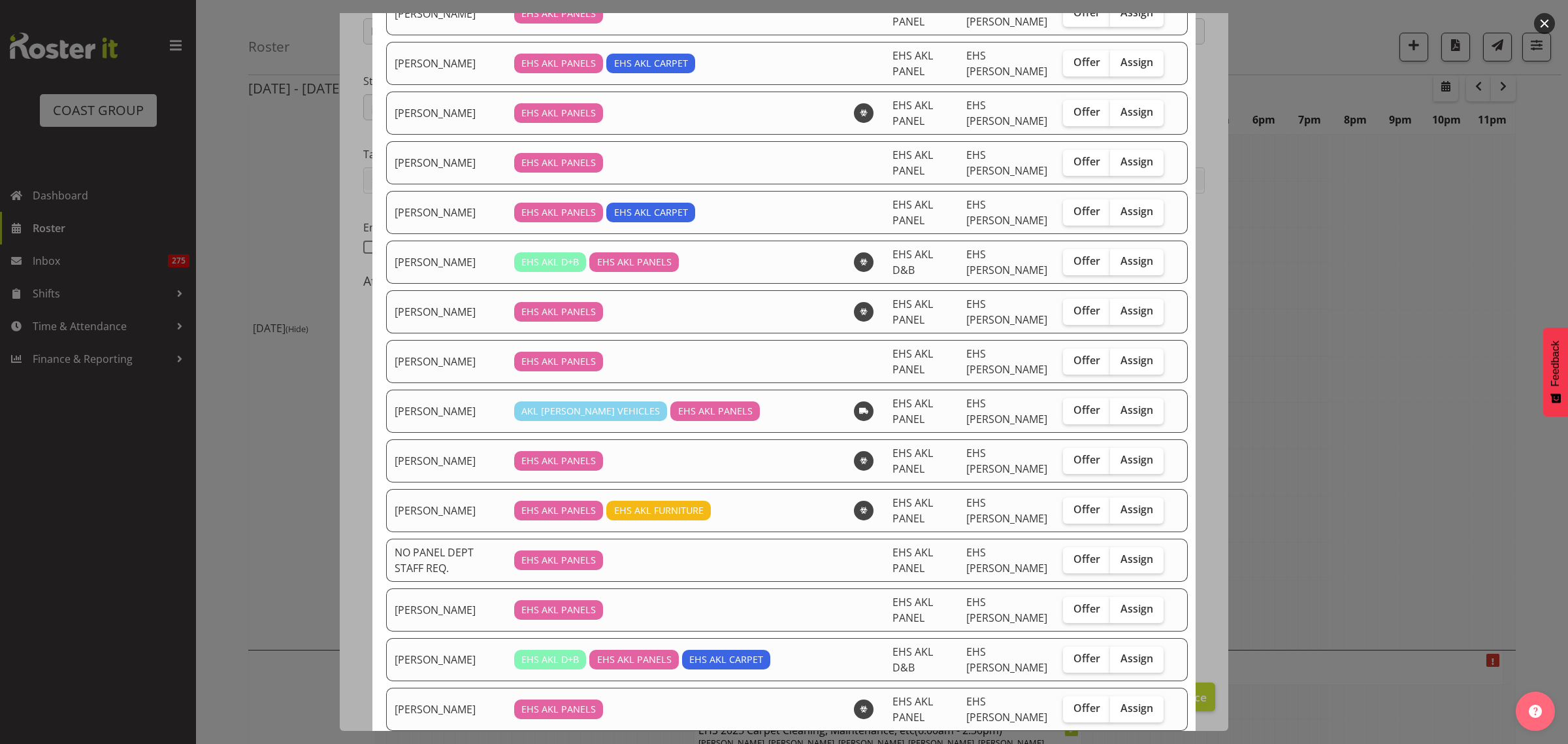
scroll to position [327, 0]
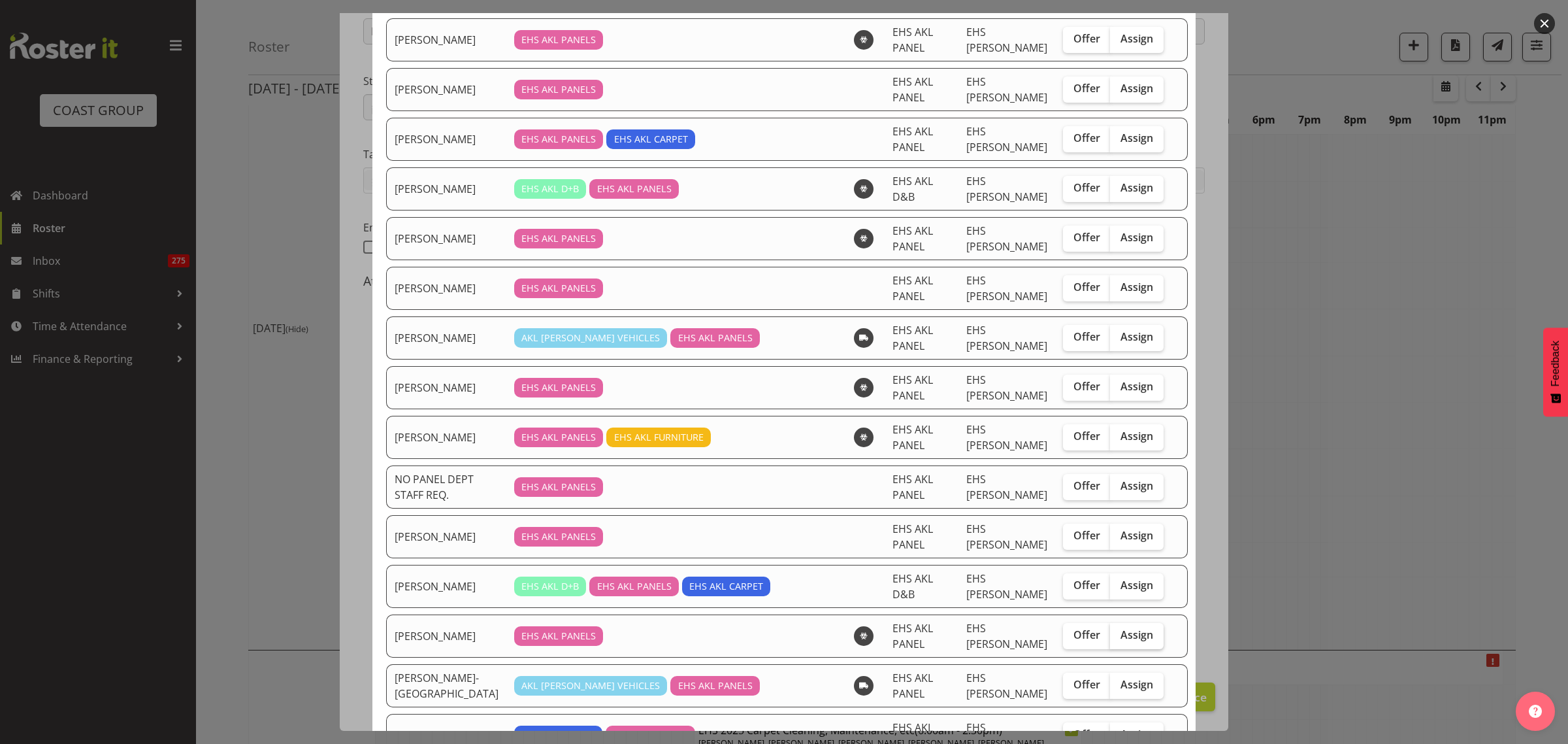
click at [1120, 641] on span "Assign" at bounding box center [1136, 634] width 33 height 13
click at [1118, 639] on input "Assign" at bounding box center [1114, 635] width 9 height 9
checkbox input "true"
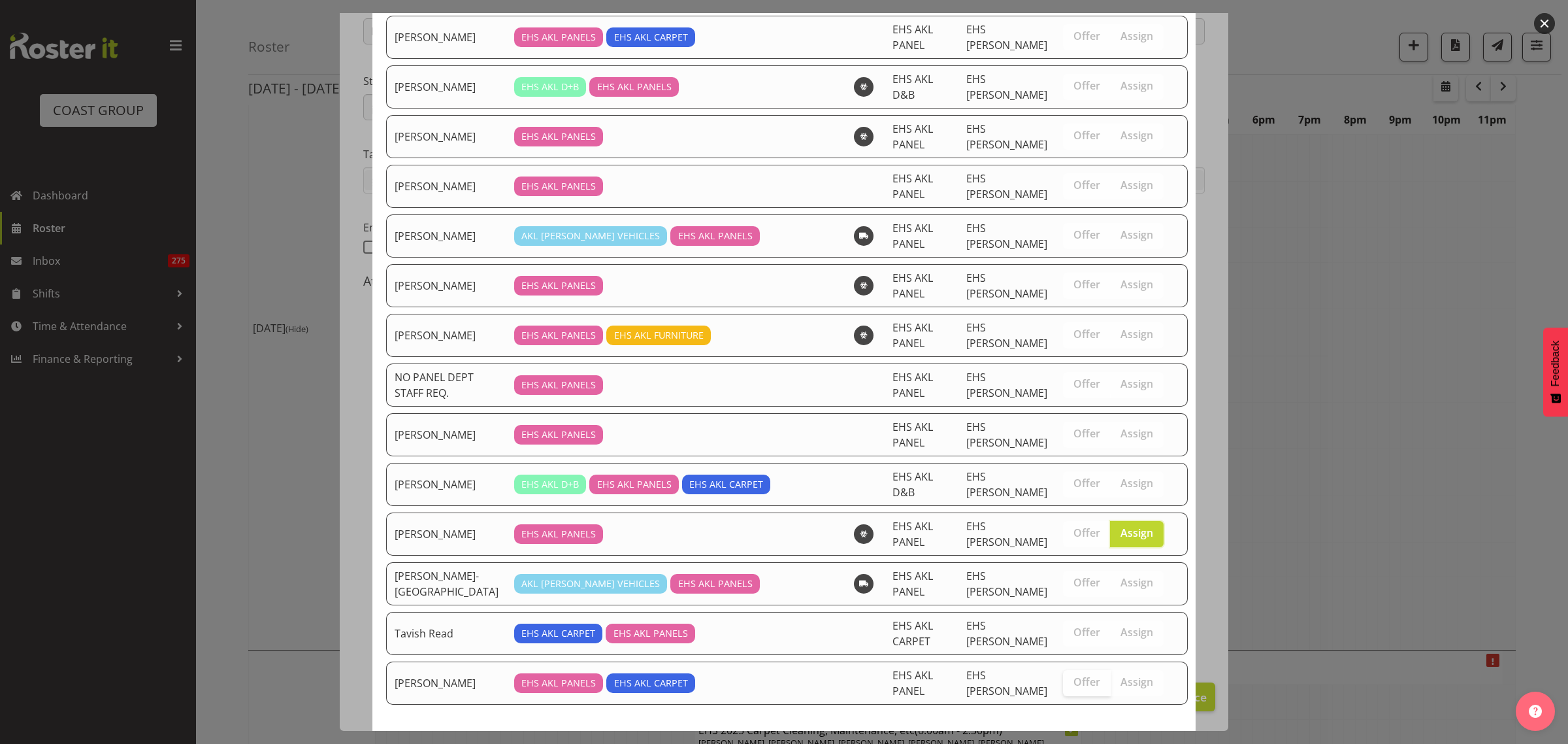
scroll to position [490, 0]
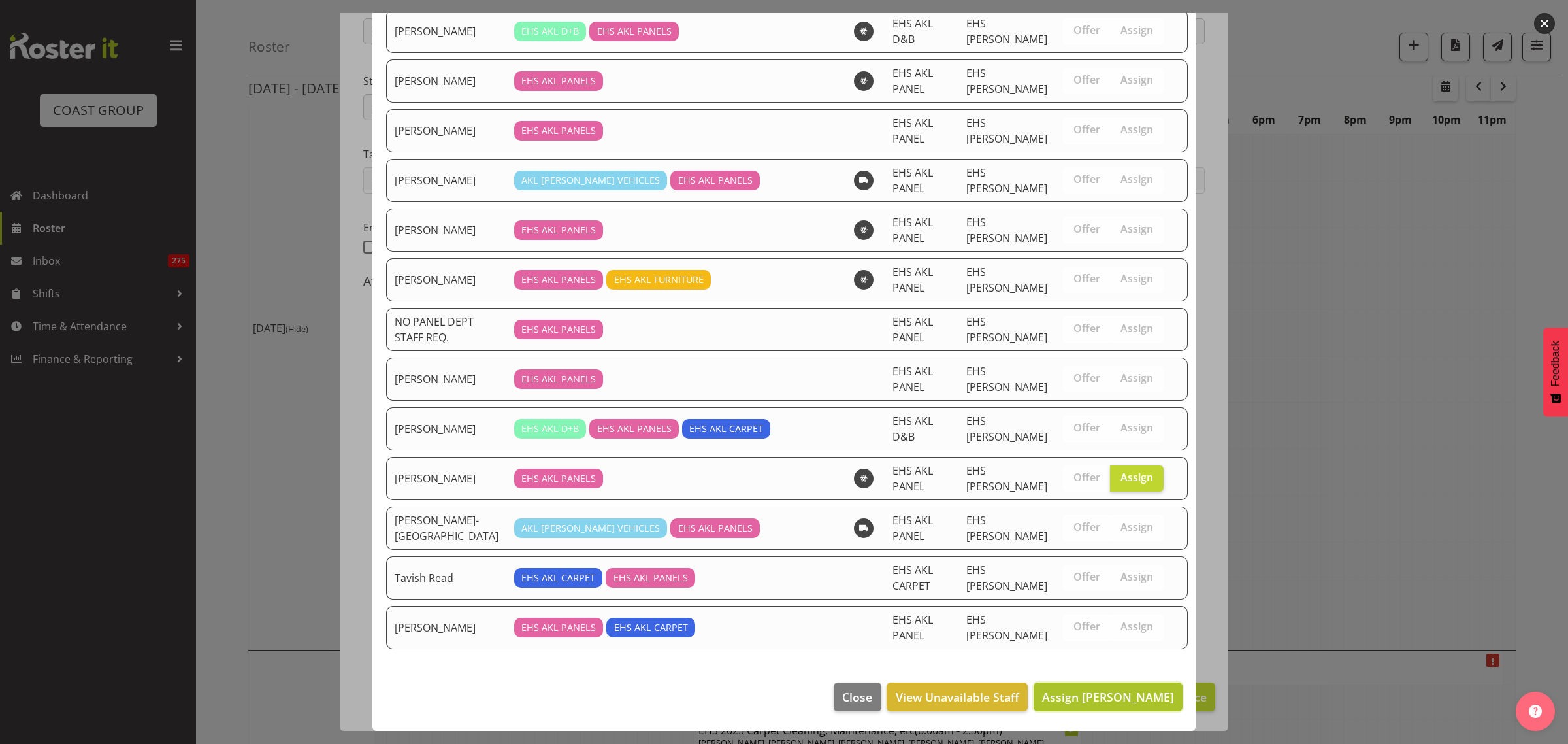
click at [1080, 701] on span "Assign [PERSON_NAME]" at bounding box center [1108, 697] width 132 height 16
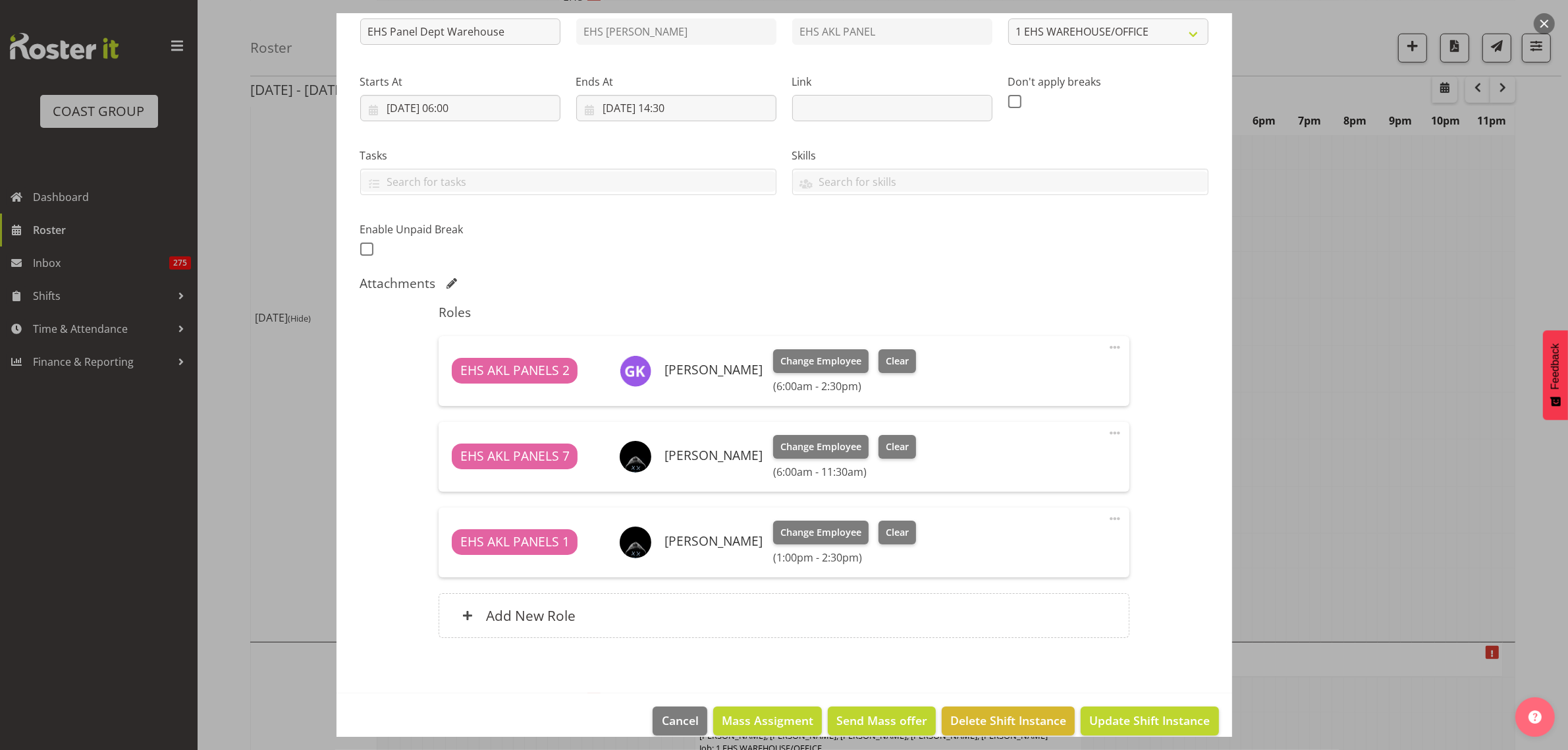
scroll to position [1249, 0]
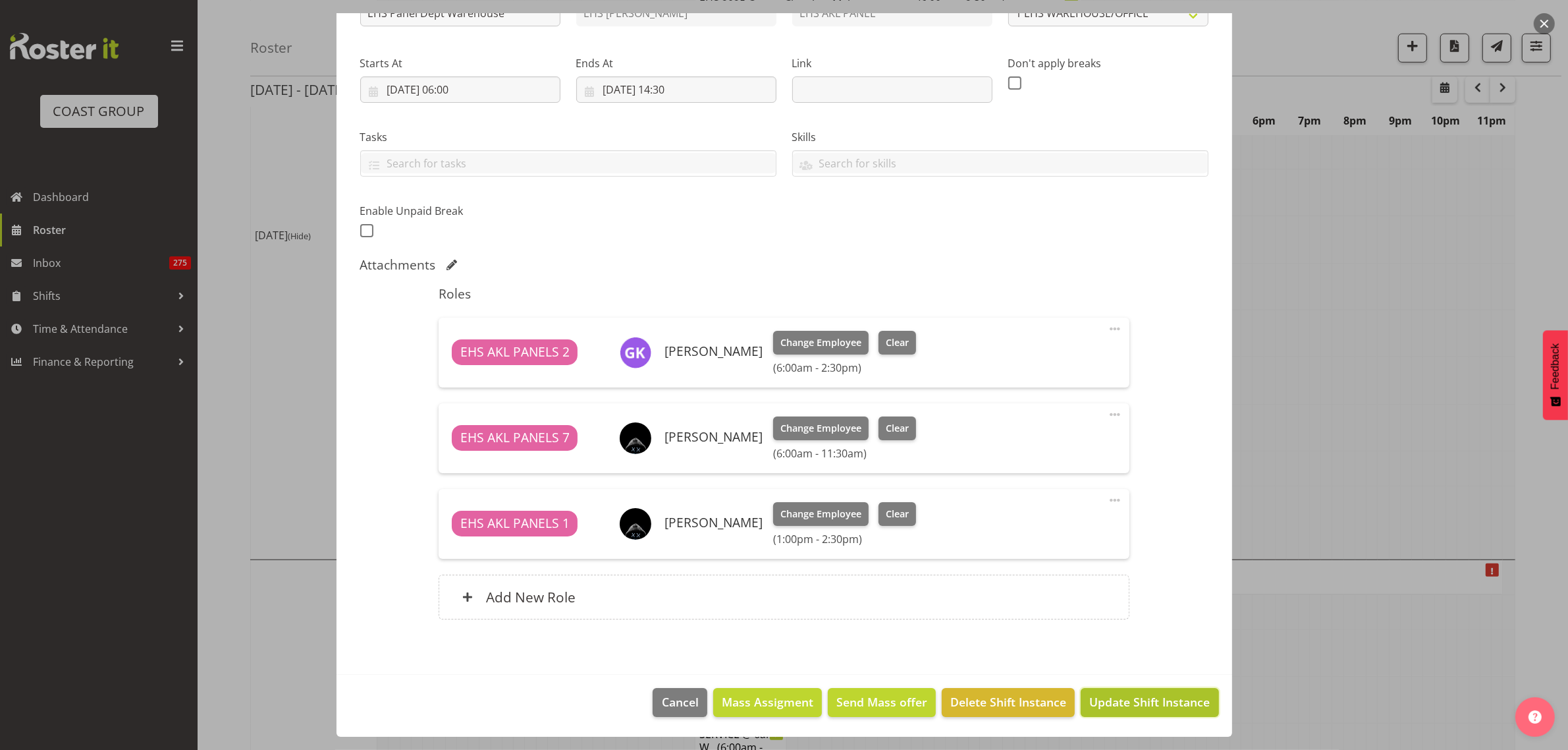
click at [1120, 703] on span "Update Shift Instance" at bounding box center [1149, 701] width 121 height 17
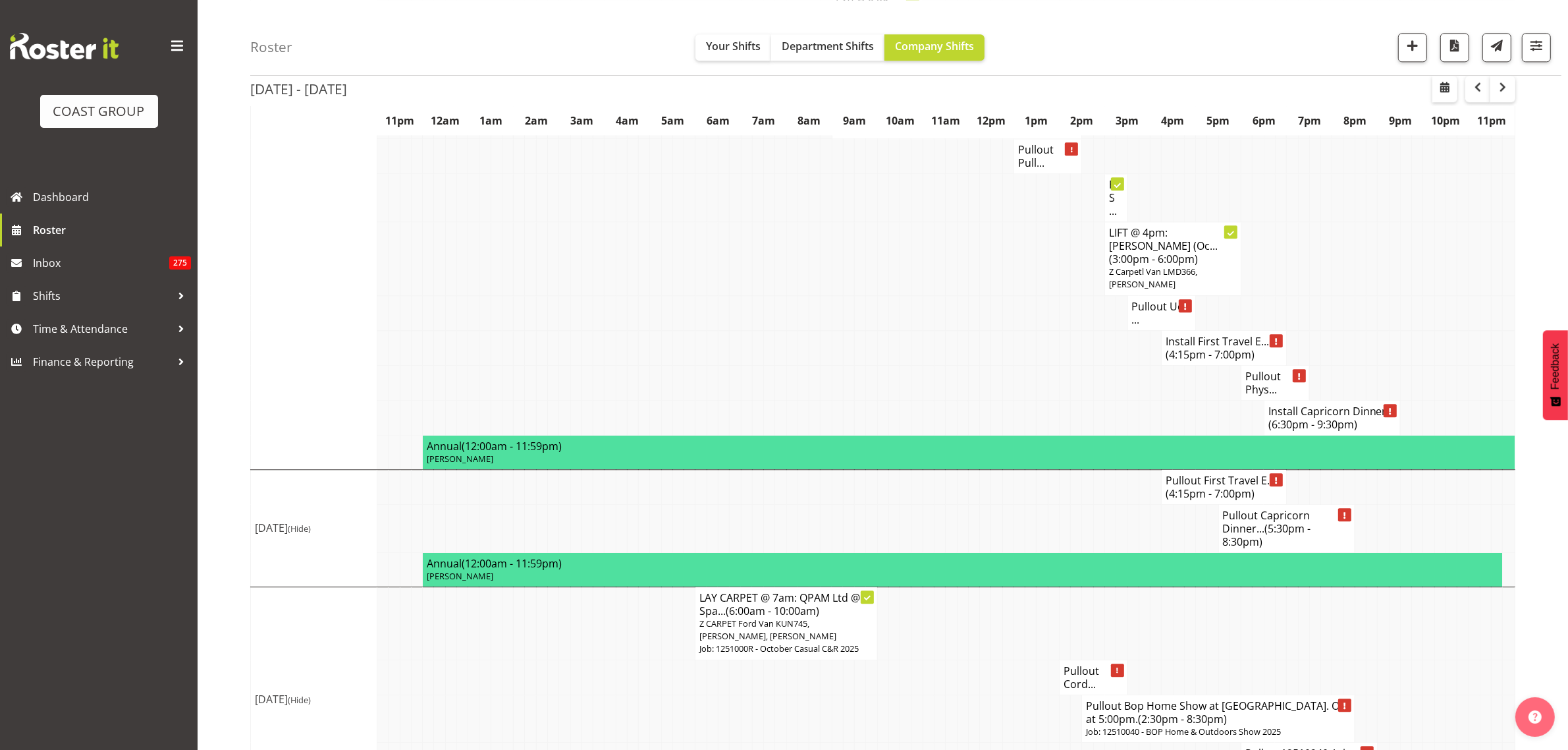
scroll to position [4302, 0]
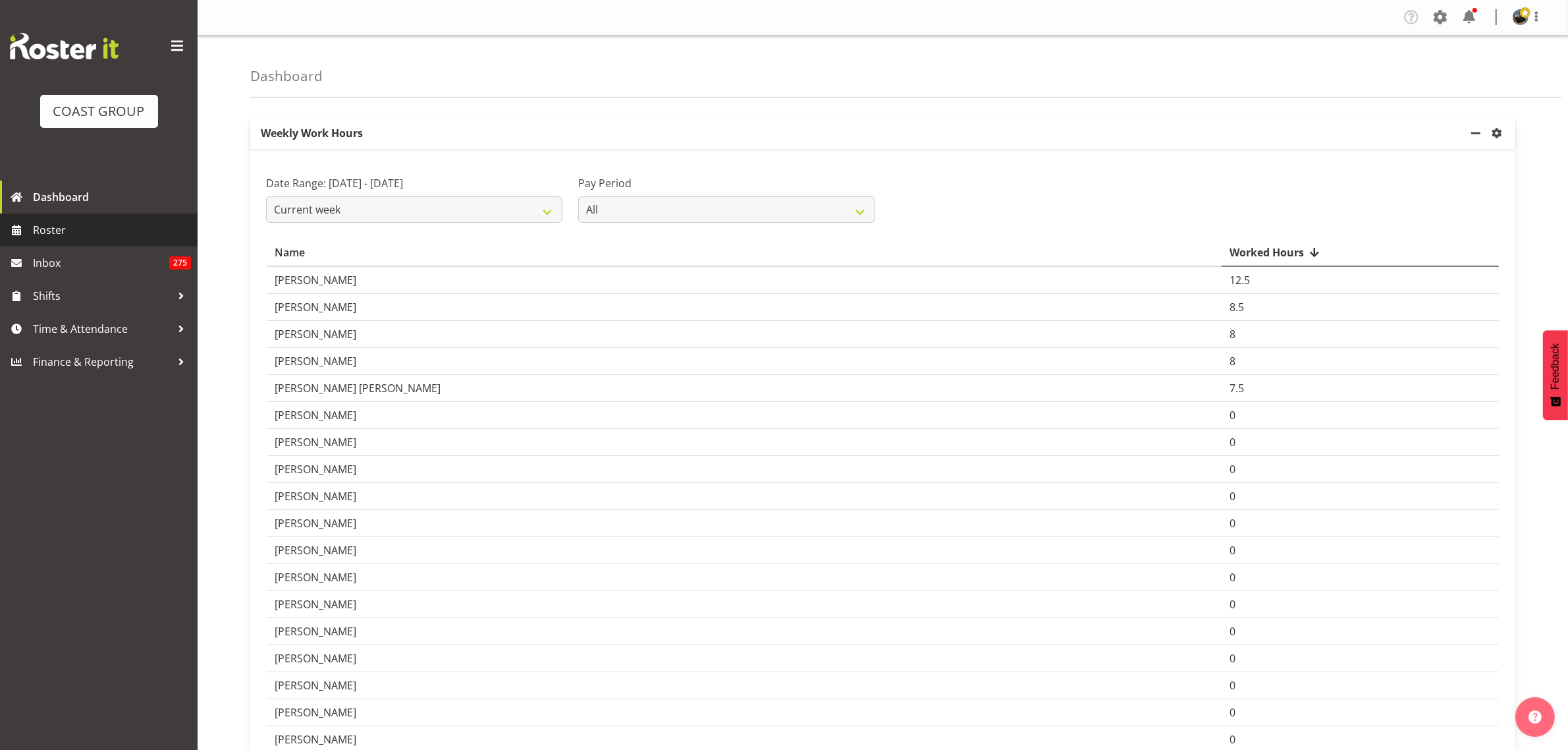
click at [86, 234] on span "Roster" at bounding box center [112, 230] width 158 height 20
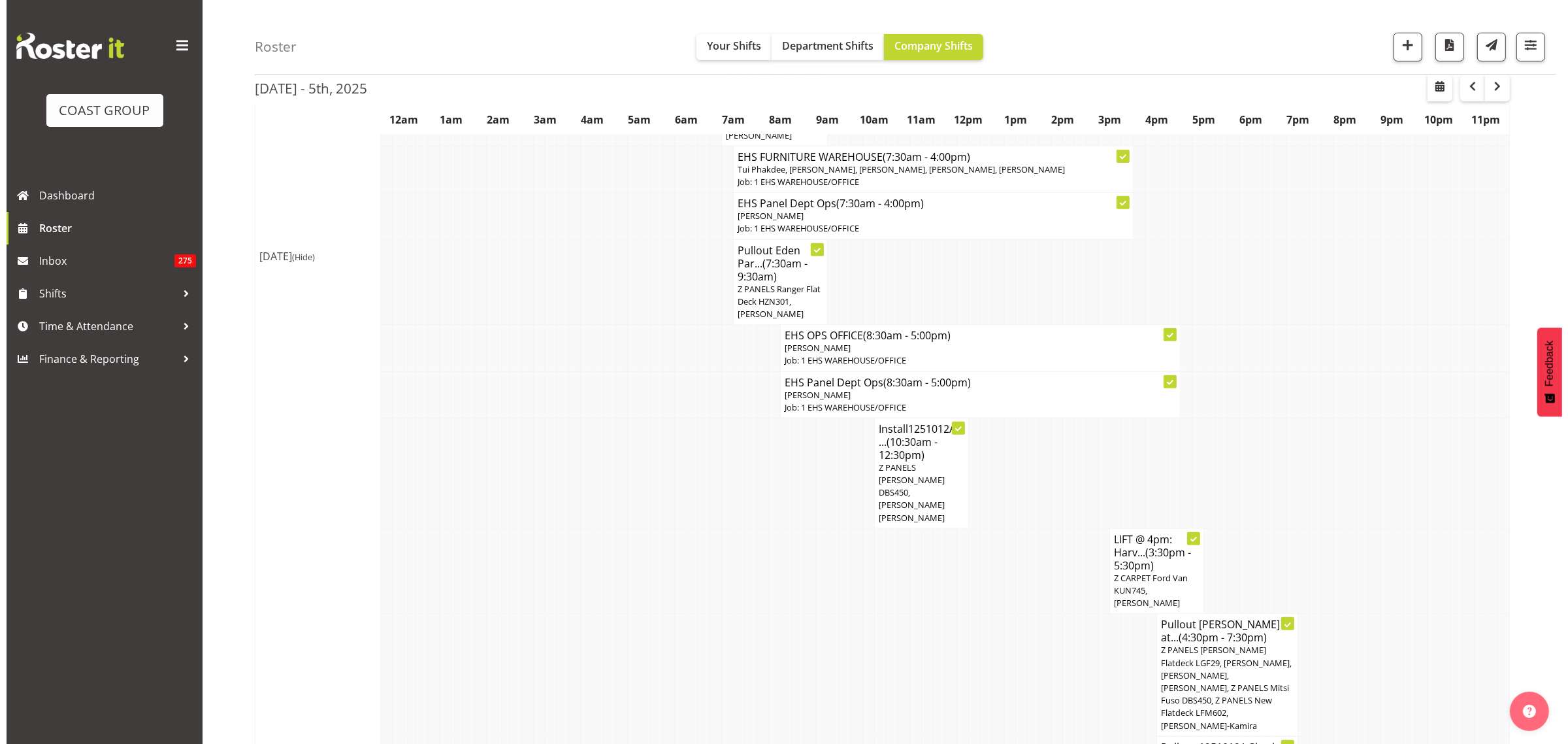
scroll to position [724, 0]
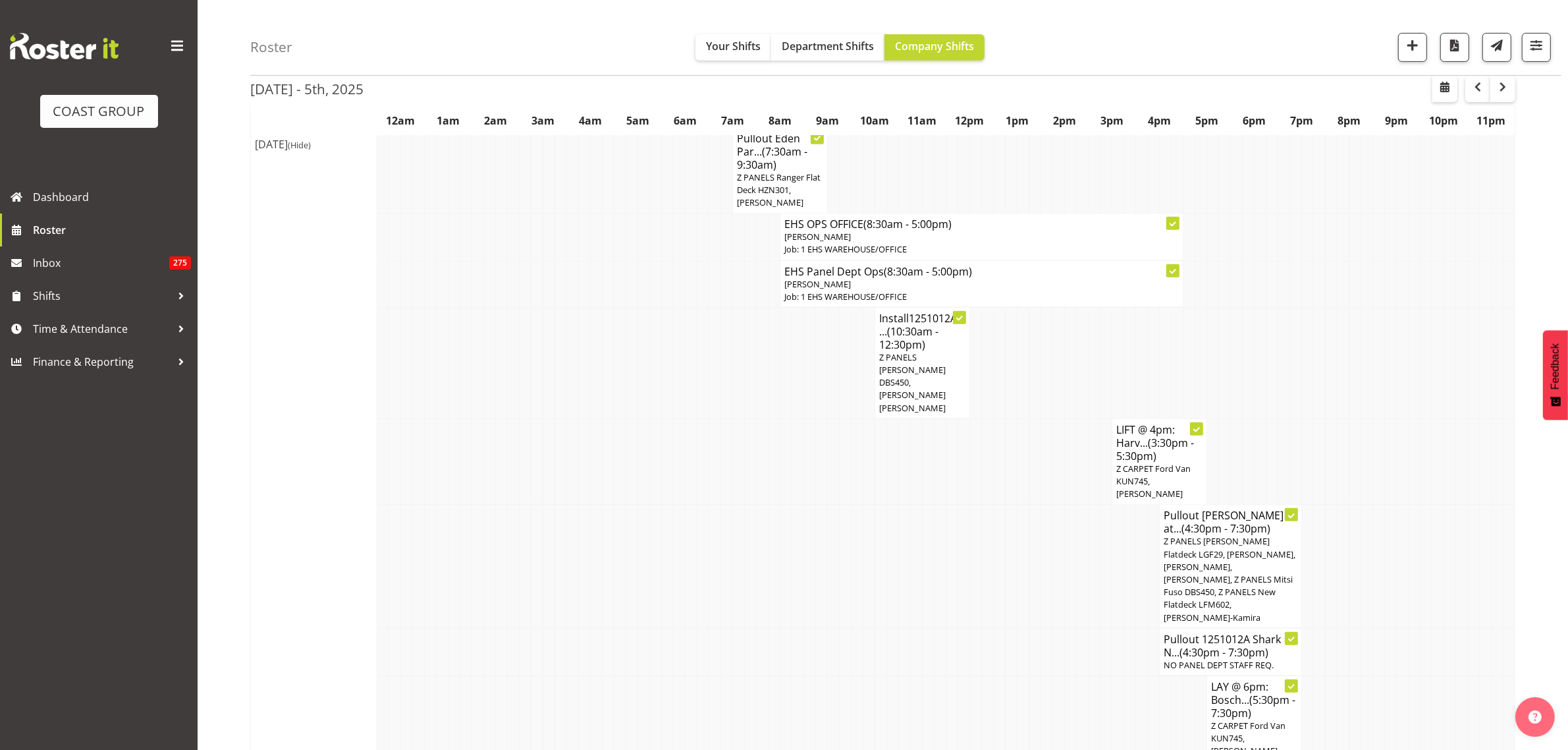
click at [1250, 595] on span "Z PANELS Mitsy Flatdeck LGF29, Jeremy Zhu, Jonathan Elder, Hemi Tomlinson, Z PA…" at bounding box center [1228, 578] width 131 height 88
select select
select select "9"
select select "2025"
select select "16"
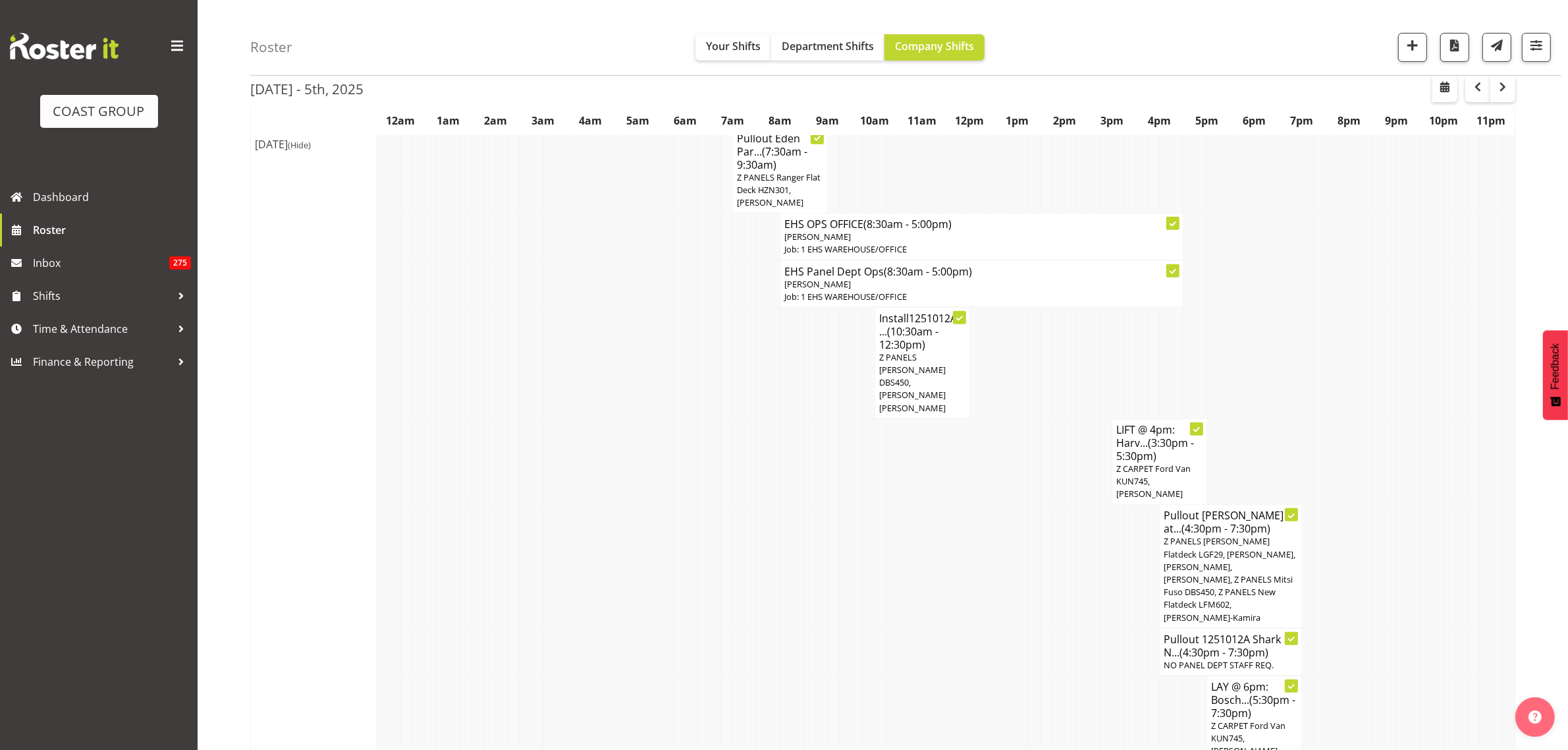
select select "30"
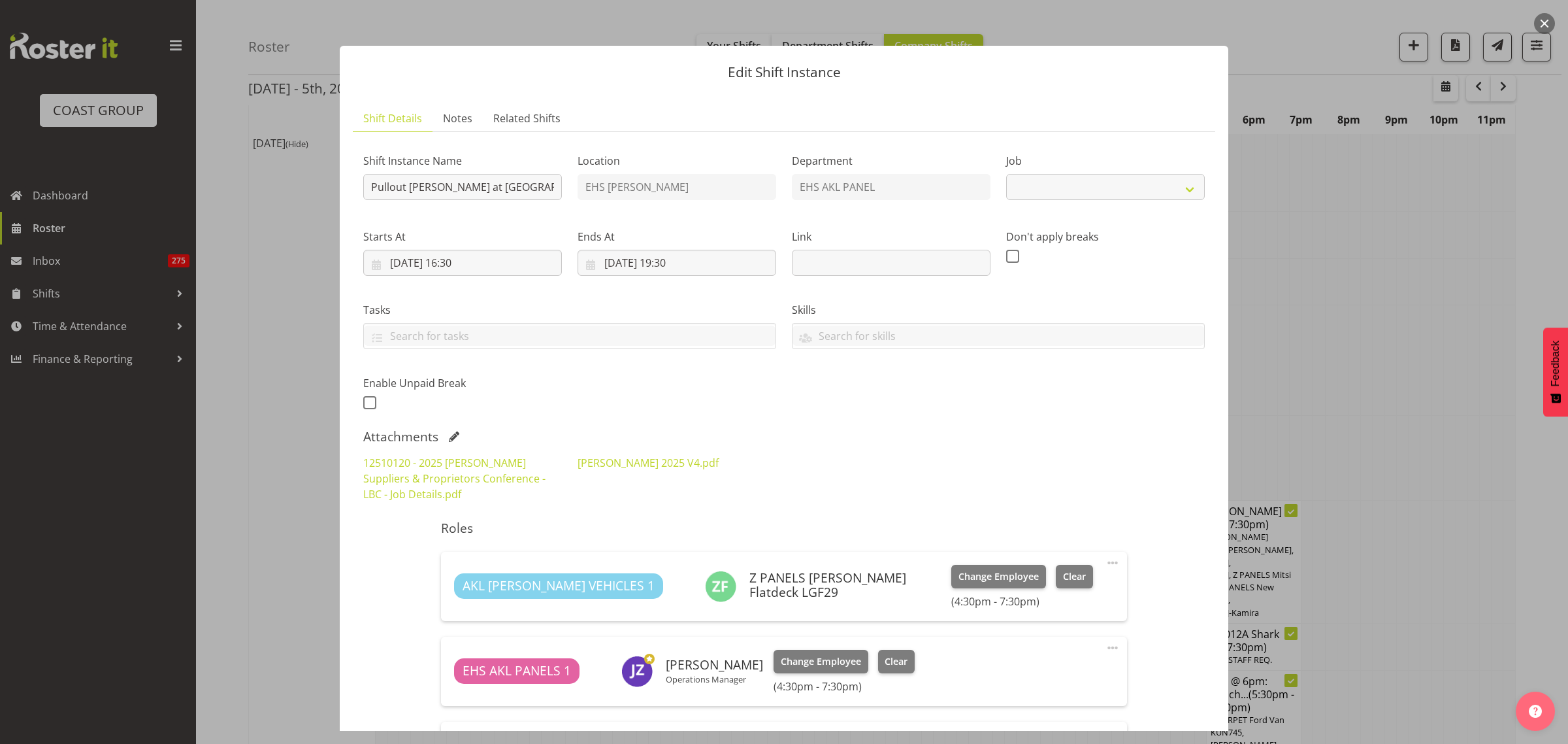
select select "9957"
click at [501, 263] on input "01/10/2025, 16:30" at bounding box center [463, 262] width 199 height 26
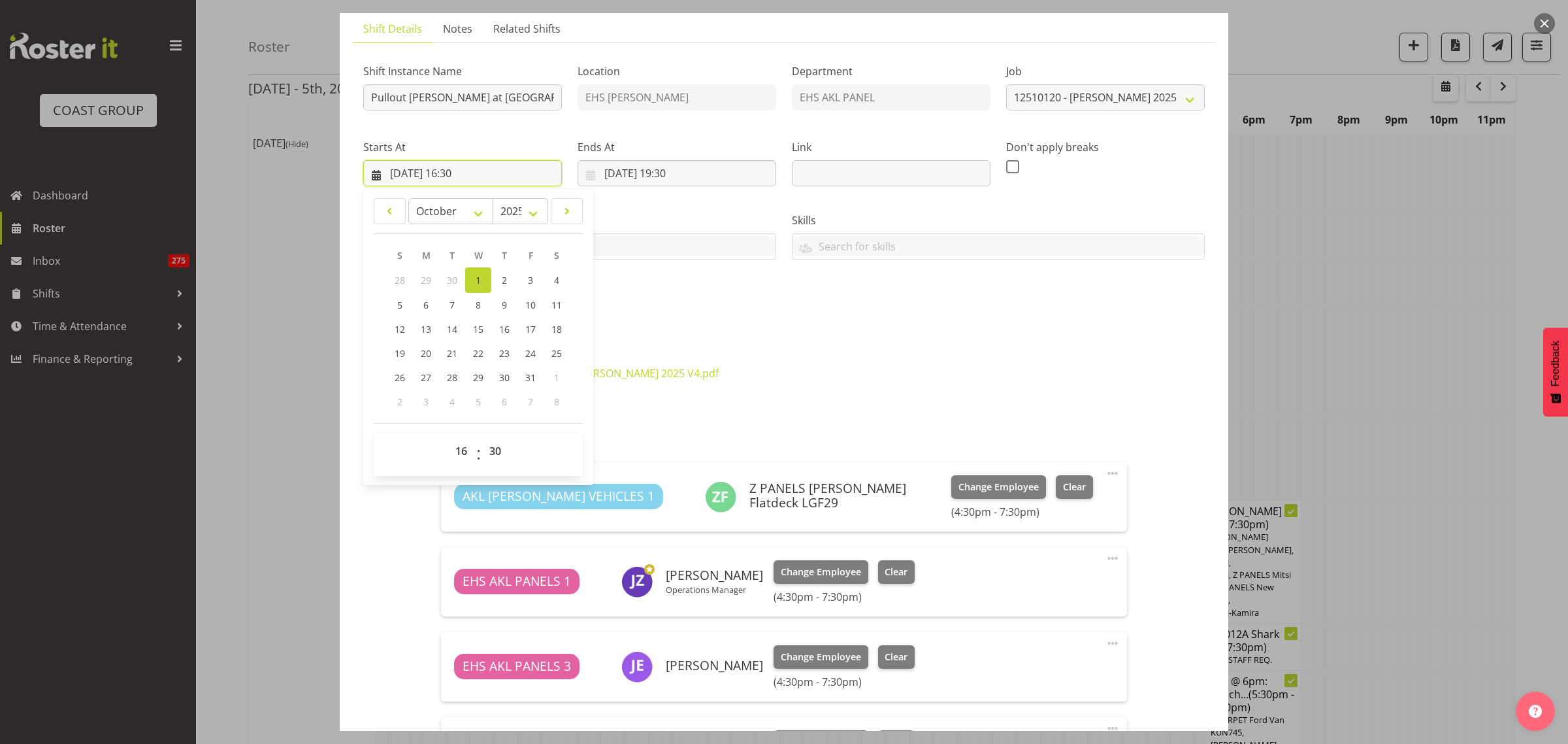
scroll to position [163, 0]
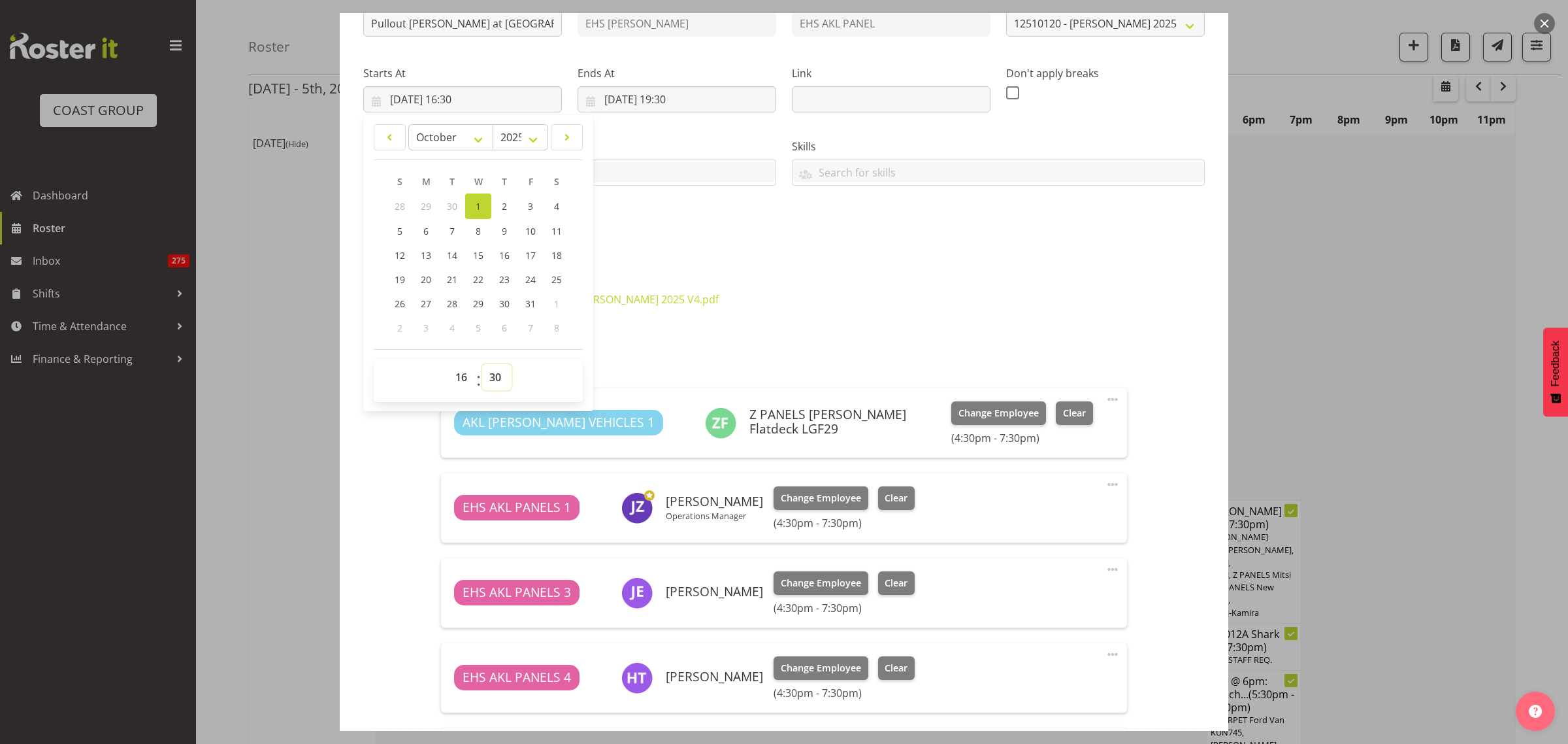
click at [495, 374] on select "00 01 02 03 04 05 06 07 08 09 10 11 12 13 14 15 16 17 18 19 20 21 22 23 24 25 2…" at bounding box center [496, 377] width 29 height 26
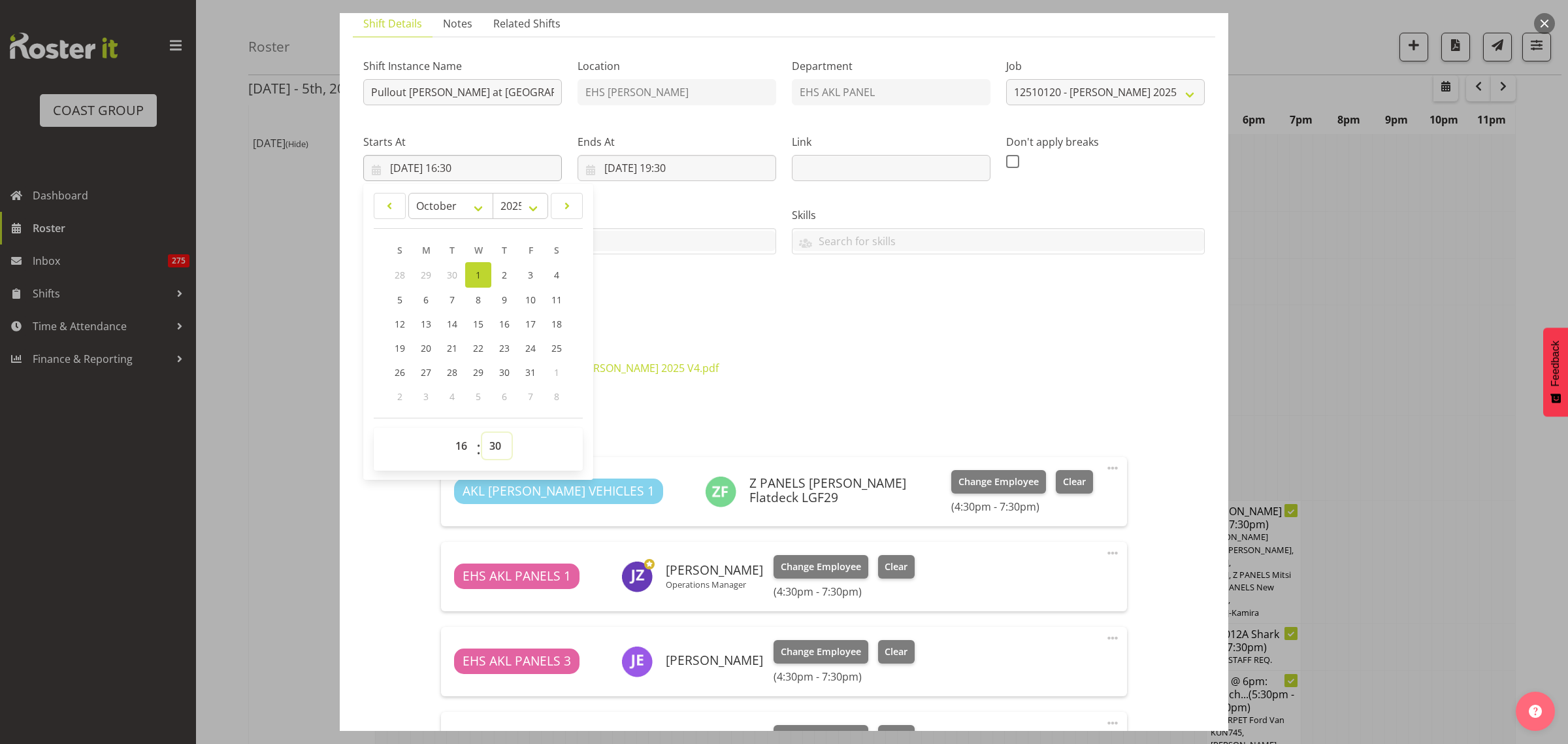
scroll to position [0, 0]
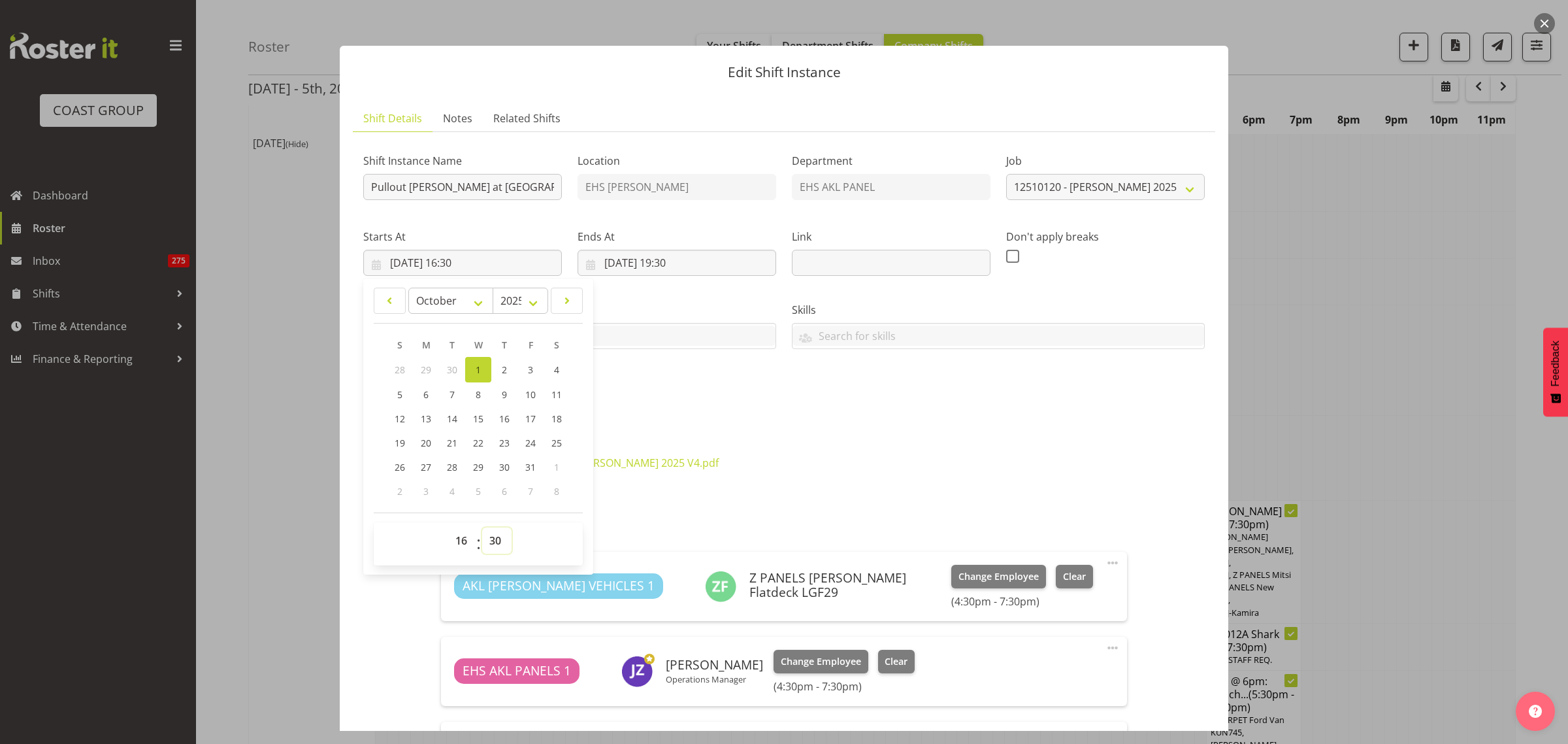
click at [497, 544] on select "00 01 02 03 04 05 06 07 08 09 10 11 12 13 14 15 16 17 18 19 20 21 22 23 24 25 2…" at bounding box center [496, 540] width 29 height 26
select select "0"
click at [482, 528] on select "00 01 02 03 04 05 06 07 08 09 10 11 12 13 14 15 16 17 18 19 20 21 22 23 24 25 2…" at bounding box center [496, 540] width 29 height 26
type input "01/10/2025, 16:00"
click at [948, 449] on div "12510120 - 2025 Harvey Norman Suppliers & Proprietors Conference - LBC - Job De…" at bounding box center [784, 478] width 857 height 63
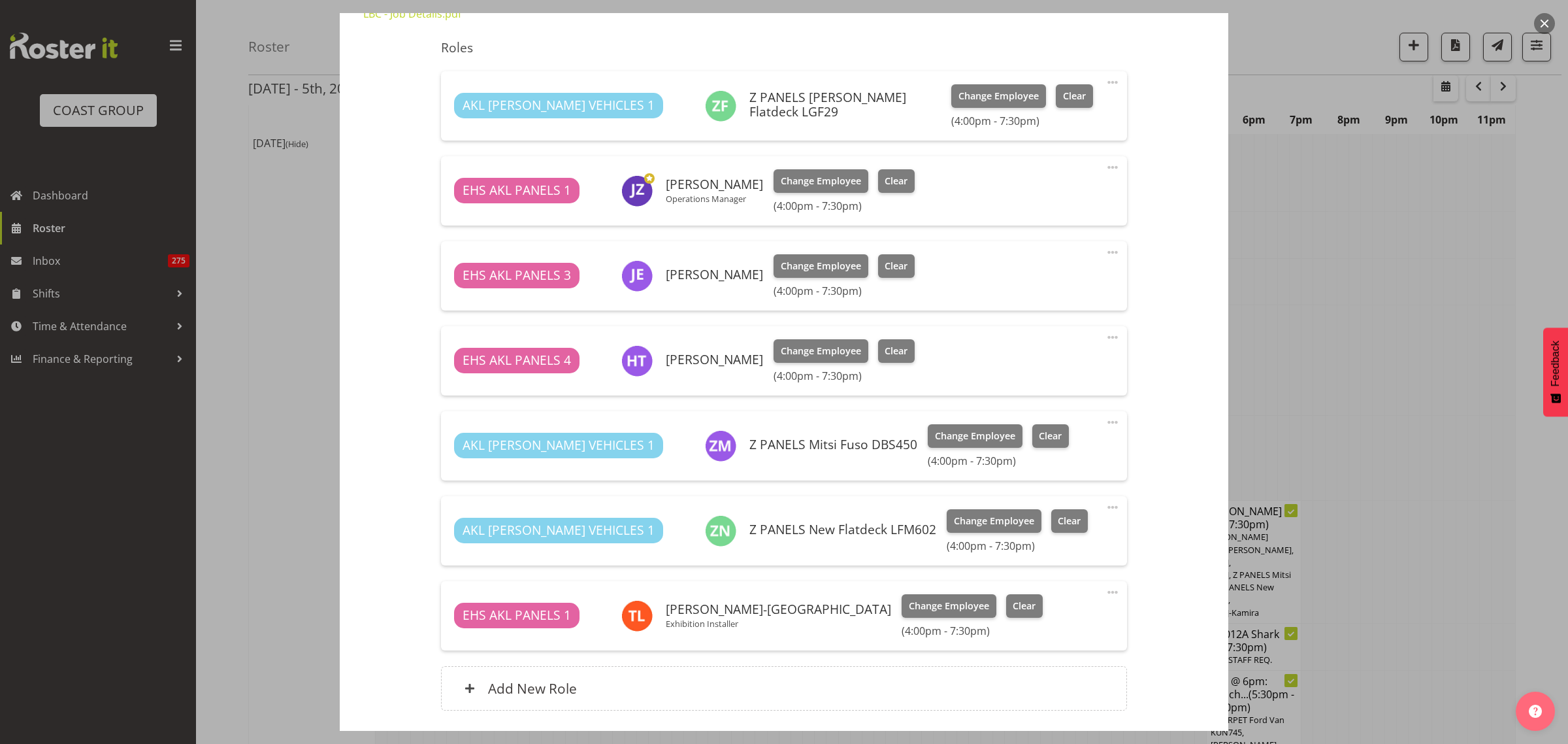
scroll to position [490, 0]
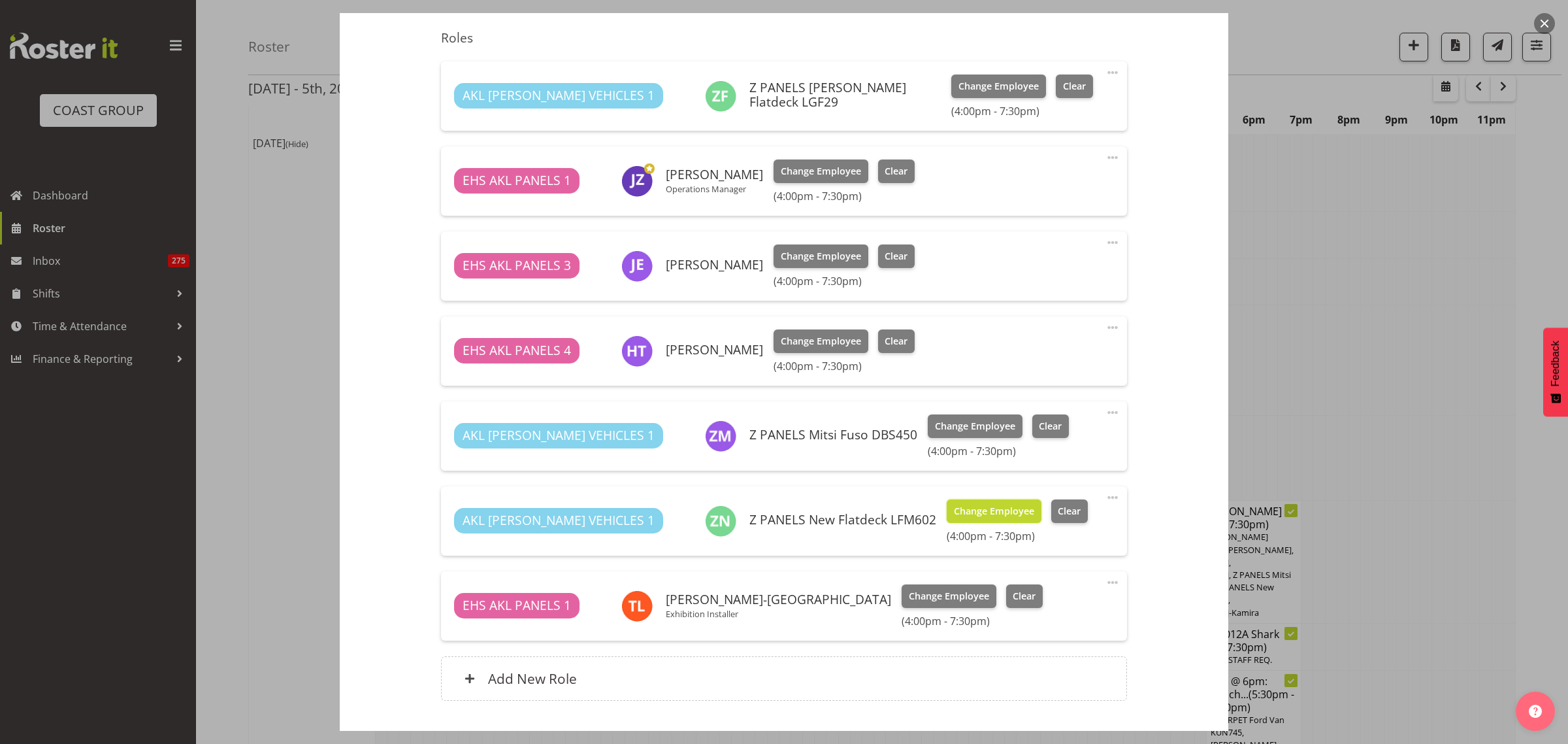
click at [954, 508] on span "Change Employee" at bounding box center [994, 511] width 81 height 14
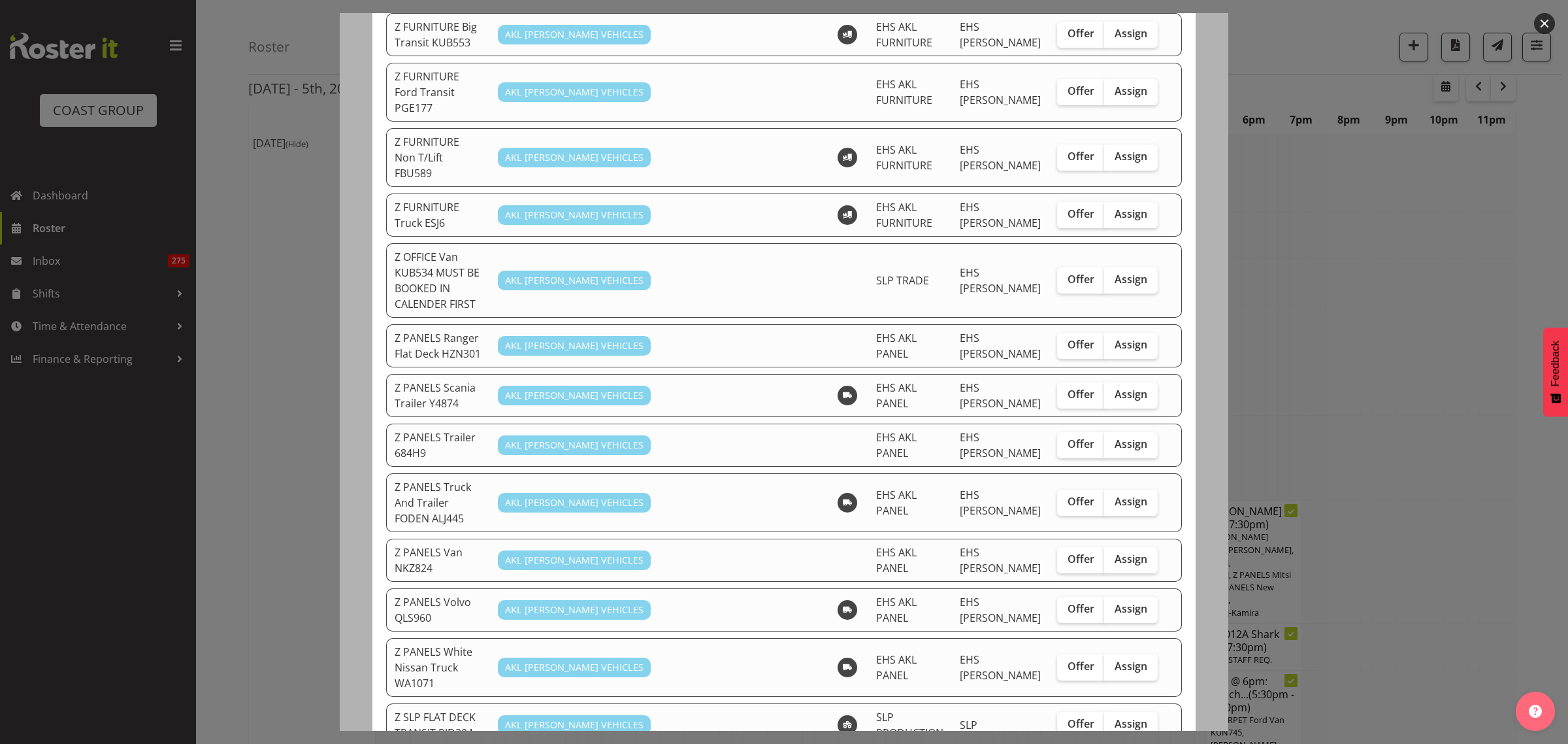
scroll to position [654, 0]
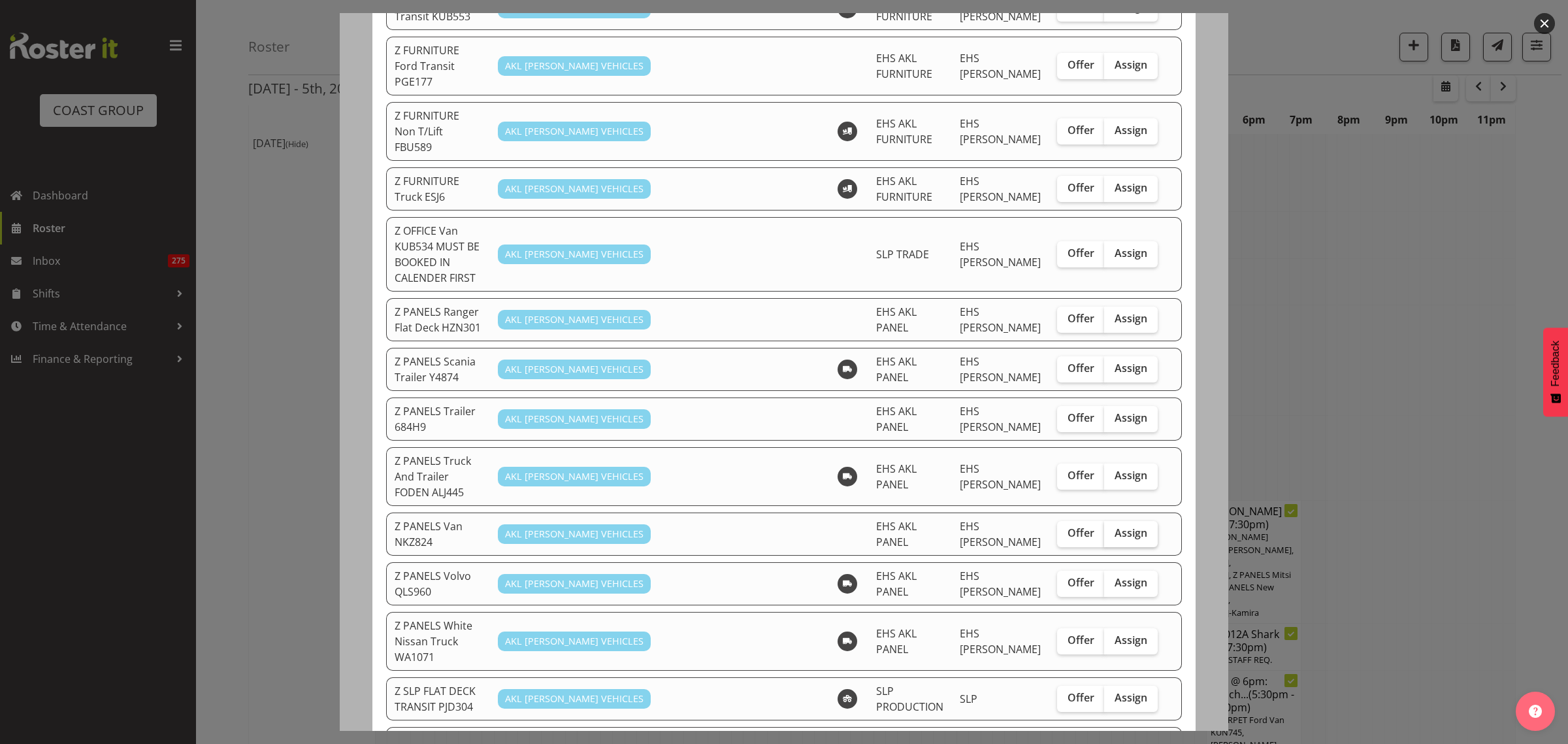
click at [1127, 526] on span "Assign" at bounding box center [1130, 532] width 33 height 13
click at [1112, 529] on input "Assign" at bounding box center [1109, 533] width 9 height 9
checkbox input "true"
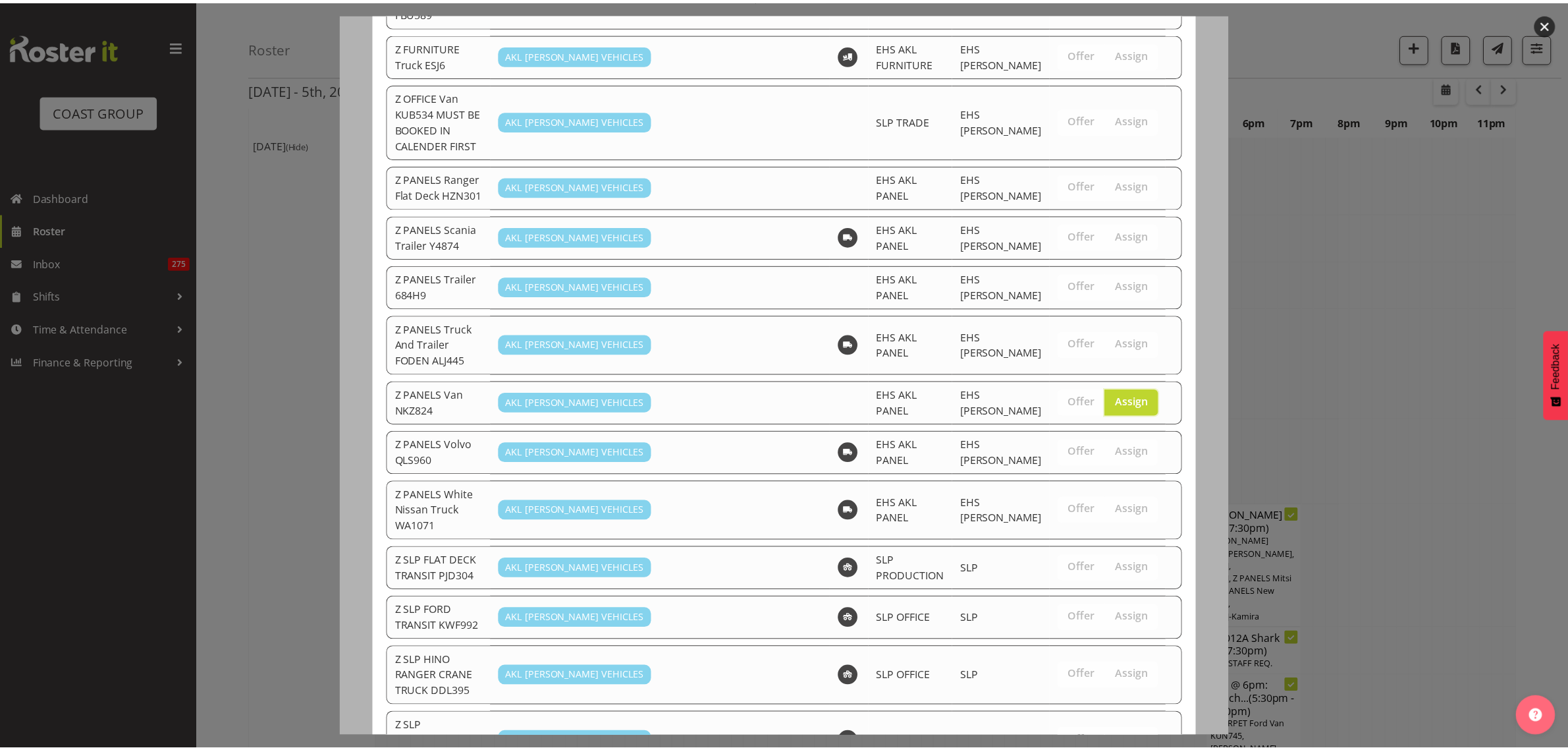
scroll to position [915, 0]
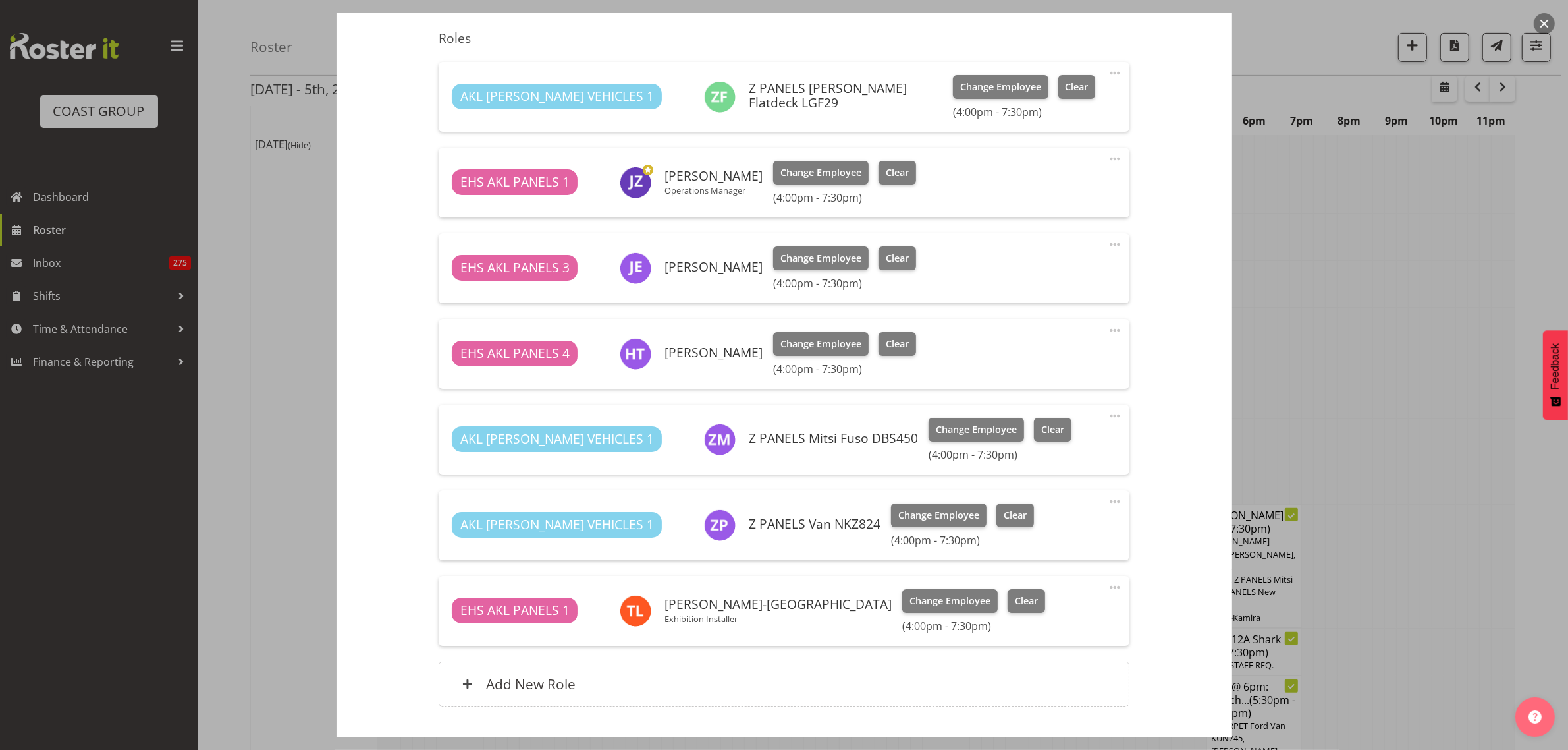
scroll to position [581, 0]
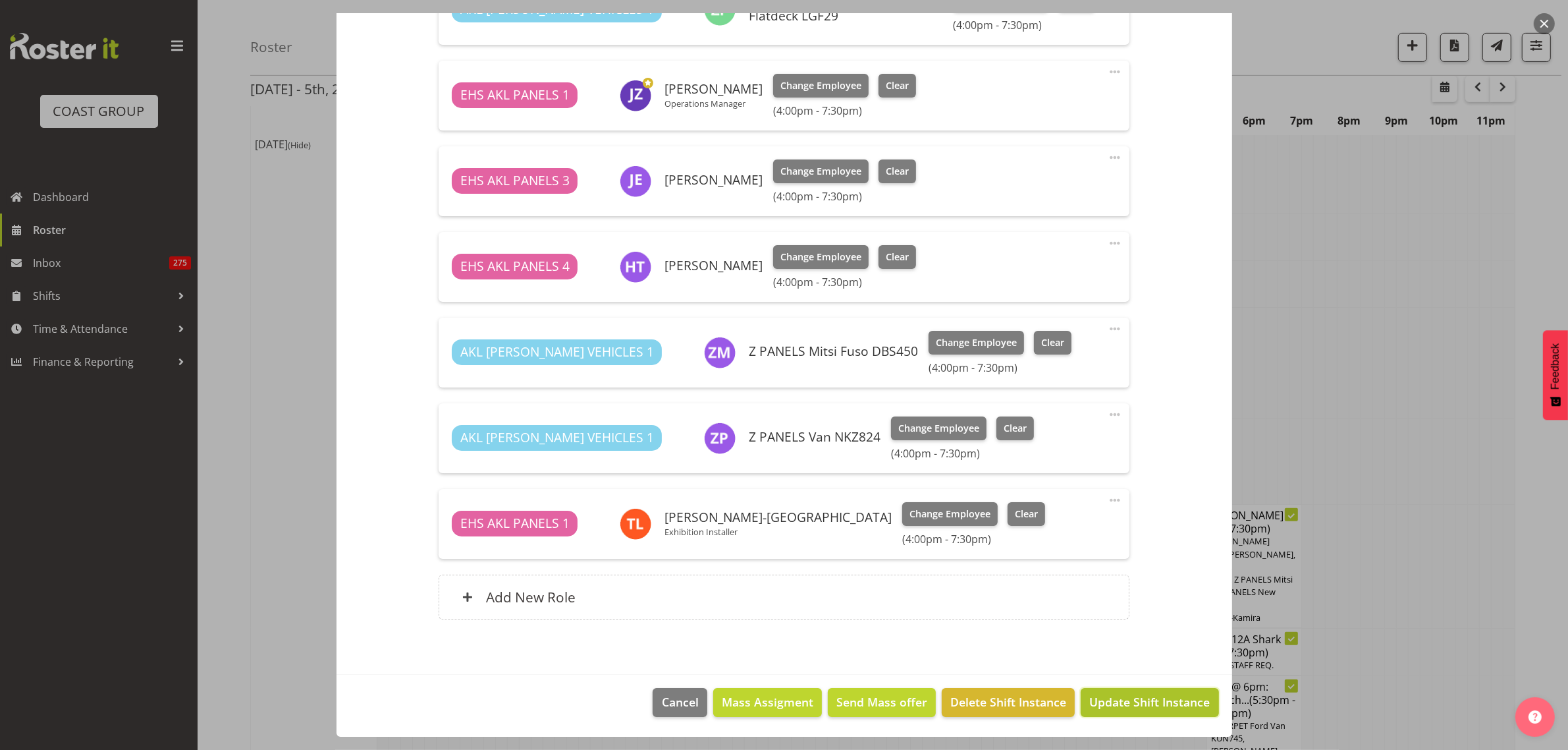
click at [1103, 703] on span "Update Shift Instance" at bounding box center [1149, 701] width 121 height 17
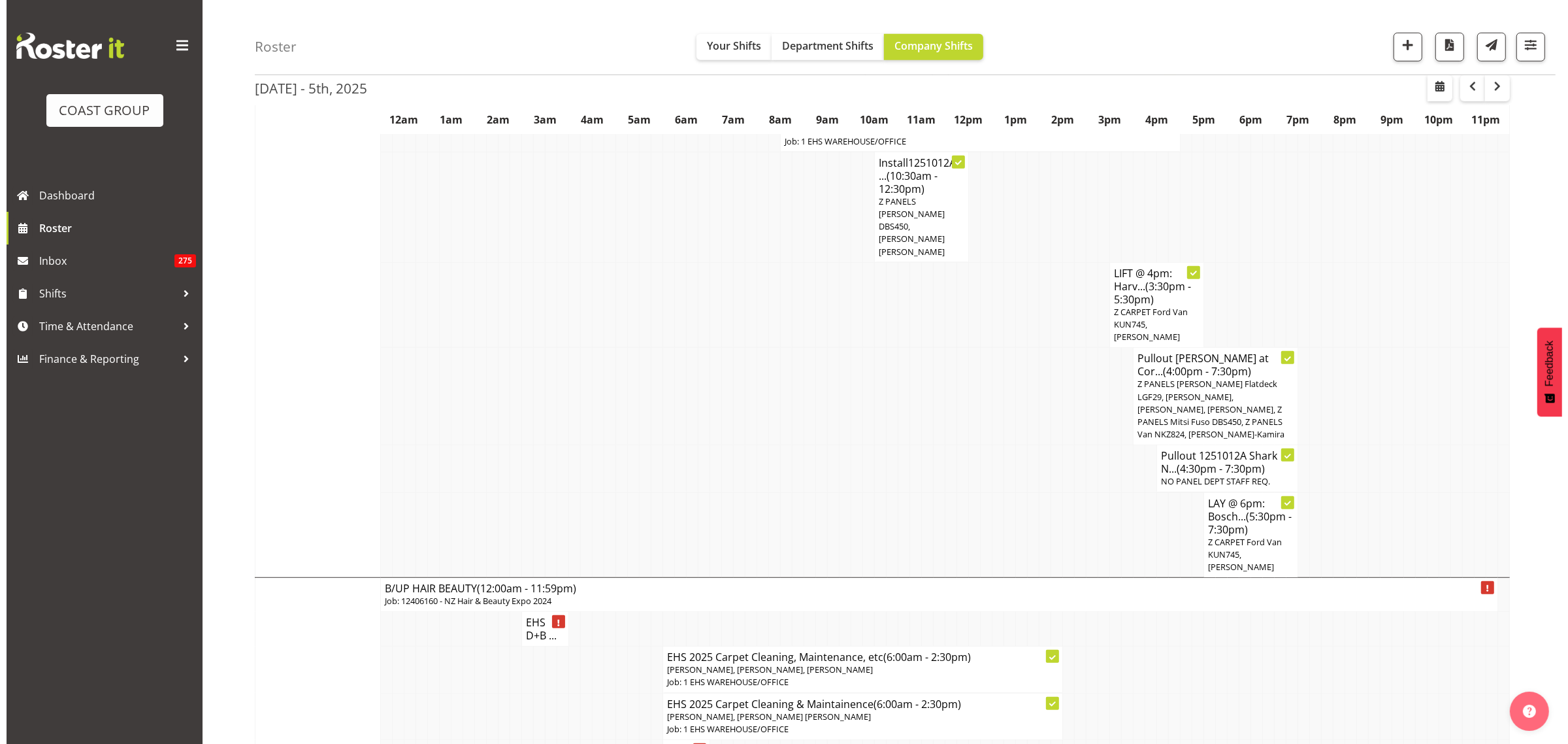
scroll to position [876, 0]
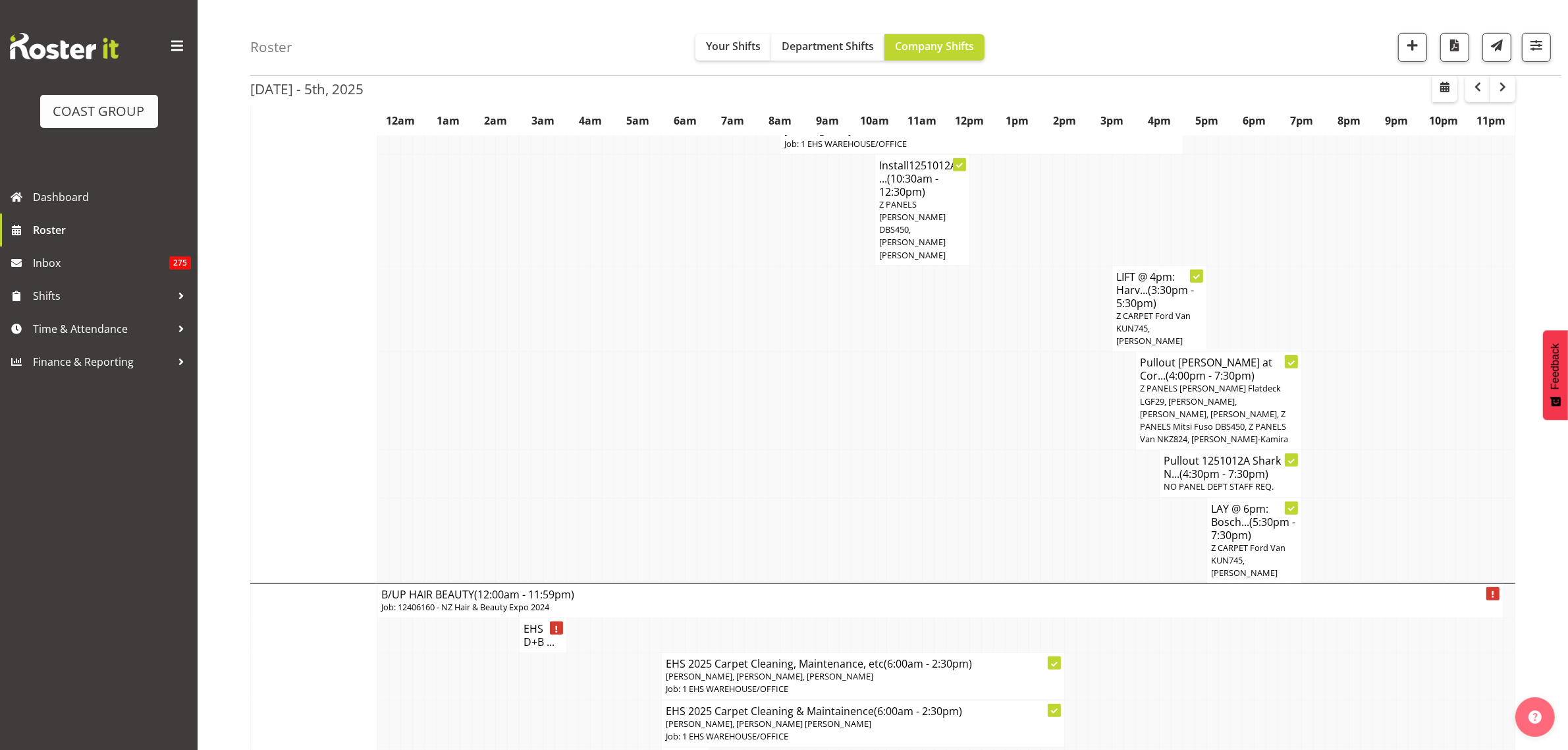
click at [1228, 485] on span "NO PANEL DEPT STAFF REQ." at bounding box center [1218, 485] width 110 height 12
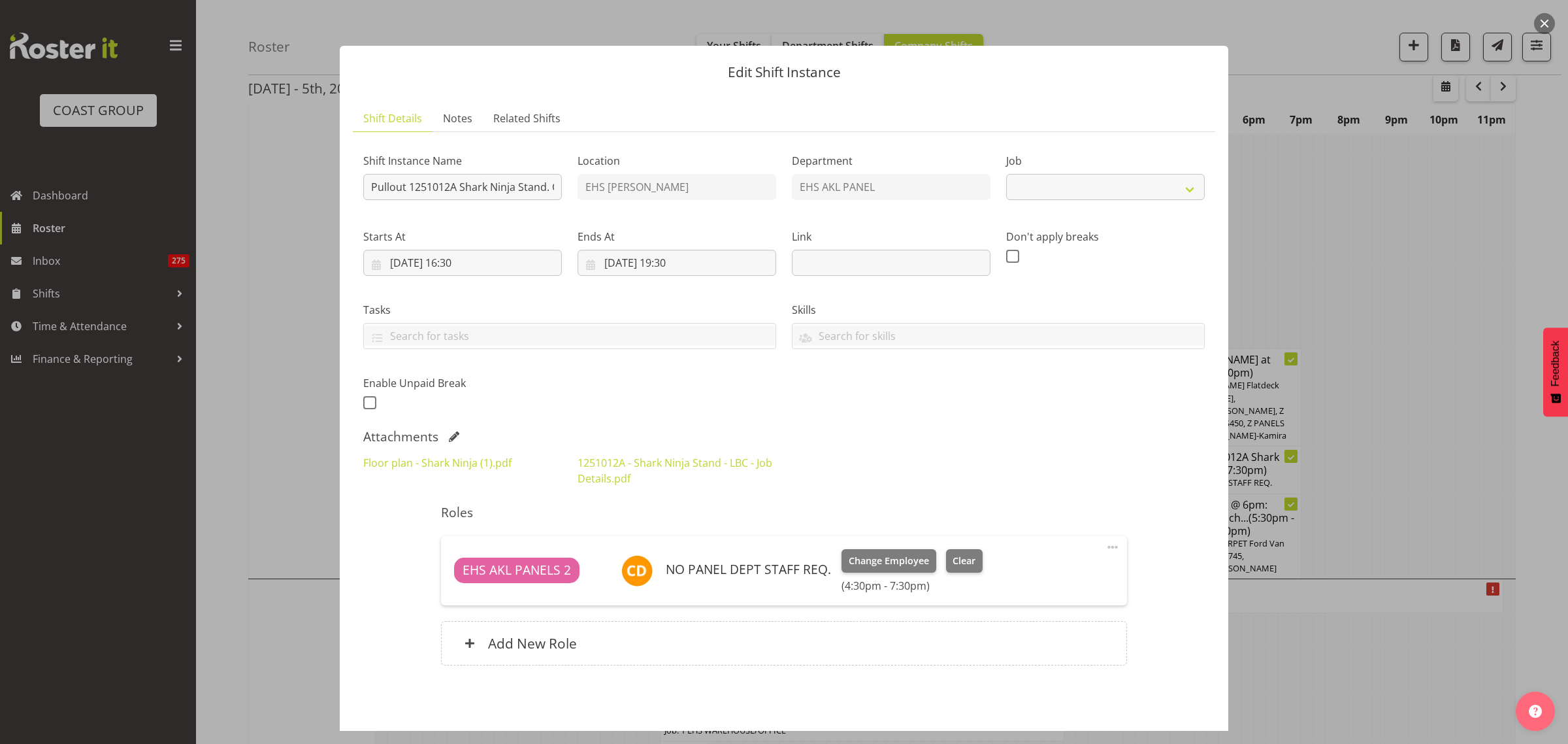
select select "10715"
click at [507, 260] on input "01/10/2025, 16:30" at bounding box center [463, 262] width 199 height 26
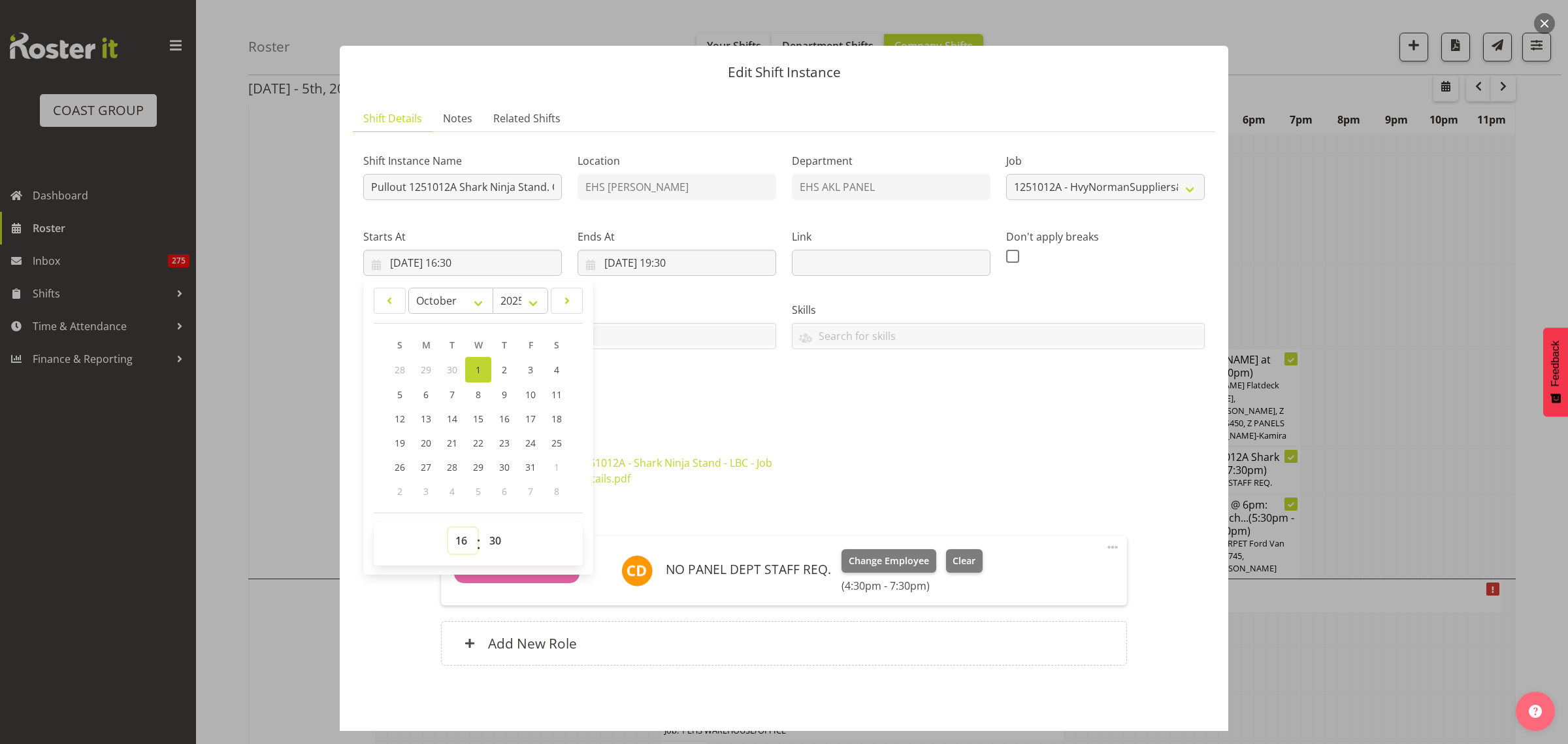
click at [464, 541] on select "00 01 02 03 04 05 06 07 08 09 10 11 12 13 14 15 16 17 18 19 20 21 22 23" at bounding box center [463, 540] width 29 height 26
select select "17"
click at [449, 528] on select "00 01 02 03 04 05 06 07 08 09 10 11 12 13 14 15 16 17 18 19 20 21 22 23" at bounding box center [463, 540] width 29 height 26
type input "01/10/2025, 17:30"
click at [768, 419] on div "Shift Instance Name Pullout 1251012A Shark Ninja Stand. Out at 5:30pm. Location…" at bounding box center [784, 278] width 857 height 286
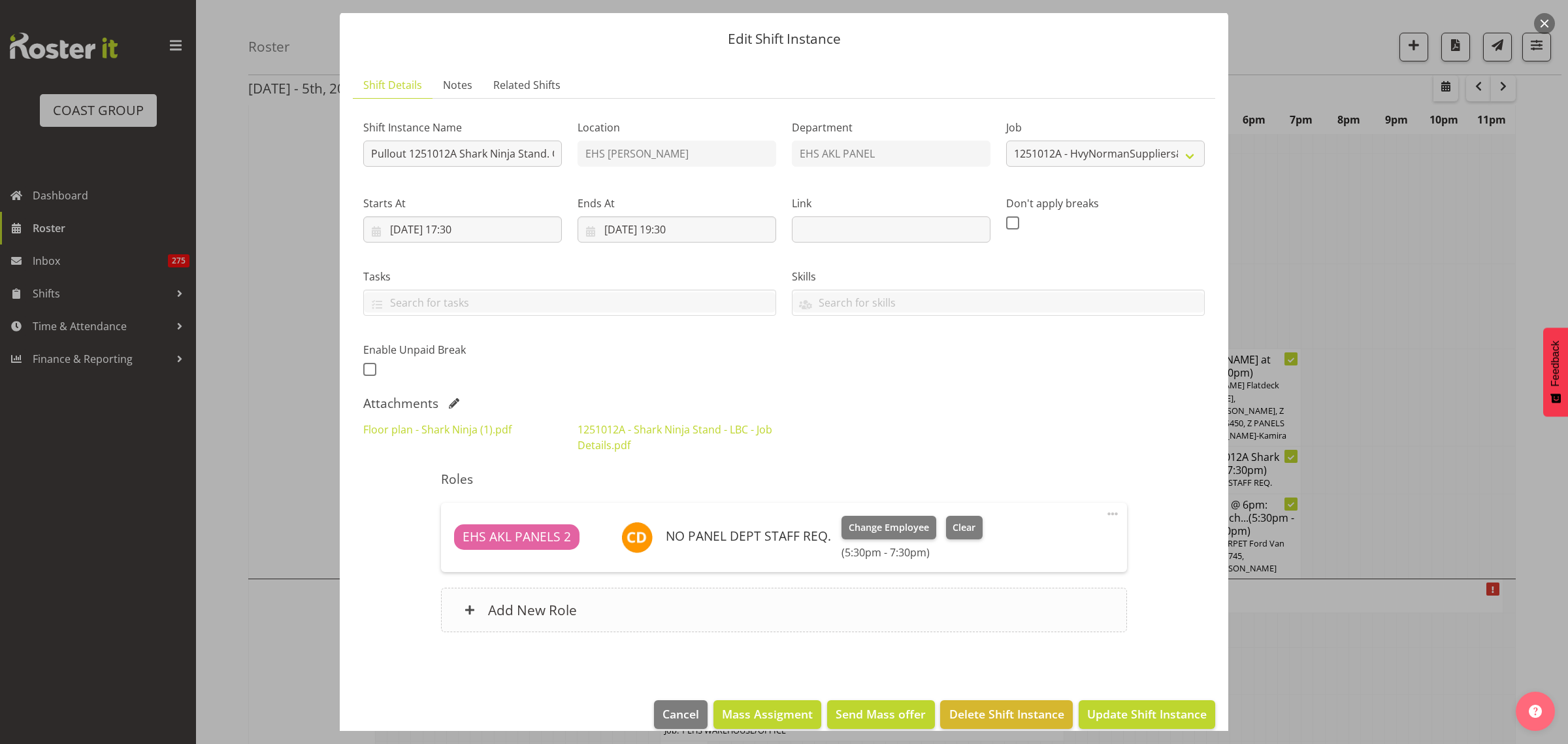
scroll to position [51, 0]
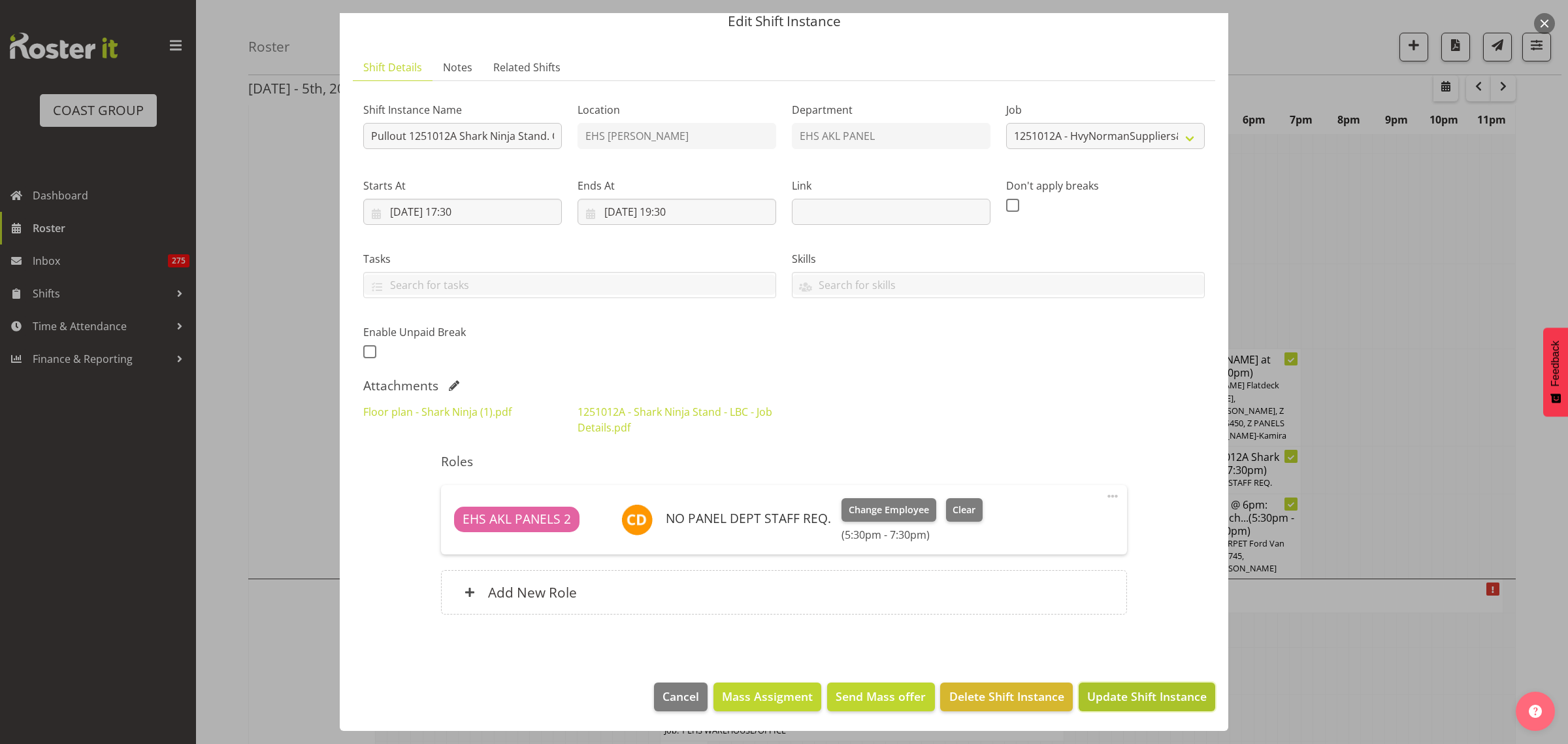
click at [1117, 700] on span "Update Shift Instance" at bounding box center [1146, 695] width 120 height 17
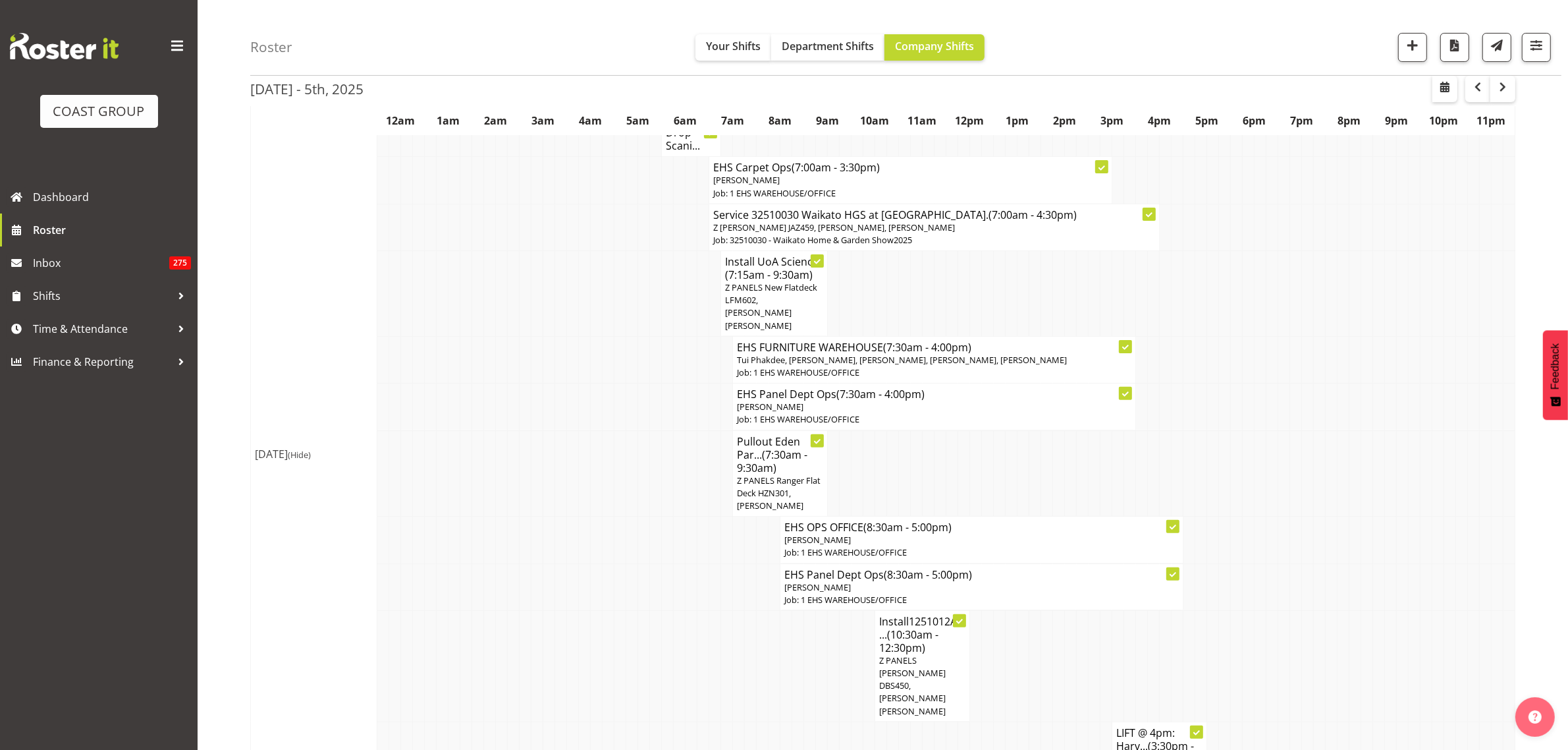
scroll to position [180, 0]
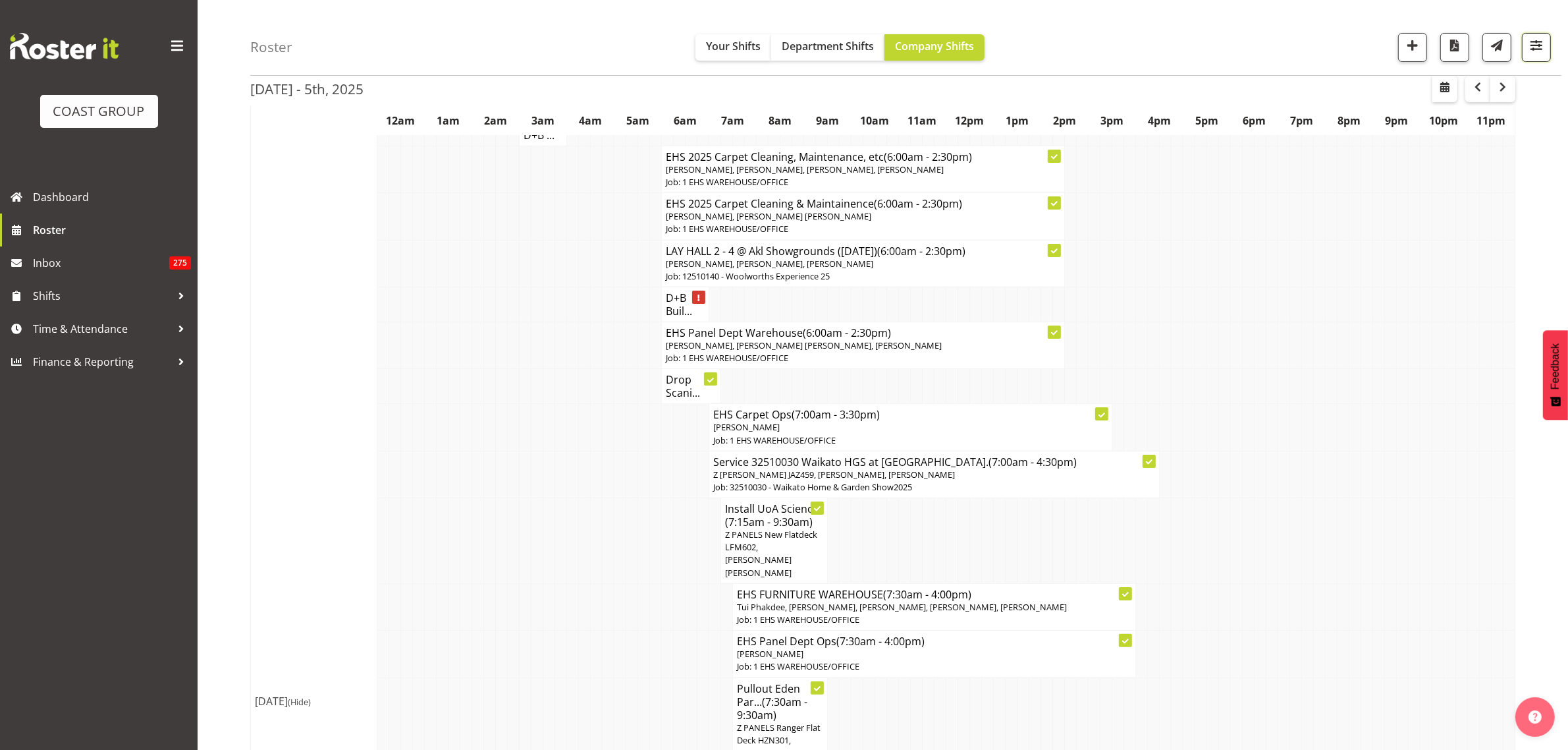
click at [1531, 54] on span "button" at bounding box center [1536, 45] width 17 height 17
click at [1523, 291] on select "Staff Role Shift - Horizontal Shift - Vertical Staff - Location" at bounding box center [1456, 288] width 166 height 26
select select "shiftH"
click at [1373, 302] on select "Staff Role Shift - Horizontal Shift - Vertical Staff - Location" at bounding box center [1456, 288] width 166 height 26
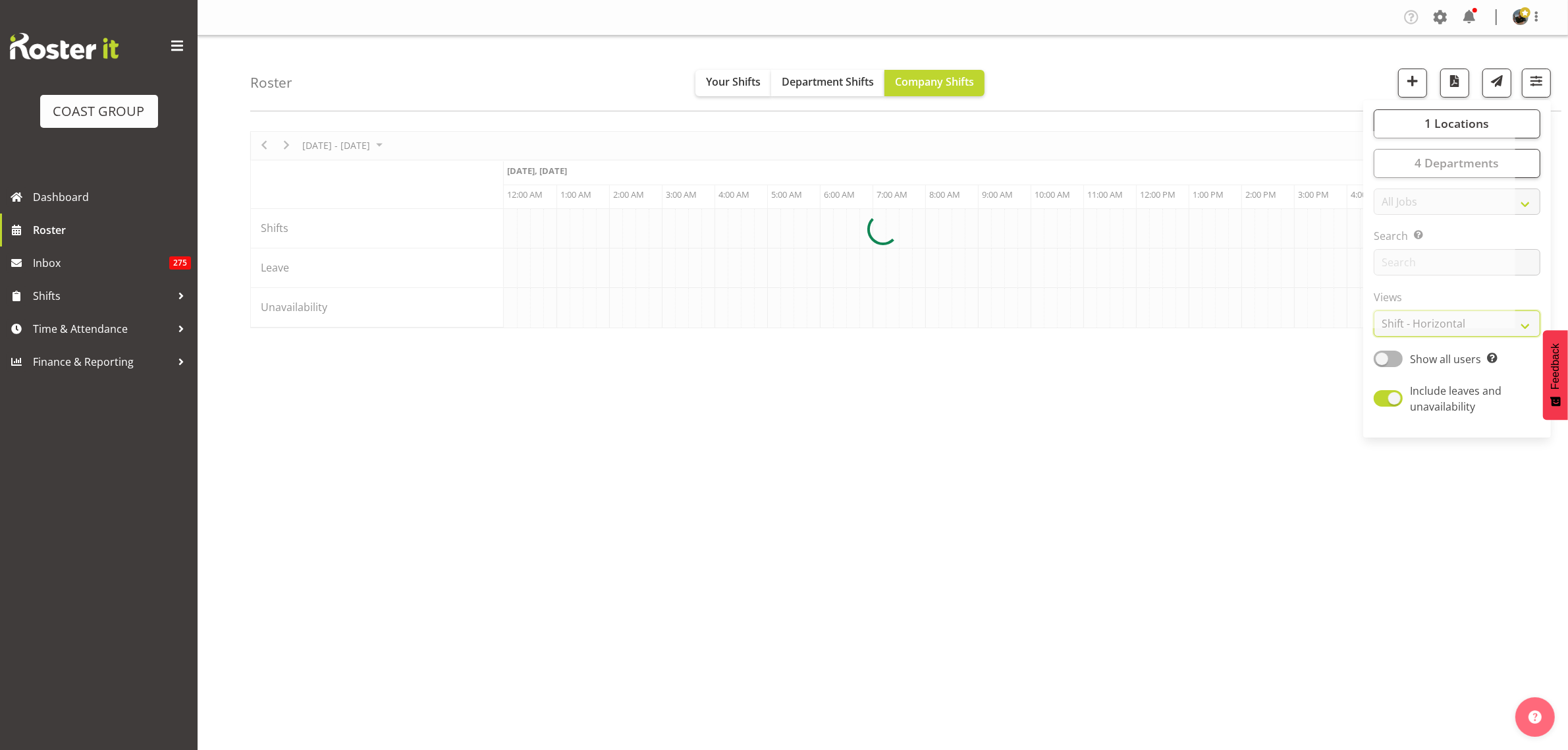
scroll to position [0, 3003]
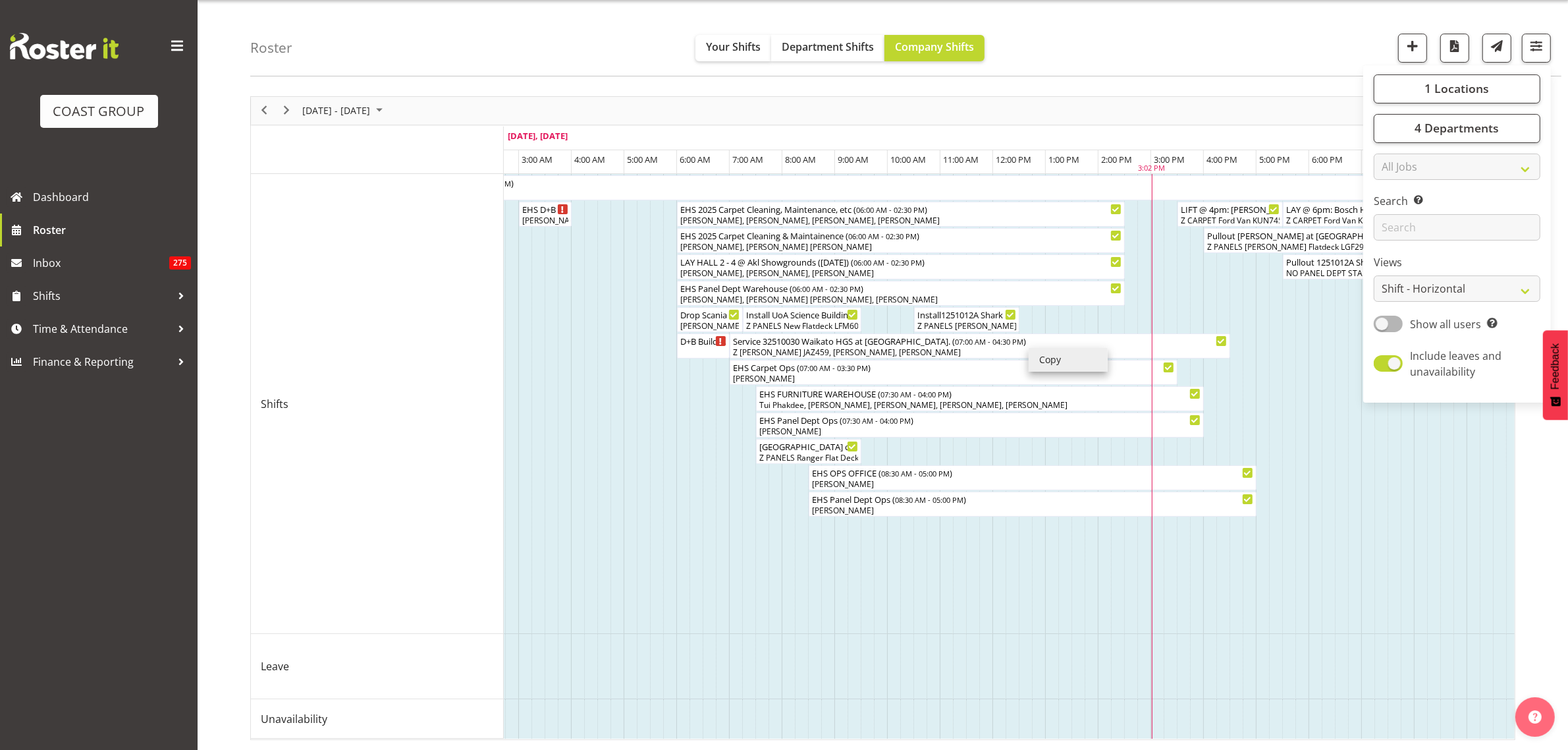
click at [1047, 348] on li "Copy" at bounding box center [1068, 359] width 79 height 24
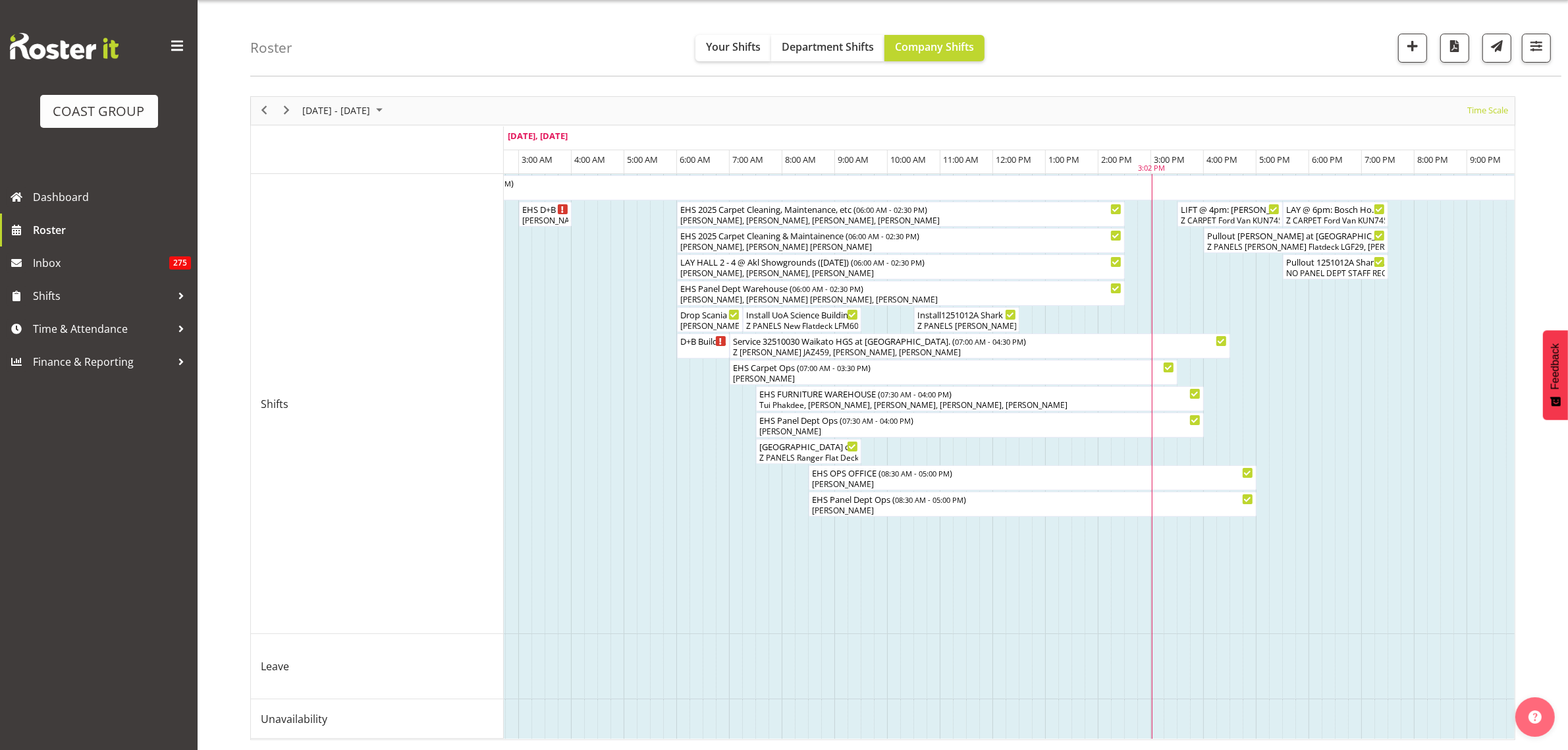
click at [735, 568] on td "Timeline Week of October 1, 2025" at bounding box center [735, 404] width 13 height 460
click at [755, 582] on li "Paste" at bounding box center [776, 592] width 79 height 24
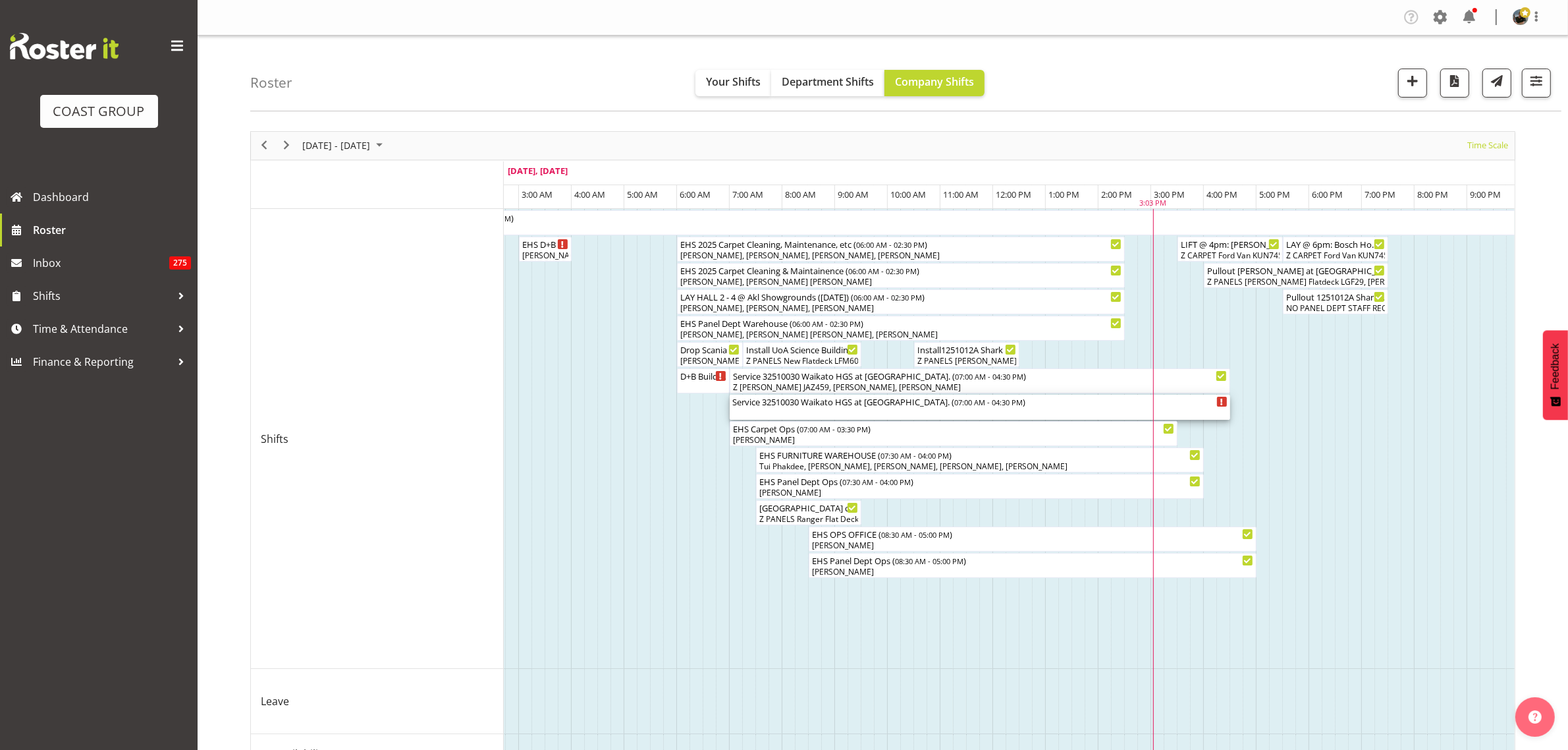
click at [1074, 409] on div "Service 32510030 Waikato HGS at Claudelands. ( 07:00 AM - 04:30 PM )" at bounding box center [980, 407] width 495 height 25
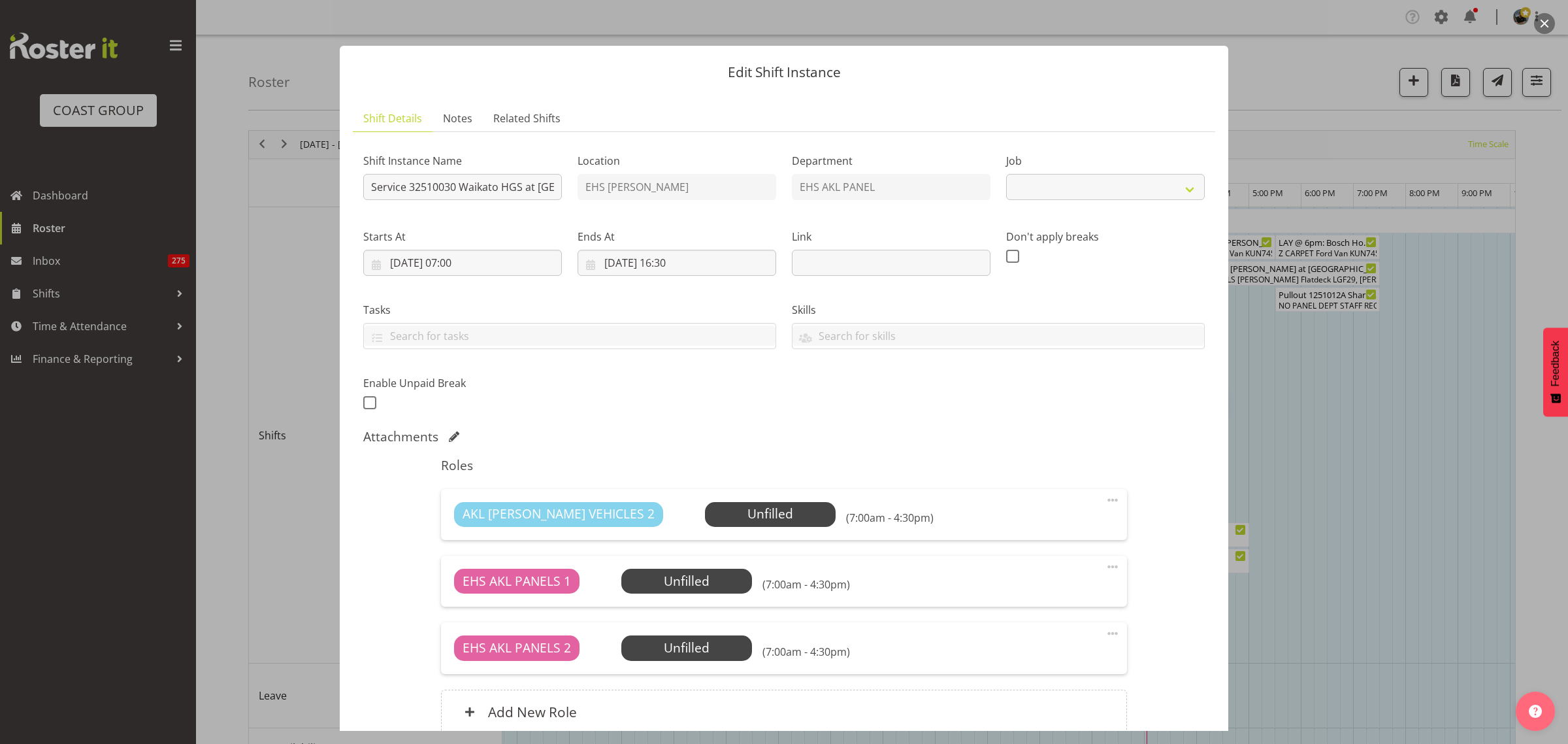
select select "9140"
click at [481, 193] on input "Service 32510030 Waikato HGS at [GEOGRAPHIC_DATA]." at bounding box center [463, 186] width 199 height 26
type input "Service 32510030 Waikato HGS at Claudelands, and drive back."
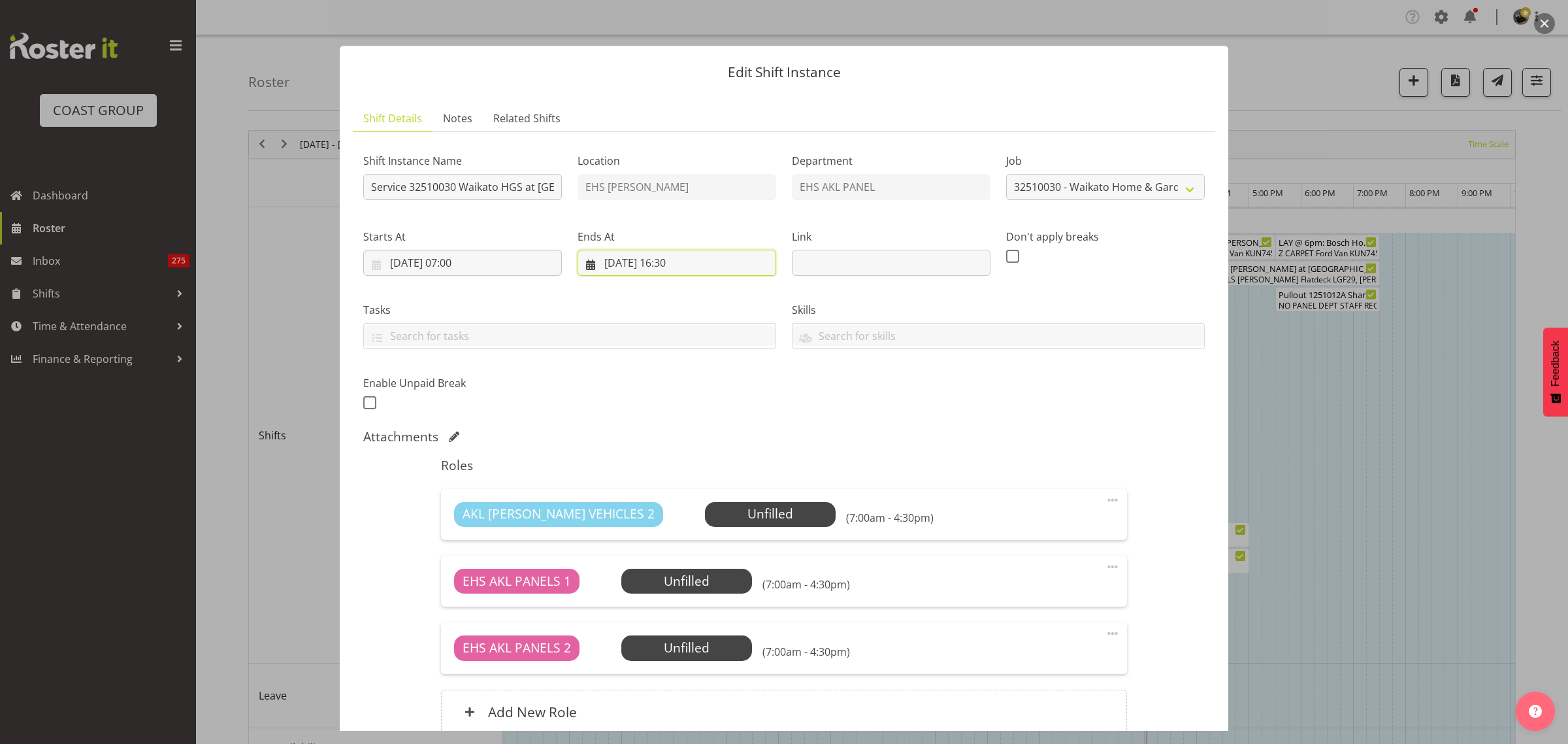
click at [716, 258] on input "01/10/2025, 16:30" at bounding box center [677, 262] width 199 height 26
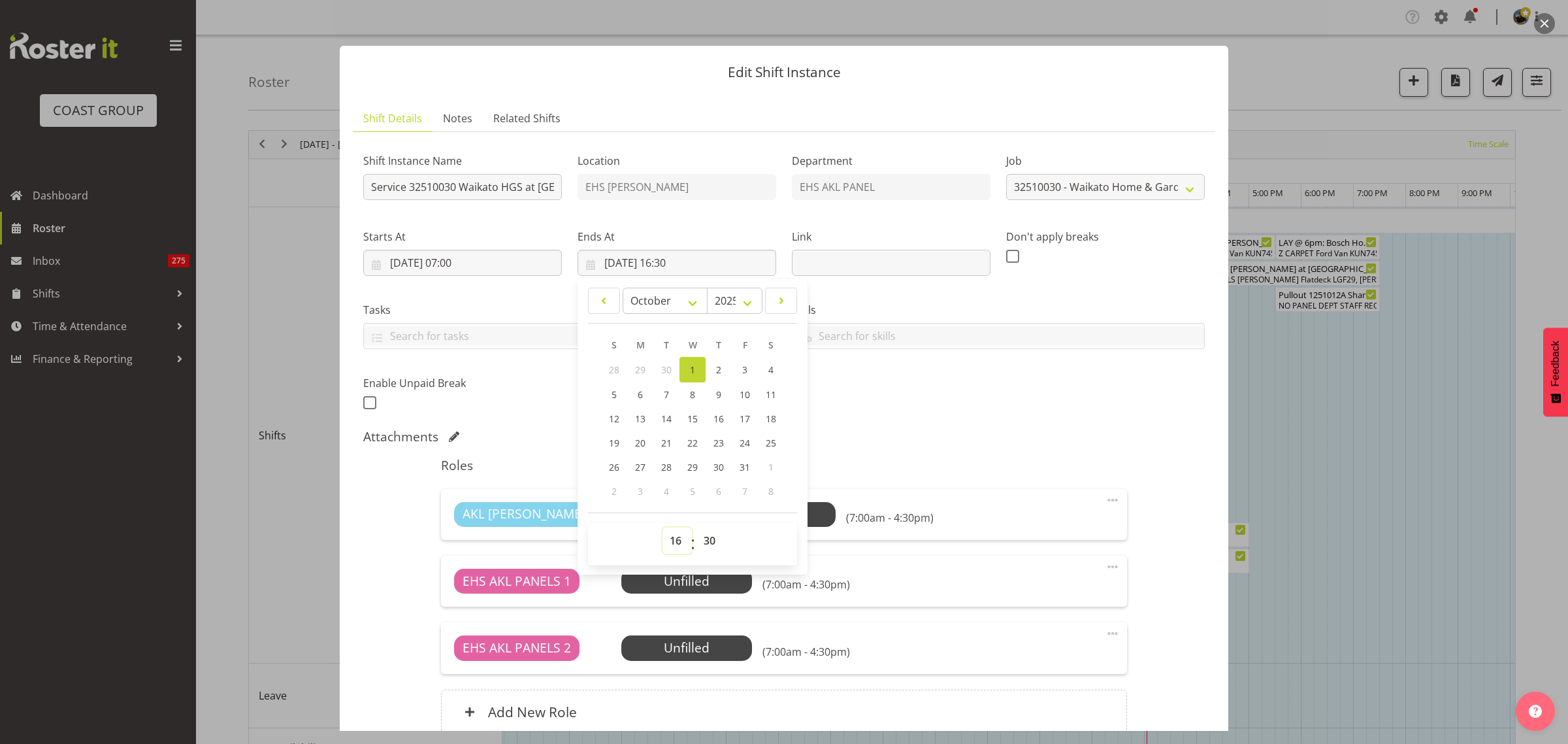
click at [670, 543] on select "00 01 02 03 04 05 06 07 08 09 10 11 12 13 14 15 16 17 18 19 20 21 22 23" at bounding box center [676, 540] width 29 height 26
select select "14"
click at [662, 528] on select "00 01 02 03 04 05 06 07 08 09 10 11 12 13 14 15 16 17 18 19 20 21 22 23" at bounding box center [676, 540] width 29 height 26
type input "01/10/2025, 14:30"
click at [972, 420] on div "Shift Instance Name Service 32510030 Waikato HGS at Claudelands, and drive back…" at bounding box center [784, 278] width 857 height 286
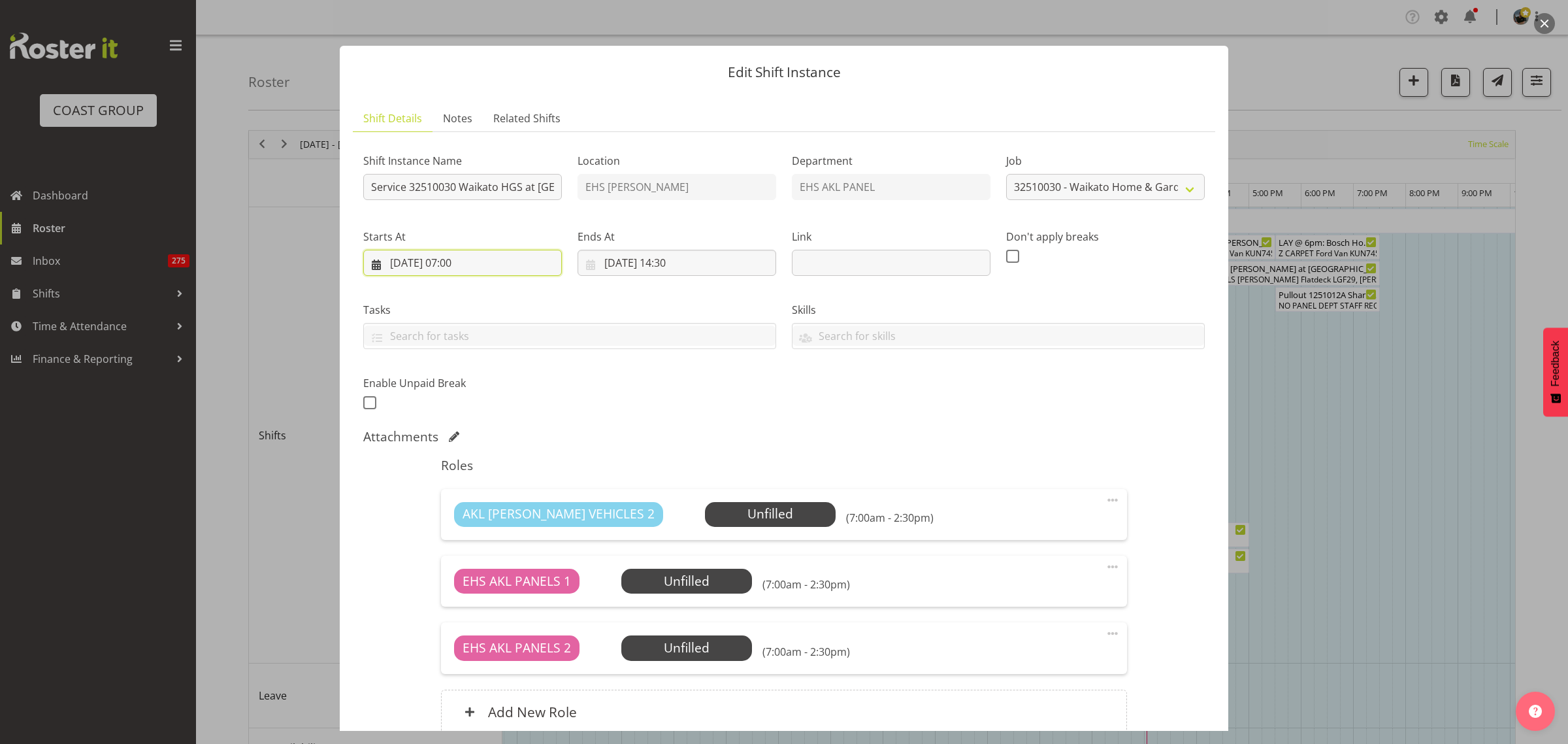
click at [500, 266] on input "01/10/2025, 07:00" at bounding box center [463, 262] width 199 height 26
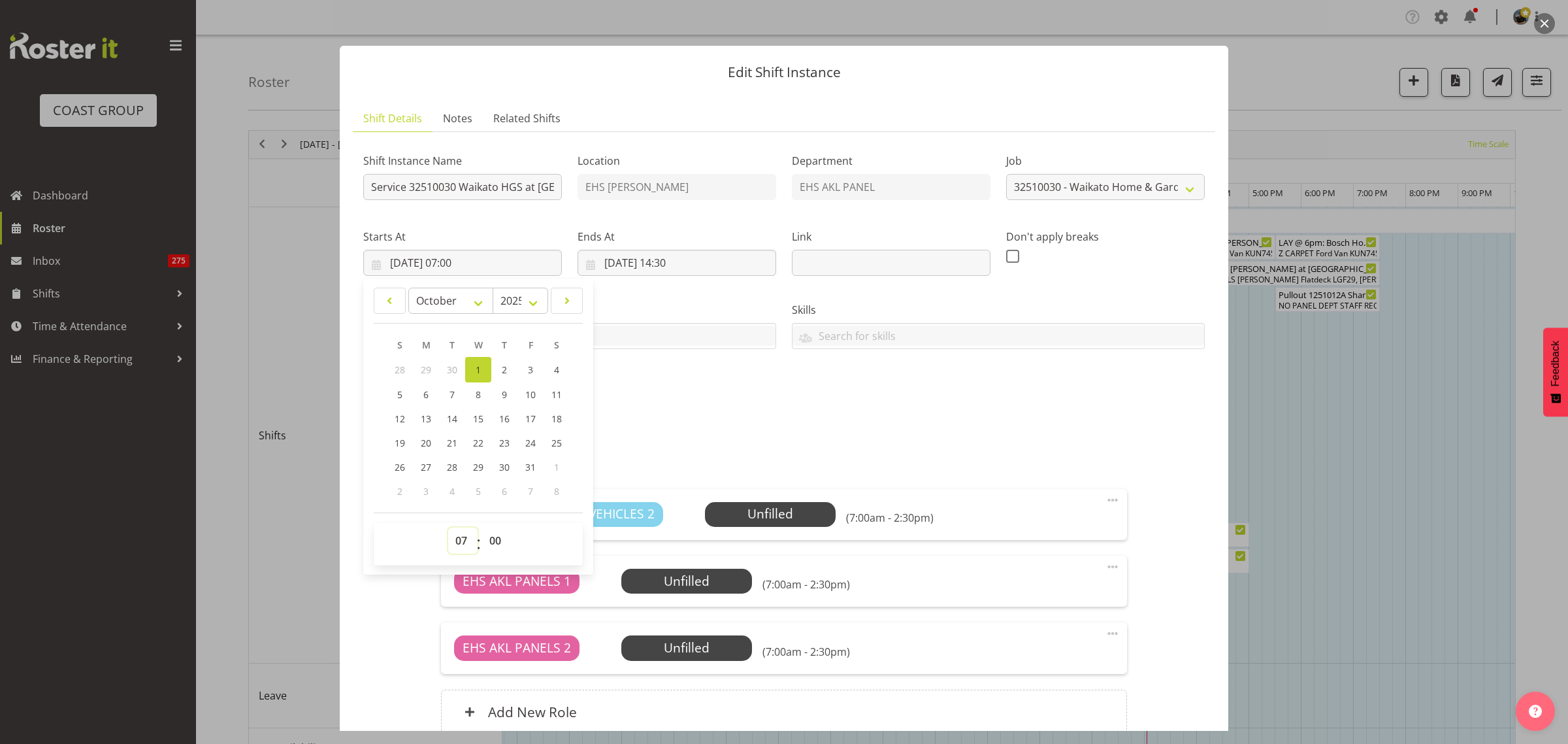
click at [461, 541] on select "00 01 02 03 04 05 06 07 08 09 10 11 12 13 14 15 16 17 18 19 20 21 22 23" at bounding box center [463, 540] width 29 height 26
select select "6"
click at [449, 528] on select "00 01 02 03 04 05 06 07 08 09 10 11 12 13 14 15 16 17 18 19 20 21 22 23" at bounding box center [463, 540] width 29 height 26
type input "01/10/2025, 06:00"
click at [1000, 396] on div "Shift Instance Name Service 32510030 Waikato HGS at Claudelands, and drive back…" at bounding box center [784, 278] width 857 height 286
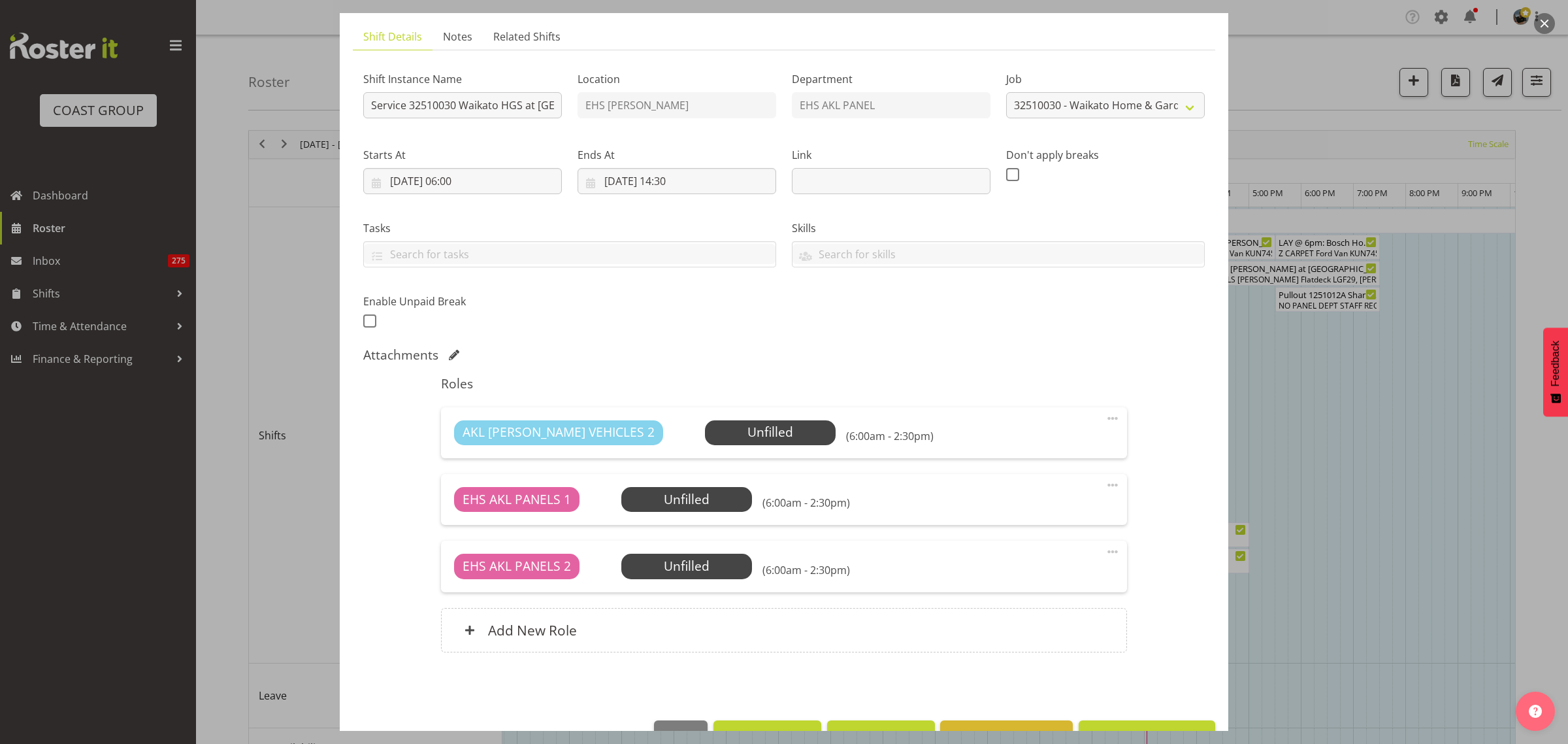
scroll to position [120, 0]
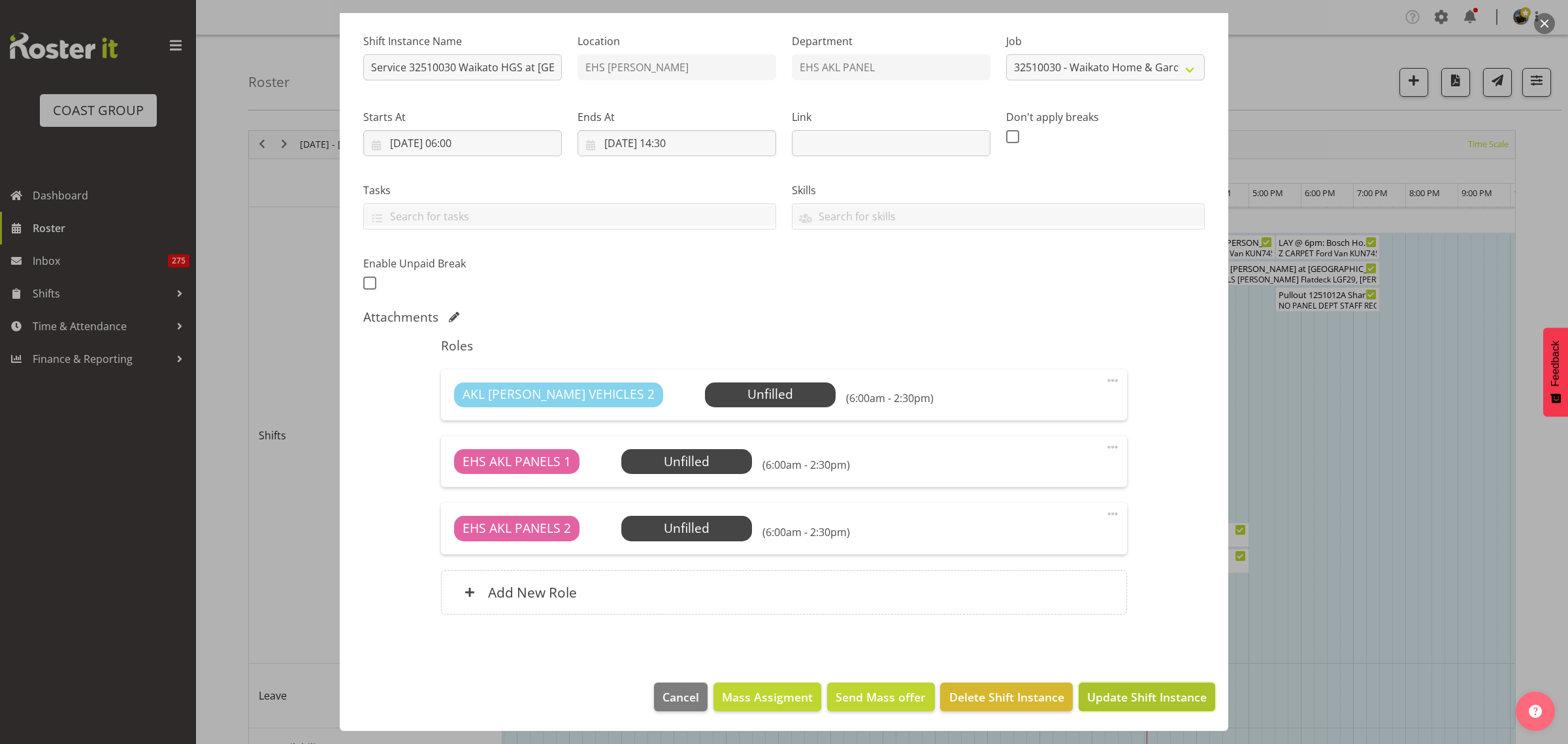
click at [1099, 700] on span "Update Shift Instance" at bounding box center [1146, 696] width 120 height 17
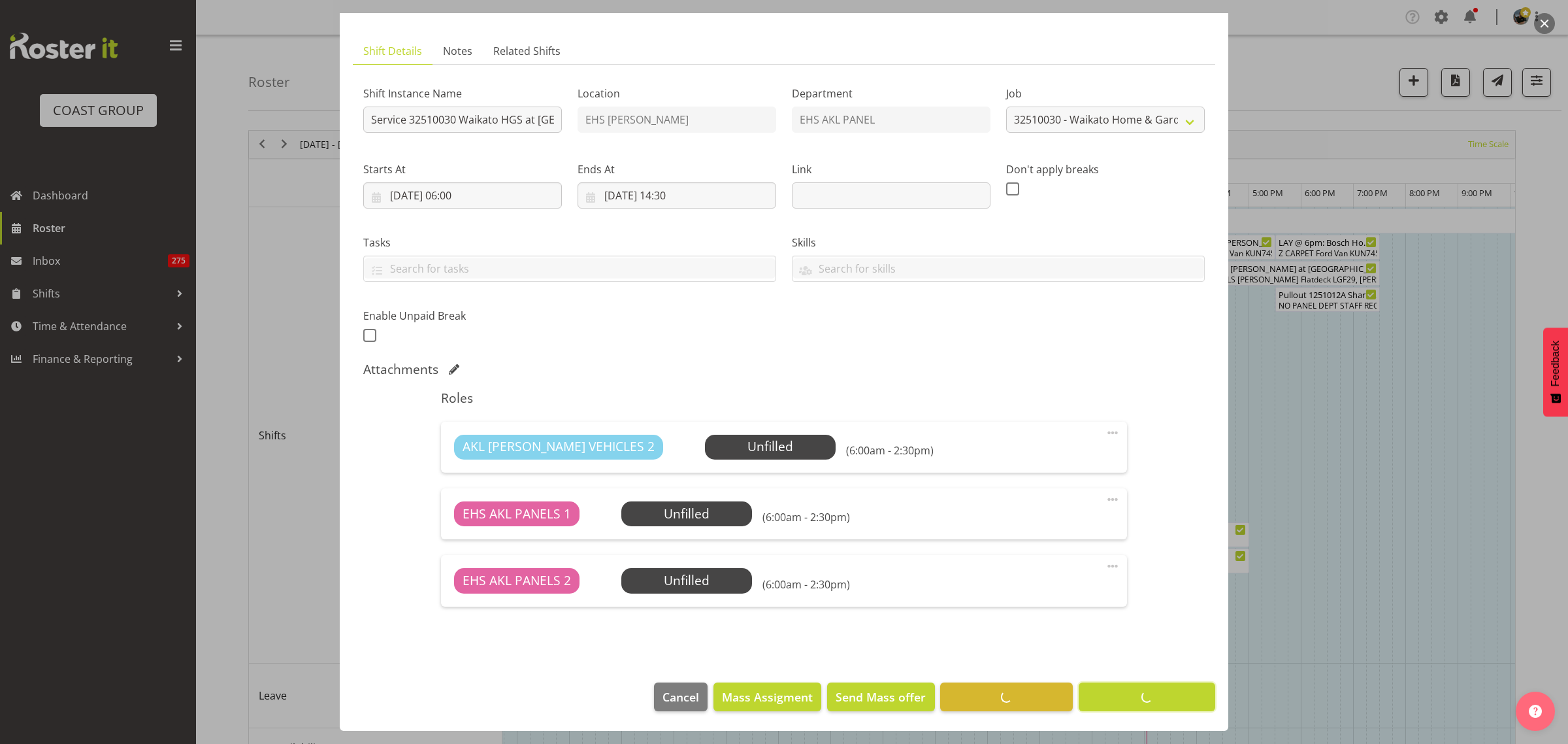
scroll to position [67, 0]
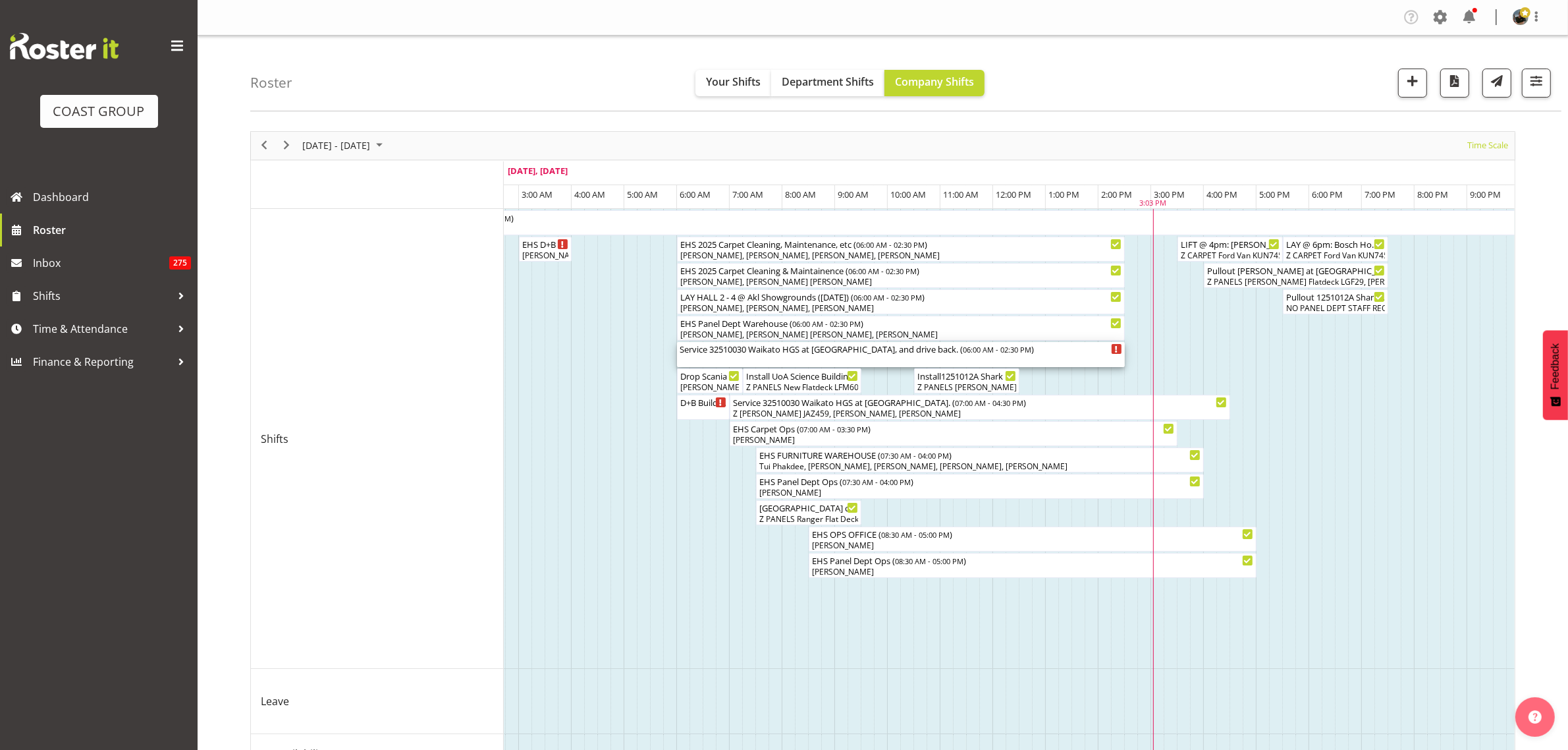
click at [977, 356] on div "Service 32510030 Waikato HGS at Claudelands, and drive back. ( 06:00 AM - 02:30…" at bounding box center [901, 355] width 442 height 25
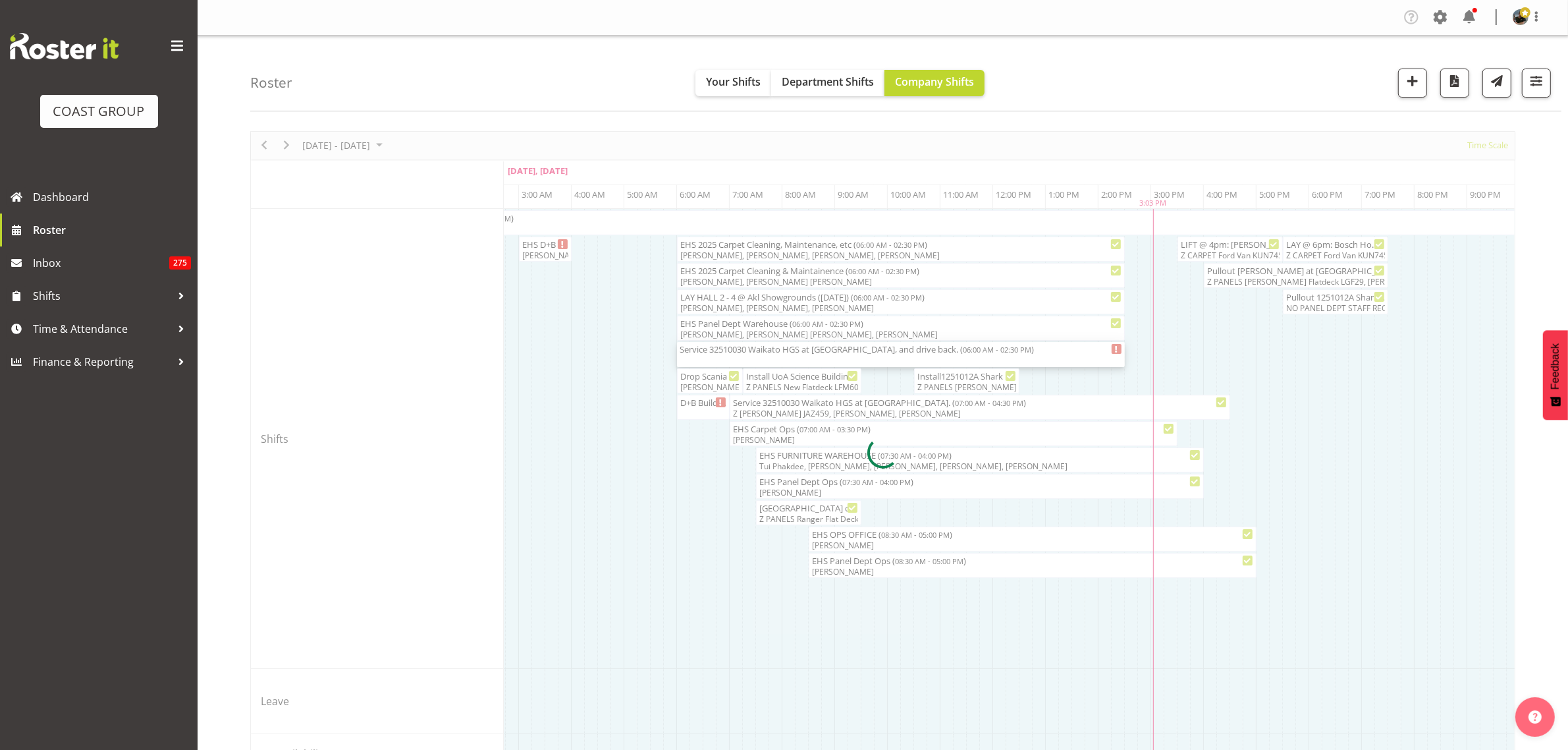
select select
select select "9"
select select "2025"
select select "14"
select select "30"
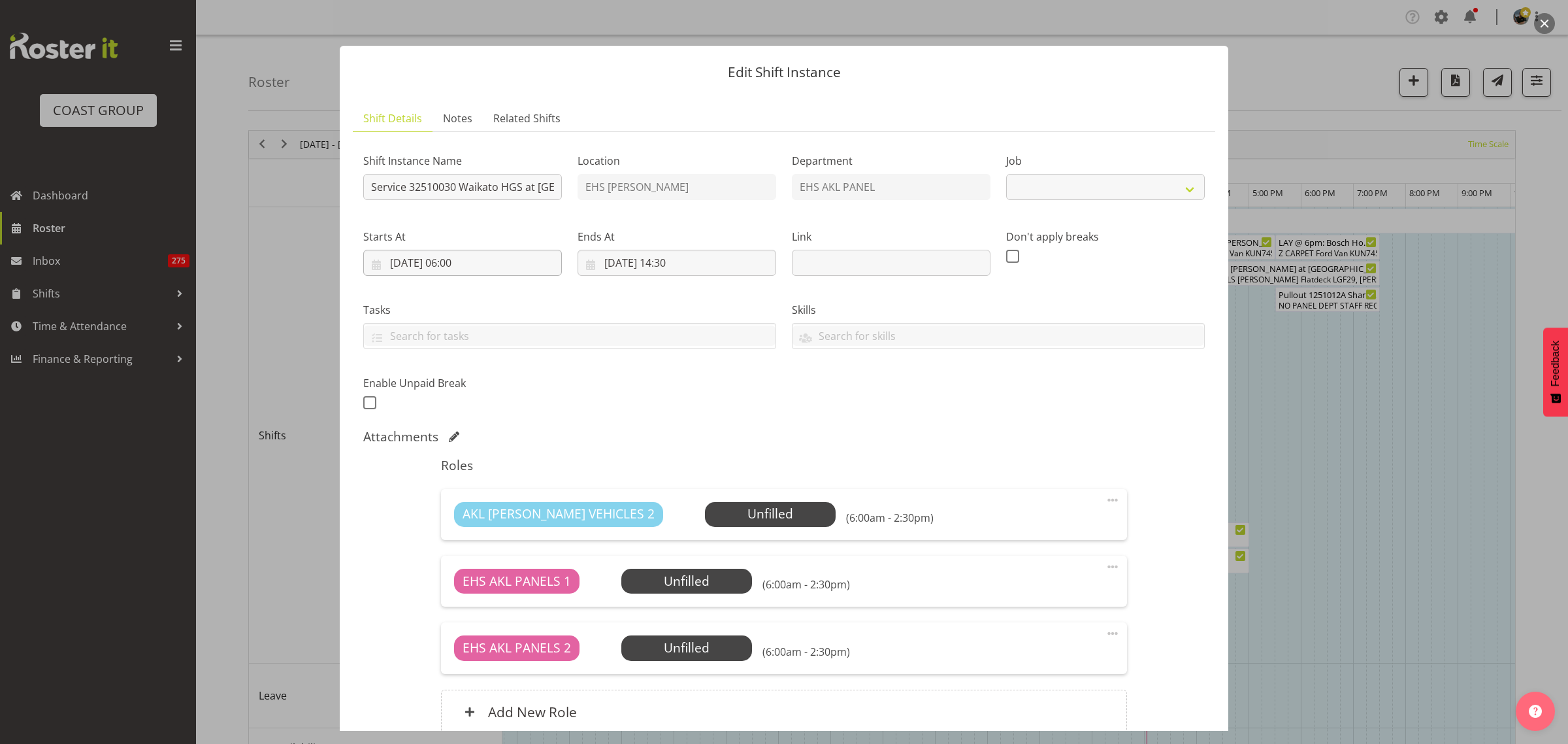
select select "9140"
click at [523, 265] on input "01/10/2025, 06:00" at bounding box center [463, 262] width 199 height 26
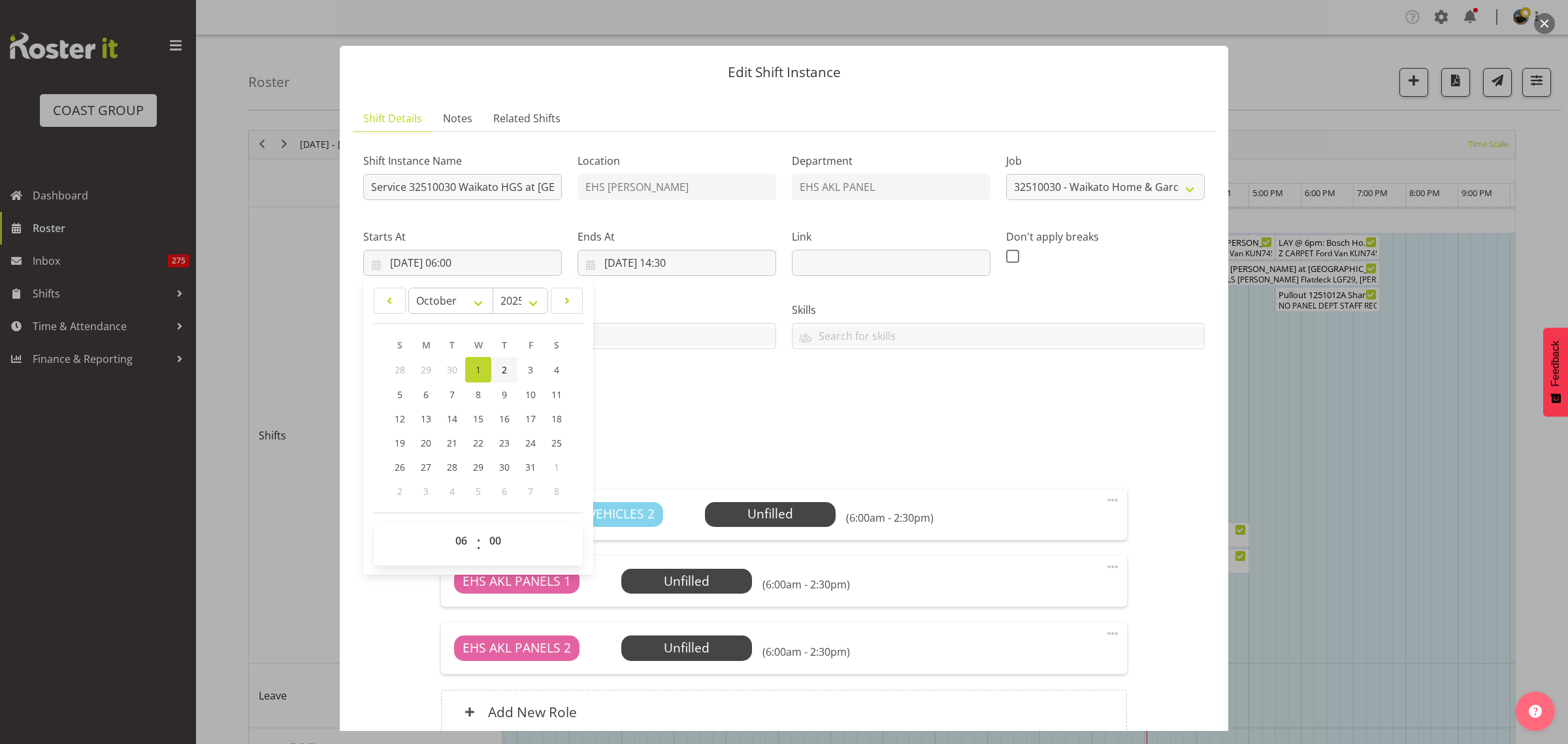
click at [506, 366] on span "2" at bounding box center [504, 370] width 5 height 12
type input "02/10/2025, 06:00"
click at [716, 258] on input "01/10/2025, 14:30" at bounding box center [677, 262] width 199 height 26
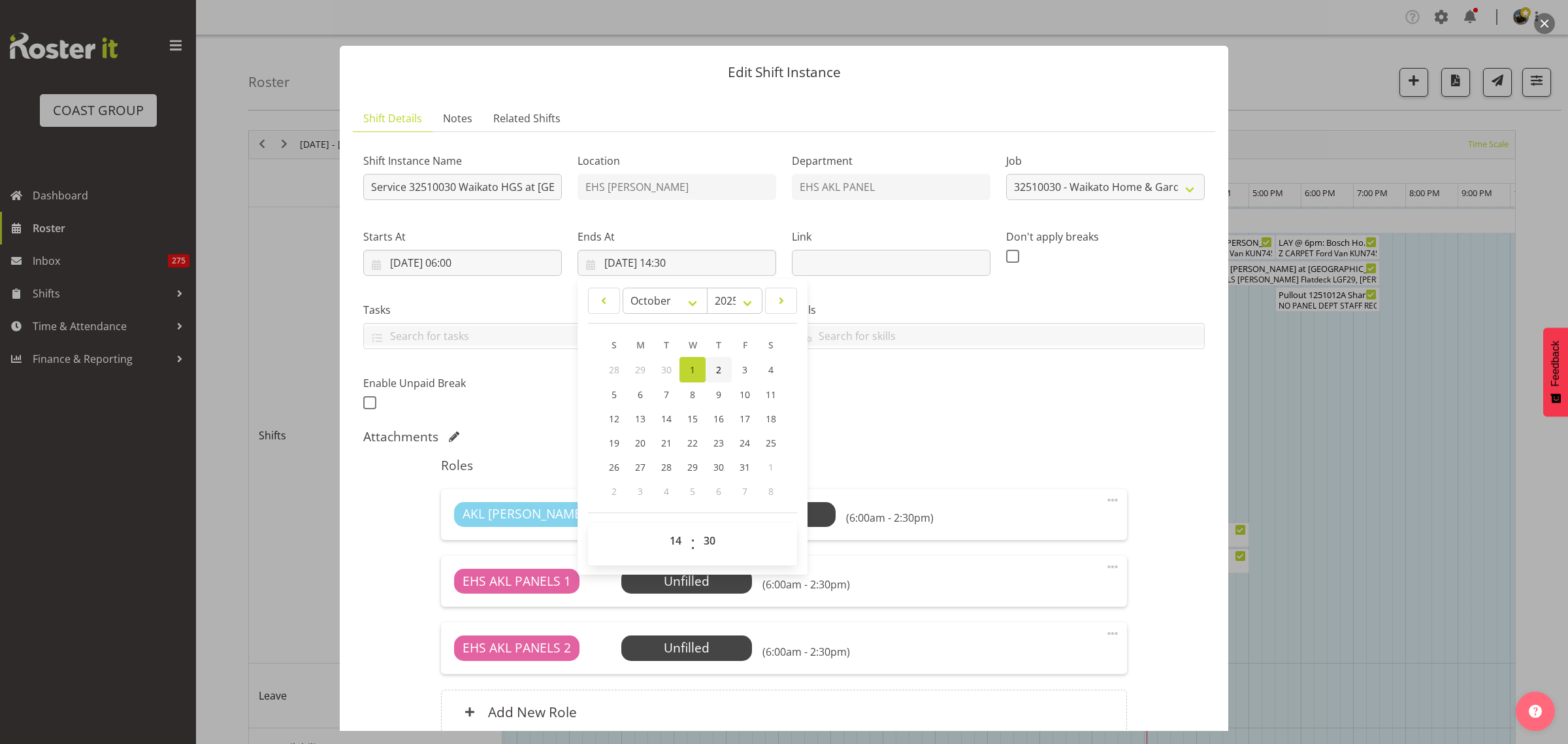
click at [716, 370] on span "2" at bounding box center [719, 370] width 5 height 12
type input "02/10/2025, 14:30"
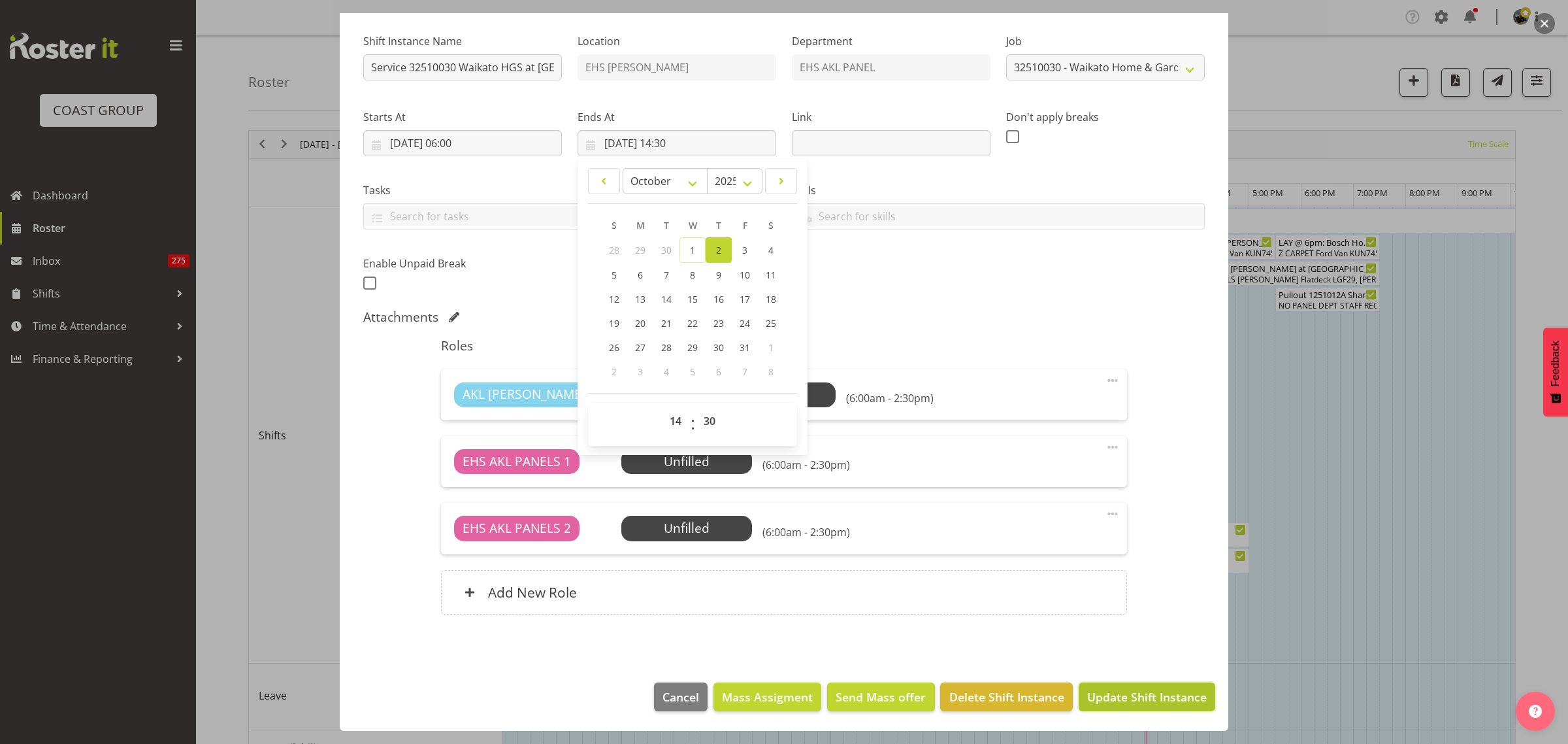
click at [1135, 700] on span "Update Shift Instance" at bounding box center [1146, 696] width 120 height 17
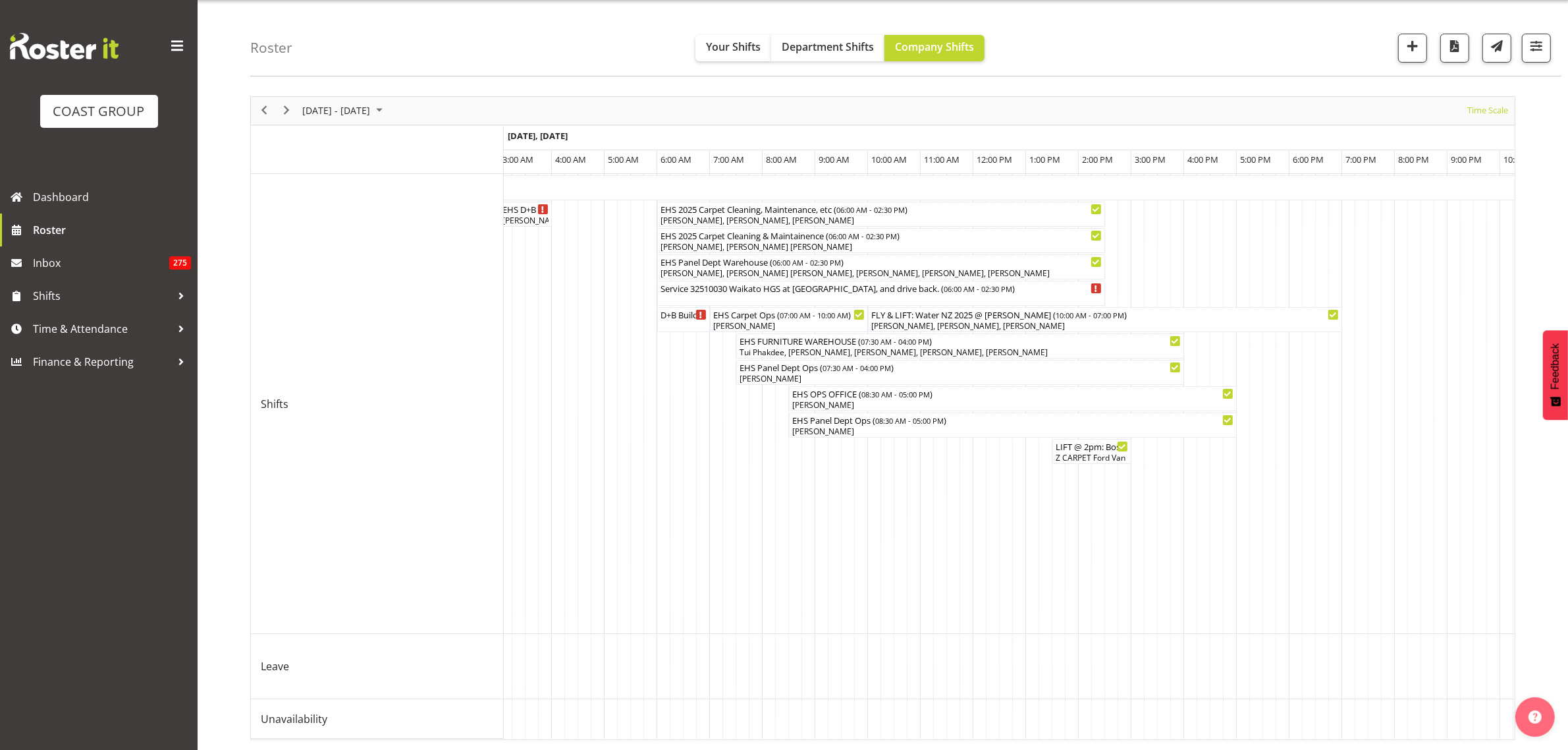
scroll to position [0, 3986]
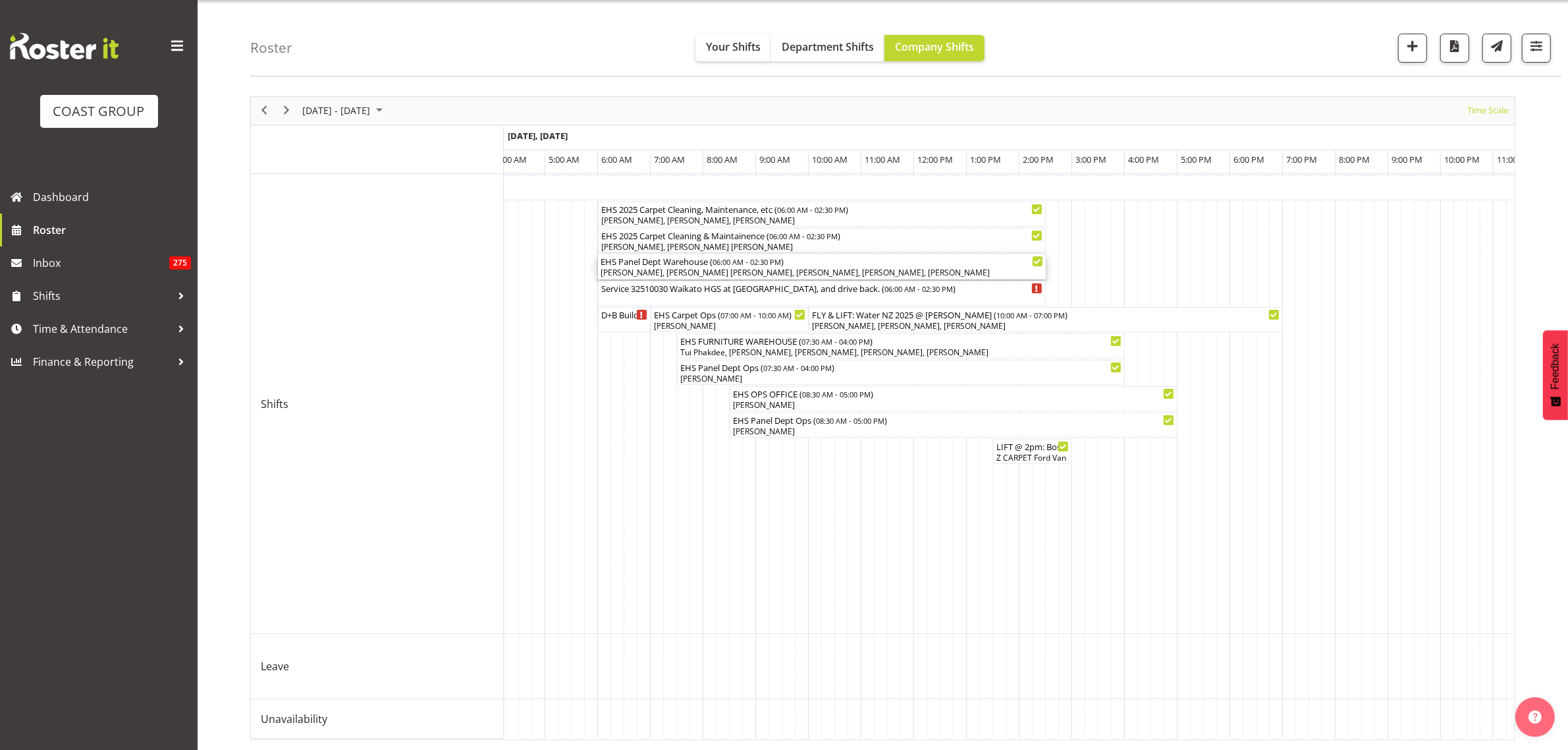
click at [764, 266] on div "[PERSON_NAME], [PERSON_NAME] [PERSON_NAME], [PERSON_NAME], [PERSON_NAME], [PERS…" at bounding box center [821, 272] width 442 height 12
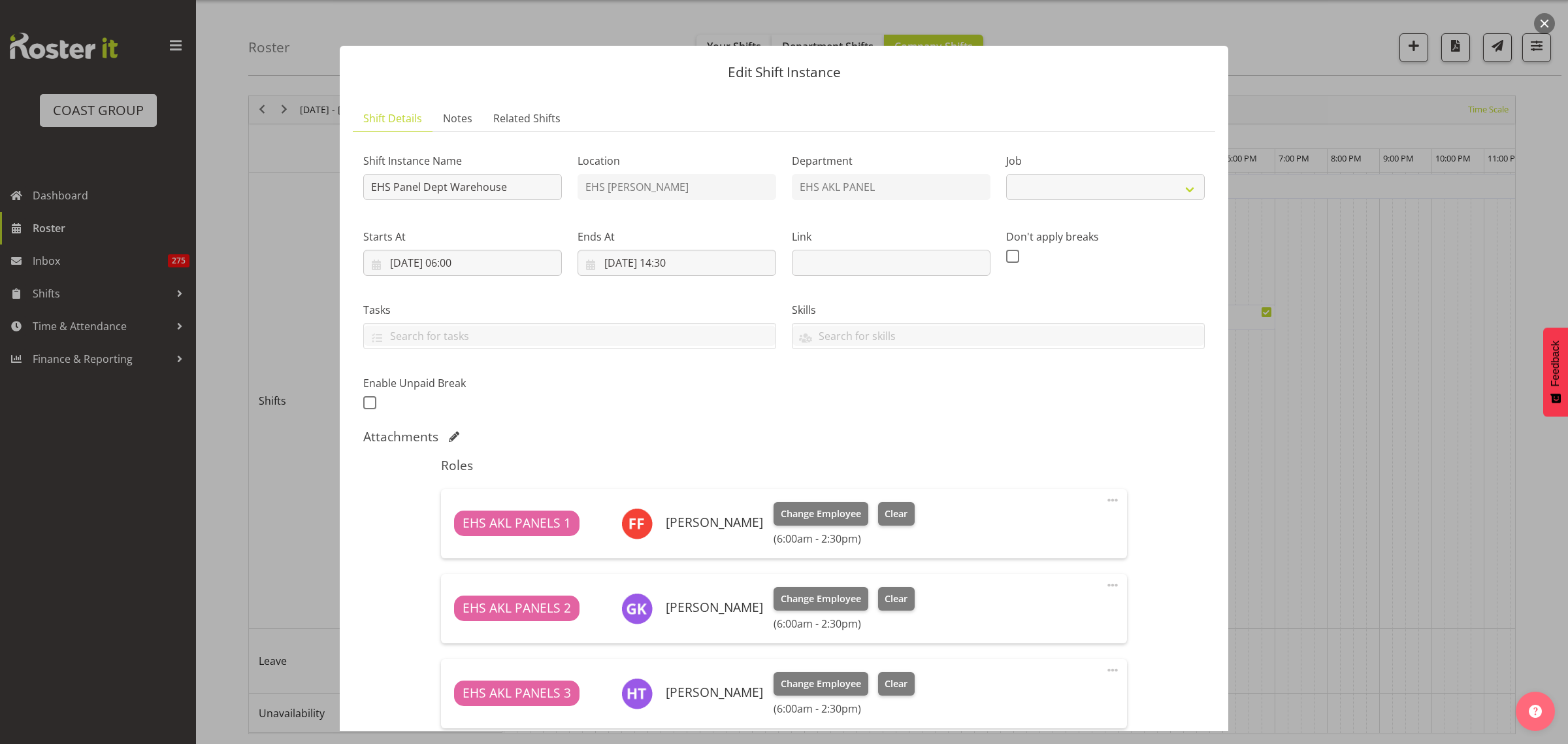
select select "69"
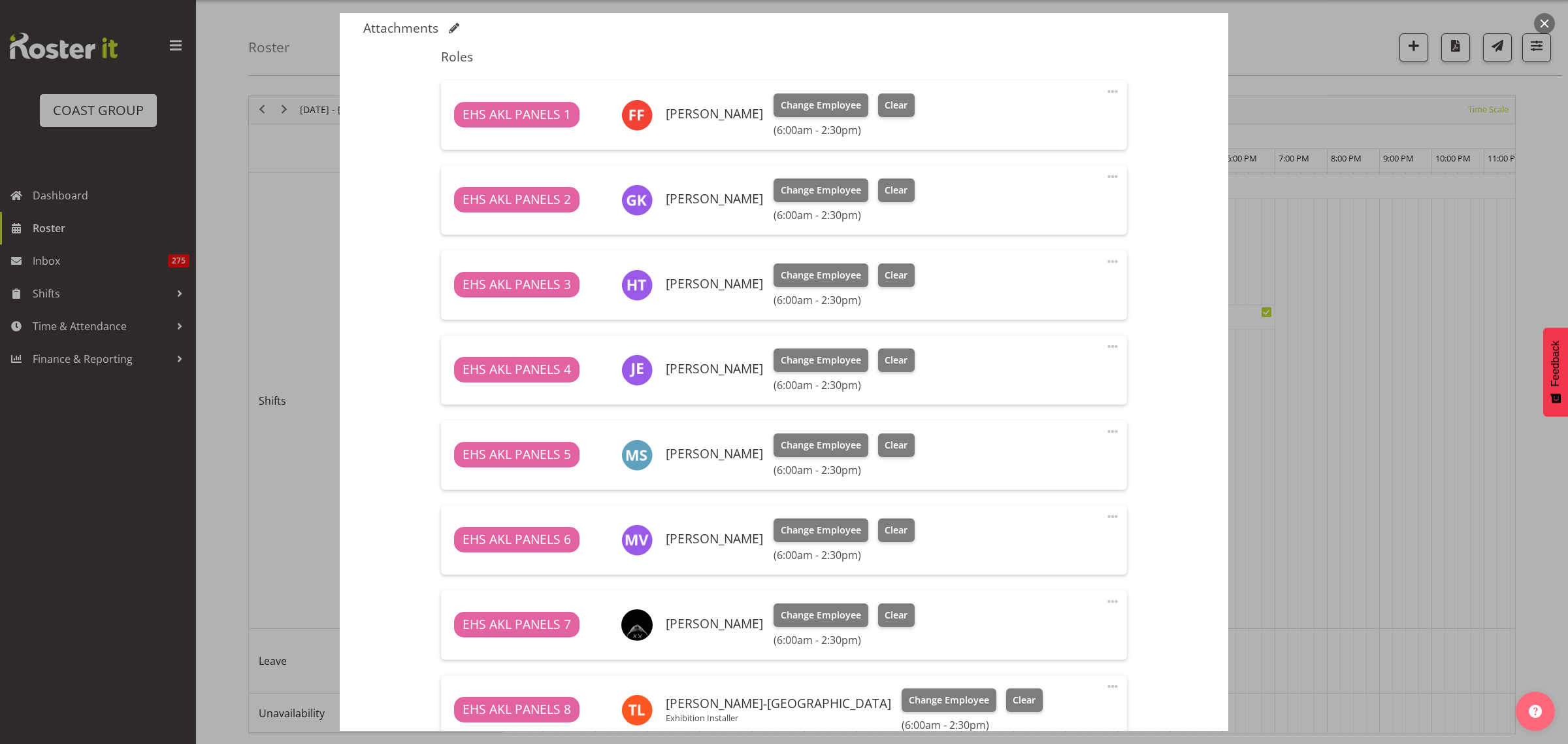
click at [1104, 434] on span at bounding box center [1112, 432] width 16 height 16
click at [1057, 506] on link "Delete" at bounding box center [1057, 507] width 126 height 24
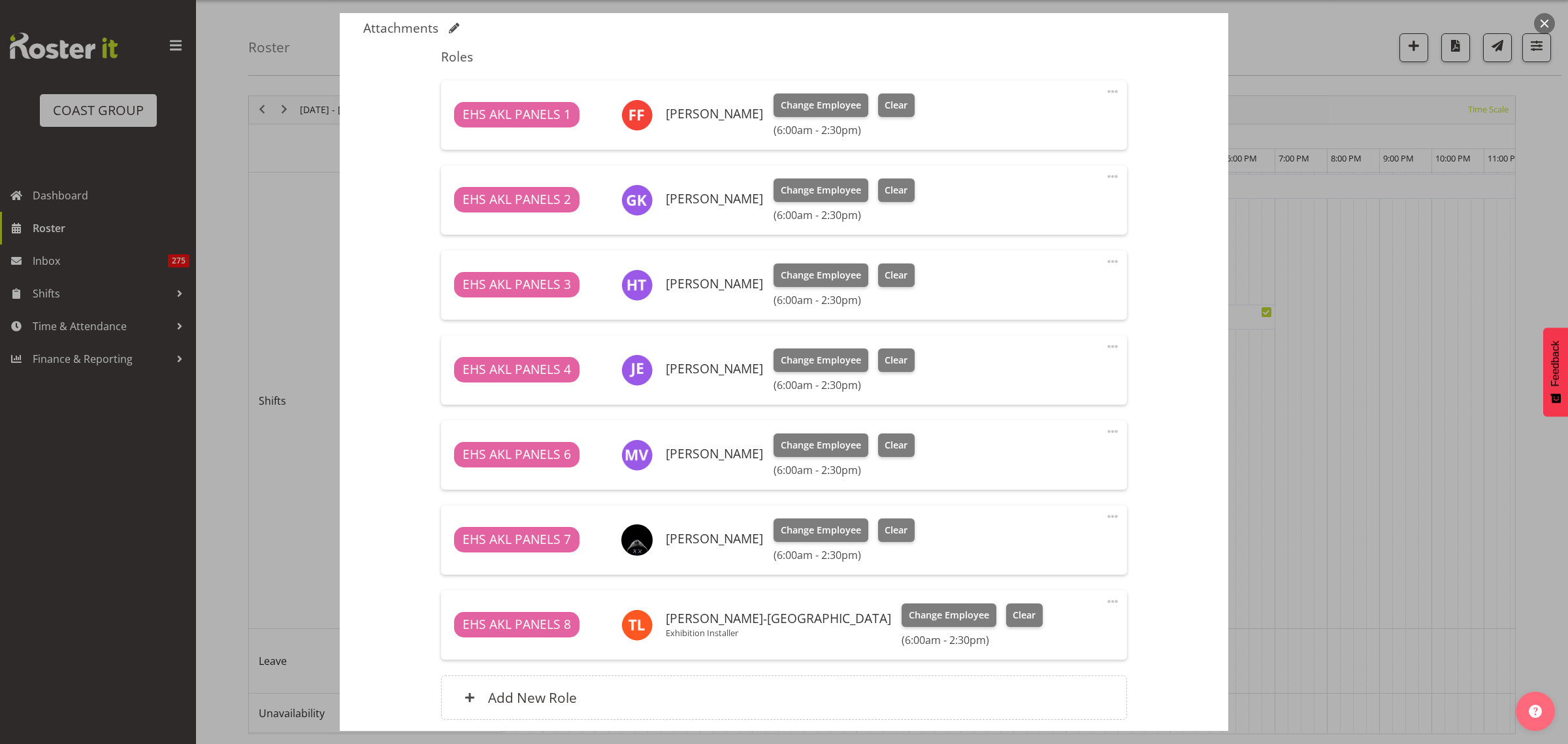
click at [1104, 432] on span at bounding box center [1112, 432] width 16 height 16
click at [1040, 504] on link "Delete" at bounding box center [1057, 507] width 126 height 24
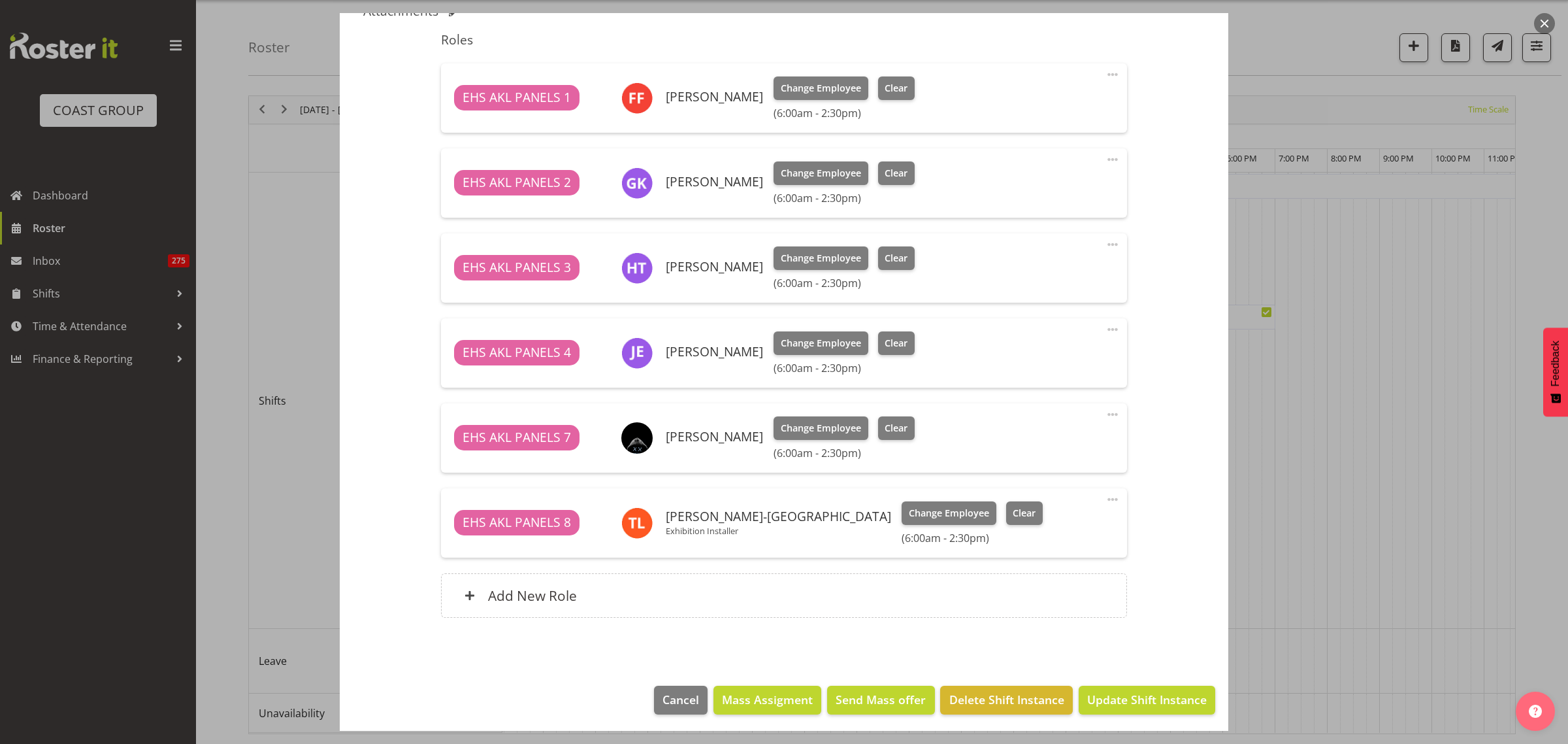
scroll to position [428, 0]
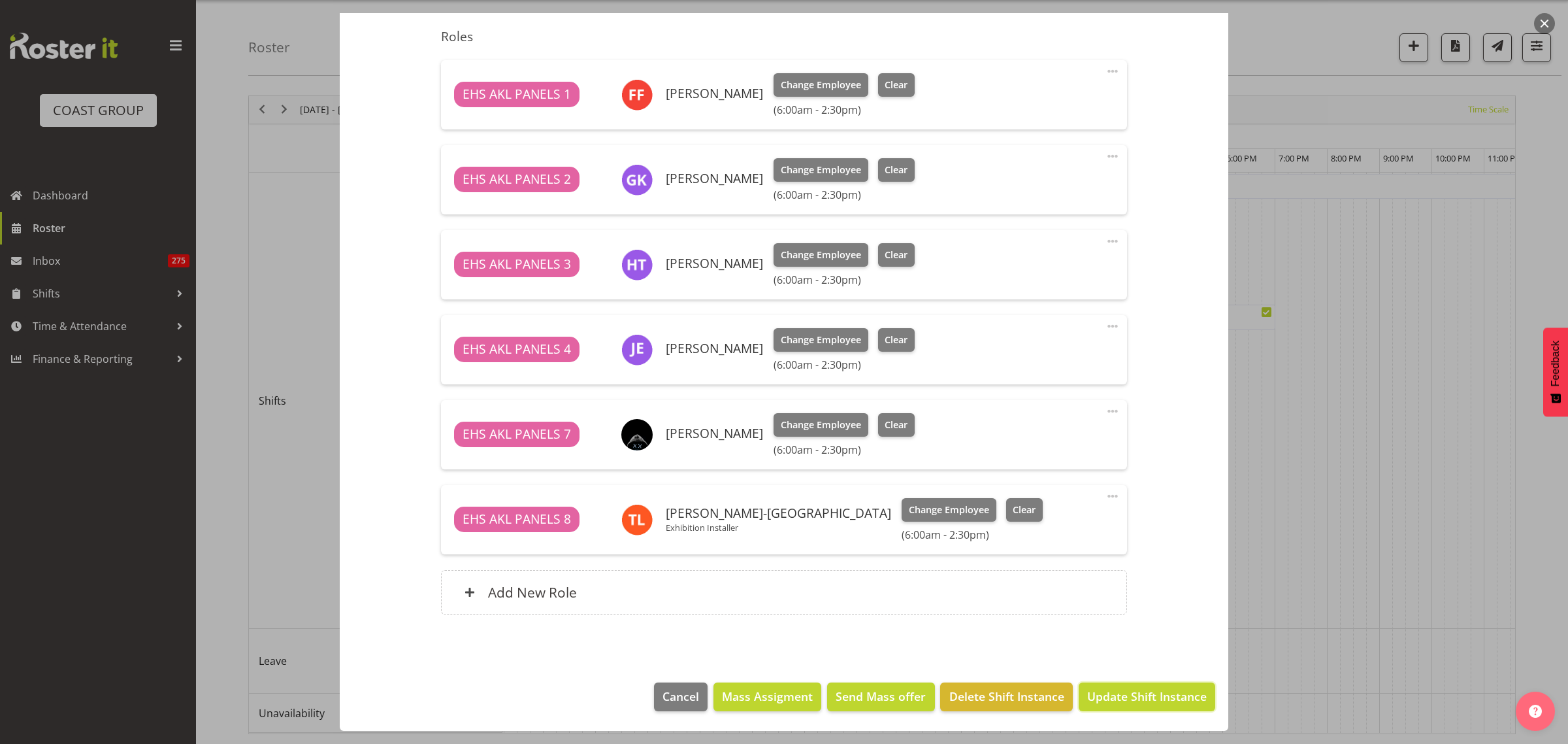
click at [1143, 694] on span "Update Shift Instance" at bounding box center [1146, 695] width 120 height 17
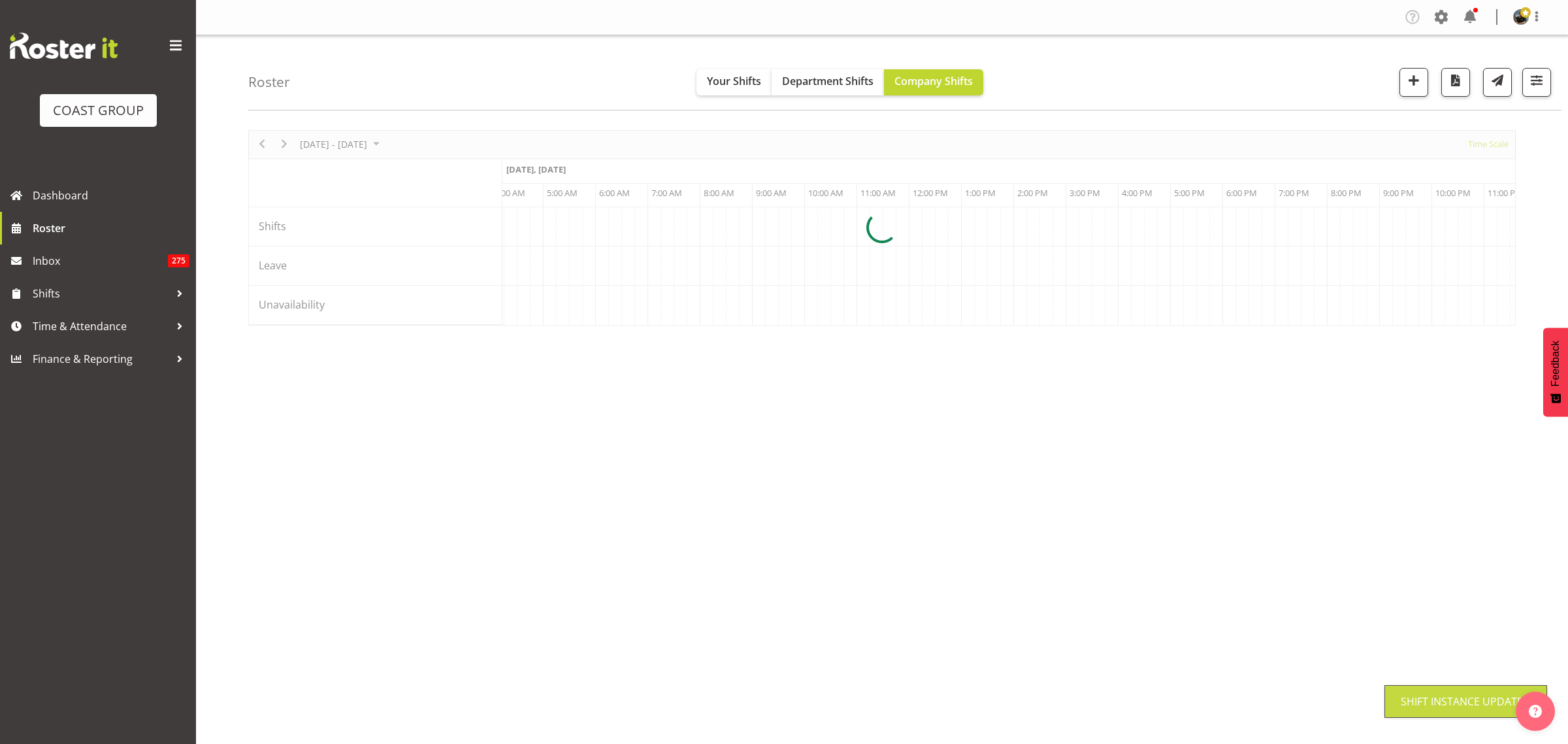
scroll to position [0, 0]
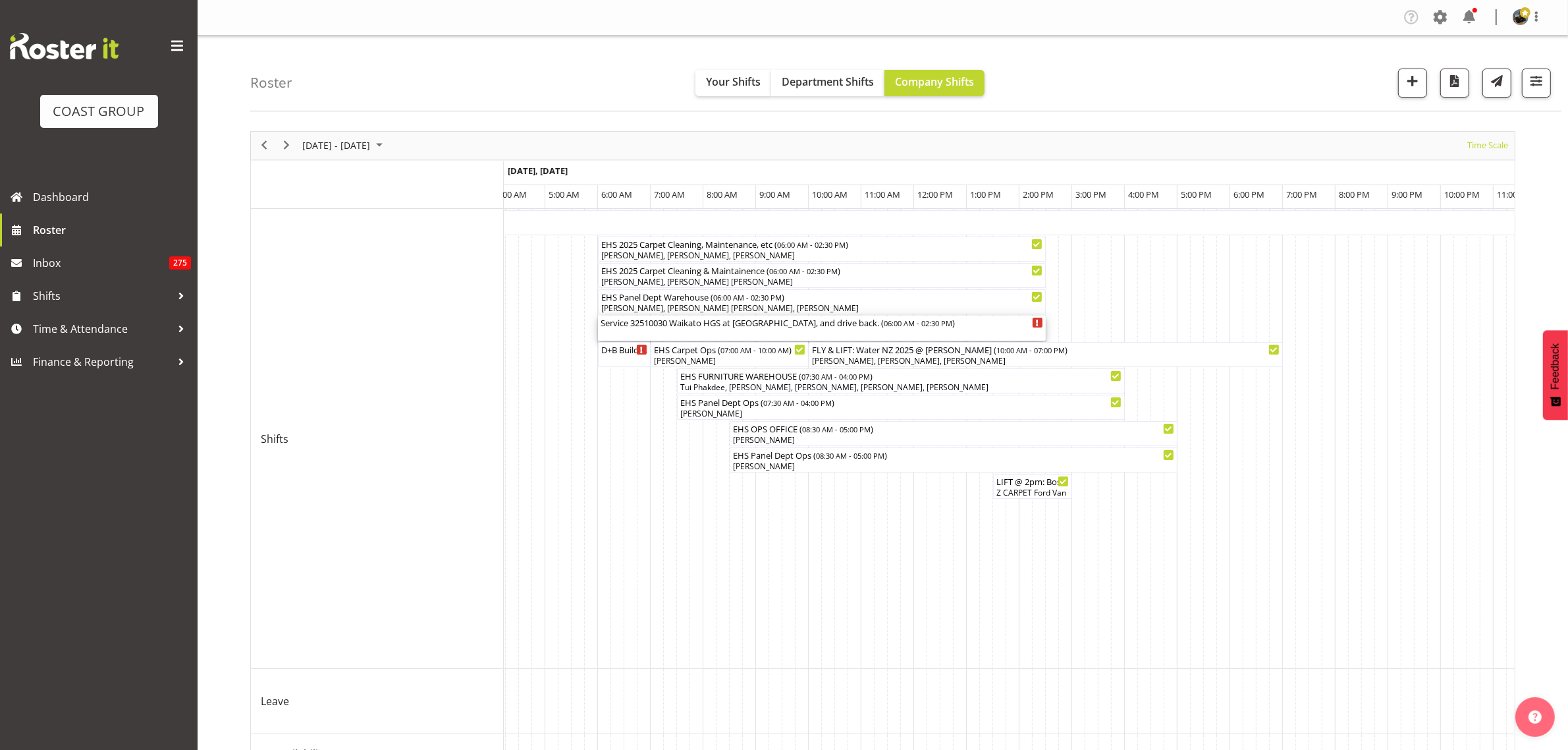
click at [939, 328] on div "Service 32510030 Waikato HGS at Claudelands, and drive back. ( 06:00 AM - 02:30…" at bounding box center [821, 322] width 442 height 13
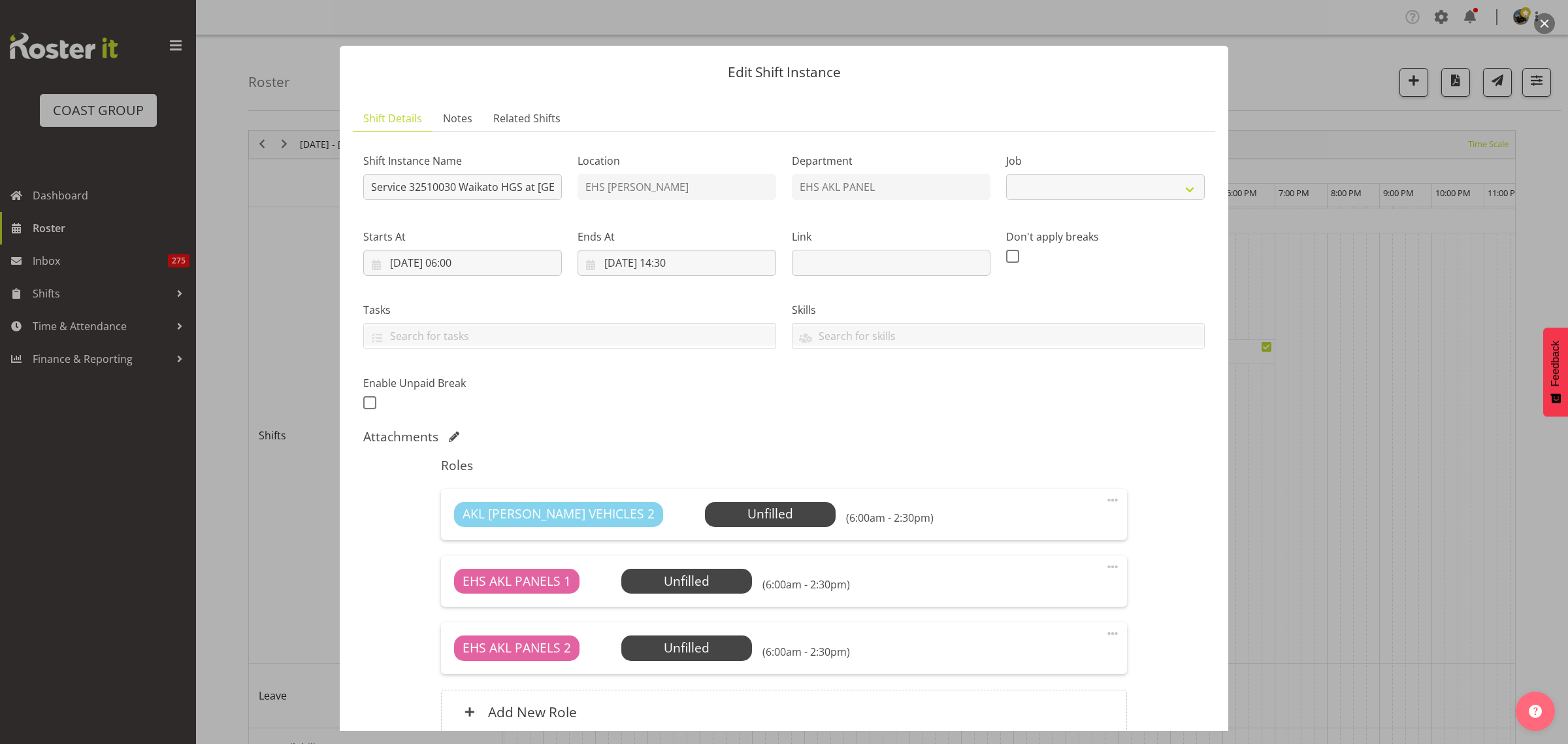
select select "9140"
click at [722, 518] on span "Select Employee" at bounding box center [770, 513] width 98 height 19
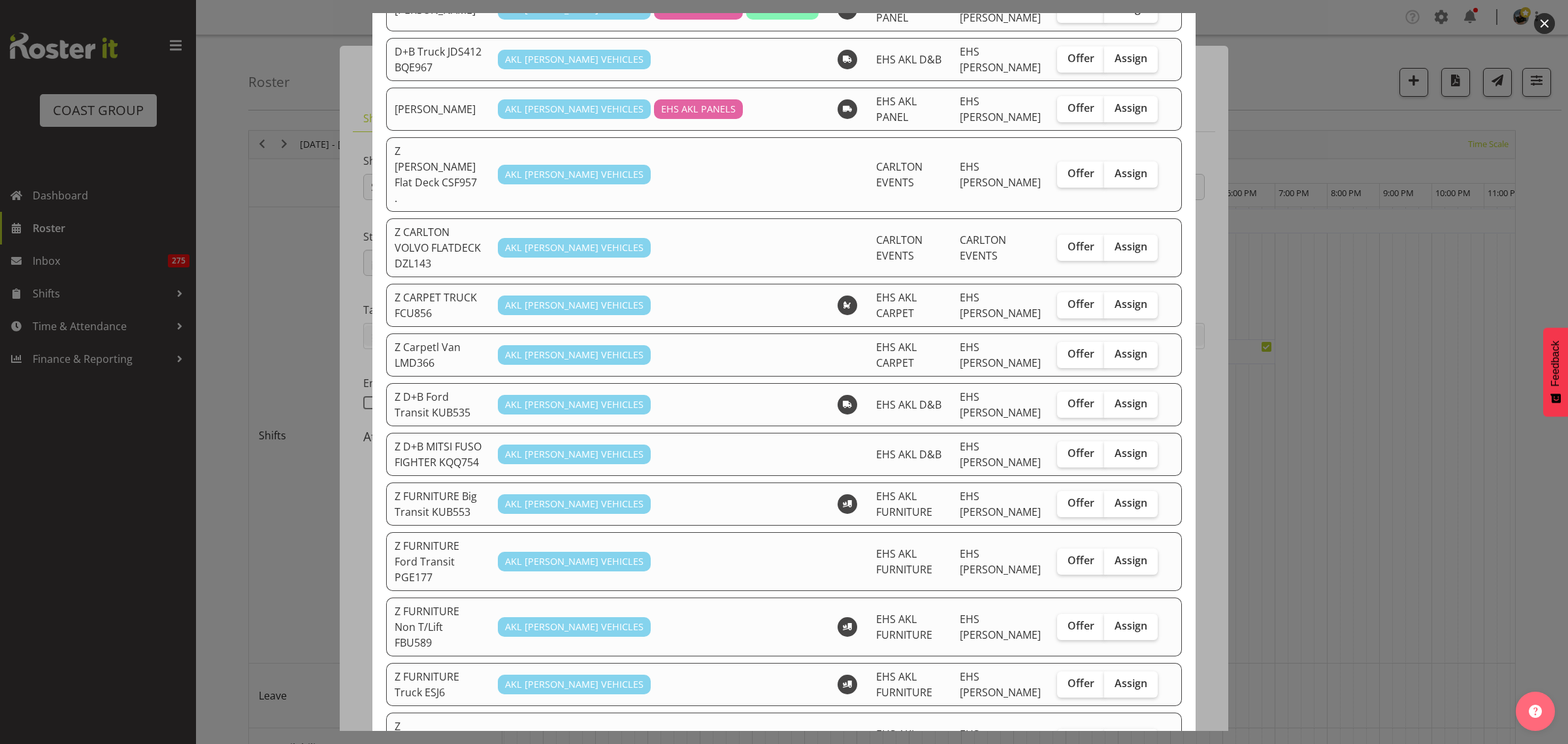
scroll to position [327, 0]
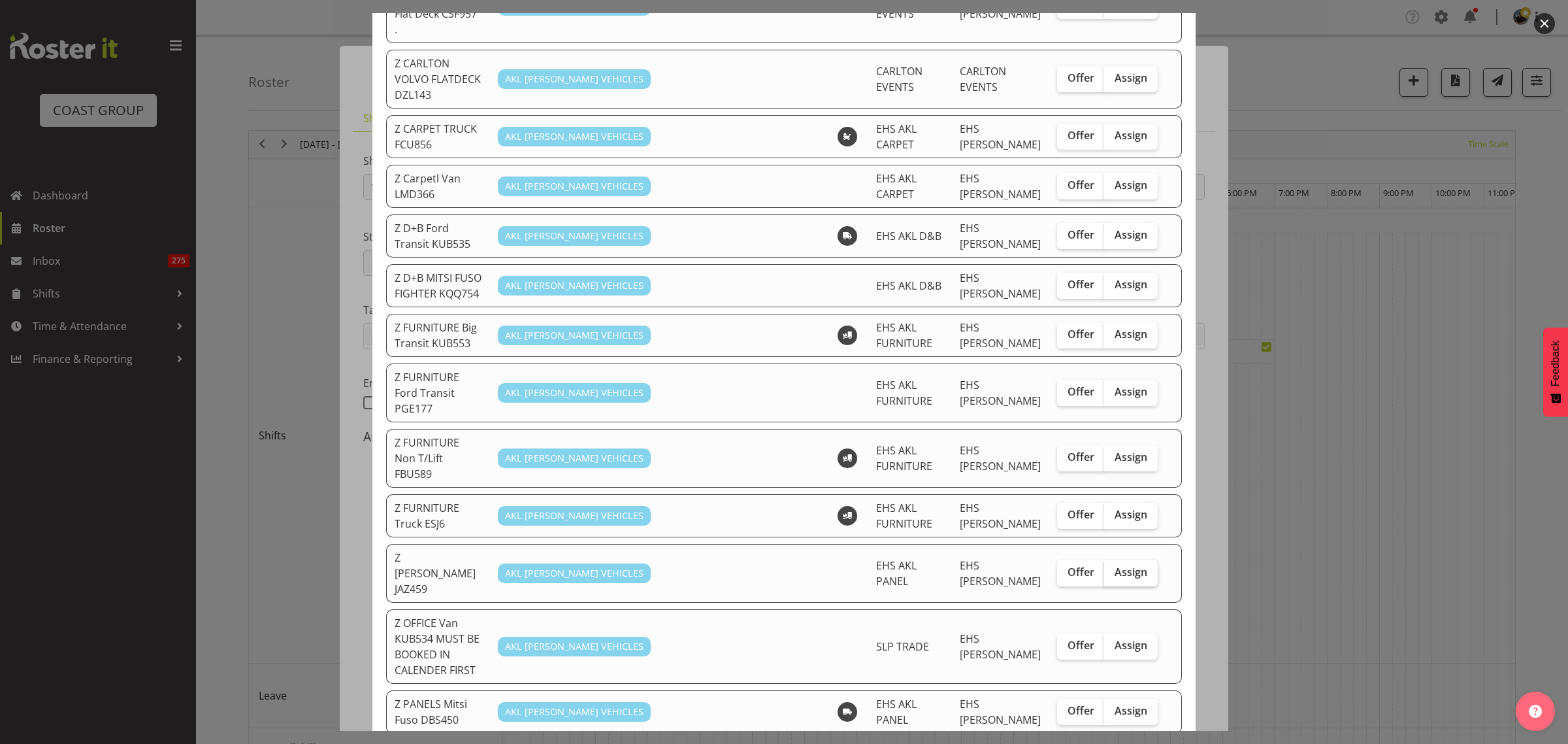
click at [1119, 566] on span "Assign" at bounding box center [1130, 572] width 33 height 13
click at [1112, 568] on input "Assign" at bounding box center [1109, 572] width 9 height 9
checkbox input "true"
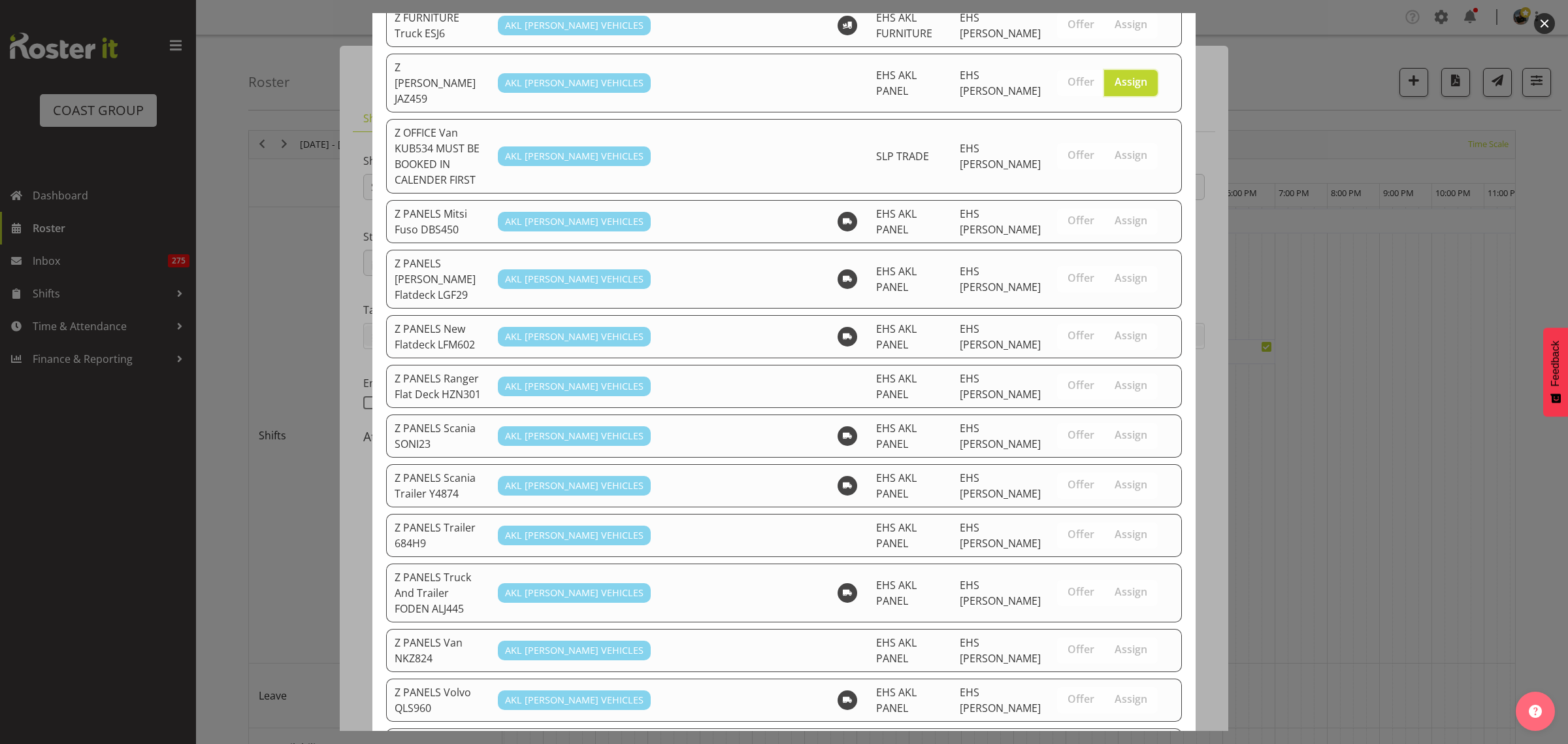
scroll to position [1197, 0]
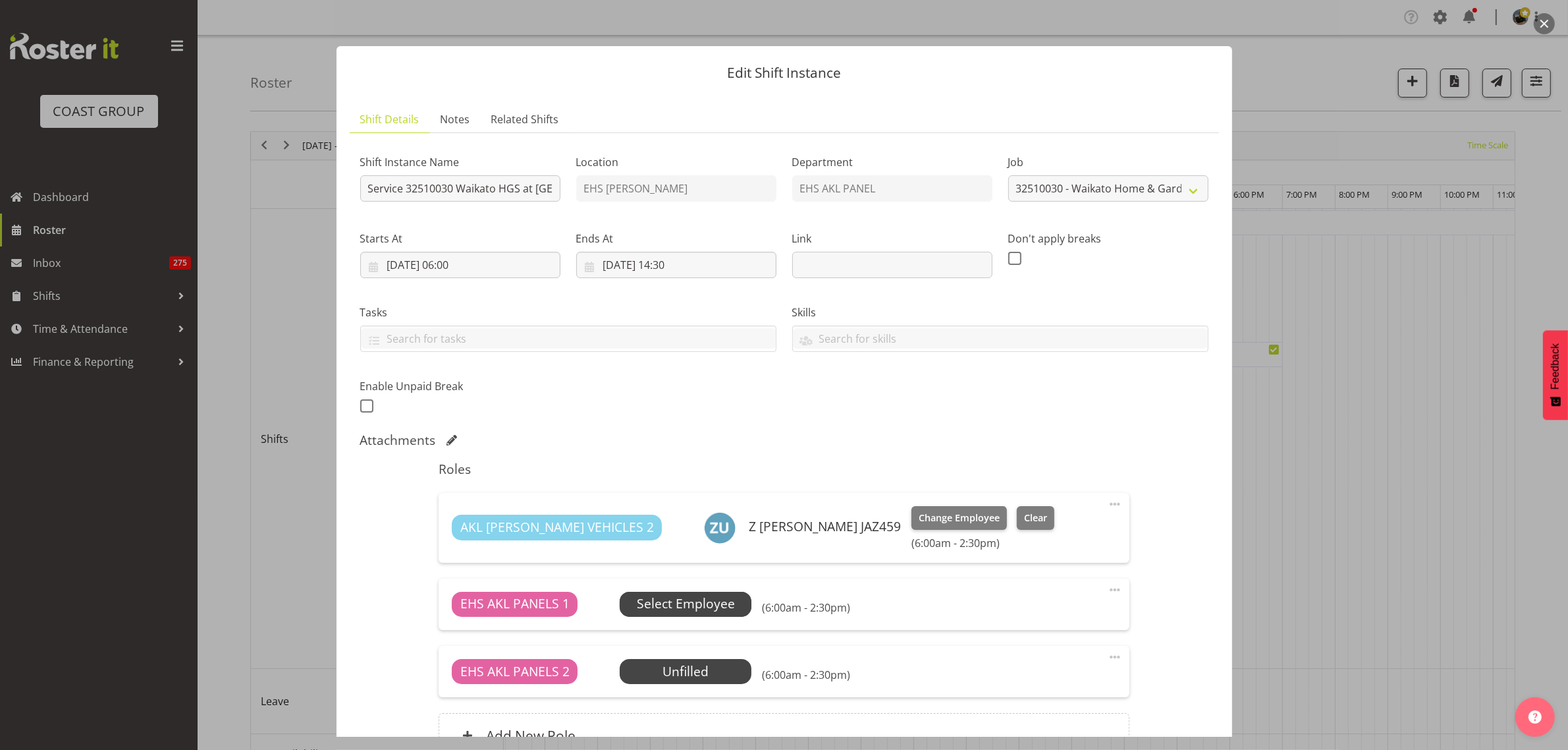
click at [686, 608] on span "Select Employee" at bounding box center [686, 603] width 98 height 19
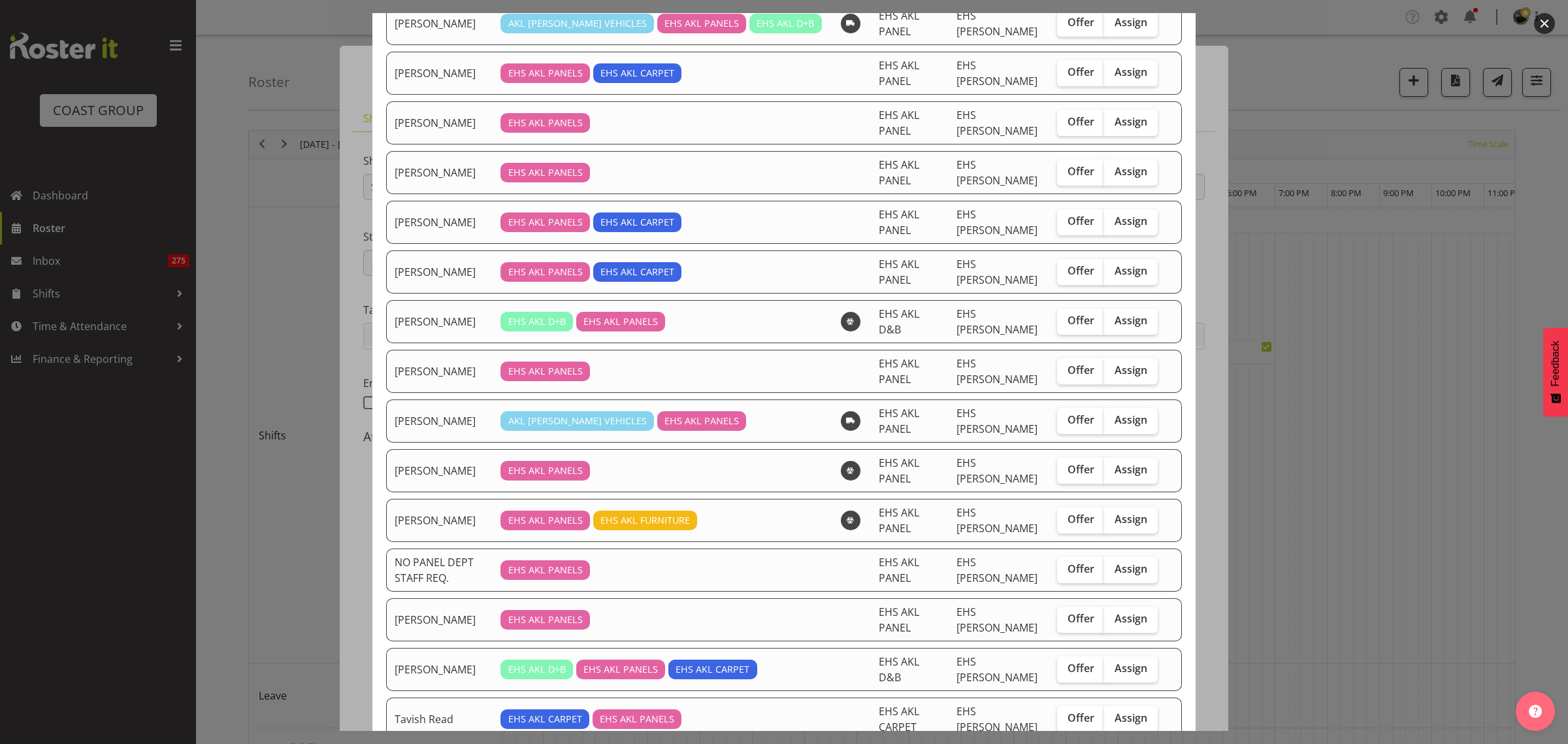
scroll to position [327, 0]
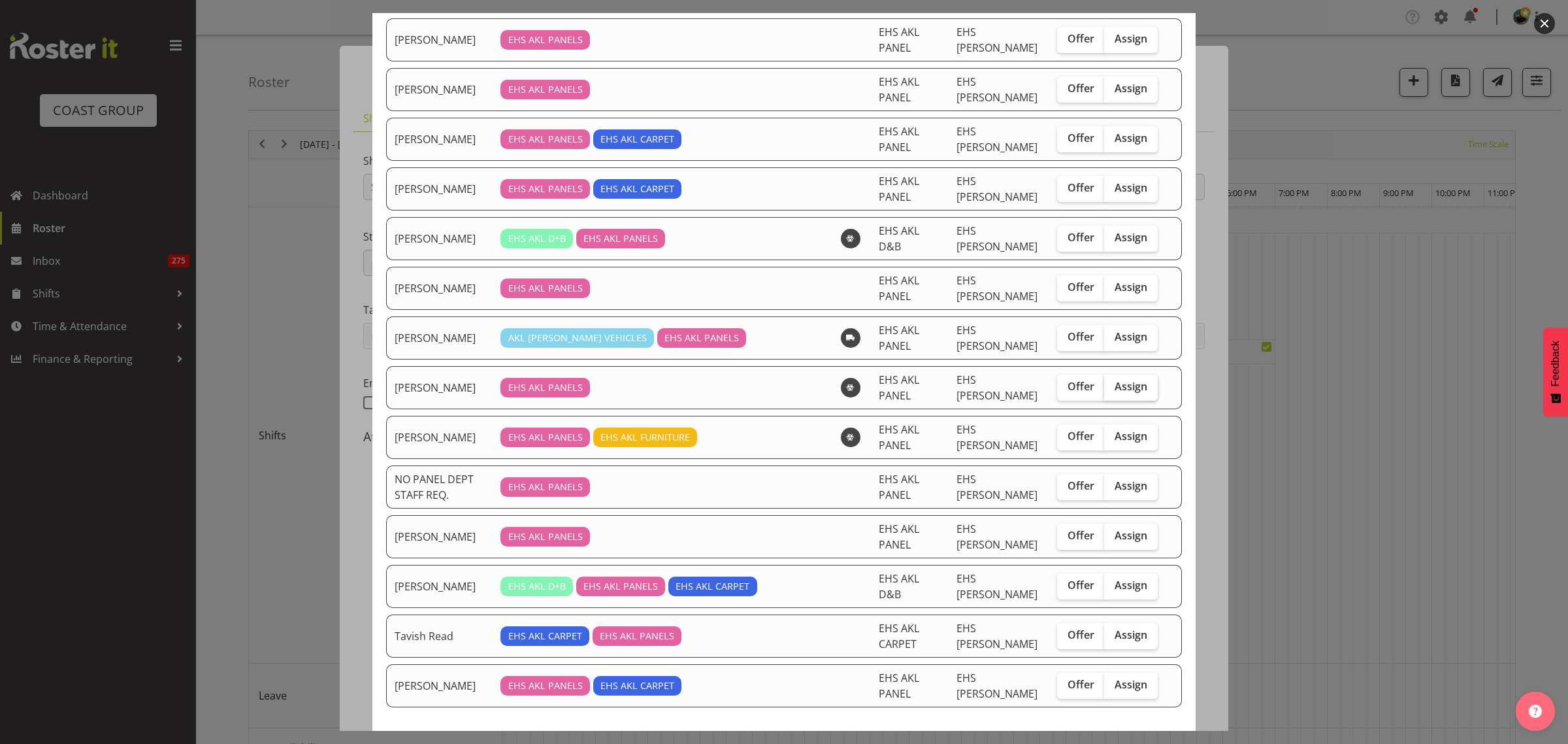
click at [1114, 390] on span "Assign" at bounding box center [1130, 386] width 33 height 13
click at [1112, 390] on input "Assign" at bounding box center [1109, 387] width 9 height 9
checkbox input "true"
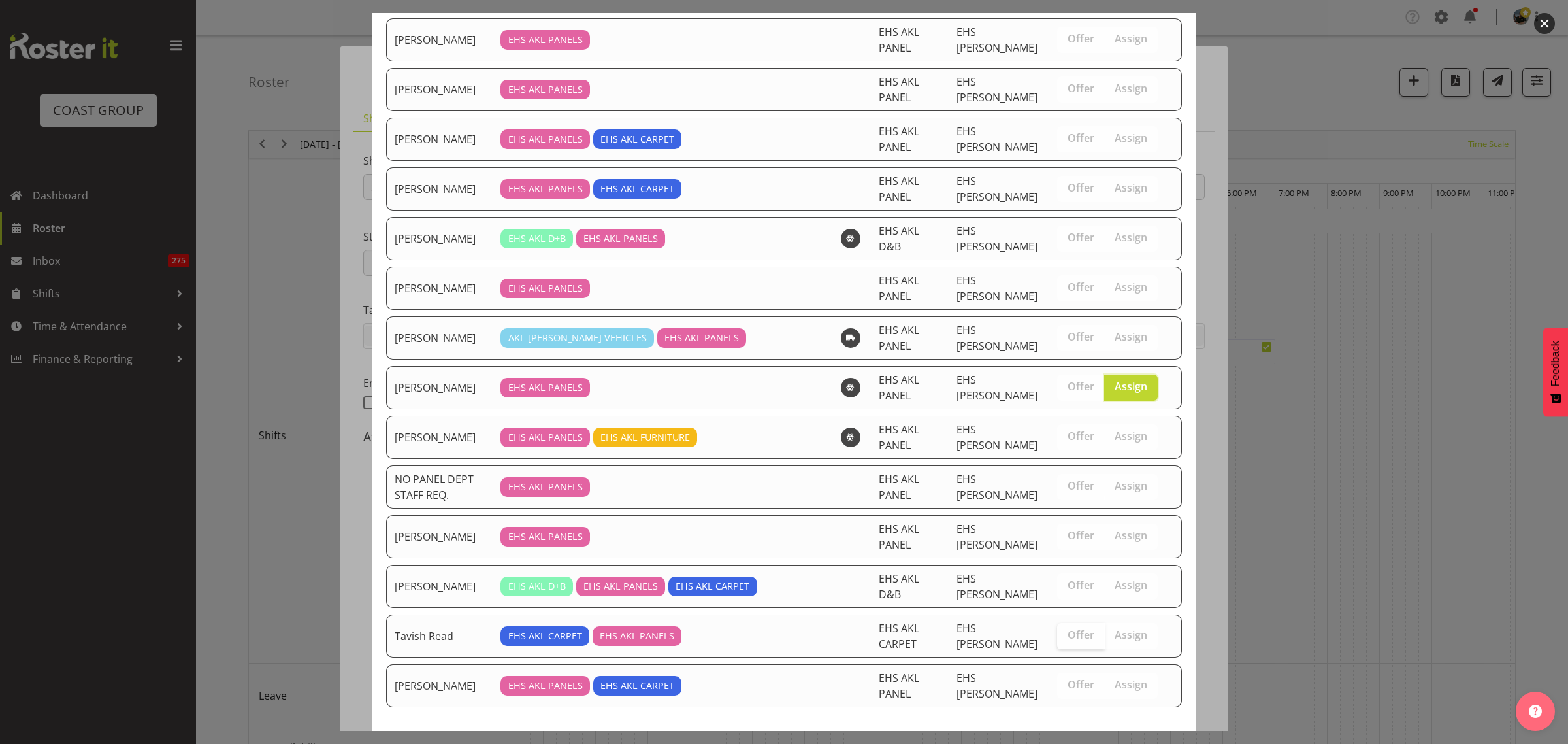
scroll to position [389, 0]
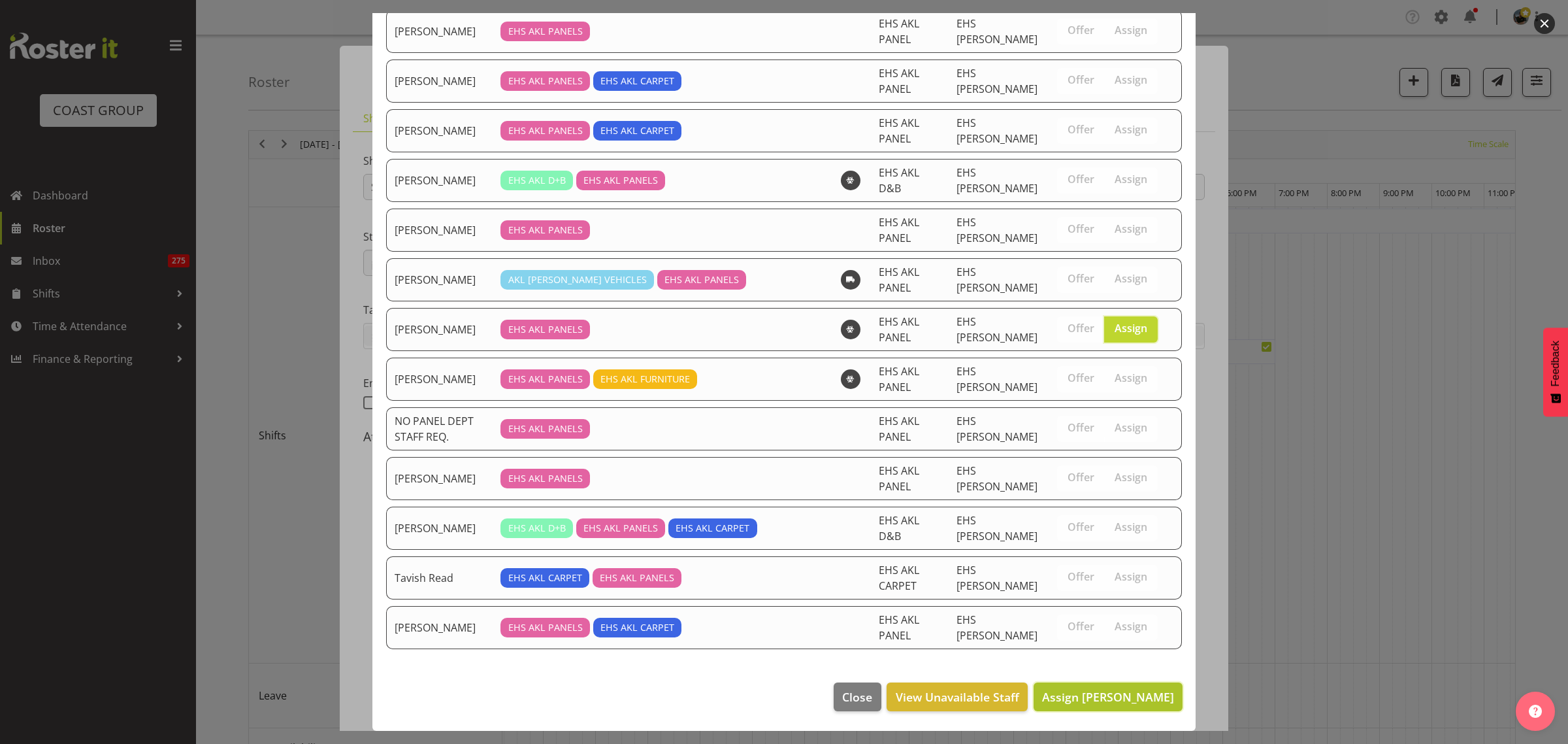
click at [1069, 693] on span "Assign Martin Samuel" at bounding box center [1108, 697] width 132 height 16
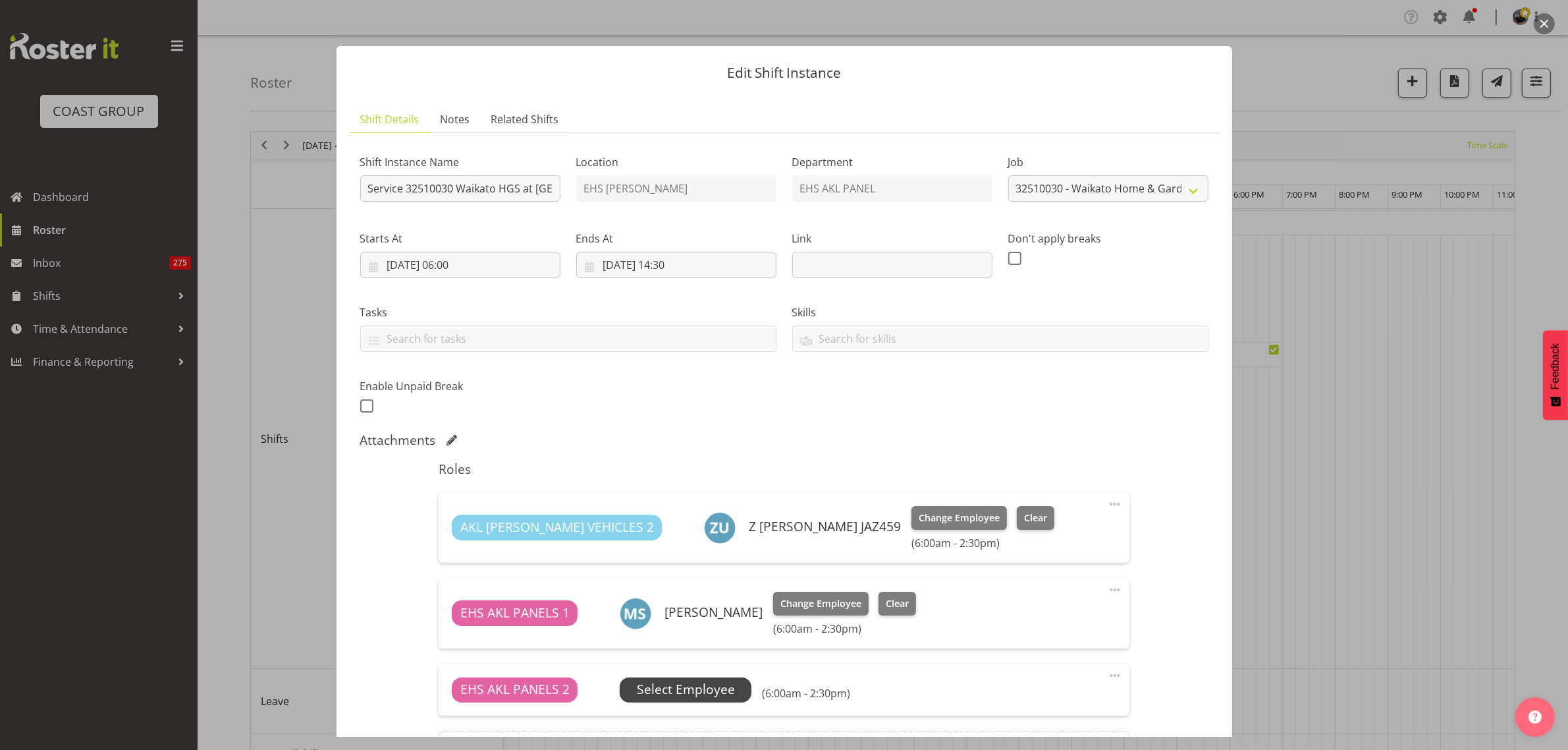
click at [718, 690] on span "Select Employee" at bounding box center [686, 689] width 98 height 19
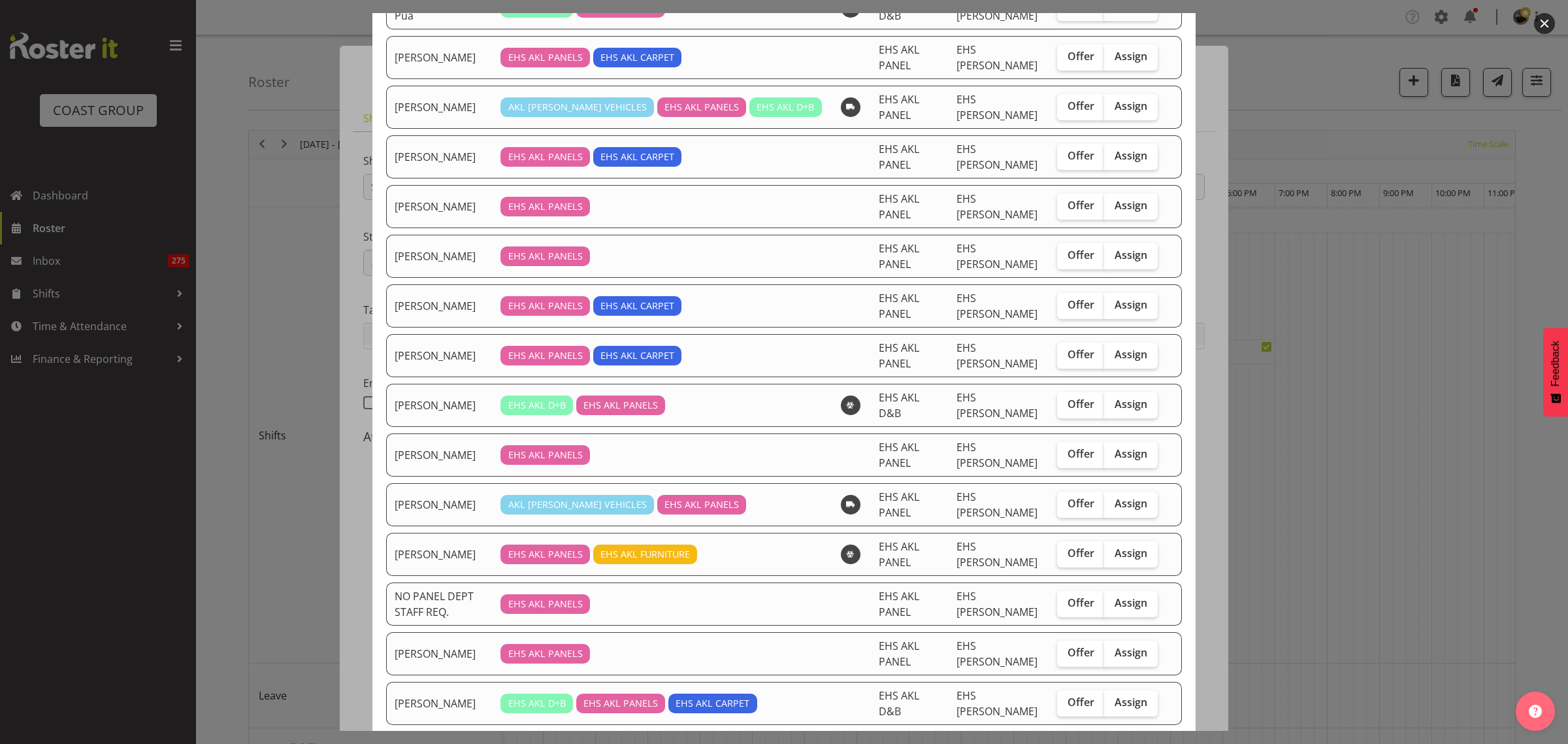
scroll to position [163, 0]
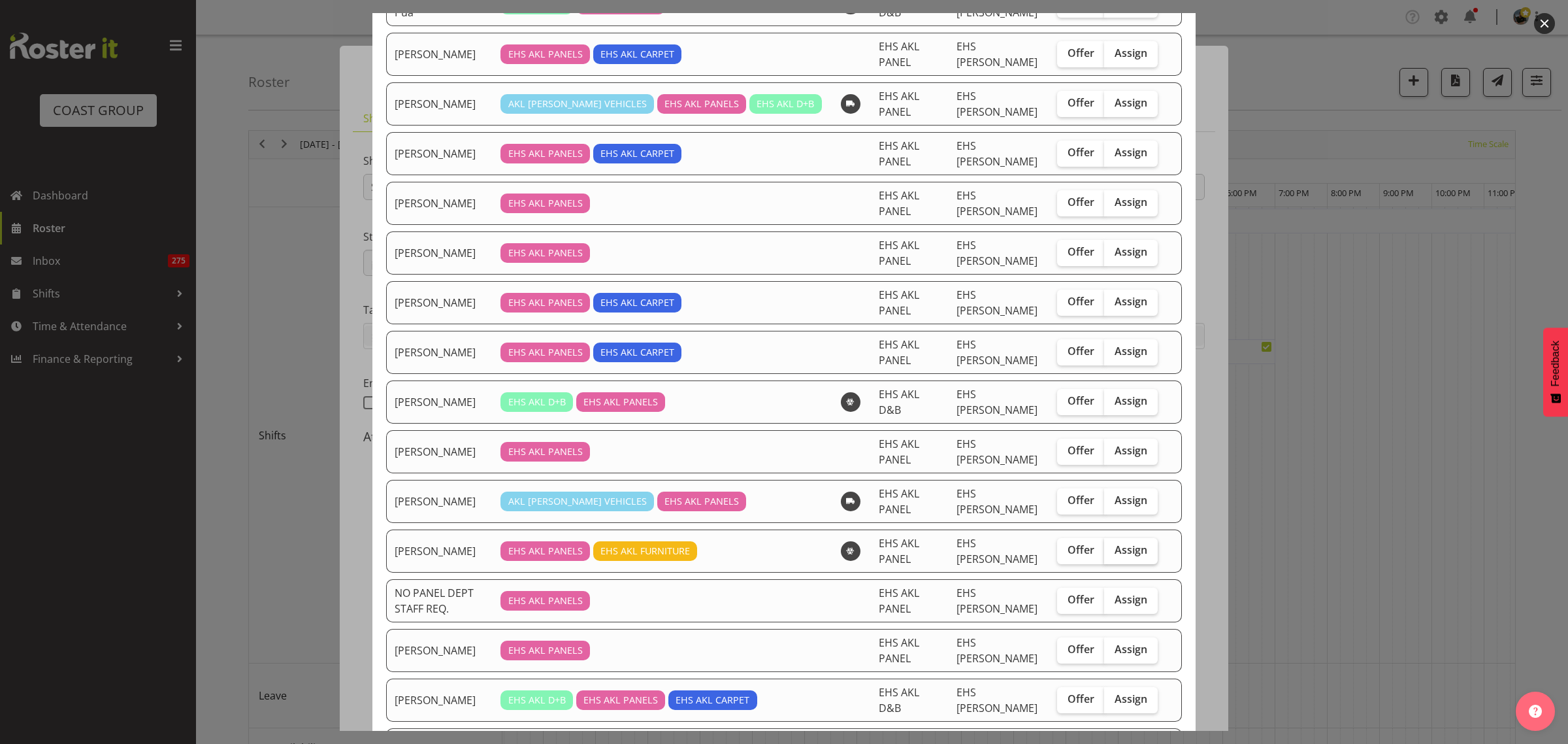
click at [1126, 553] on span "Assign" at bounding box center [1130, 549] width 33 height 13
click at [1112, 553] on input "Assign" at bounding box center [1109, 550] width 9 height 9
checkbox input "true"
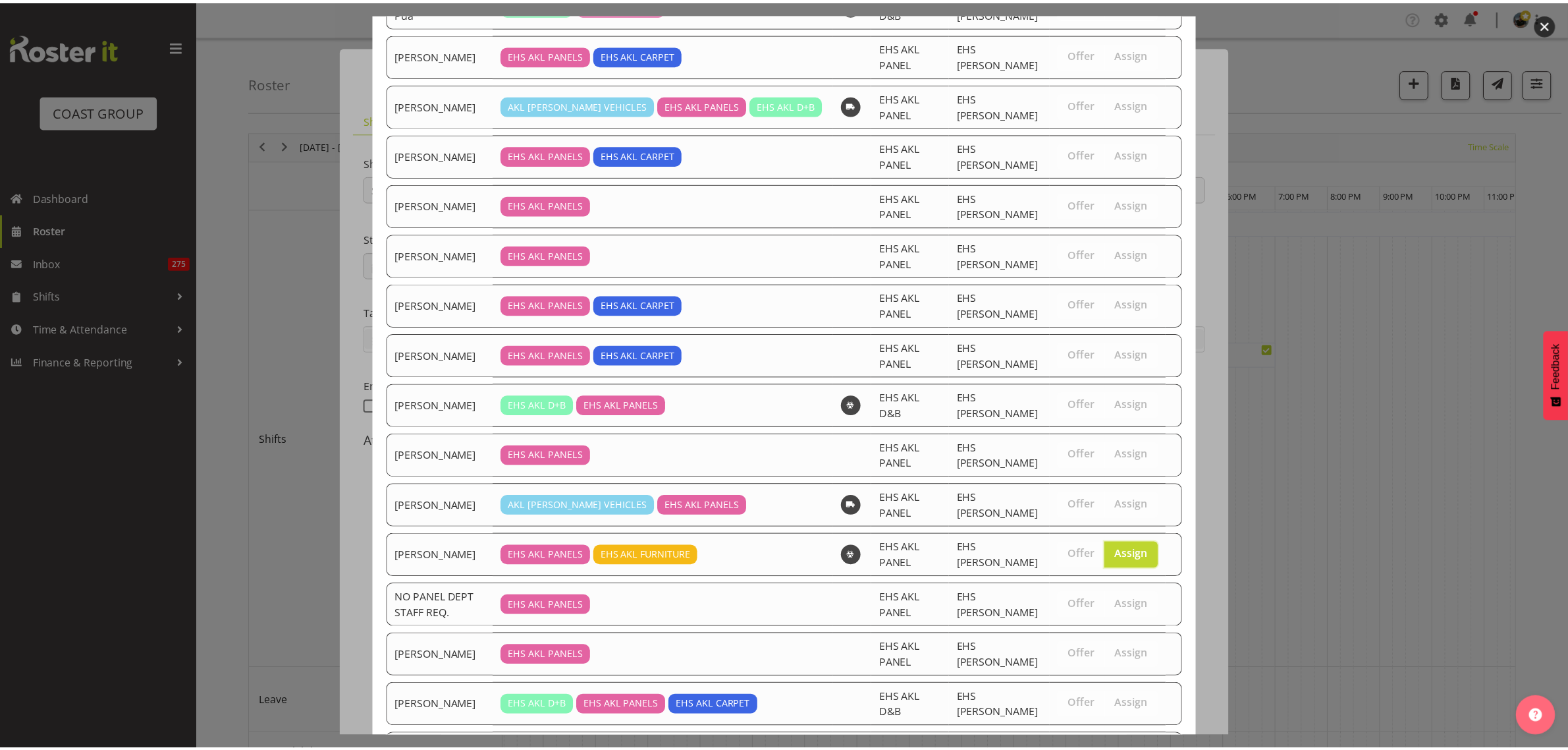
scroll to position [342, 0]
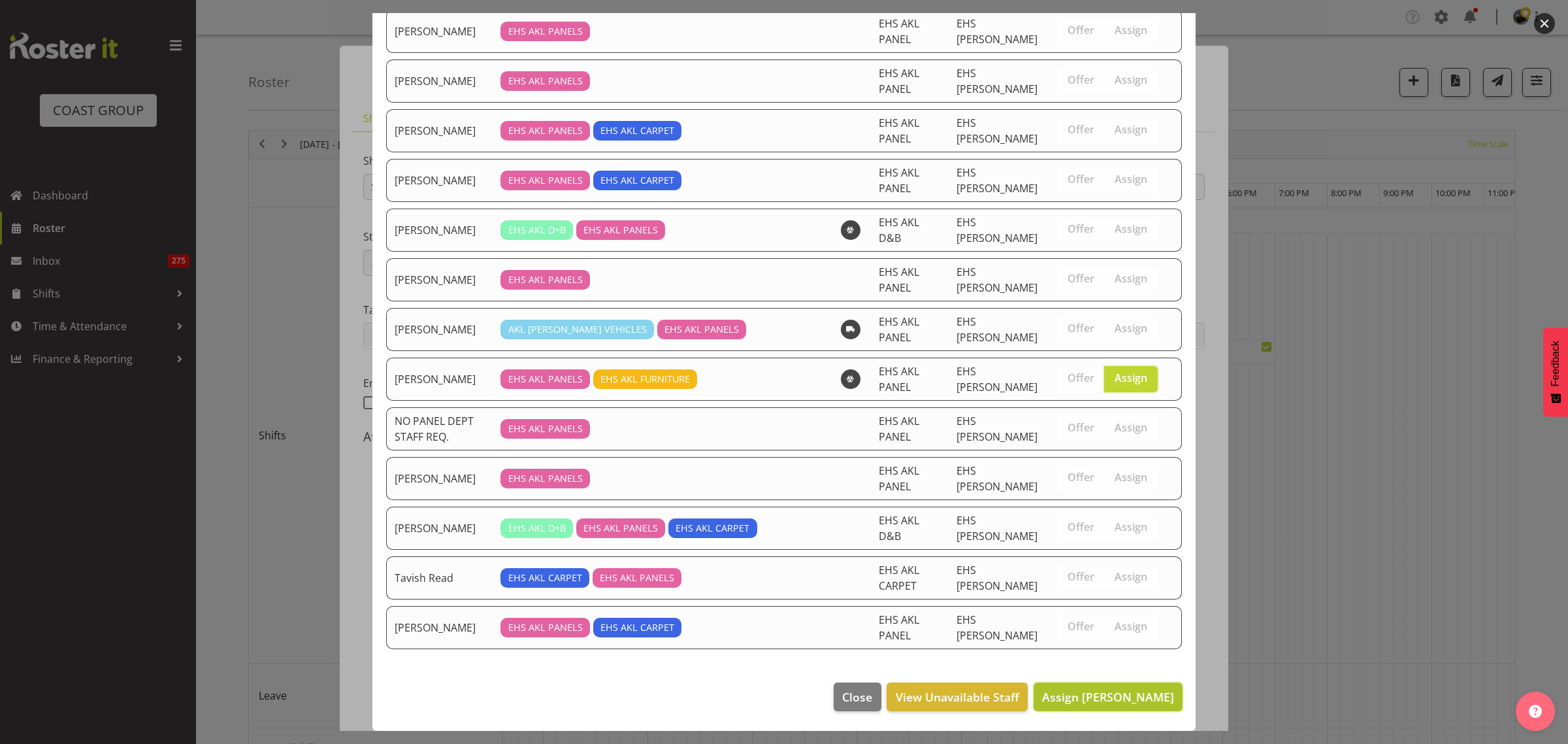
click at [1052, 708] on button "Assign Matthieu Vendrely" at bounding box center [1108, 696] width 149 height 28
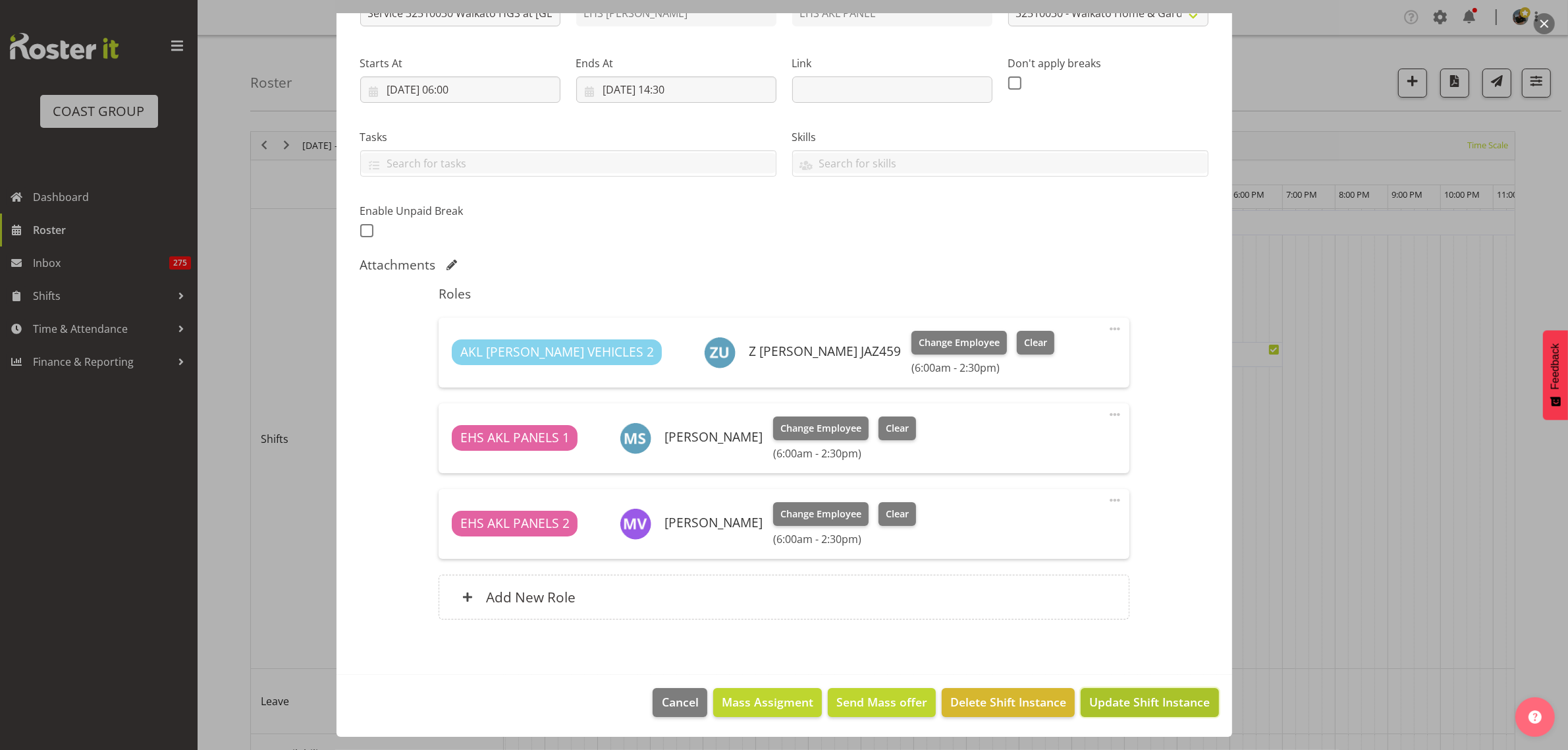
click at [1107, 706] on span "Update Shift Instance" at bounding box center [1149, 701] width 121 height 17
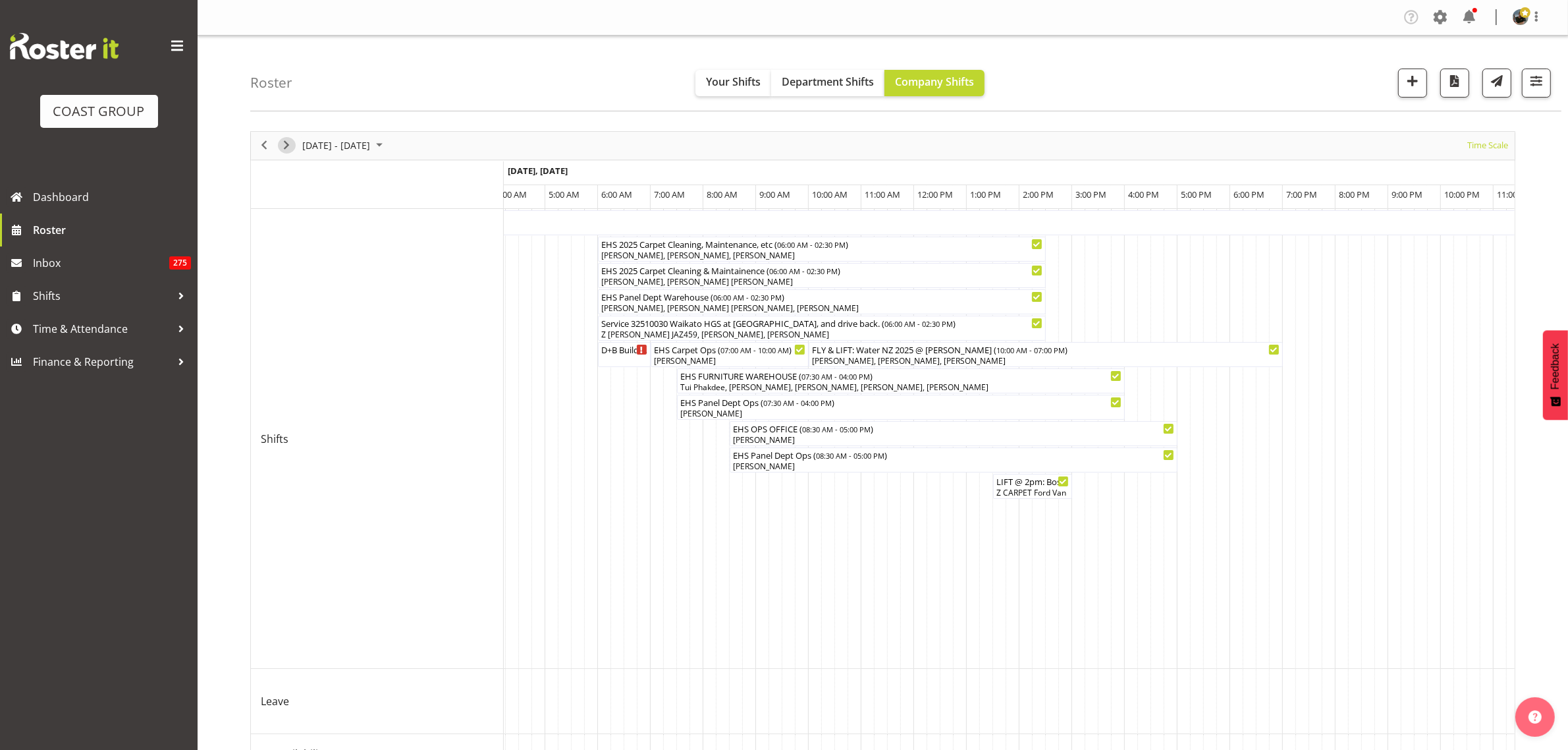
click at [289, 149] on span "Next" at bounding box center [287, 145] width 16 height 16
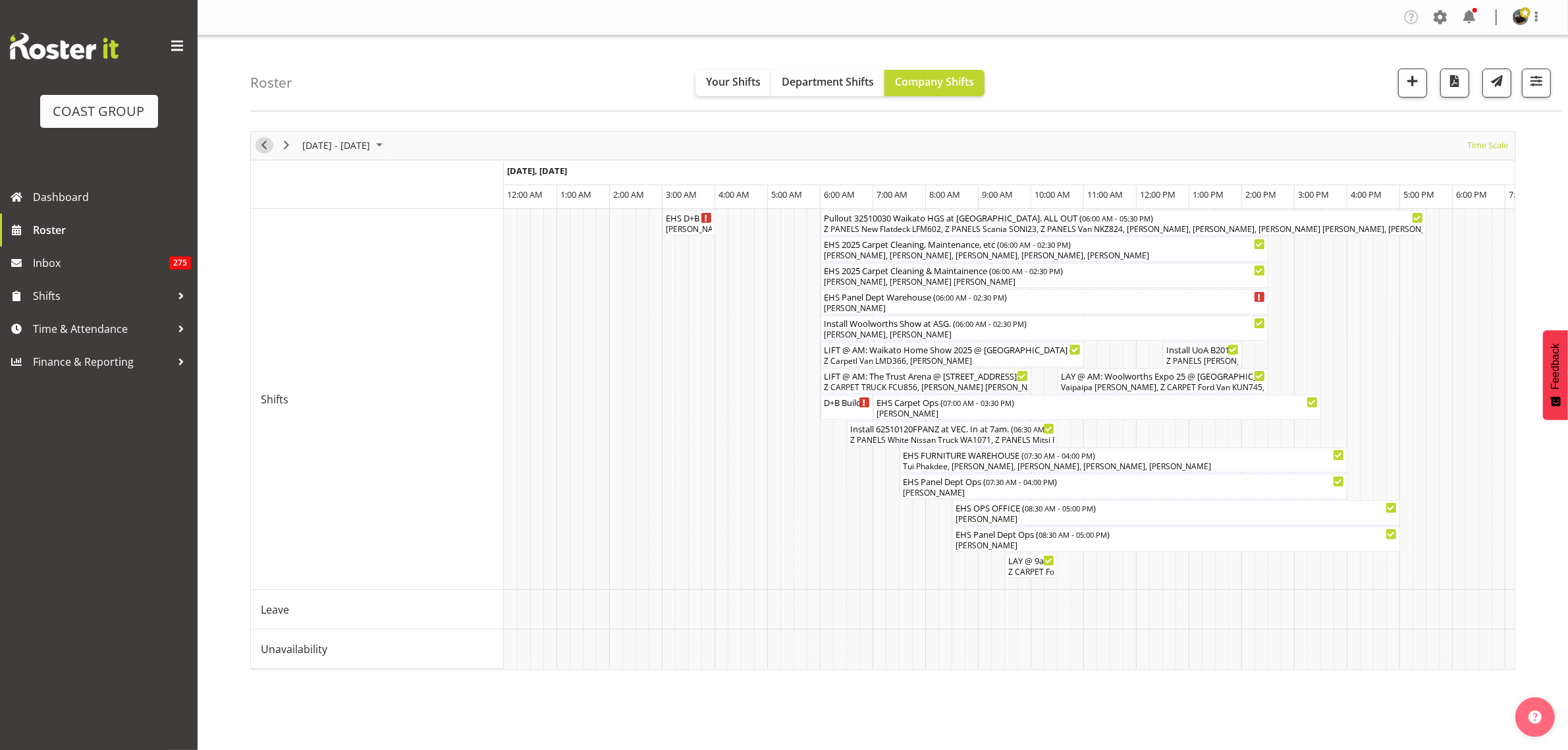
click at [264, 147] on span "Previous" at bounding box center [264, 145] width 16 height 16
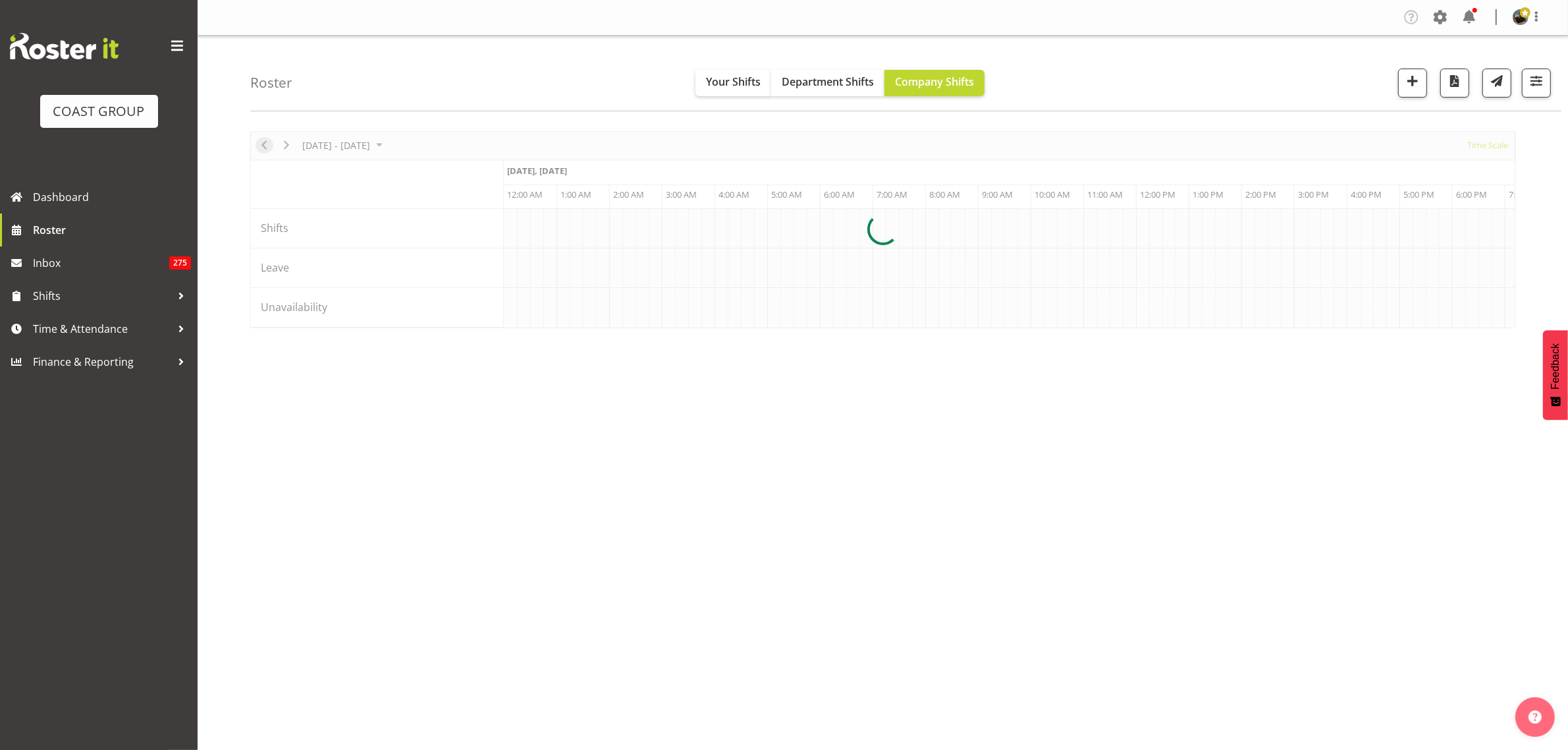
scroll to position [0, 2528]
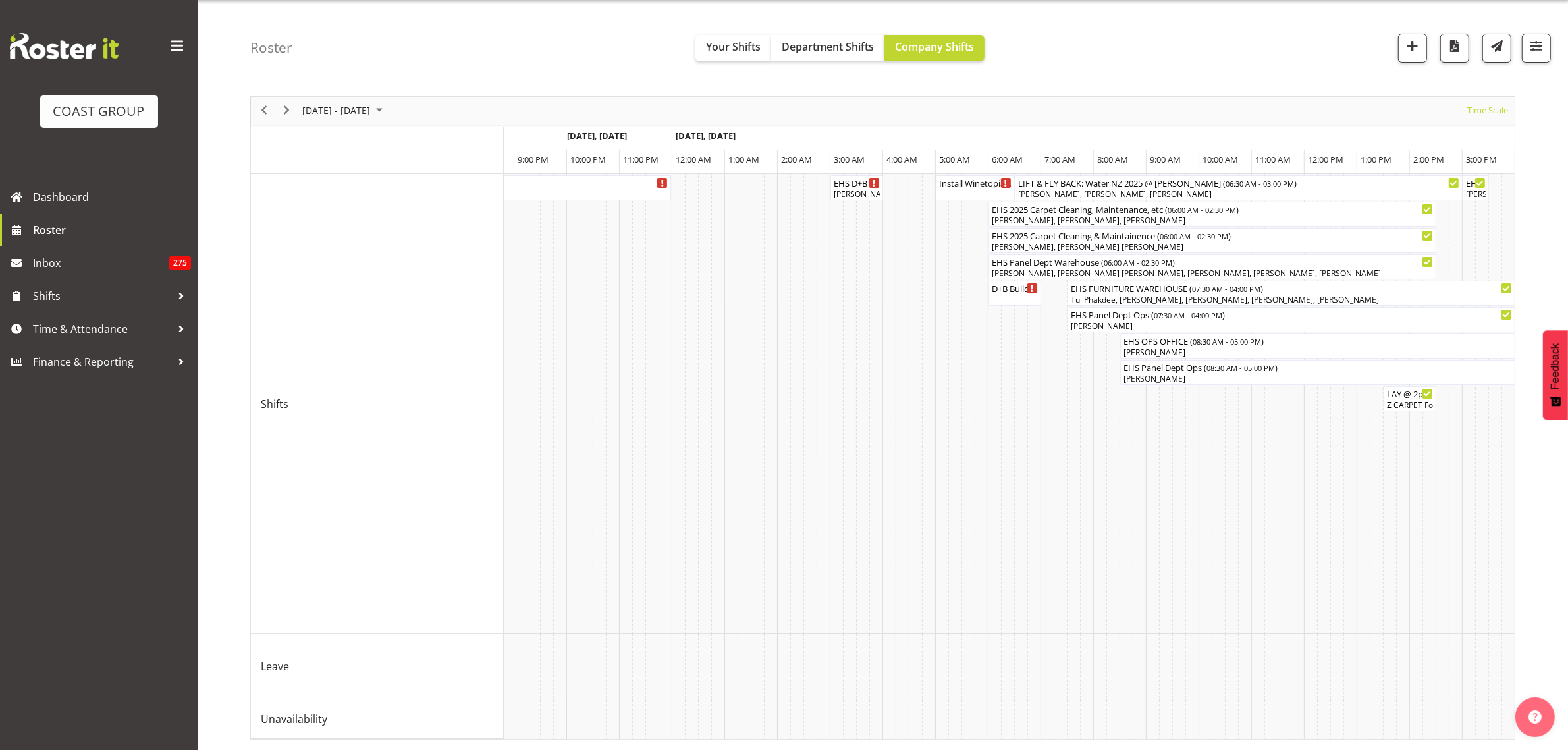
scroll to position [0, 4949]
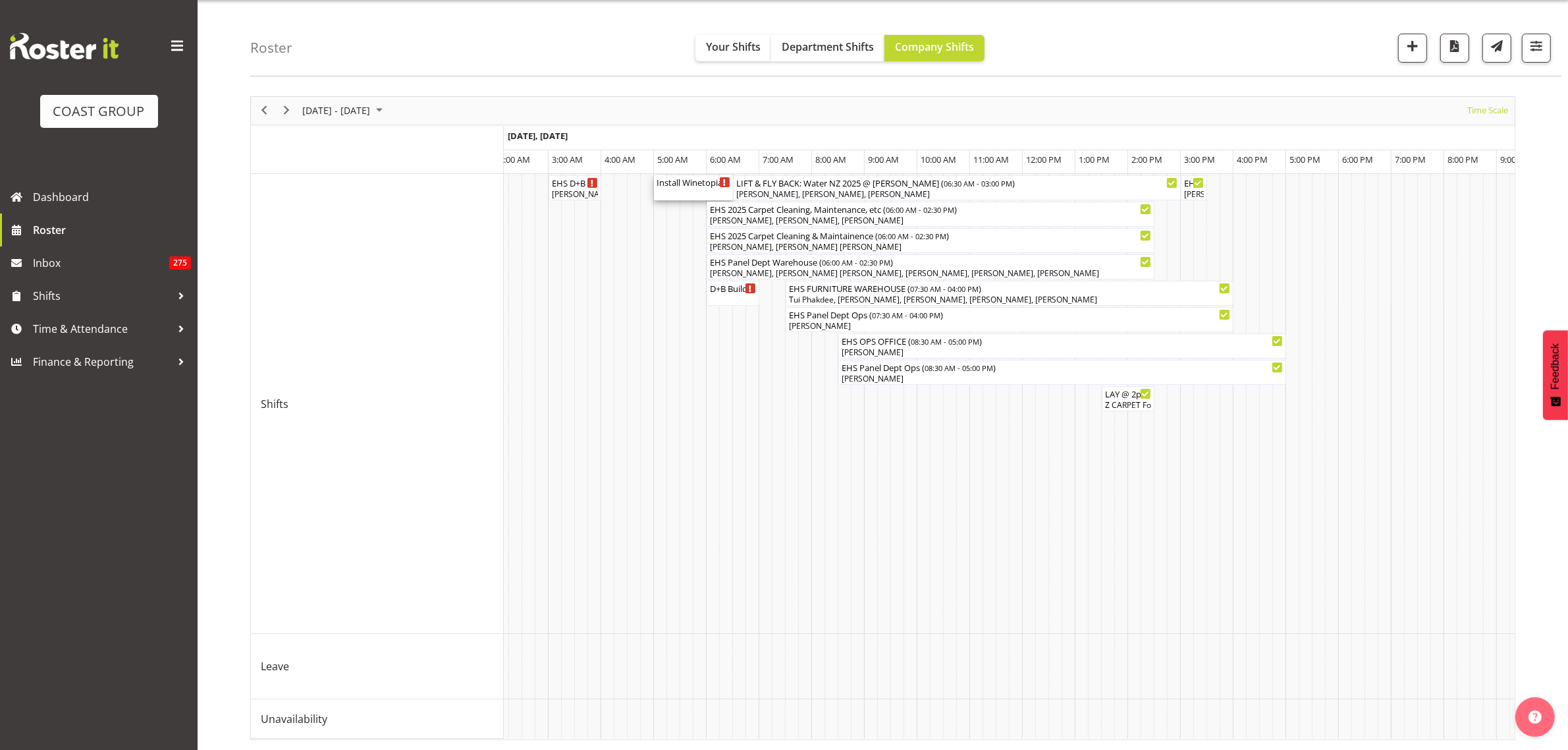
click at [695, 175] on div "Install Winetopia at VEC. In at 5:30am. ( 05:00 AM - 06:30 AM )" at bounding box center [693, 181] width 74 height 13
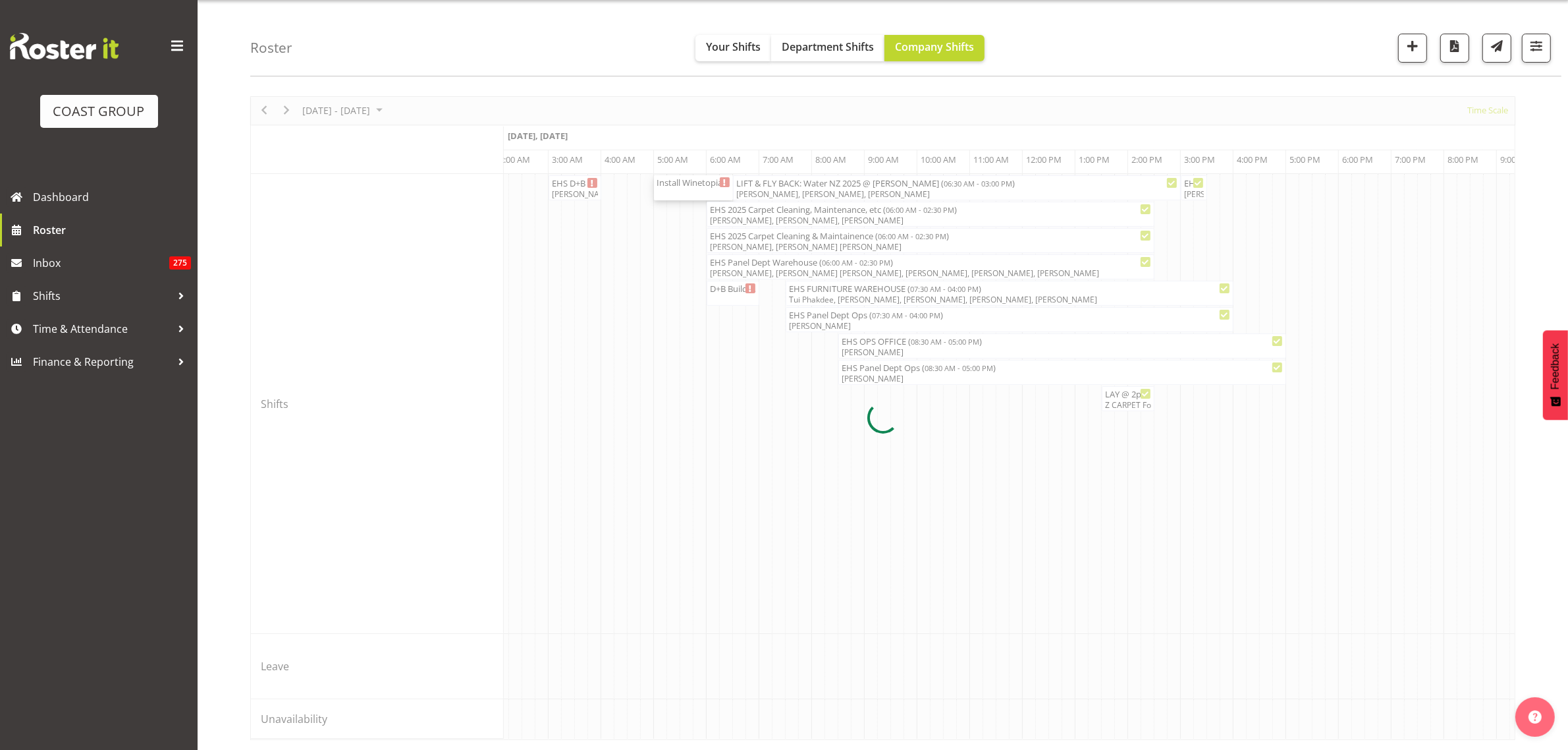
select select
select select "9"
select select "2025"
select select "6"
select select "30"
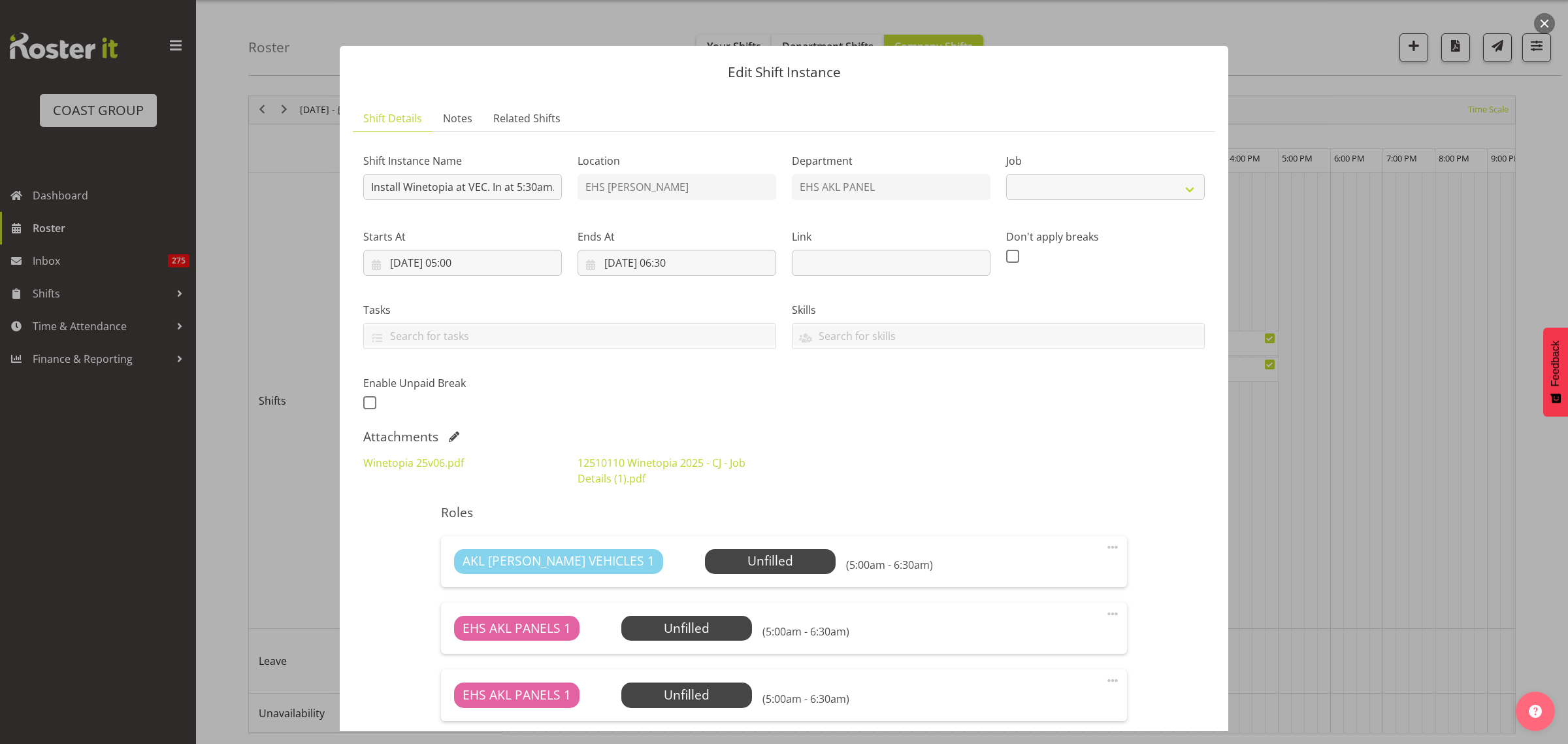
select select "10038"
click at [714, 265] on input "03/10/2025, 06:30" at bounding box center [677, 262] width 199 height 26
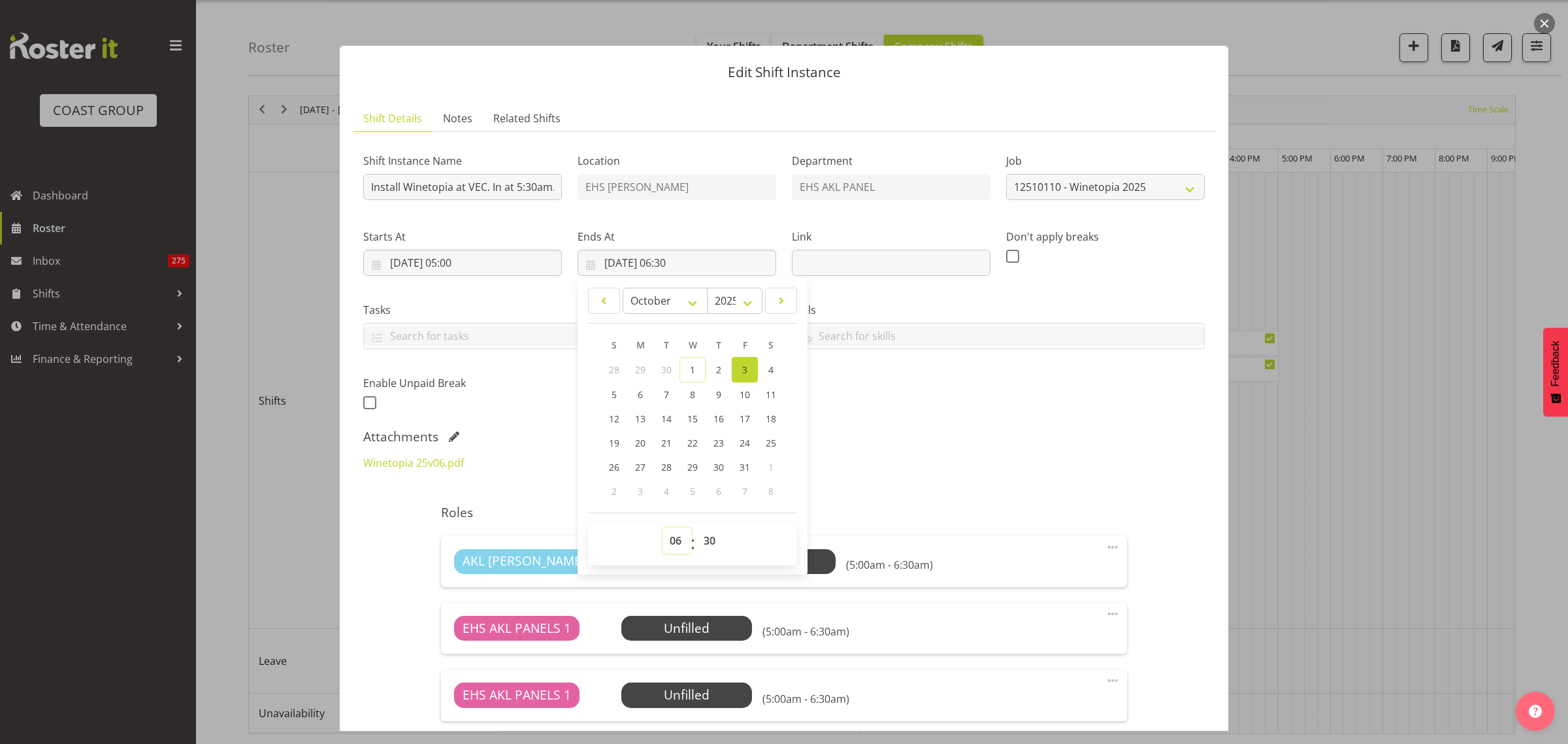
click at [674, 544] on select "00 01 02 03 04 05 06 07 08 09 10 11 12 13 14 15 16 17 18 19 20 21 22 23" at bounding box center [676, 540] width 29 height 26
select select "9"
click at [662, 528] on select "00 01 02 03 04 05 06 07 08 09 10 11 12 13 14 15 16 17 18 19 20 21 22 23" at bounding box center [676, 540] width 29 height 26
type input "03/10/2025, 09:30"
click at [706, 543] on select "00 01 02 03 04 05 06 07 08 09 10 11 12 13 14 15 16 17 18 19 20 21 22 23 24 25 2…" at bounding box center [711, 540] width 29 height 26
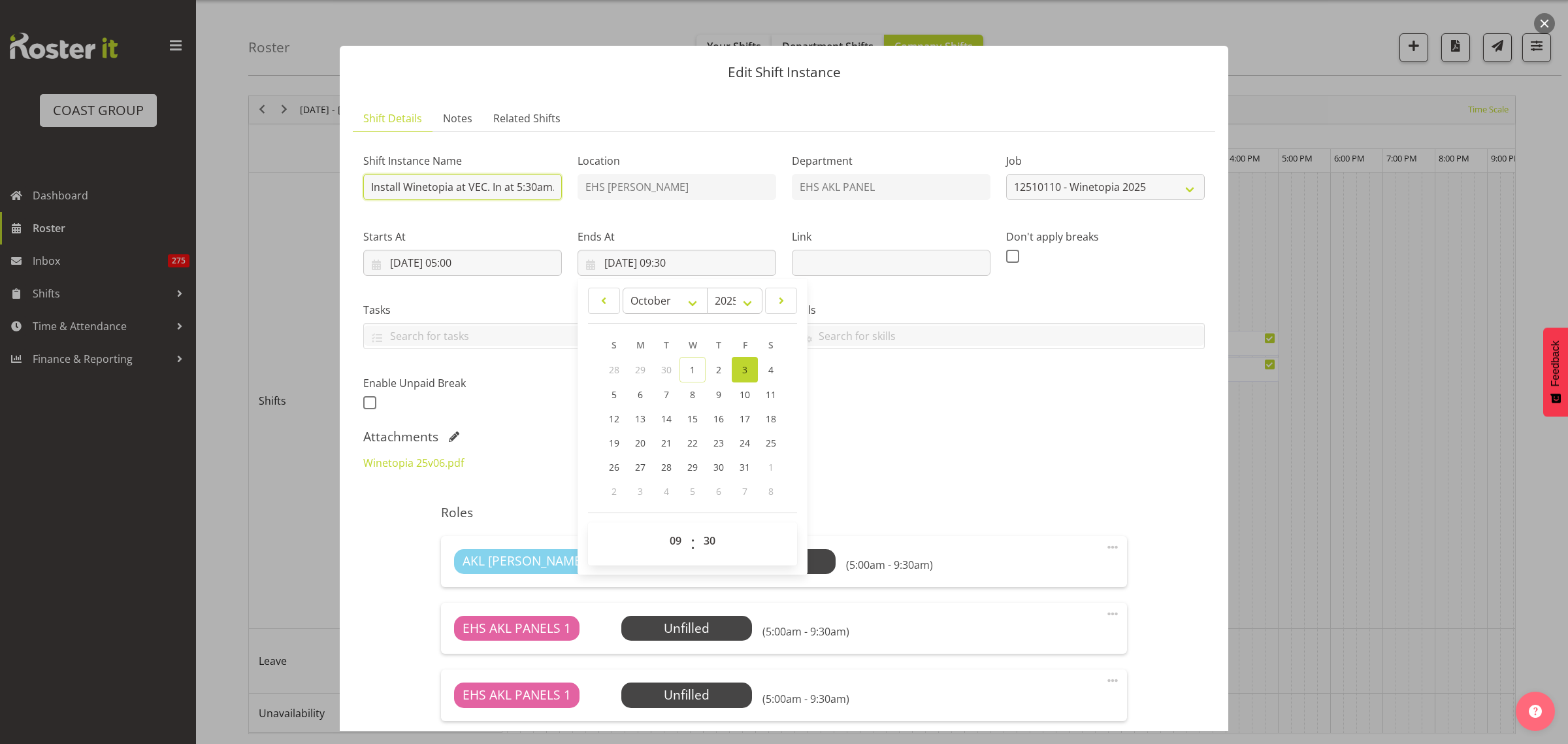
click at [516, 190] on input "Install Winetopia at VEC. In at 5:30am." at bounding box center [463, 186] width 199 height 26
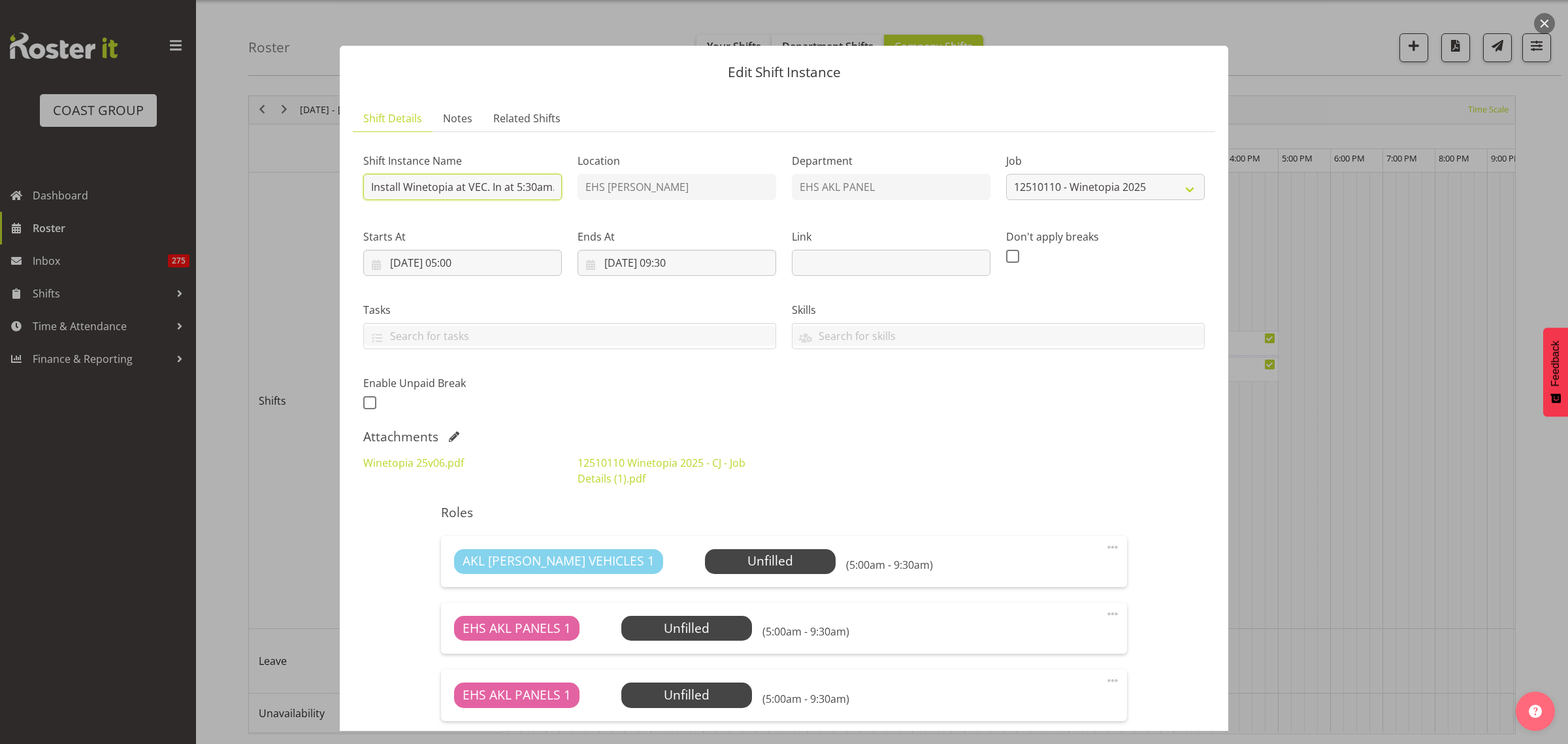
click at [520, 190] on input "Install Winetopia at VEC. In at 5:30am." at bounding box center [463, 186] width 199 height 26
type input "Install Winetopia at VEC. In at 6:30am."
click at [517, 262] on input "03/10/2025, 05:00" at bounding box center [463, 262] width 199 height 26
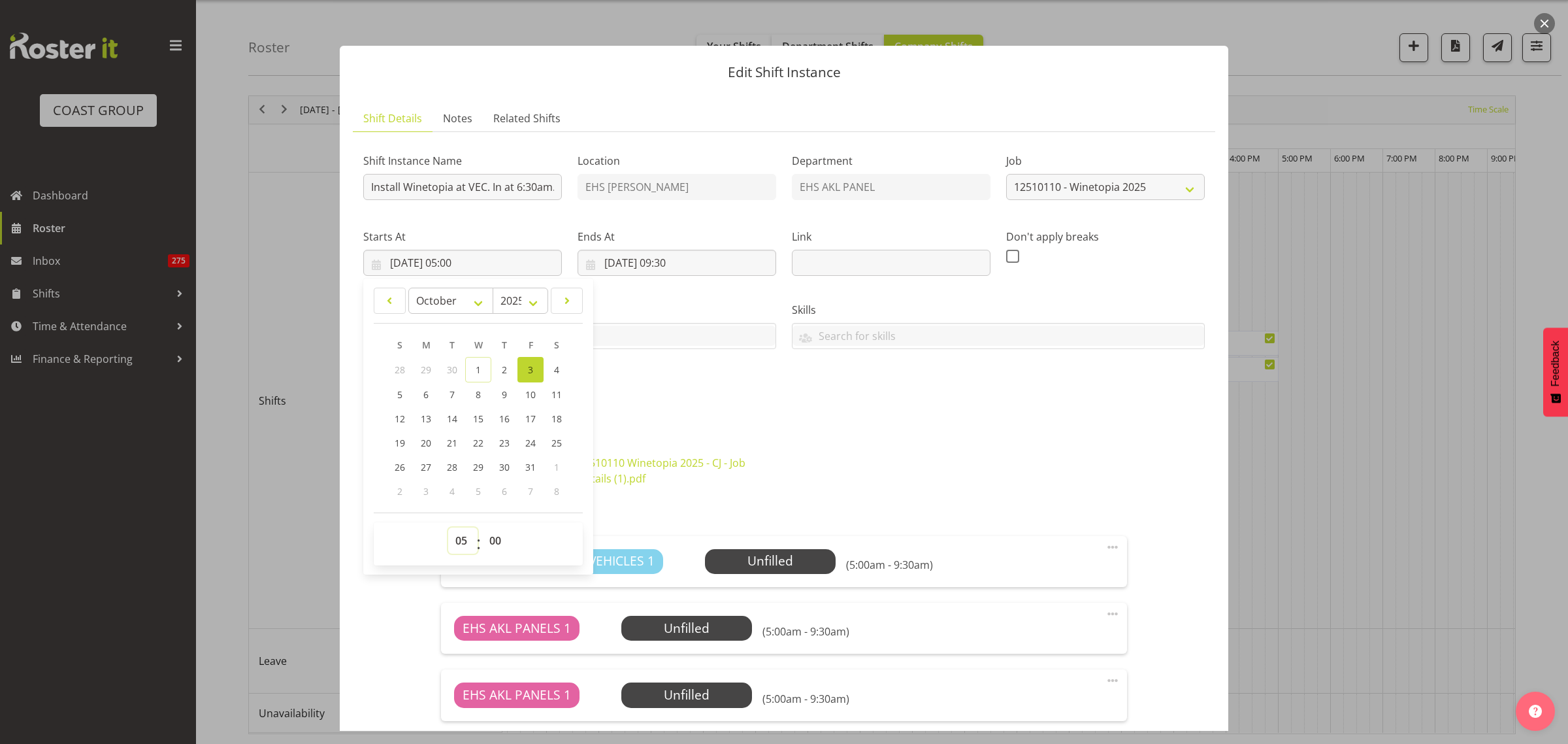
click at [464, 541] on select "00 01 02 03 04 05 06 07 08 09 10 11 12 13 14 15 16 17 18 19 20 21 22 23" at bounding box center [463, 540] width 29 height 26
select select "6"
click at [449, 528] on select "00 01 02 03 04 05 06 07 08 09 10 11 12 13 14 15 16 17 18 19 20 21 22 23" at bounding box center [463, 540] width 29 height 26
type input "03/10/2025, 06:00"
click at [761, 364] on div "Shift Instance Name Install Winetopia at VEC. In at 6:30am. Location EHS RYMER …" at bounding box center [784, 278] width 857 height 286
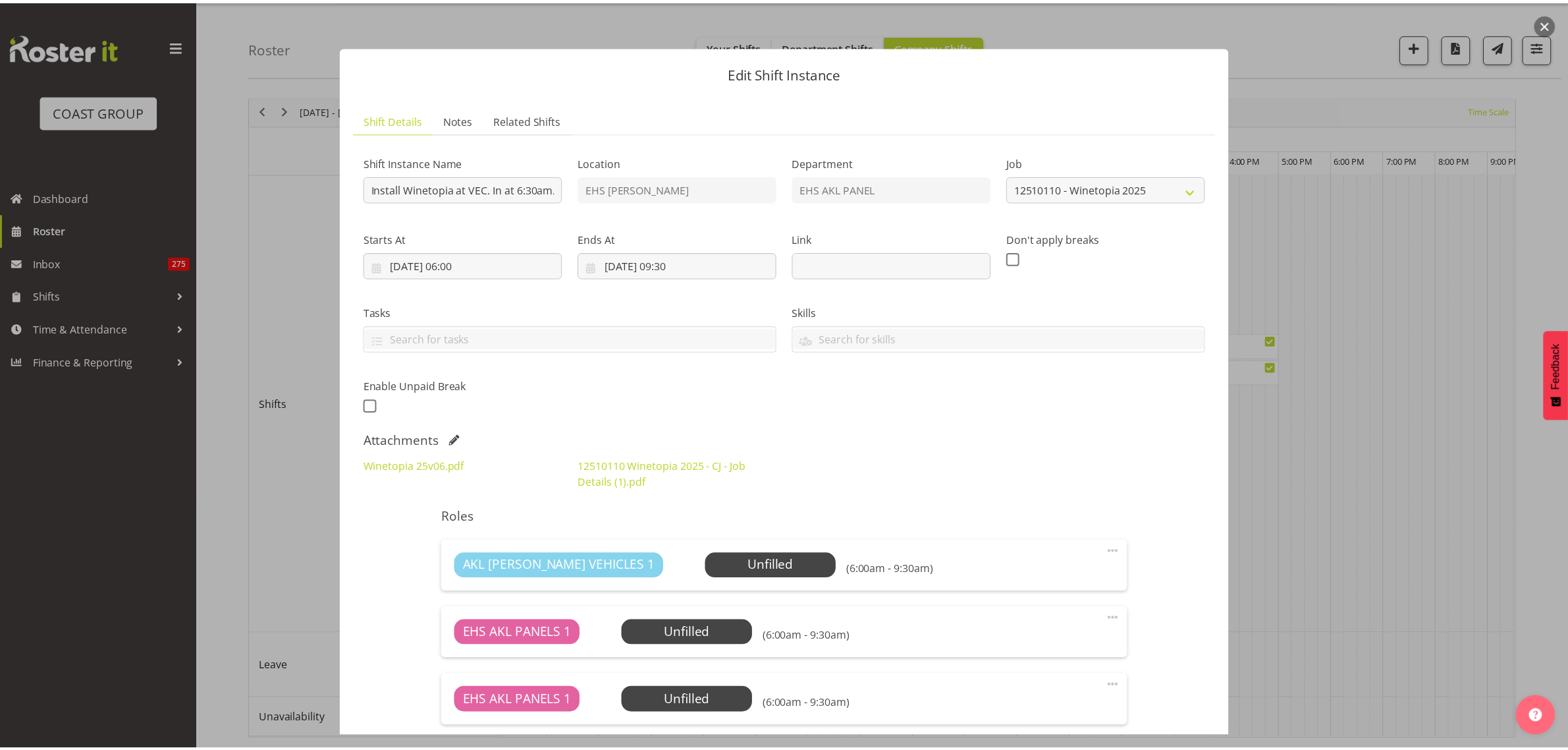
scroll to position [168, 0]
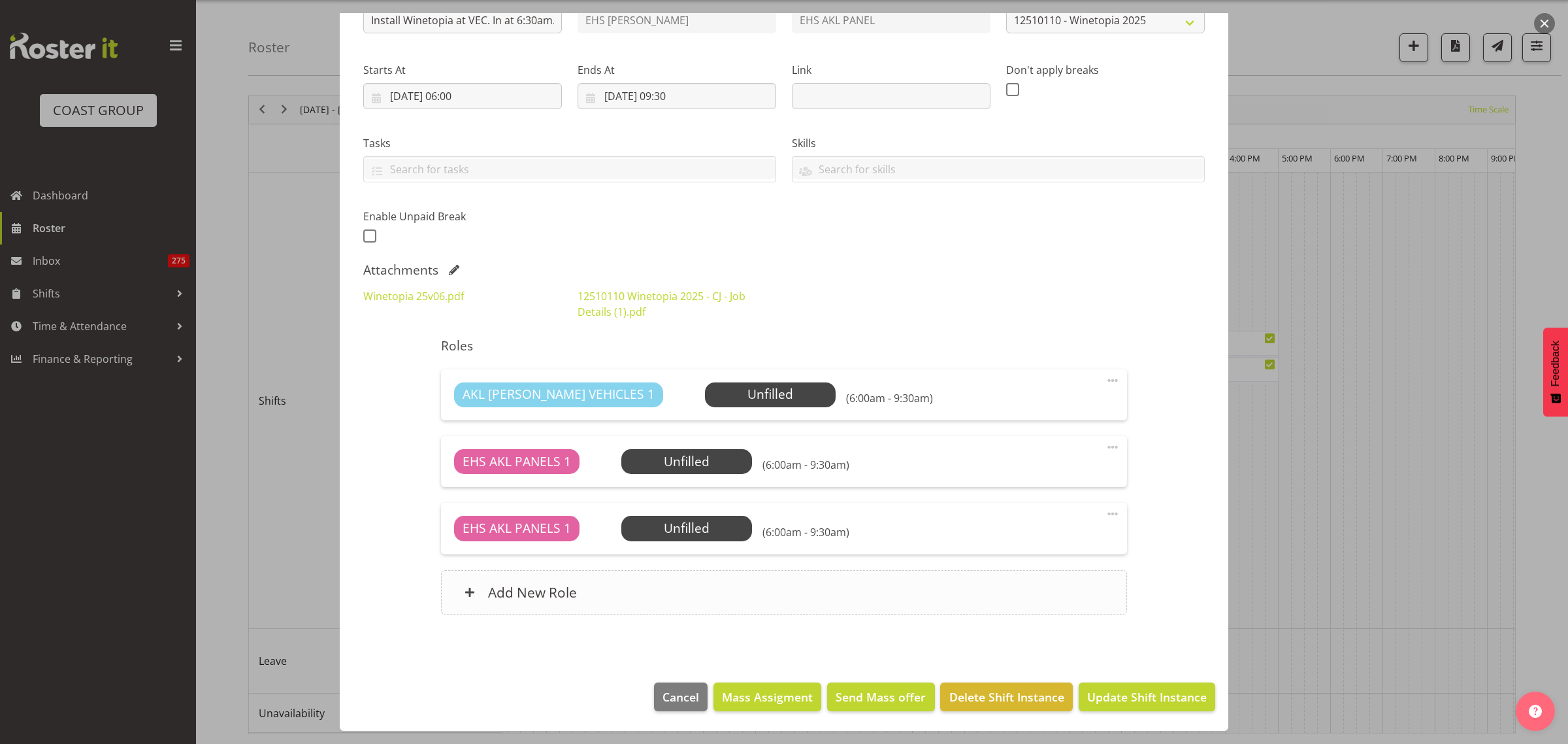
click at [706, 598] on div "Add New Role" at bounding box center [783, 592] width 685 height 44
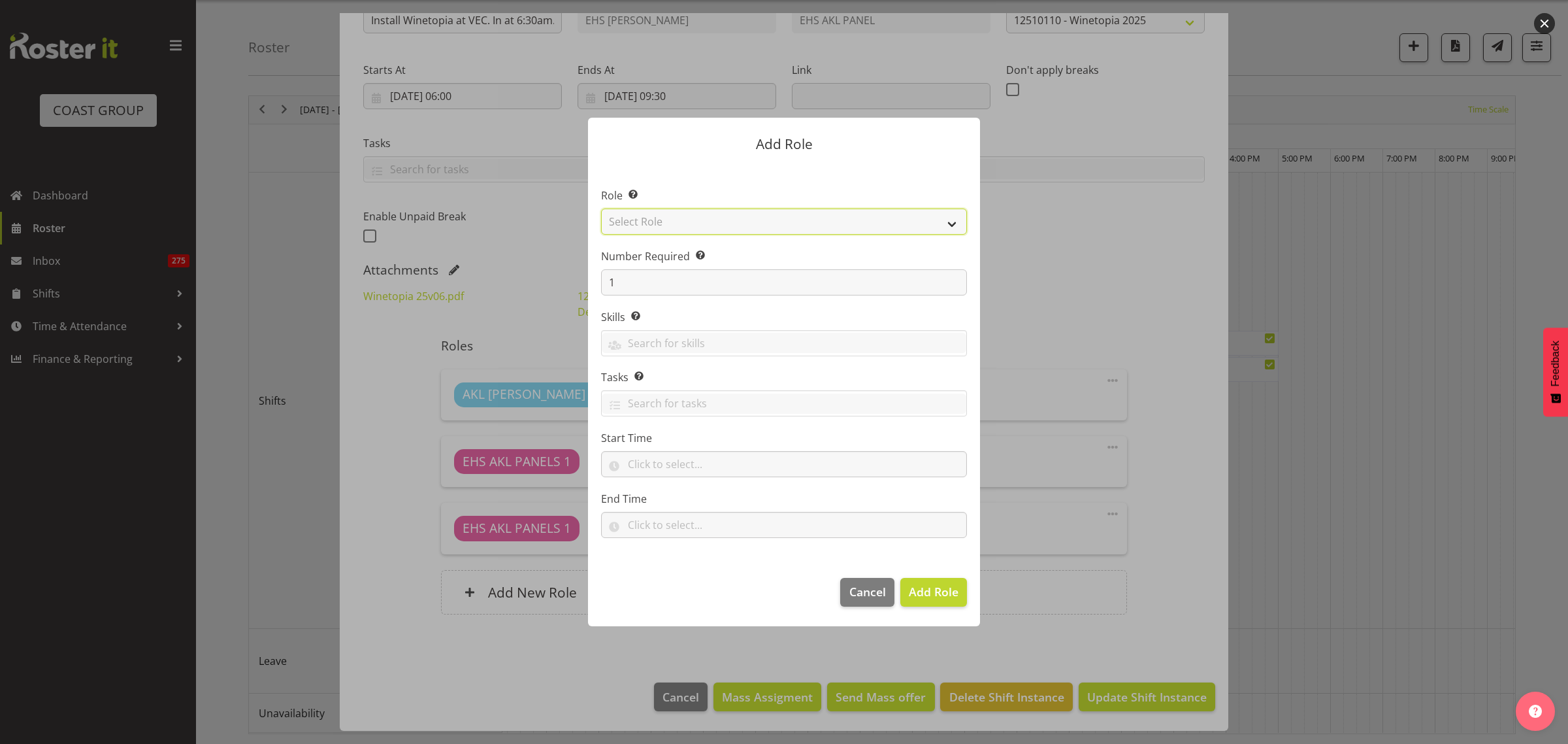
click at [953, 225] on select "Select Role ACCOUNT MANAGER ACCOUNT MANAGER DW ACCOUNTS [PERSON_NAME] VEHICLES …" at bounding box center [784, 221] width 366 height 26
select select "188"
click at [601, 208] on select "Select Role ACCOUNT MANAGER ACCOUNT MANAGER DW ACCOUNTS [PERSON_NAME] VEHICLES …" at bounding box center [784, 221] width 366 height 26
click at [921, 592] on span "Add Role" at bounding box center [933, 591] width 50 height 16
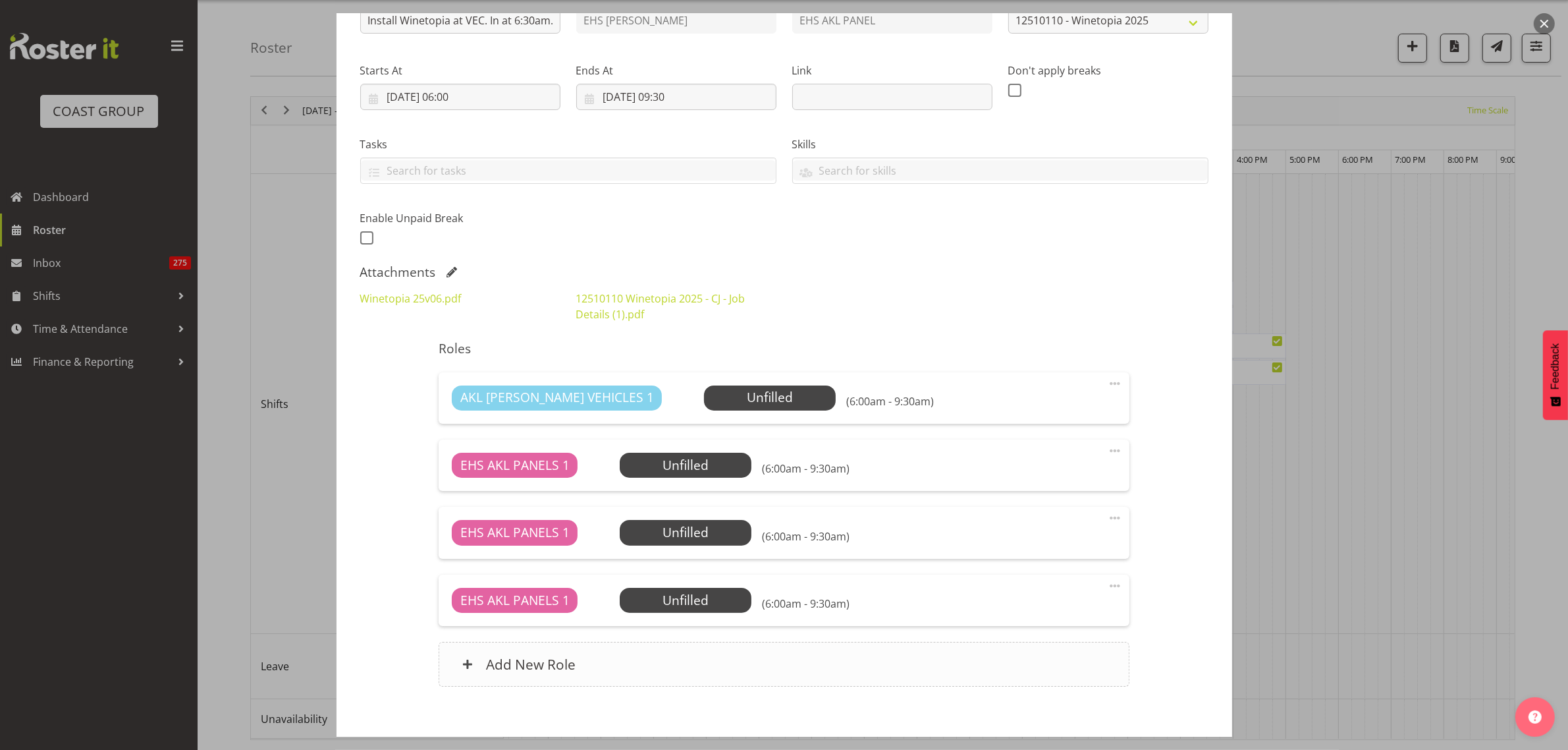
click at [835, 670] on div "Add New Role" at bounding box center [784, 664] width 691 height 45
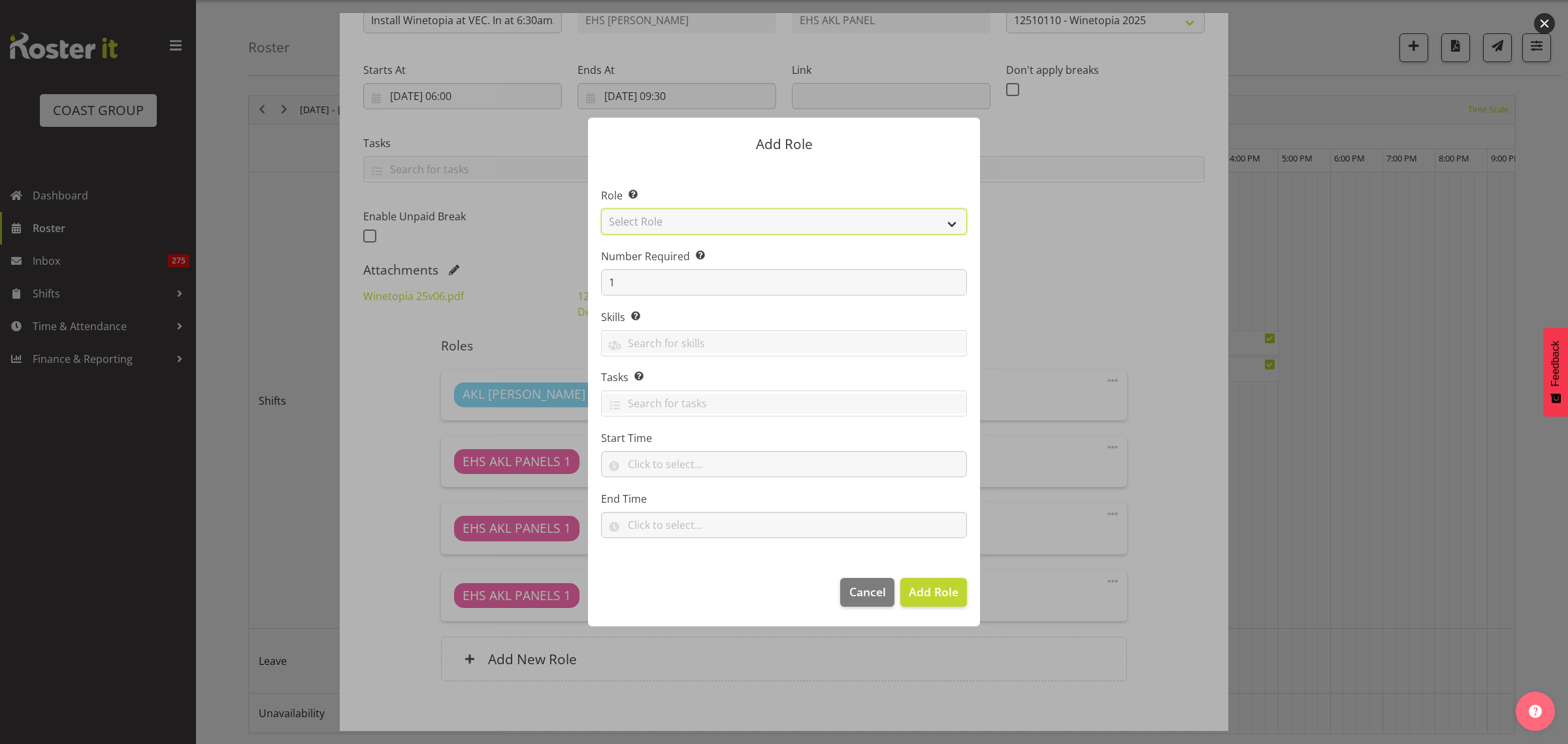
click at [954, 224] on select "Select Role ACCOUNT MANAGER ACCOUNT MANAGER DW ACCOUNTS [PERSON_NAME] VEHICLES …" at bounding box center [784, 221] width 366 height 26
select select "81"
click at [601, 208] on select "Select Role ACCOUNT MANAGER ACCOUNT MANAGER DW ACCOUNTS [PERSON_NAME] VEHICLES …" at bounding box center [784, 221] width 366 height 26
click at [924, 599] on span "Add Role" at bounding box center [933, 591] width 50 height 16
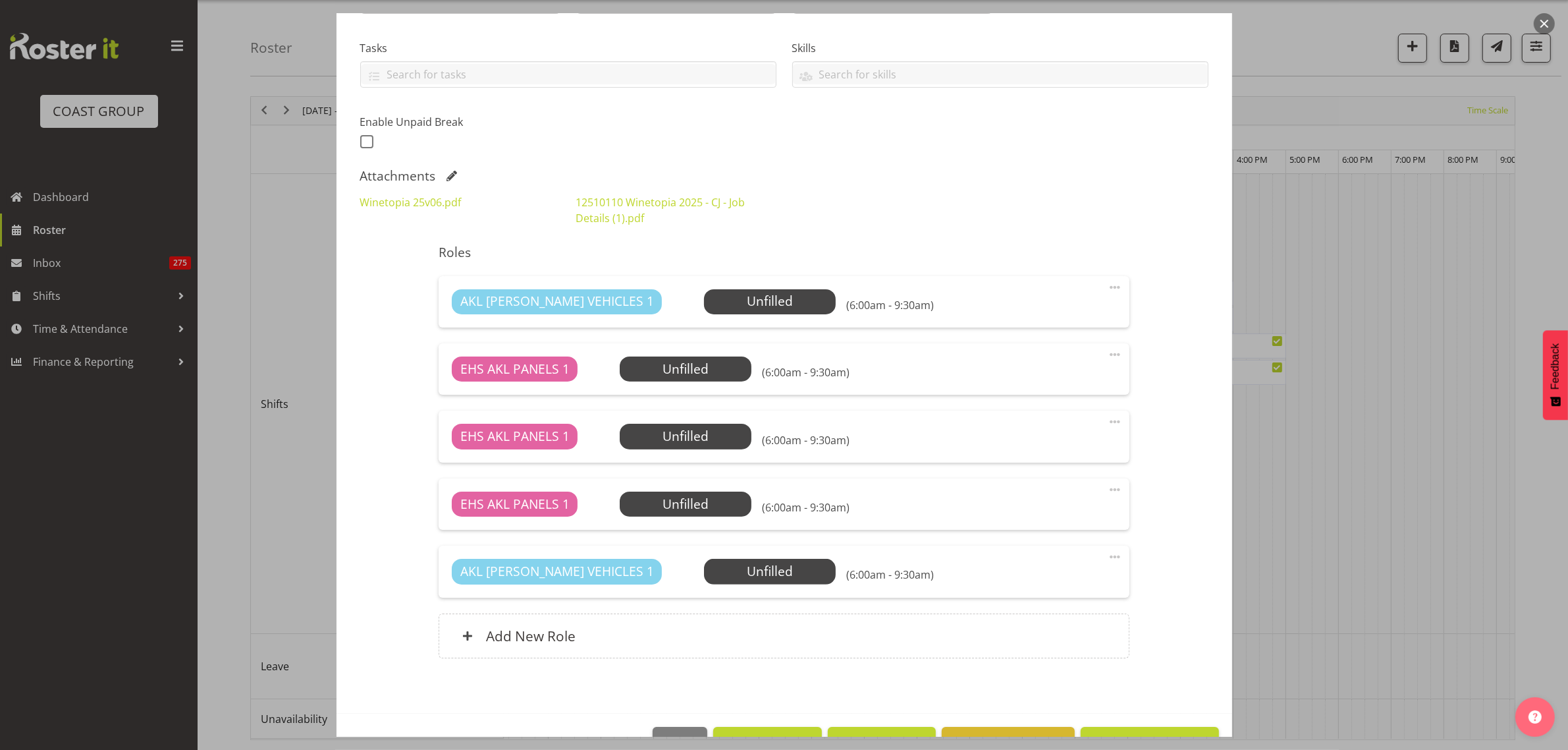
scroll to position [303, 0]
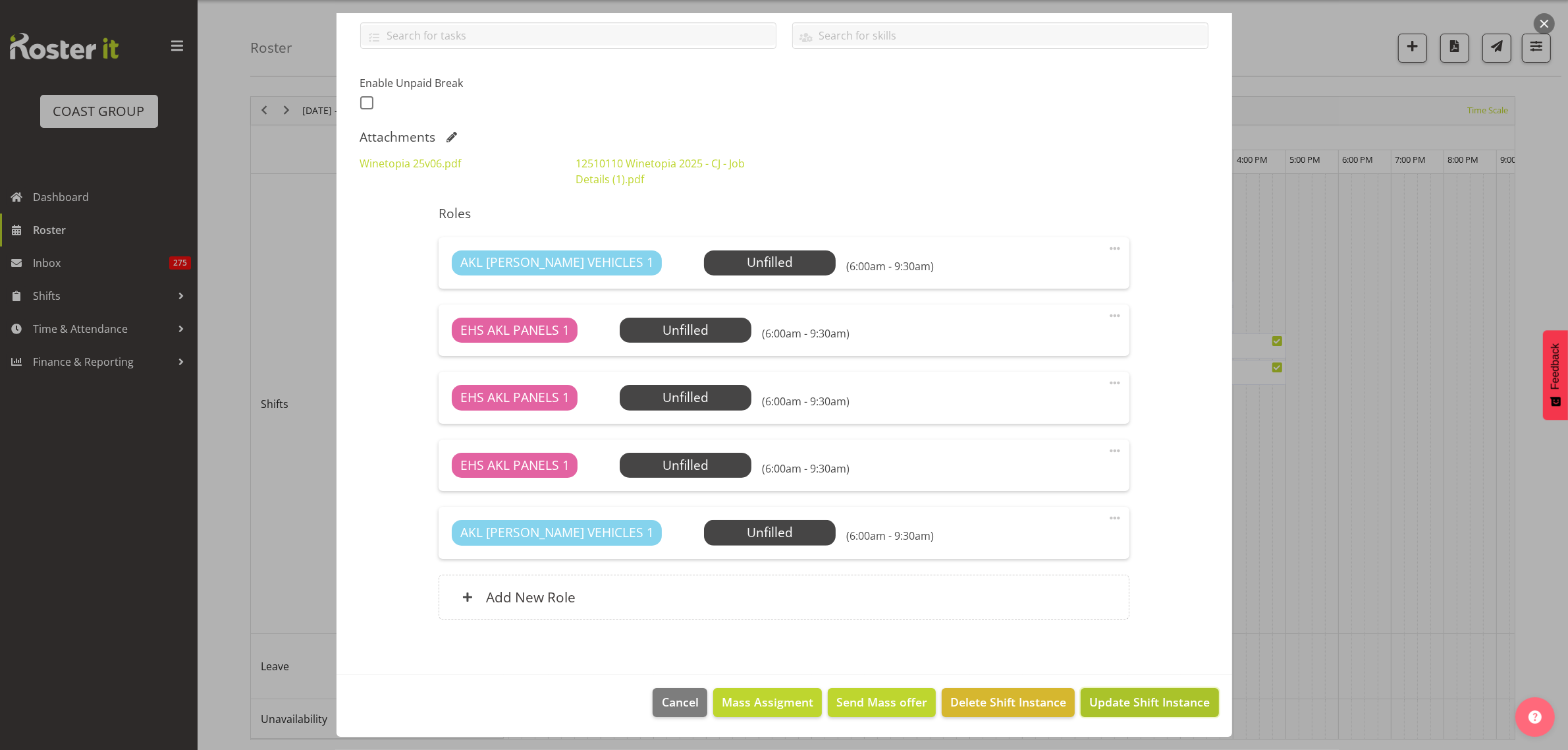
click at [1125, 708] on span "Update Shift Instance" at bounding box center [1149, 701] width 121 height 17
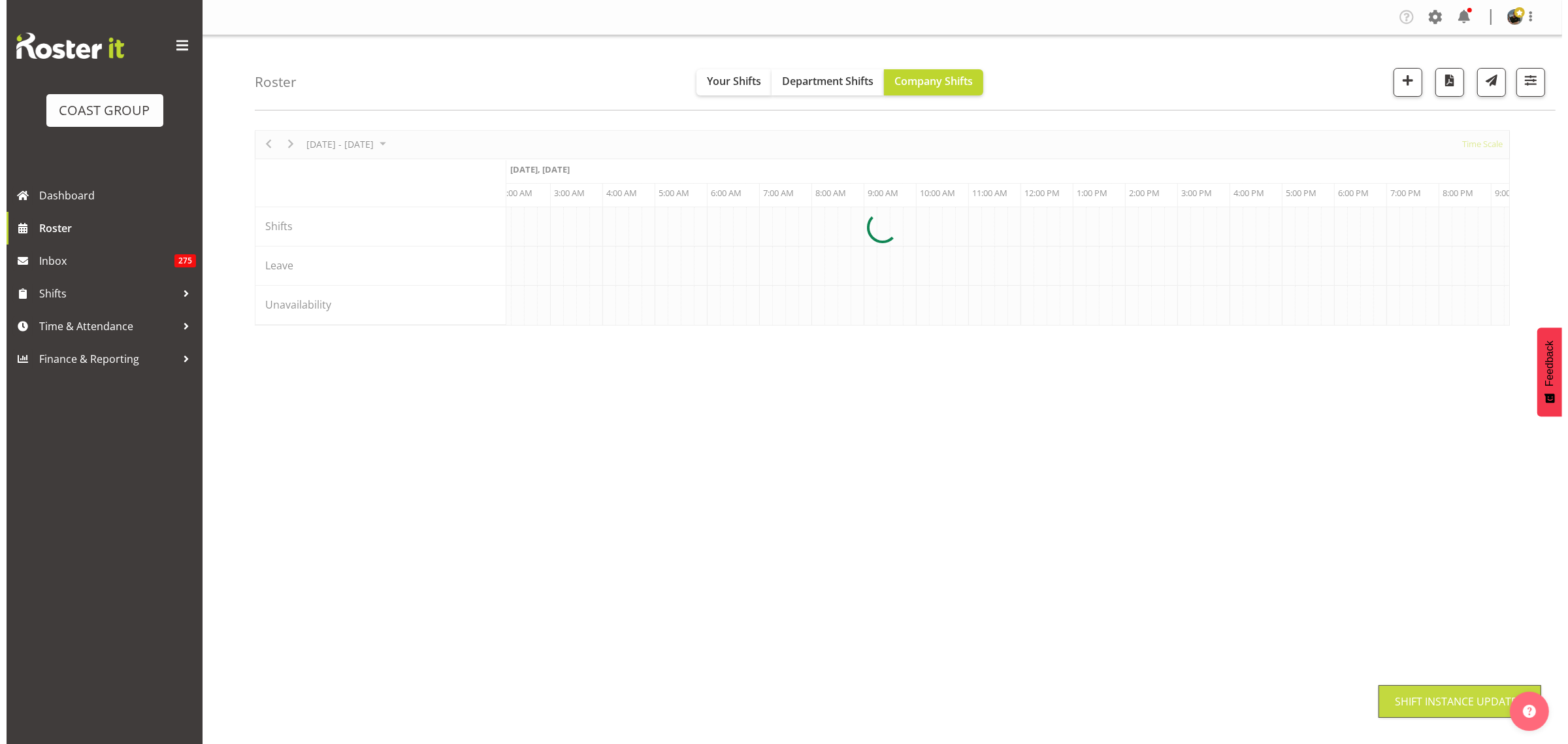
scroll to position [0, 0]
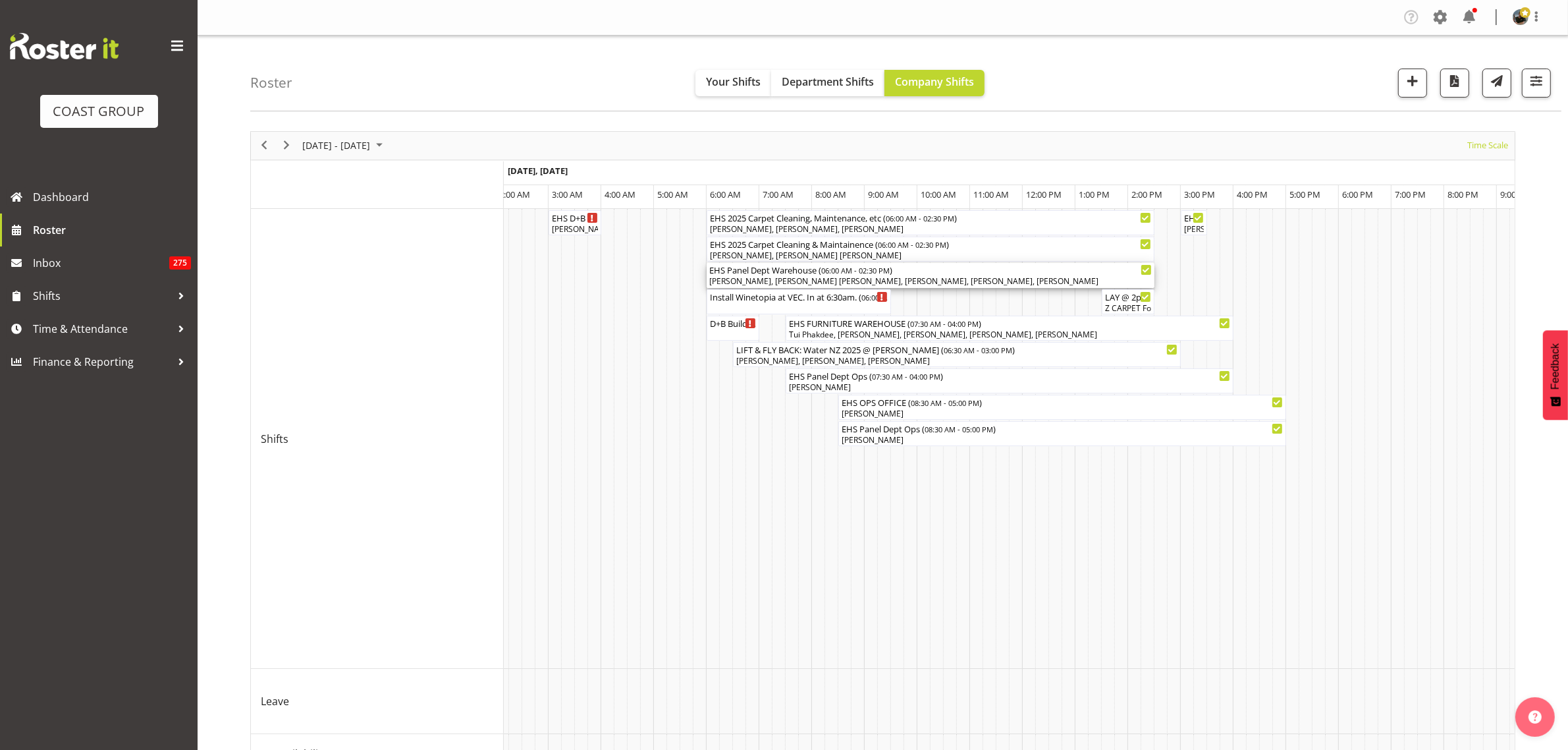
click at [1008, 274] on div "EHS Panel Dept Warehouse ( 06:00 AM - 02:30 PM )" at bounding box center [930, 269] width 442 height 13
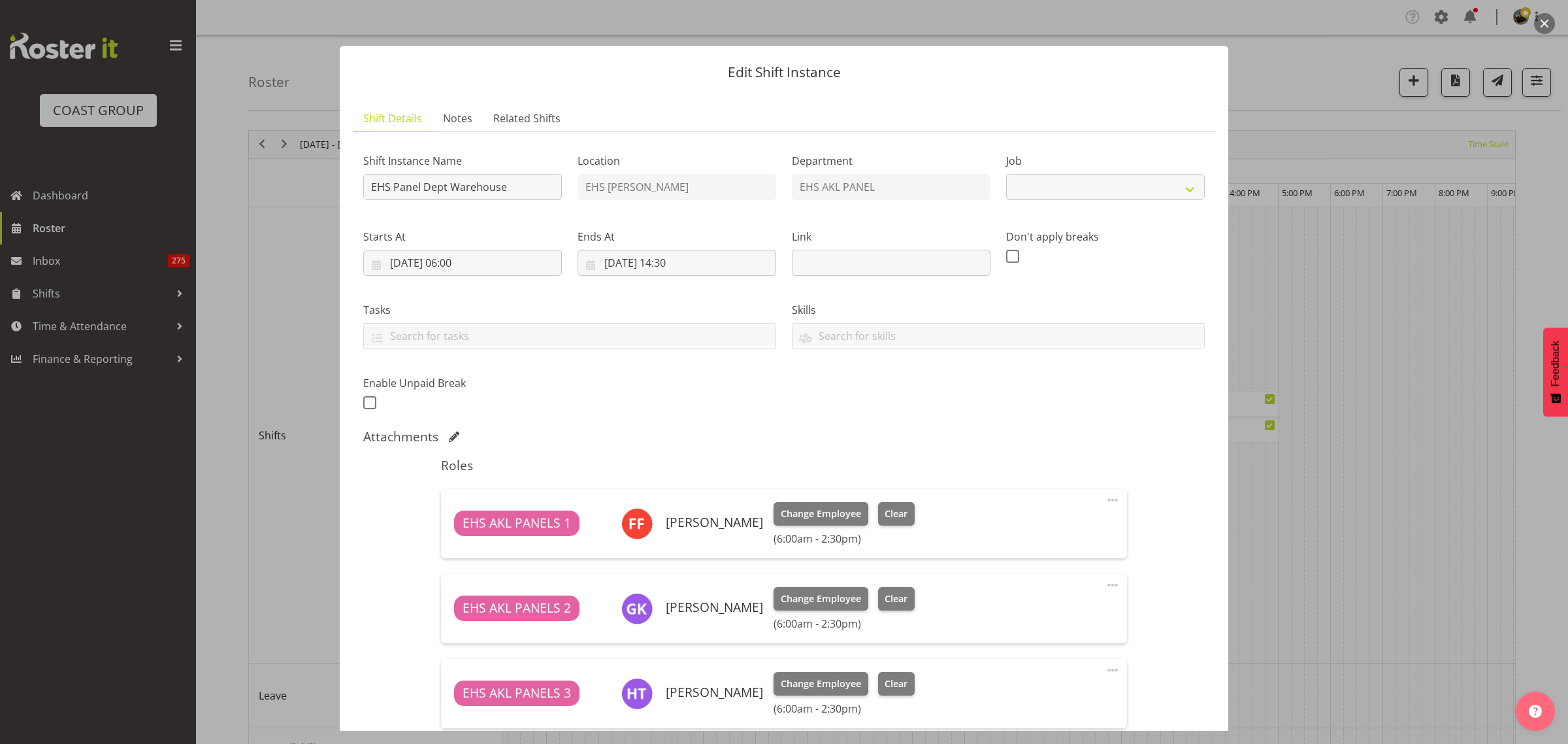
select select "69"
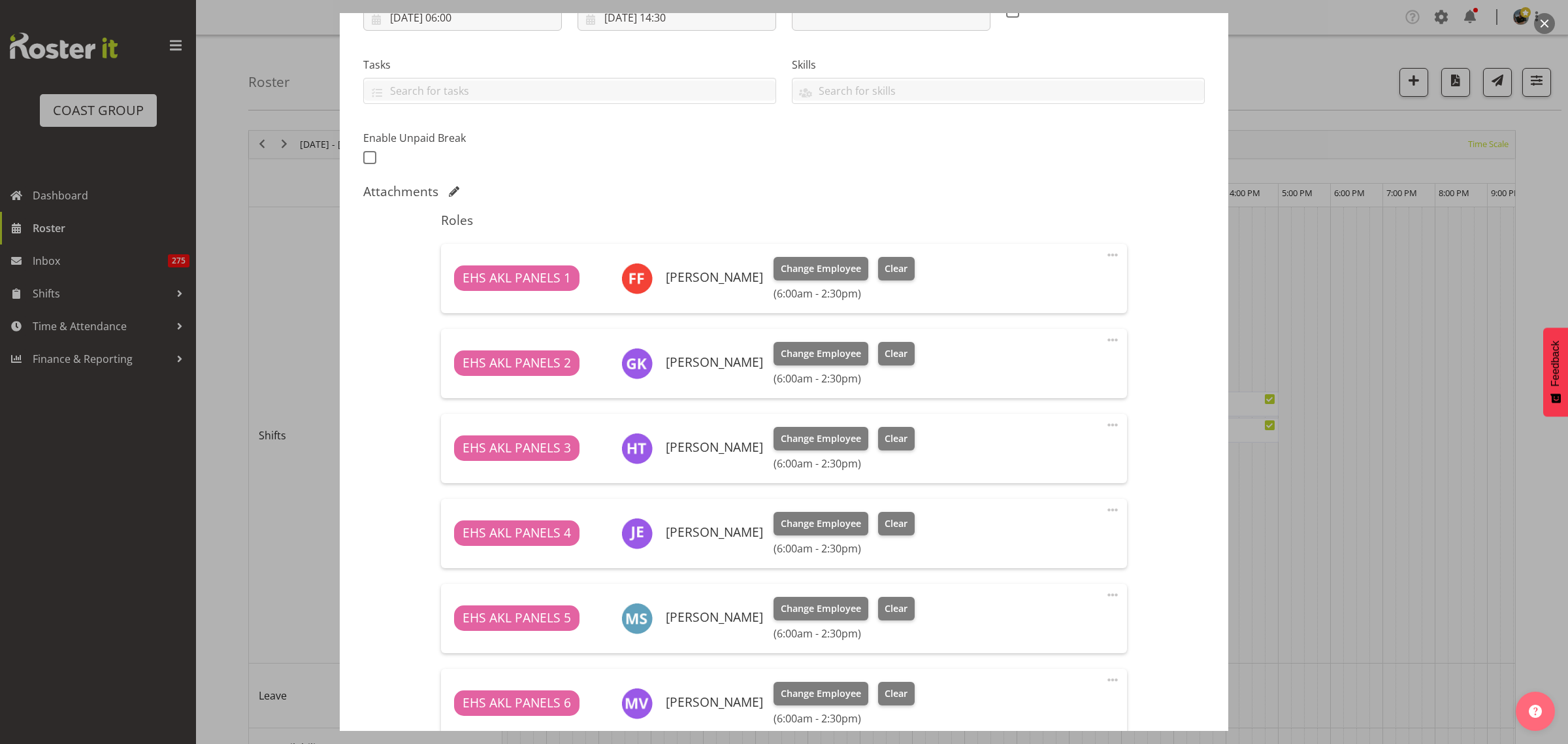
scroll to position [327, 0]
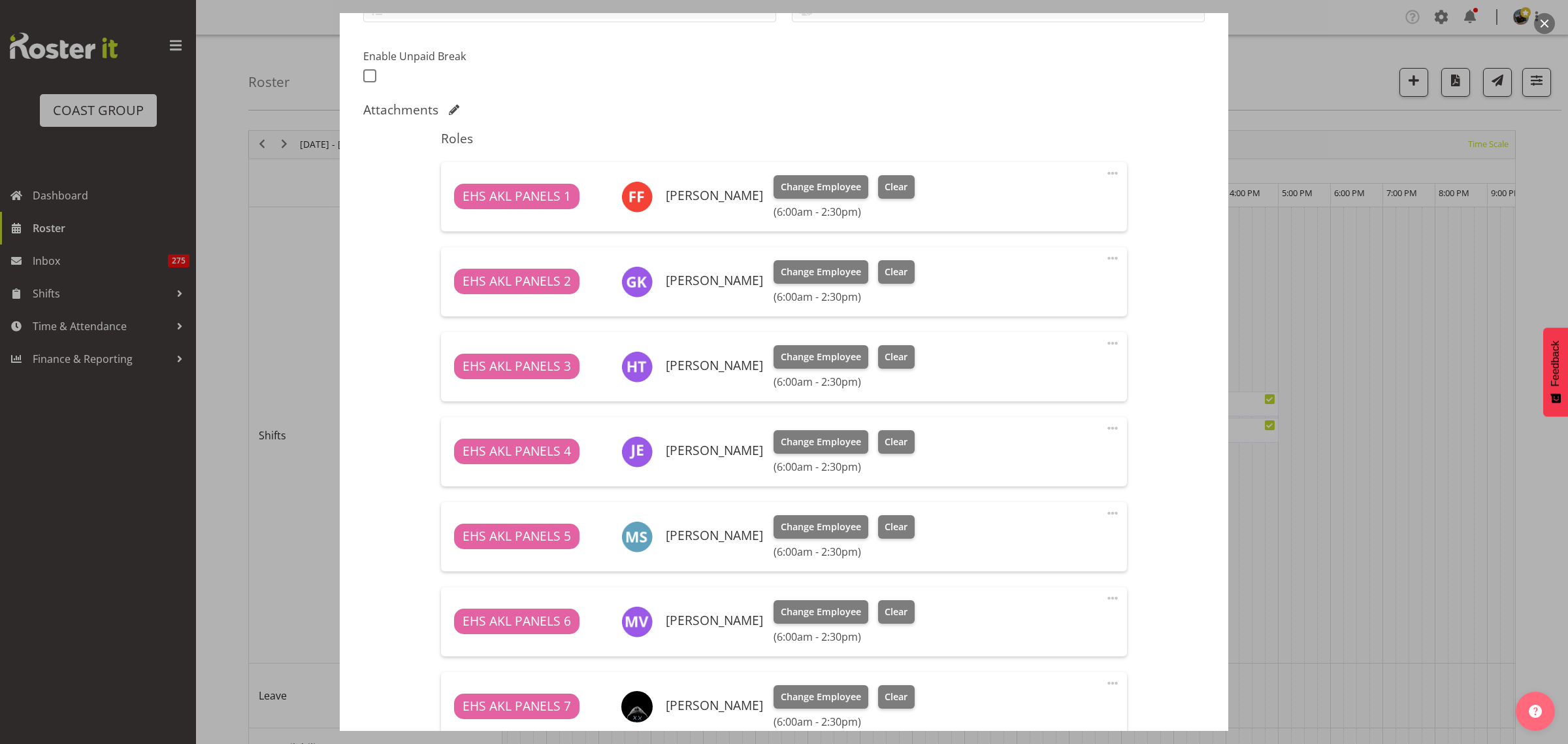
click at [1104, 341] on span at bounding box center [1112, 343] width 16 height 16
click at [1011, 373] on link "Edit" at bounding box center [1057, 372] width 126 height 24
select select "9"
select select "2025"
select select "6"
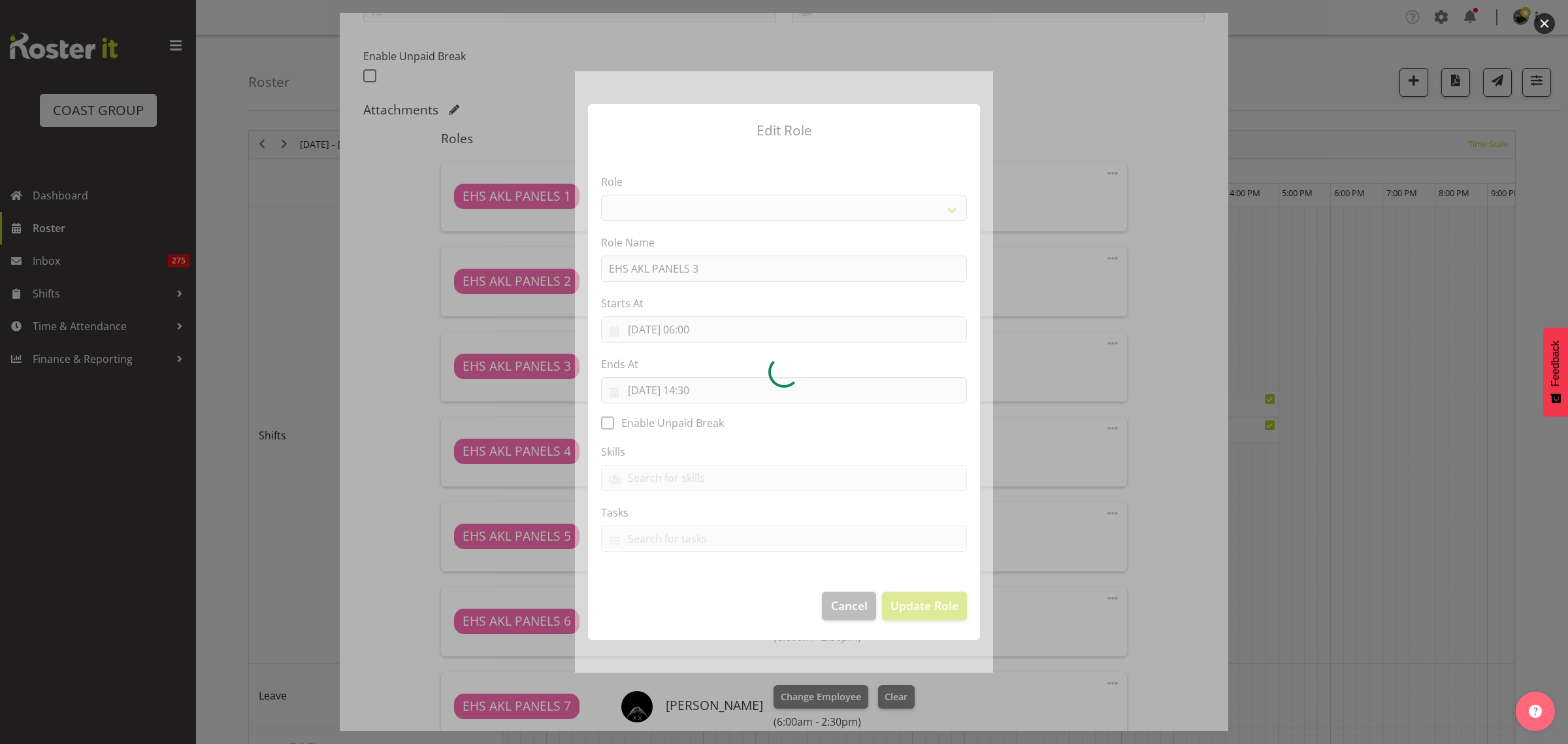
select select "188"
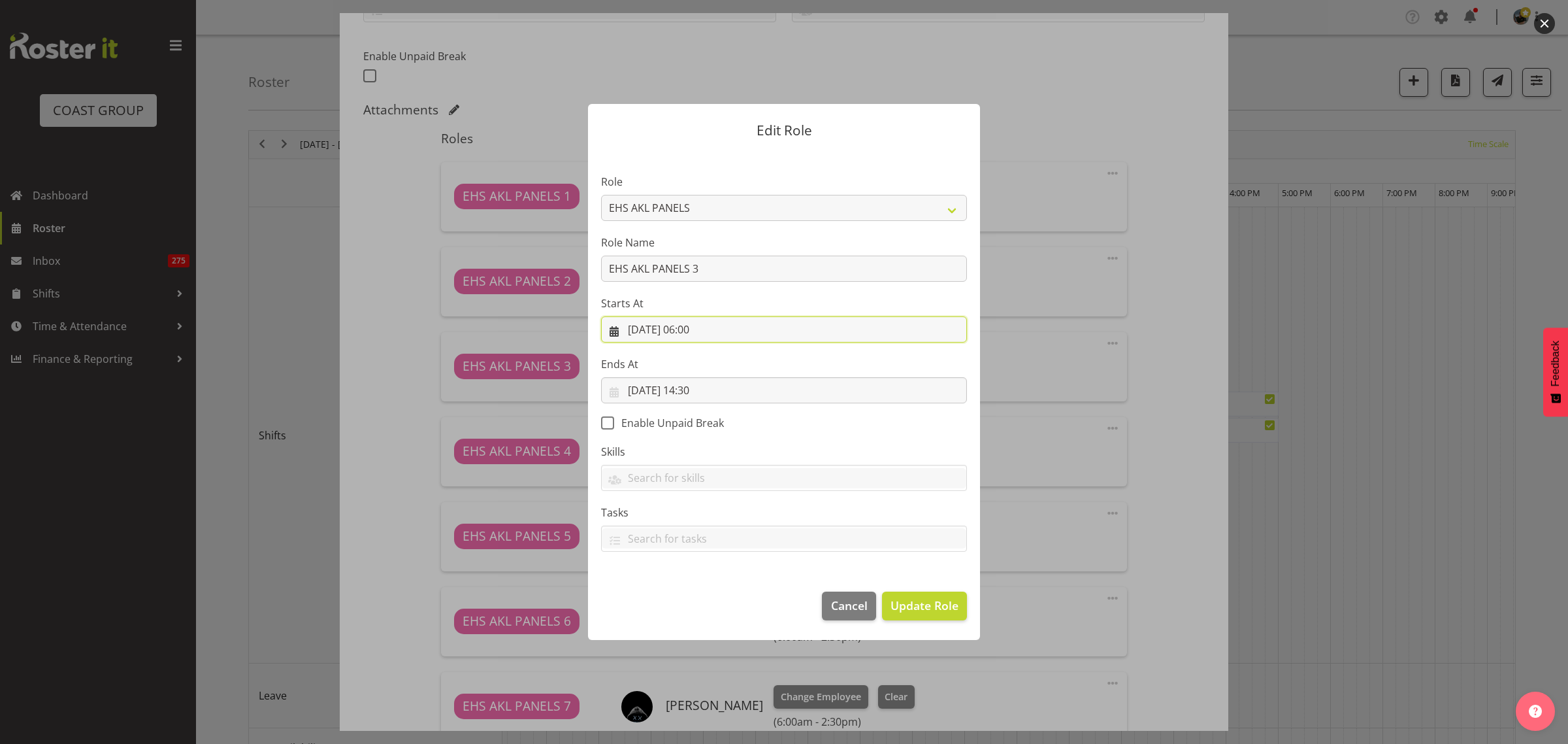
click at [760, 329] on input "03/10/2025, 06:00" at bounding box center [784, 329] width 366 height 26
click at [700, 610] on select "00 01 02 03 04 05 06 07 08 09 10 11 12 13 14 15 16 17 18 19 20 21 22 23" at bounding box center [705, 607] width 29 height 26
select select "9"
click at [690, 594] on select "00 01 02 03 04 05 06 07 08 09 10 11 12 13 14 15 16 17 18 19 20 21 22 23" at bounding box center [705, 607] width 29 height 26
type input "03/10/2025, 09:00"
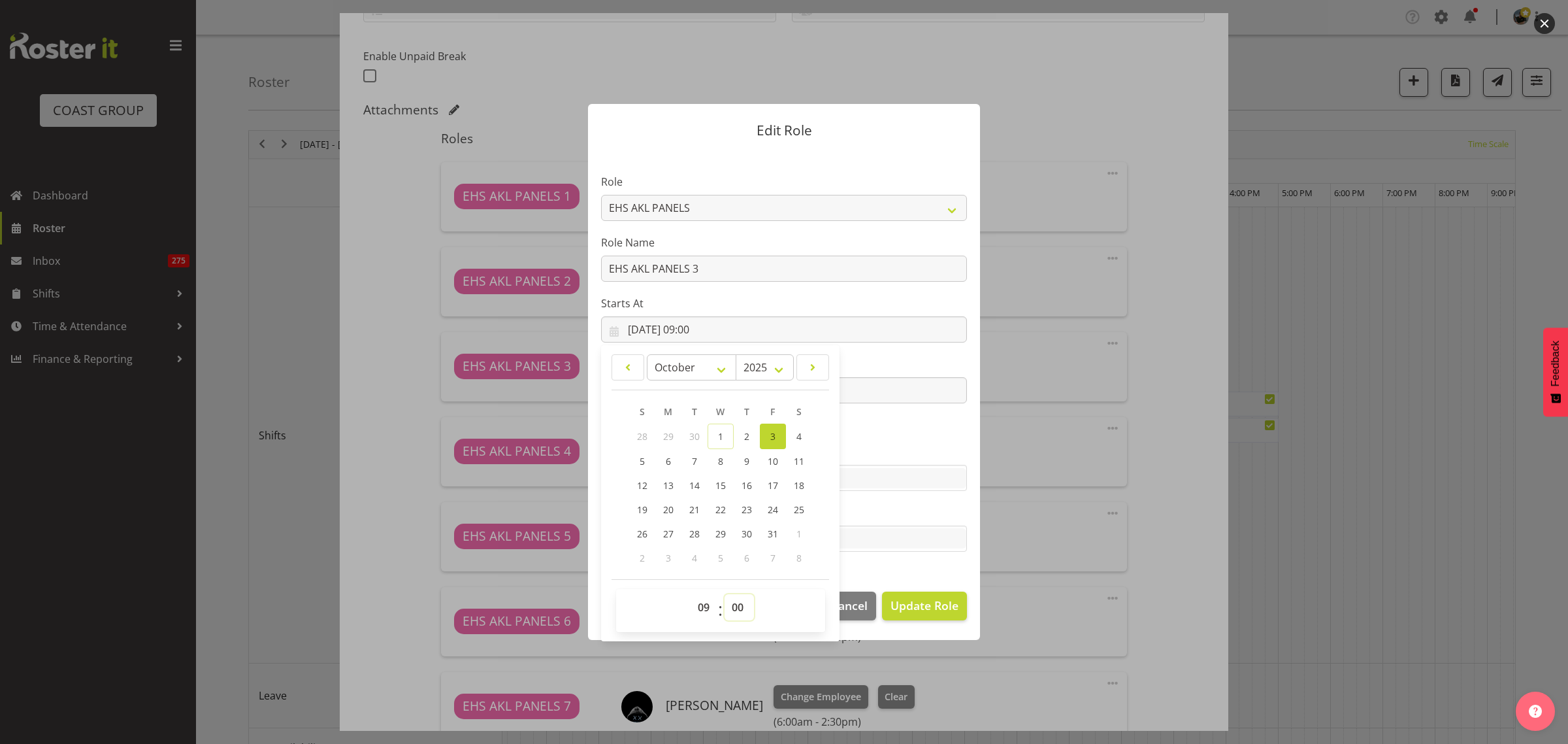
click at [738, 603] on select "00 01 02 03 04 05 06 07 08 09 10 11 12 13 14 15 16 17 18 19 20 21 22 23 24 25 2…" at bounding box center [738, 607] width 29 height 26
select select "30"
click at [724, 594] on select "00 01 02 03 04 05 06 07 08 09 10 11 12 13 14 15 16 17 18 19 20 21 22 23 24 25 2…" at bounding box center [738, 607] width 29 height 26
type input "03/10/2025, 09:30"
click at [912, 608] on span "Update Role" at bounding box center [924, 605] width 68 height 17
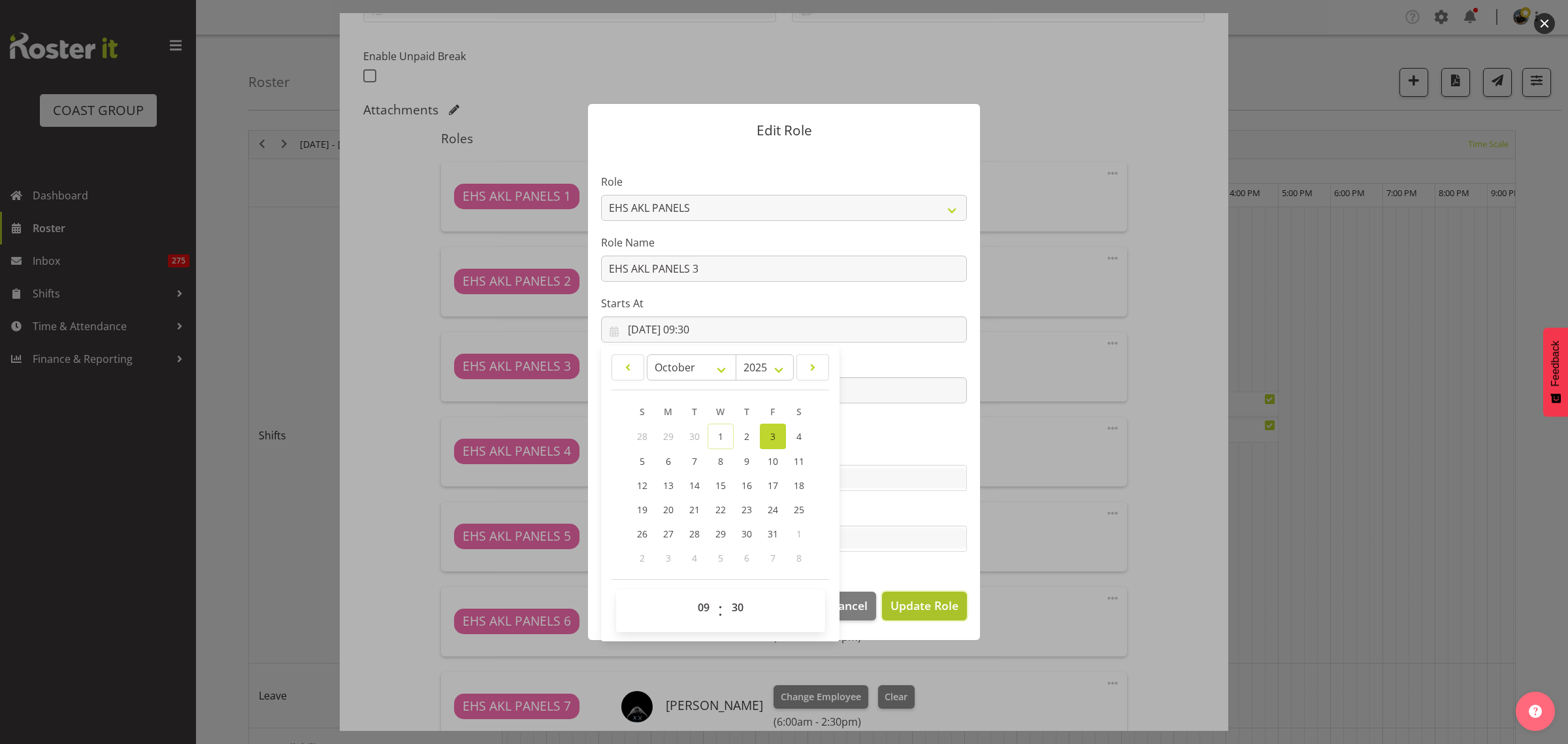
select select
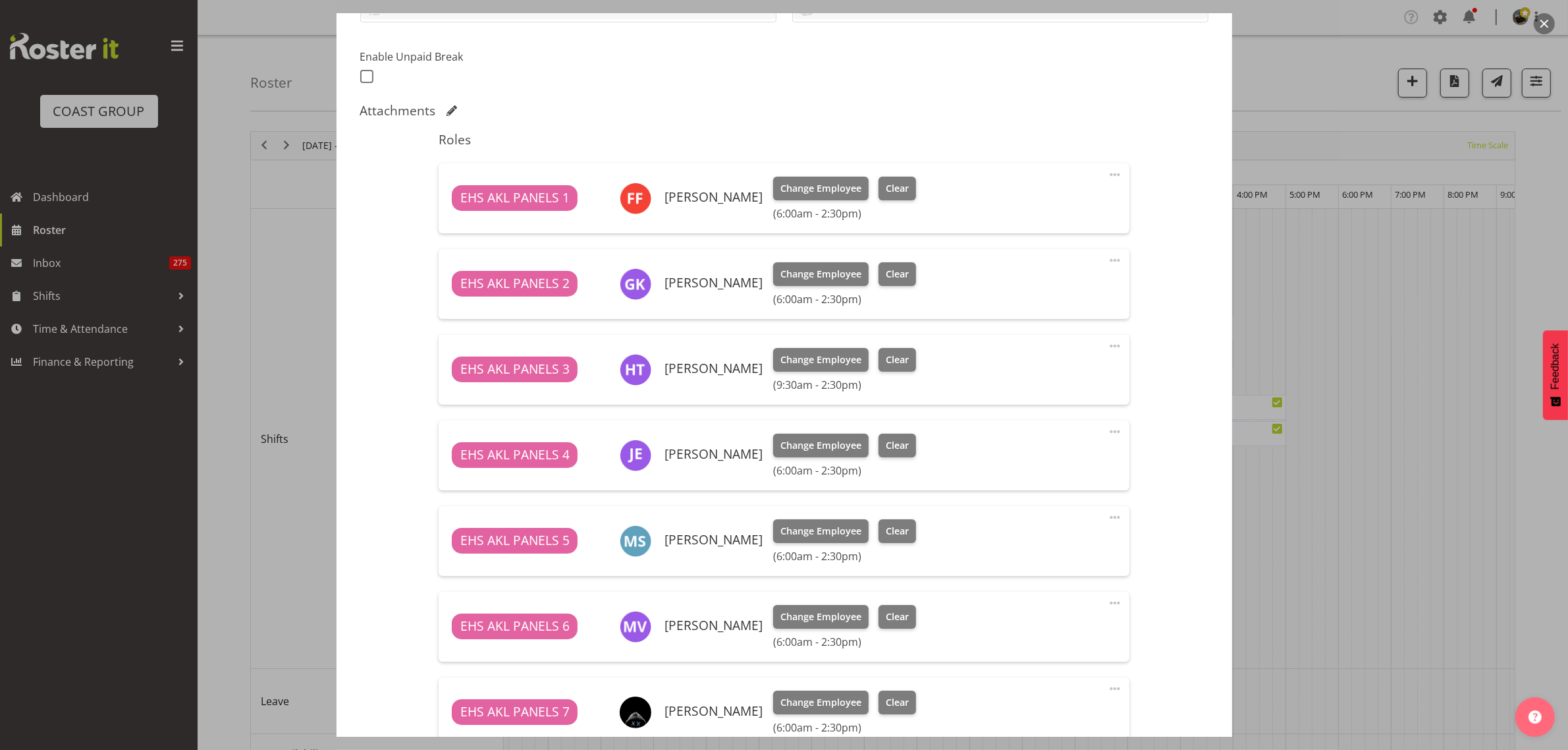
click at [1107, 518] on span at bounding box center [1115, 518] width 16 height 16
click at [1016, 550] on link "Edit" at bounding box center [1060, 546] width 127 height 24
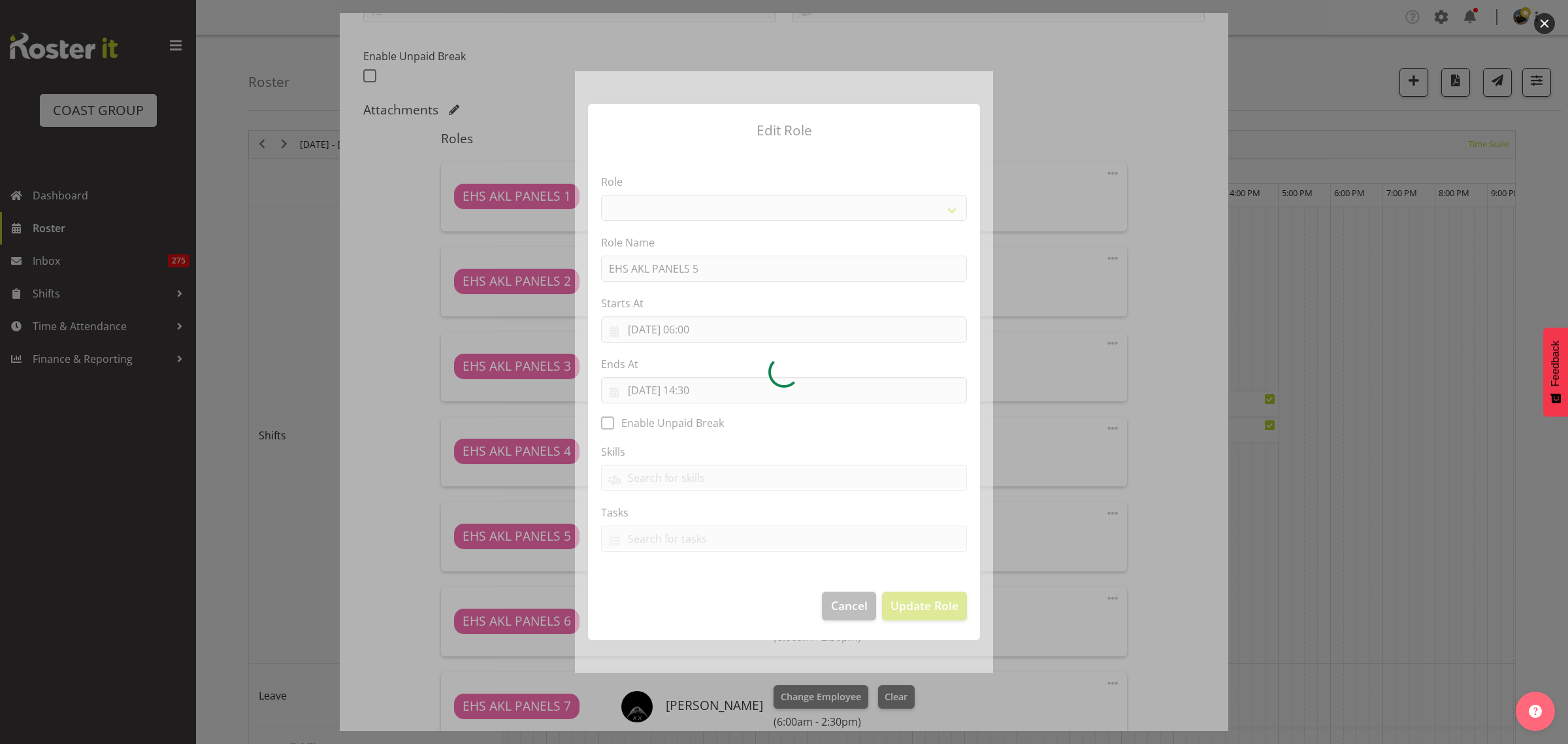
select select "188"
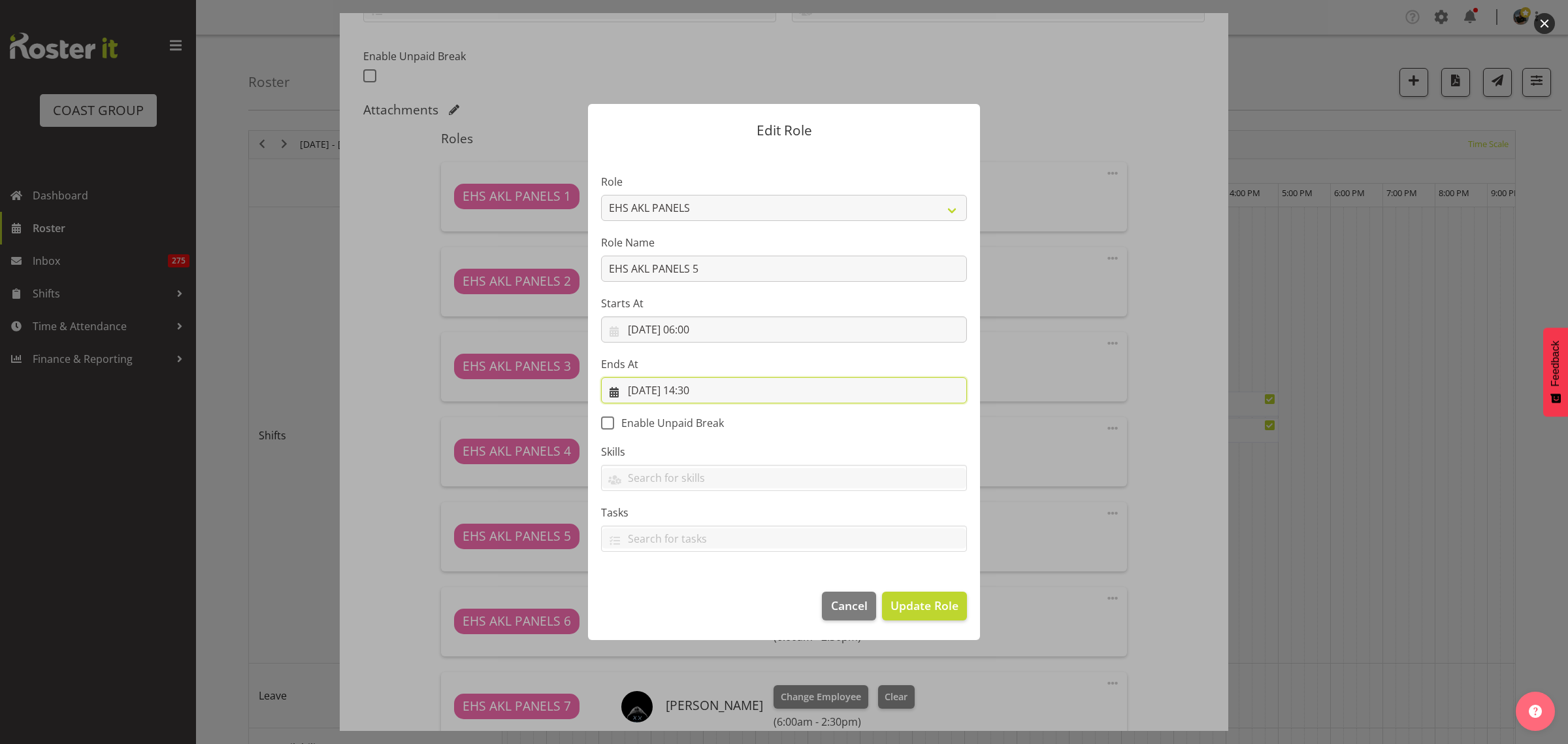
click at [743, 394] on input "03/10/2025, 14:30" at bounding box center [784, 389] width 366 height 26
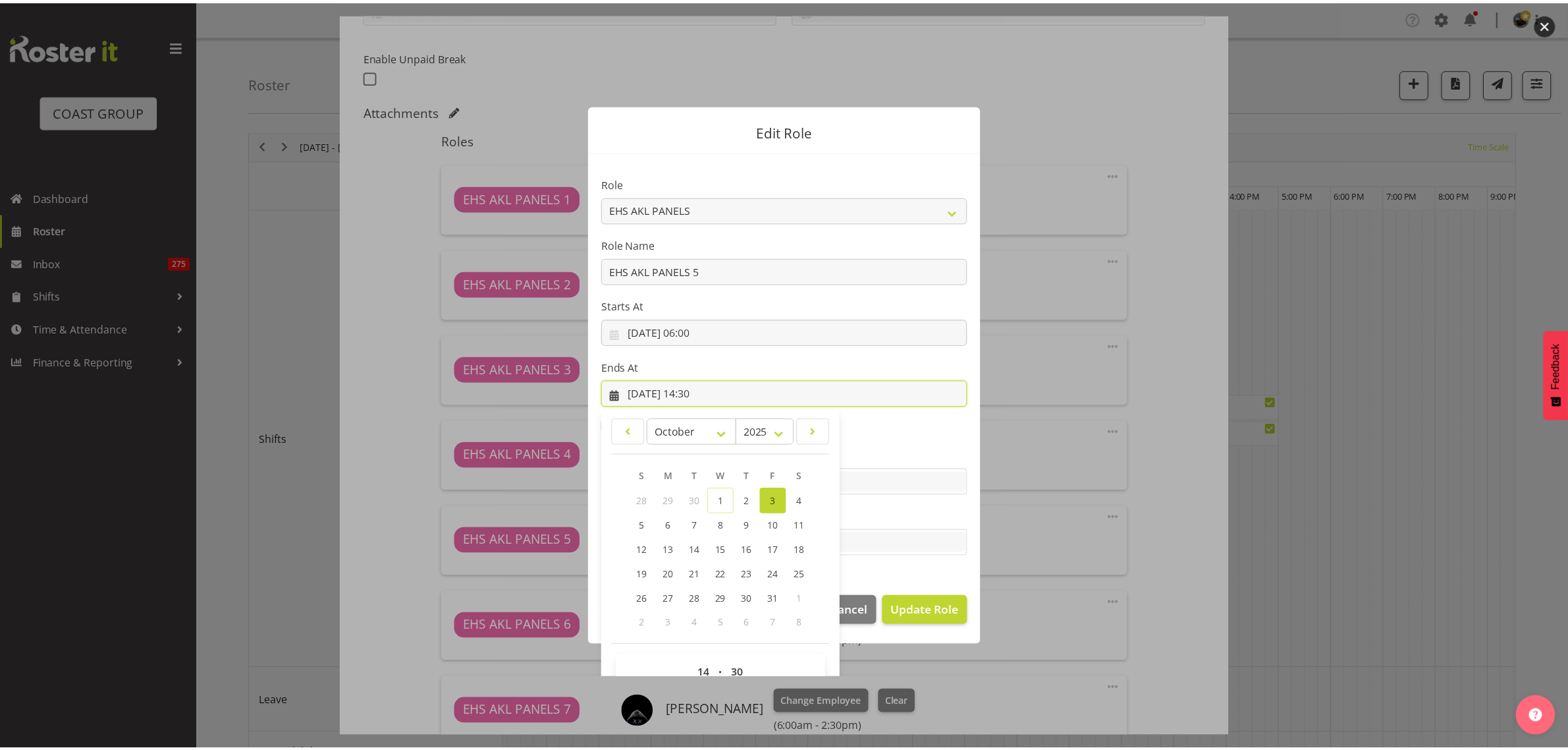
scroll to position [29, 0]
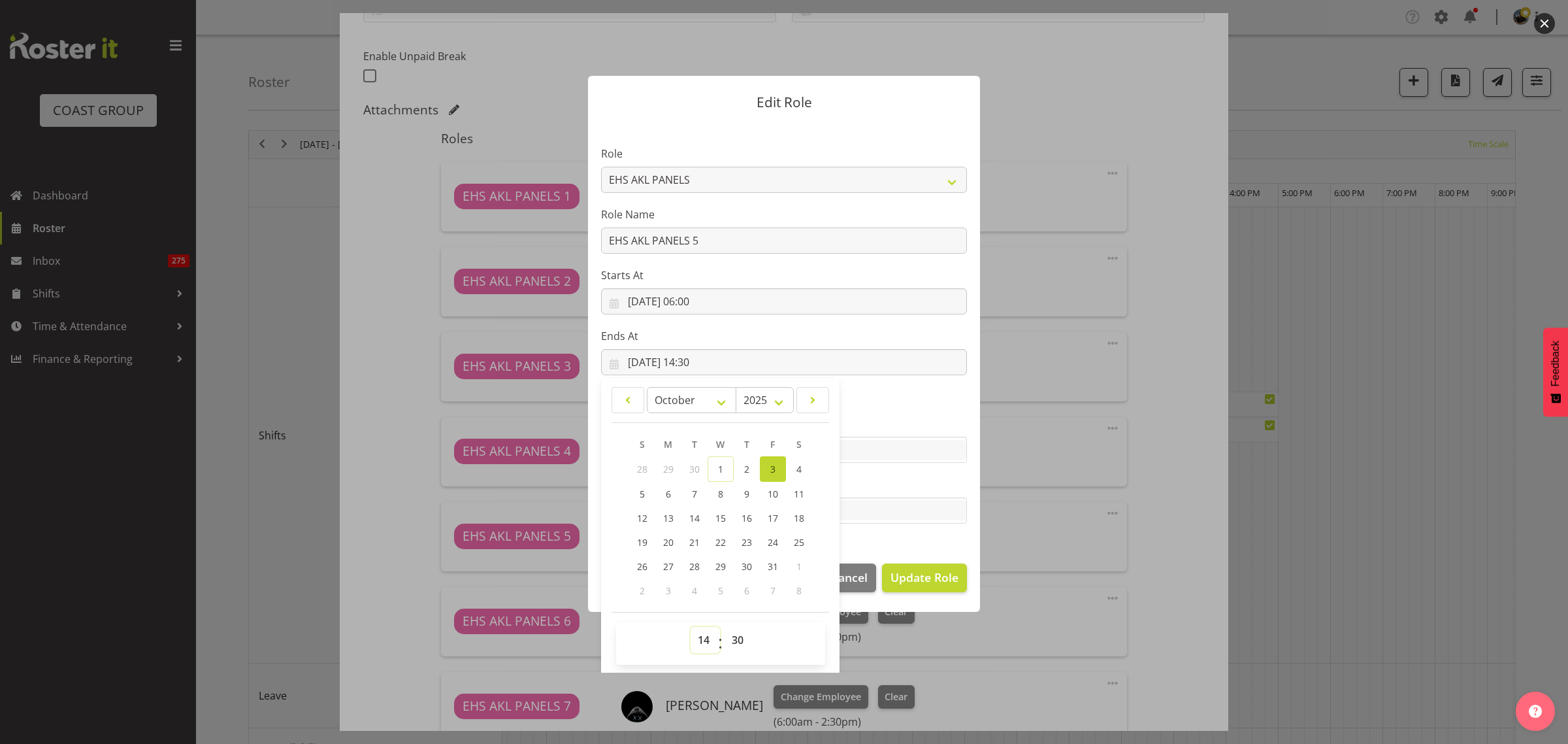
drag, startPoint x: 699, startPoint y: 641, endPoint x: 706, endPoint y: 638, distance: 7.6
click at [699, 641] on select "00 01 02 03 04 05 06 07 08 09 10 11 12 13 14 15 16 17 18 19 20 21 22 23" at bounding box center [705, 639] width 29 height 26
select select "9"
click at [690, 627] on select "00 01 02 03 04 05 06 07 08 09 10 11 12 13 14 15 16 17 18 19 20 21 22 23" at bounding box center [705, 639] width 29 height 26
type input "03/10/2025, 09:30"
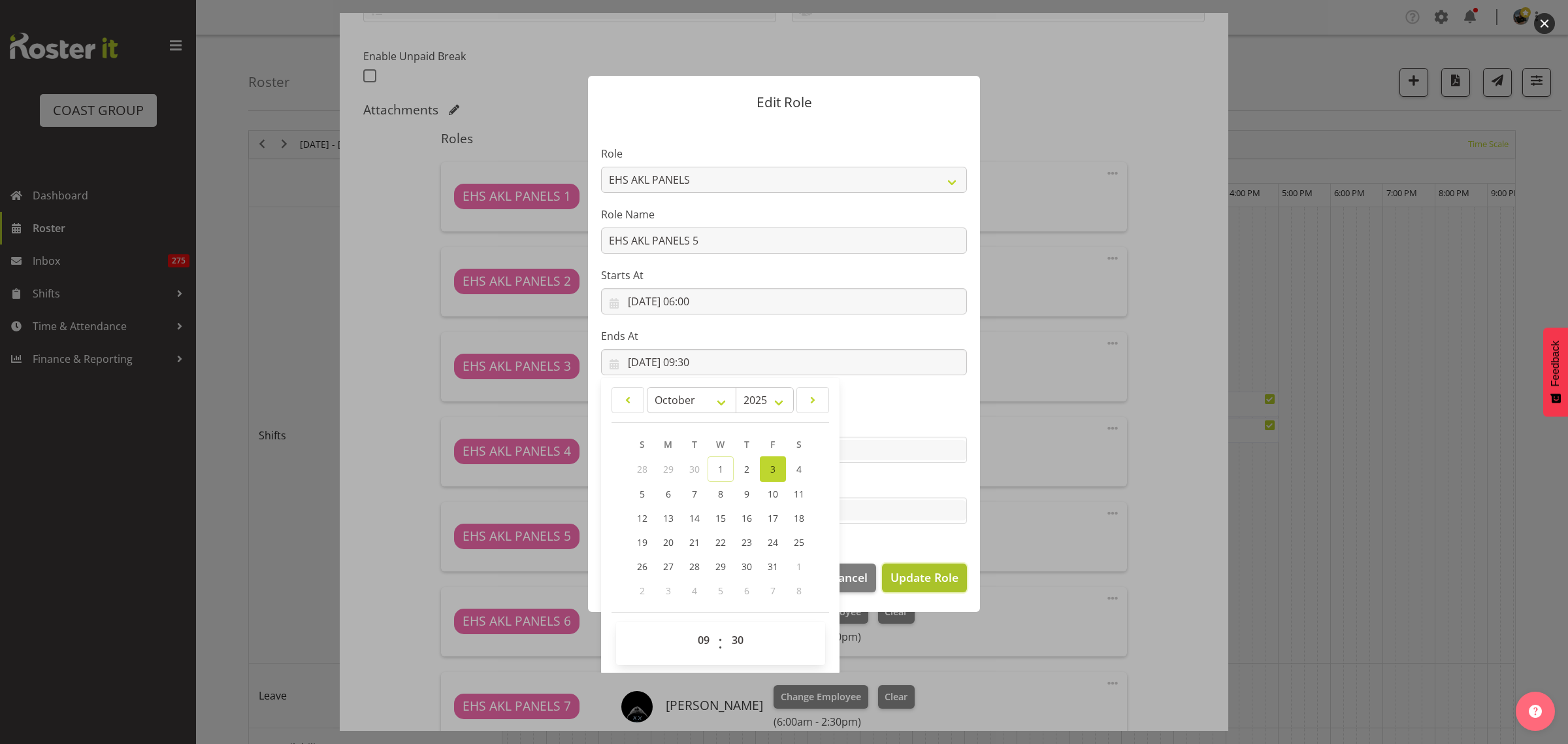
click at [911, 576] on span "Update Role" at bounding box center [924, 576] width 68 height 17
select select
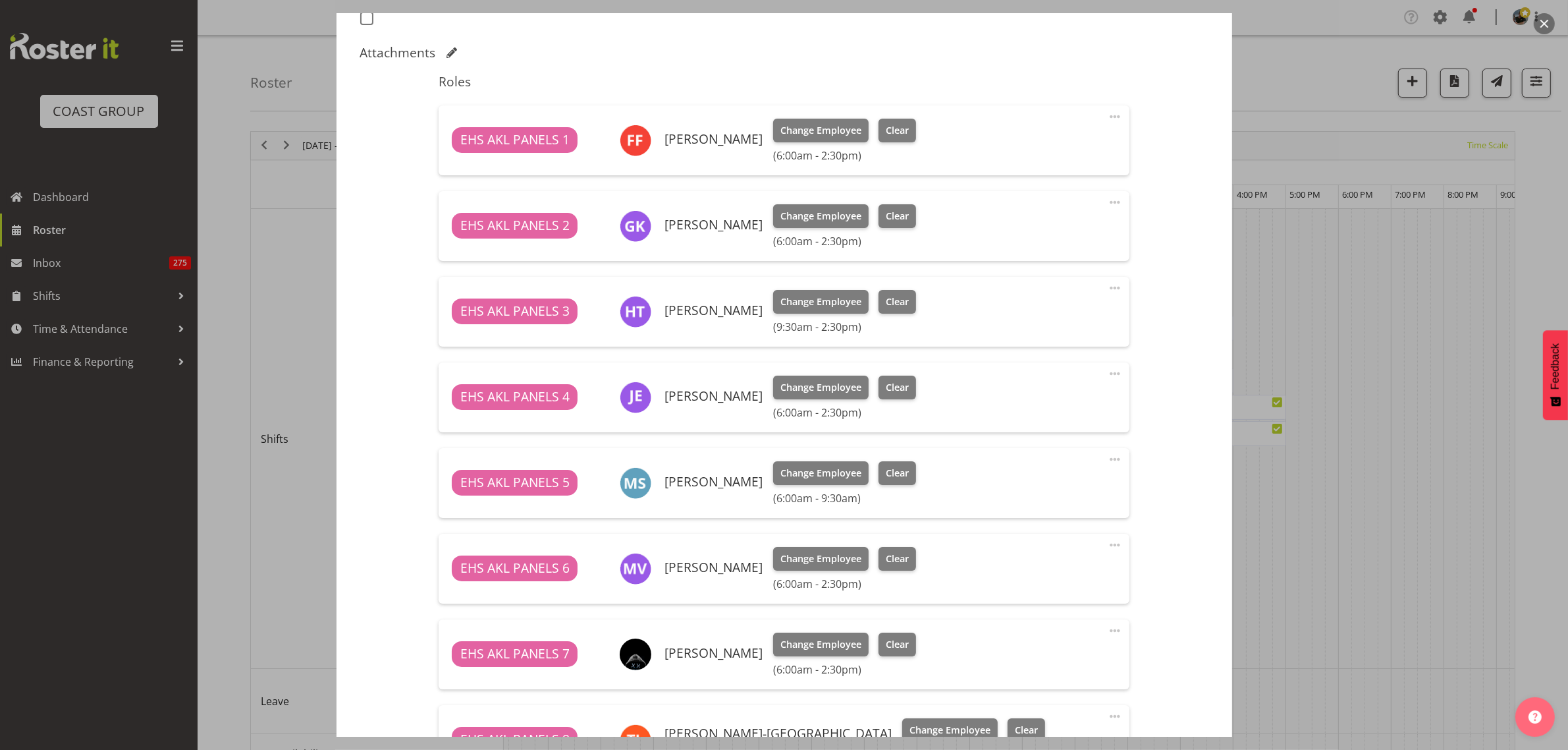
scroll to position [412, 0]
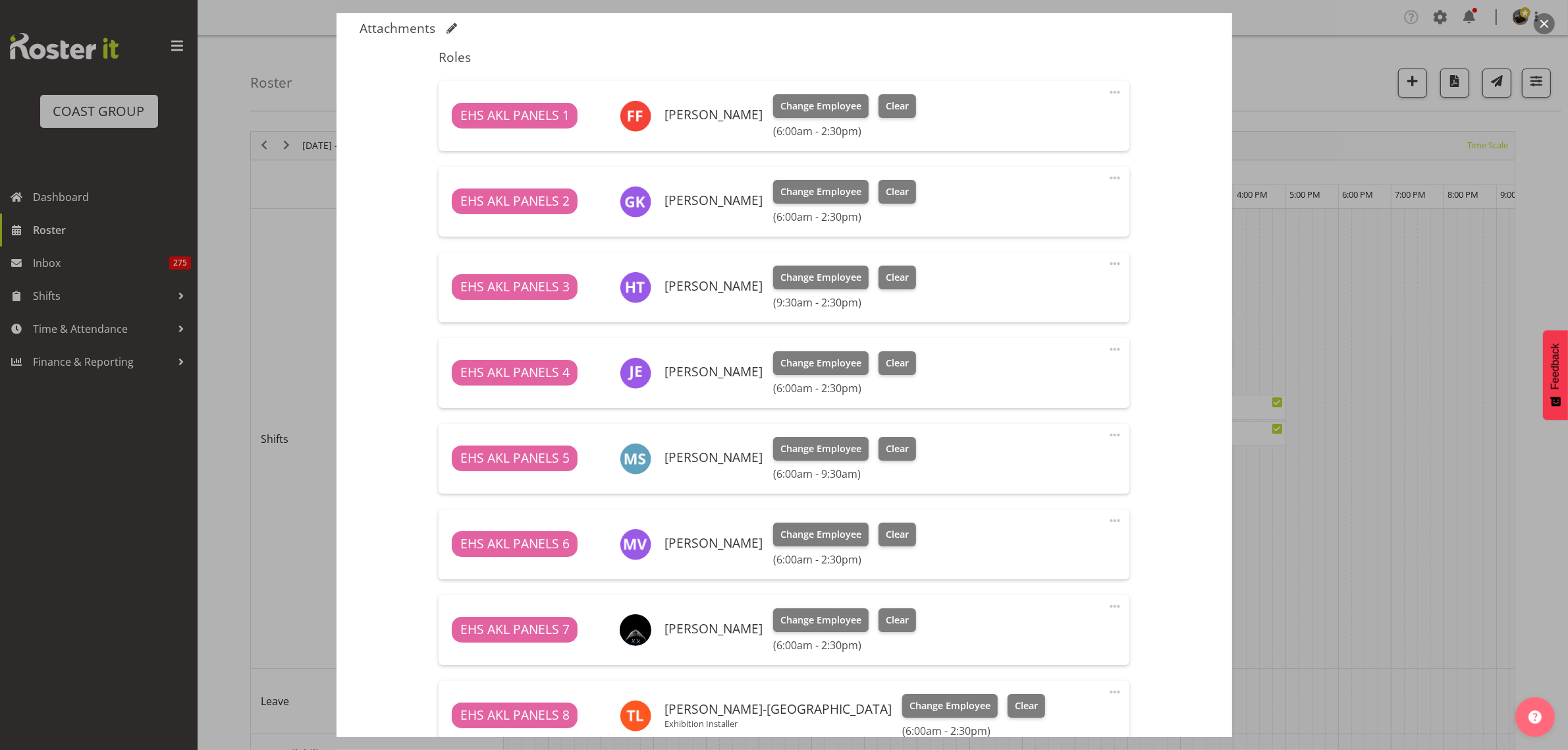
click at [1107, 435] on span at bounding box center [1115, 435] width 16 height 16
click at [1016, 465] on link "Edit" at bounding box center [1060, 464] width 127 height 24
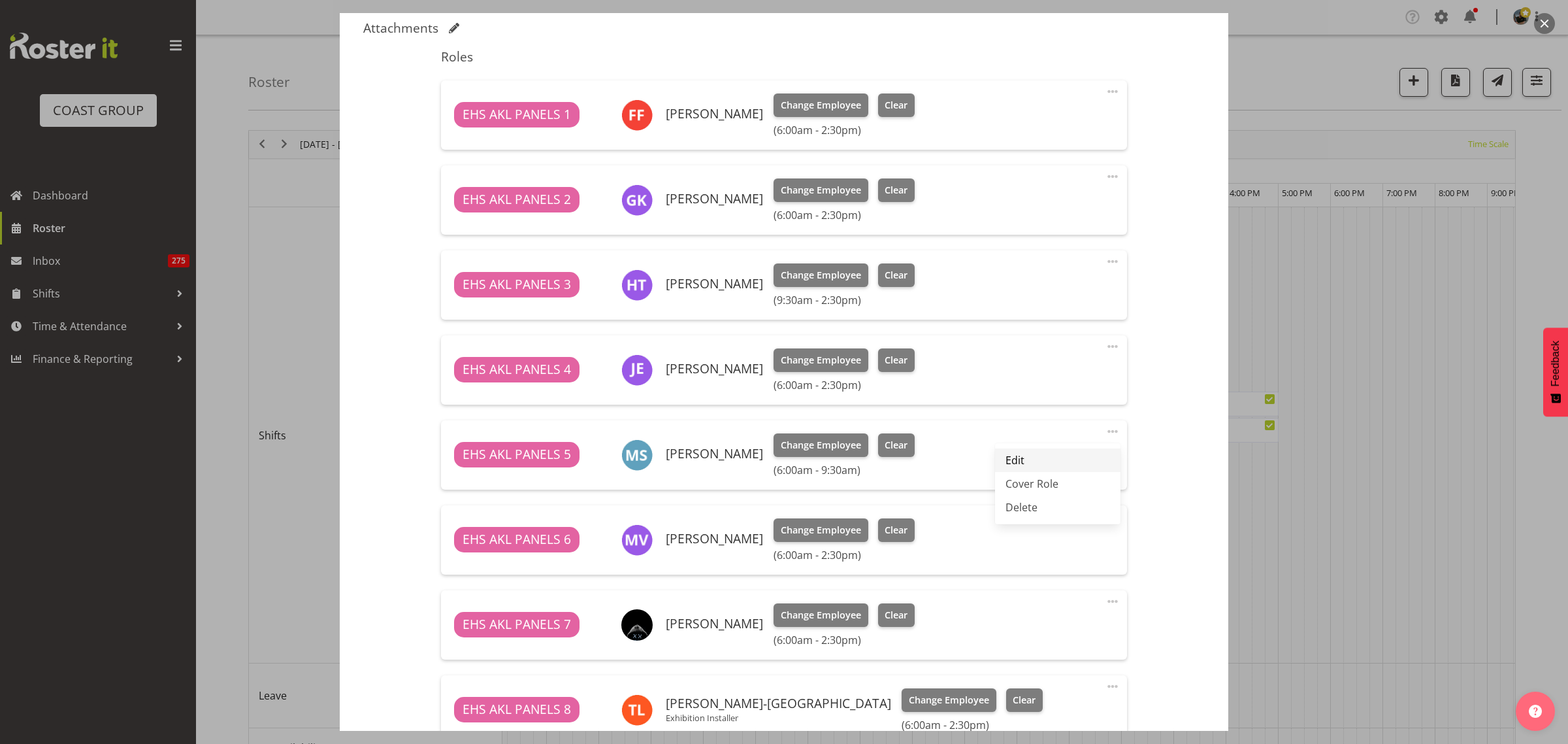
select select "9"
select select "2025"
select select "6"
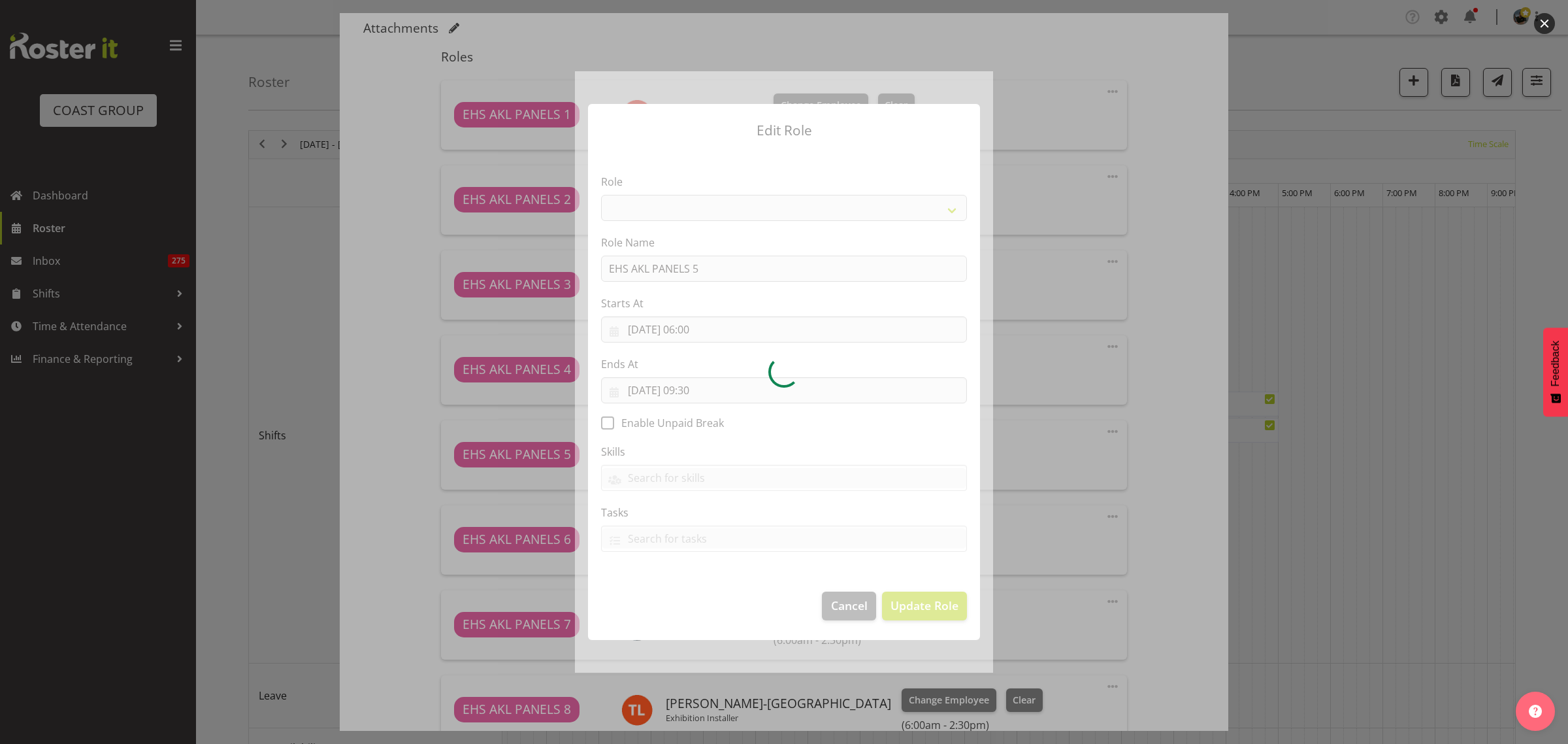
select select "188"
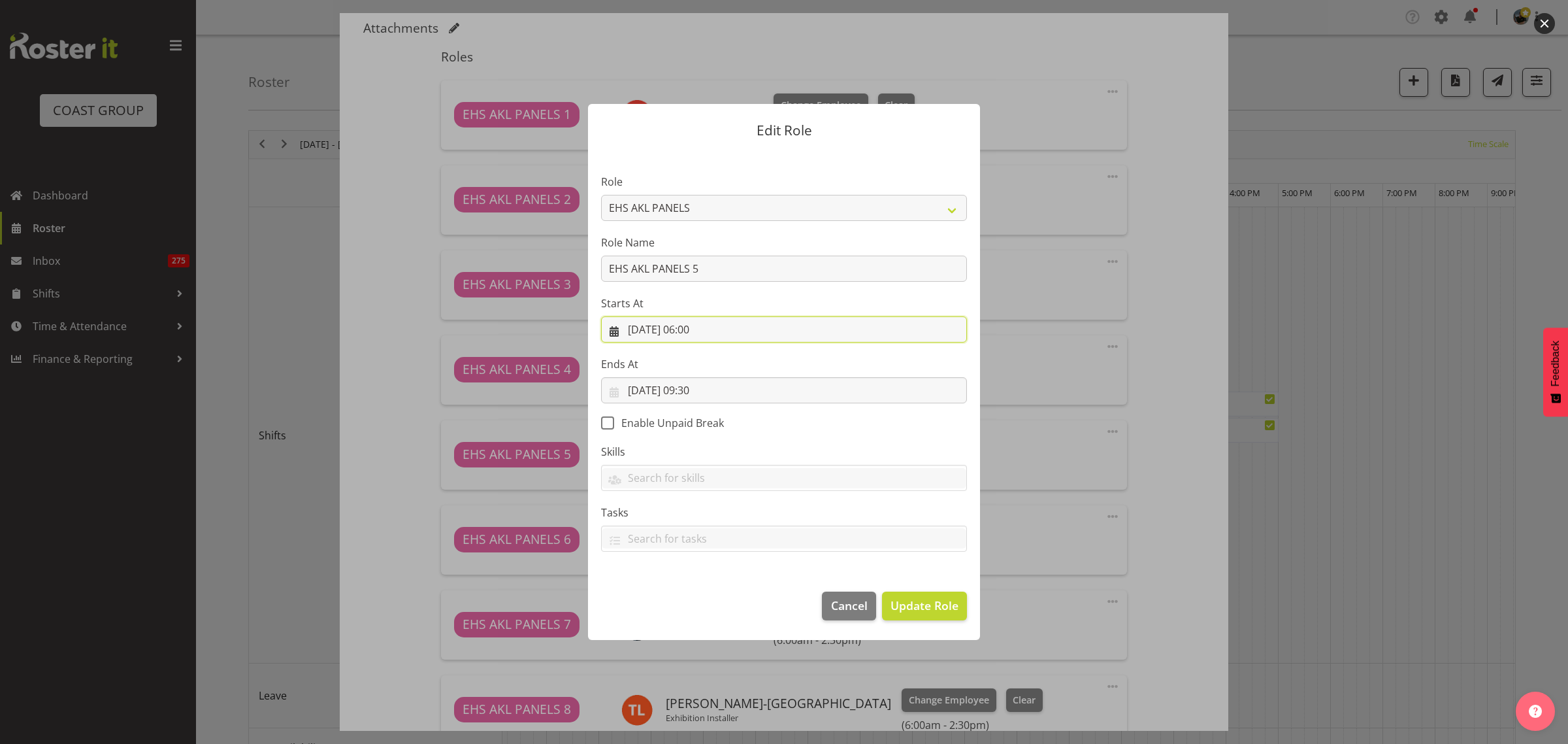
click at [768, 330] on input "03/10/2025, 06:00" at bounding box center [784, 329] width 366 height 26
click at [702, 605] on select "00 01 02 03 04 05 06 07 08 09 10 11 12 13 14 15 16 17 18 19 20 21 22 23" at bounding box center [705, 607] width 29 height 26
select select "9"
click at [690, 594] on select "00 01 02 03 04 05 06 07 08 09 10 11 12 13 14 15 16 17 18 19 20 21 22 23" at bounding box center [705, 607] width 29 height 26
type input "03/10/2025, 09:00"
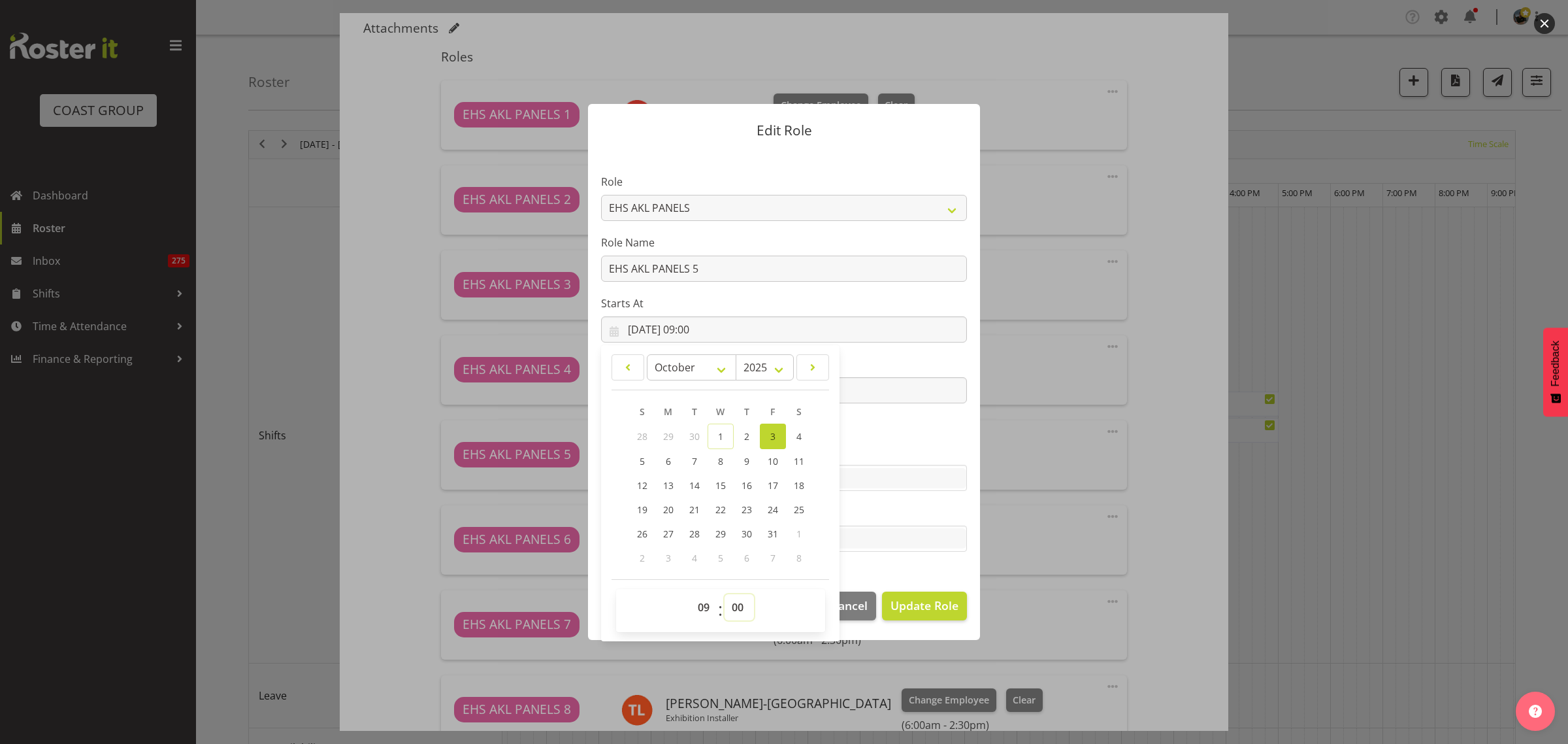
click at [737, 607] on select "00 01 02 03 04 05 06 07 08 09 10 11 12 13 14 15 16 17 18 19 20 21 22 23 24 25 2…" at bounding box center [738, 607] width 29 height 26
select select "30"
click at [724, 594] on select "00 01 02 03 04 05 06 07 08 09 10 11 12 13 14 15 16 17 18 19 20 21 22 23 24 25 2…" at bounding box center [738, 607] width 29 height 26
type input "03/10/2025, 09:30"
click at [909, 610] on span "Update Role" at bounding box center [924, 605] width 68 height 17
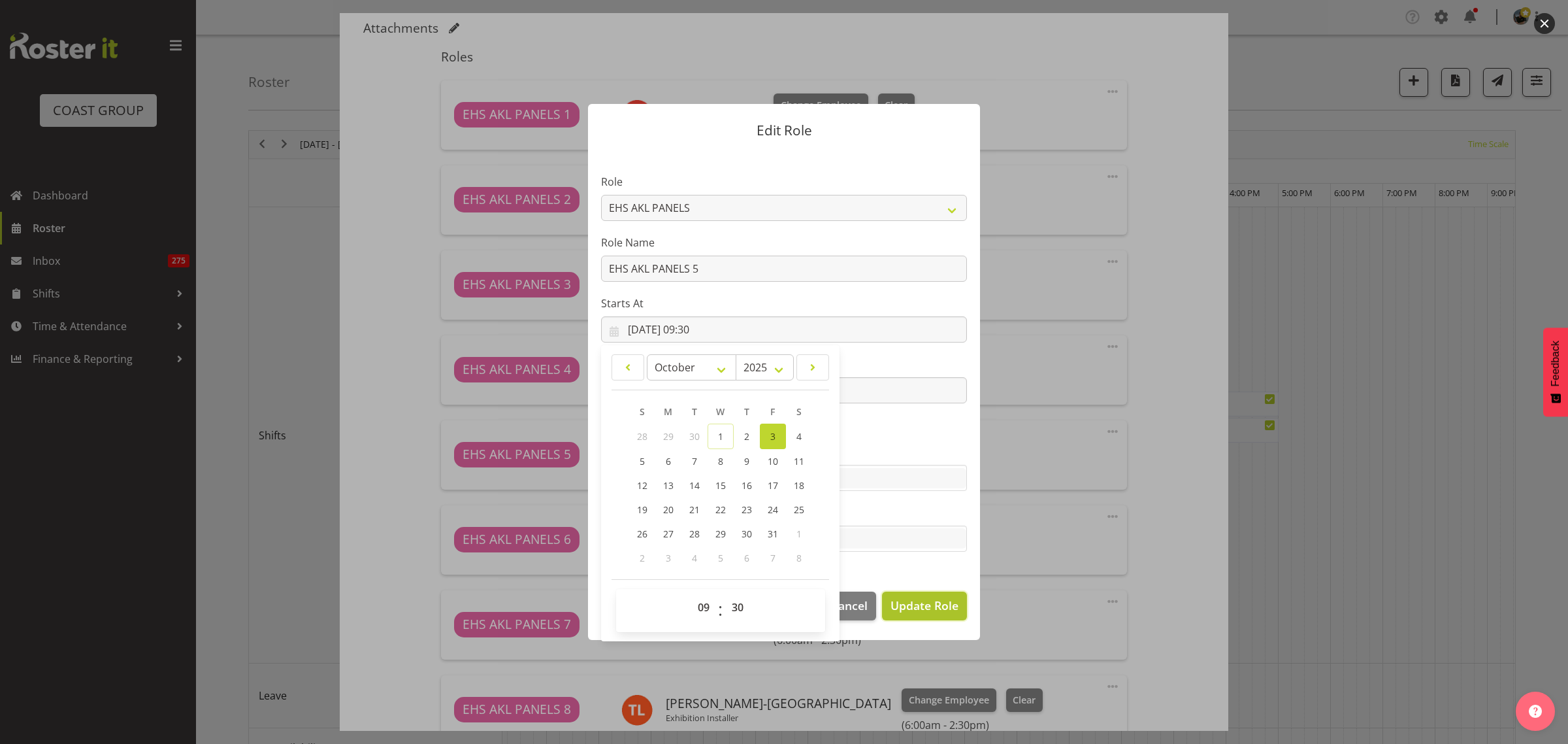
select select
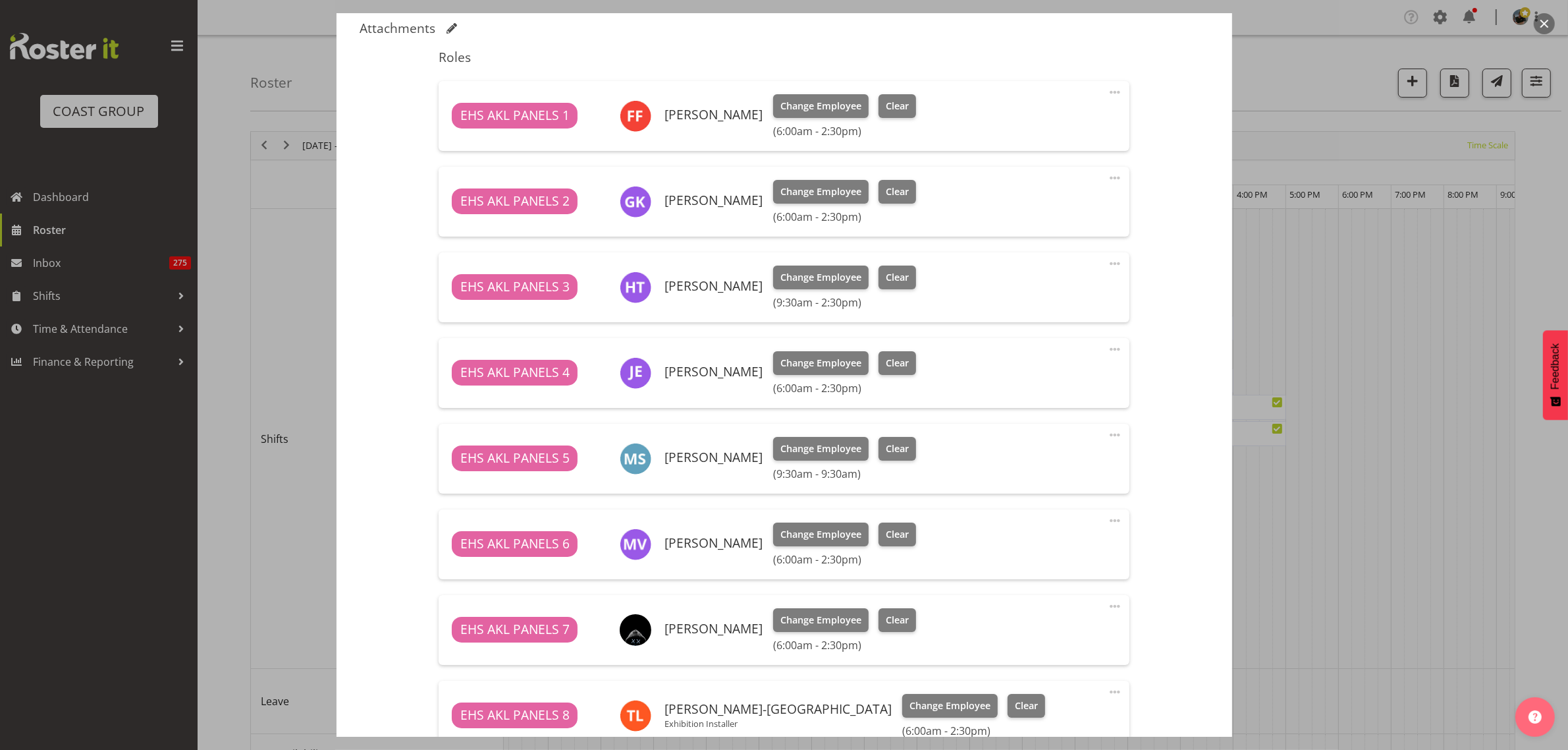
click at [1107, 522] on span at bounding box center [1115, 520] width 16 height 16
click at [1038, 549] on link "Edit" at bounding box center [1060, 549] width 127 height 24
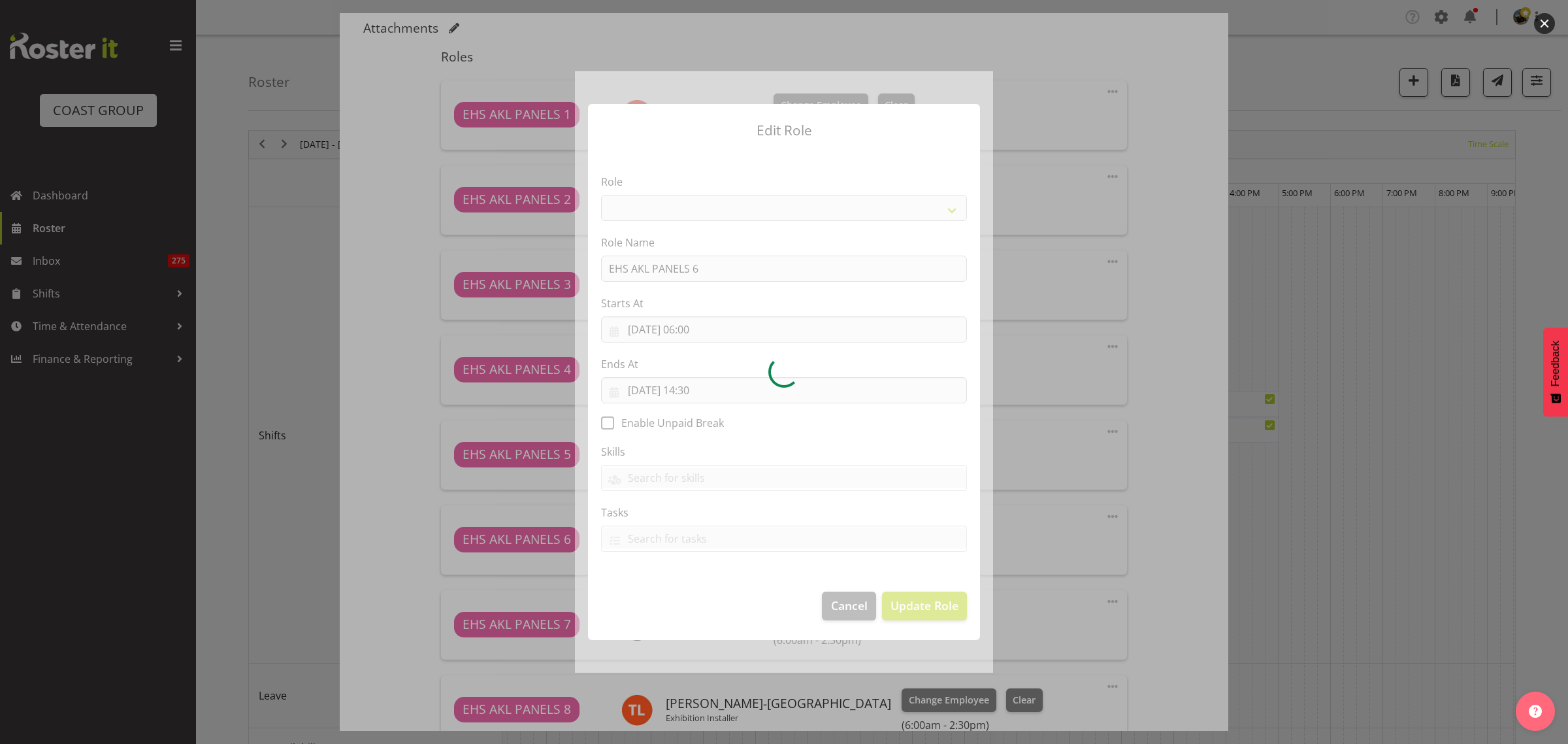
select select "188"
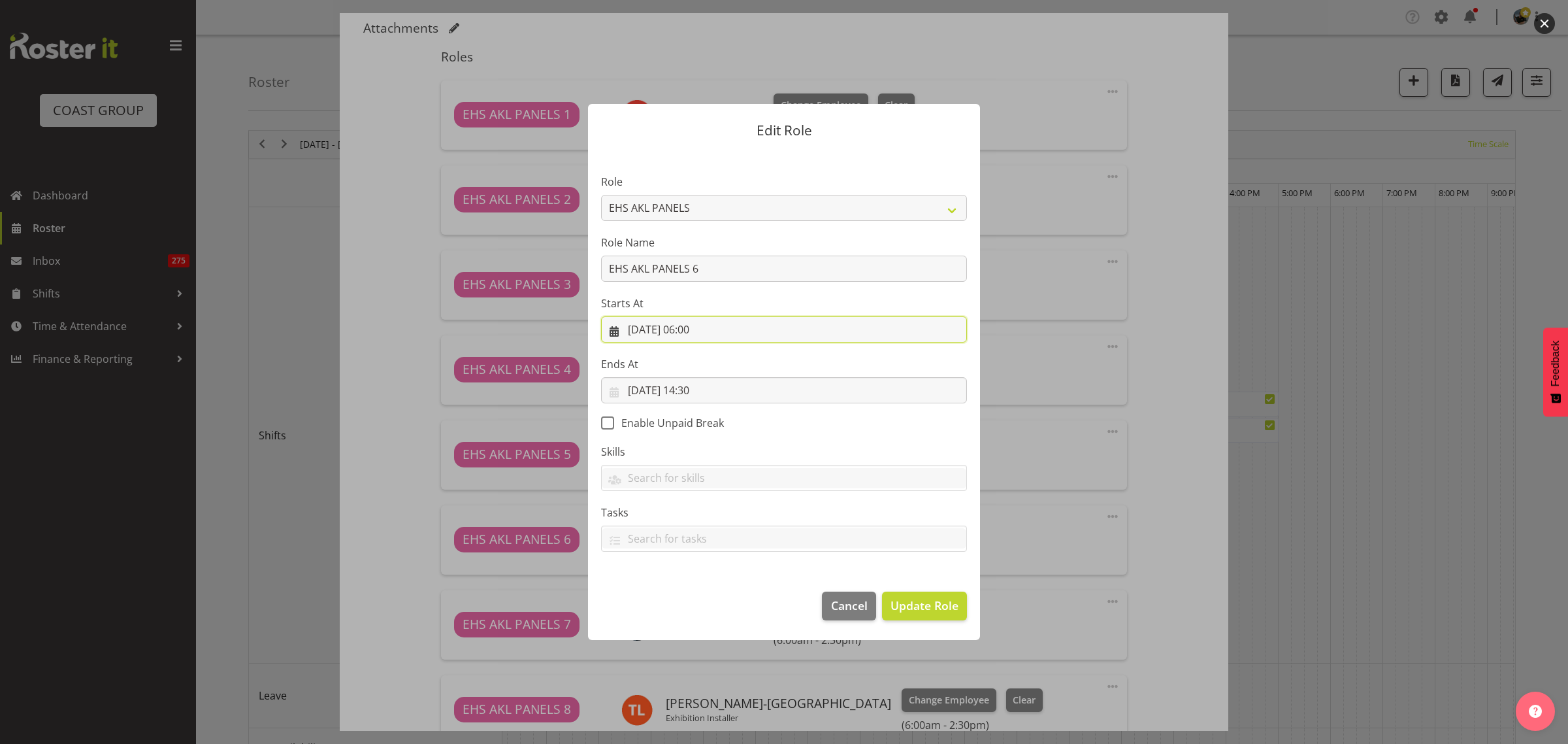
click at [739, 332] on input "03/10/2025, 06:00" at bounding box center [784, 329] width 366 height 26
click at [704, 607] on select "00 01 02 03 04 05 06 07 08 09 10 11 12 13 14 15 16 17 18 19 20 21 22 23" at bounding box center [705, 607] width 29 height 26
select select "9"
click at [690, 594] on select "00 01 02 03 04 05 06 07 08 09 10 11 12 13 14 15 16 17 18 19 20 21 22 23" at bounding box center [705, 607] width 29 height 26
type input "03/10/2025, 09:00"
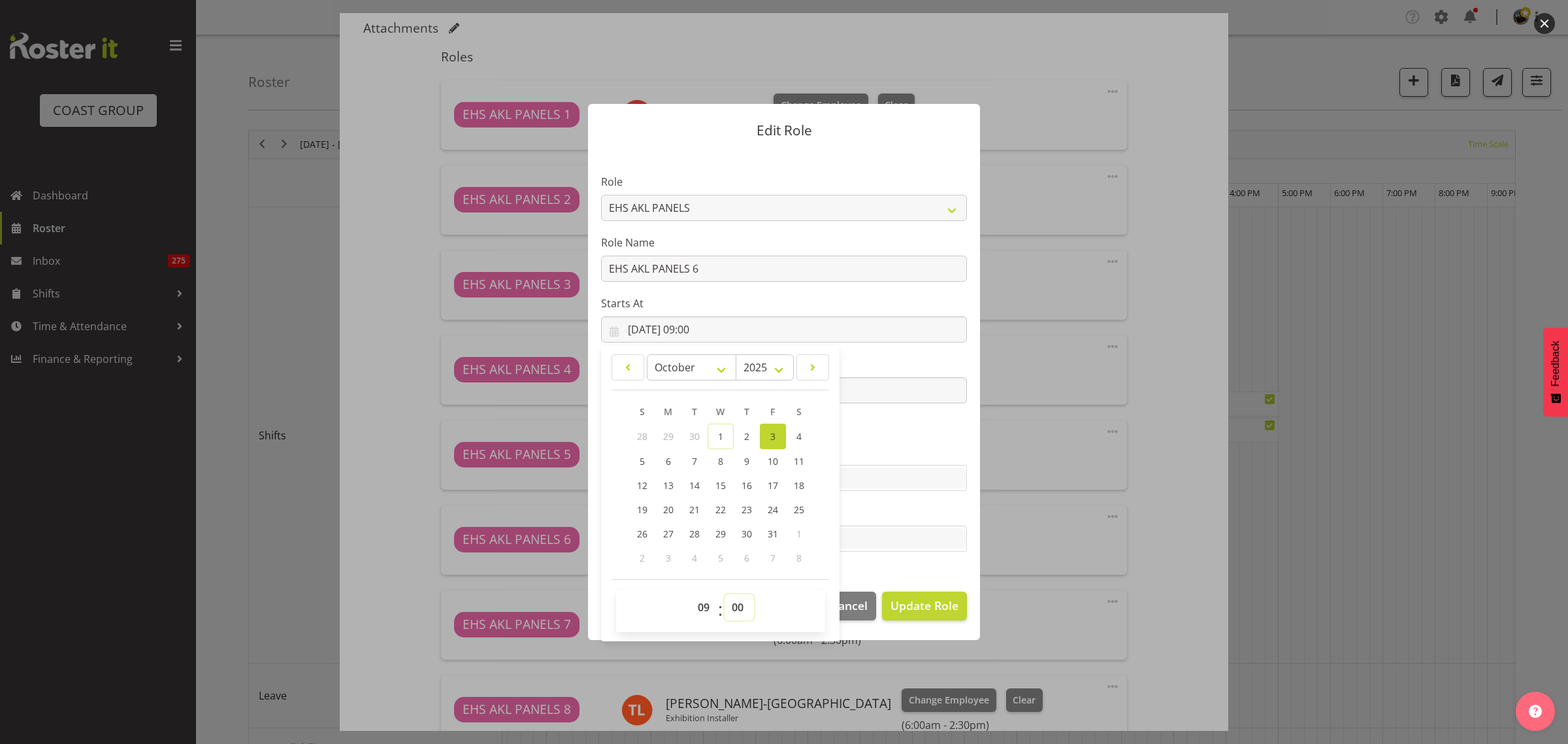
click at [743, 607] on select "00 01 02 03 04 05 06 07 08 09 10 11 12 13 14 15 16 17 18 19 20 21 22 23 24 25 2…" at bounding box center [738, 607] width 29 height 26
select select "30"
click at [724, 594] on select "00 01 02 03 04 05 06 07 08 09 10 11 12 13 14 15 16 17 18 19 20 21 22 23 24 25 2…" at bounding box center [738, 607] width 29 height 26
type input "03/10/2025, 09:30"
click at [932, 607] on span "Update Role" at bounding box center [924, 605] width 68 height 17
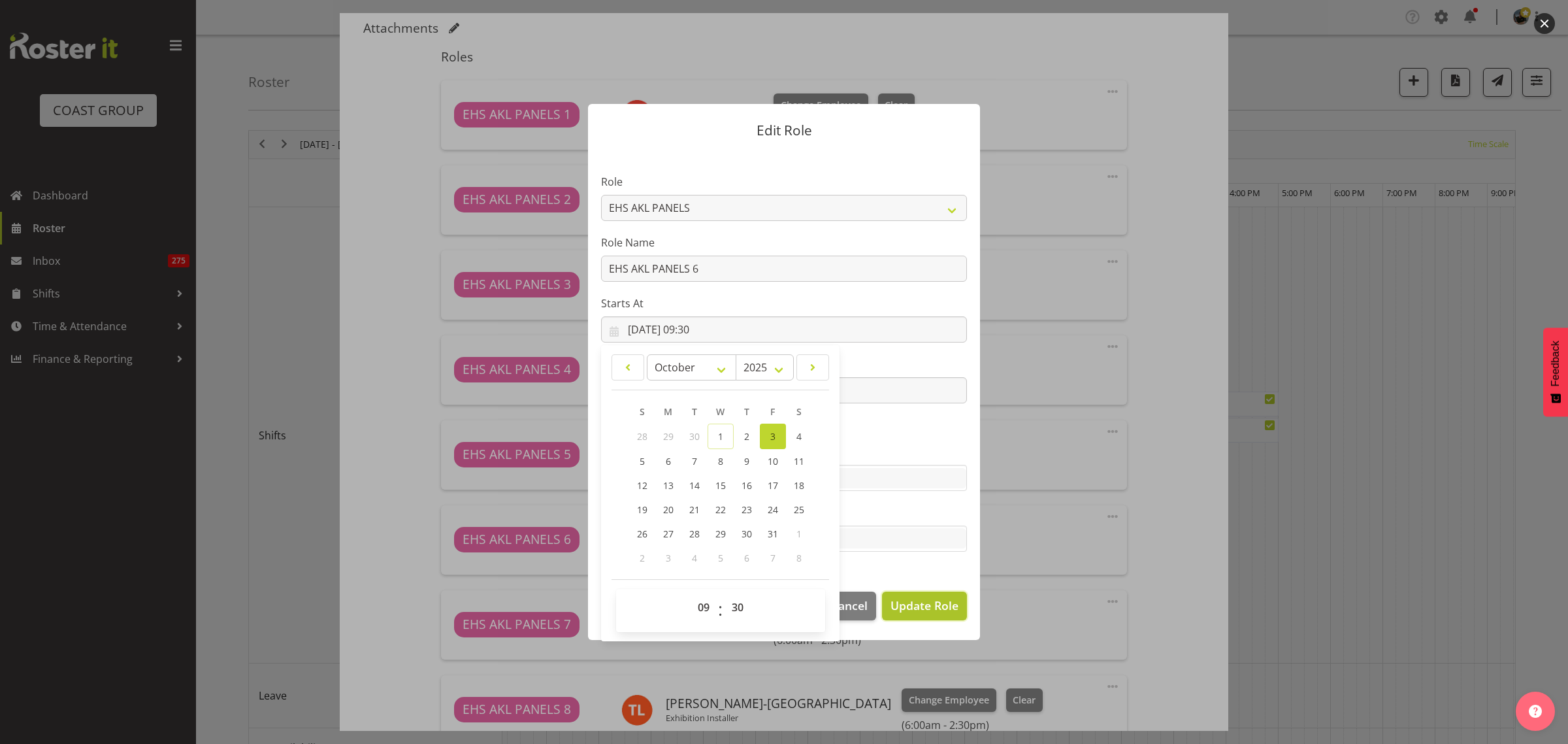
select select
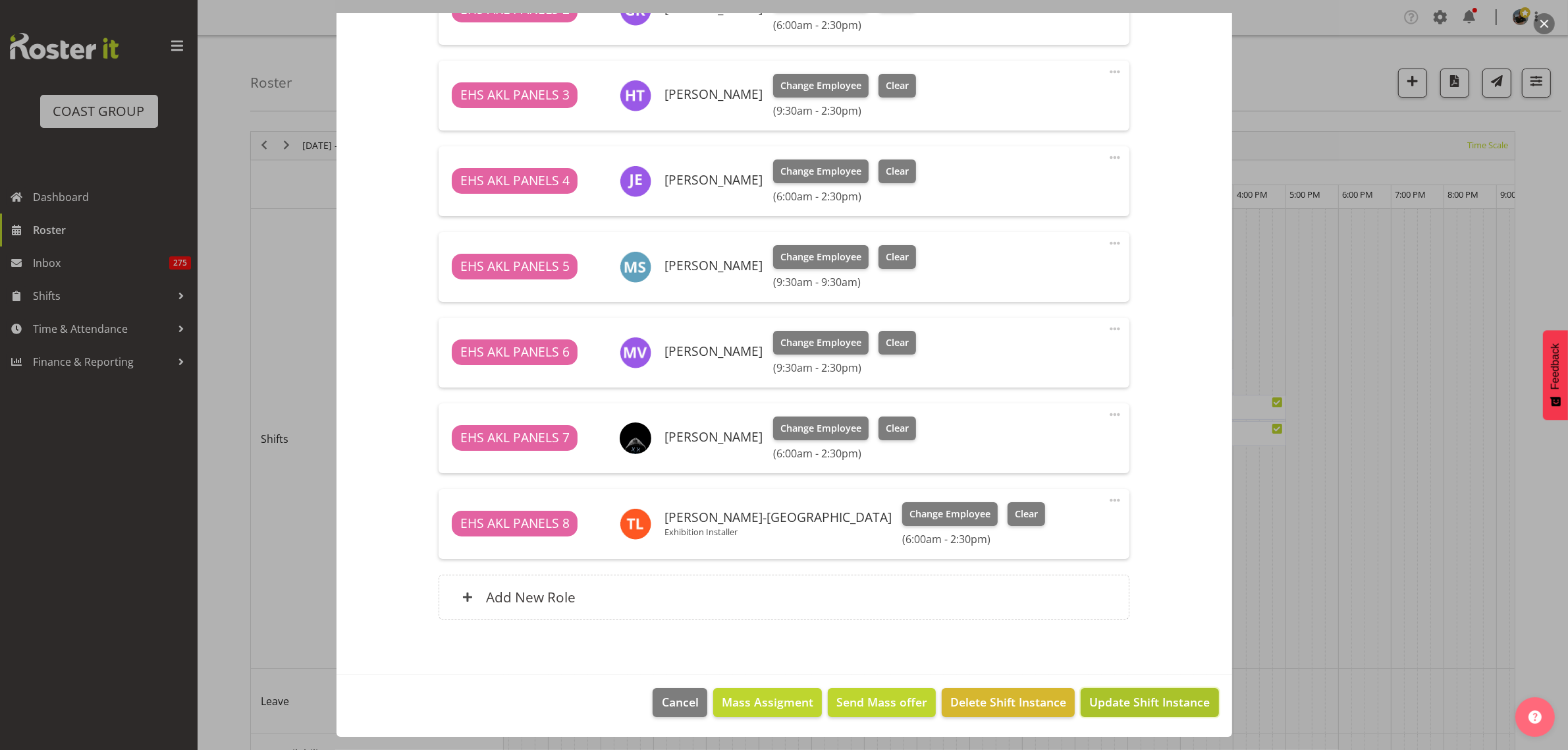
click at [1118, 706] on span "Update Shift Instance" at bounding box center [1149, 701] width 121 height 17
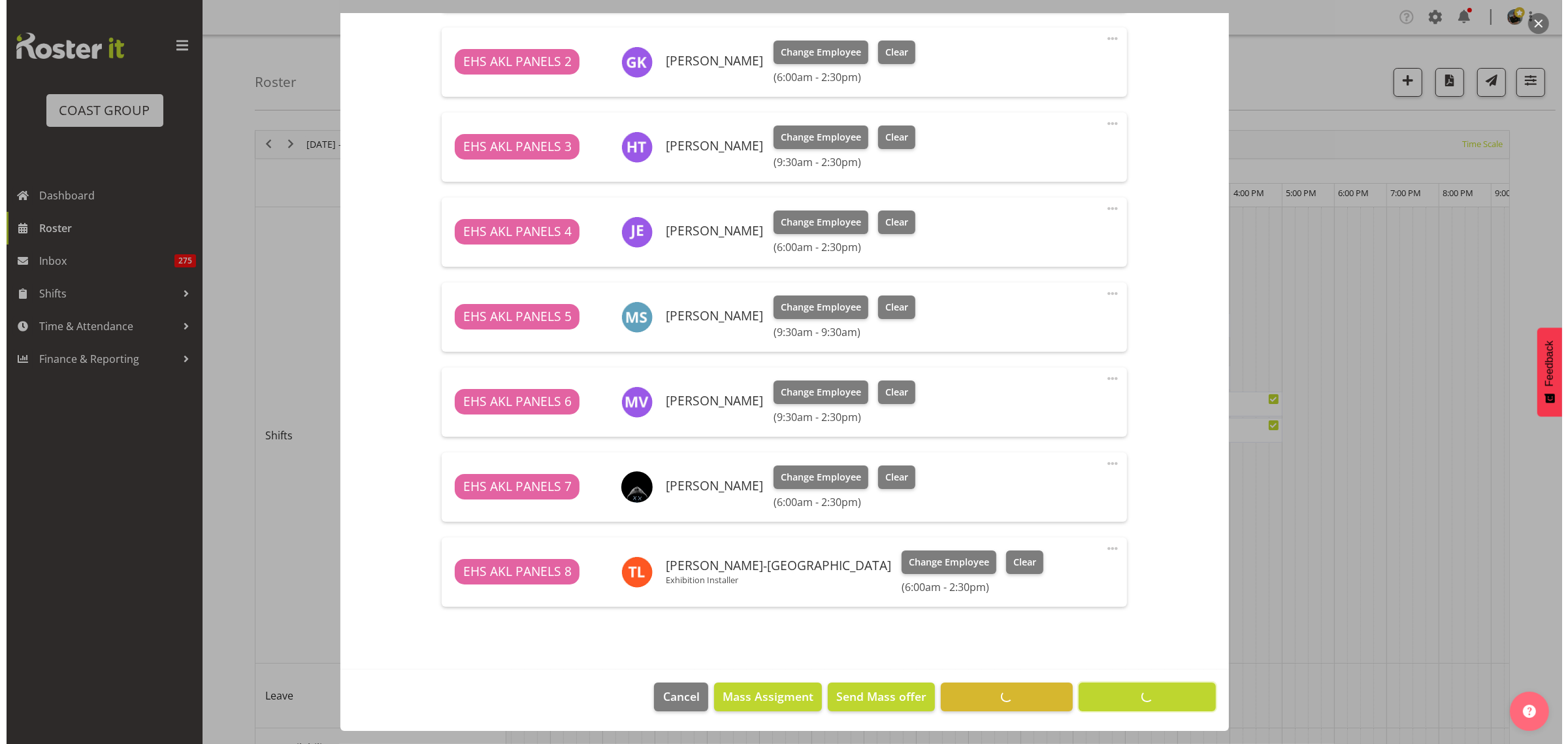
scroll to position [546, 0]
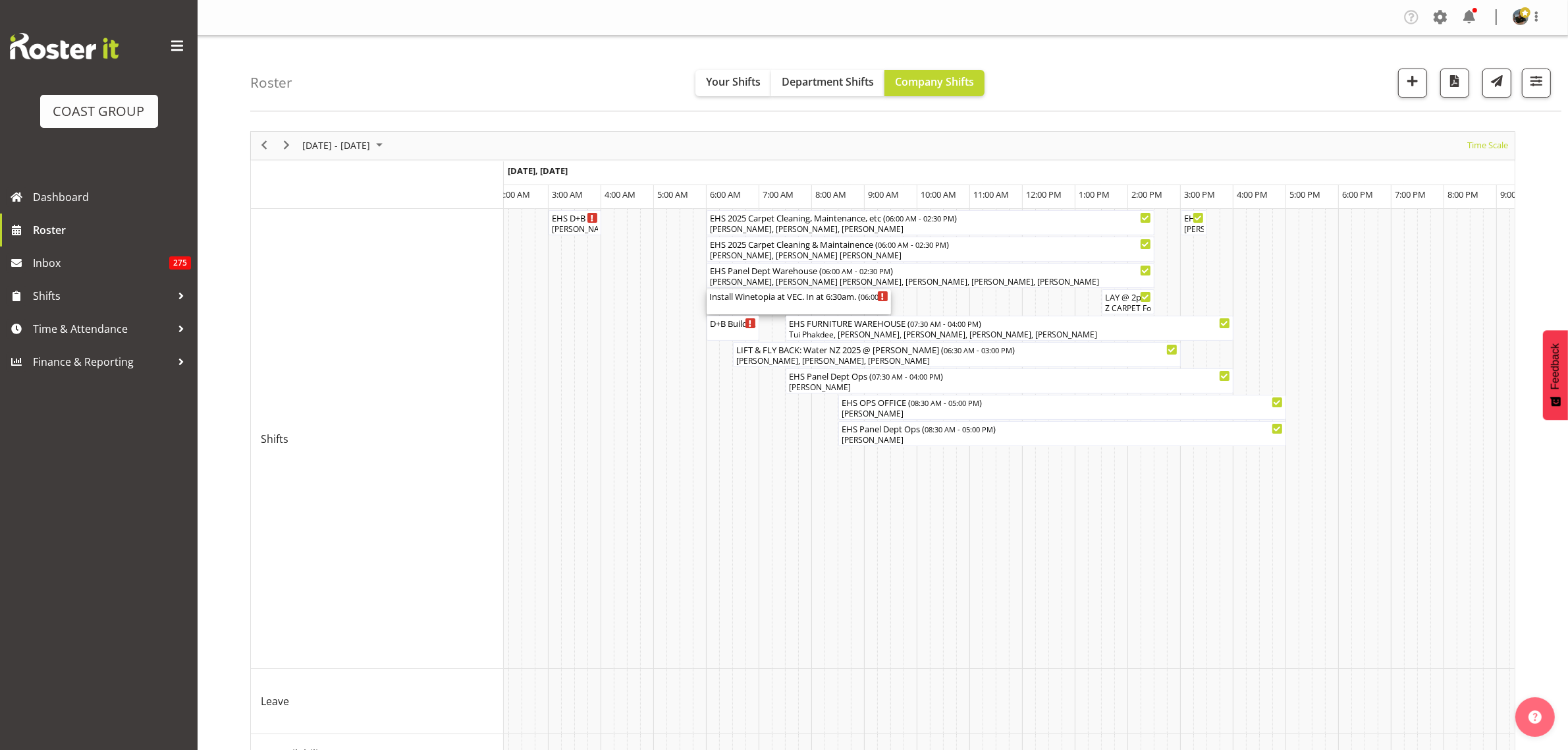
click at [785, 301] on div "Install Winetopia at VEC. In at 6:30am. ( 06:00 AM - 09:30 AM )" at bounding box center [799, 296] width 179 height 13
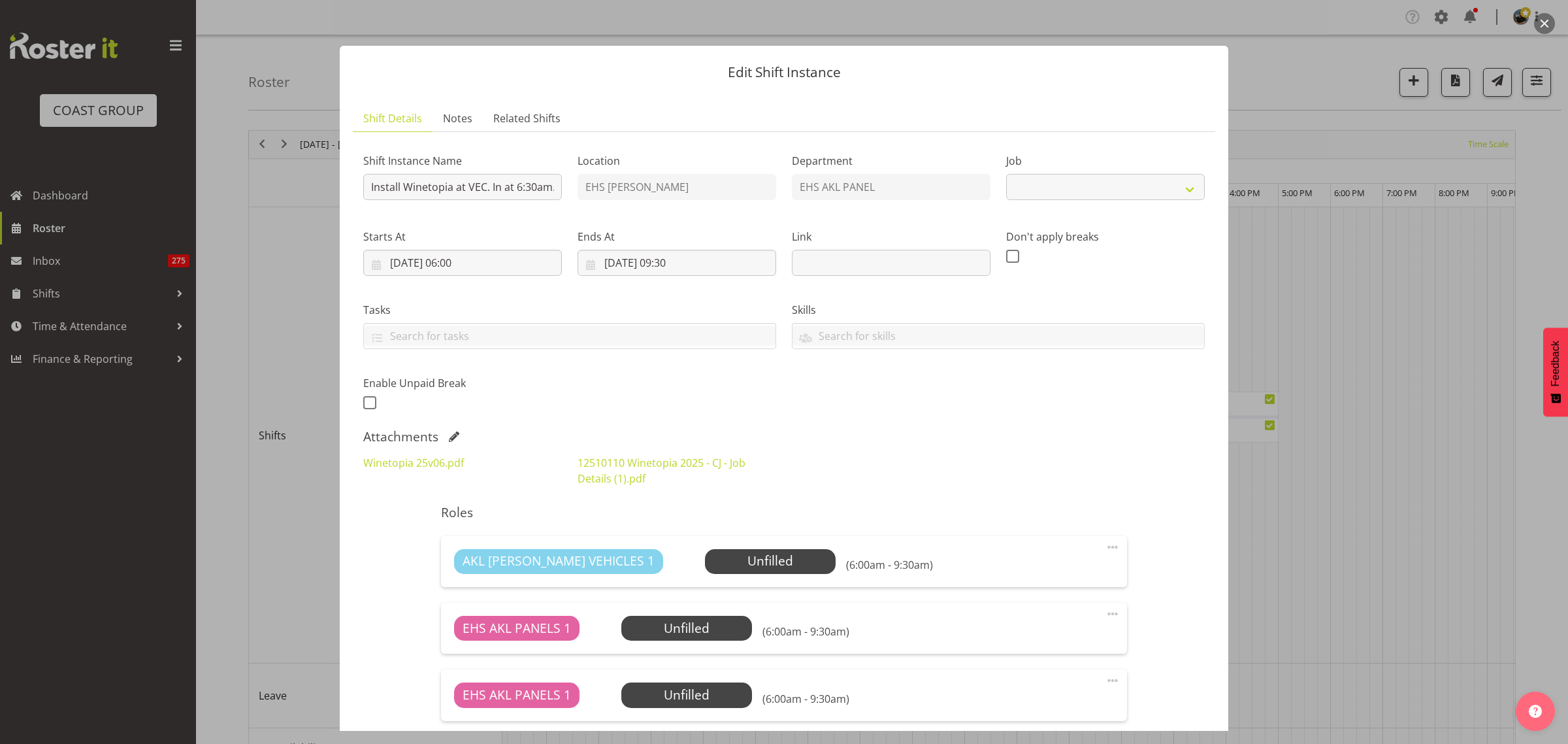
select select "10038"
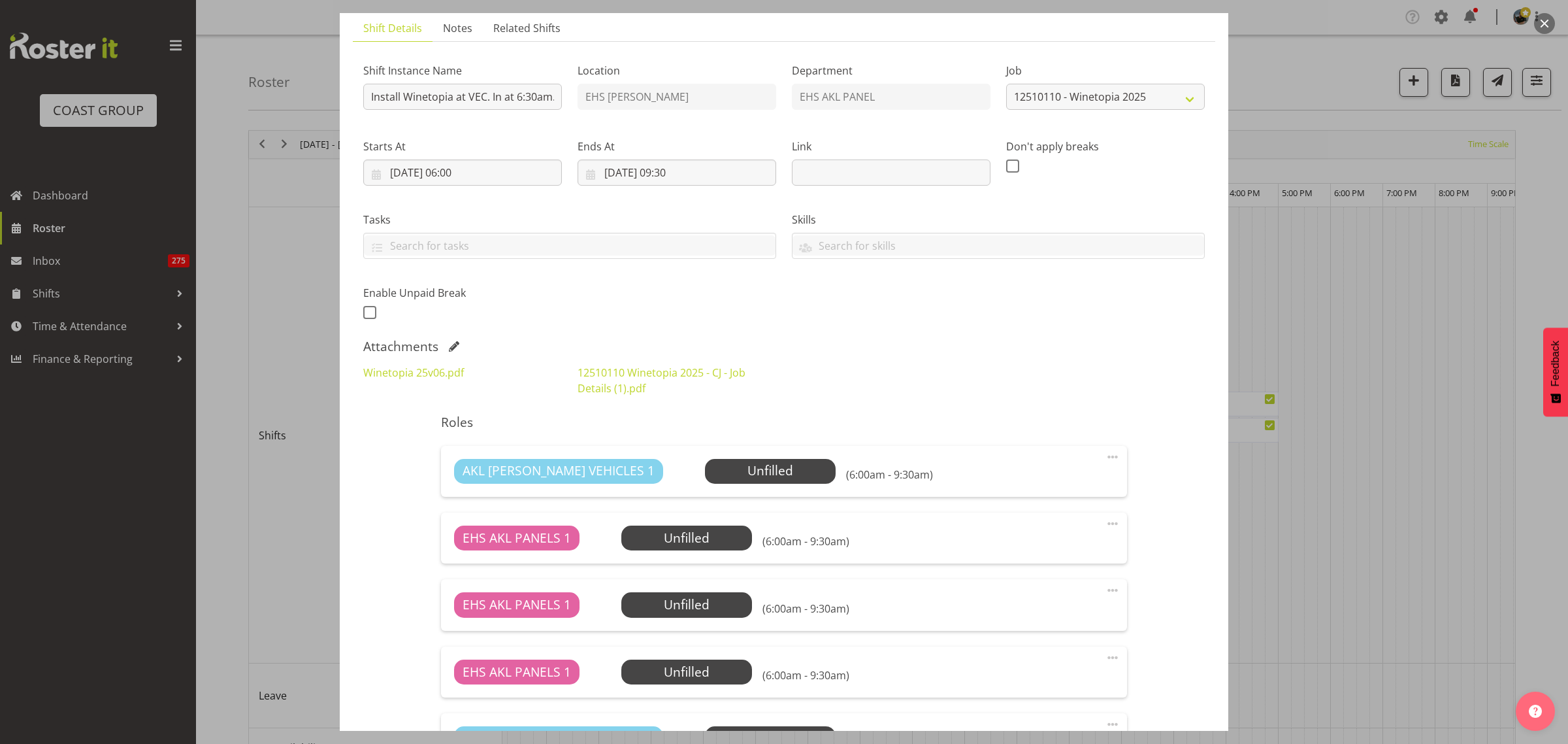
scroll to position [163, 0]
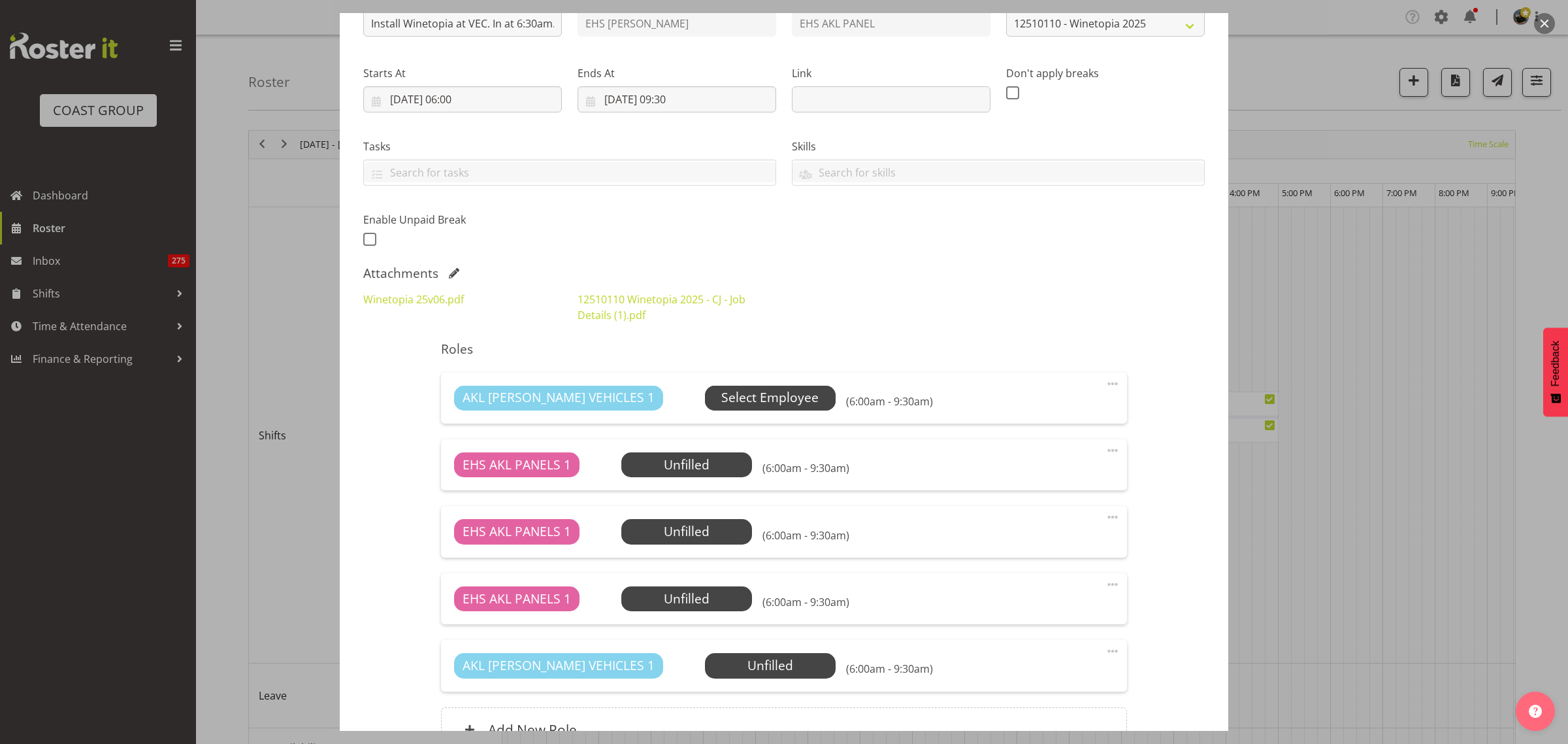
click at [742, 400] on span "Select Employee" at bounding box center [770, 397] width 98 height 19
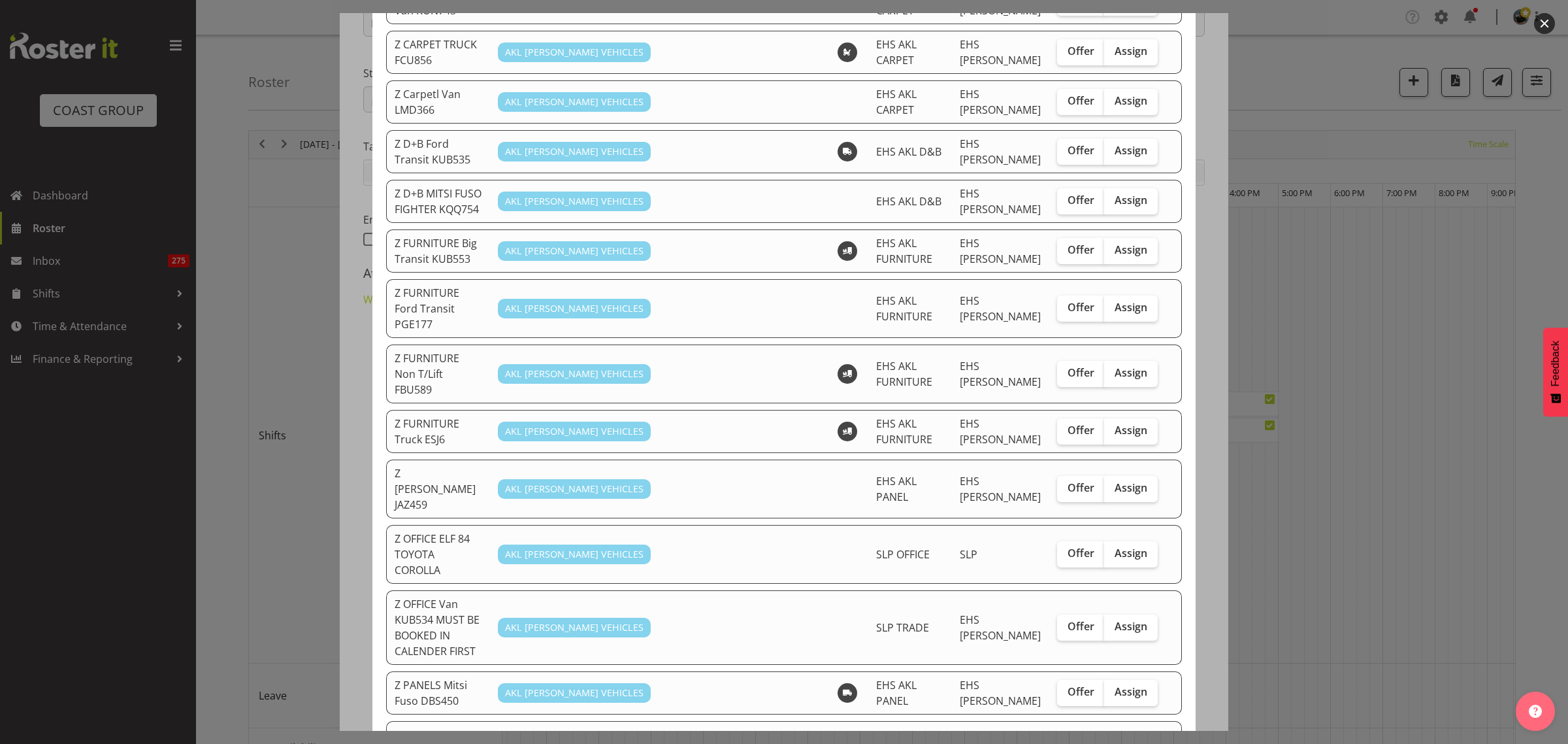
scroll to position [490, 0]
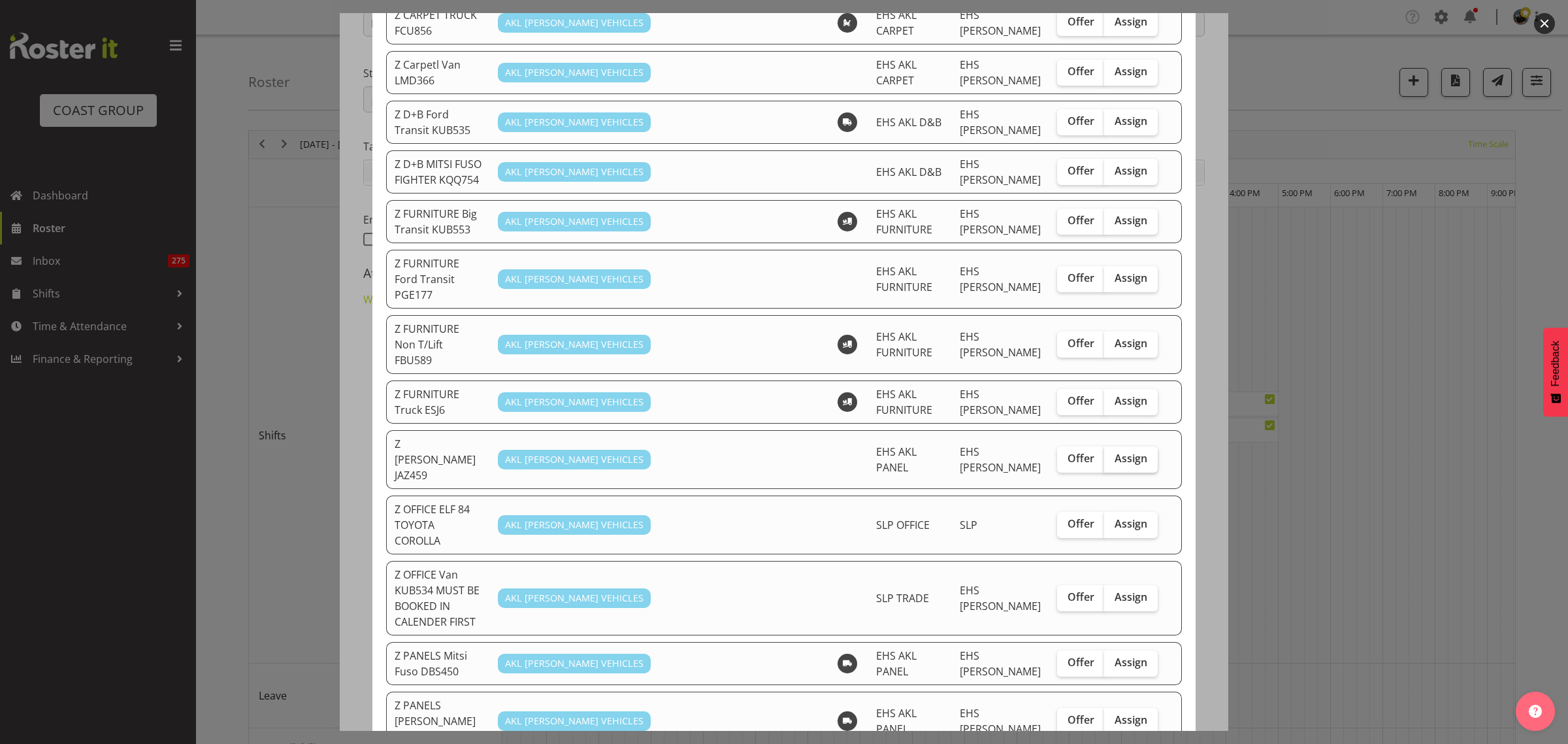
click at [1114, 451] on span "Assign" at bounding box center [1130, 458] width 33 height 13
click at [1106, 454] on input "Assign" at bounding box center [1109, 458] width 9 height 9
checkbox input "true"
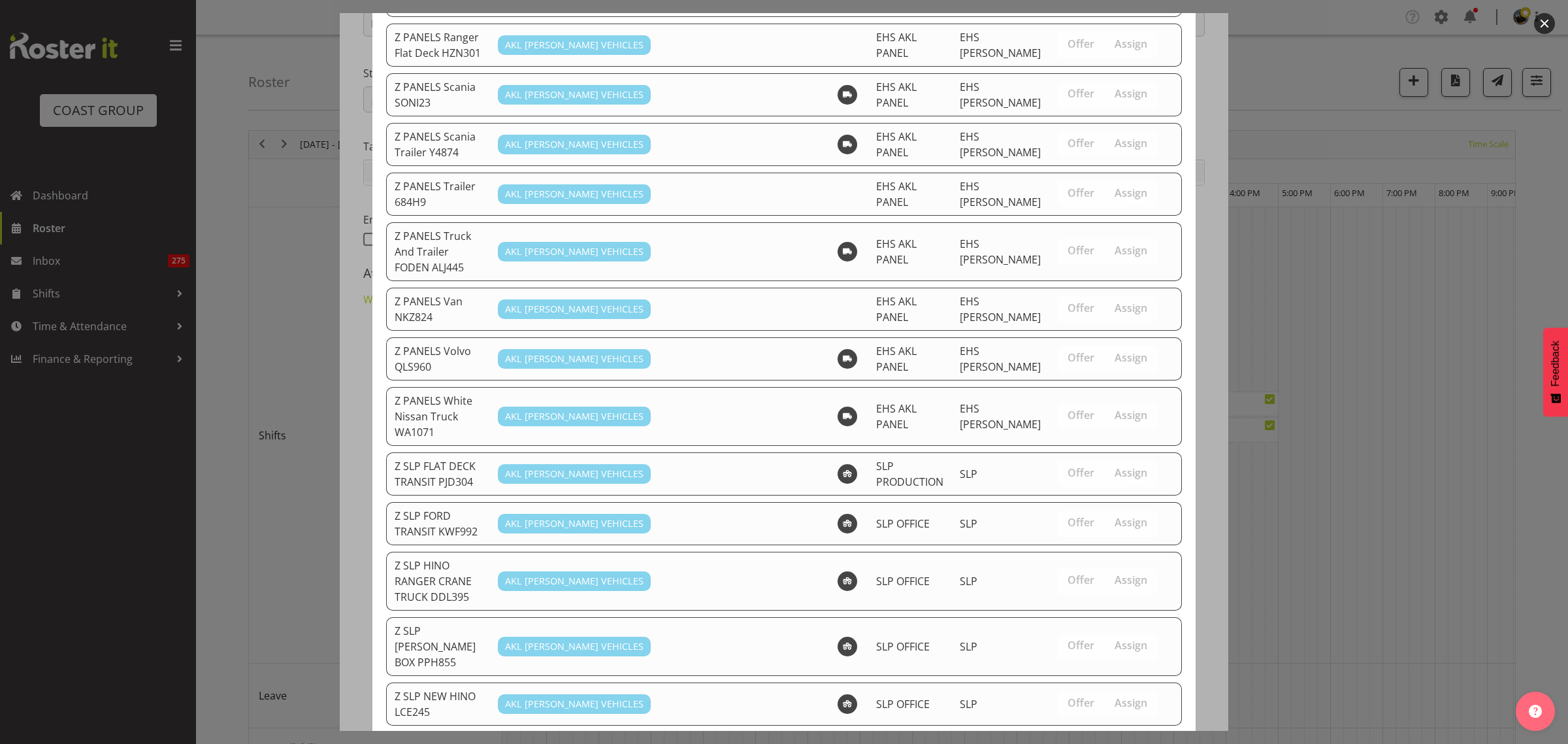
scroll to position [1297, 0]
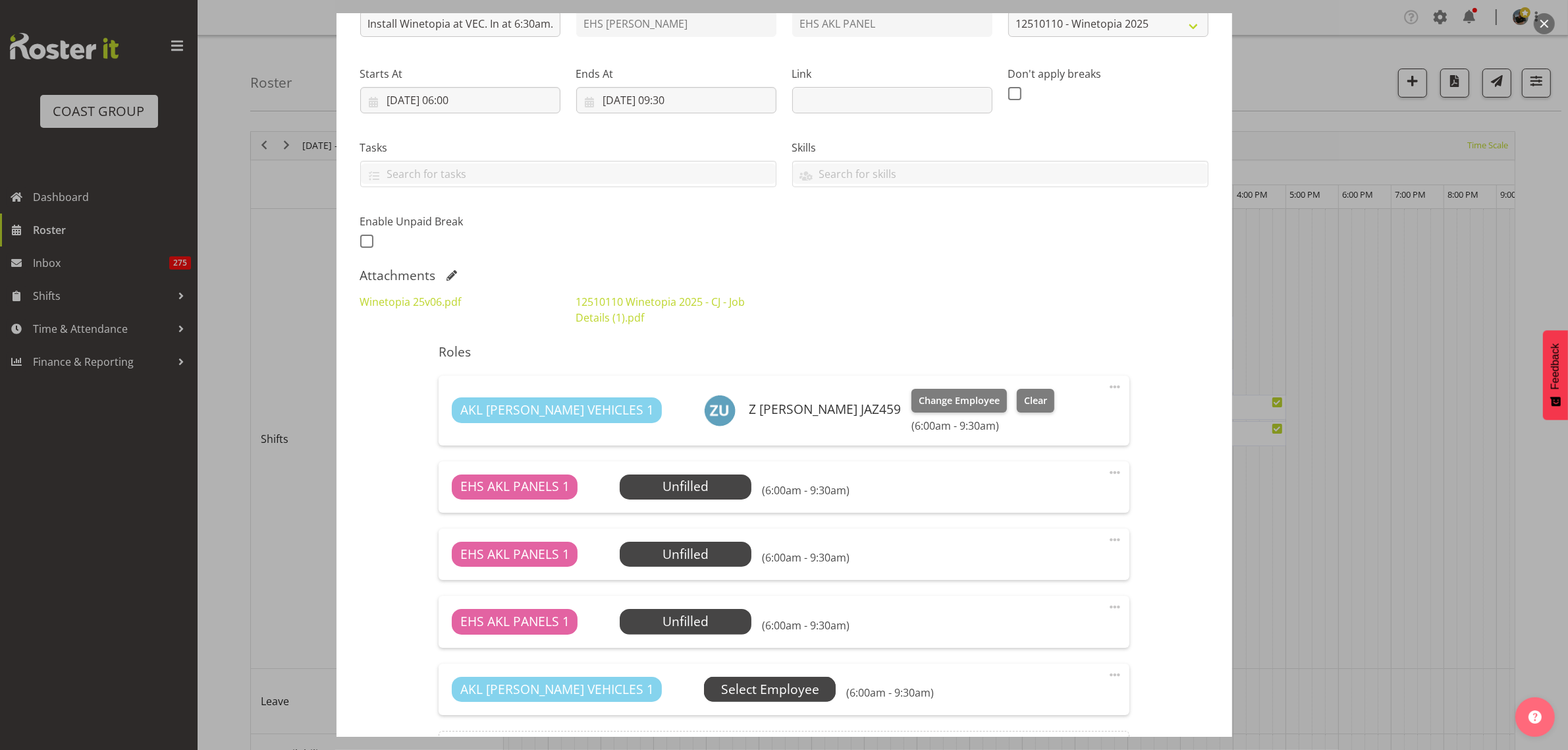
click at [721, 693] on span "Select Employee" at bounding box center [770, 689] width 98 height 19
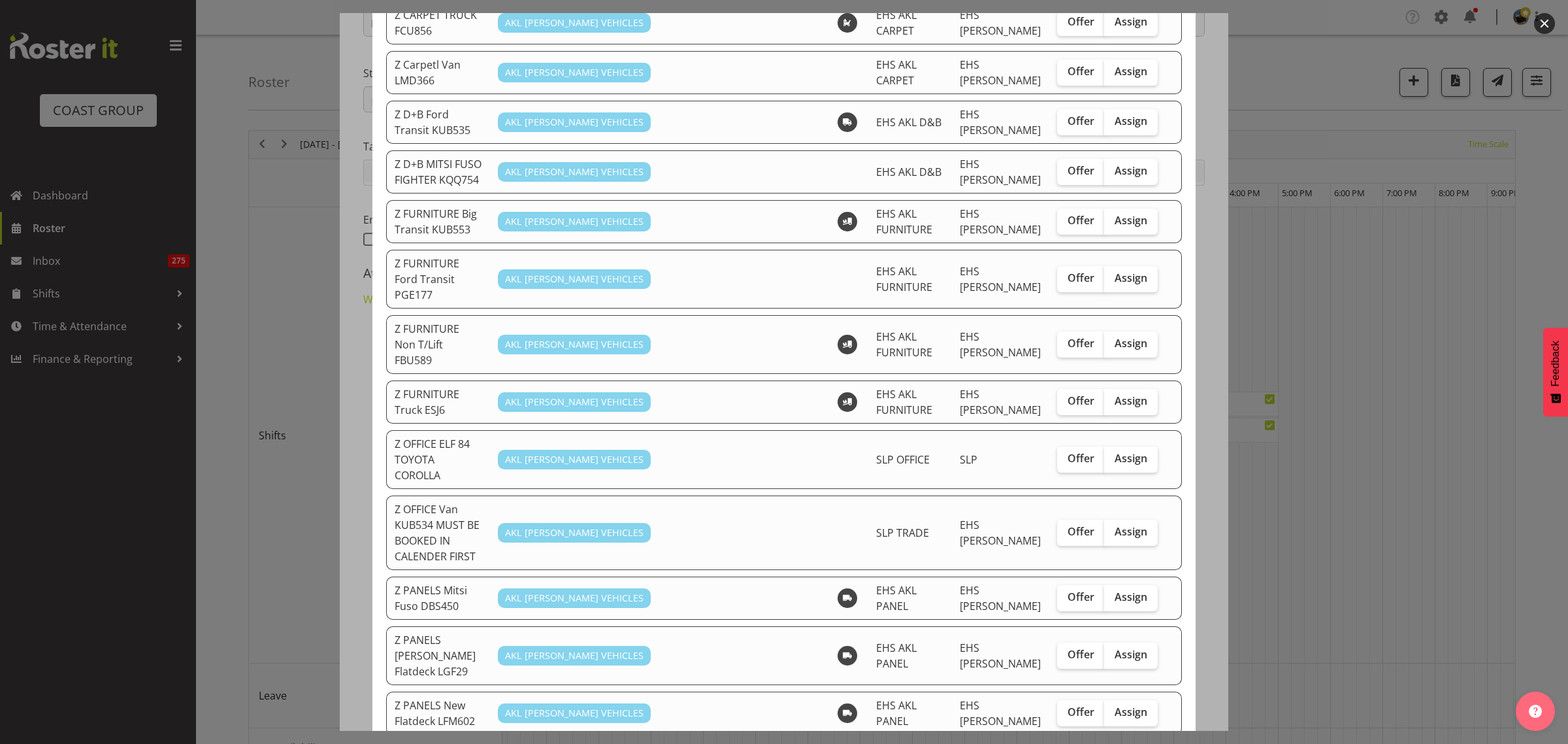
scroll to position [572, 0]
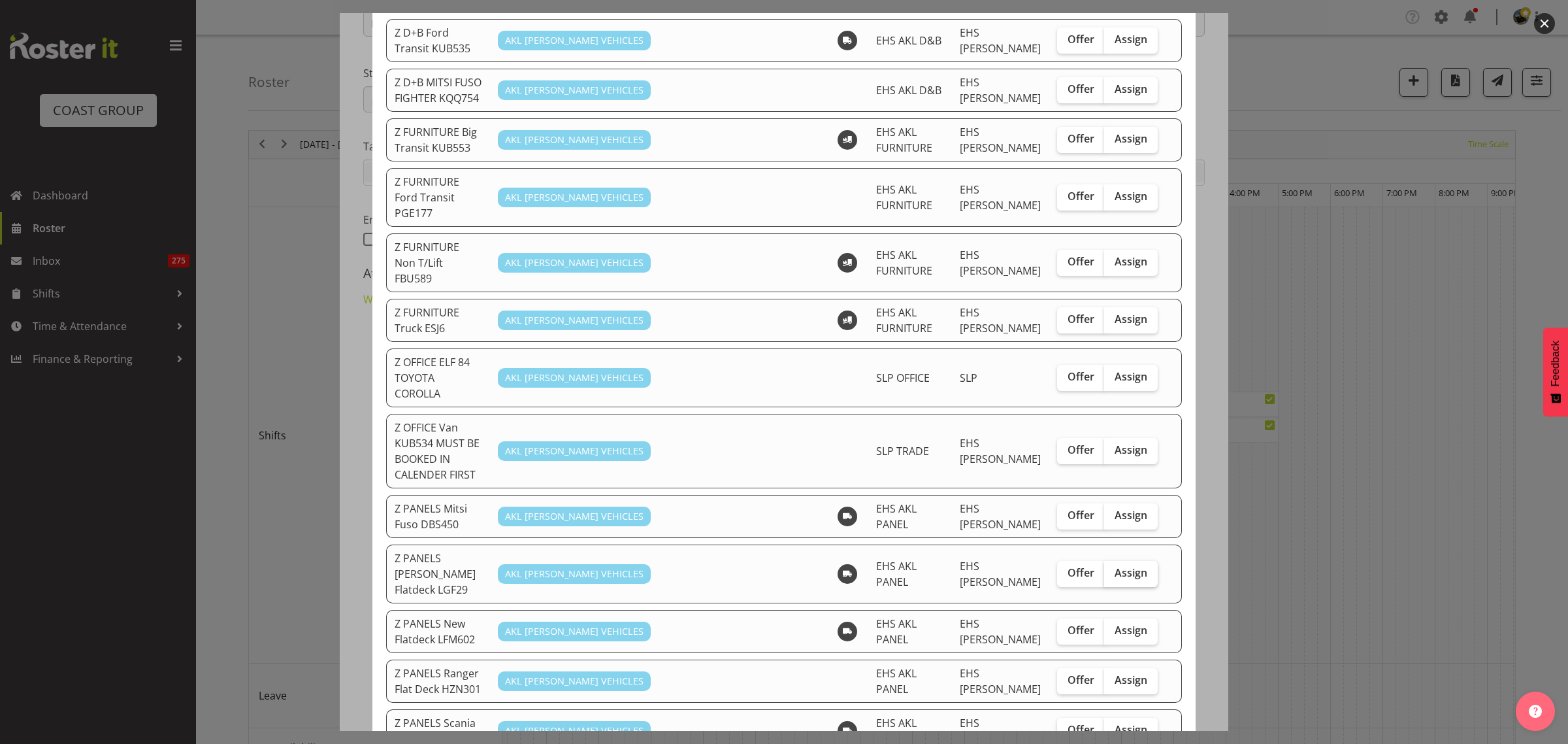
click at [1126, 566] on span "Assign" at bounding box center [1130, 572] width 33 height 13
click at [1112, 568] on input "Assign" at bounding box center [1109, 573] width 9 height 9
checkbox input "true"
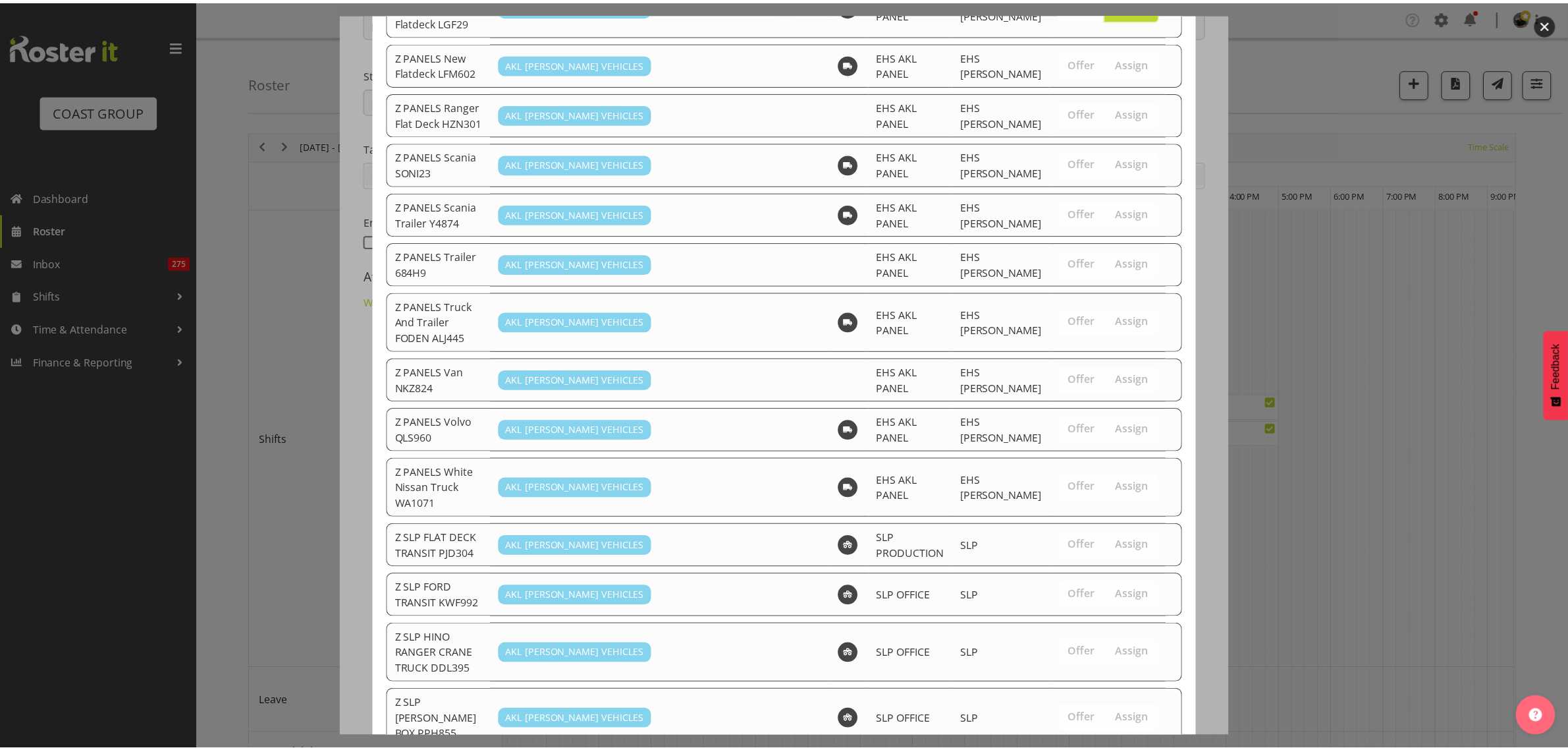
scroll to position [1262, 0]
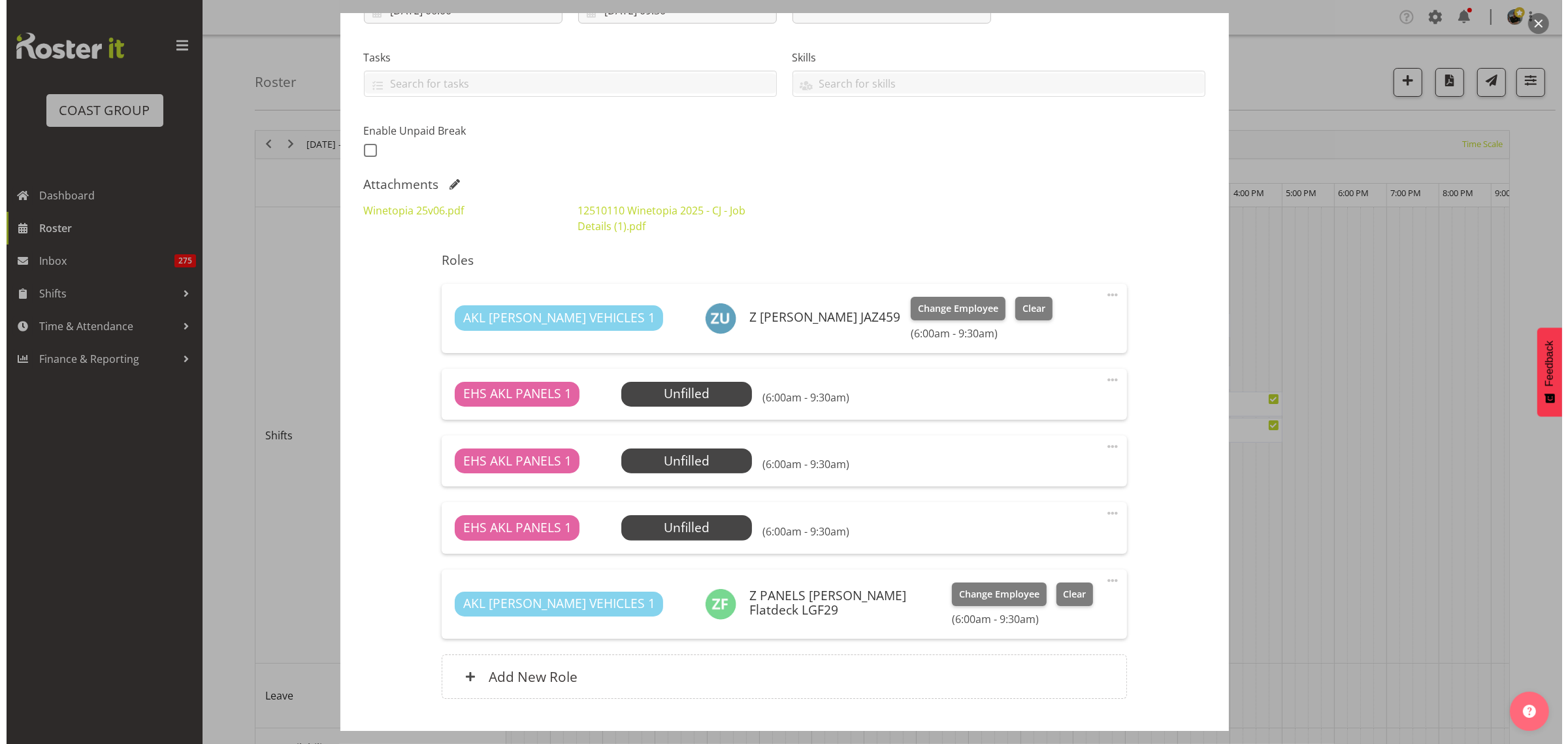
scroll to position [337, 0]
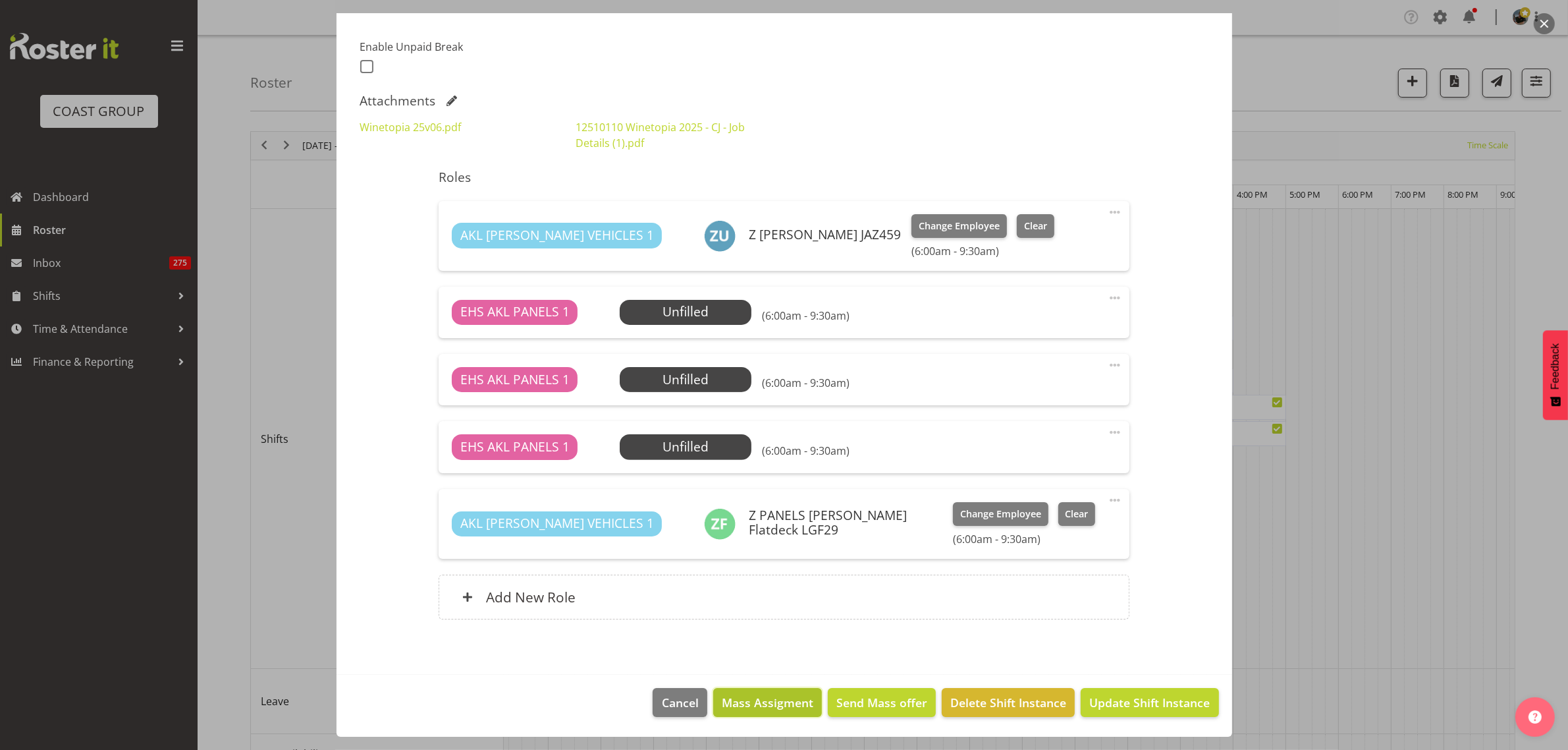
click at [769, 708] on span "Mass Assigment" at bounding box center [767, 702] width 91 height 17
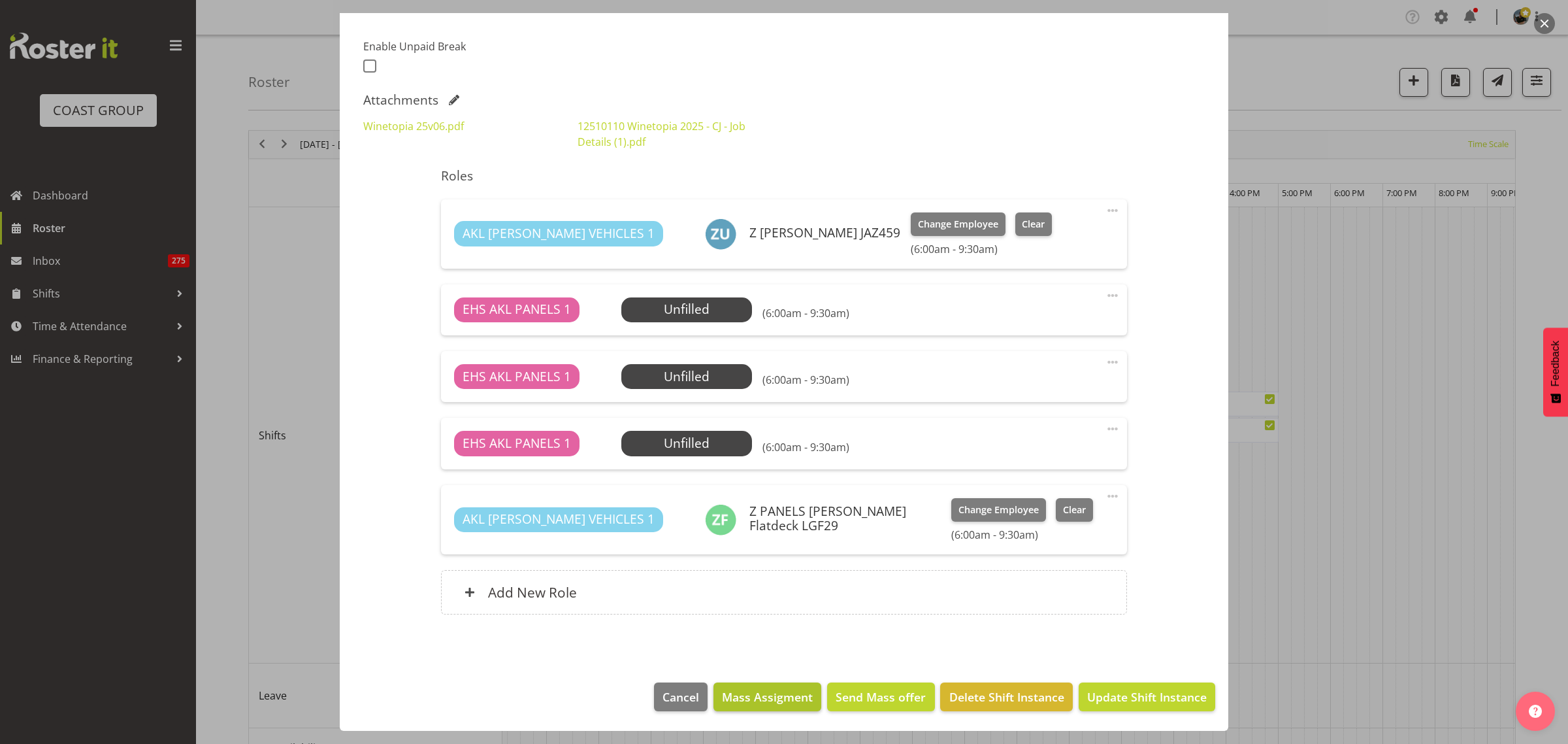
scroll to position [285, 0]
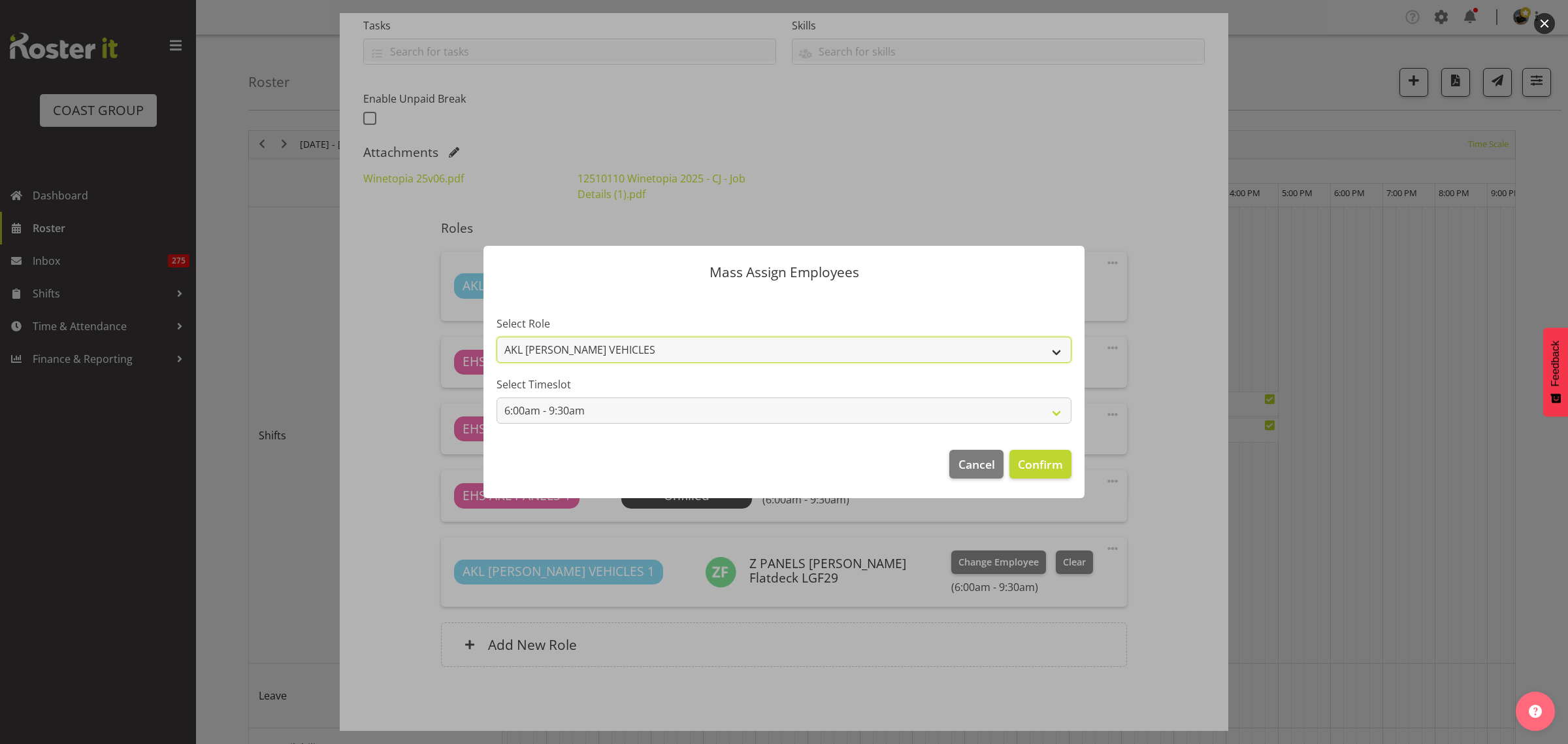
click at [1054, 354] on select "AKL [PERSON_NAME] VEHICLES EHS AKL PANELS" at bounding box center [784, 349] width 575 height 26
select select "188"
click at [496, 337] on select "AKL [PERSON_NAME] VEHICLES EHS AKL PANELS" at bounding box center [784, 349] width 575 height 26
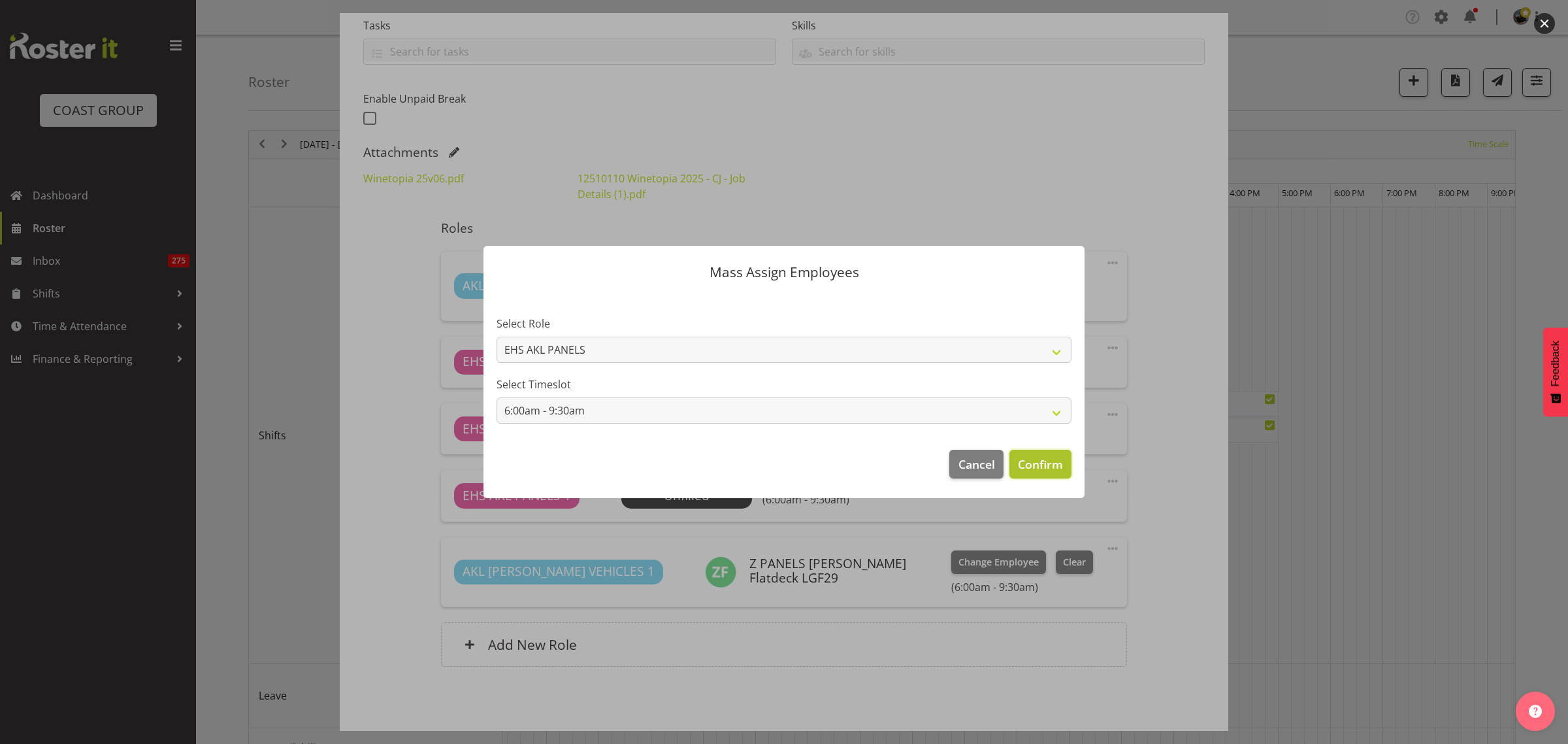
click at [1041, 464] on span "Confirm" at bounding box center [1040, 464] width 45 height 17
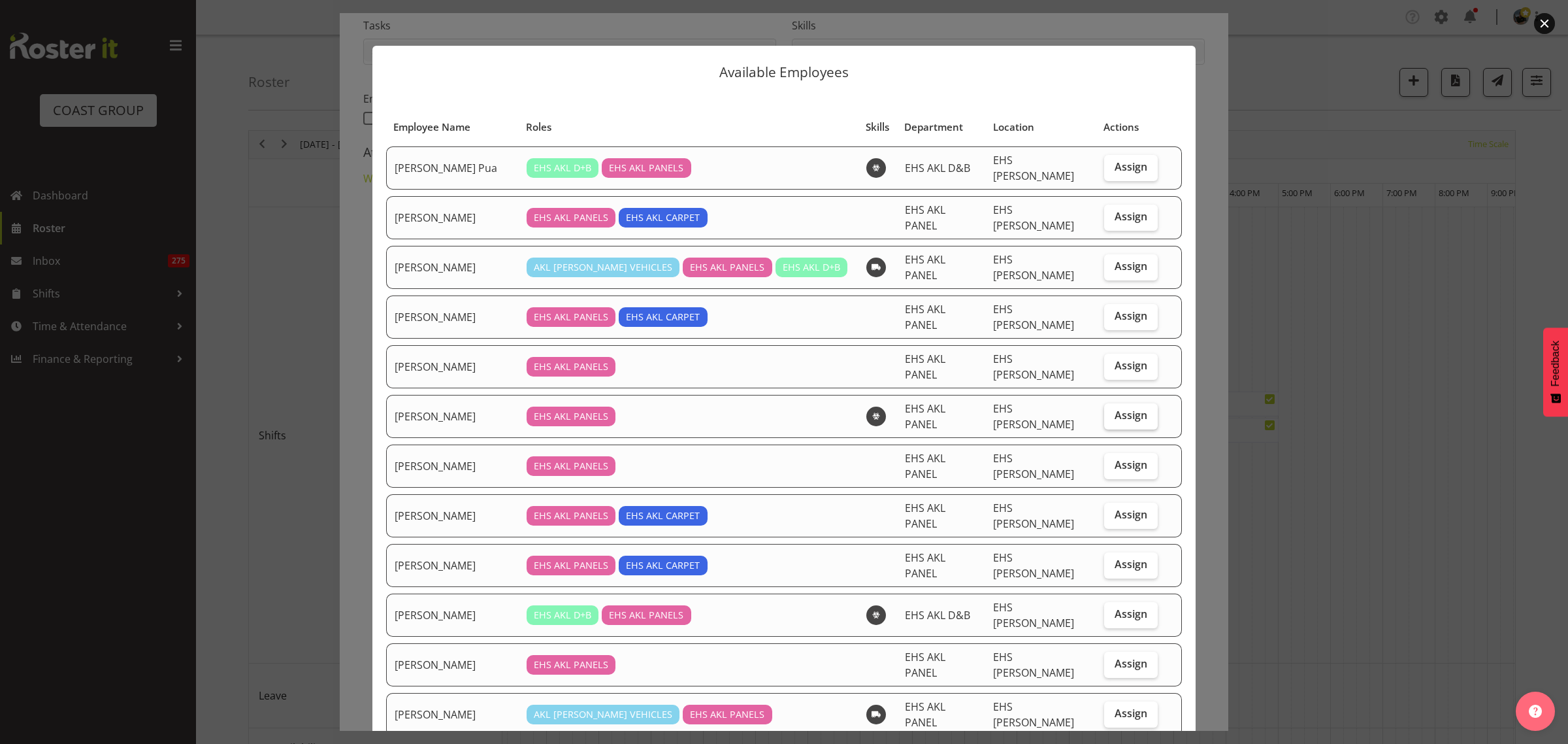
click at [1114, 409] on span "Assign" at bounding box center [1130, 415] width 33 height 13
click at [1112, 411] on input "Assign" at bounding box center [1109, 416] width 9 height 9
checkbox input "true"
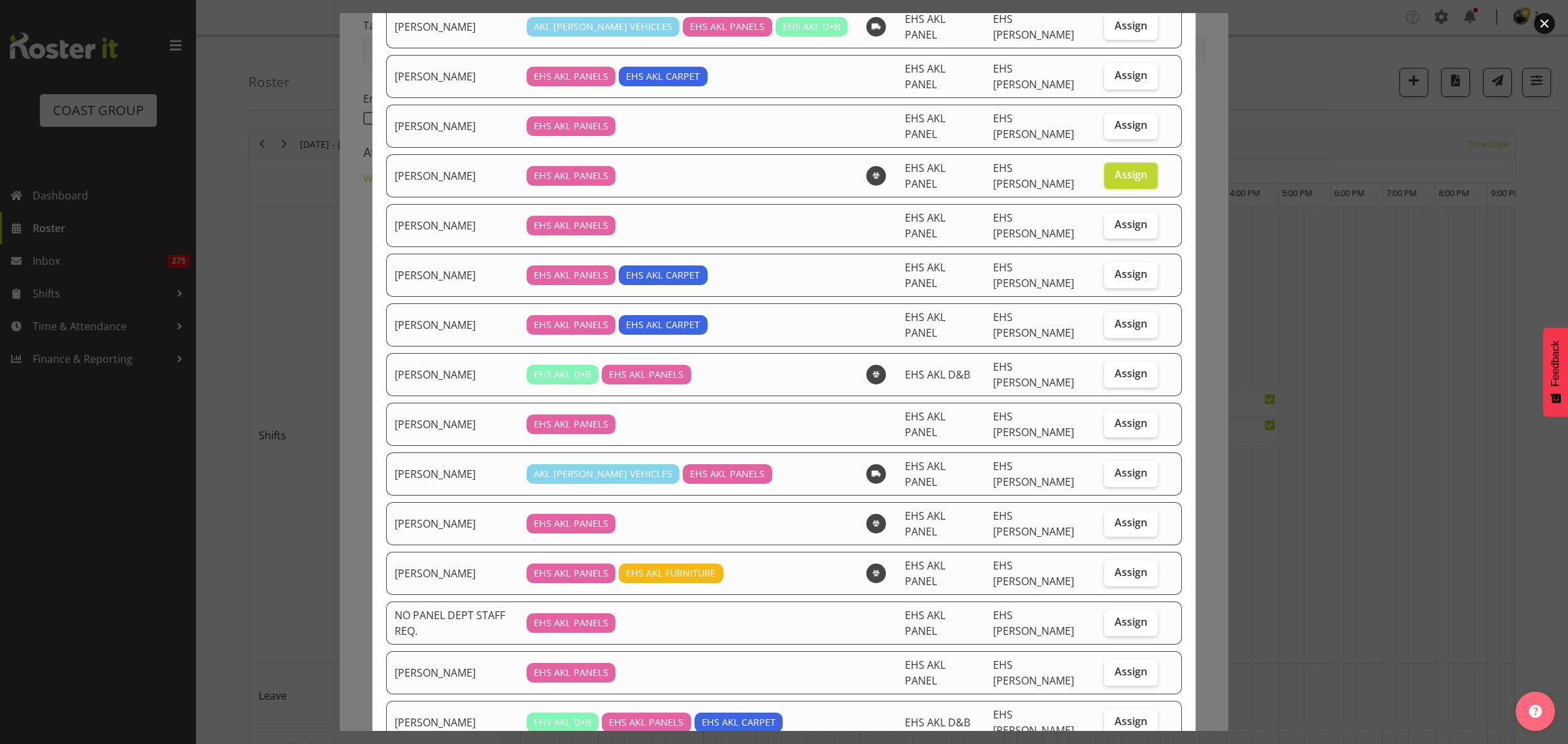
scroll to position [245, 0]
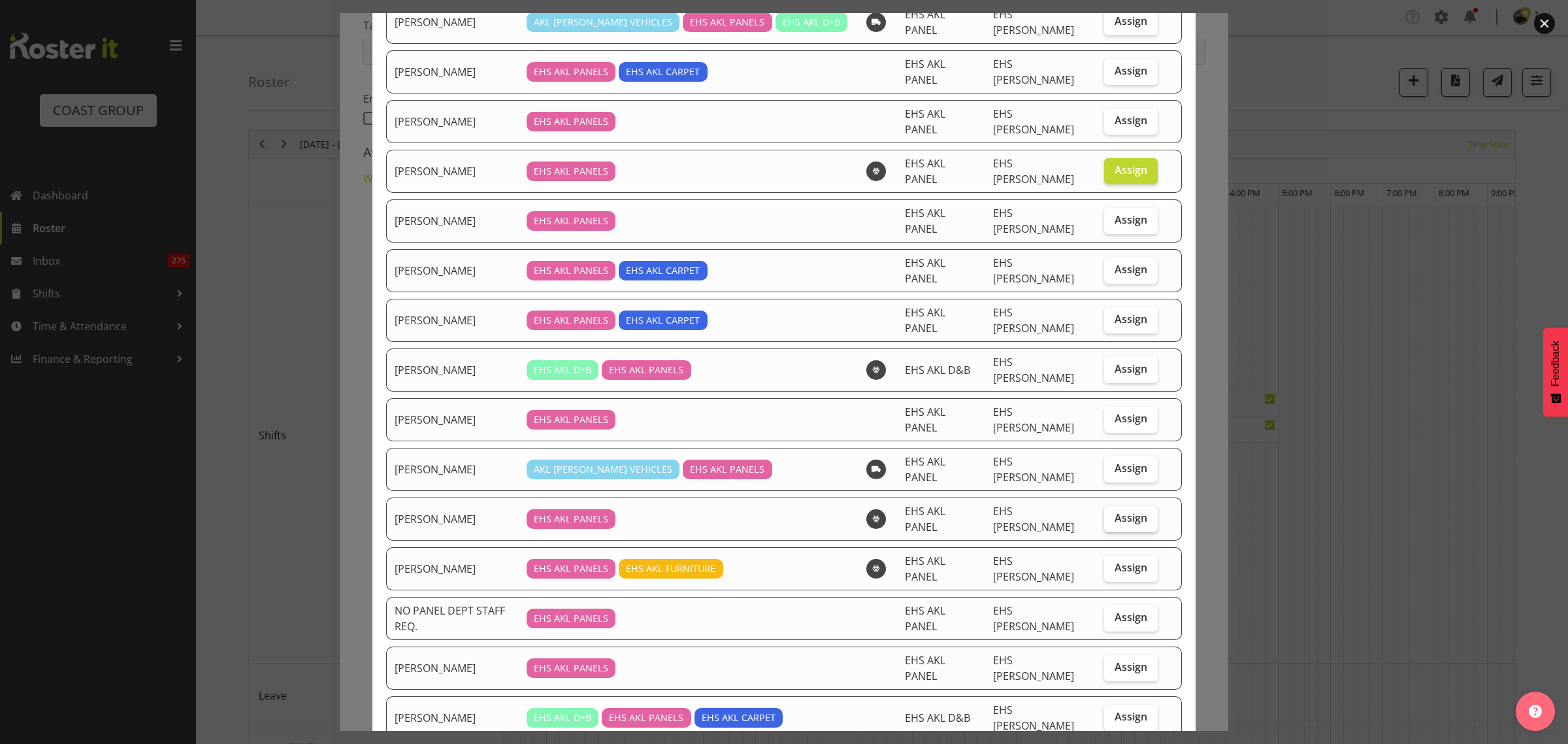
click at [1134, 505] on label "Assign" at bounding box center [1131, 518] width 53 height 26
click at [1112, 513] on input "Assign" at bounding box center [1109, 518] width 9 height 9
checkbox input "true"
click at [1117, 560] on span "Assign" at bounding box center [1130, 567] width 33 height 13
click at [1112, 563] on input "Assign" at bounding box center [1109, 568] width 9 height 9
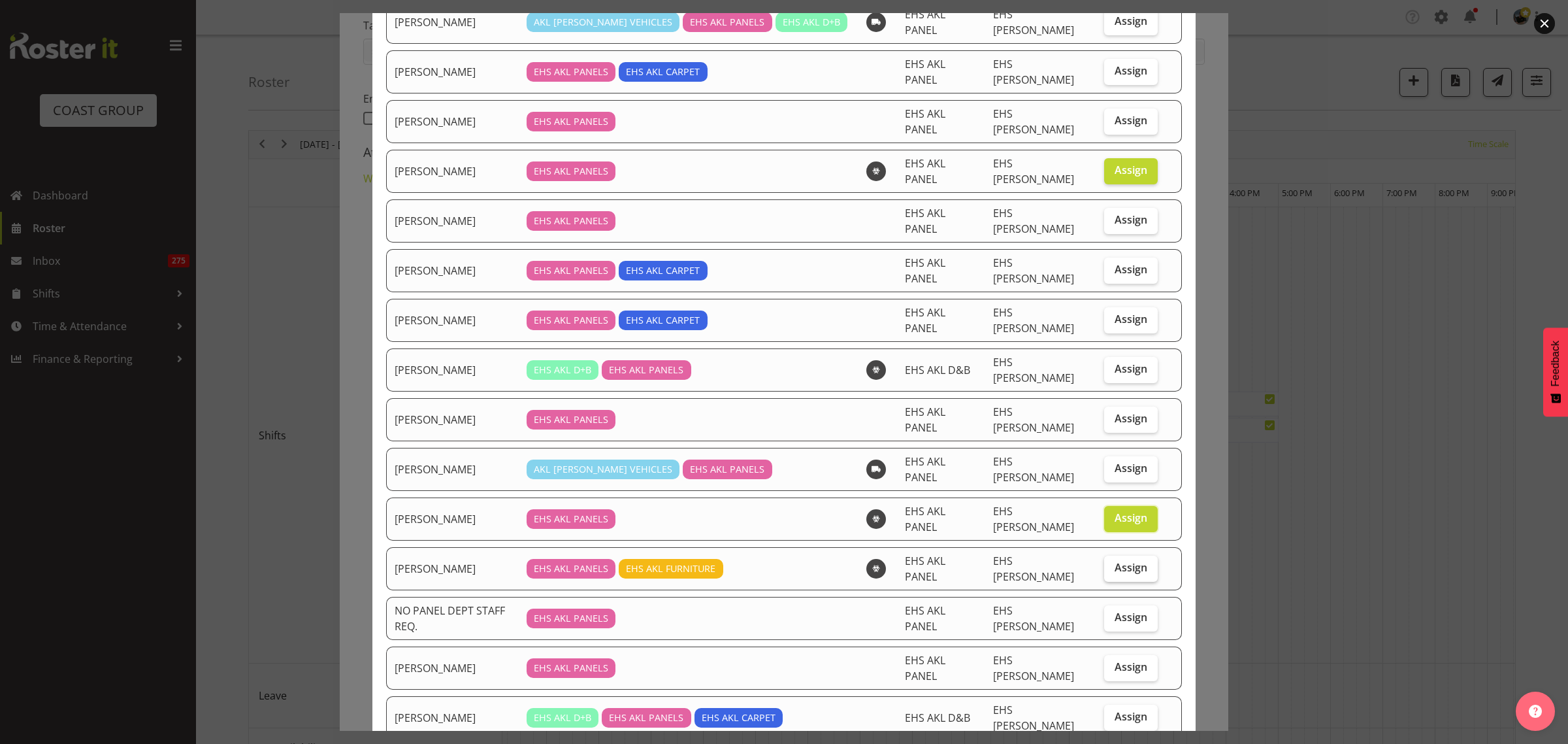
checkbox input "true"
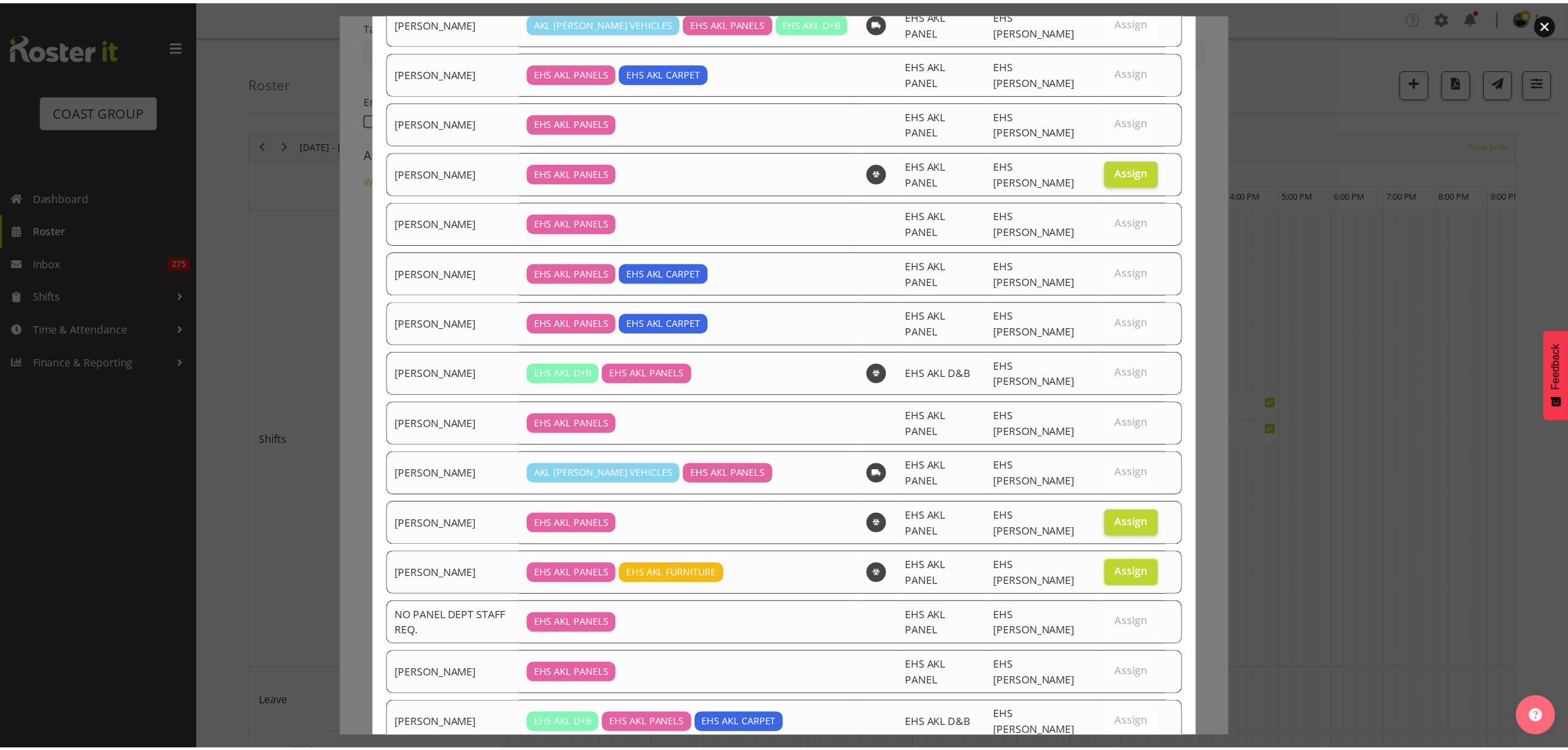
scroll to position [343, 0]
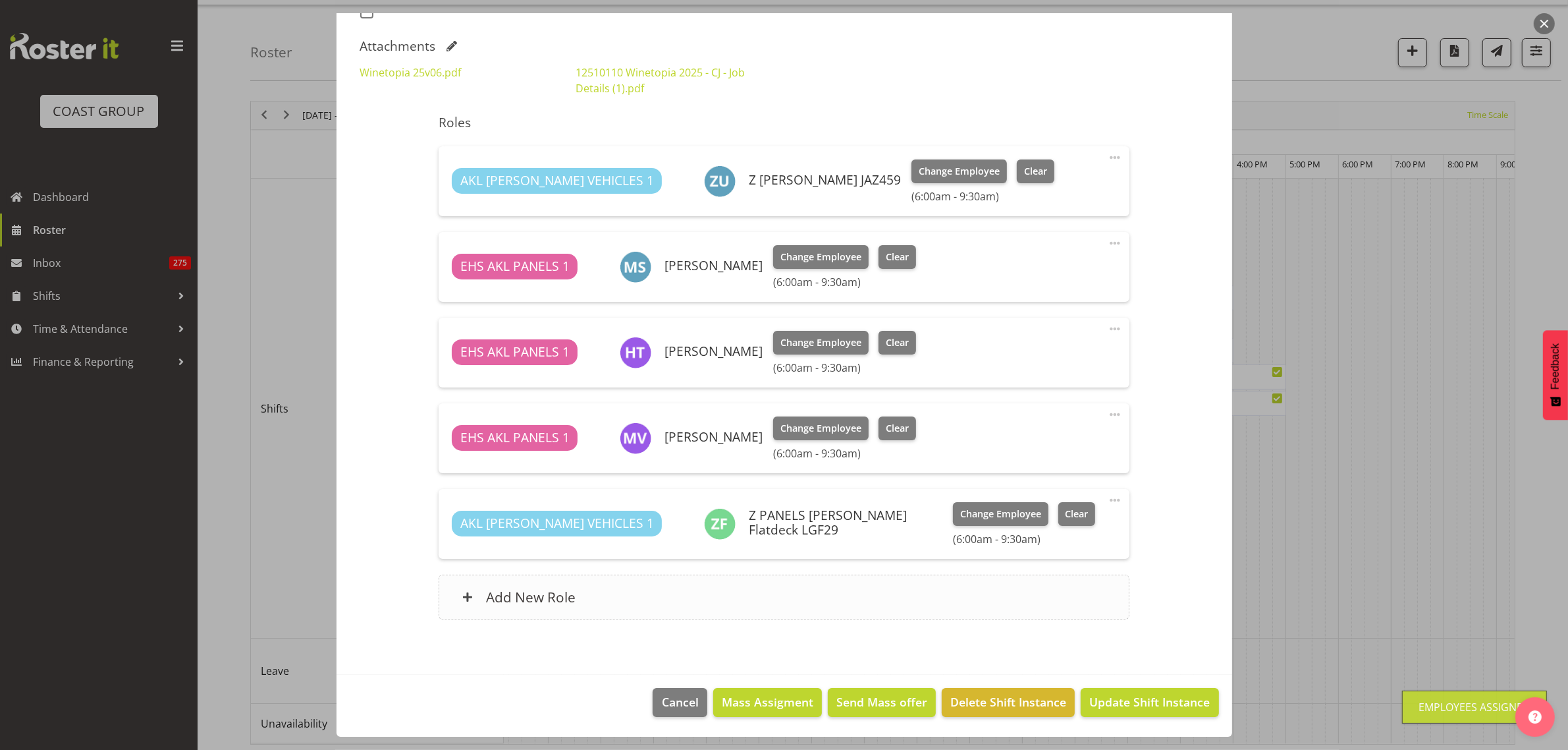
scroll to position [46, 0]
click at [1129, 704] on span "Update Shift Instance" at bounding box center [1149, 701] width 121 height 17
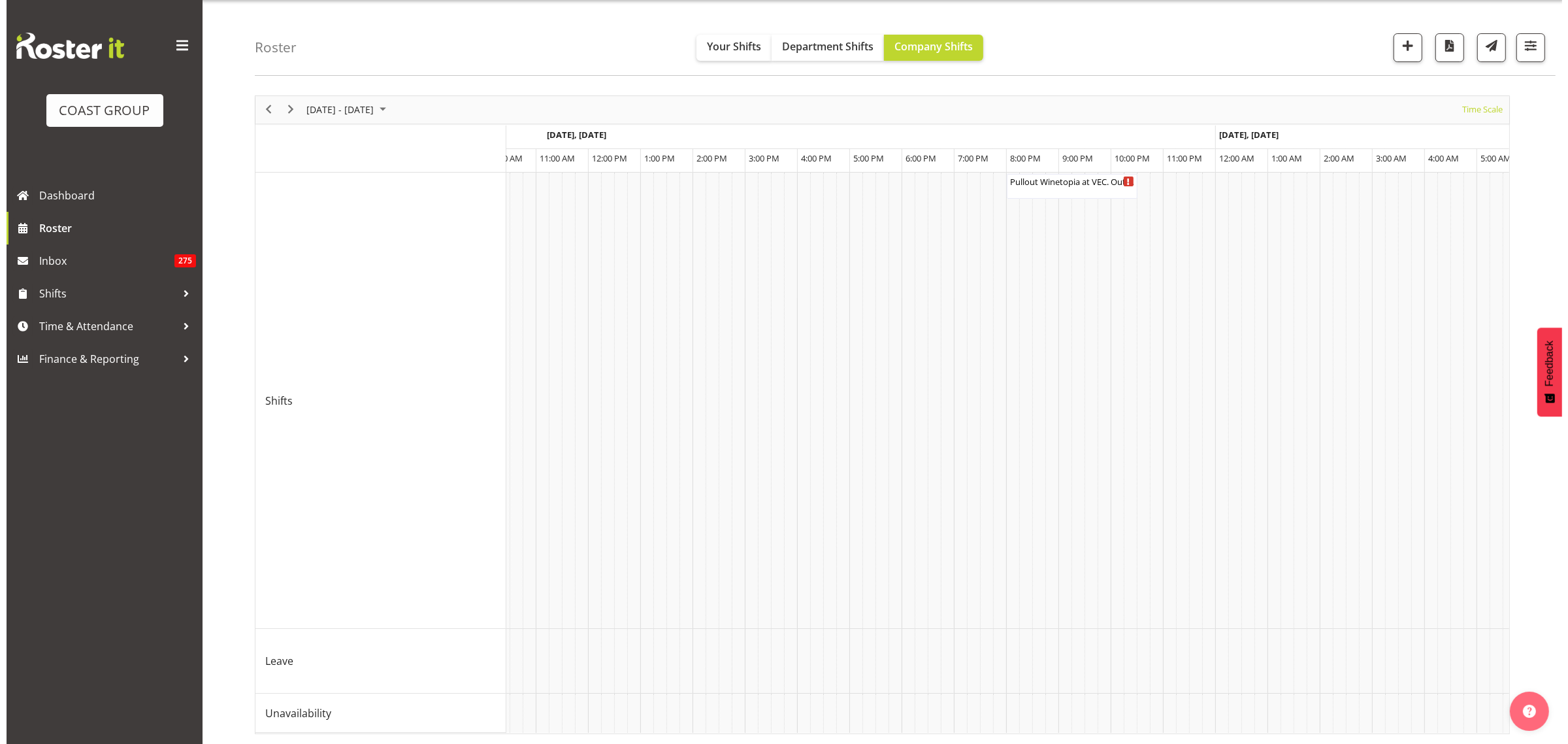
scroll to position [0, 6912]
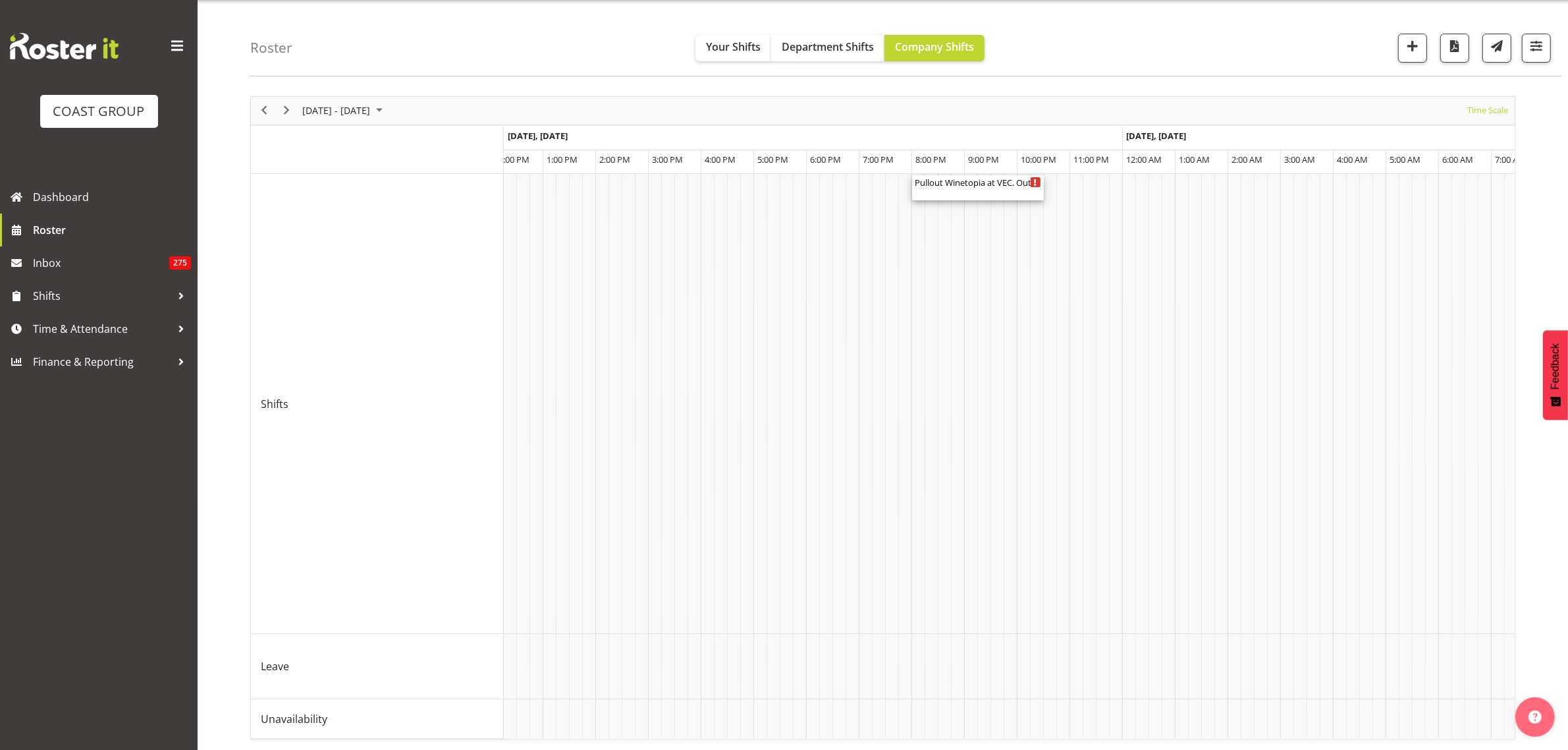
click at [996, 177] on div "Pullout Winetopia at VEC. Out at 5:30am. ( 08:00 PM - 10:30 PM )" at bounding box center [978, 188] width 127 height 25
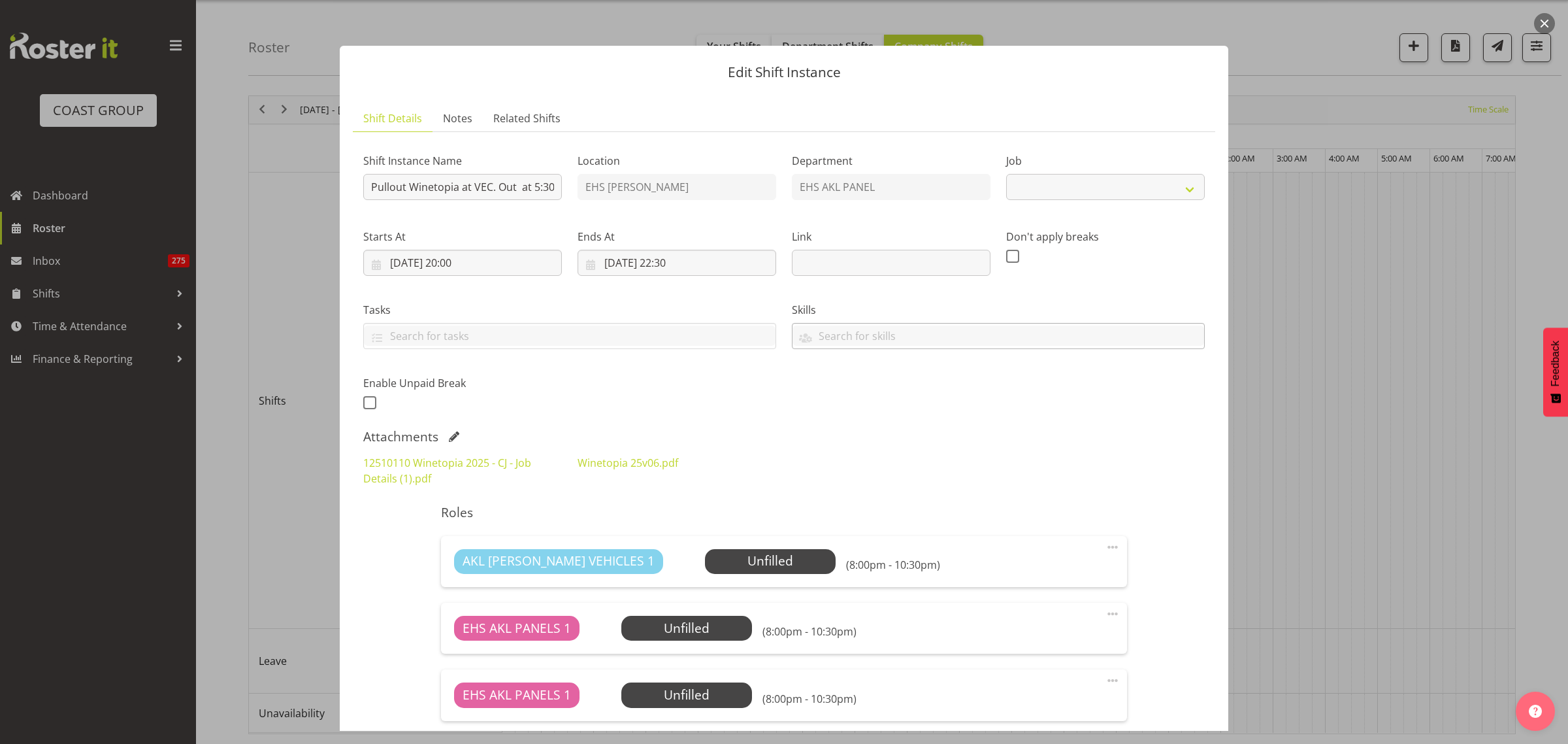
select select "10038"
click at [541, 191] on input "Pullout Winetopia at VEC. Out at 5:30am." at bounding box center [463, 186] width 199 height 26
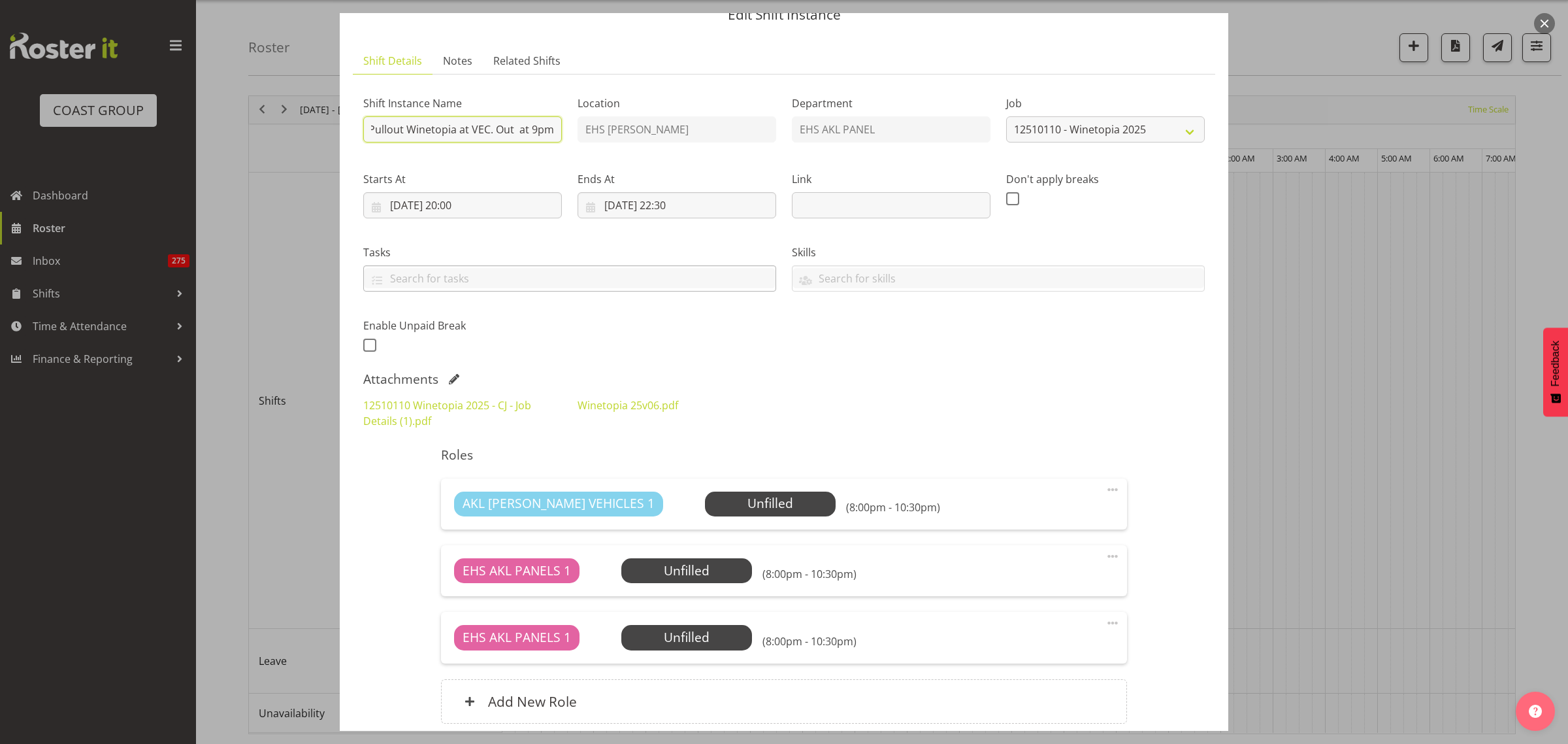
scroll to position [82, 0]
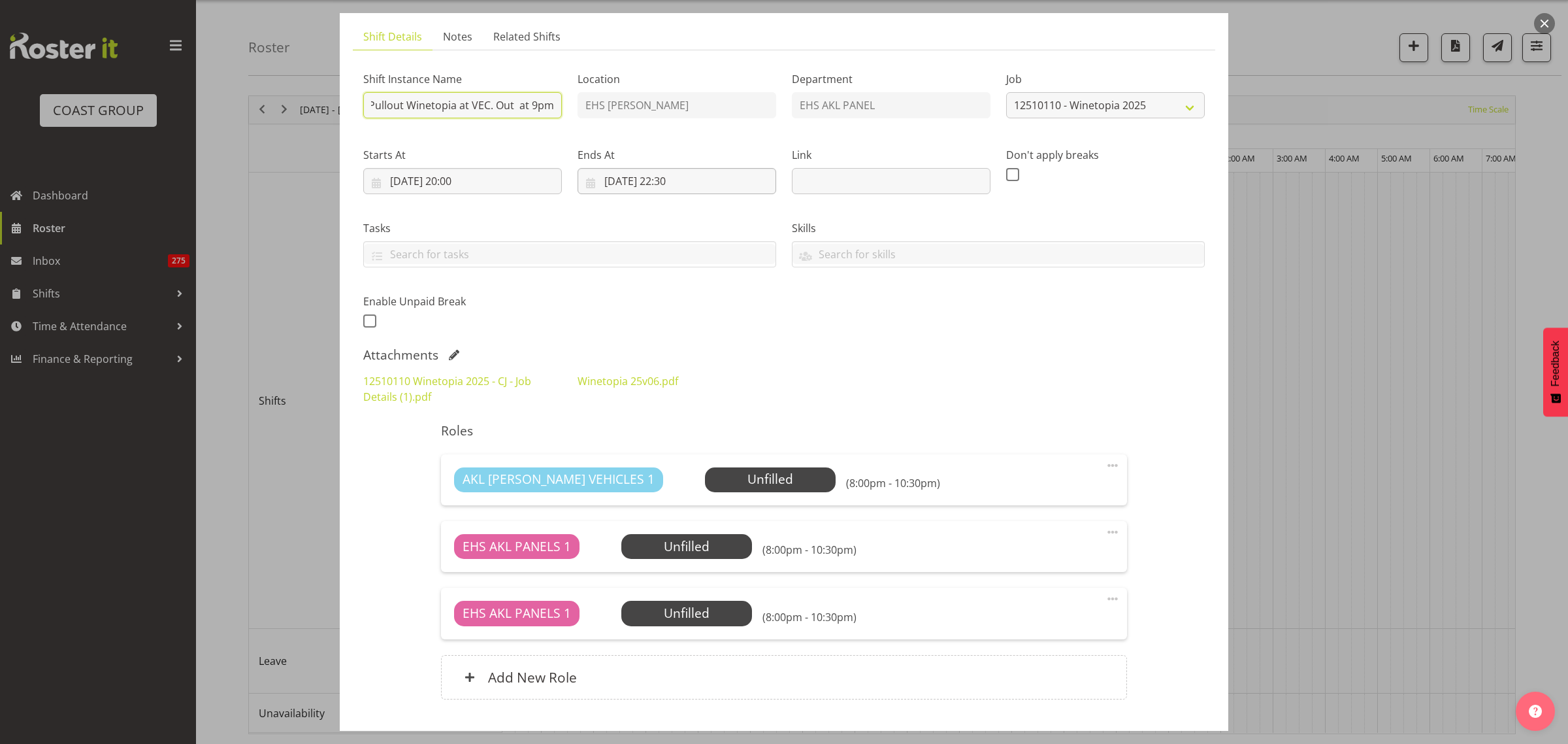
type input "Pullout Winetopia at VEC. Out at 9pm"
click at [726, 180] on input "04/10/2025, 22:30" at bounding box center [677, 180] width 199 height 26
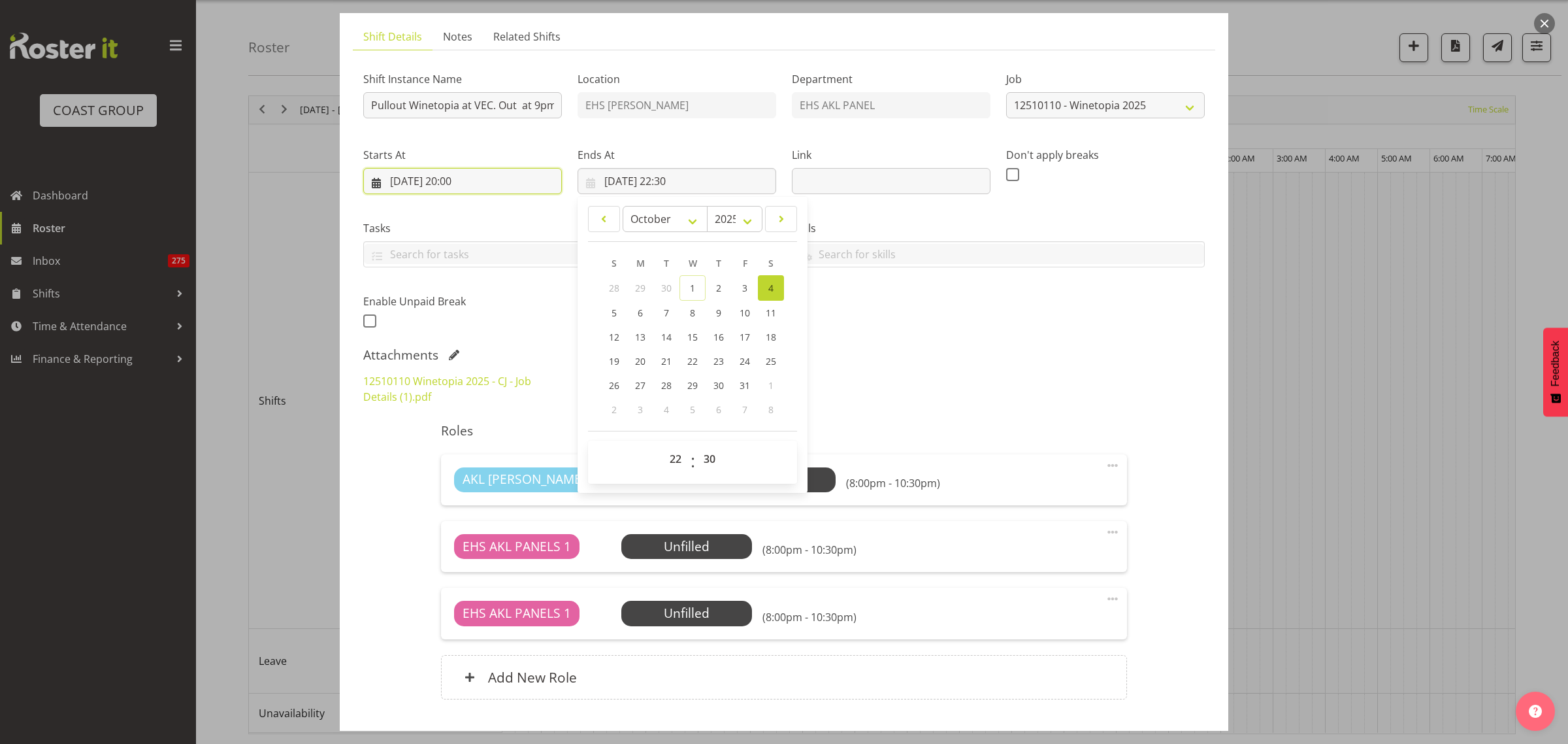
click at [503, 183] on input "04/10/2025, 20:00" at bounding box center [463, 180] width 199 height 26
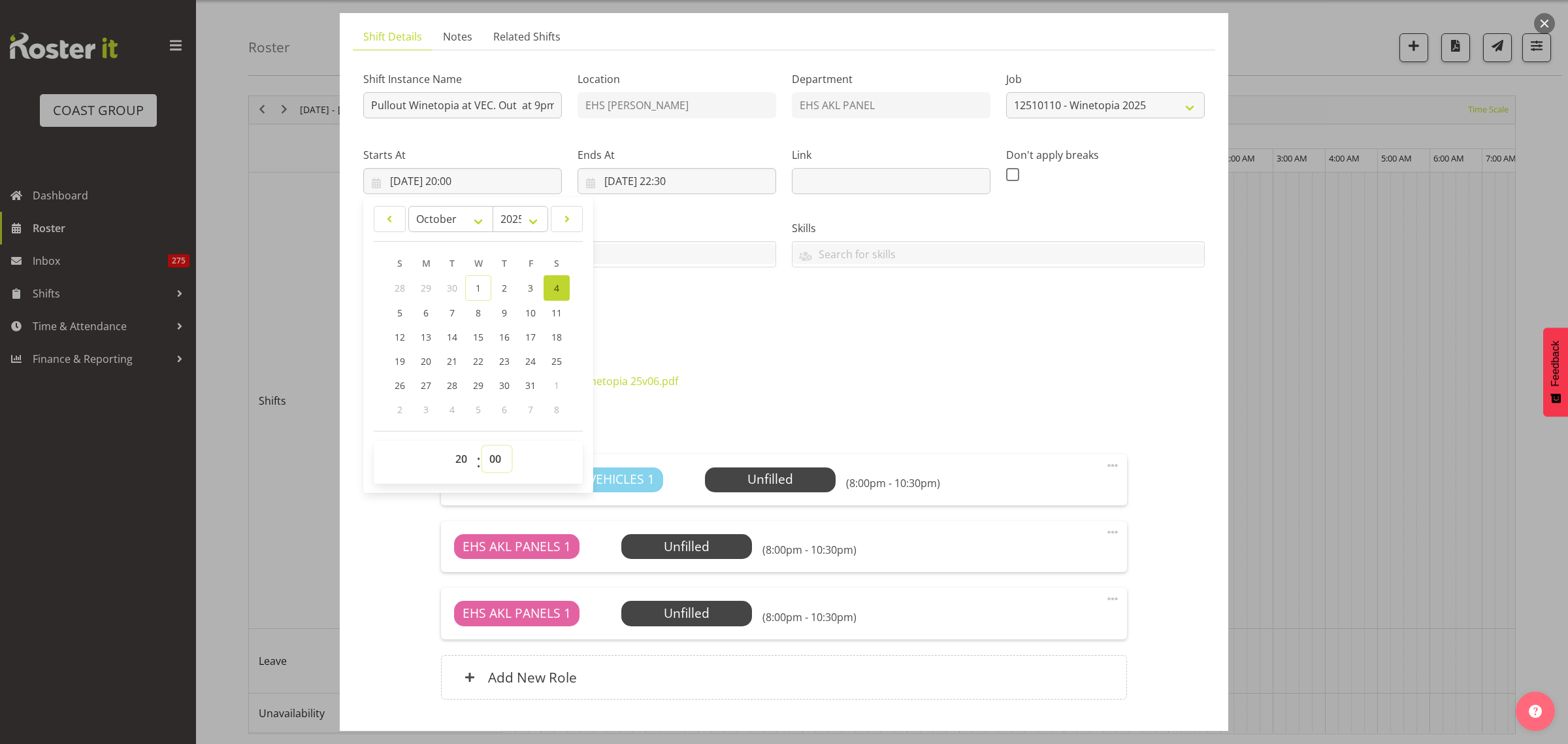
click at [494, 458] on select "00 01 02 03 04 05 06 07 08 09 10 11 12 13 14 15 16 17 18 19 20 21 22 23 24 25 2…" at bounding box center [496, 458] width 29 height 26
select select "30"
click at [482, 446] on select "00 01 02 03 04 05 06 07 08 09 10 11 12 13 14 15 16 17 18 19 20 21 22 23 24 25 2…" at bounding box center [496, 458] width 29 height 26
type input "04/10/2025, 20:30"
click at [739, 180] on input "04/10/2025, 22:30" at bounding box center [677, 180] width 199 height 26
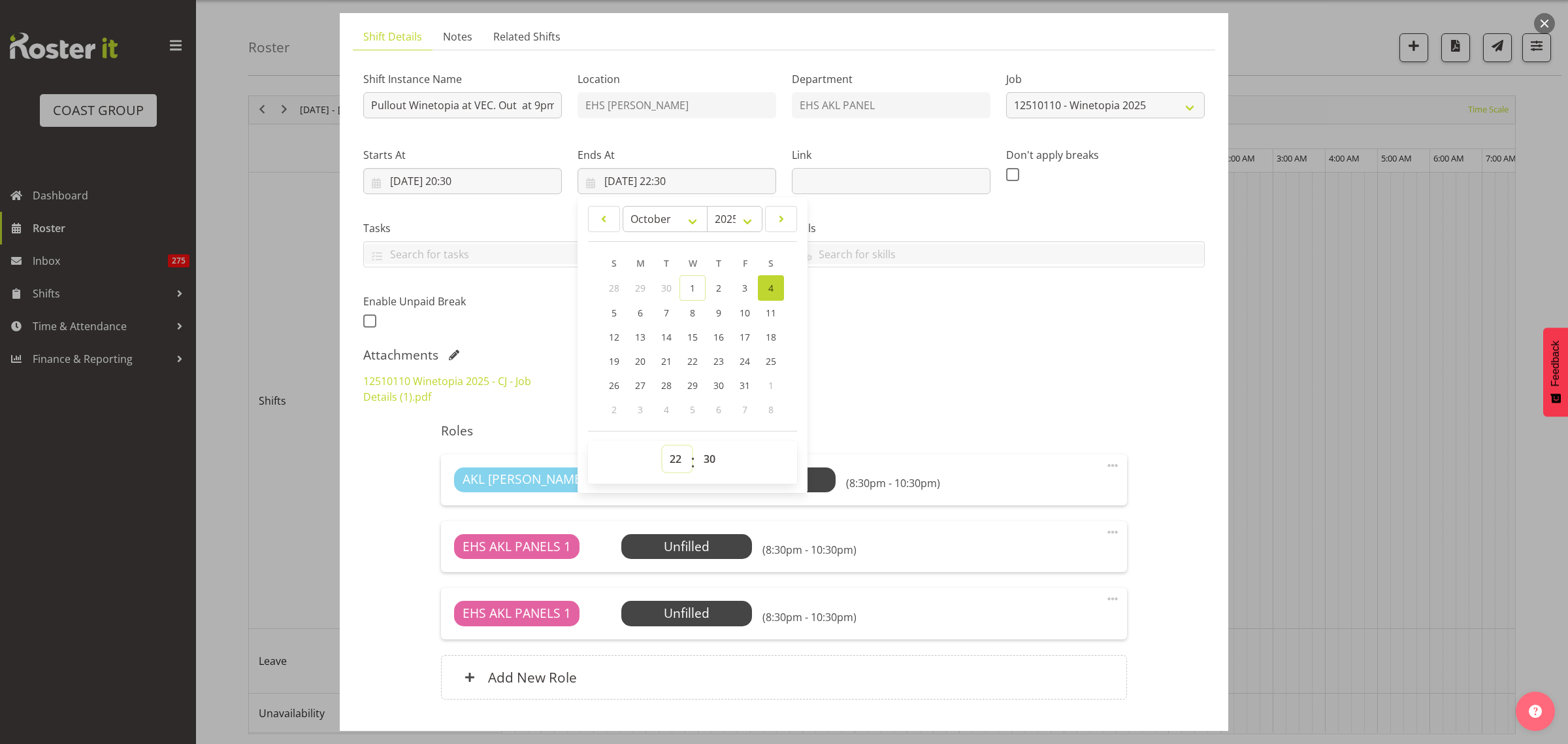
click at [671, 461] on select "00 01 02 03 04 05 06 07 08 09 10 11 12 13 14 15 16 17 18 19 20 21 22 23" at bounding box center [676, 458] width 29 height 26
select select "0"
click at [662, 446] on select "00 01 02 03 04 05 06 07 08 09 10 11 12 13 14 15 16 17 18 19 20 21 22 23" at bounding box center [676, 458] width 29 height 26
click at [1034, 350] on div "Attachments" at bounding box center [784, 355] width 841 height 16
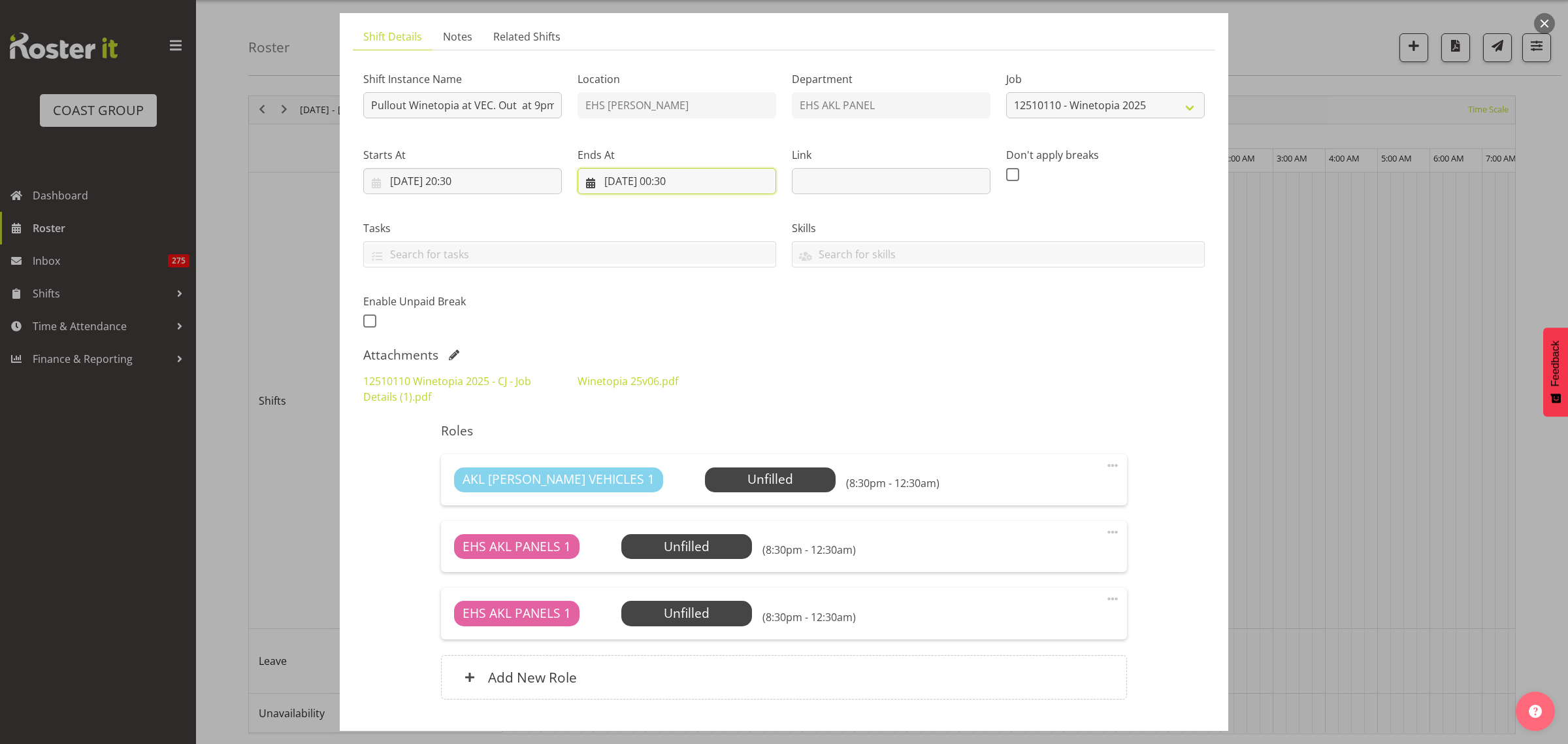
click at [707, 180] on input "04/10/2025, 00:30" at bounding box center [677, 180] width 199 height 26
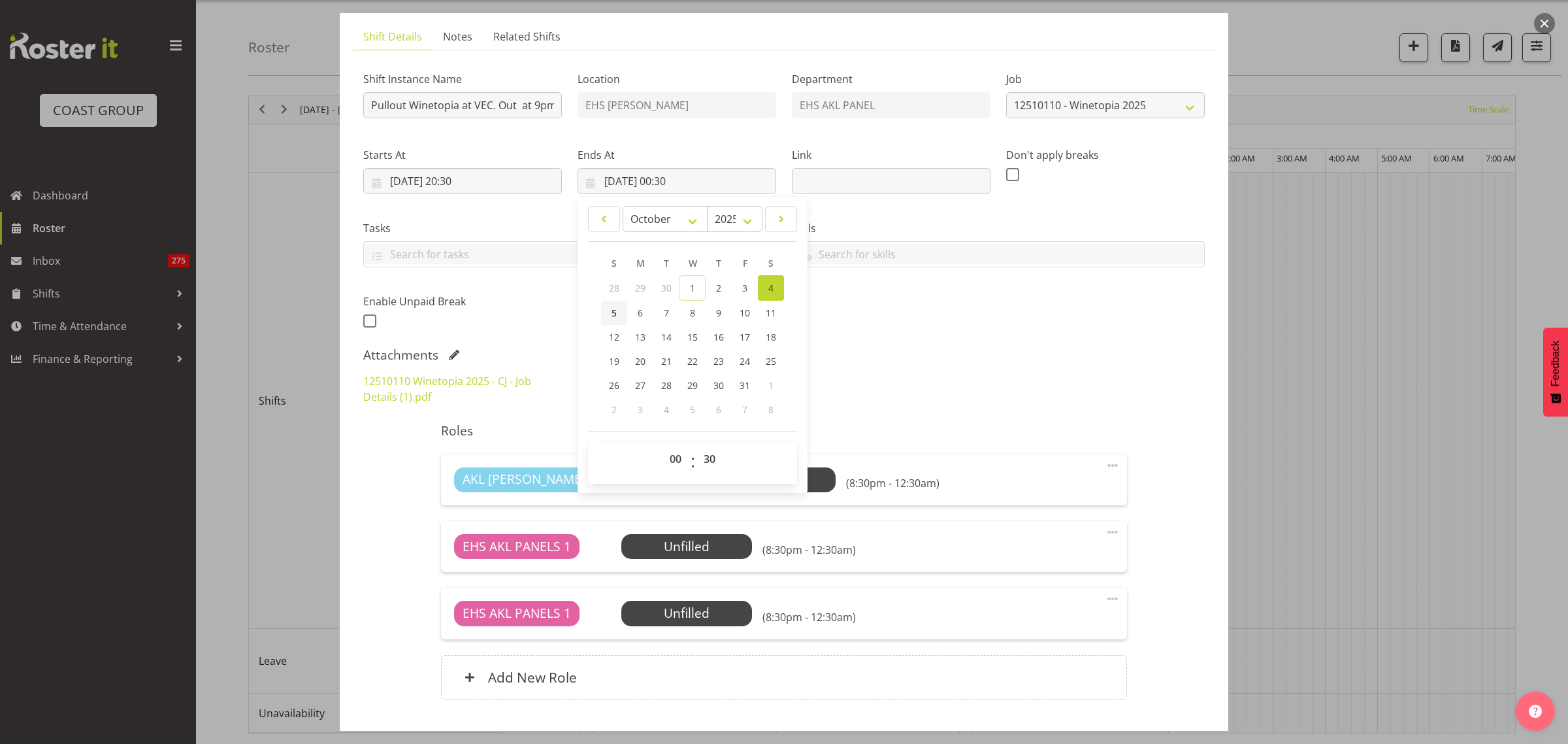
click at [612, 314] on span "5" at bounding box center [614, 313] width 5 height 12
type input "05/10/2025, 00:30"
click at [1008, 332] on div "Shift Instance Name Pullout Winetopia at VEC. Out at 9pm Location EHS RYMER Dep…" at bounding box center [784, 196] width 857 height 286
click at [724, 481] on span "Select Employee" at bounding box center [770, 479] width 98 height 19
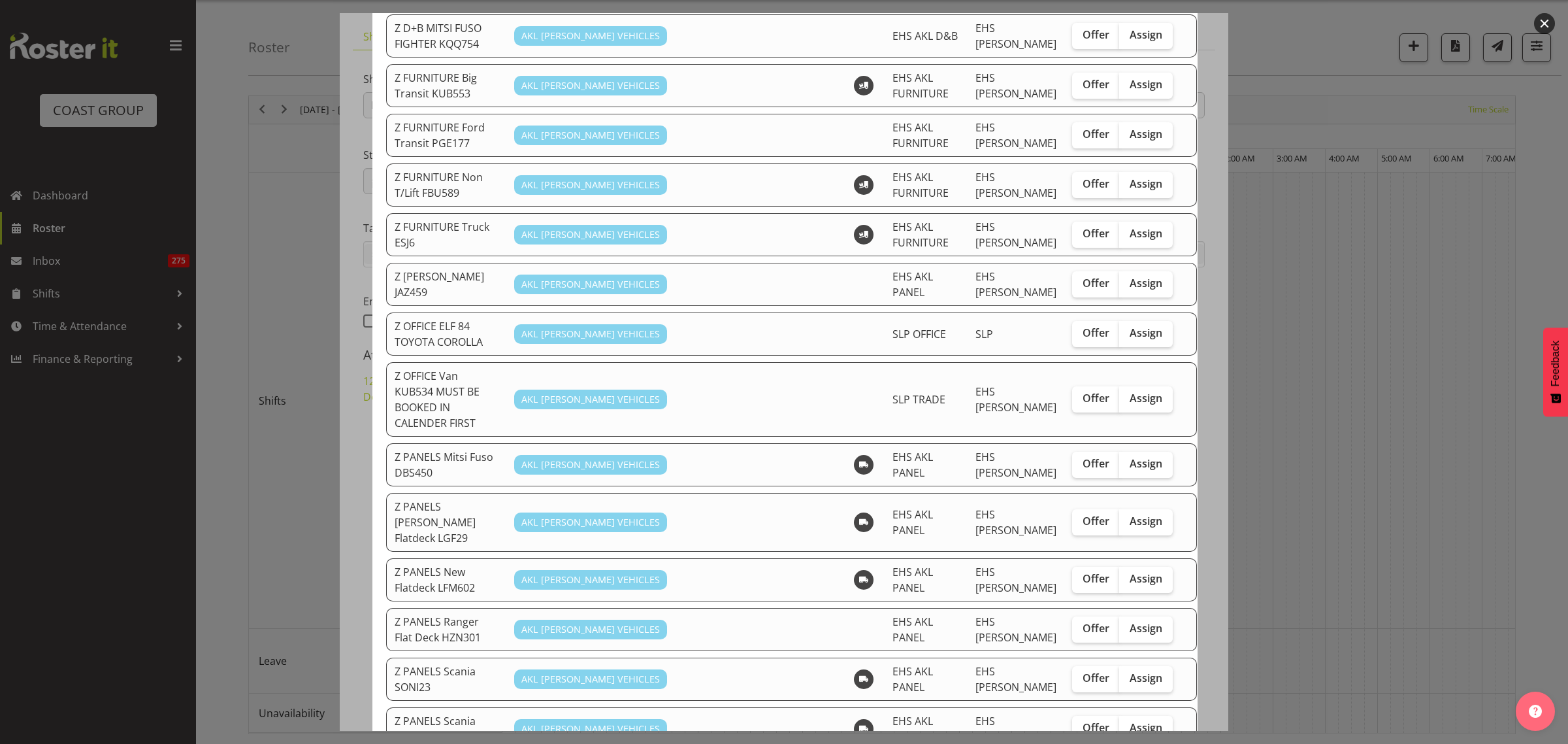
scroll to position [654, 0]
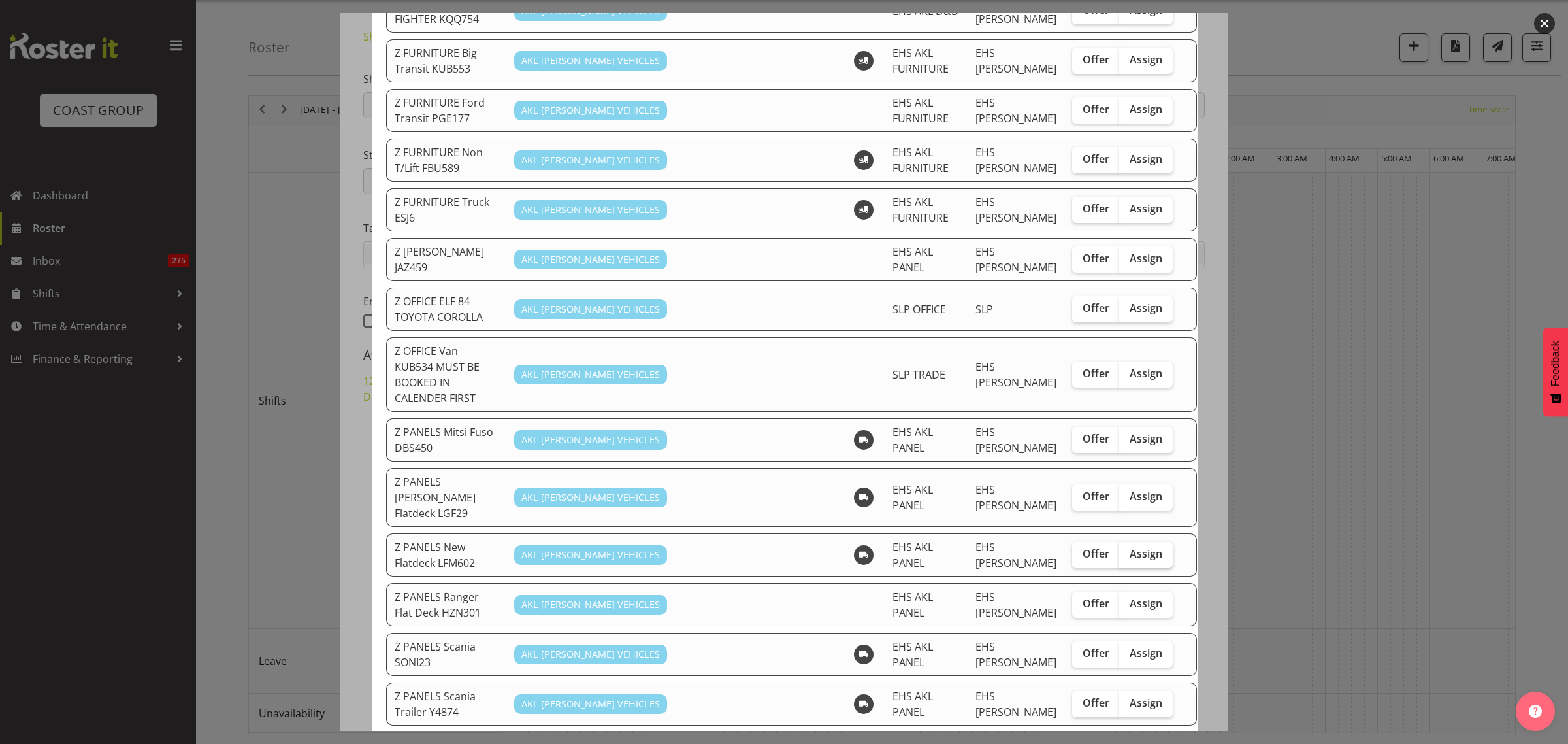
click at [1119, 542] on label "Assign" at bounding box center [1145, 554] width 53 height 26
click at [1119, 550] on input "Assign" at bounding box center [1123, 554] width 9 height 9
checkbox input "true"
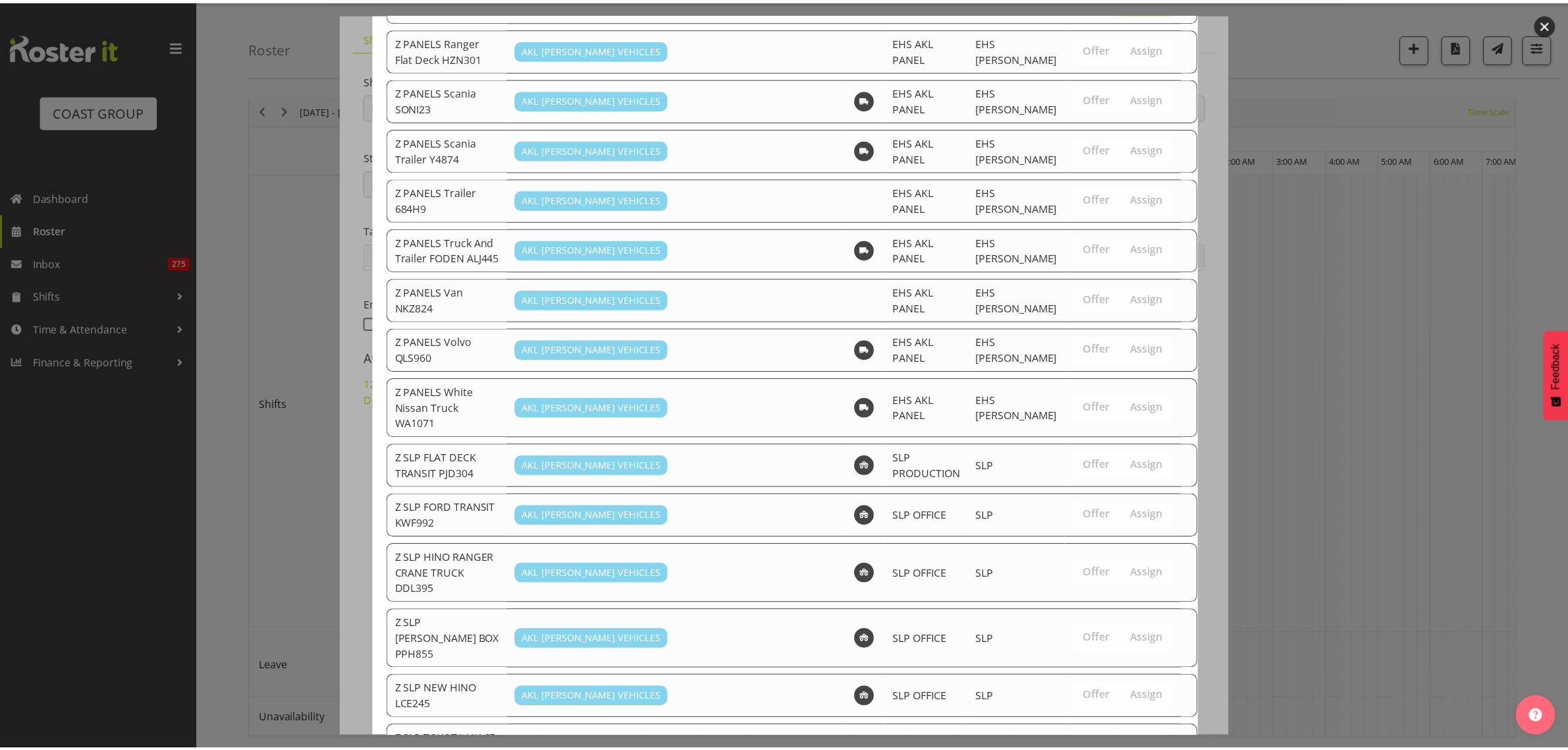
scroll to position [1353, 0]
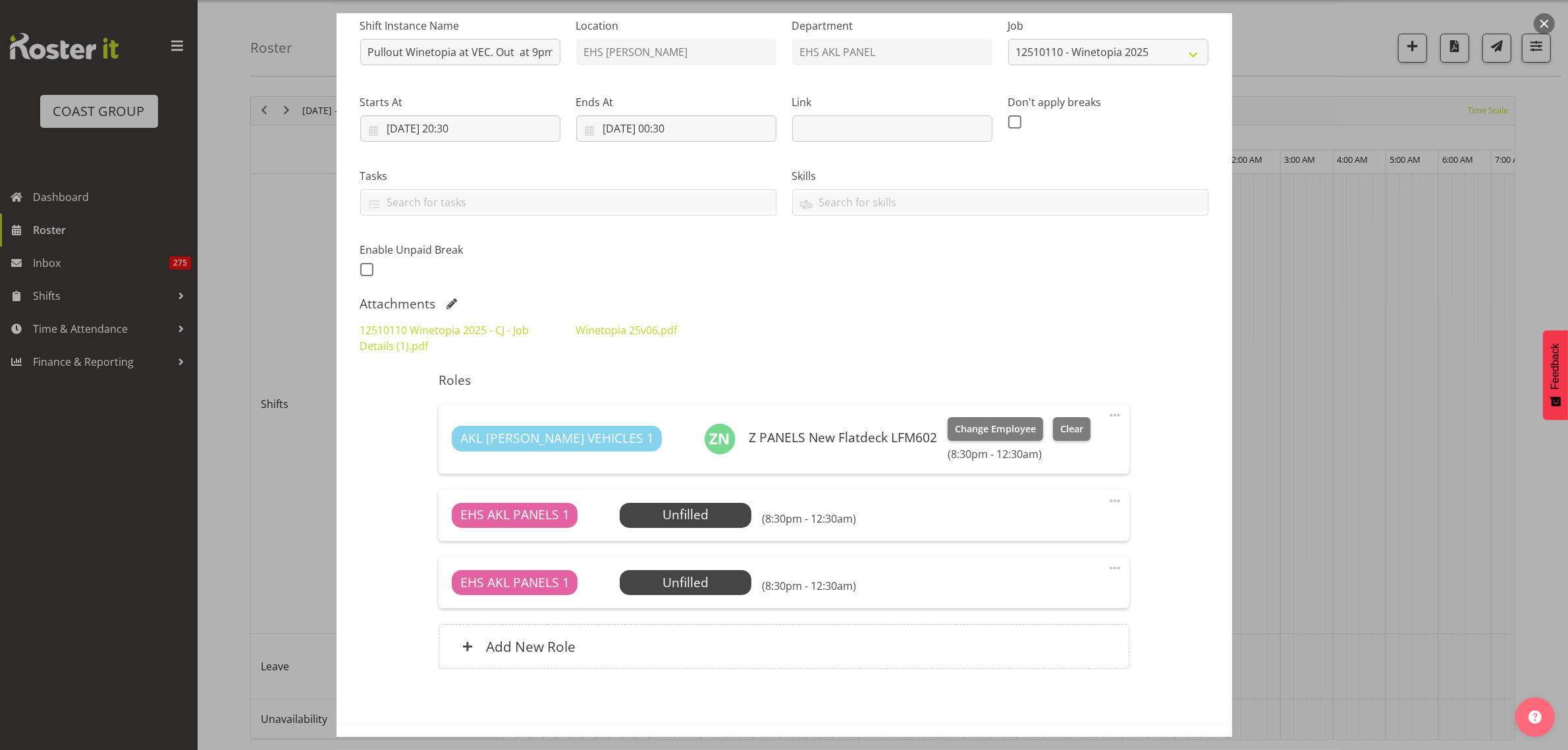
scroll to position [187, 0]
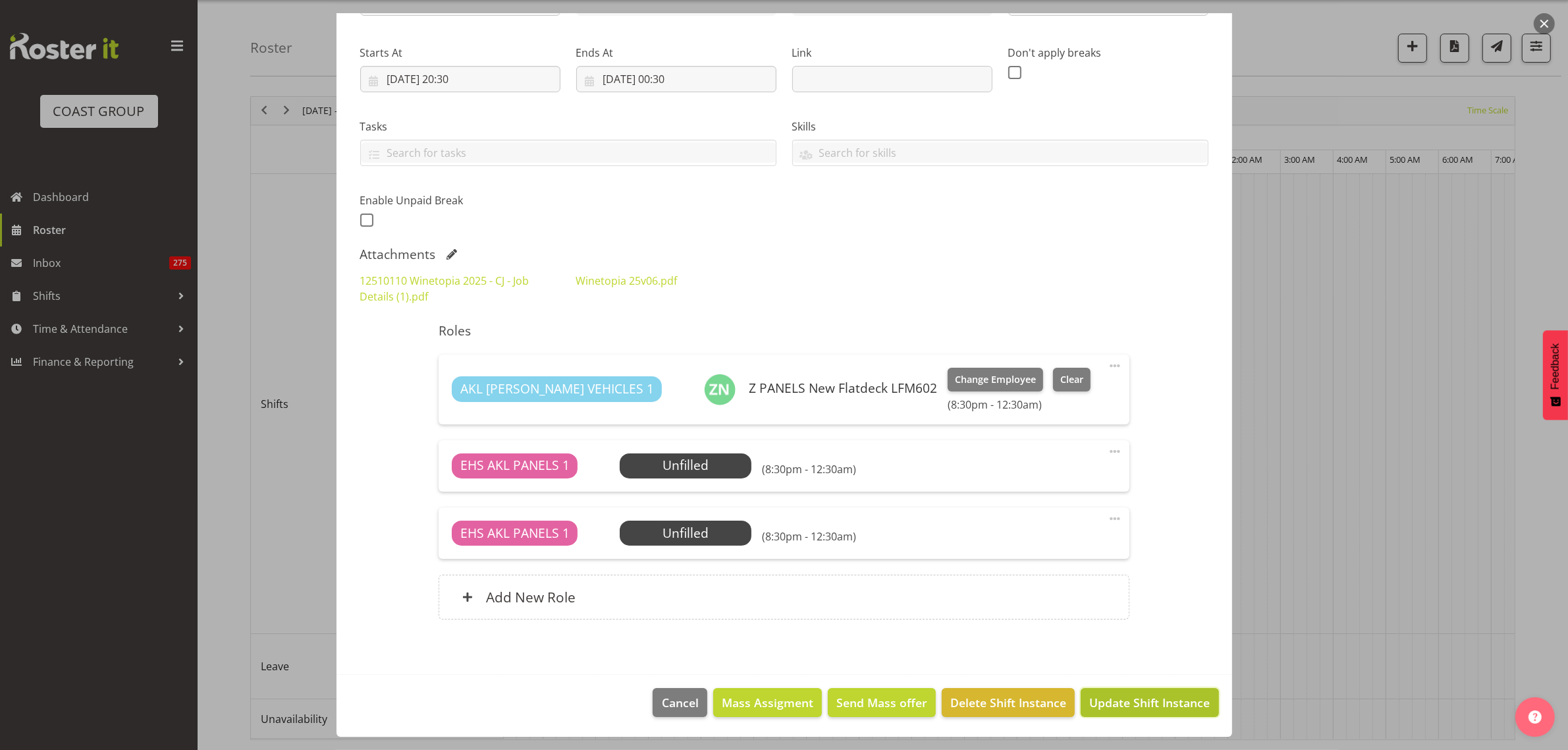
click at [1111, 705] on span "Update Shift Instance" at bounding box center [1149, 702] width 121 height 17
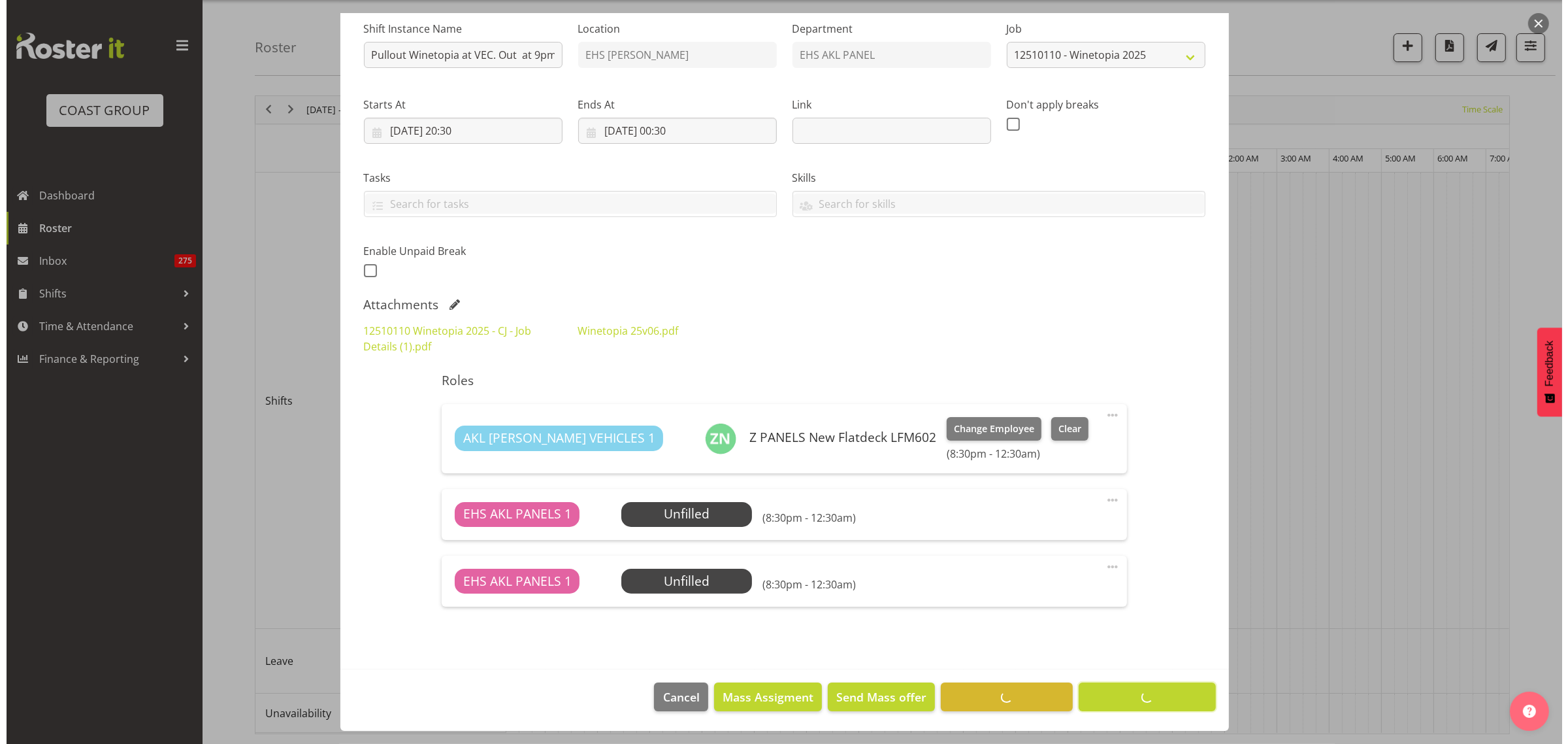
scroll to position [0, 0]
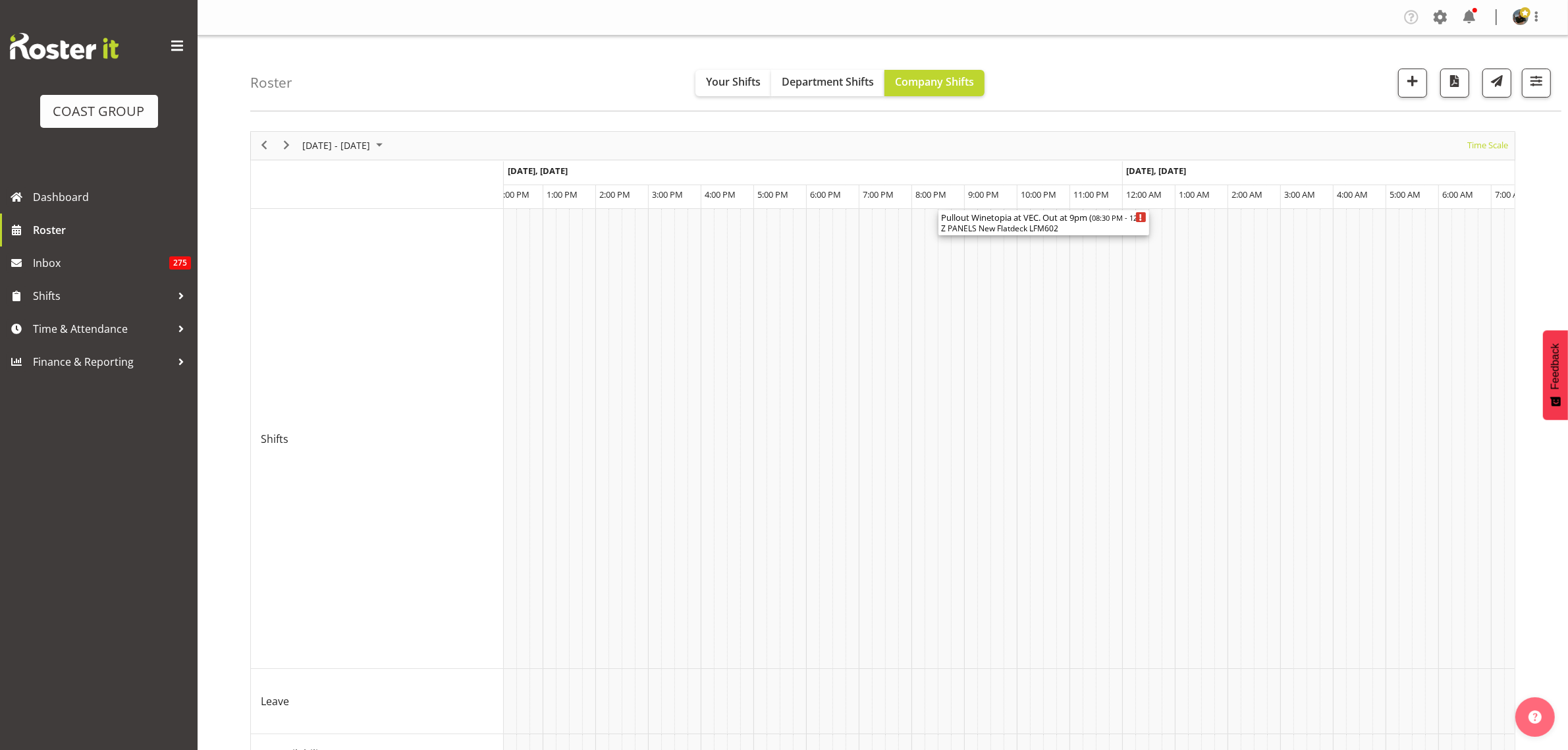
click at [1024, 223] on div "Pullout Winetopia at VEC. Out at 9pm ( 08:30 PM - 12:30 AM ) Z PANELS New Flatd…" at bounding box center [1044, 223] width 205 height 25
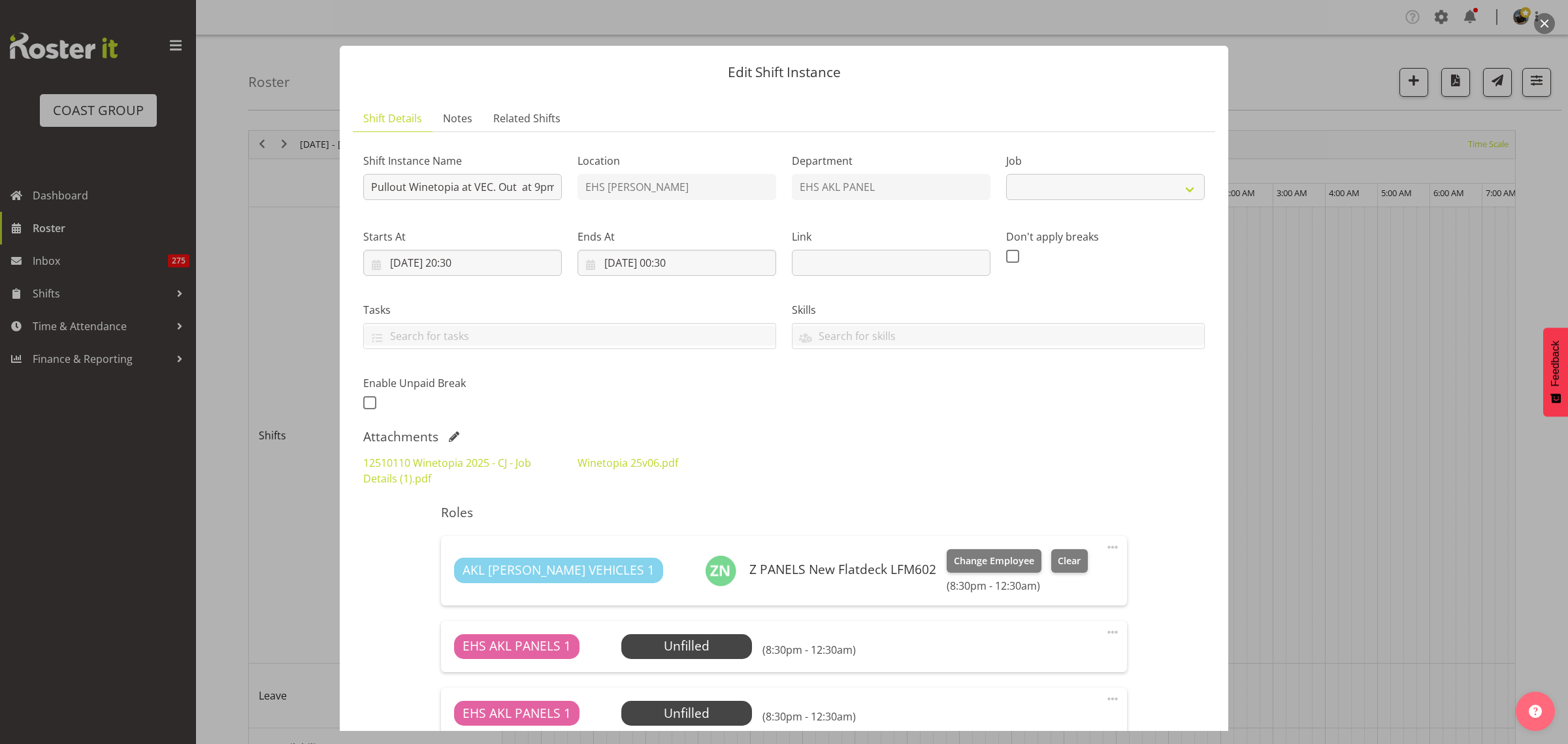
select select "10038"
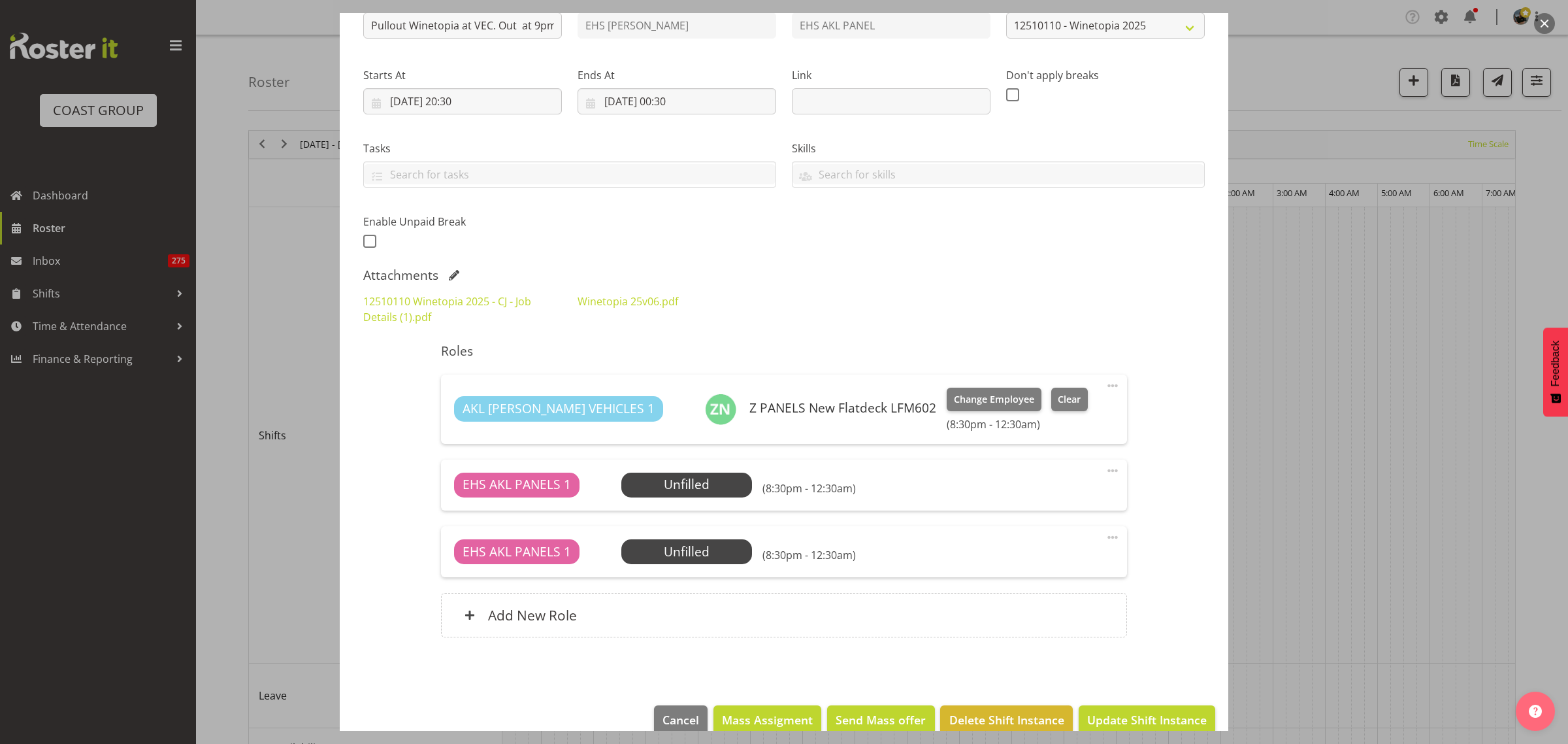
scroll to position [163, 0]
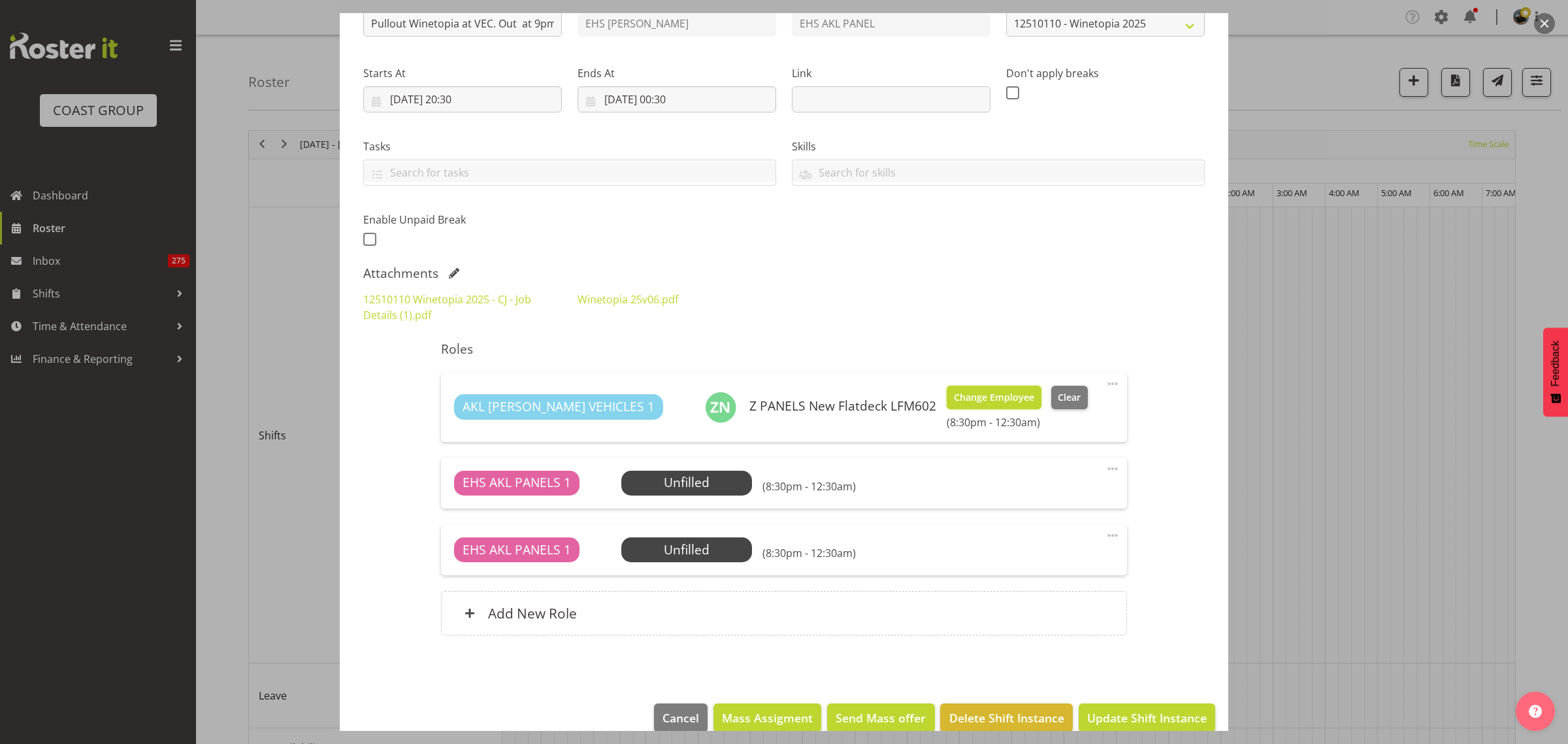
click at [954, 397] on span "Change Employee" at bounding box center [994, 397] width 81 height 14
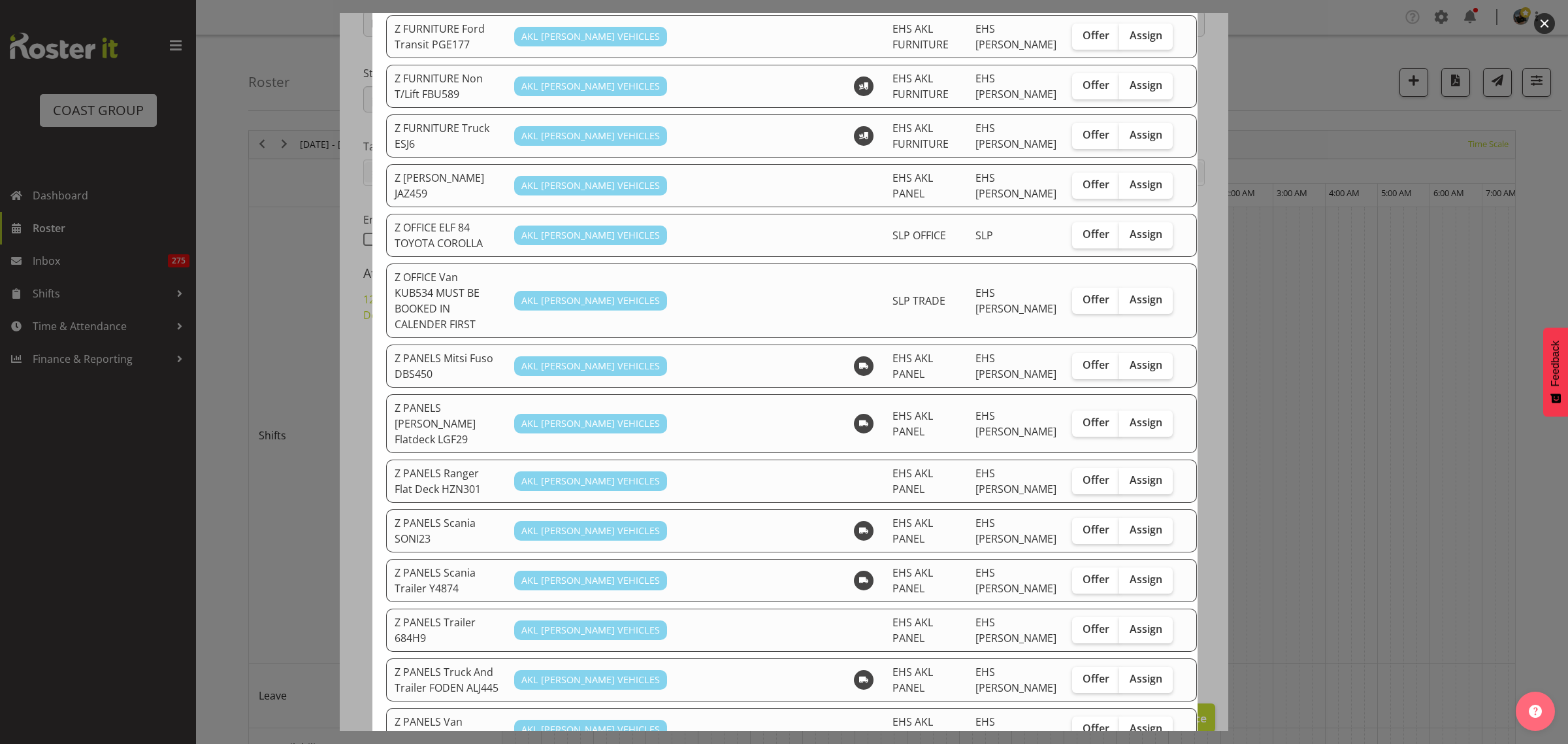
scroll to position [735, 0]
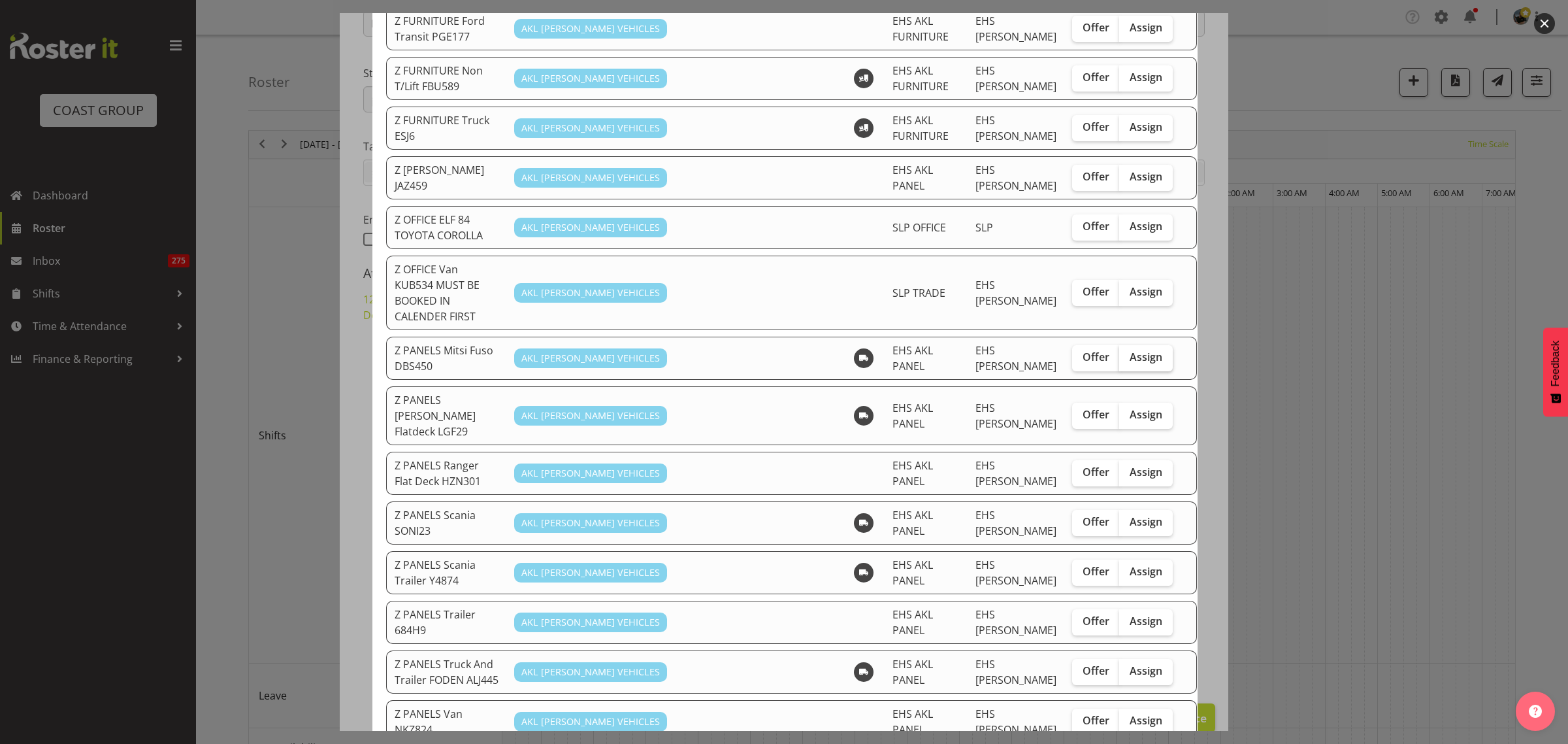
click at [1129, 350] on span "Assign" at bounding box center [1145, 356] width 33 height 13
click at [1119, 353] on input "Assign" at bounding box center [1123, 357] width 9 height 9
checkbox input "true"
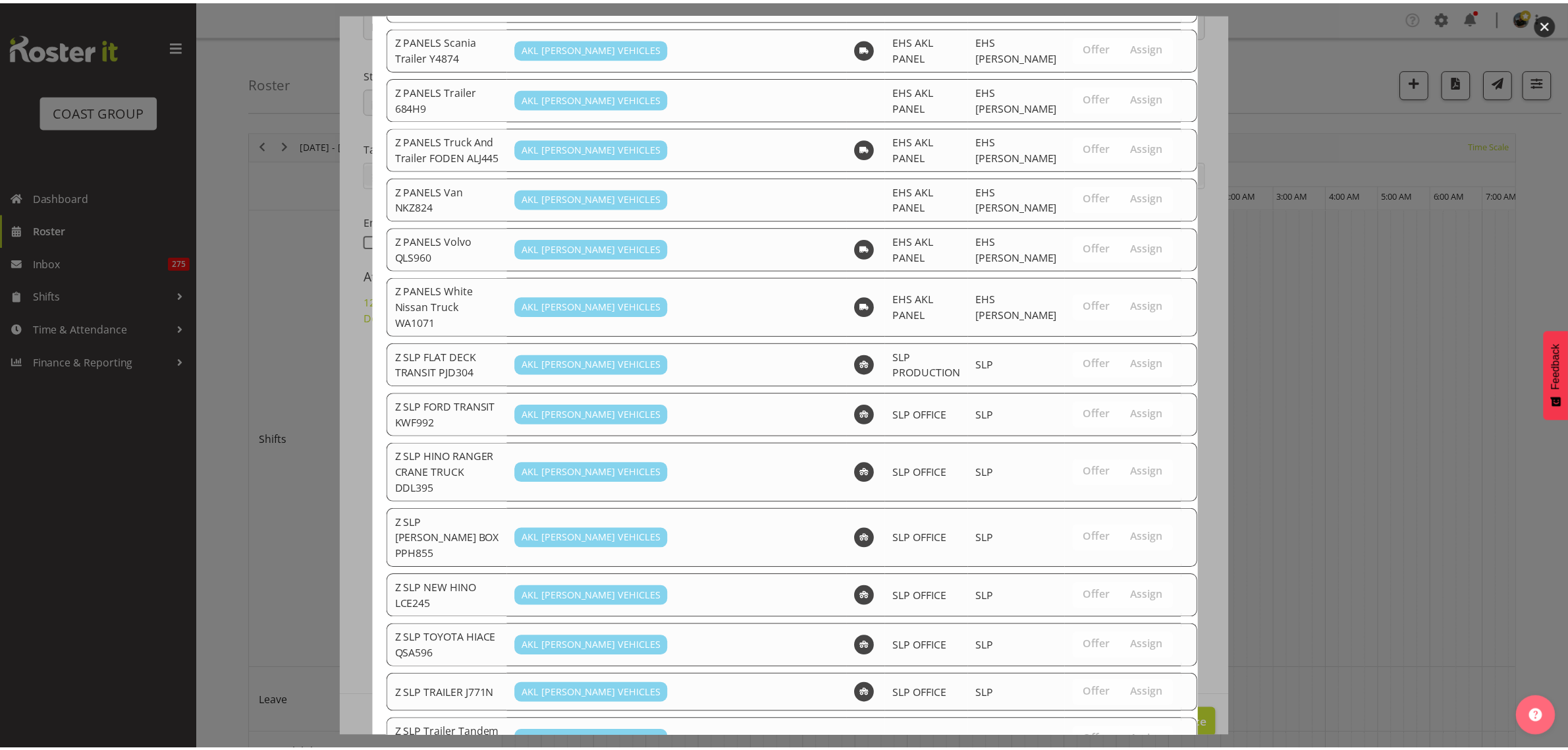
scroll to position [1302, 0]
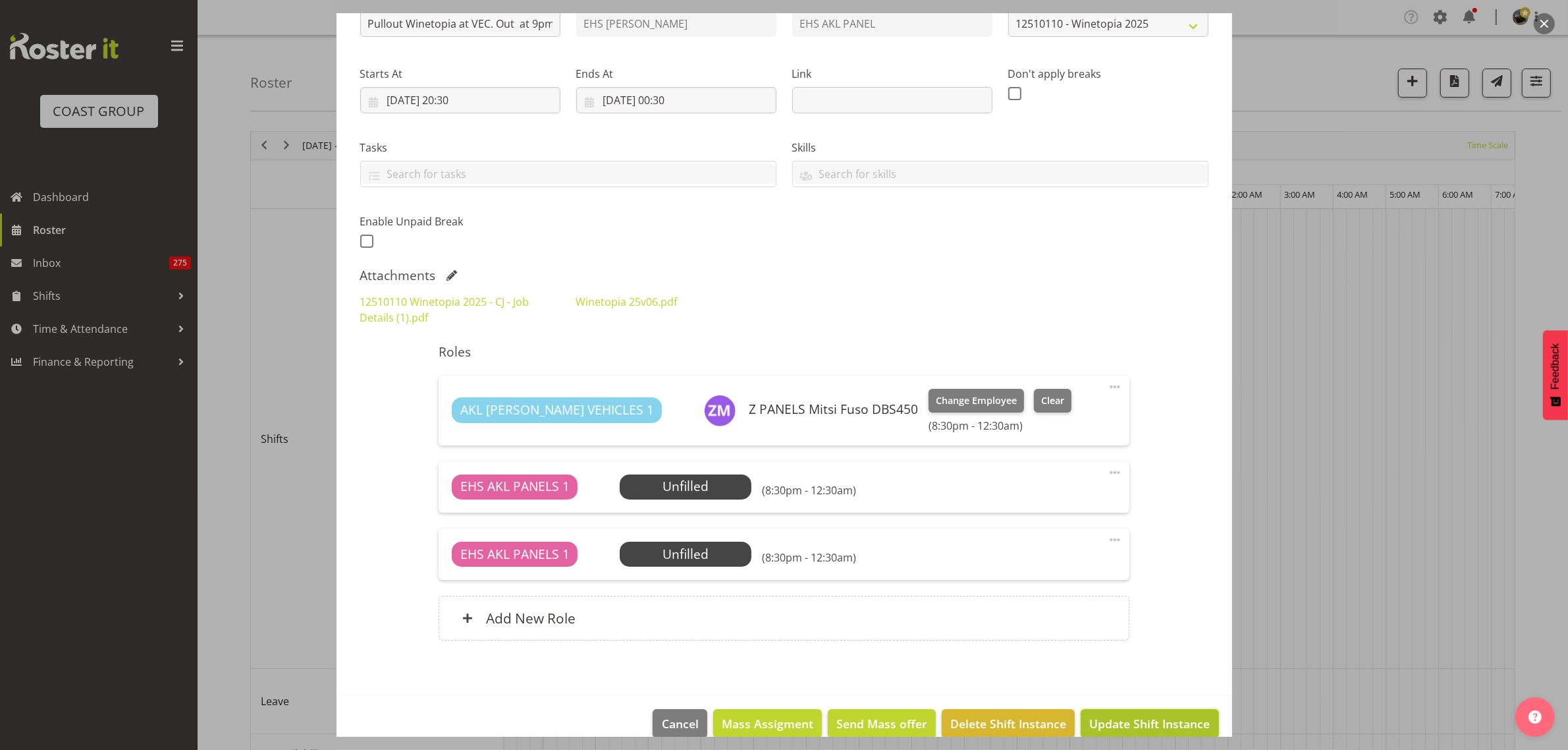
click at [1115, 725] on span "Update Shift Instance" at bounding box center [1149, 723] width 121 height 17
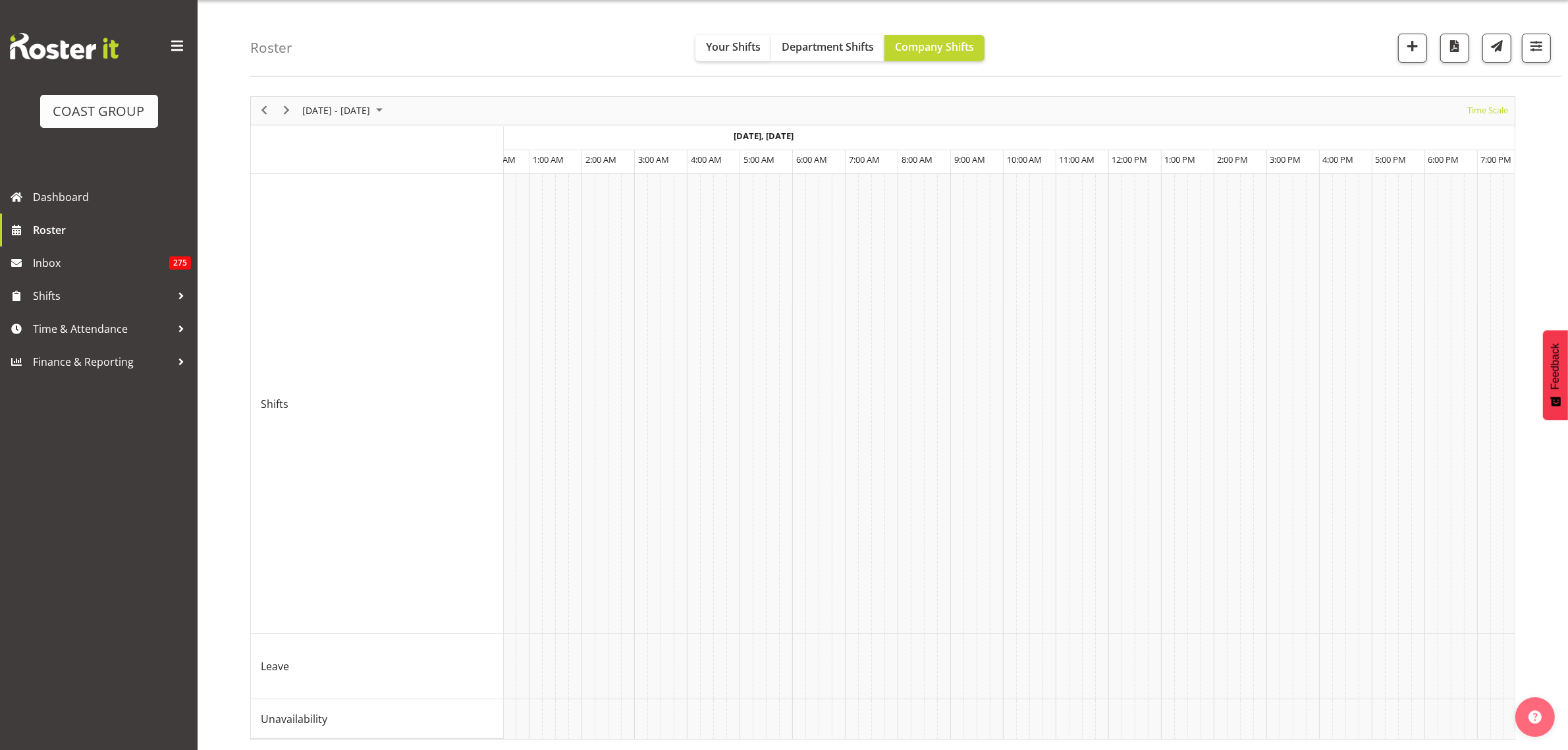
scroll to position [0, 7839]
